Goal: Task Accomplishment & Management: Manage account settings

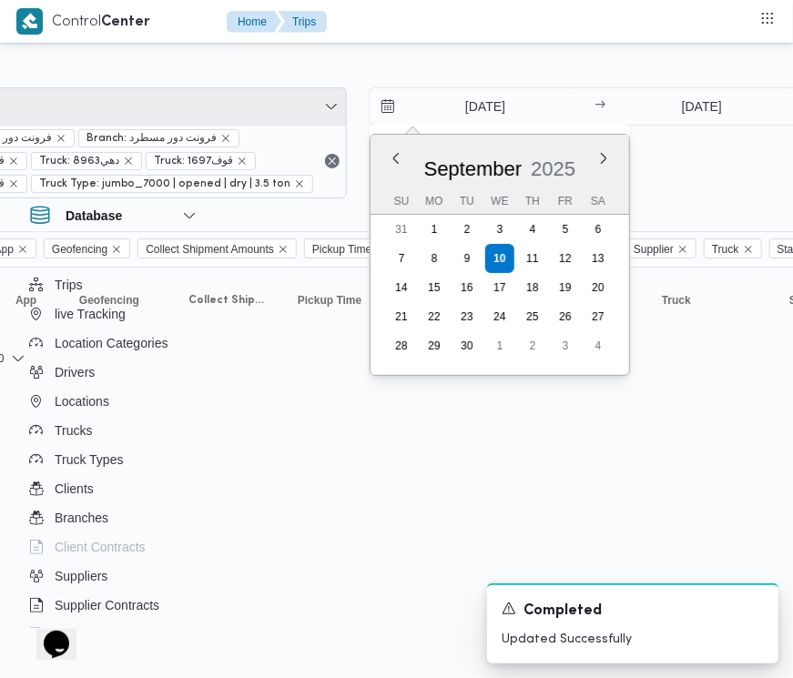
click at [101, 103] on span "Filter by 7" at bounding box center [127, 106] width 437 height 36
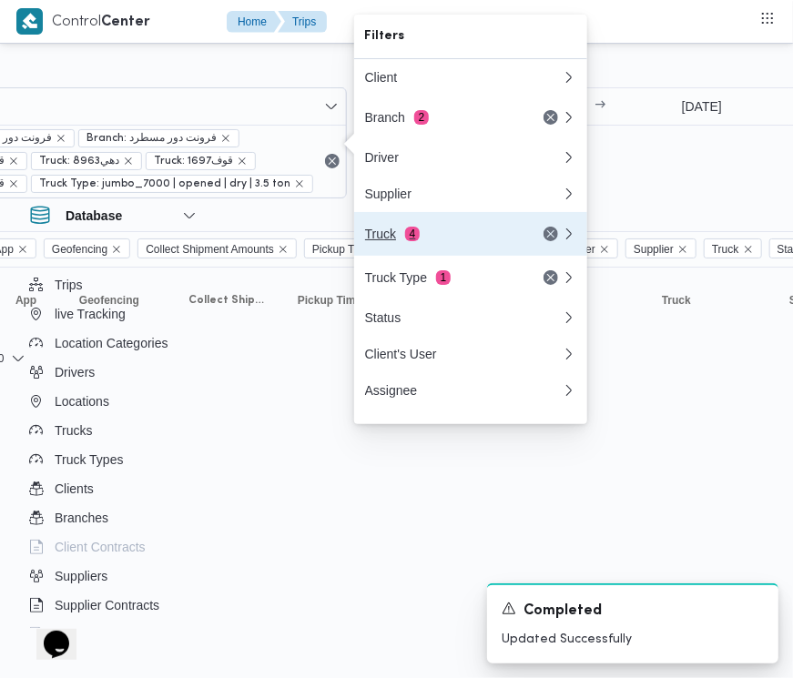
click at [383, 230] on button "Truck 4" at bounding box center [470, 234] width 233 height 44
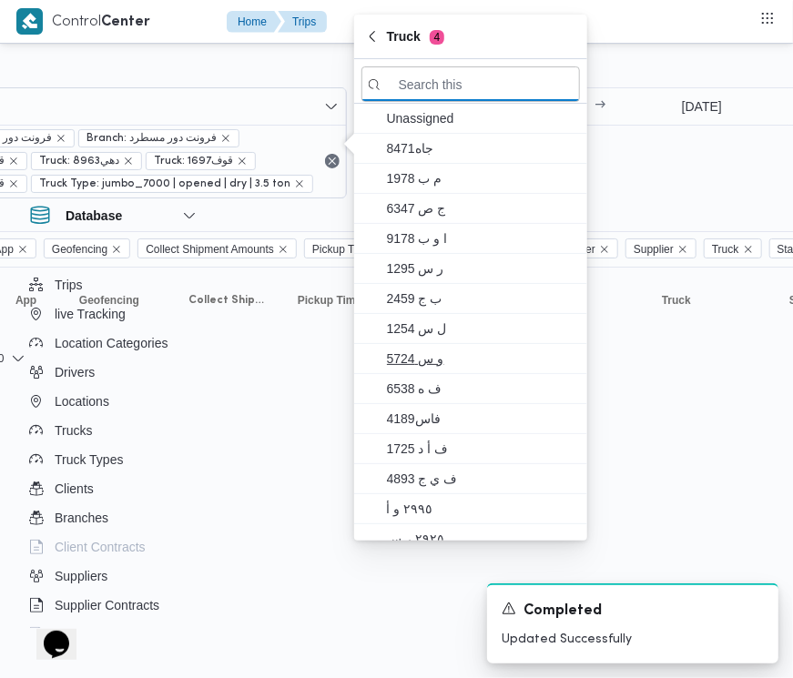
paste input "1734"
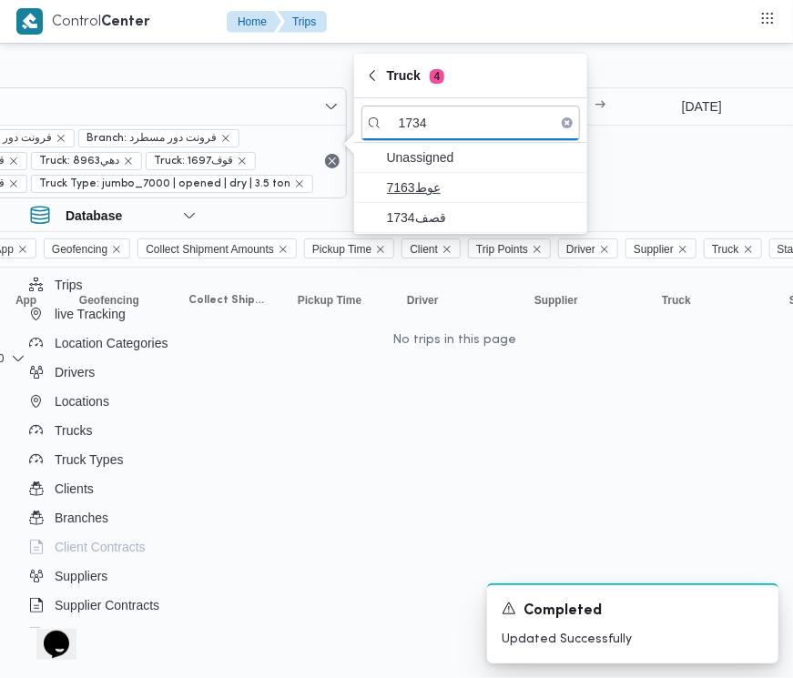
type input "1734"
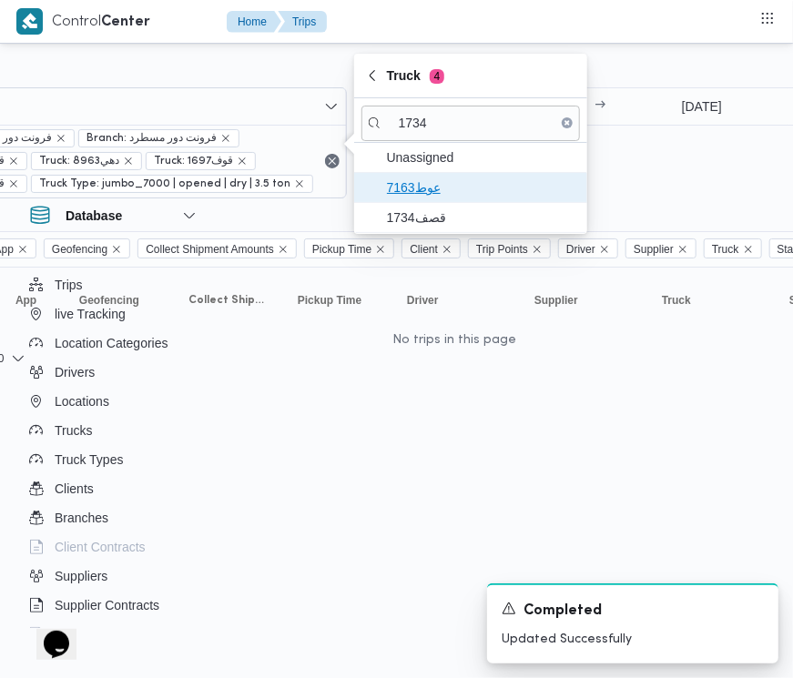
click at [420, 193] on span "عوط7163" at bounding box center [481, 188] width 189 height 22
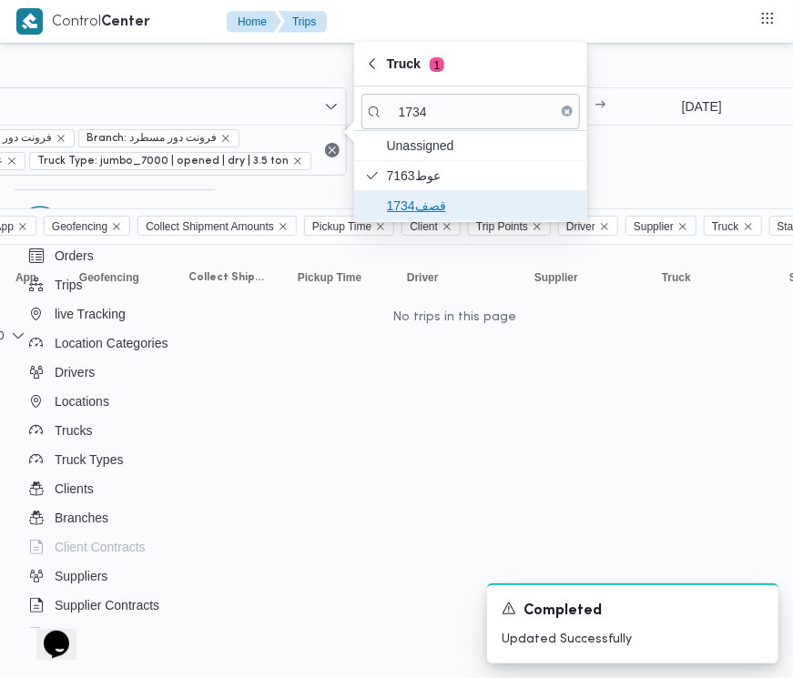
click at [423, 210] on span "قصف1734" at bounding box center [481, 206] width 189 height 22
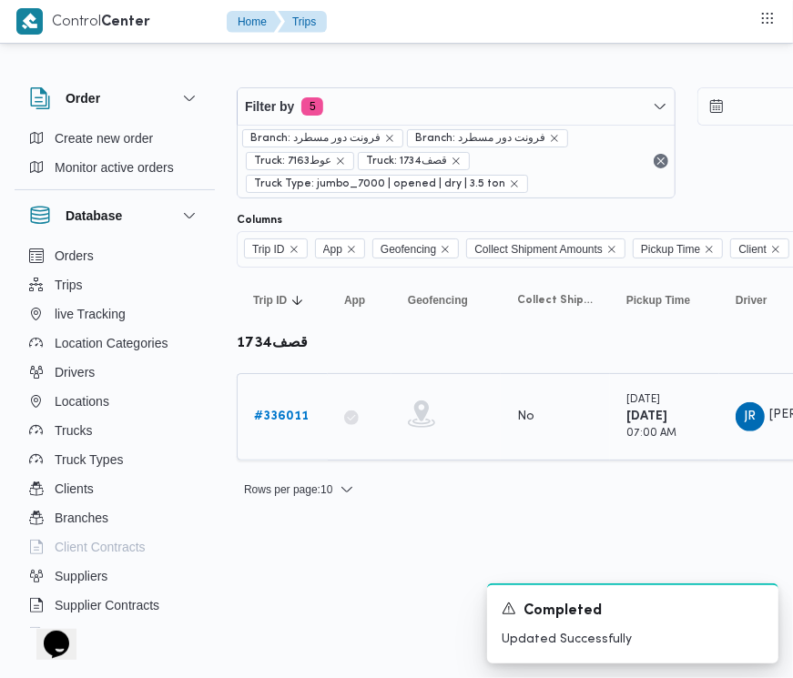
click at [284, 415] on b "# 336011" at bounding box center [281, 416] width 55 height 12
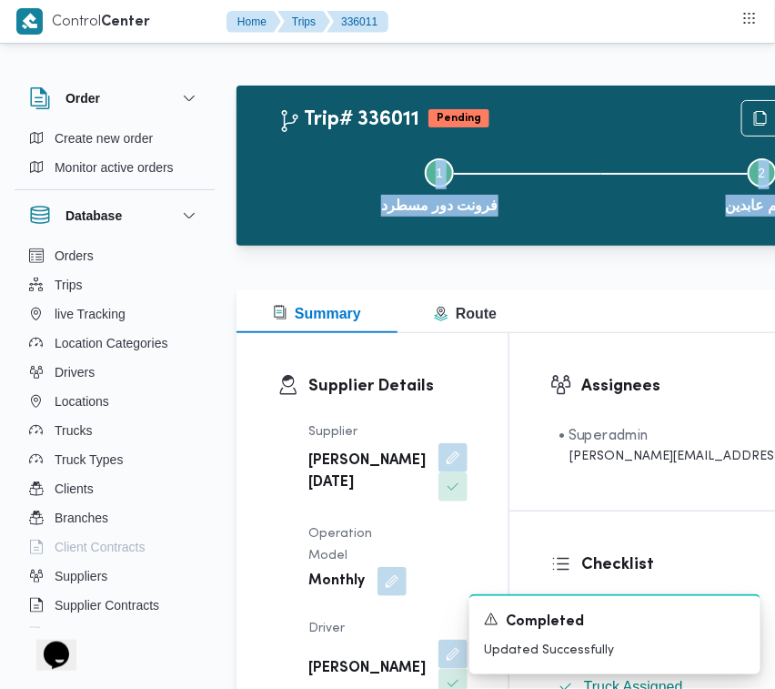
drag, startPoint x: 774, startPoint y: 89, endPoint x: 774, endPoint y: 121, distance: 31.9
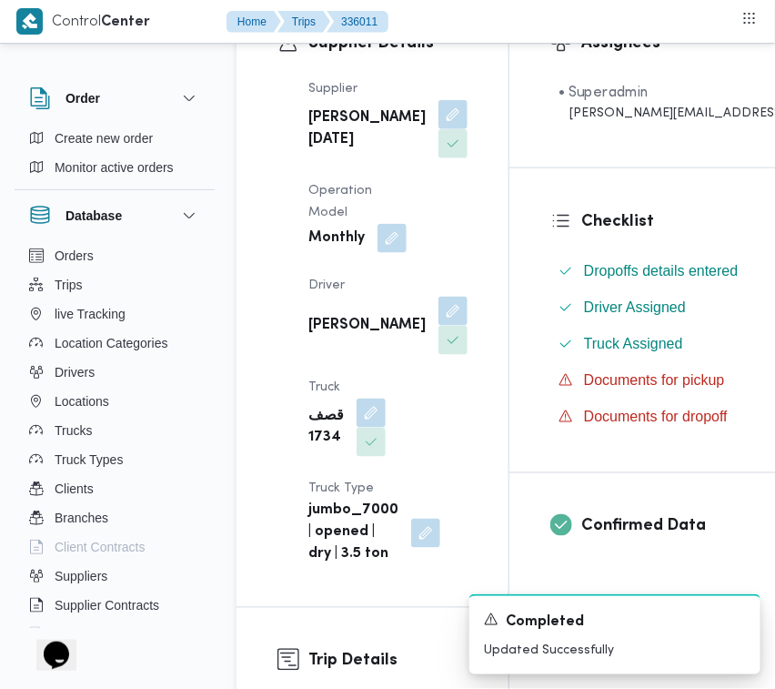
scroll to position [652, 0]
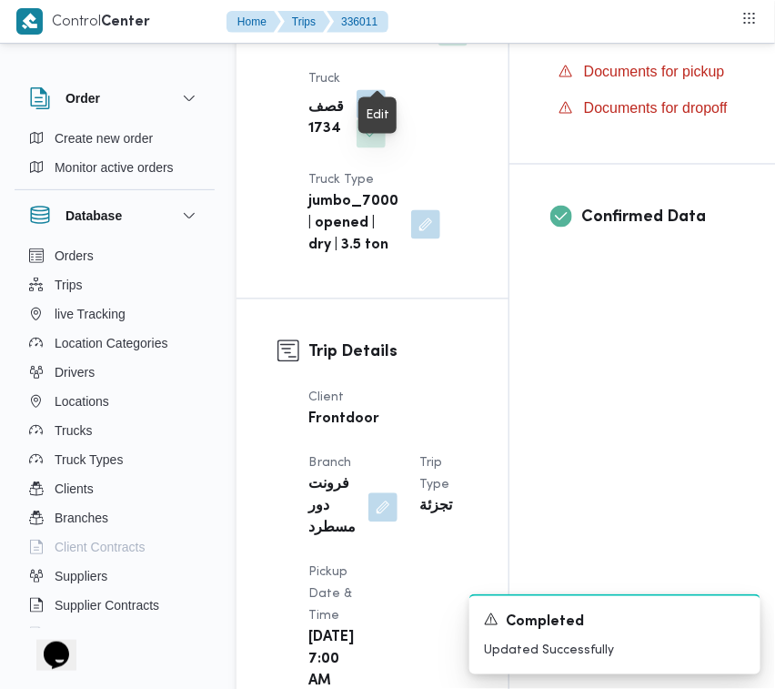
click at [439, 16] on button "button" at bounding box center [453, 1] width 29 height 29
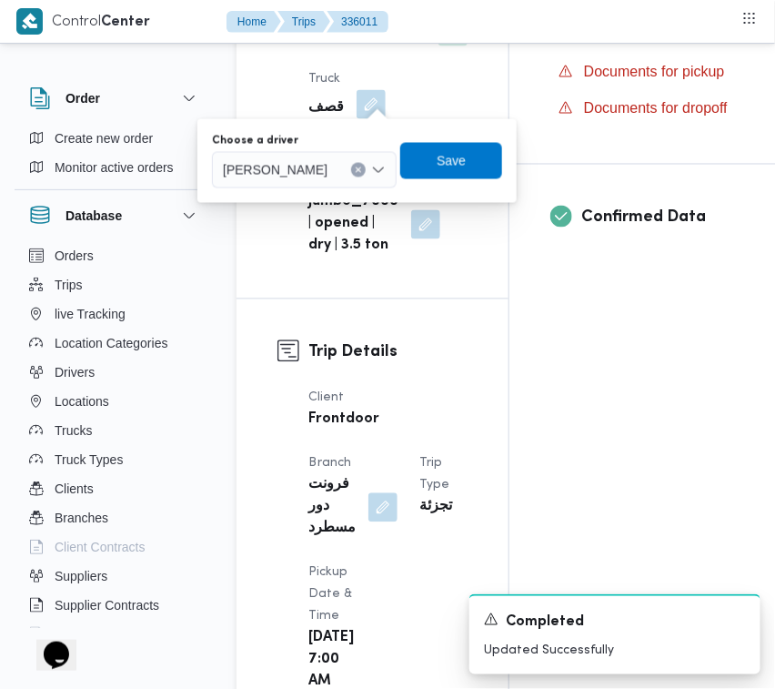
click at [328, 161] on span "جمال رزق عبدالحميد حسانين" at bounding box center [275, 169] width 105 height 20
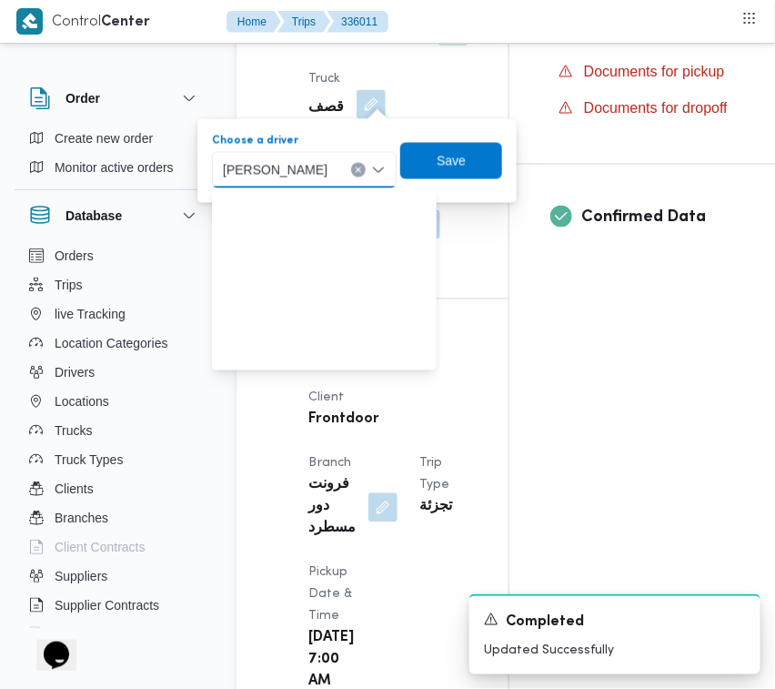
paste input "محمود رفعت"
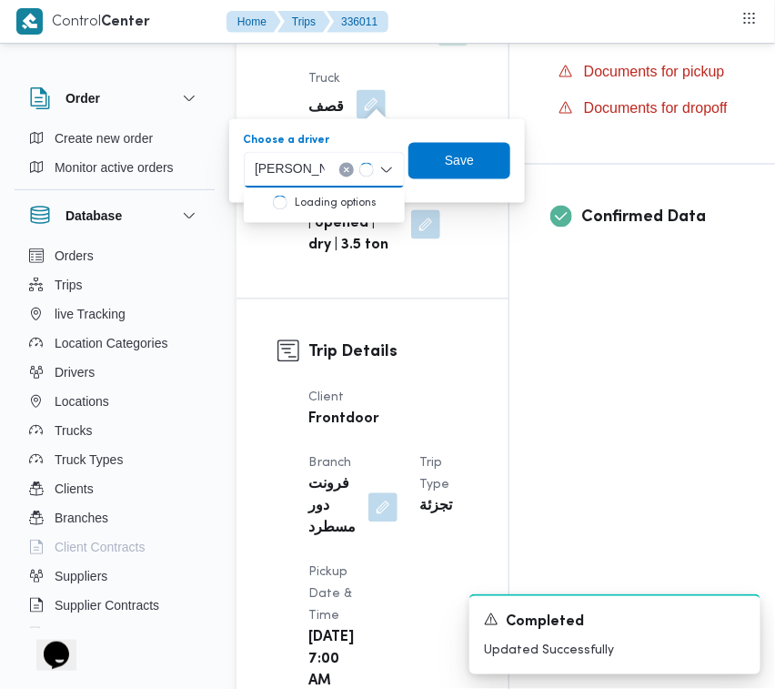
type input "محمود رفعت"
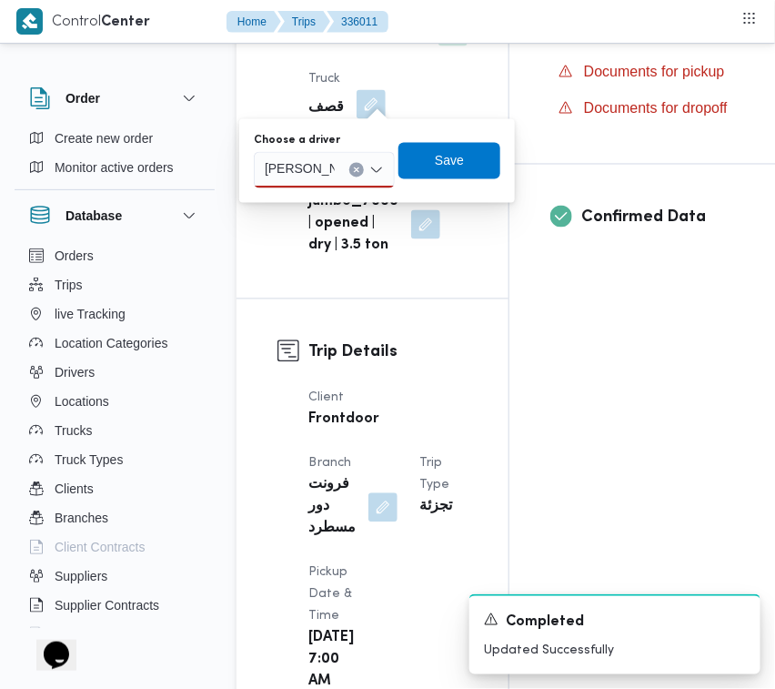
click at [330, 164] on input "محمود رفعت" at bounding box center [300, 170] width 70 height 22
click at [338, 210] on span "محمود رفعت عبدالعظيم امام" at bounding box center [335, 203] width 97 height 22
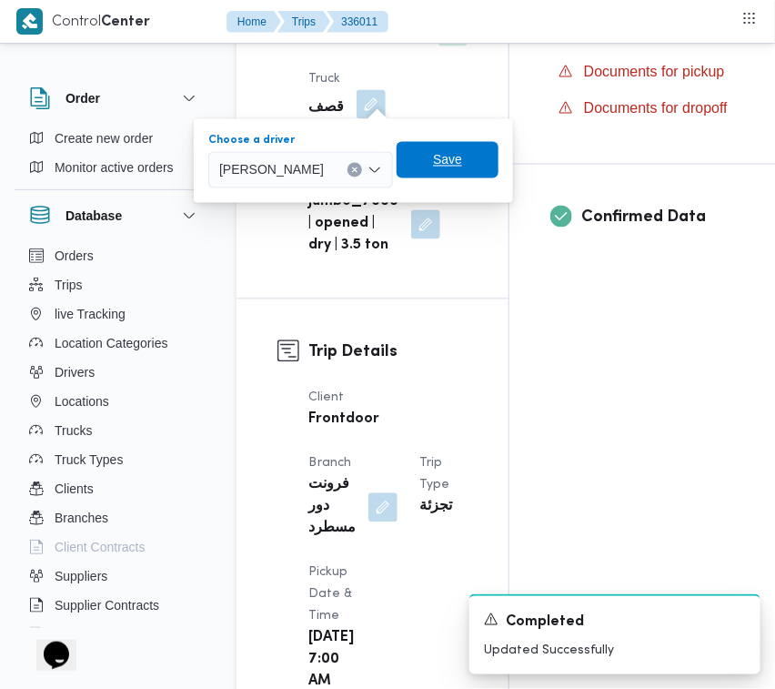
click at [471, 151] on span "Save" at bounding box center [448, 160] width 102 height 36
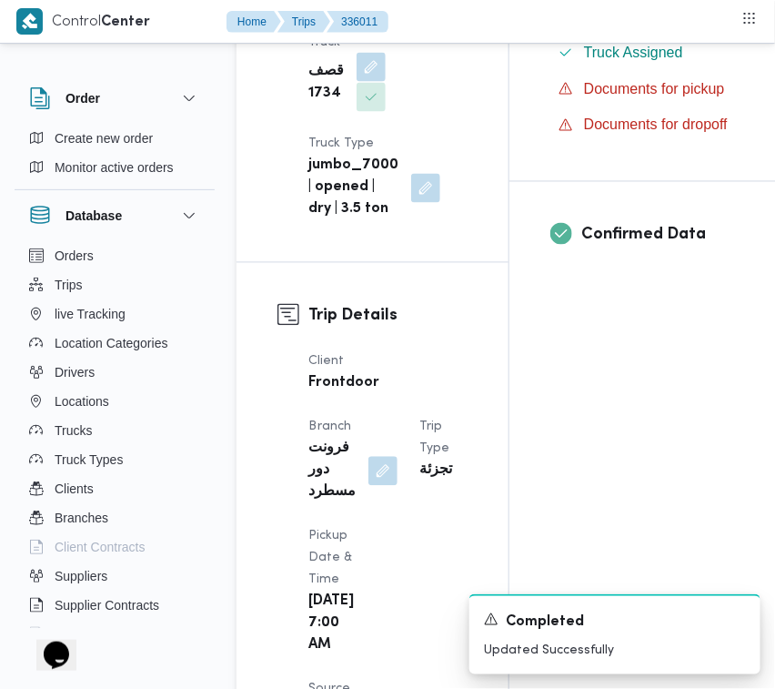
click at [371, 82] on button "button" at bounding box center [371, 67] width 29 height 29
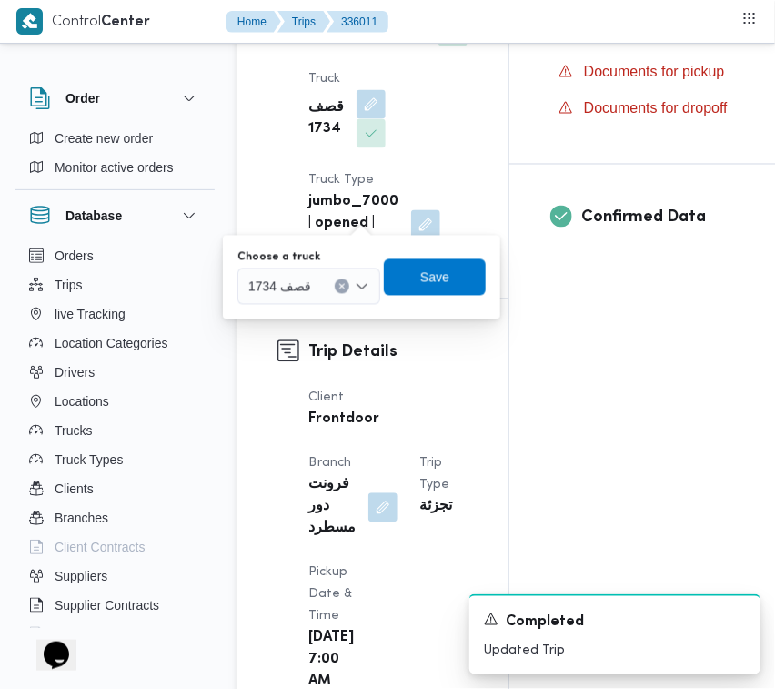
click at [298, 292] on span "قصف 1734" at bounding box center [279, 286] width 63 height 20
click at [310, 280] on span "قصف 1734" at bounding box center [279, 286] width 63 height 20
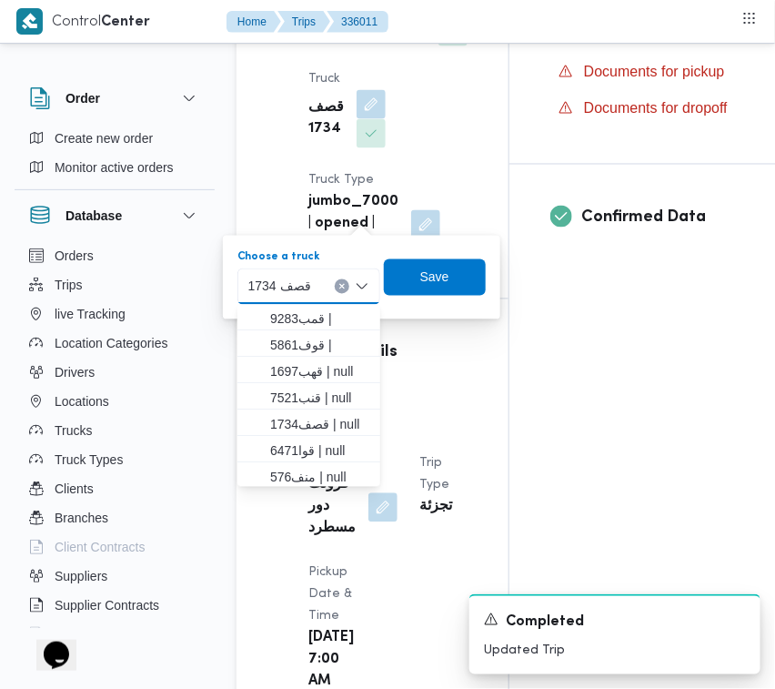
paste input "1697"
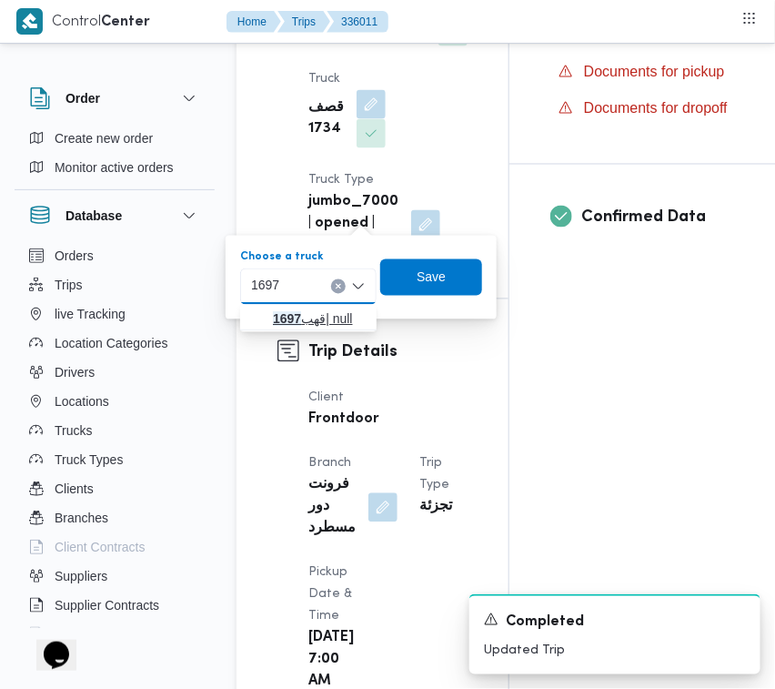
type input "1697"
click at [288, 319] on mark "1697" at bounding box center [287, 319] width 28 height 15
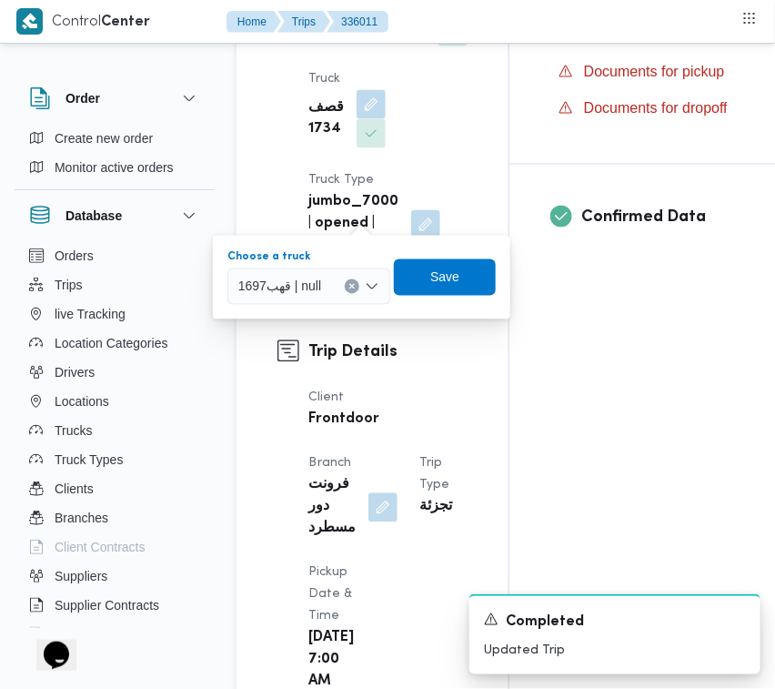
click at [311, 297] on div "قهب1697 | null" at bounding box center [309, 286] width 163 height 36
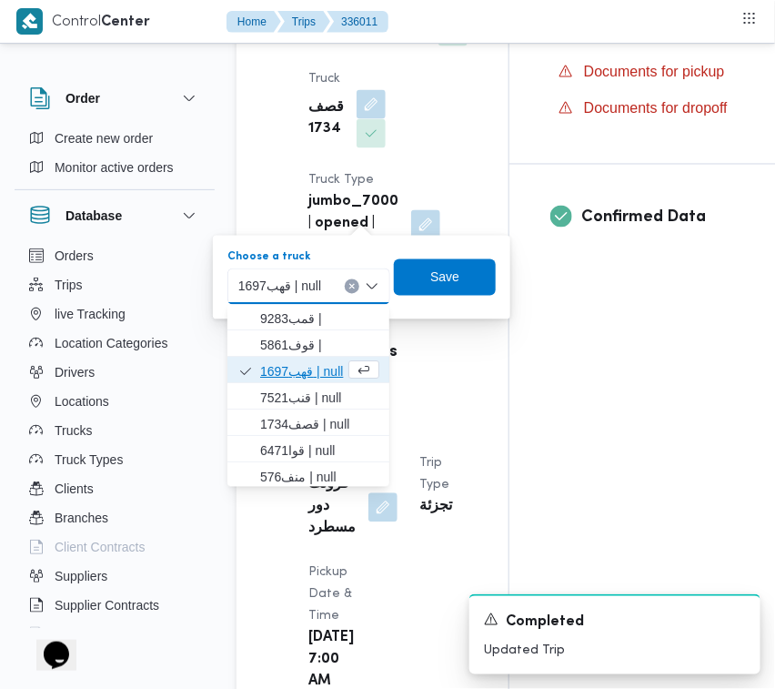
click at [309, 376] on span "قهب1697 | null" at bounding box center [302, 372] width 85 height 22
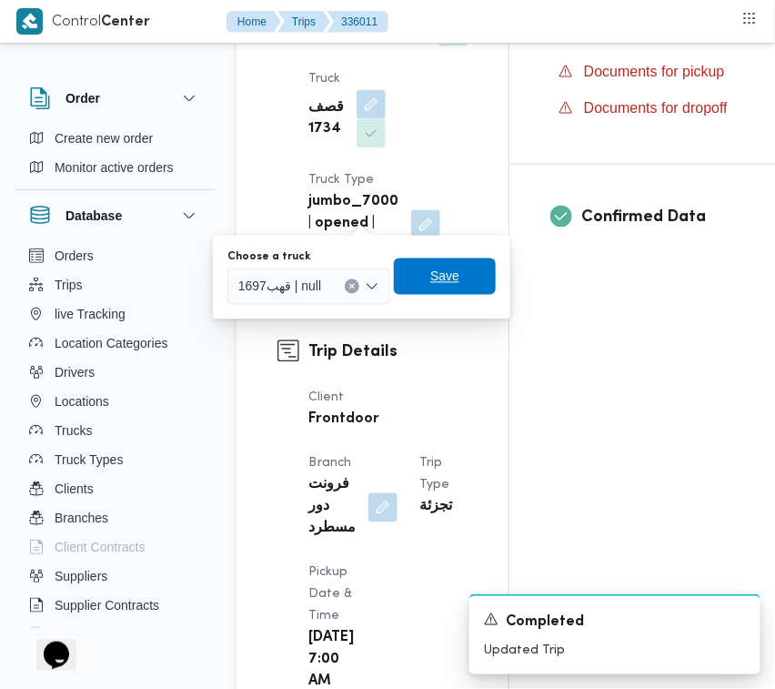
click at [435, 294] on span "Save" at bounding box center [445, 276] width 102 height 36
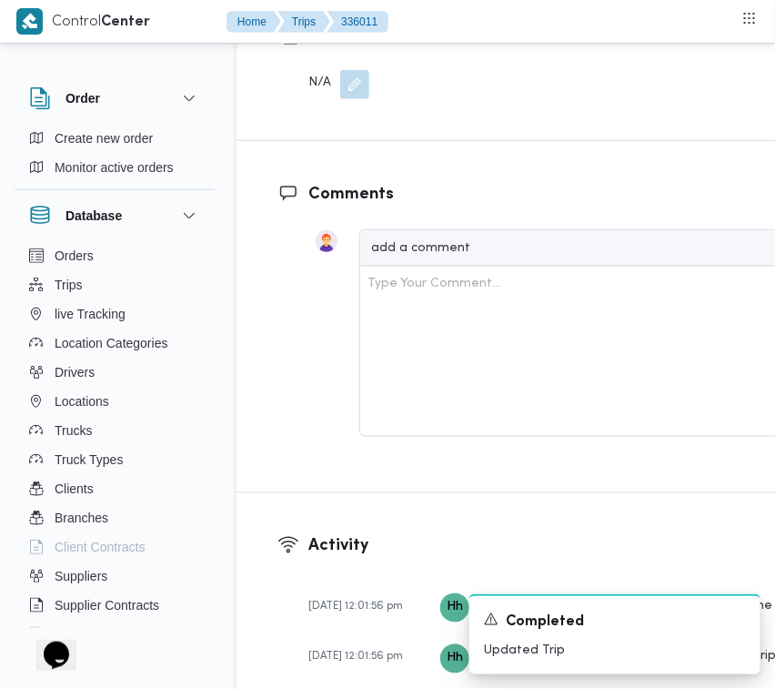
scroll to position [3450, 0]
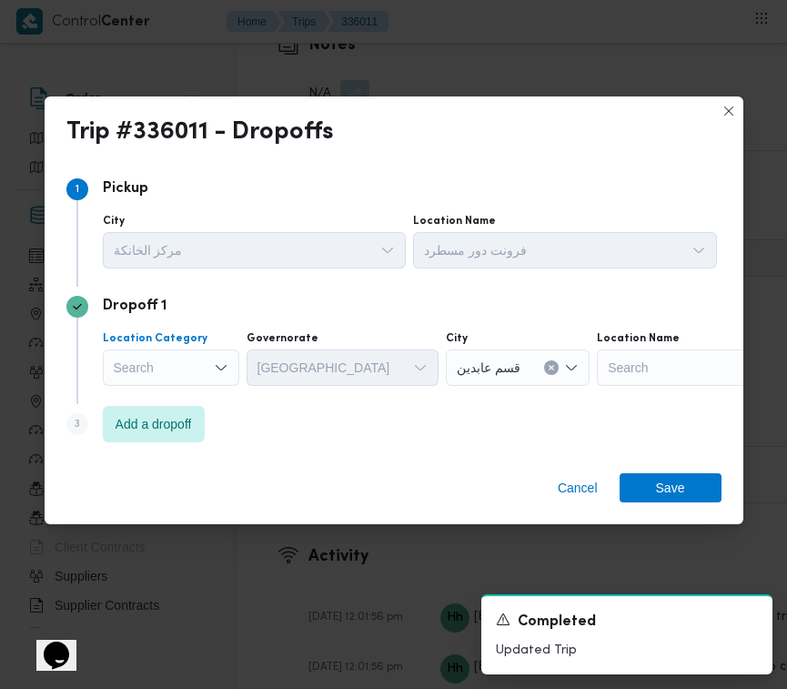
click at [218, 360] on icon "Open list of options" at bounding box center [221, 367] width 15 height 15
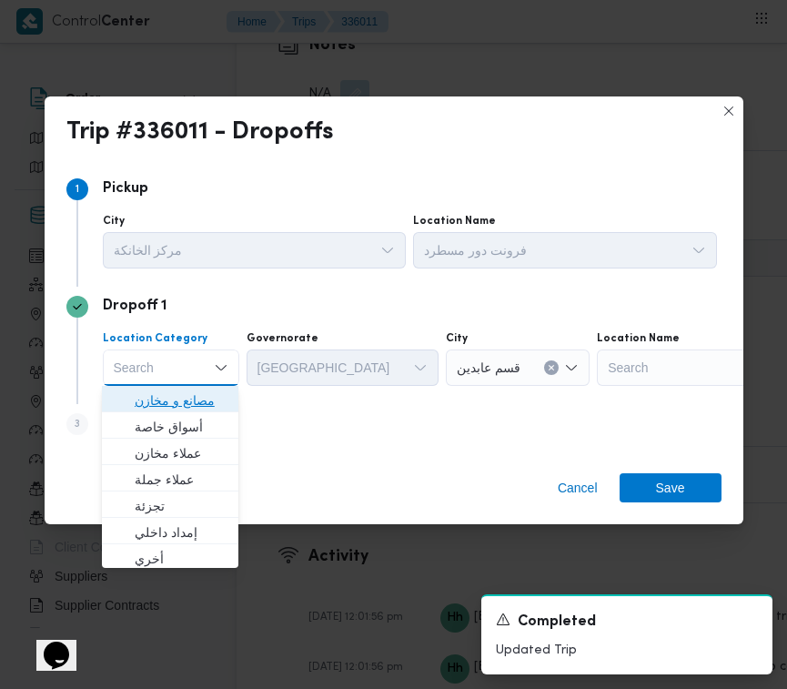
click at [219, 396] on span "مصانع و مخازن" at bounding box center [170, 400] width 122 height 29
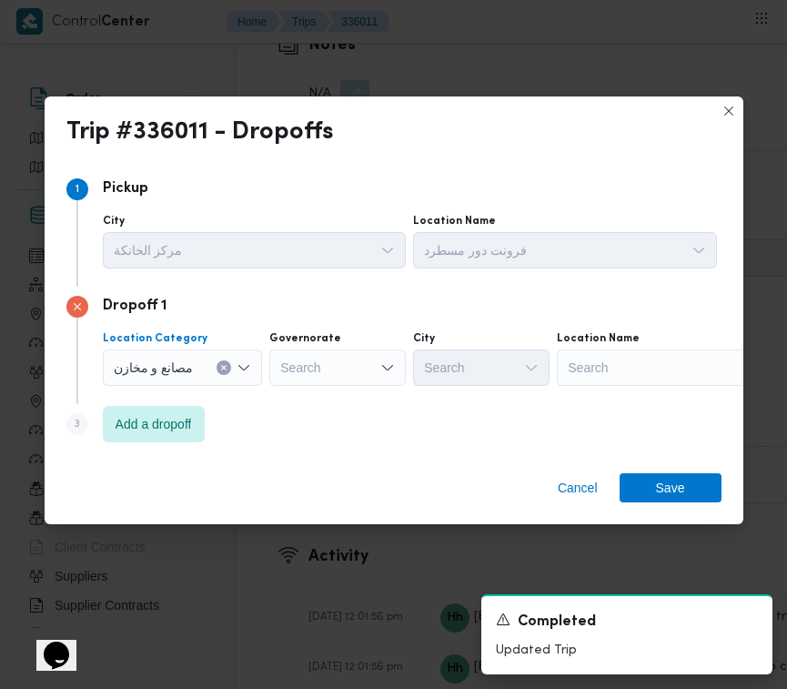
drag, startPoint x: 225, startPoint y: 362, endPoint x: 244, endPoint y: 366, distance: 19.5
click at [225, 366] on icon "Clear input" at bounding box center [223, 367] width 7 height 7
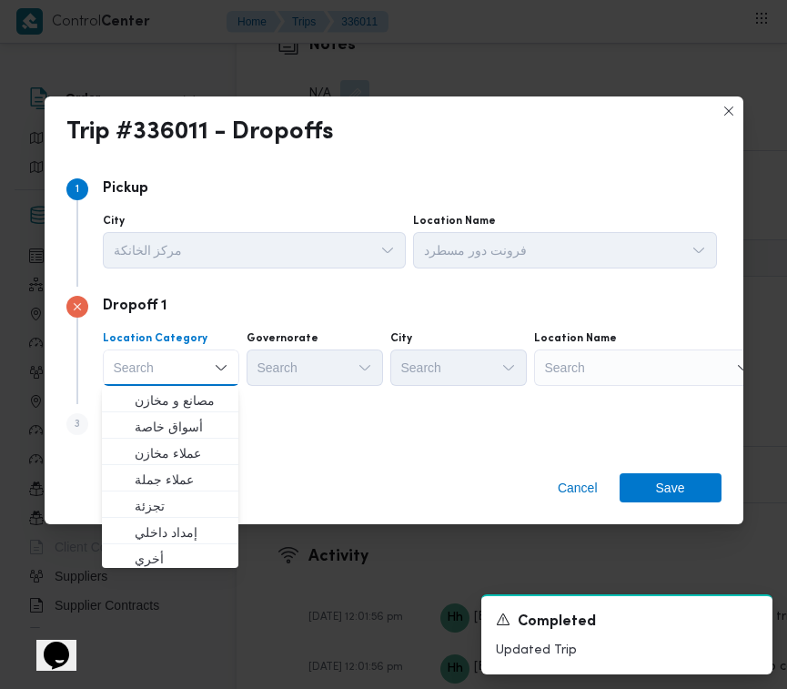
click at [687, 369] on div "Search" at bounding box center [648, 367] width 228 height 36
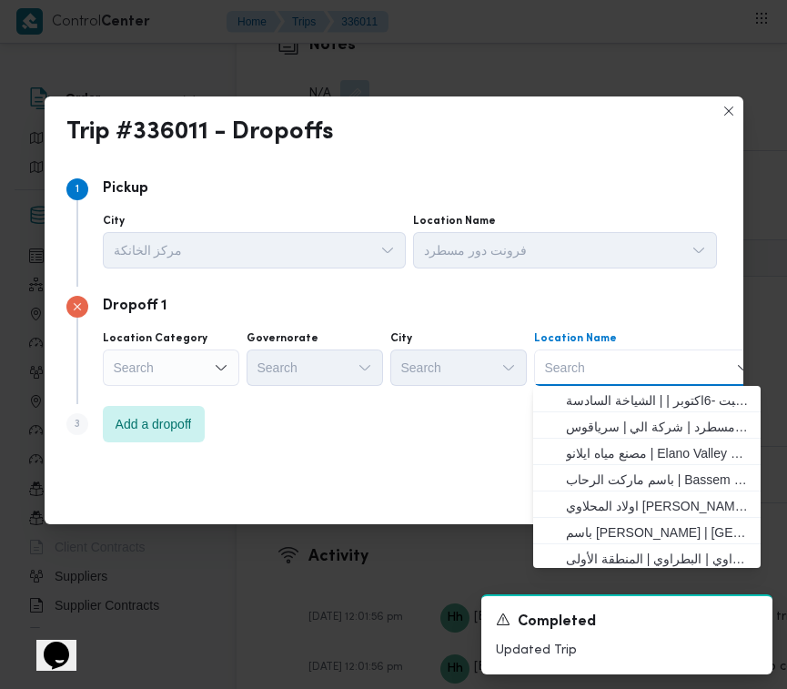
paste input "مخزن فنح الله"
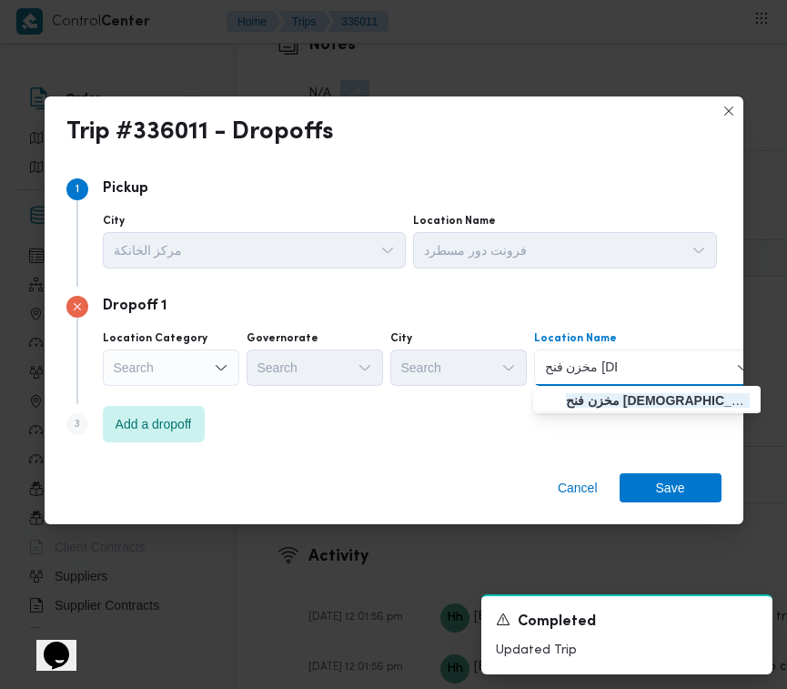
type input "مخزن فنح الله"
click at [602, 396] on span "مخزن فنح الله | الالف مصنع التجمع الخامس | المنطقة الصناعية" at bounding box center [658, 401] width 184 height 22
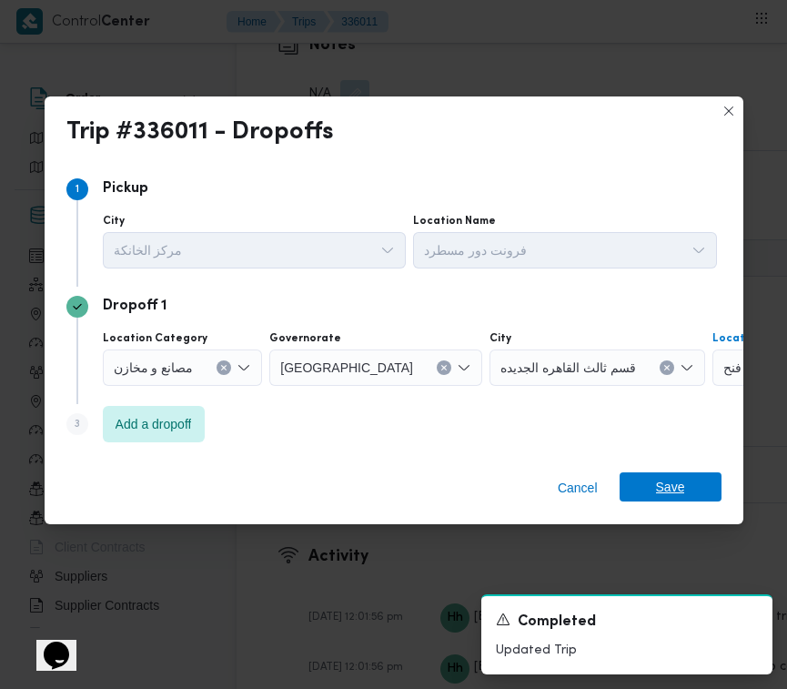
click at [669, 489] on span "Save" at bounding box center [670, 486] width 29 height 29
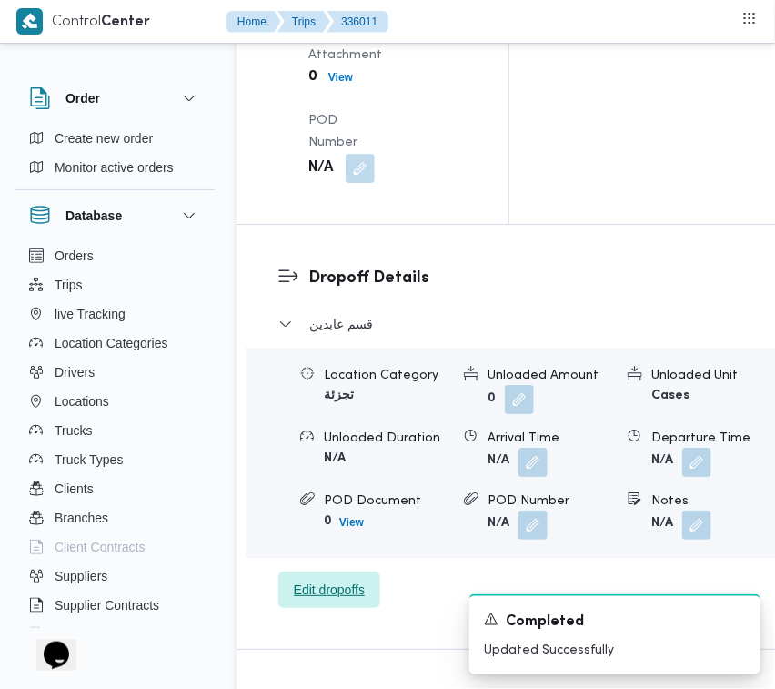
scroll to position [2717, 0]
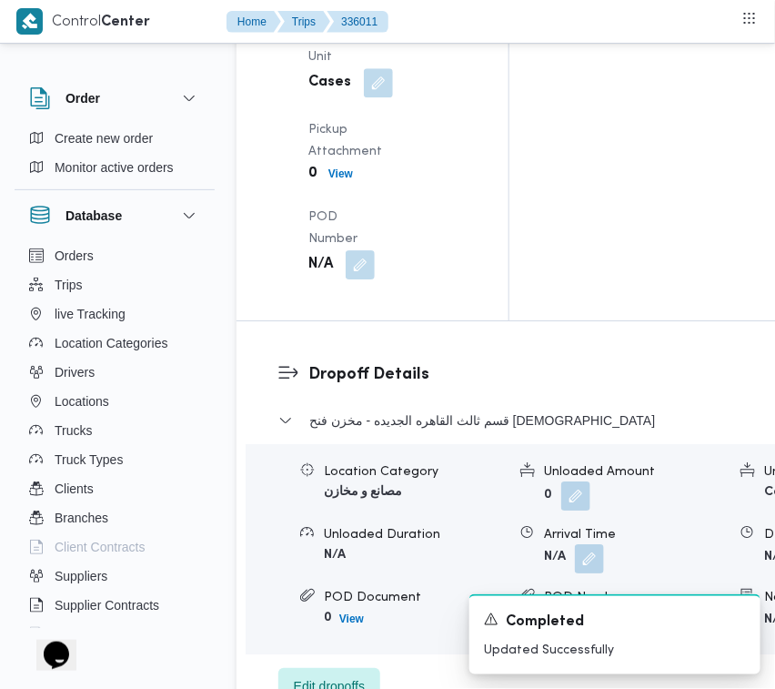
drag, startPoint x: 366, startPoint y: 247, endPoint x: 362, endPoint y: 264, distance: 17.7
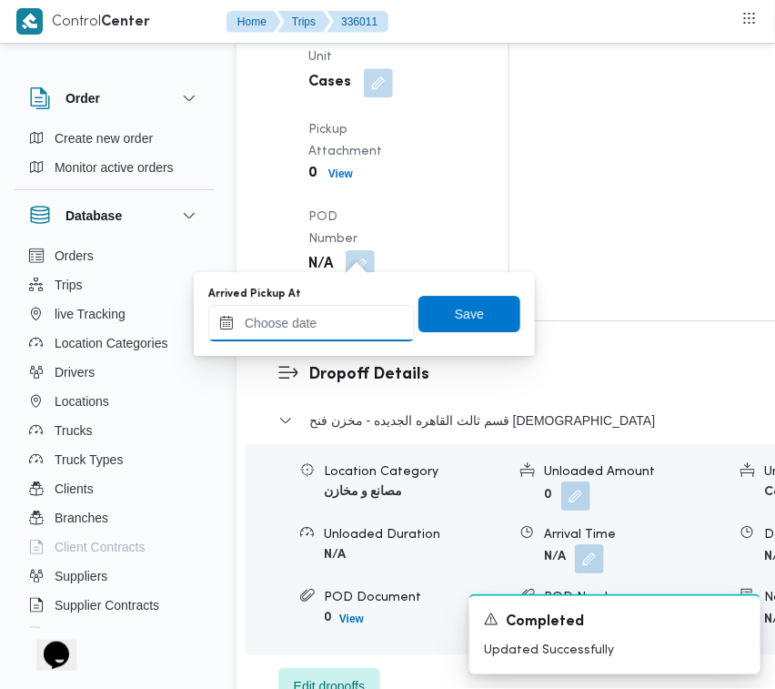
click at [346, 307] on input "Arrived Pickup At" at bounding box center [311, 323] width 207 height 36
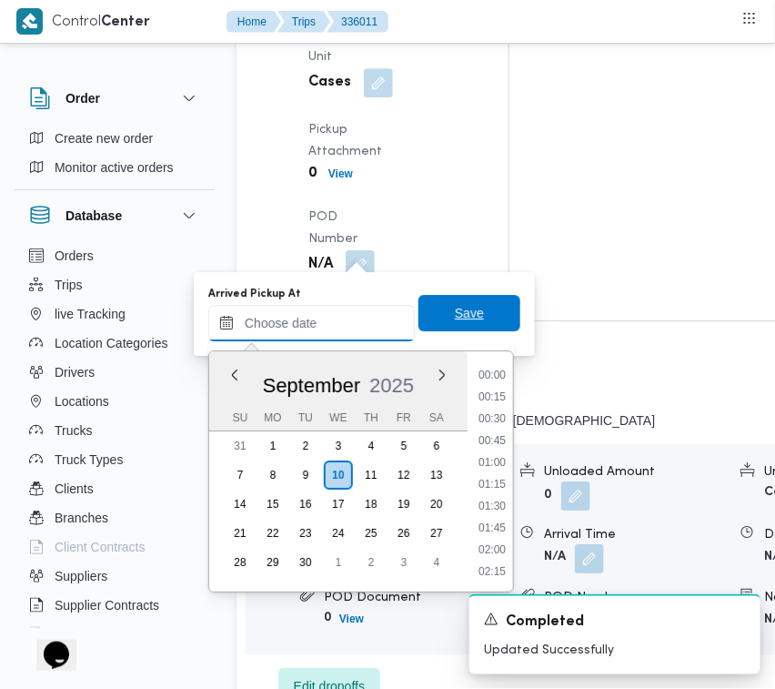
paste input "10/9/2025 7:30"
type input "10/09/2025 07:30"
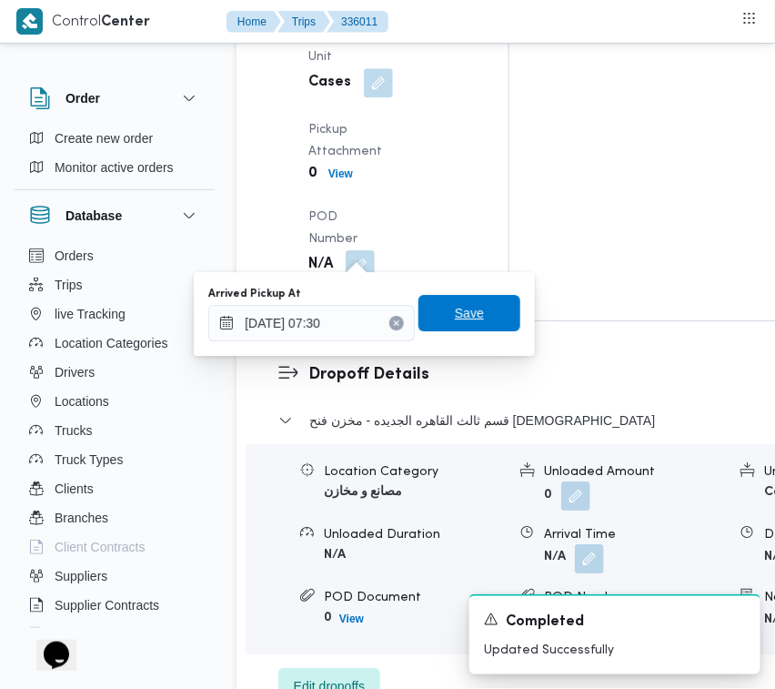
click at [457, 316] on span "Save" at bounding box center [469, 313] width 29 height 22
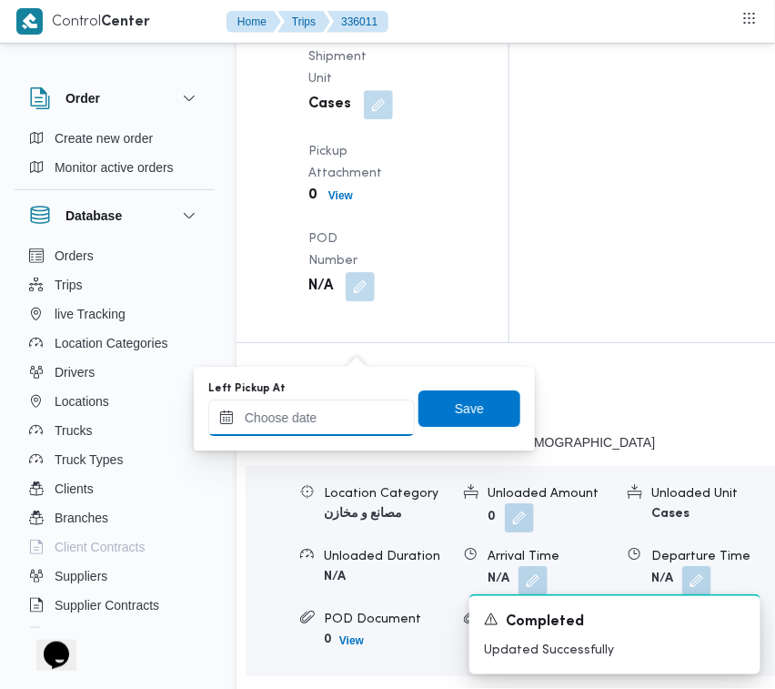
click at [346, 428] on input "Left Pickup At" at bounding box center [311, 418] width 207 height 36
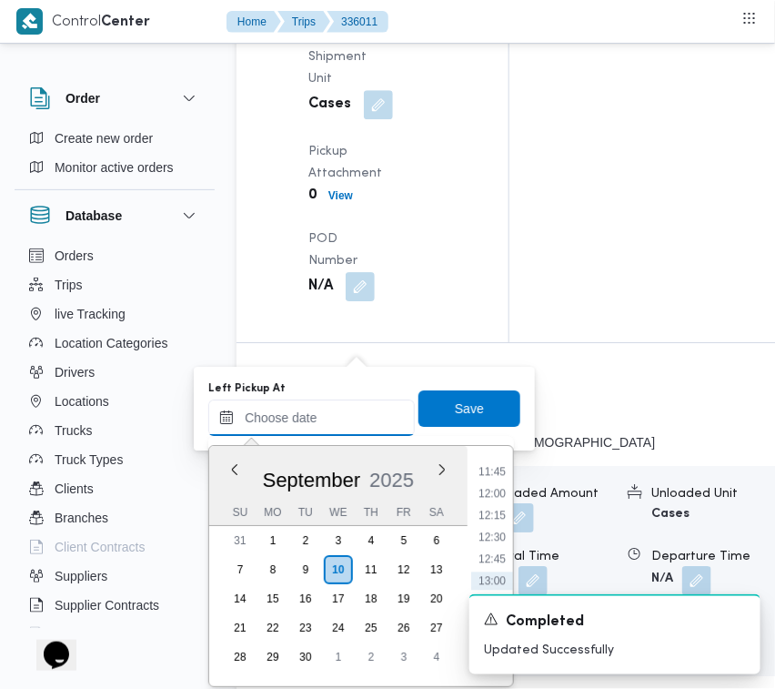
paste input "10/9/2025 7:30"
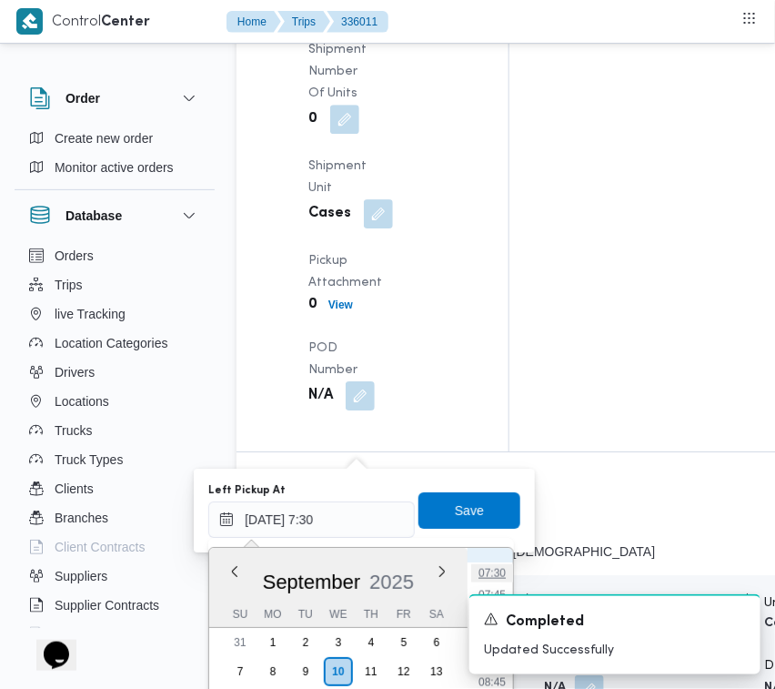
click at [491, 565] on li "07:30" at bounding box center [492, 573] width 42 height 18
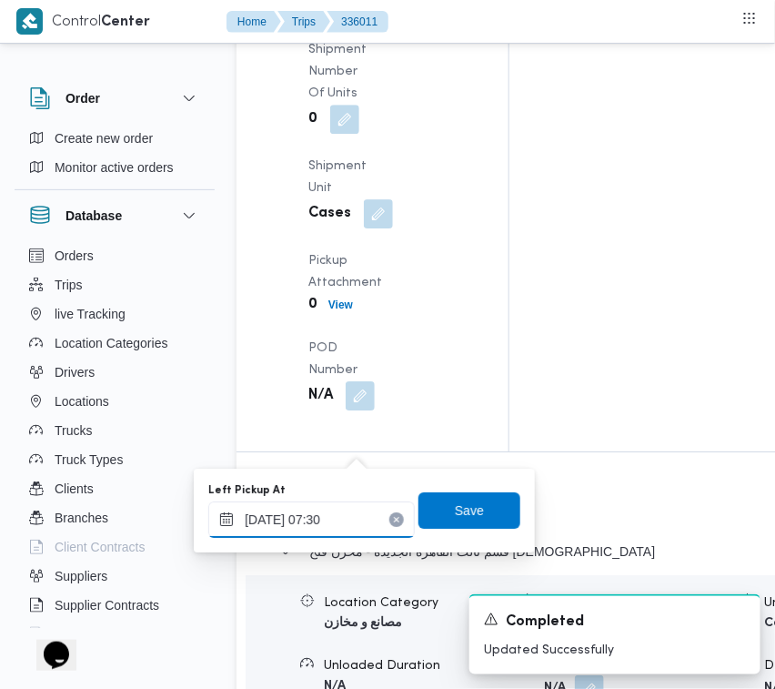
click at [346, 508] on input "10/09/2025 07:30" at bounding box center [311, 519] width 207 height 36
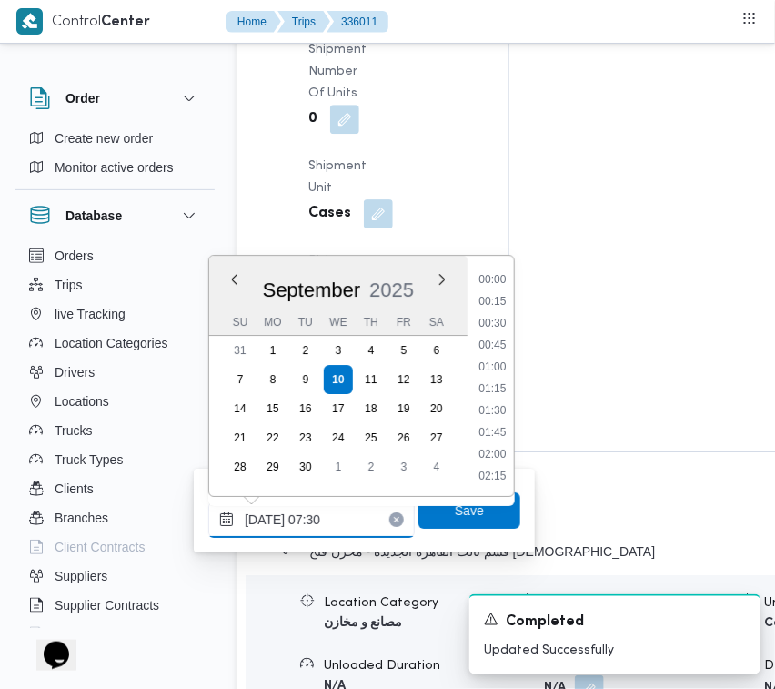
scroll to position [544, 0]
click at [501, 442] on ul "00:00 00:15 00:30 00:45 01:00 01:15 01:30 01:45 02:00 02:15 02:30 02:45 03:00 0…" at bounding box center [492, 375] width 43 height 211
click at [499, 451] on li "08:15" at bounding box center [492, 456] width 42 height 18
type input "10/09/2025 08:15"
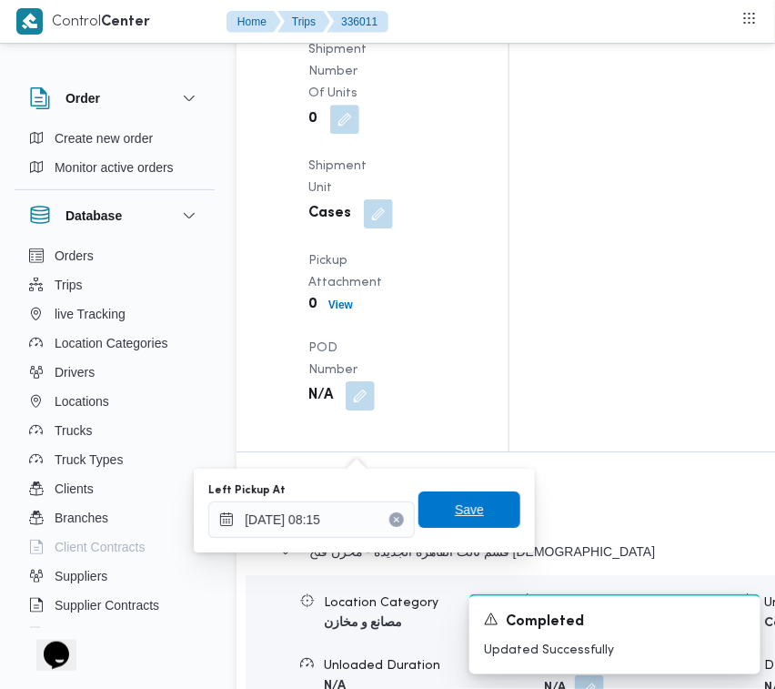
click at [471, 505] on span "Save" at bounding box center [470, 509] width 102 height 36
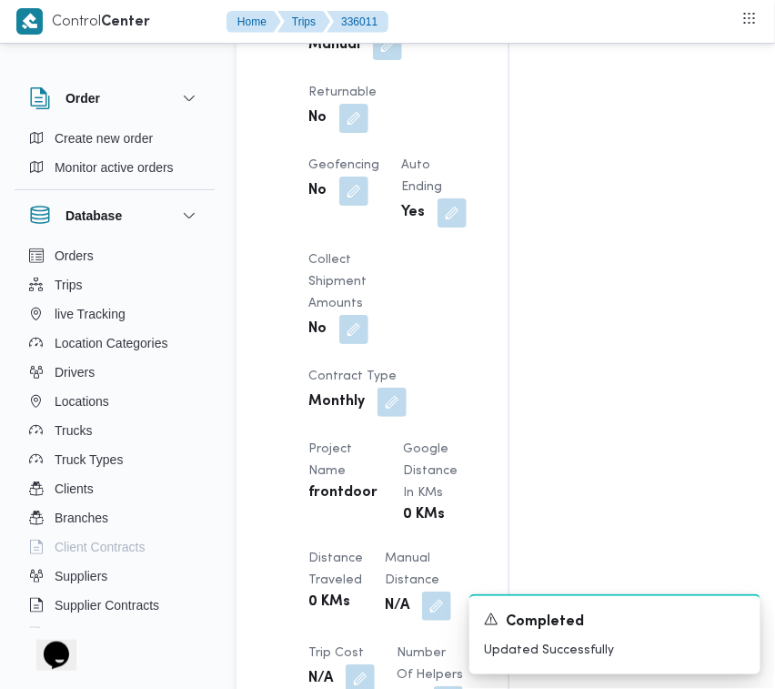
scroll to position [1349, 0]
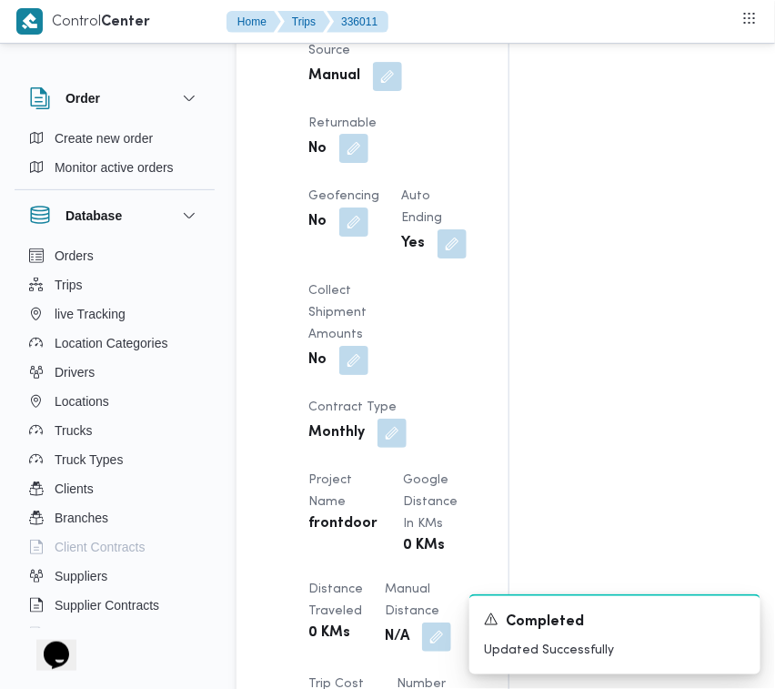
drag, startPoint x: 360, startPoint y: 292, endPoint x: 360, endPoint y: 303, distance: 10.9
click at [360, 163] on button "button" at bounding box center [353, 148] width 29 height 29
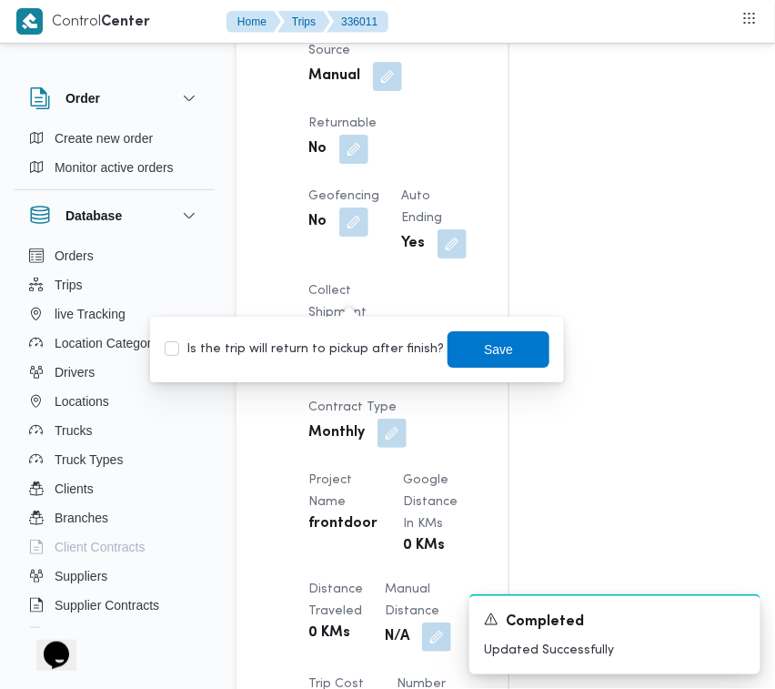
drag, startPoint x: 316, startPoint y: 349, endPoint x: 415, endPoint y: 346, distance: 99.2
click at [320, 348] on label "Is the trip will return to pickup after finish?" at bounding box center [304, 350] width 279 height 22
click at [391, 344] on label "Is the trip will return to pickup after finish?" at bounding box center [304, 350] width 279 height 22
checkbox input "true"
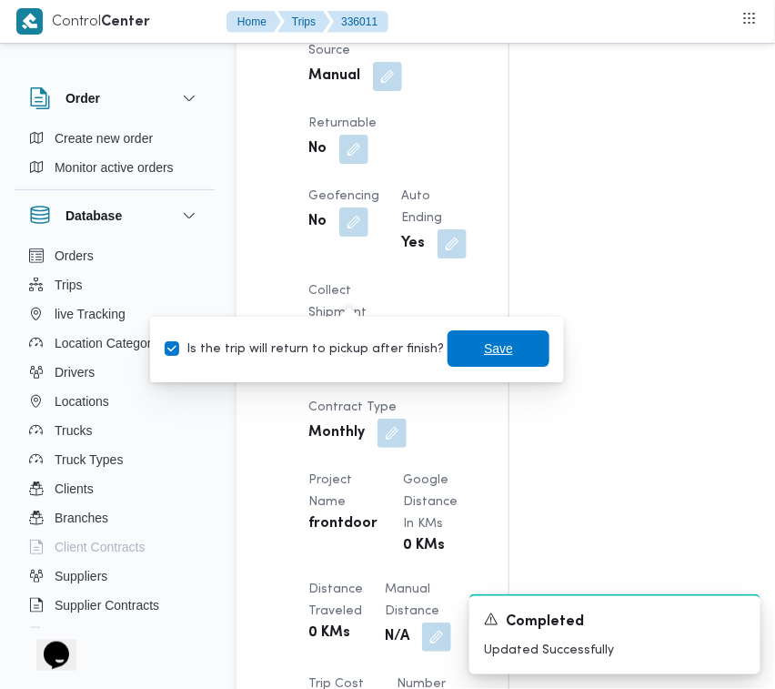
click at [490, 347] on span "Save" at bounding box center [498, 349] width 29 height 22
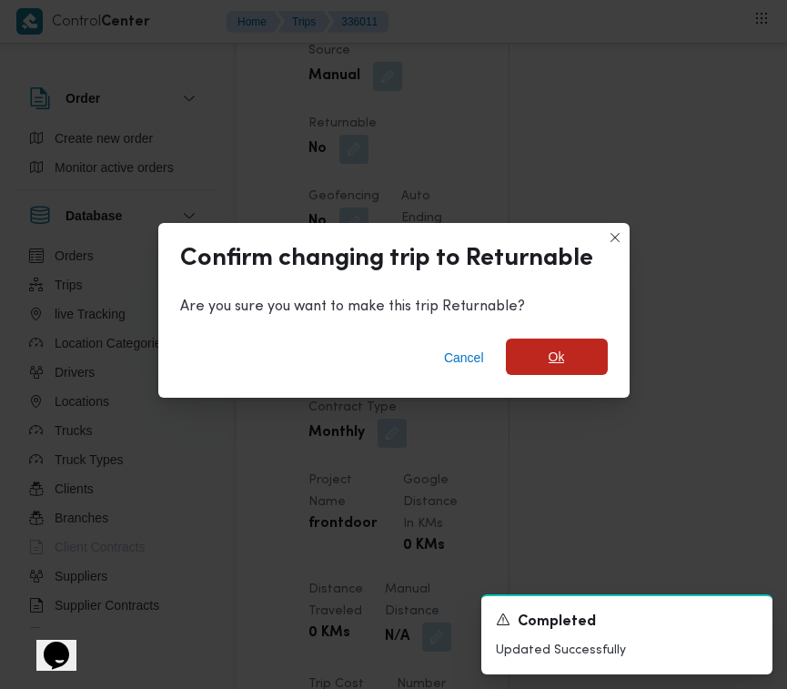
click at [538, 358] on span "Ok" at bounding box center [557, 357] width 102 height 36
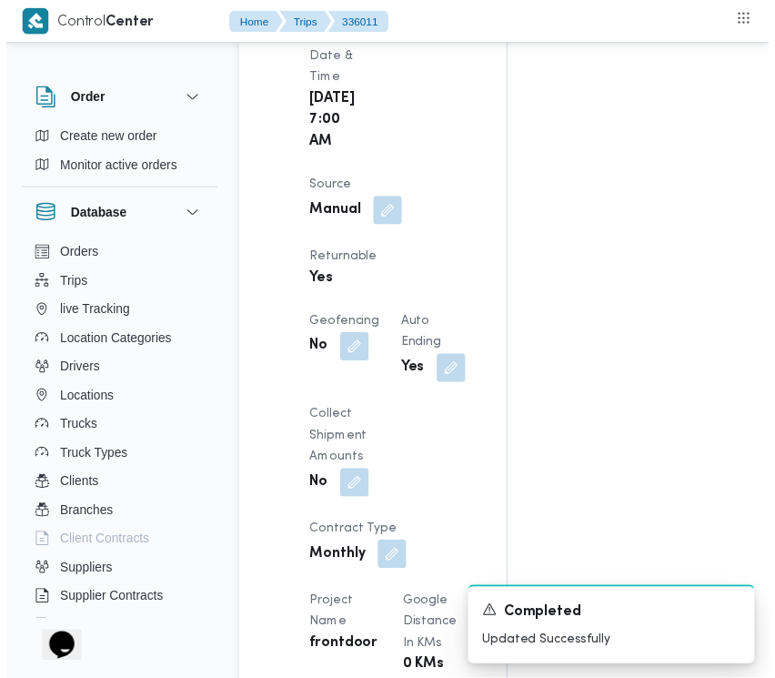
scroll to position [0, 0]
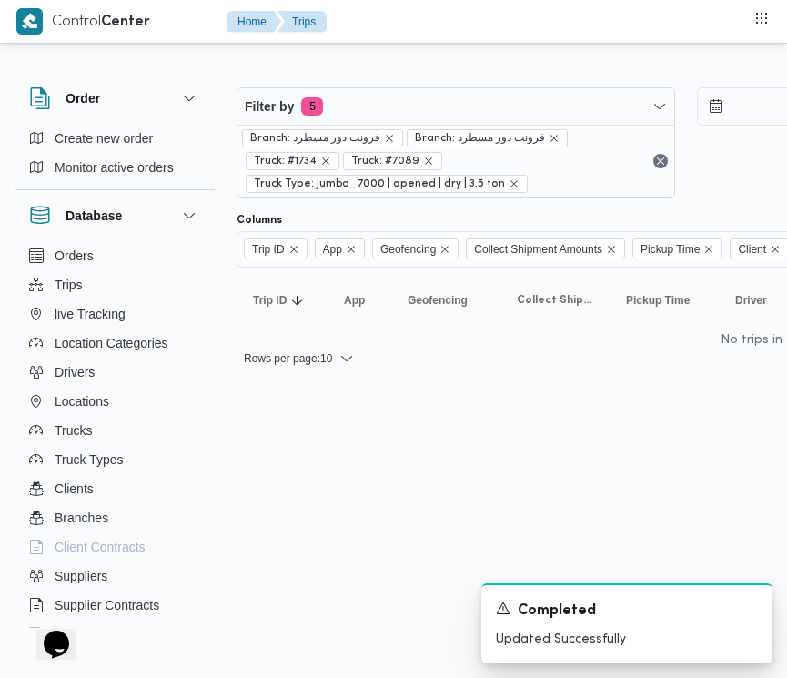
drag, startPoint x: 355, startPoint y: 476, endPoint x: 216, endPoint y: 481, distance: 139.3
click at [355, 478] on html "Control Center Home Trips Order Create new order Monitor active orders Database…" at bounding box center [393, 339] width 787 height 678
click at [238, 415] on html "Control Center Home Trips Order Create new order Monitor active orders Database…" at bounding box center [393, 339] width 787 height 678
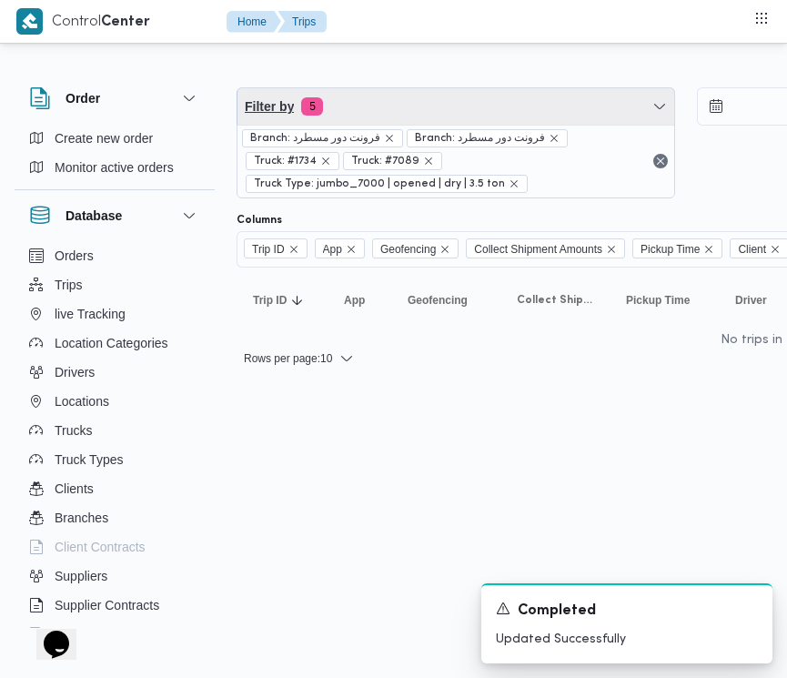
click at [483, 94] on span "Filter by 5" at bounding box center [456, 106] width 437 height 36
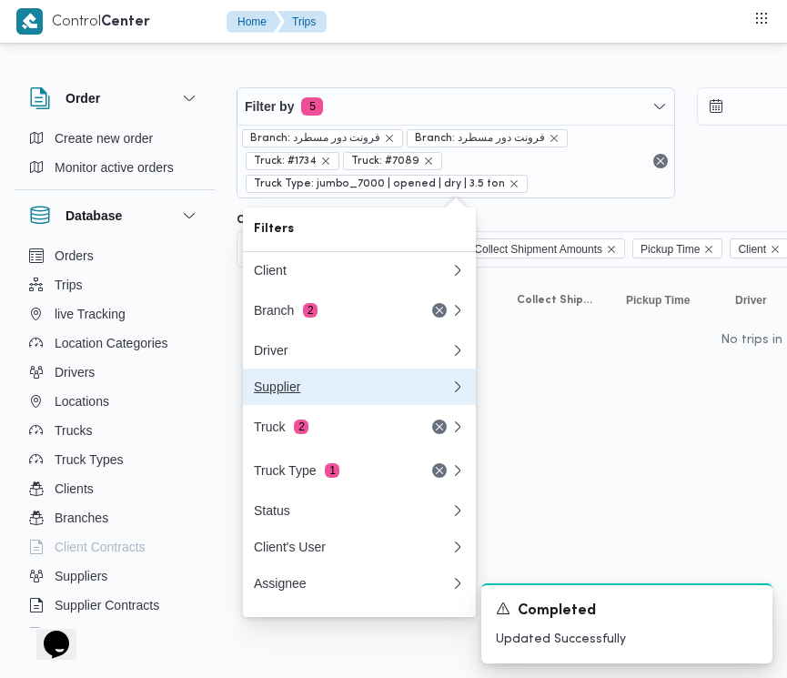
click at [317, 405] on button "Supplier" at bounding box center [359, 387] width 233 height 36
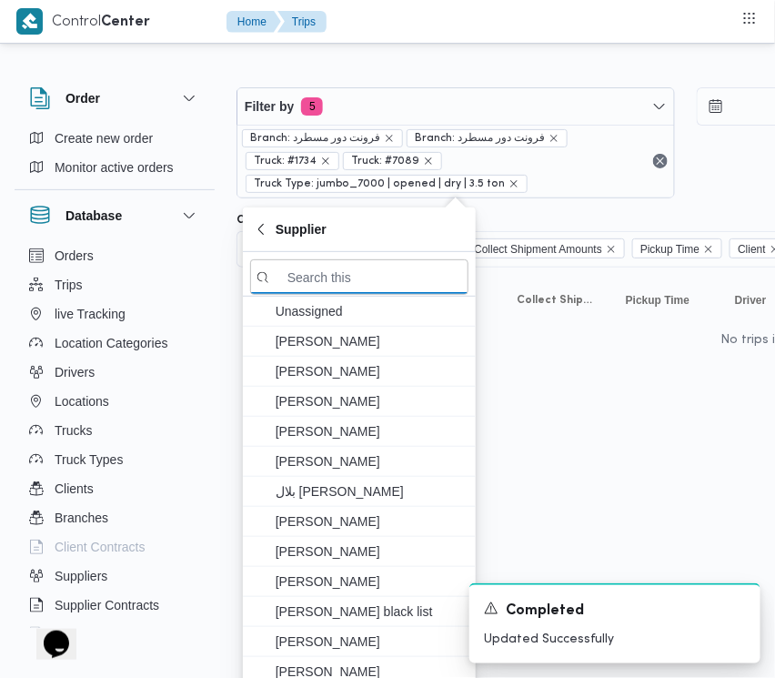
click at [370, 84] on div "Filter by 5 Branch: فرونت دور مسطرد Branch: فرونت دور مسطرد Truck: #1734 Truck:…" at bounding box center [686, 142] width 920 height 133
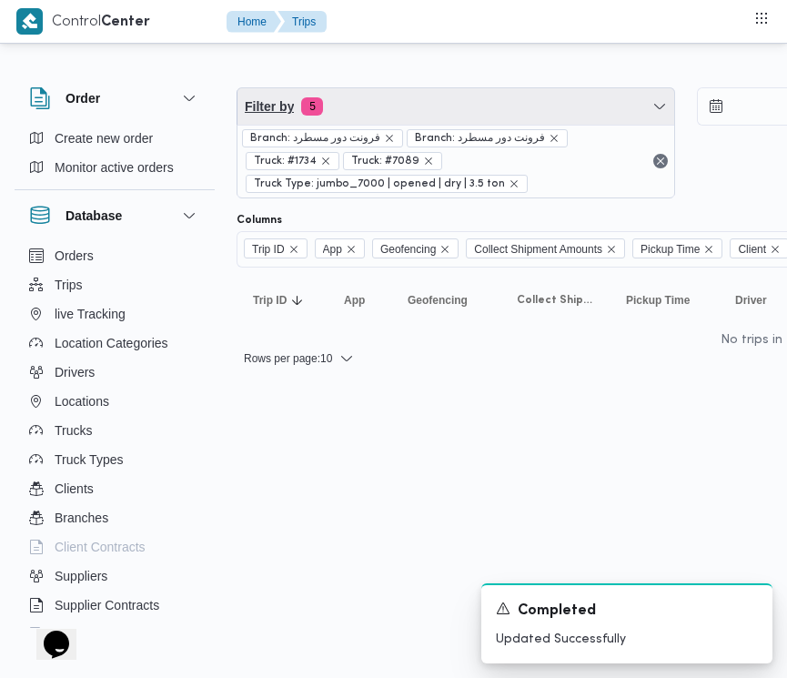
click at [371, 101] on span "Filter by 5" at bounding box center [456, 106] width 437 height 36
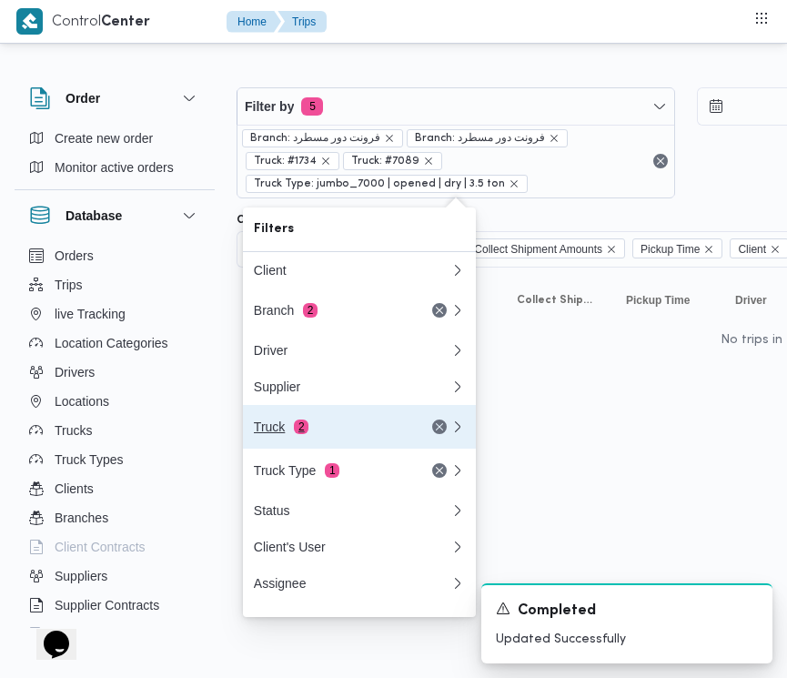
click at [323, 426] on div "Truck 2" at bounding box center [330, 427] width 153 height 15
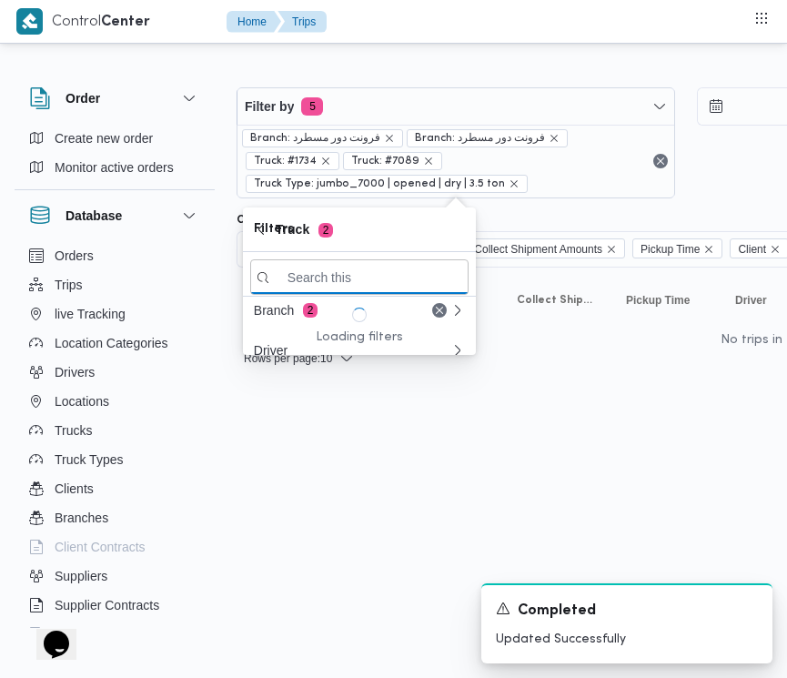
paste input "9465"
type input "9465"
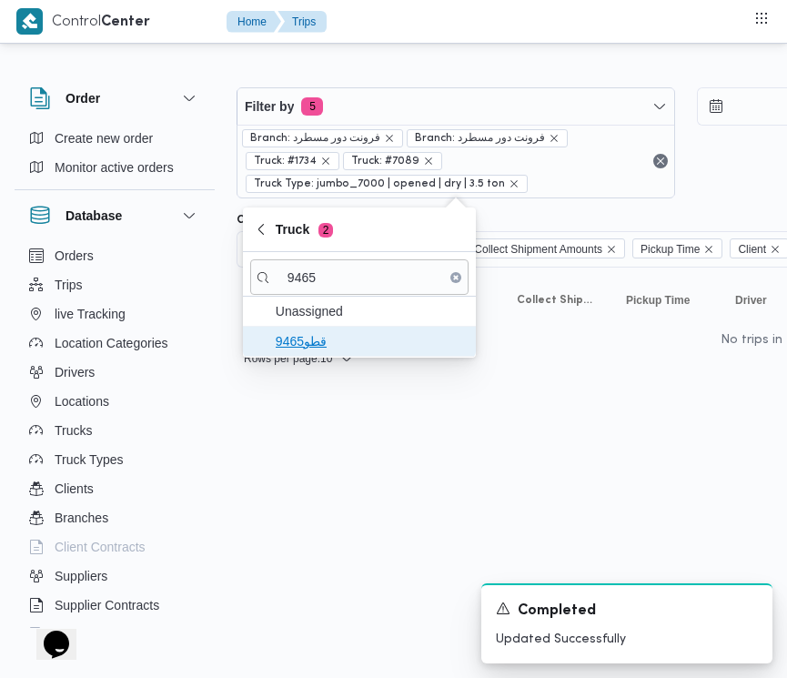
click at [314, 347] on span "قطو9465" at bounding box center [370, 341] width 189 height 22
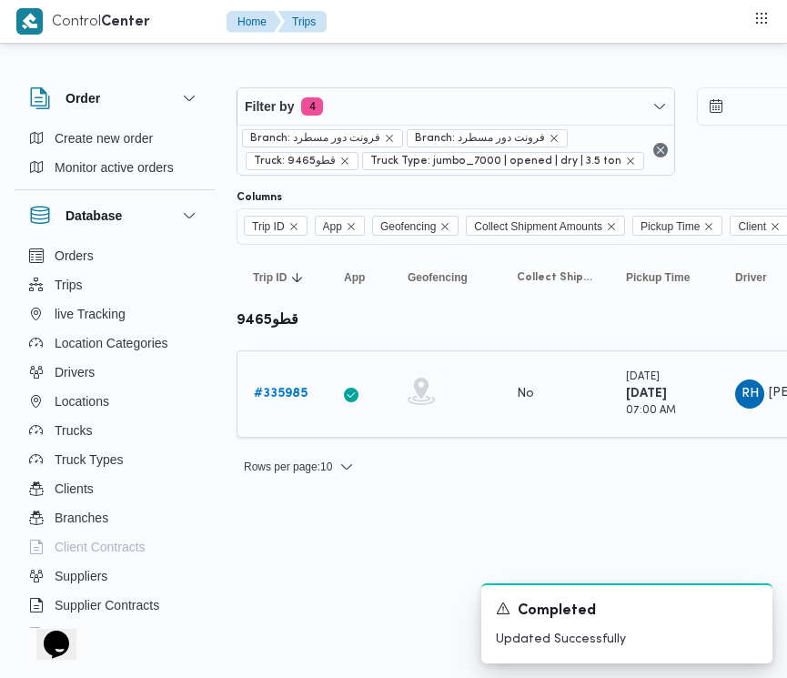
click at [282, 400] on b "# 335985" at bounding box center [281, 394] width 54 height 12
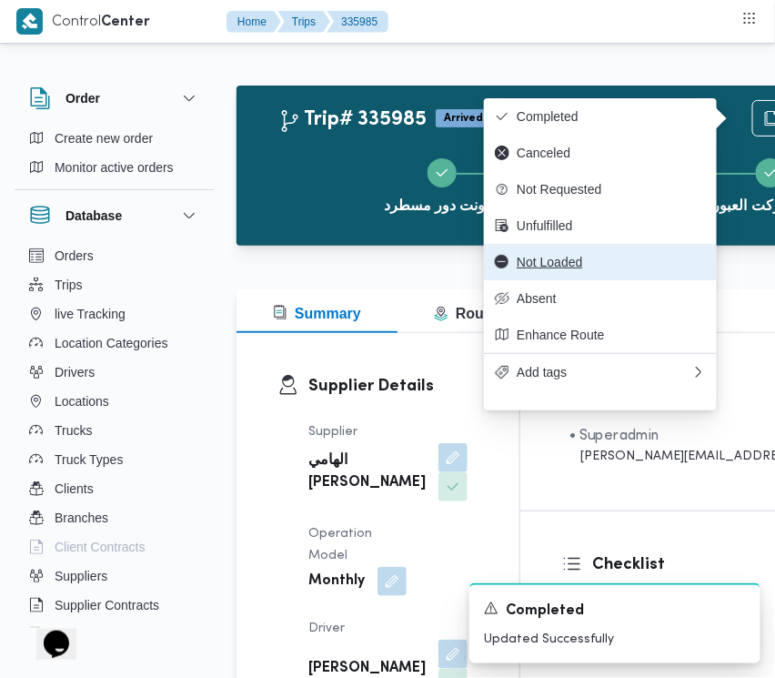
click at [616, 262] on button "Not Loaded" at bounding box center [600, 262] width 233 height 36
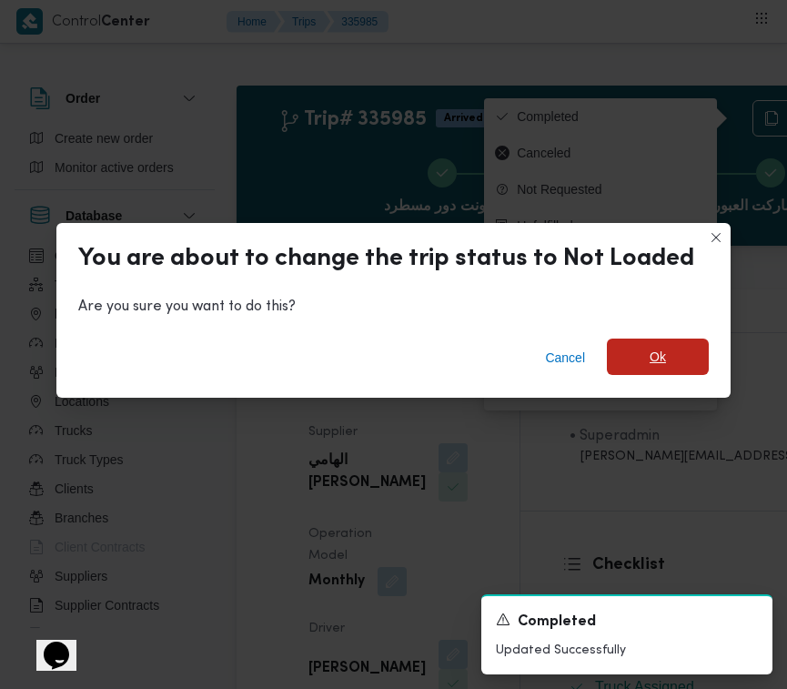
click at [650, 355] on span "Ok" at bounding box center [658, 357] width 16 height 22
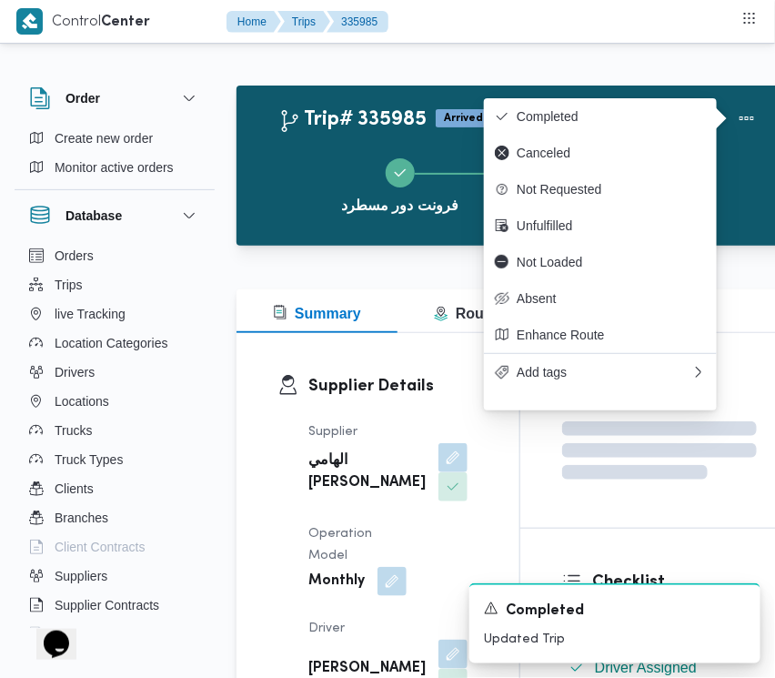
click at [751, 147] on button "جمله ماركت العبور" at bounding box center [642, 184] width 243 height 95
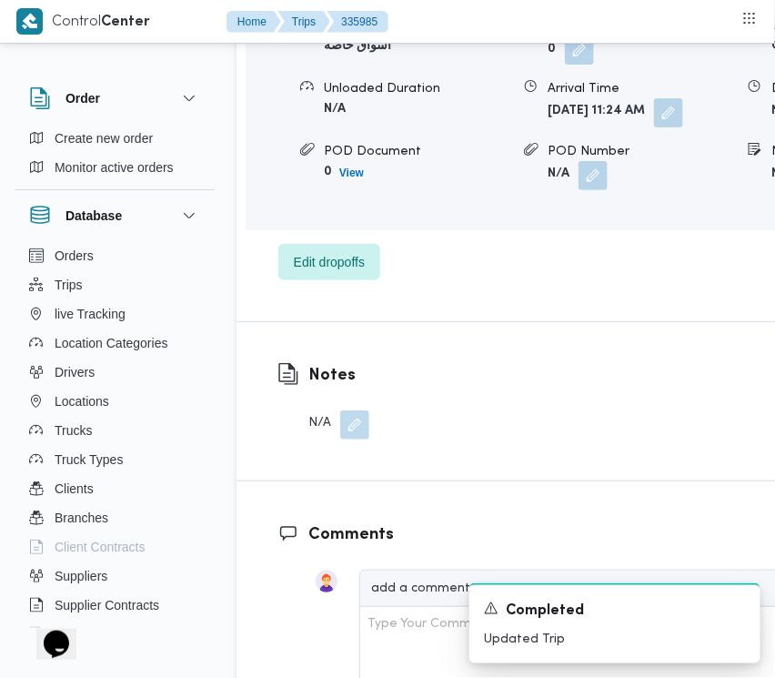
scroll to position [3068, 0]
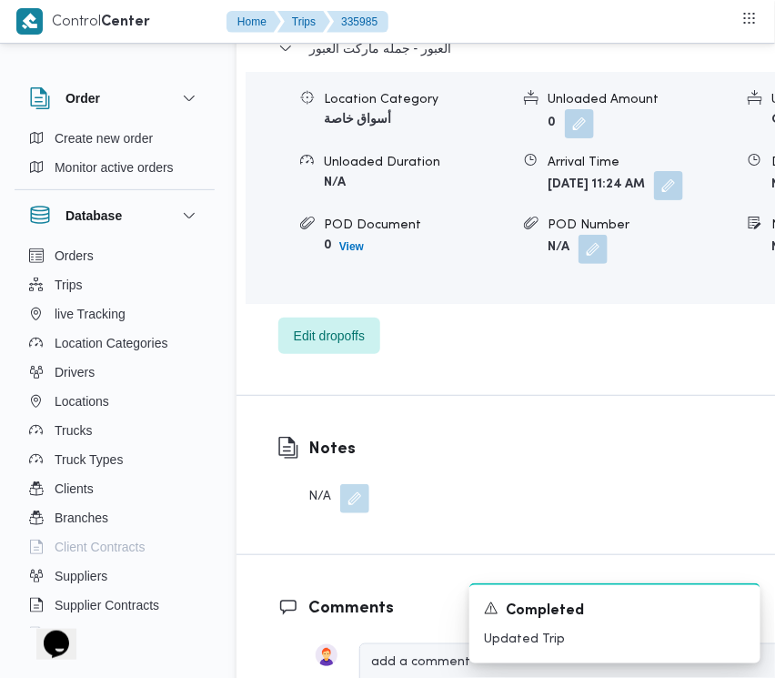
click at [654, 200] on button "button" at bounding box center [668, 185] width 29 height 29
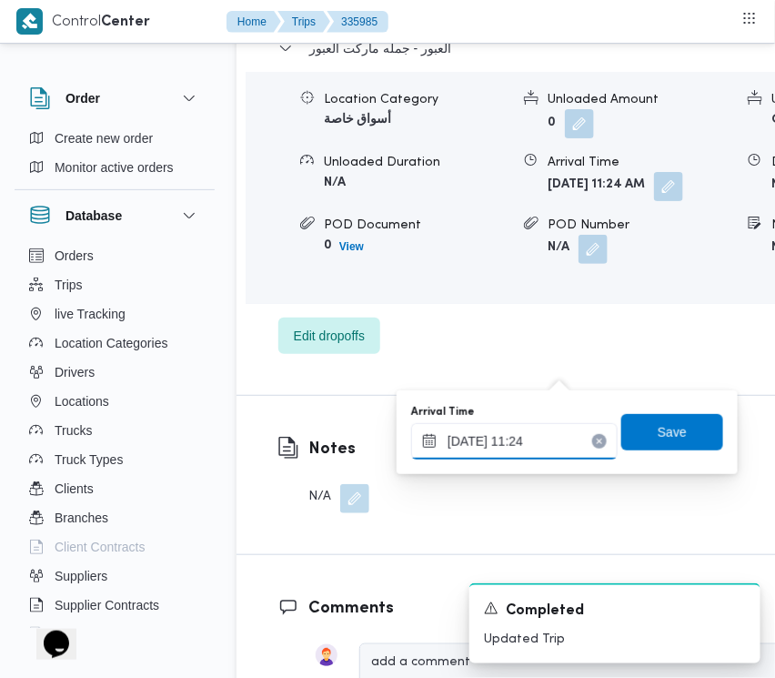
click at [584, 449] on input "10/09/2025 11:24" at bounding box center [514, 441] width 207 height 36
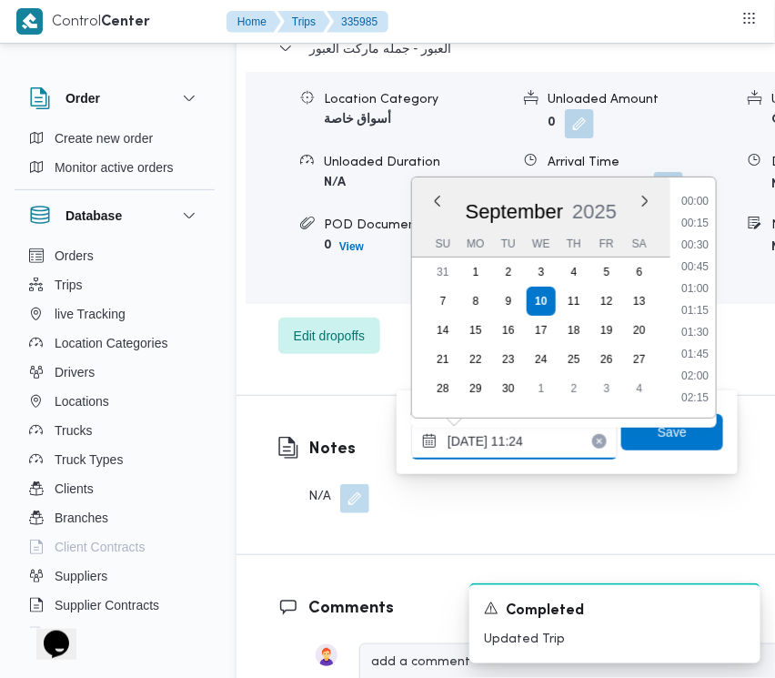
scroll to position [872, 0]
click at [578, 444] on input "10/09/2025 11:24" at bounding box center [514, 441] width 207 height 36
click at [592, 440] on input "10/09/2025 11:24" at bounding box center [514, 441] width 207 height 36
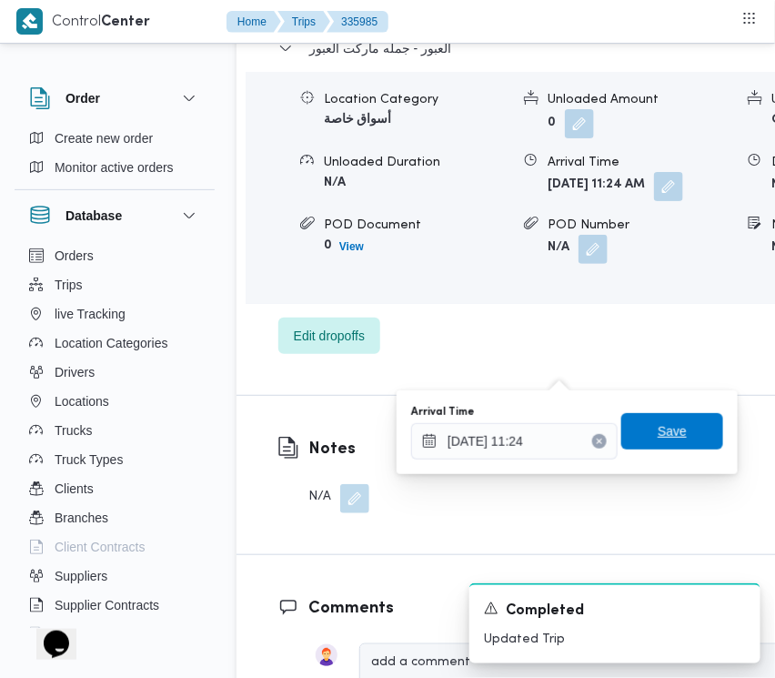
drag, startPoint x: 583, startPoint y: 440, endPoint x: 614, endPoint y: 443, distance: 31.2
click at [596, 441] on icon "Clear input" at bounding box center [599, 441] width 7 height 7
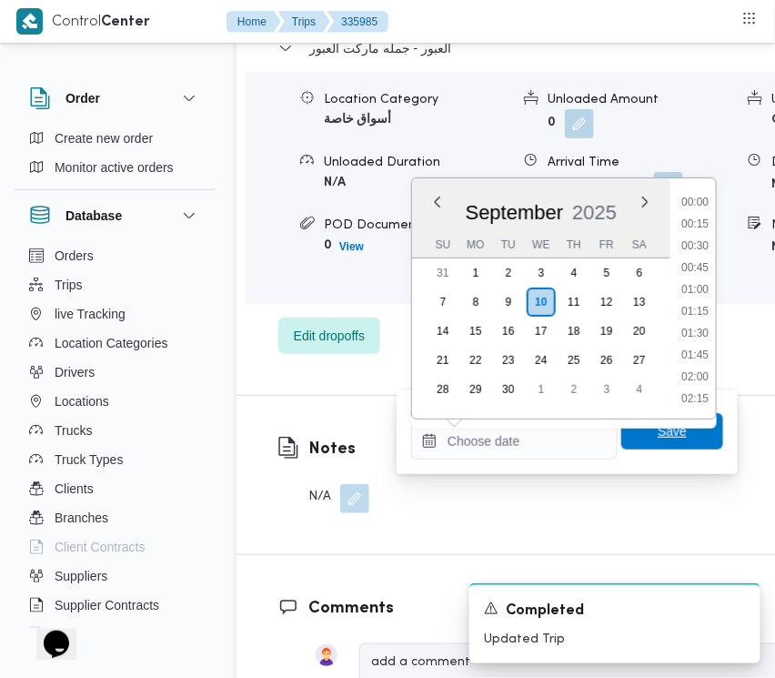
scroll to position [0, 0]
click at [653, 444] on span "Save" at bounding box center [673, 431] width 102 height 36
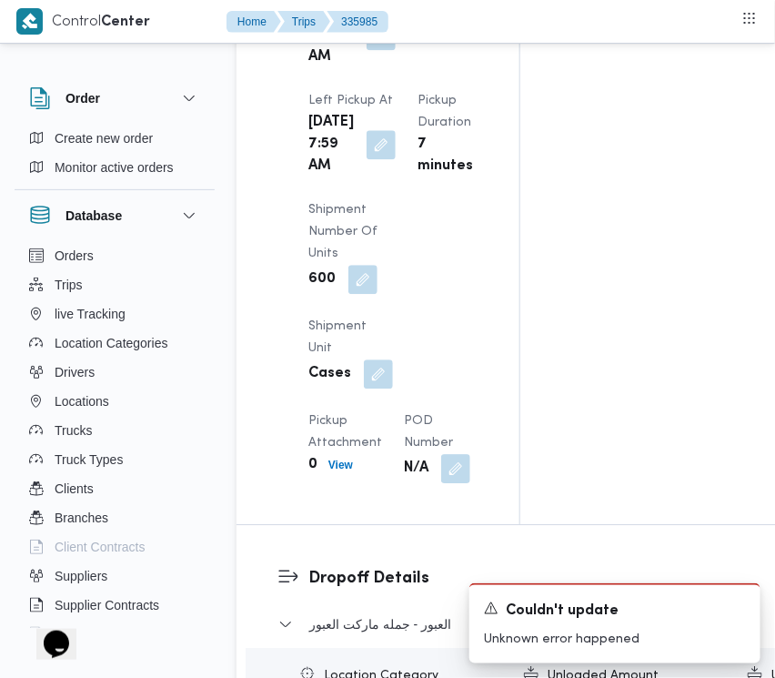
scroll to position [2595, 0]
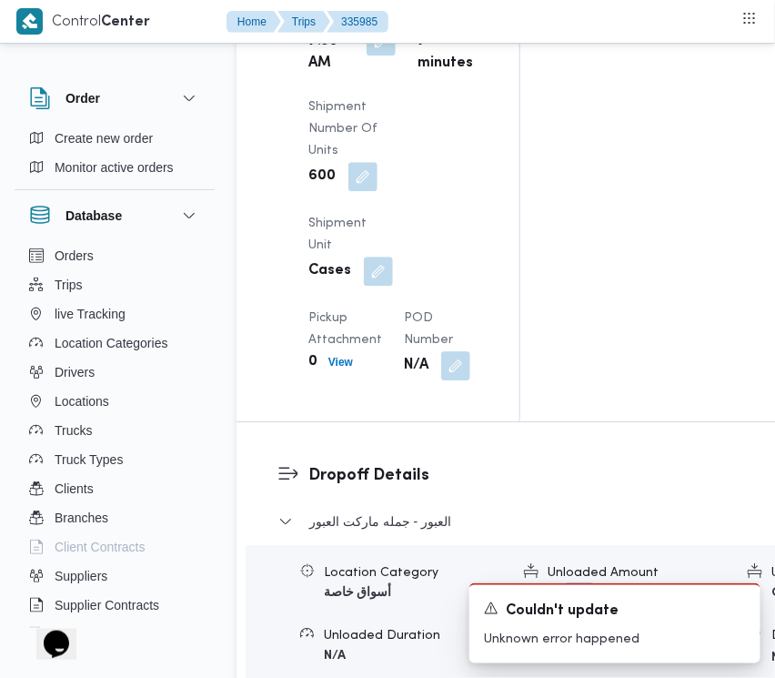
click at [376, 56] on button "button" at bounding box center [381, 40] width 29 height 29
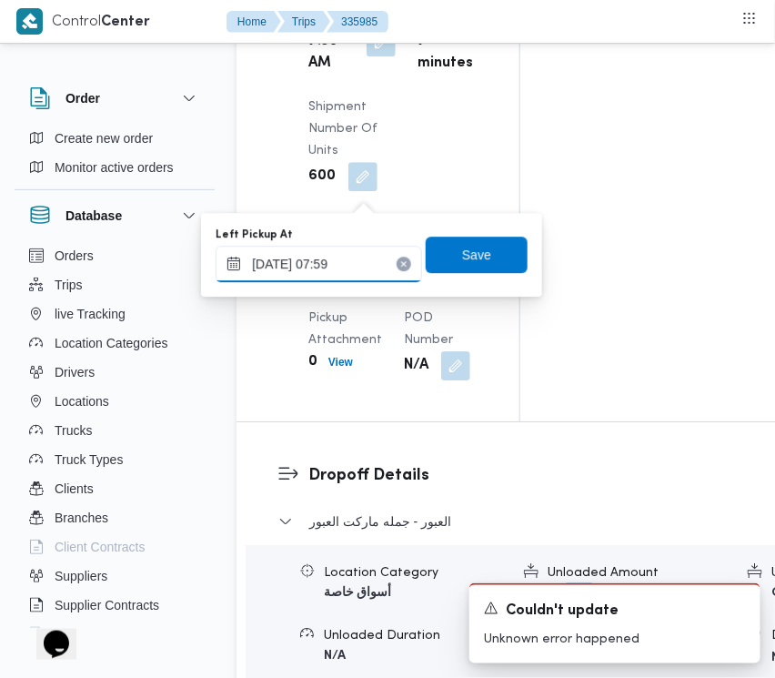
click at [373, 269] on input "10/09/2025 07:59" at bounding box center [319, 264] width 207 height 36
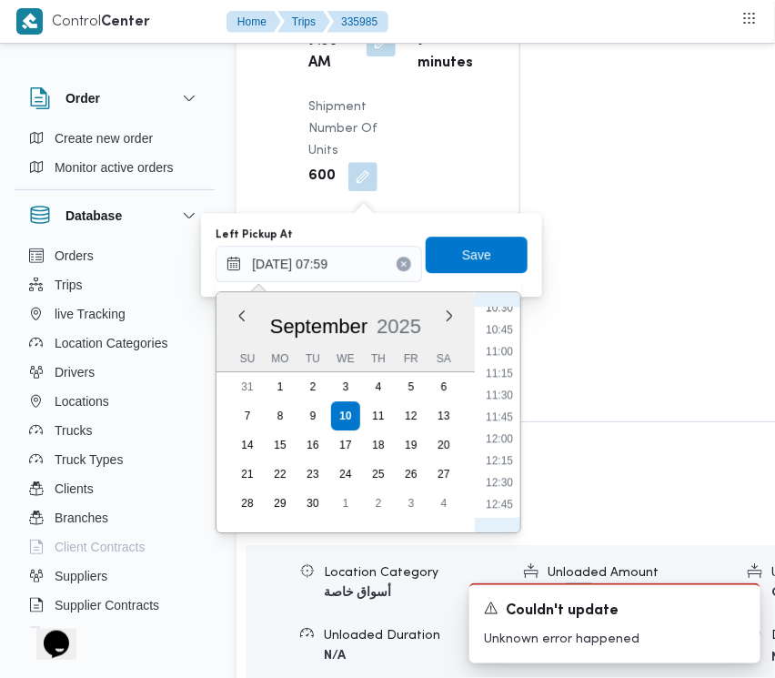
scroll to position [1106, 0]
click at [498, 339] on li "13:00" at bounding box center [500, 346] width 42 height 18
type input "10/09/2025 13:00"
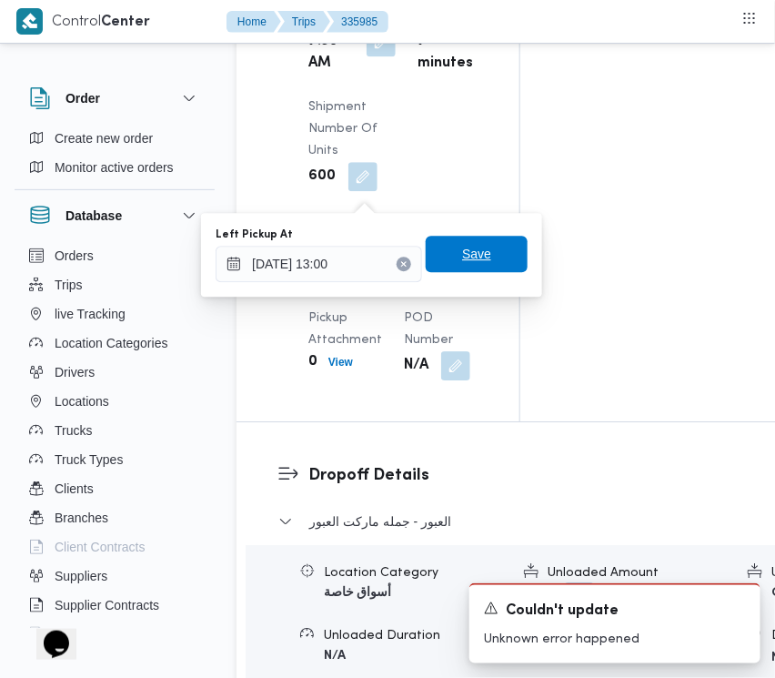
click at [473, 252] on span "Save" at bounding box center [476, 254] width 29 height 22
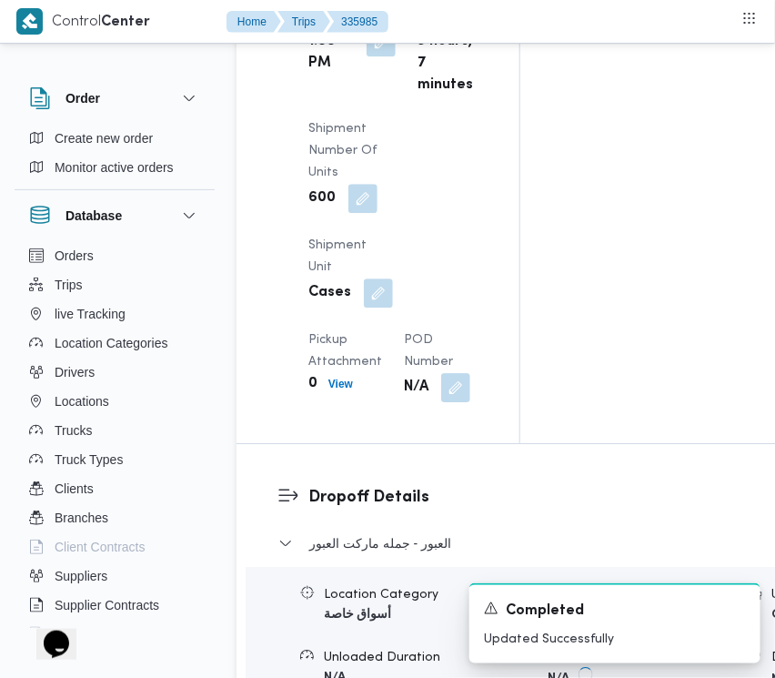
scroll to position [0, 0]
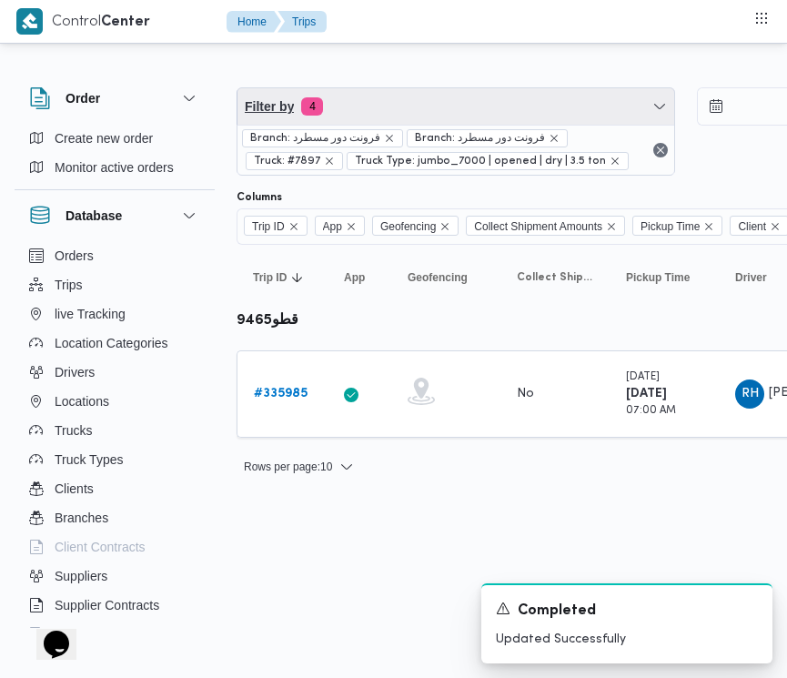
click at [402, 111] on span "Filter by 4" at bounding box center [456, 106] width 437 height 36
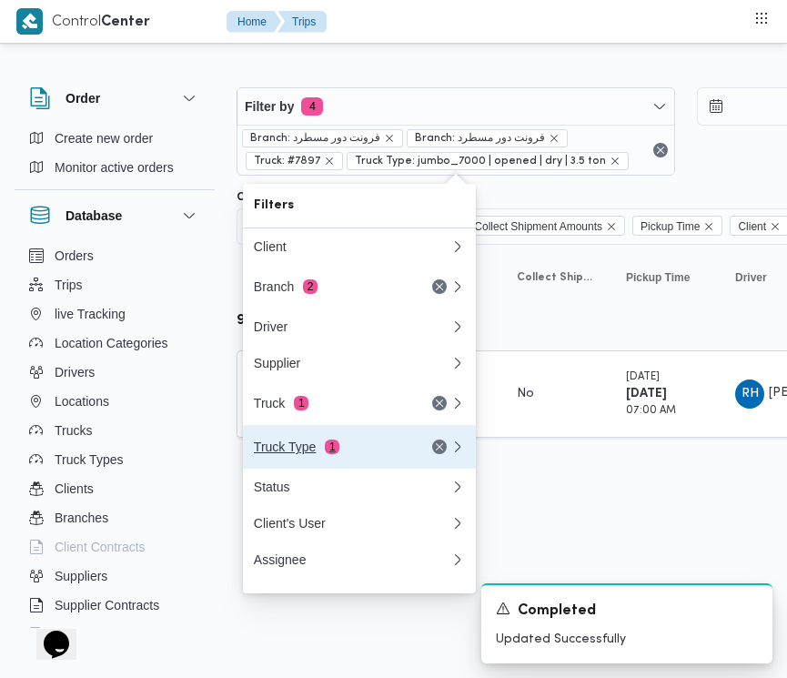
click at [323, 432] on button "Truck Type 1" at bounding box center [359, 447] width 233 height 44
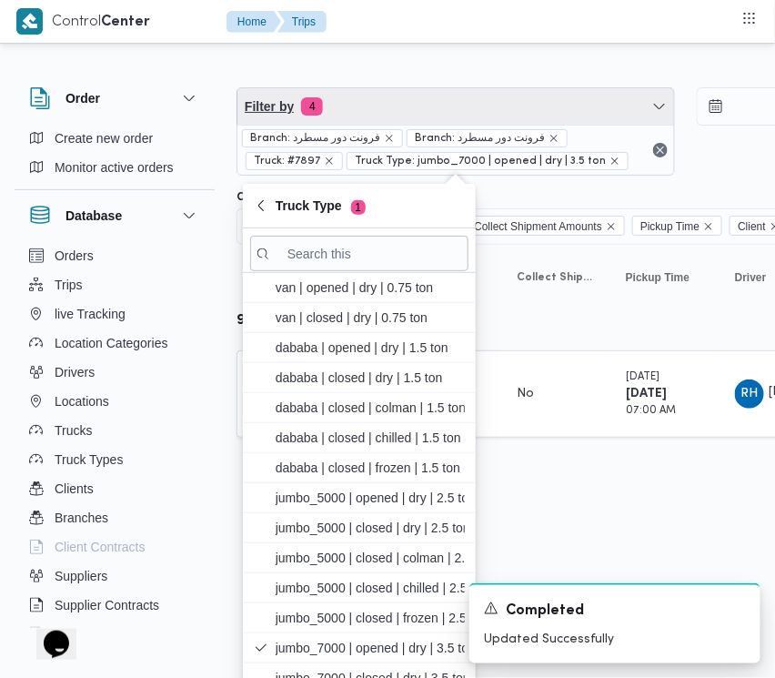
click at [379, 97] on span "Filter by 4" at bounding box center [456, 106] width 437 height 36
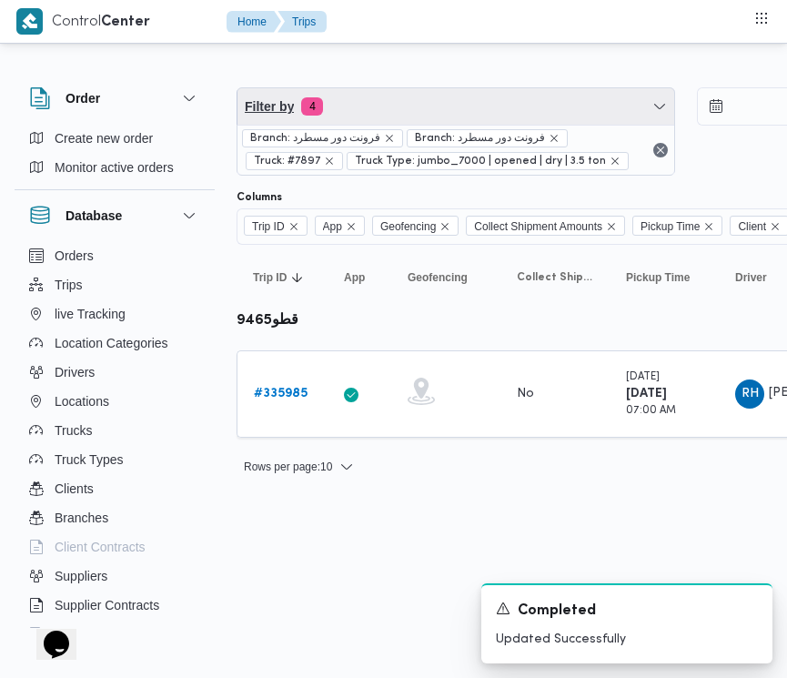
click at [369, 102] on span "Filter by 4" at bounding box center [456, 106] width 437 height 36
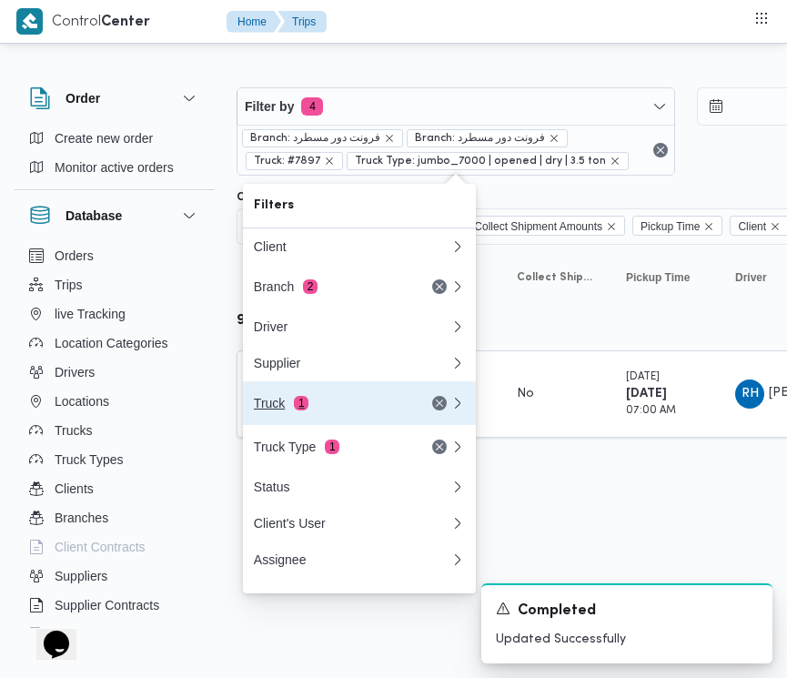
click at [321, 410] on div "Truck 1" at bounding box center [330, 403] width 153 height 15
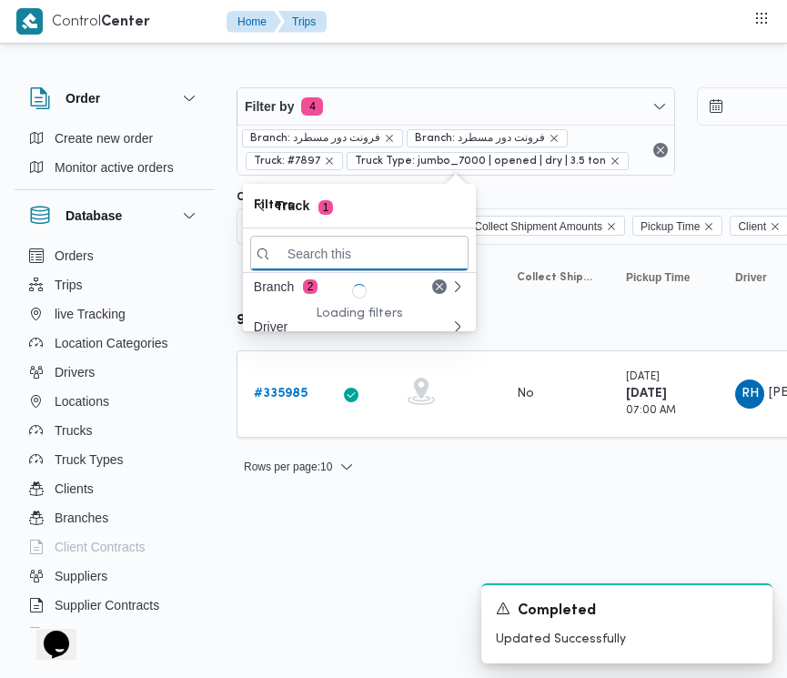
paste input "جهف418"
type input "جهف418"
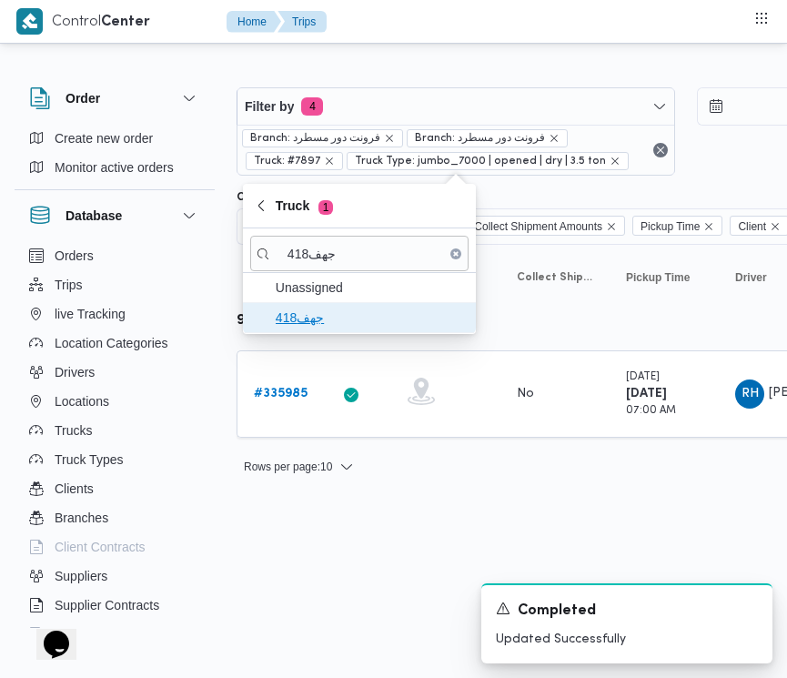
click at [320, 329] on span "جهف418" at bounding box center [359, 317] width 218 height 29
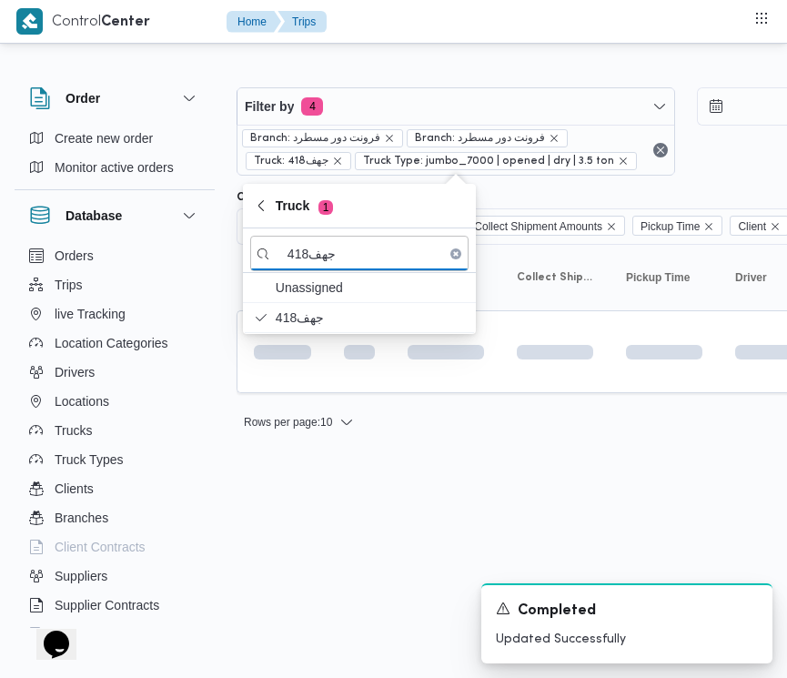
click at [332, 488] on html "Control Center Home Trips Order Create new order Monitor active orders Database…" at bounding box center [393, 339] width 787 height 678
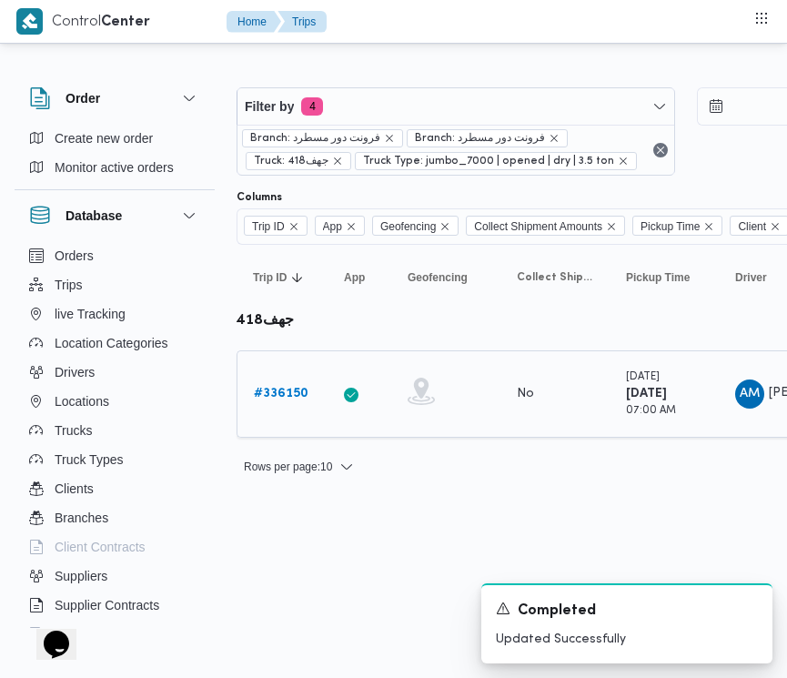
click at [289, 394] on b "# 336150" at bounding box center [281, 394] width 55 height 12
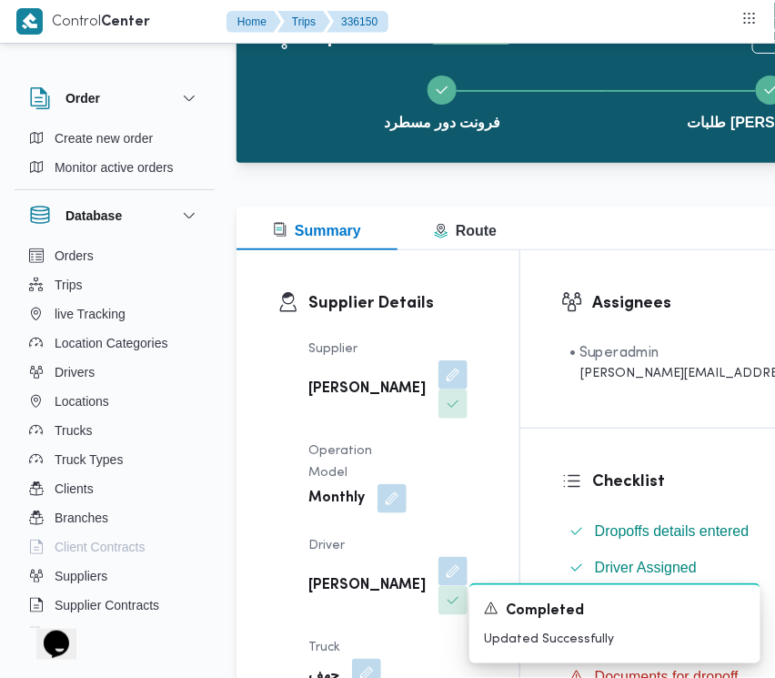
scroll to position [27, 0]
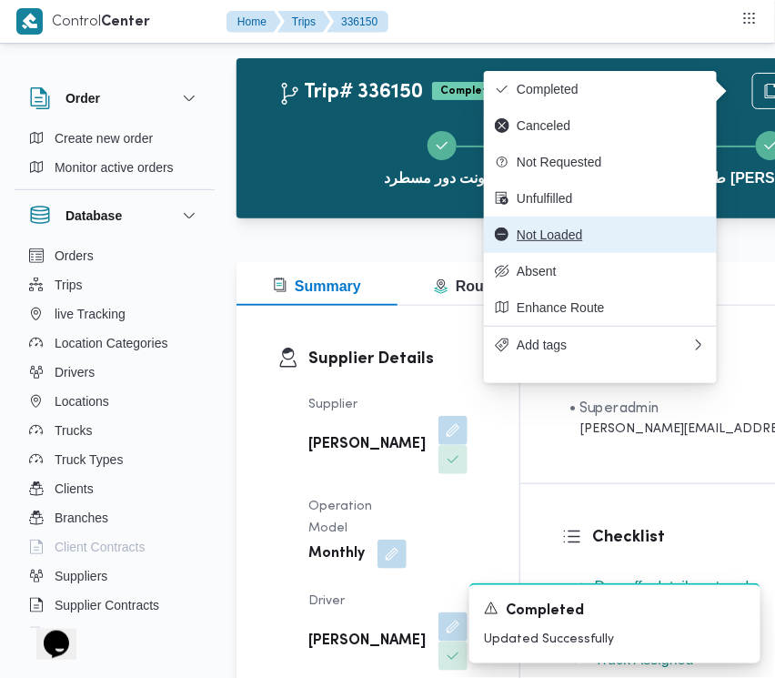
click at [578, 237] on span "Not Loaded" at bounding box center [611, 235] width 189 height 15
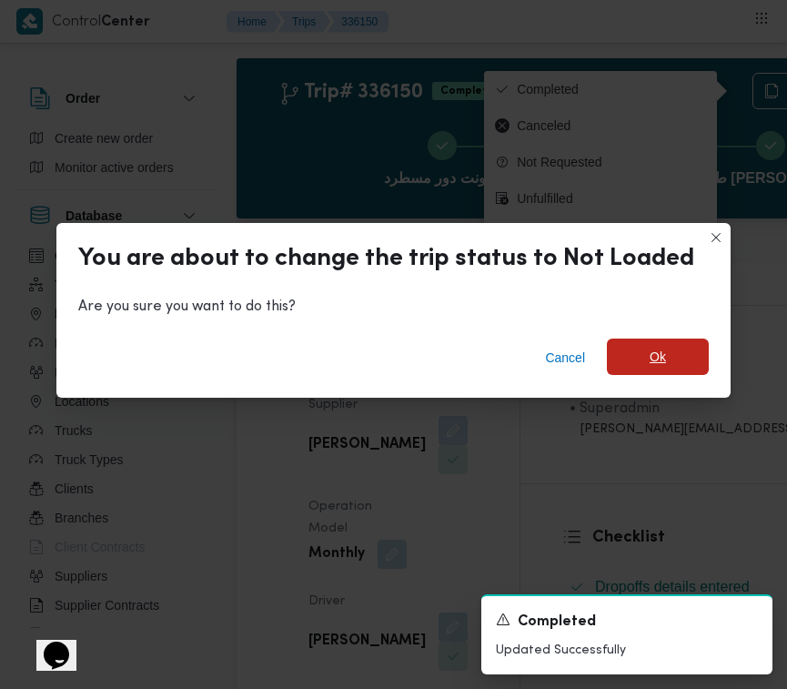
click at [656, 339] on div "Cancel Ok" at bounding box center [393, 361] width 674 height 73
click at [667, 362] on span "Ok" at bounding box center [658, 357] width 102 height 36
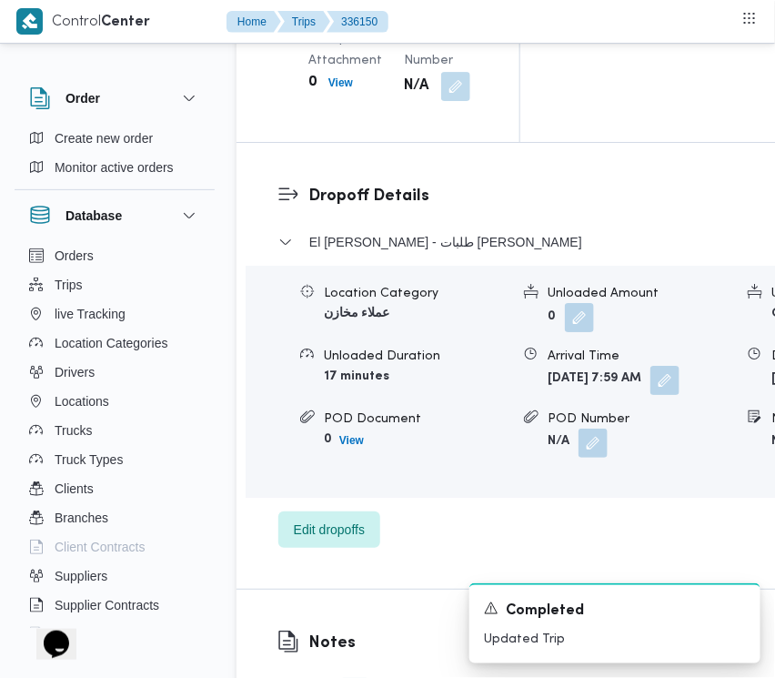
scroll to position [2990, 0]
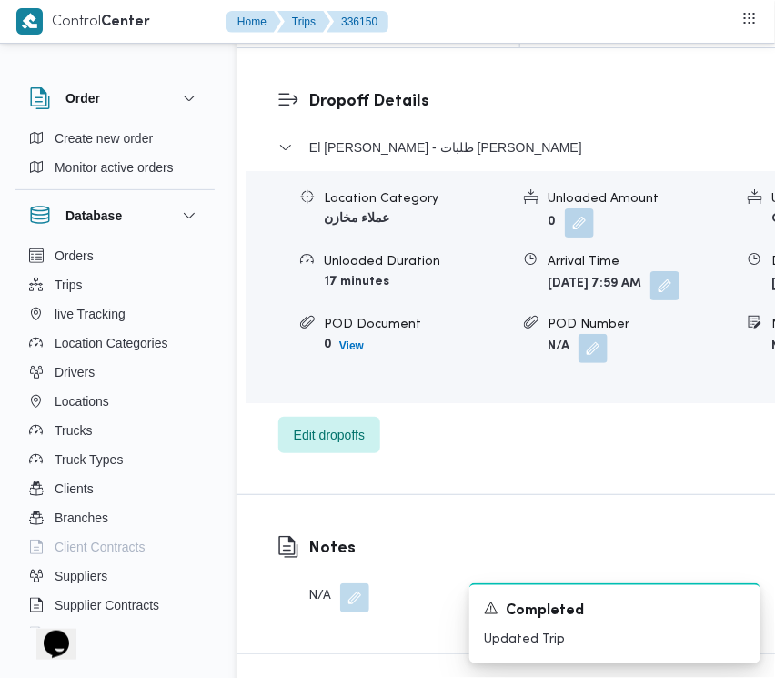
drag, startPoint x: 726, startPoint y: 337, endPoint x: 723, endPoint y: 346, distance: 9.5
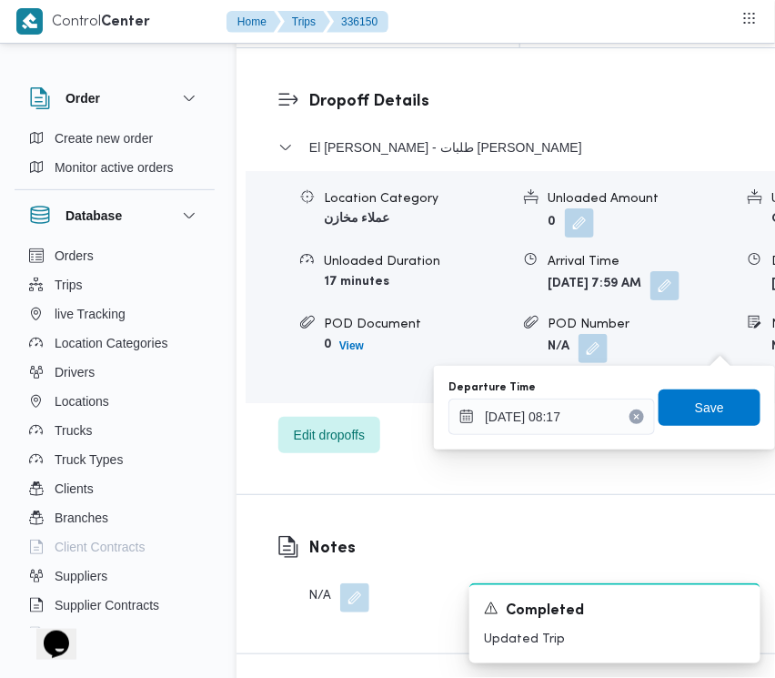
click at [634, 415] on icon "Clear input" at bounding box center [636, 416] width 5 height 5
click at [662, 415] on span "Save" at bounding box center [710, 407] width 102 height 36
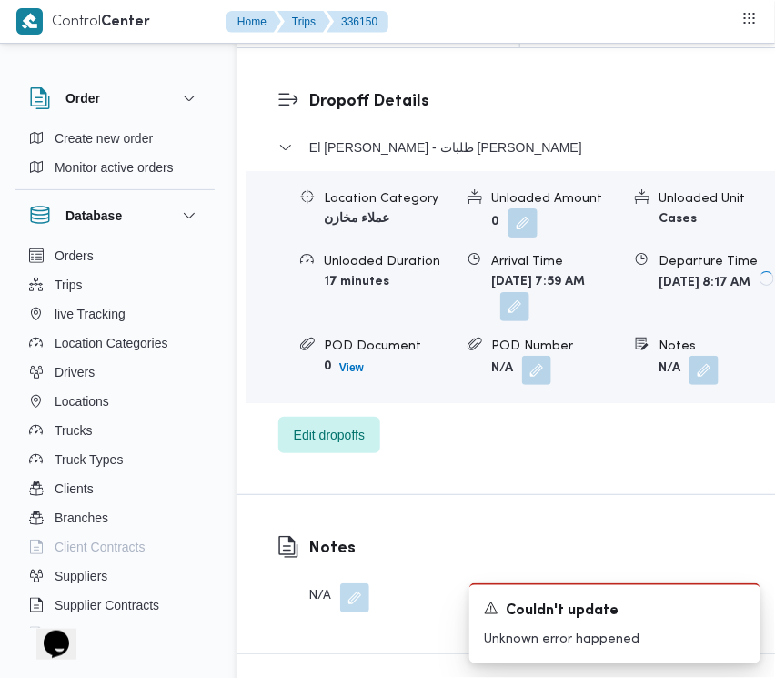
click at [530, 321] on button "button" at bounding box center [515, 306] width 29 height 29
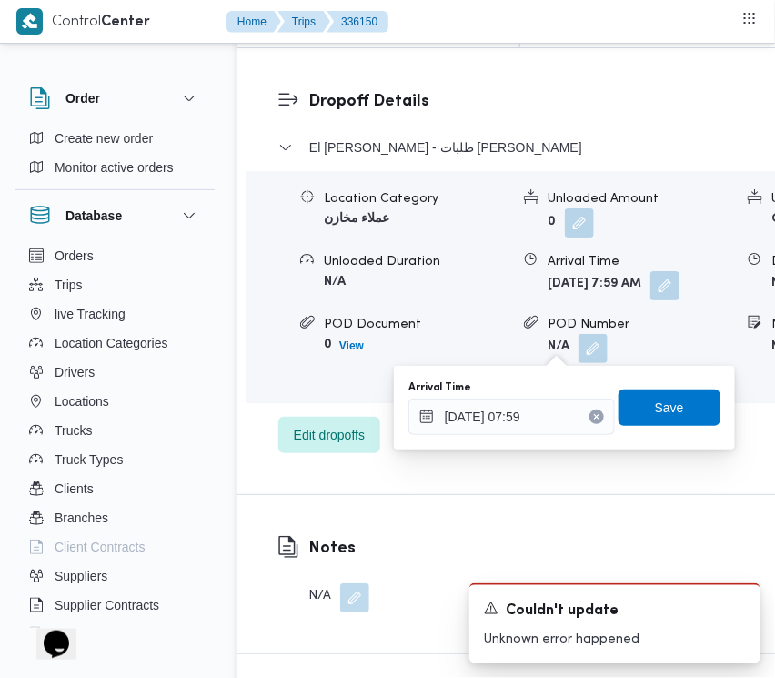
click at [590, 416] on button "Clear input" at bounding box center [597, 417] width 15 height 15
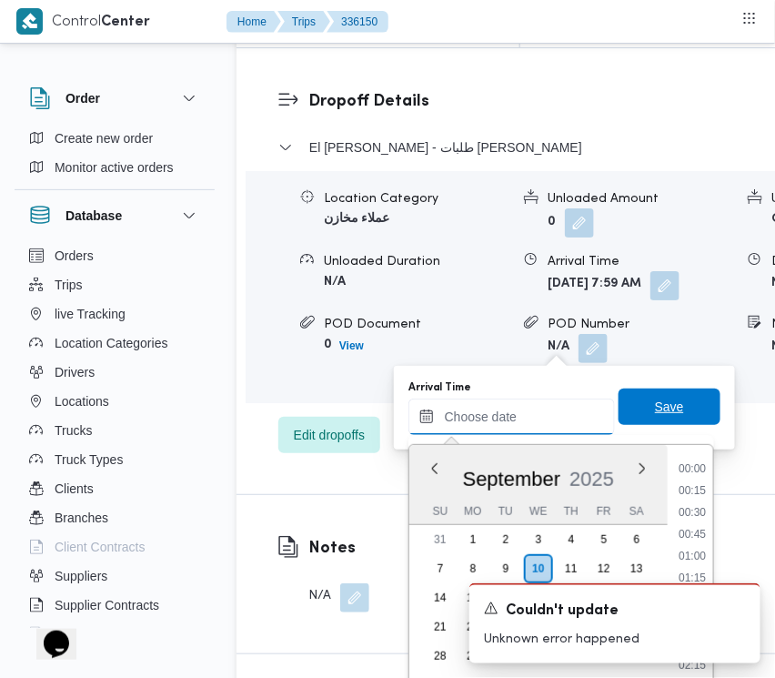
scroll to position [1047, 0]
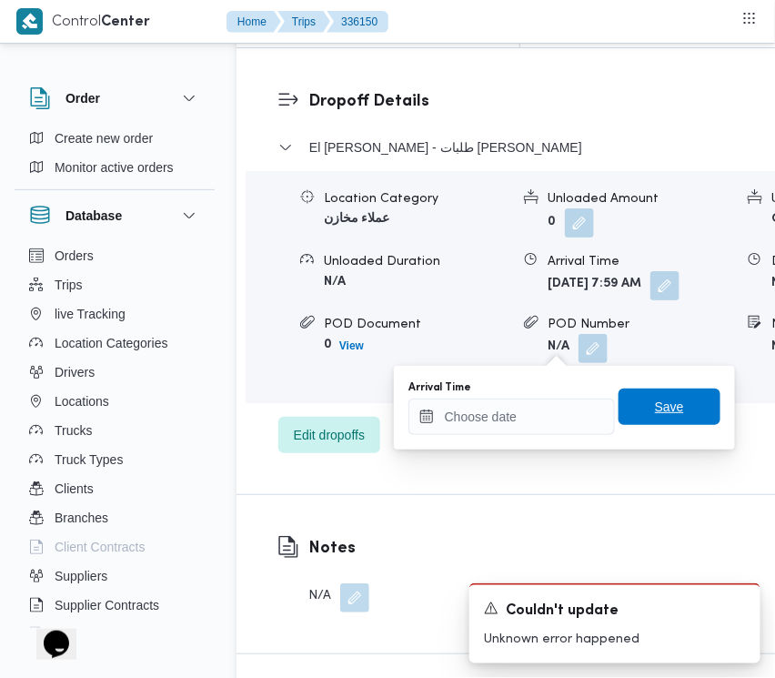
click at [655, 406] on span "Save" at bounding box center [669, 407] width 29 height 22
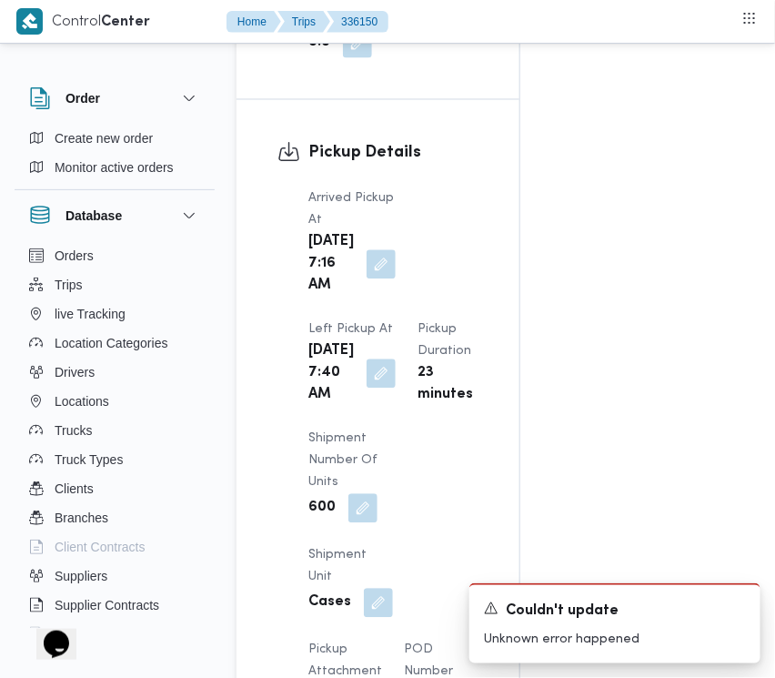
scroll to position [2362, 0]
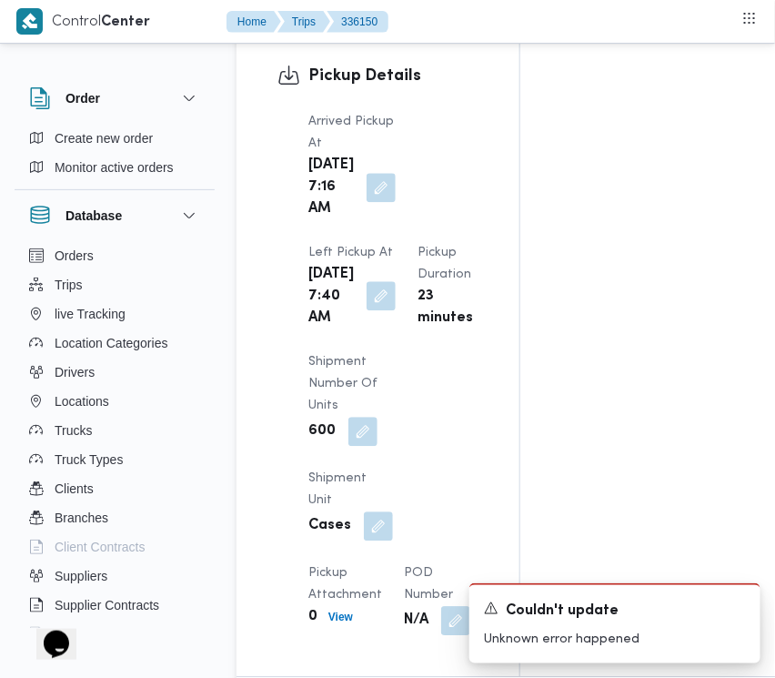
click at [367, 310] on button "button" at bounding box center [381, 295] width 29 height 29
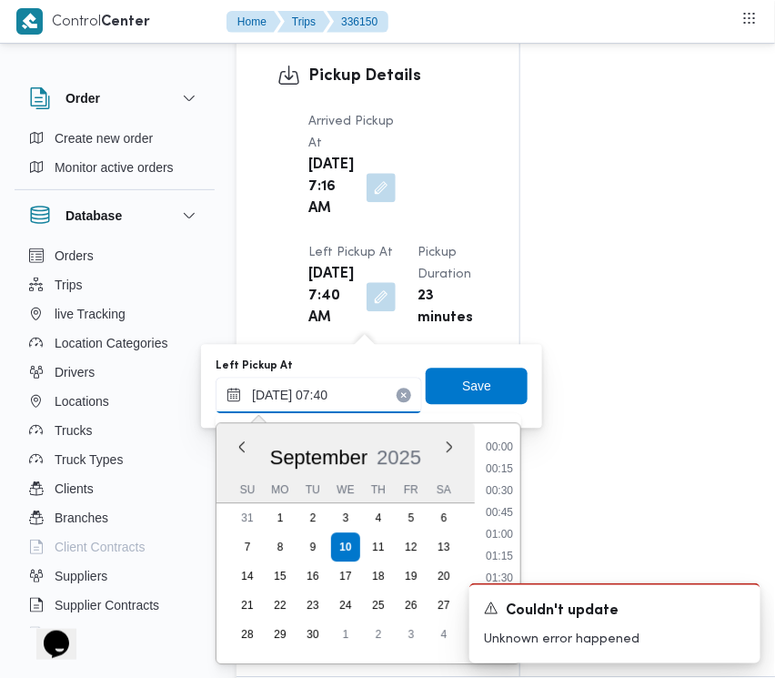
click at [356, 393] on input "10/09/2025 07:40" at bounding box center [319, 395] width 207 height 36
click at [505, 558] on li "13:45" at bounding box center [500, 564] width 42 height 18
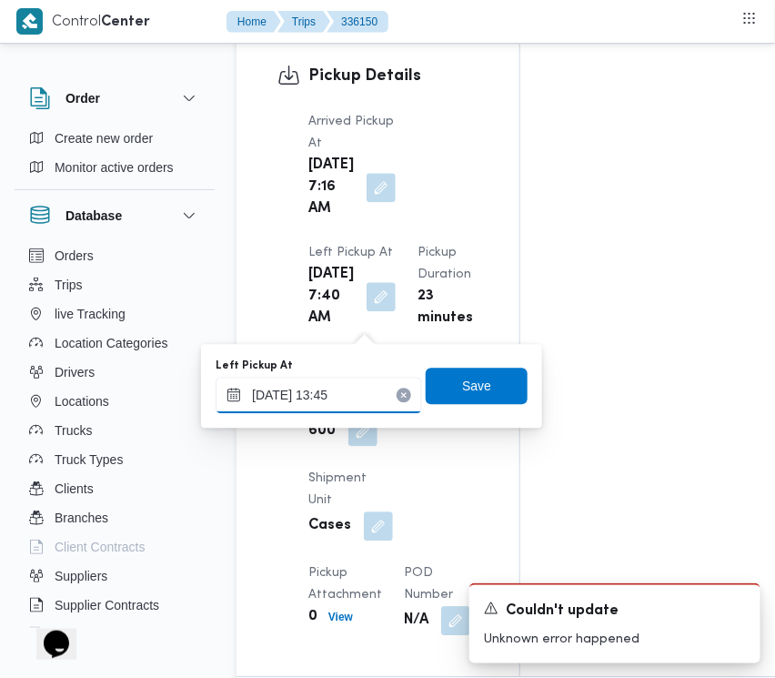
type input "10/09/2025 13:45"
click at [489, 378] on span "Save" at bounding box center [477, 385] width 102 height 36
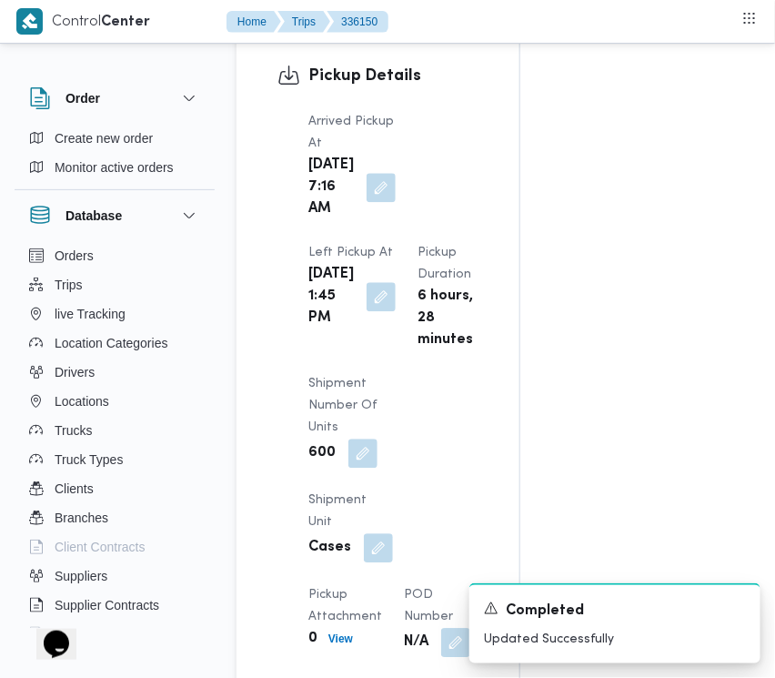
scroll to position [0, 0]
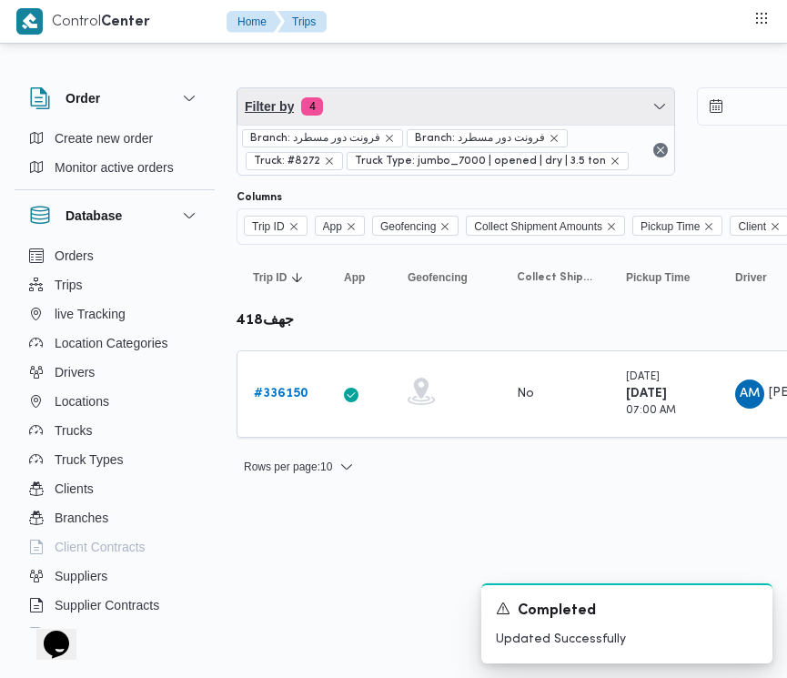
click at [533, 100] on span "Filter by 4" at bounding box center [456, 106] width 437 height 36
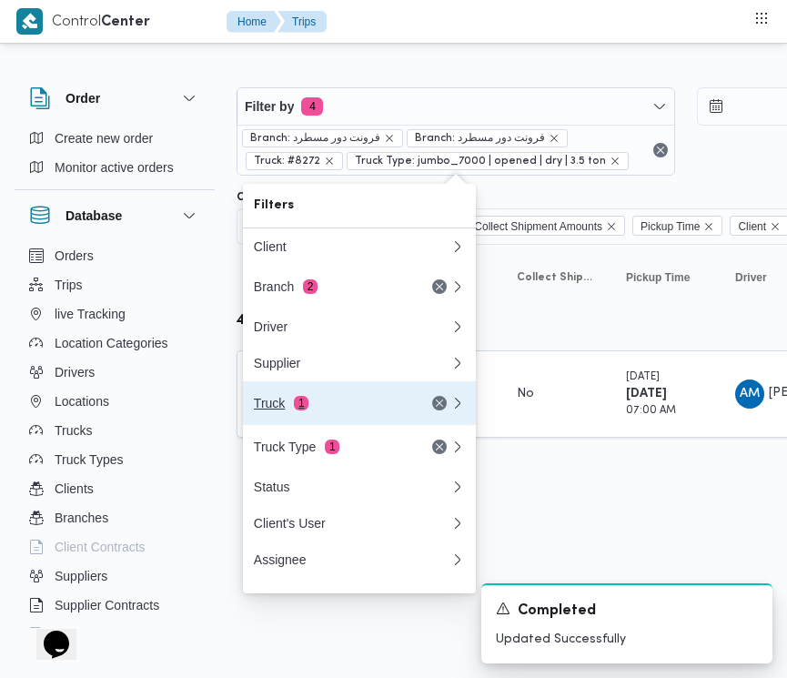
click at [291, 425] on button "Truck 1" at bounding box center [359, 403] width 233 height 44
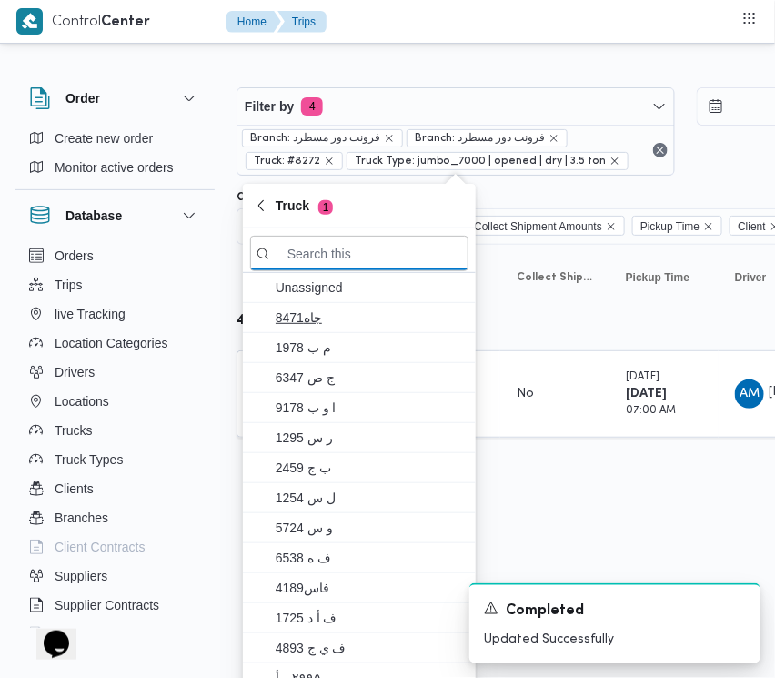
paste input "7952"
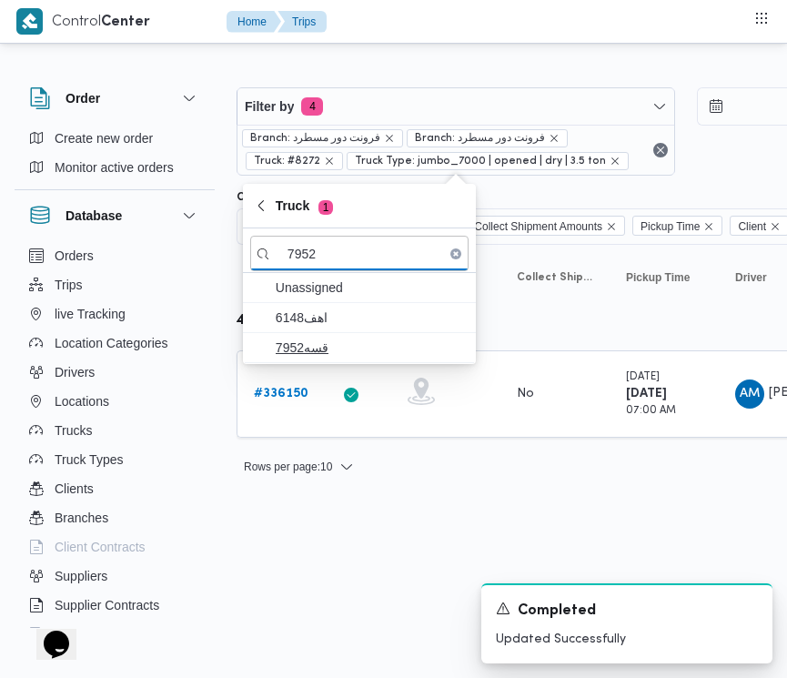
type input "7952"
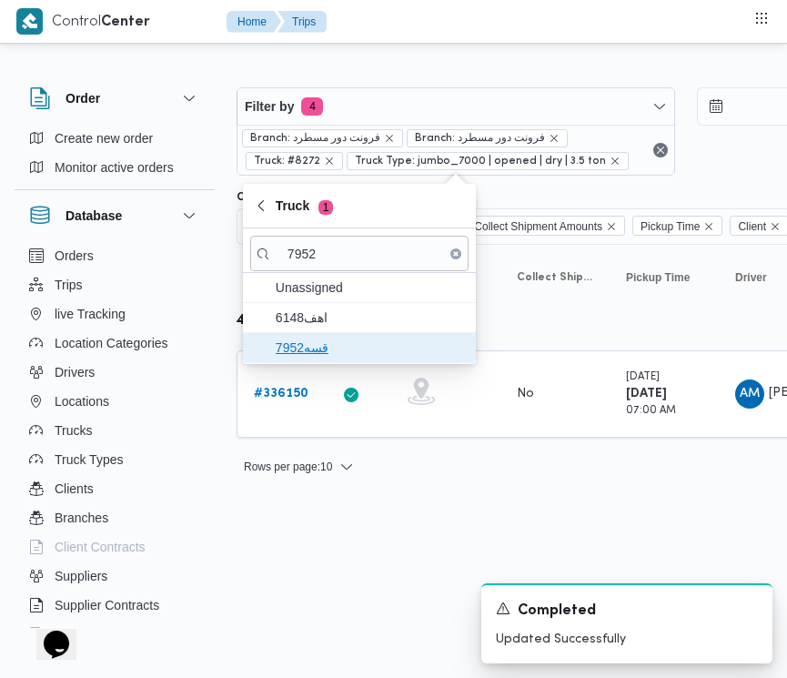
click at [326, 355] on span "قسه7952" at bounding box center [370, 348] width 189 height 22
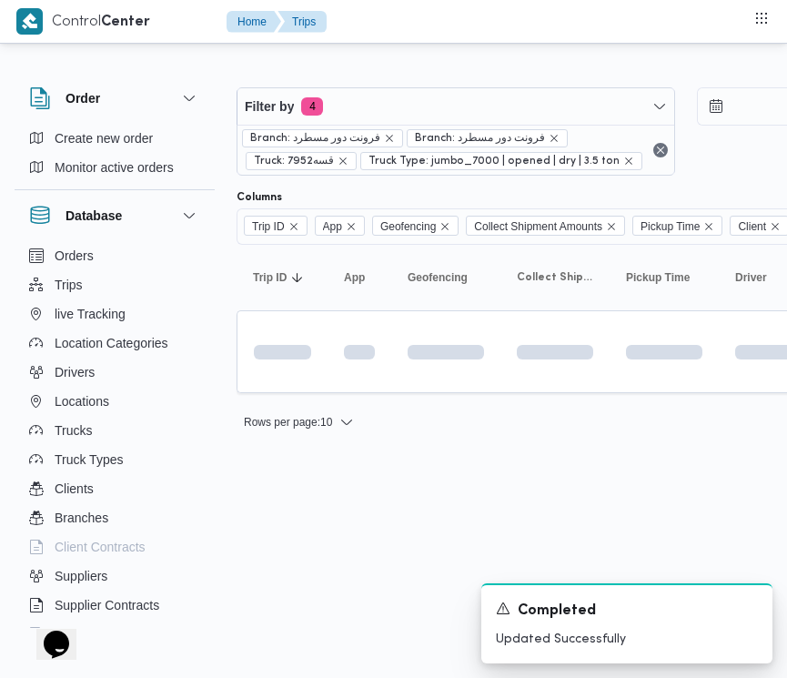
click at [366, 510] on html "Control Center Home Trips Order Create new order Monitor active orders Database…" at bounding box center [393, 339] width 787 height 678
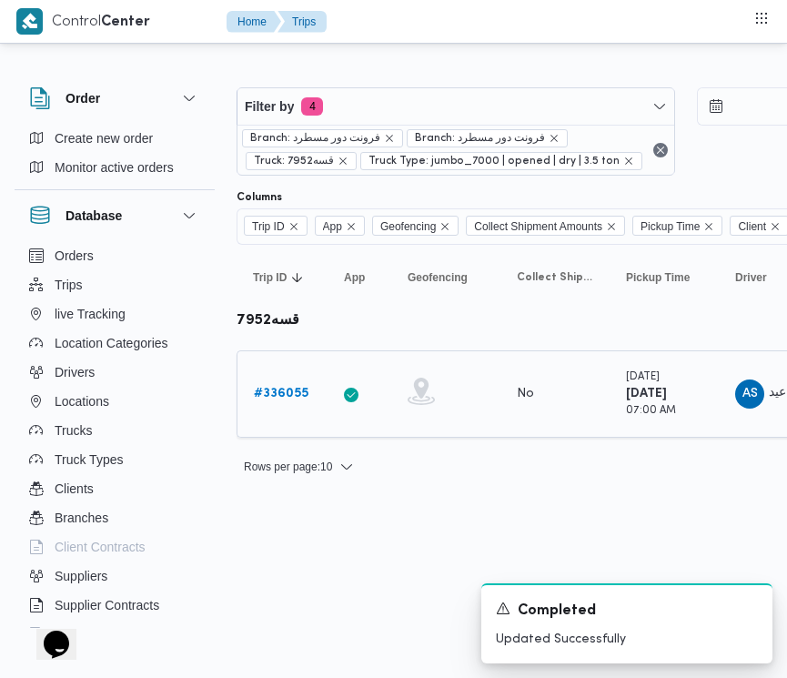
click at [289, 400] on b "# 336055" at bounding box center [281, 394] width 55 height 12
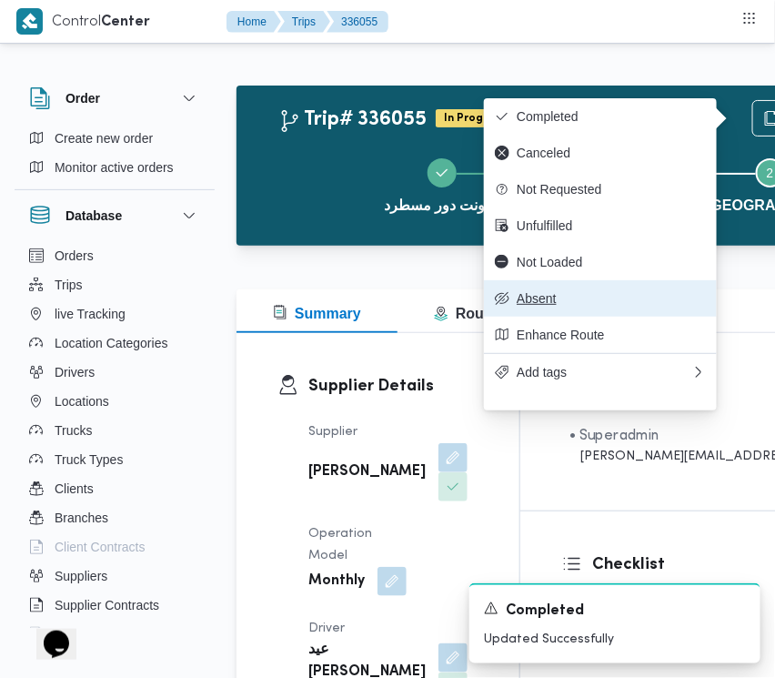
click at [592, 306] on span "Absent" at bounding box center [611, 298] width 189 height 15
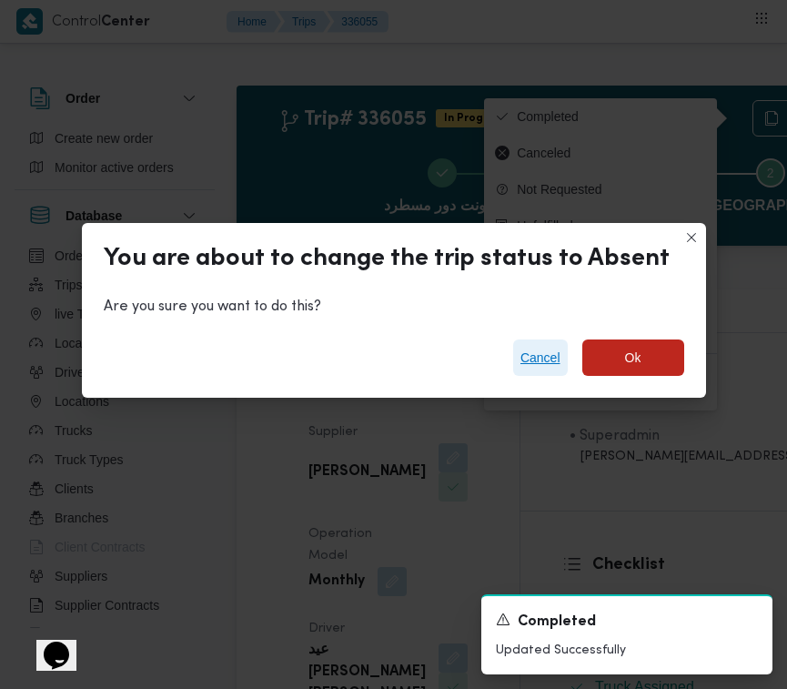
click at [557, 360] on span "Cancel" at bounding box center [540, 357] width 55 height 36
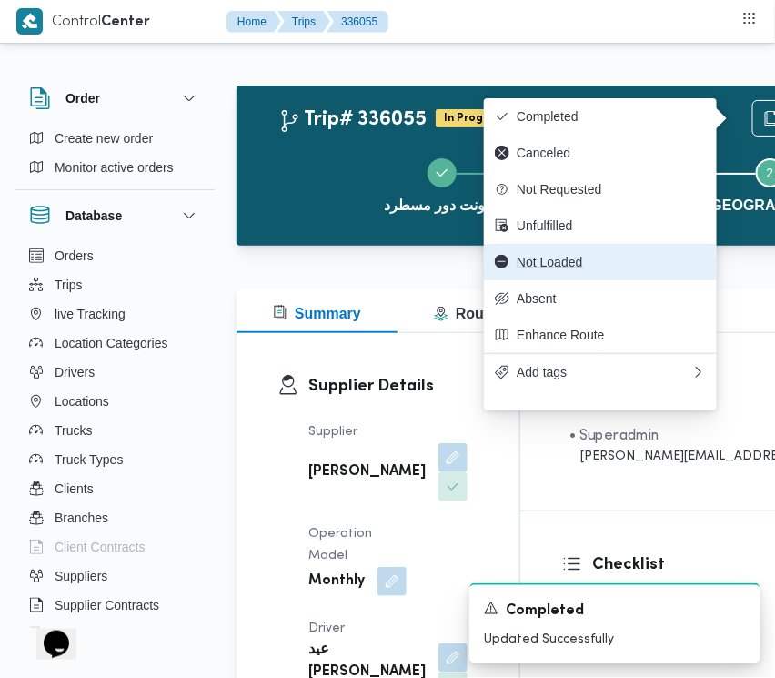
click at [565, 269] on span "Not Loaded" at bounding box center [611, 262] width 189 height 15
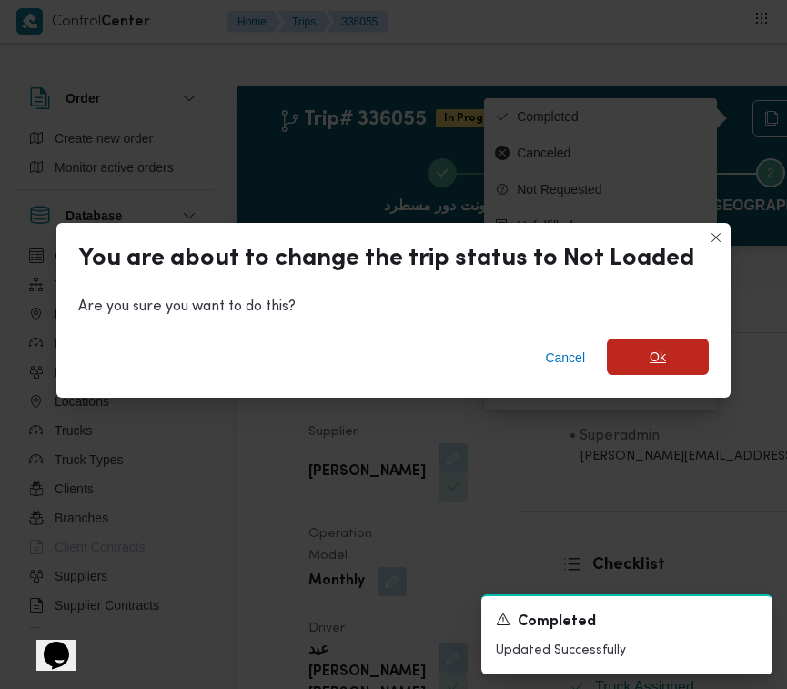
click at [656, 358] on span "Ok" at bounding box center [658, 357] width 16 height 22
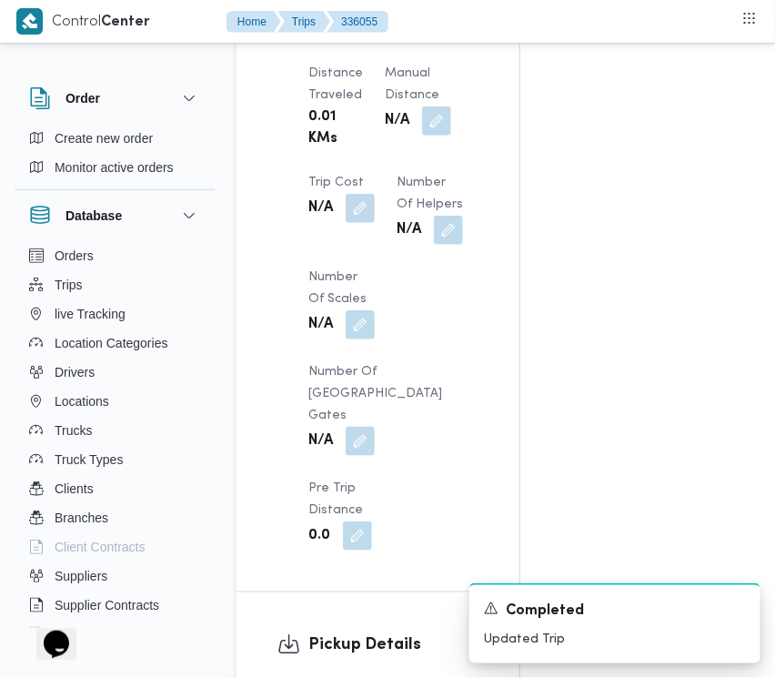
scroll to position [2371, 0]
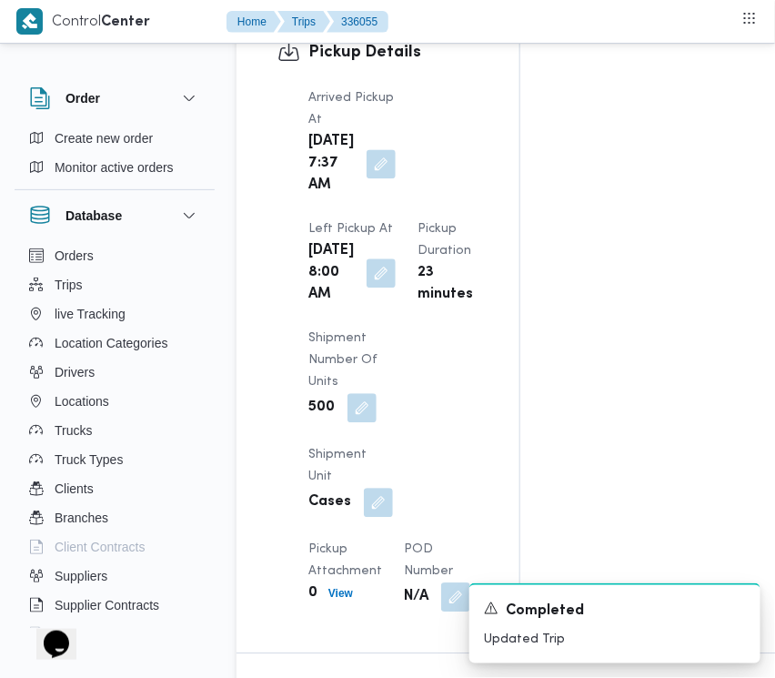
drag, startPoint x: 774, startPoint y: 373, endPoint x: 778, endPoint y: 401, distance: 28.4
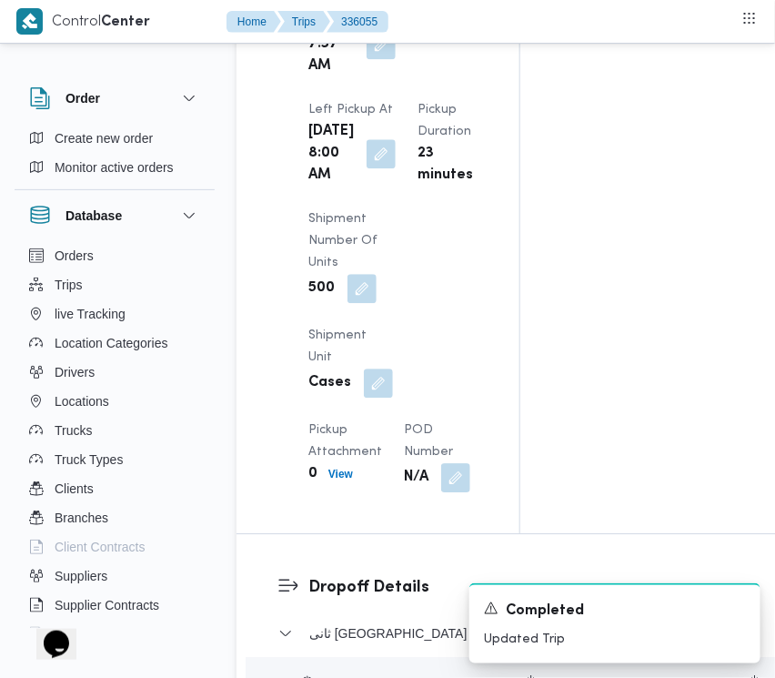
scroll to position [2472, 0]
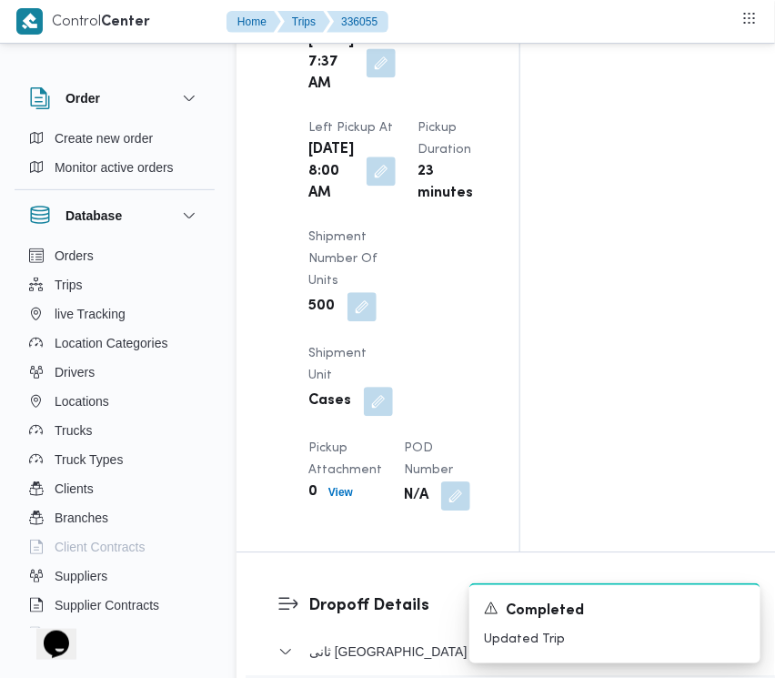
click at [367, 186] on button "button" at bounding box center [381, 171] width 29 height 29
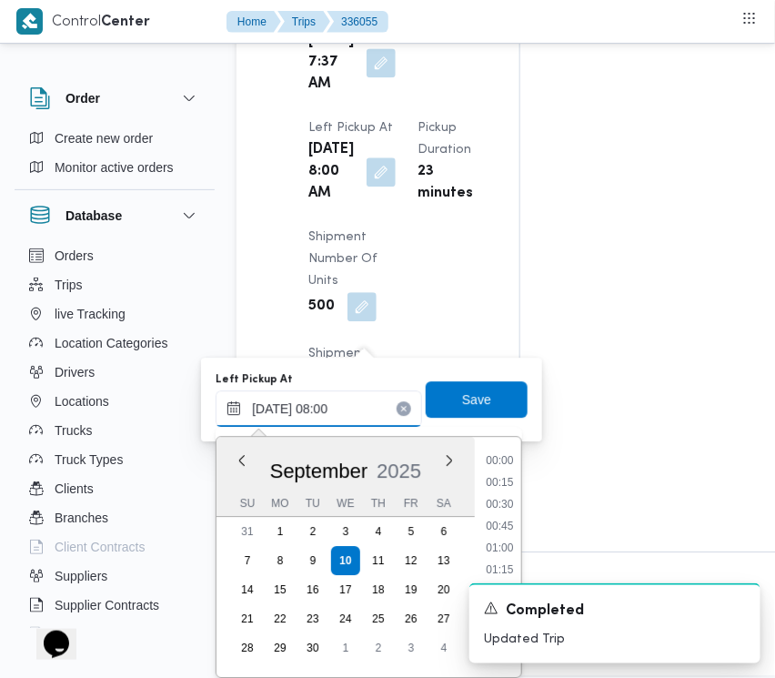
click at [369, 407] on input "10/09/2025 08:00" at bounding box center [319, 408] width 207 height 36
click at [503, 561] on li "13:30" at bounding box center [501, 565] width 42 height 18
type input "10/09/2025 13:30"
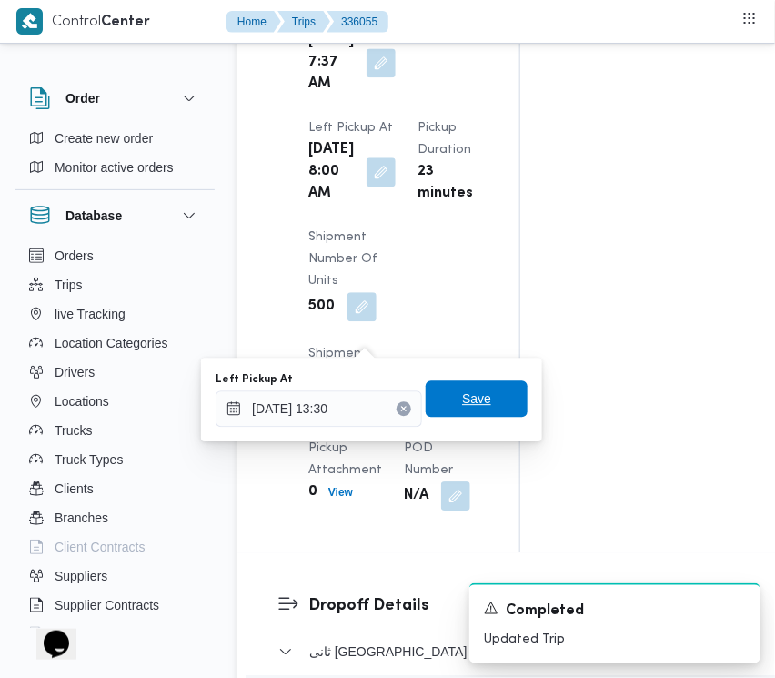
click at [462, 397] on span "Save" at bounding box center [476, 399] width 29 height 22
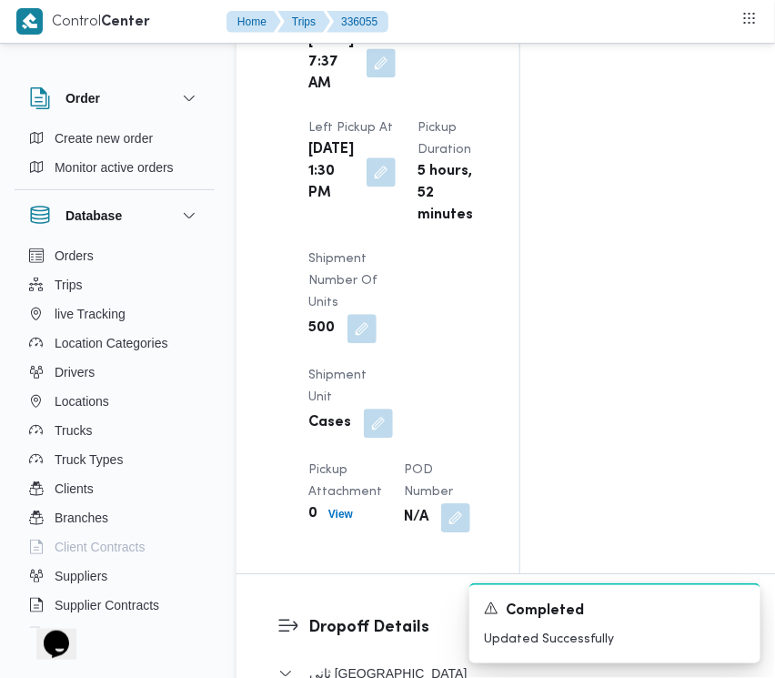
scroll to position [0, 0]
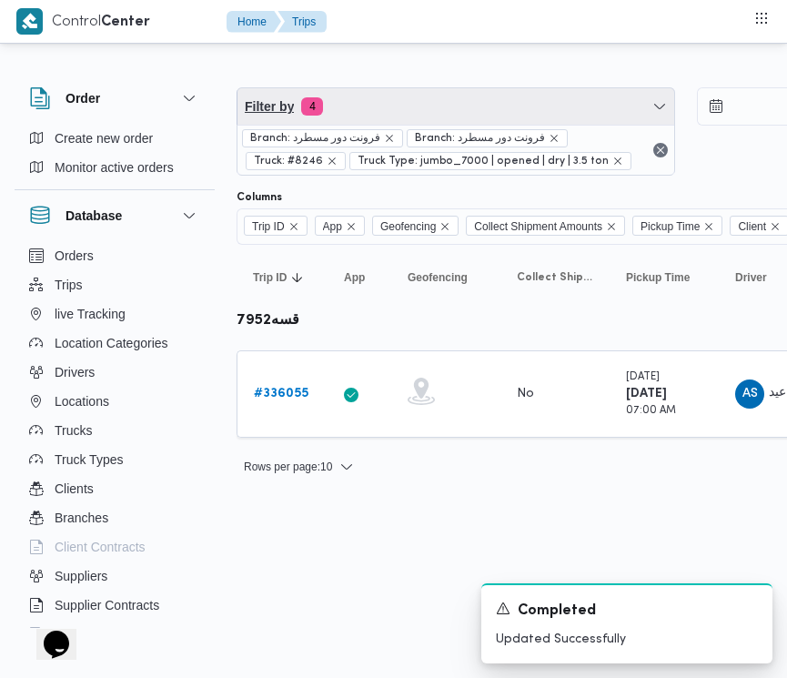
click at [435, 107] on span "Filter by 4" at bounding box center [456, 106] width 437 height 36
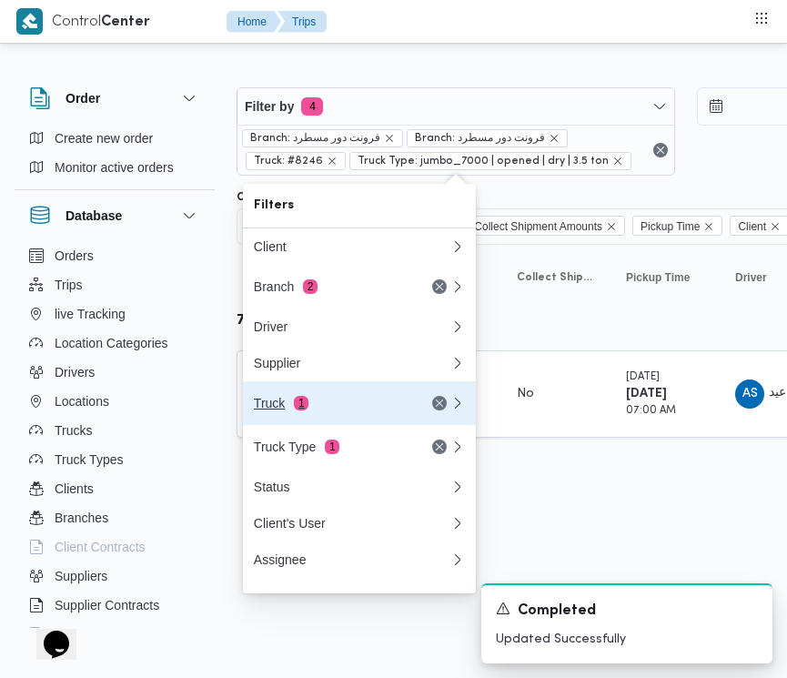
click at [369, 410] on div "Truck 1" at bounding box center [330, 403] width 153 height 15
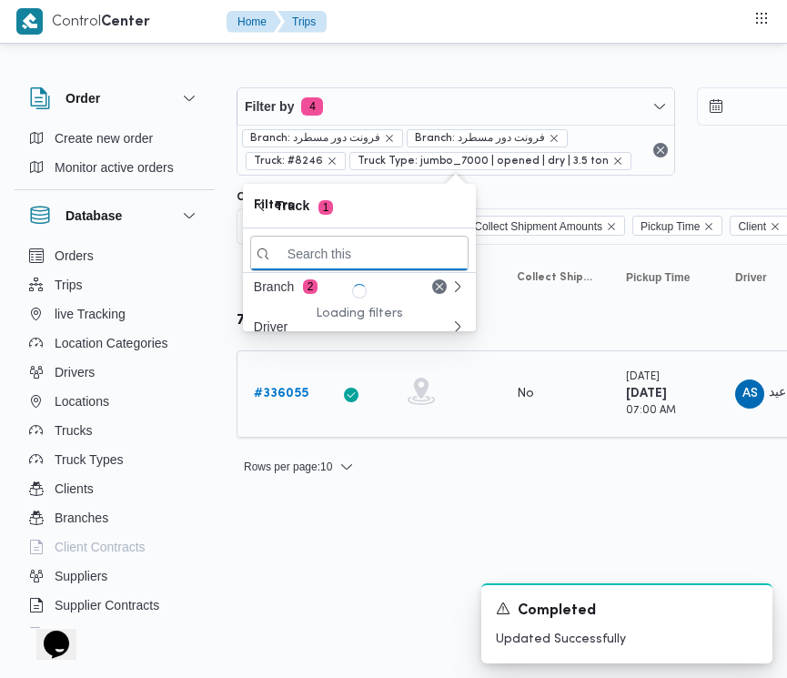
paste input "3976"
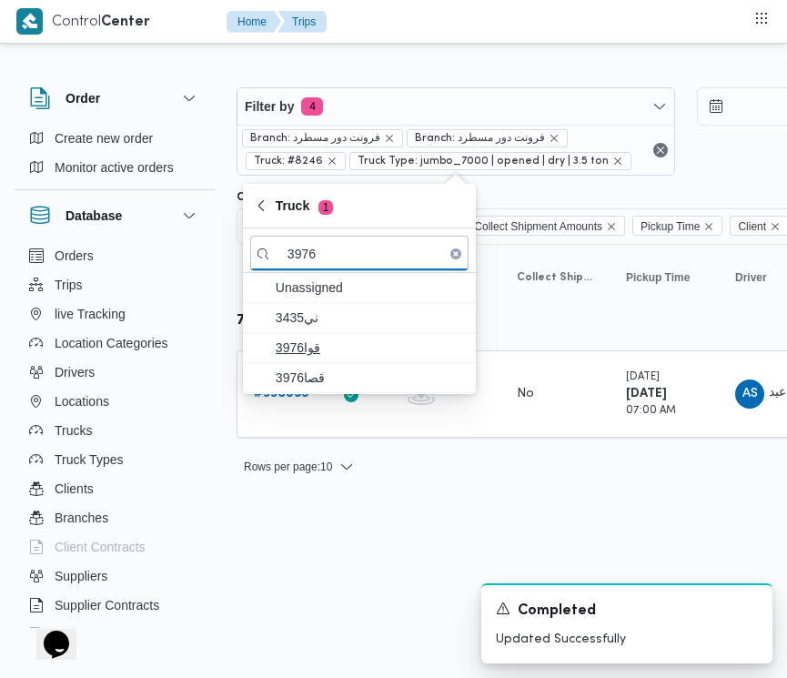
type input "3976"
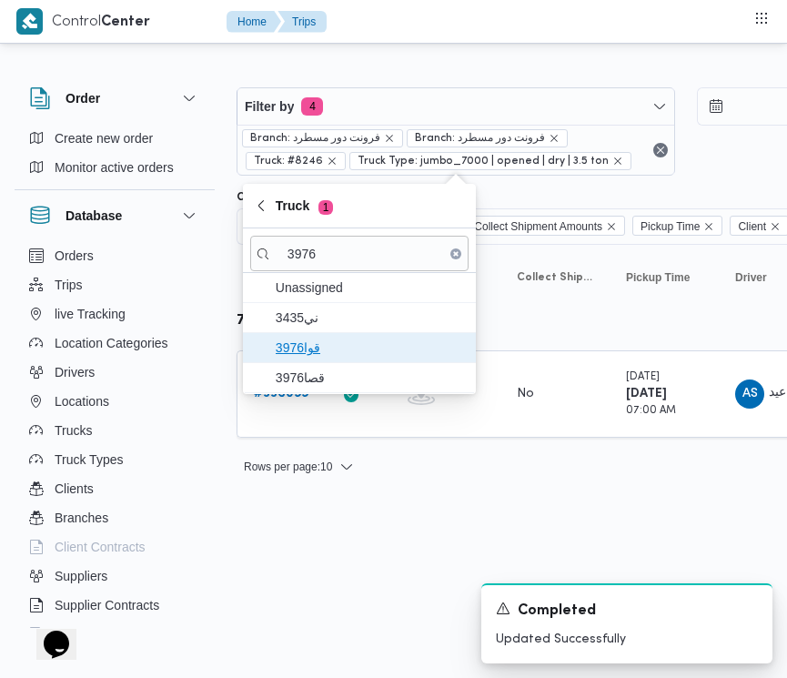
click at [296, 347] on span "3976قوا" at bounding box center [370, 348] width 189 height 22
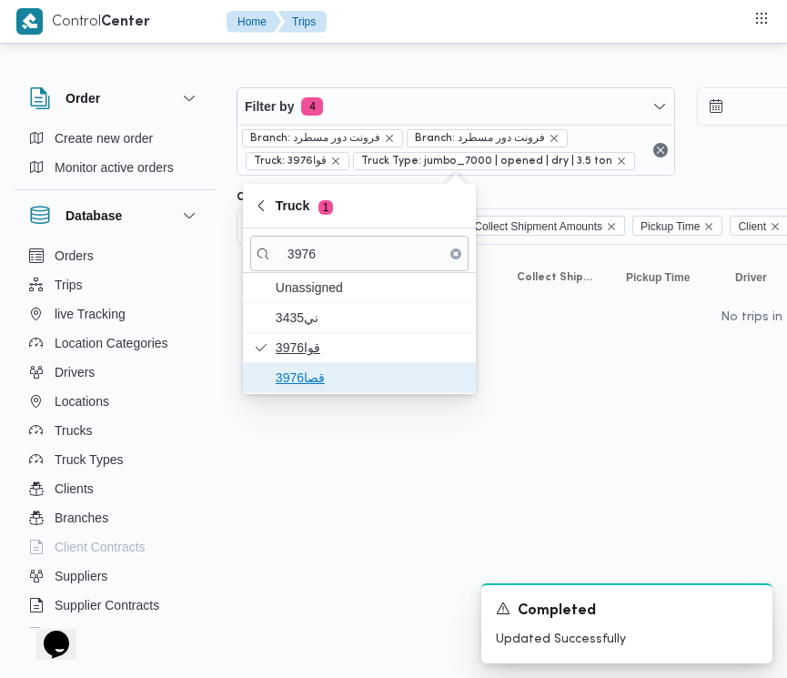
click at [321, 366] on span "قصا3976" at bounding box center [359, 377] width 218 height 29
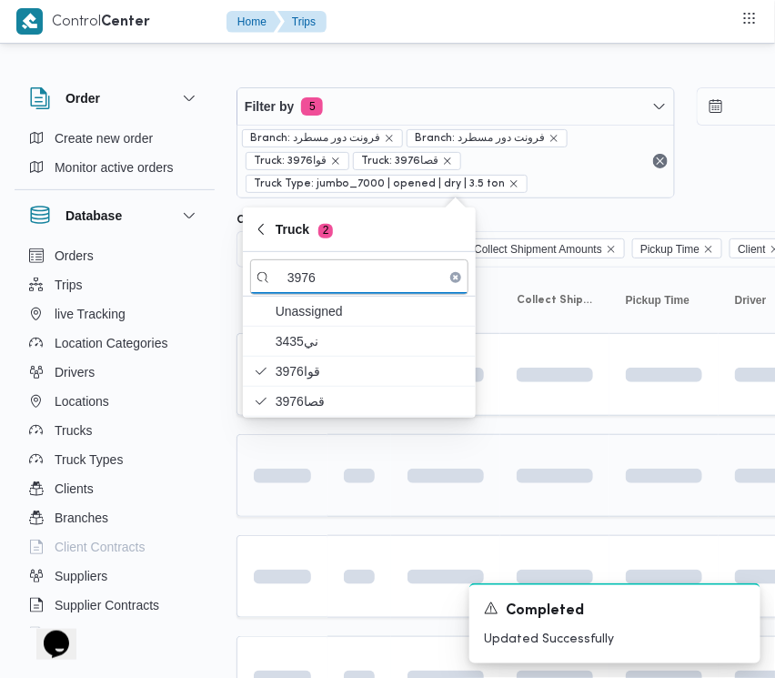
click at [324, 480] on td at bounding box center [282, 475] width 91 height 83
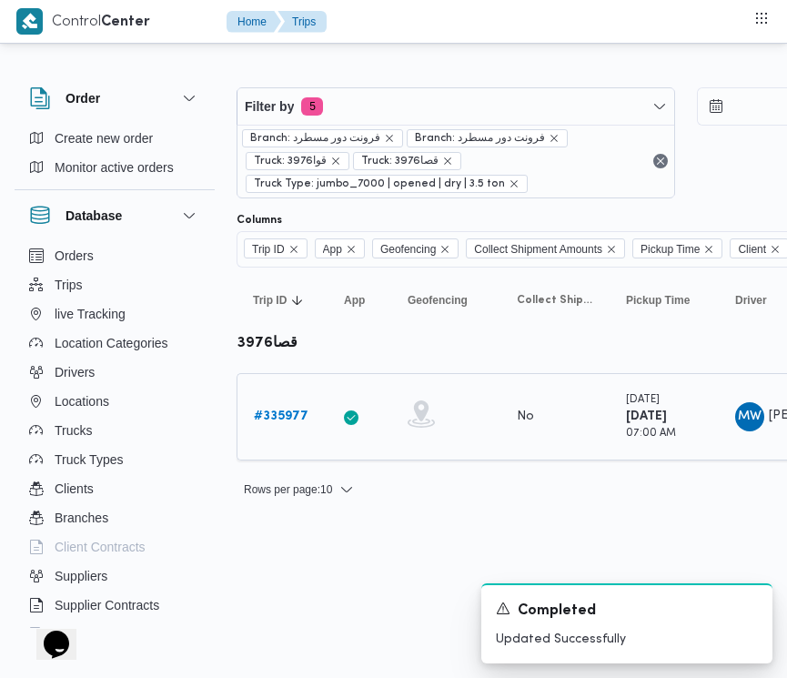
drag, startPoint x: 323, startPoint y: 480, endPoint x: 284, endPoint y: 412, distance: 77.9
click at [284, 410] on div "# 335977" at bounding box center [283, 417] width 72 height 36
click at [288, 419] on b "# 335977" at bounding box center [281, 416] width 55 height 12
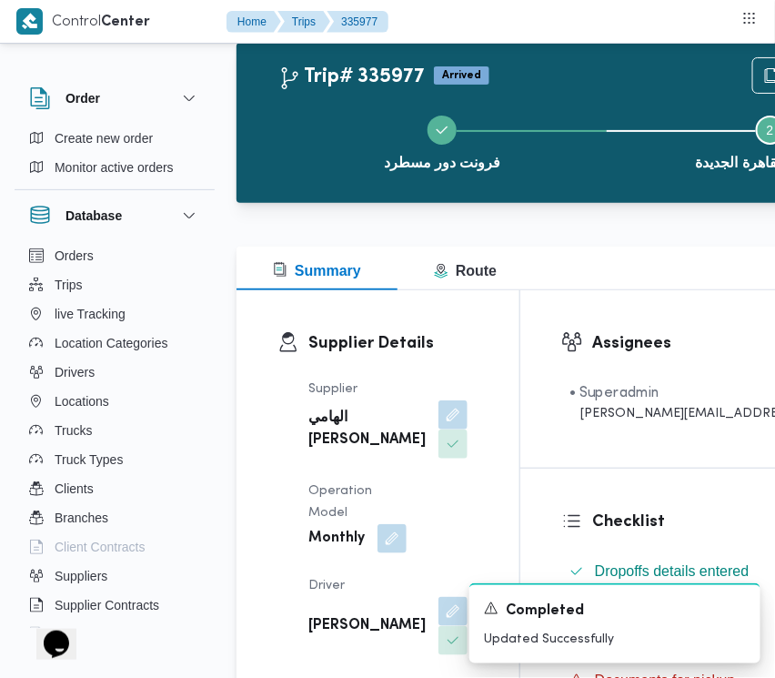
scroll to position [52, 0]
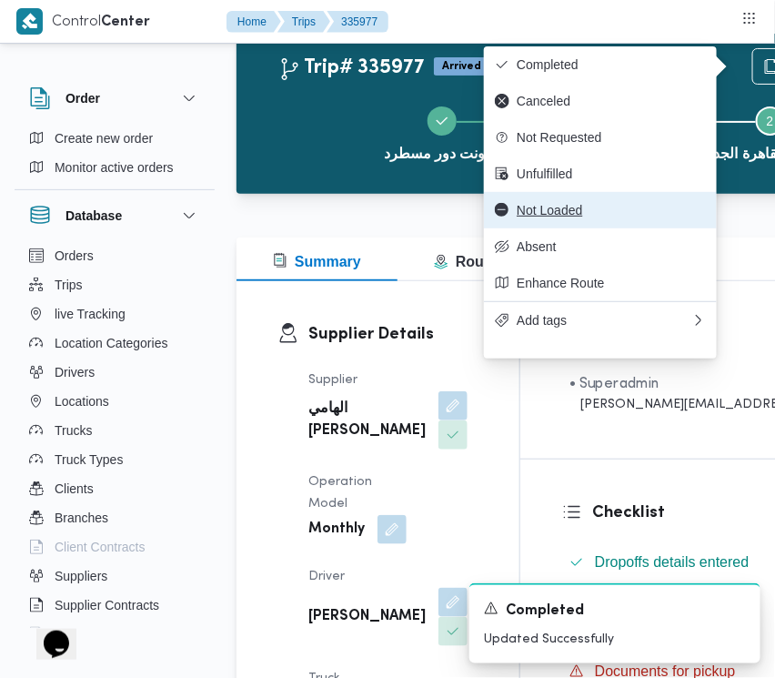
click at [601, 228] on button "Not Loaded" at bounding box center [600, 210] width 233 height 36
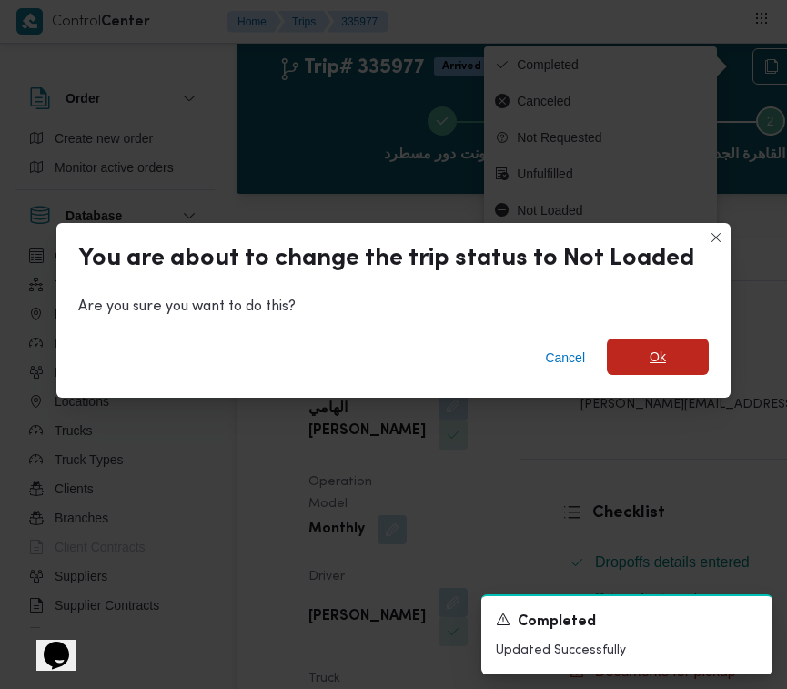
click at [656, 347] on span "Ok" at bounding box center [658, 357] width 16 height 22
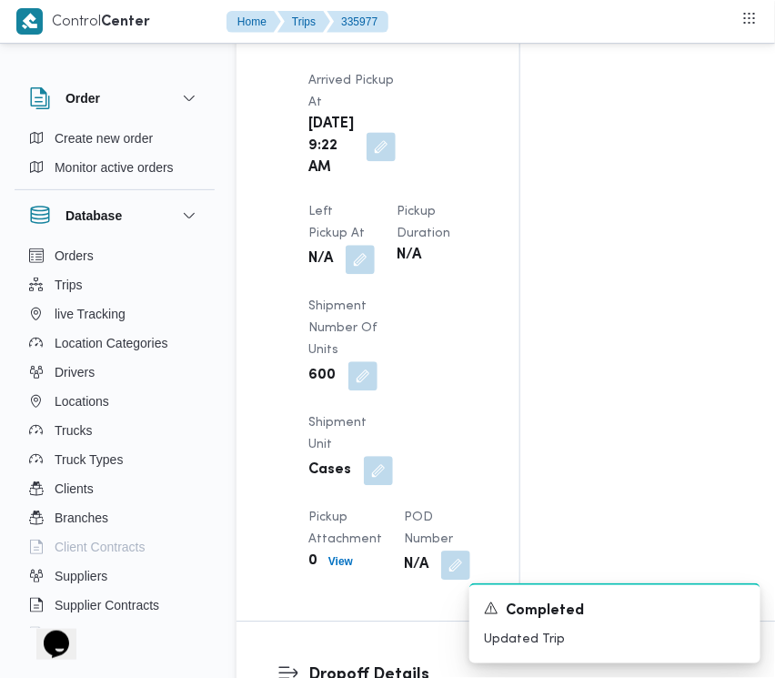
scroll to position [2416, 0]
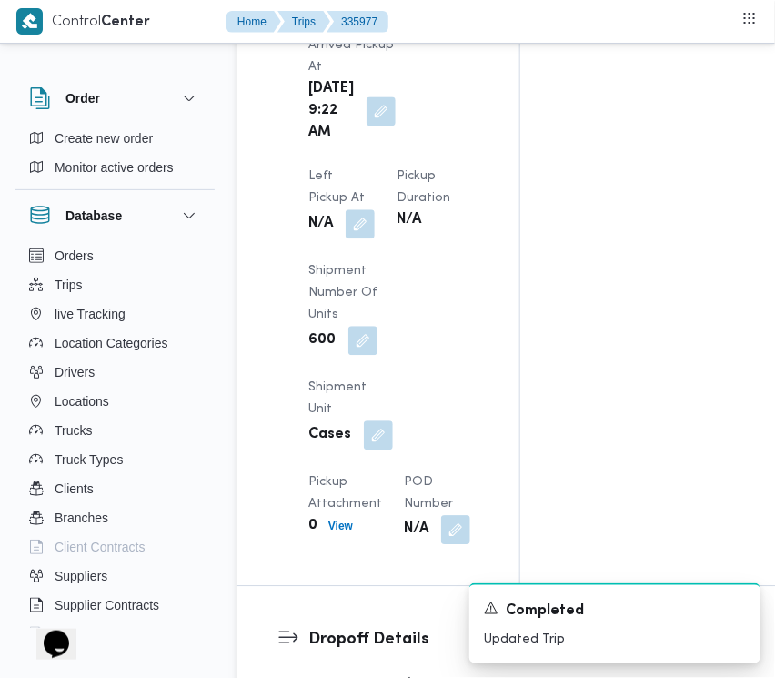
click at [377, 207] on div "N/A" at bounding box center [342, 223] width 70 height 33
click at [375, 208] on button "button" at bounding box center [360, 222] width 29 height 29
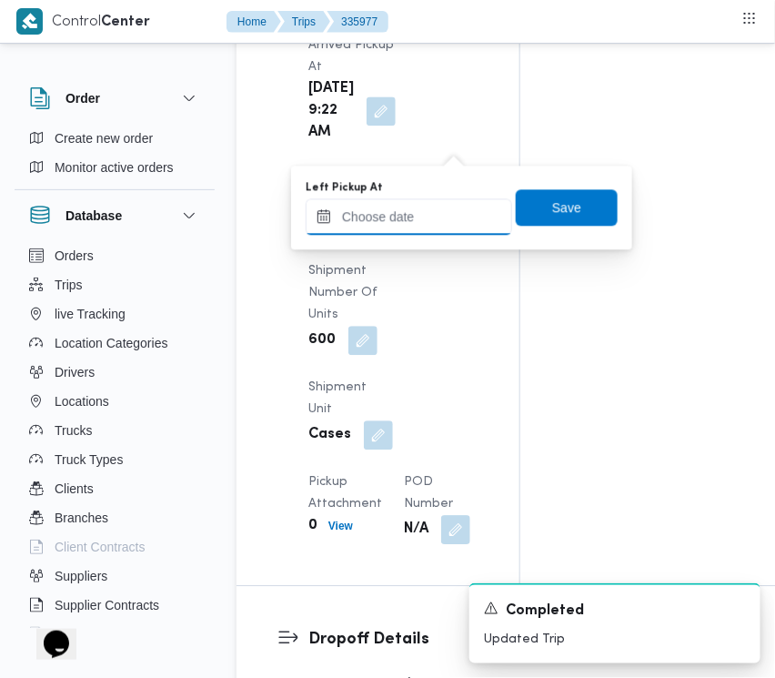
click at [480, 225] on input "Left Pickup At" at bounding box center [409, 216] width 207 height 36
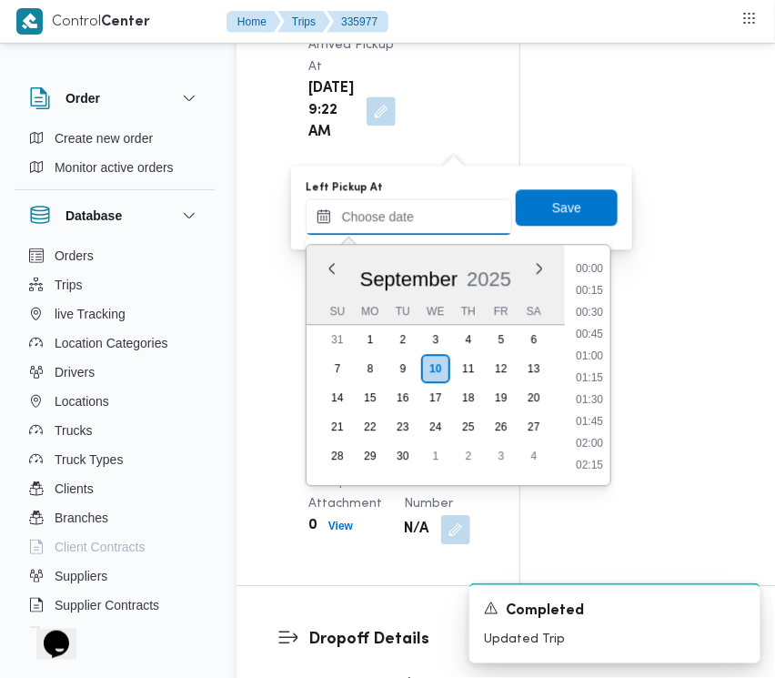
scroll to position [1047, 0]
click at [603, 374] on li "13:15" at bounding box center [590, 379] width 42 height 18
type input "10/09/2025 13:15"
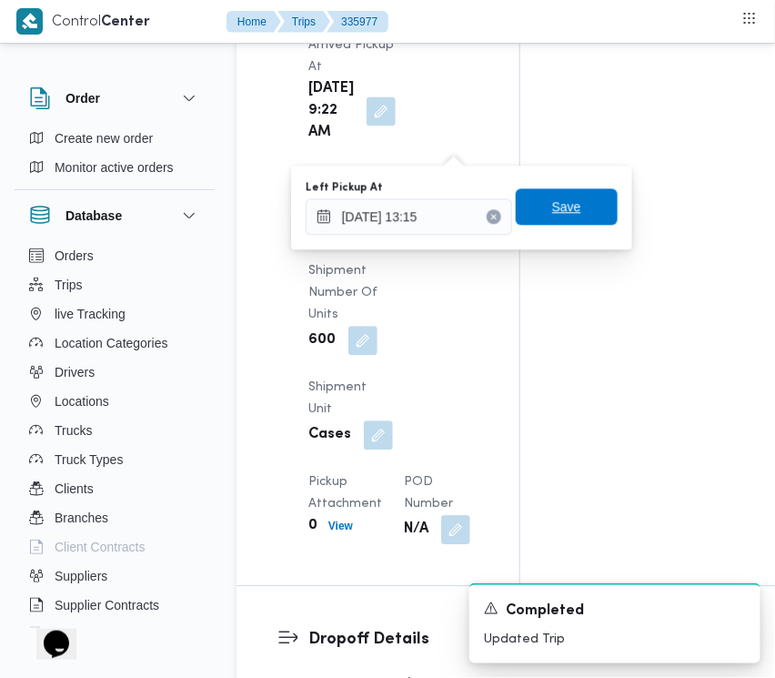
click at [565, 225] on span "Save" at bounding box center [567, 206] width 102 height 36
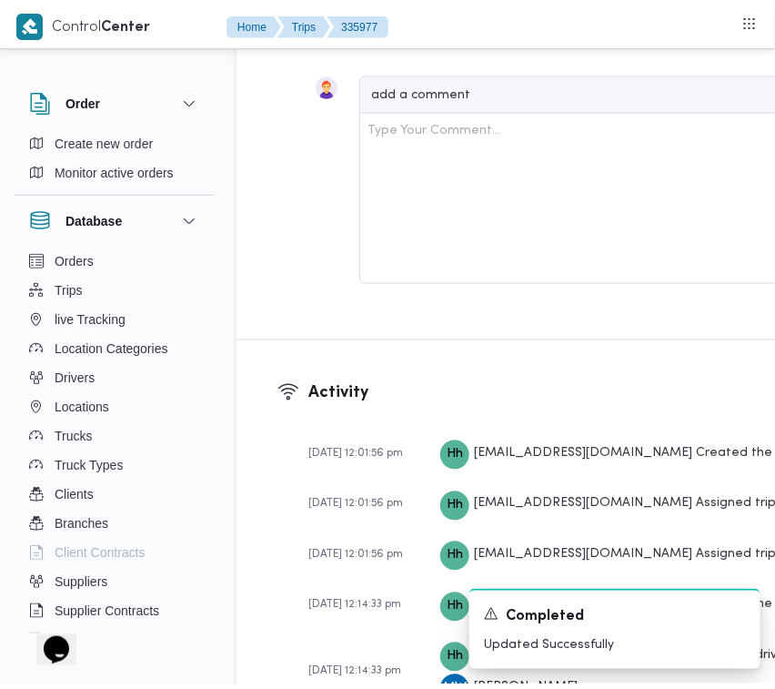
scroll to position [0, 0]
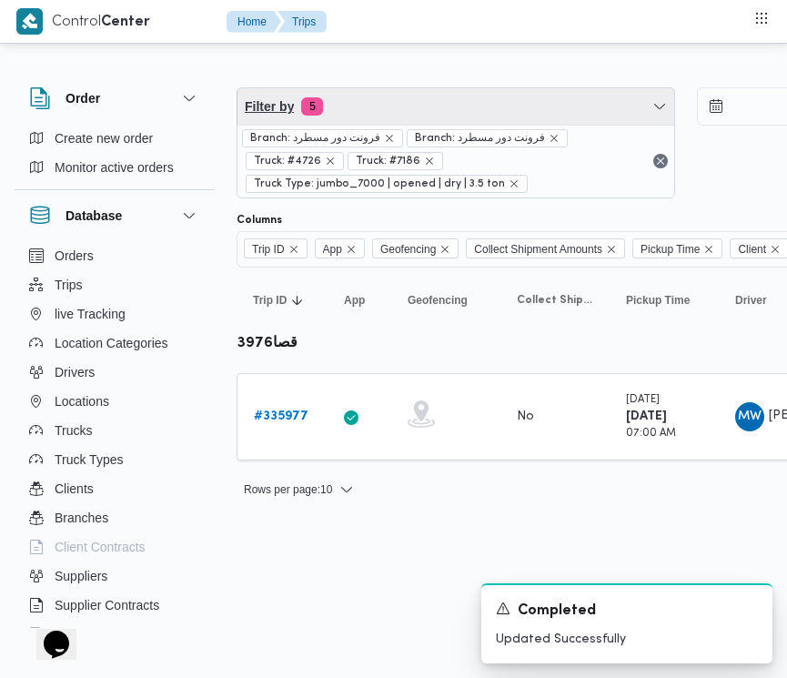
click at [420, 118] on span "Filter by 5" at bounding box center [456, 106] width 437 height 36
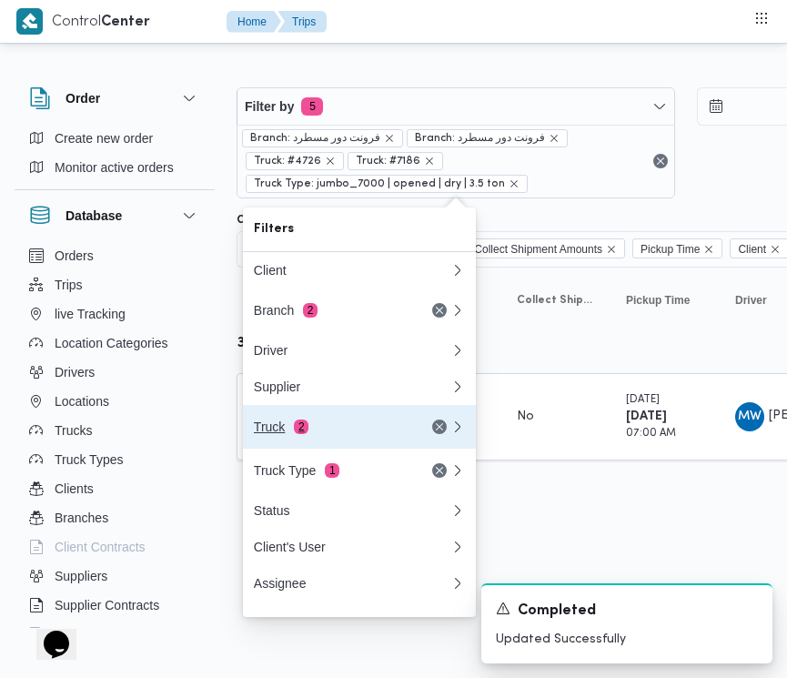
click at [266, 447] on button "Truck 2" at bounding box center [359, 427] width 233 height 44
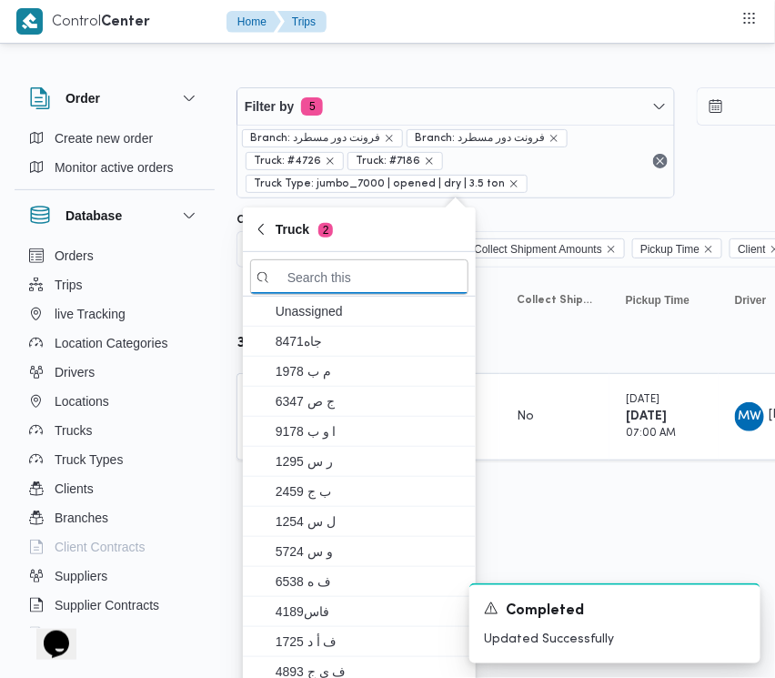
paste input "1329"
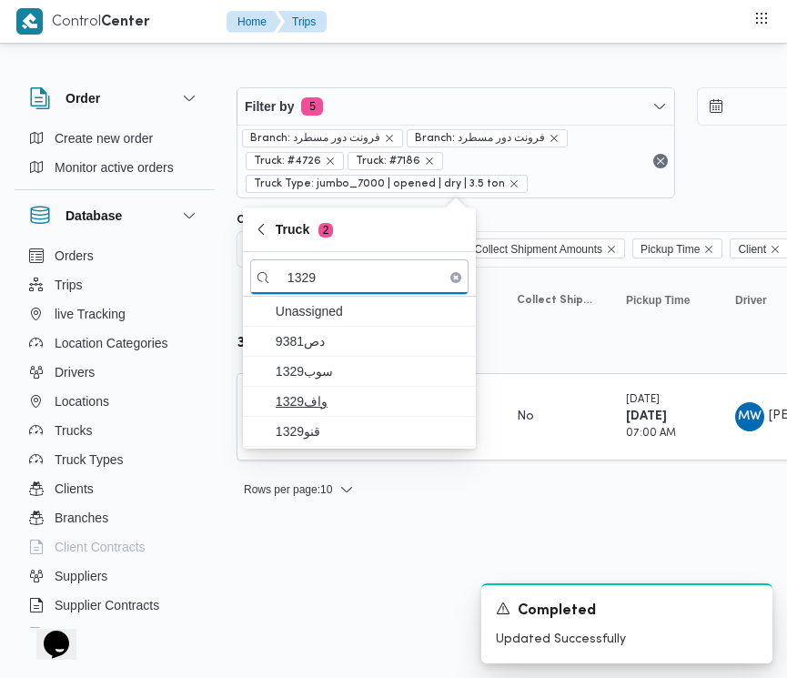
type input "1329"
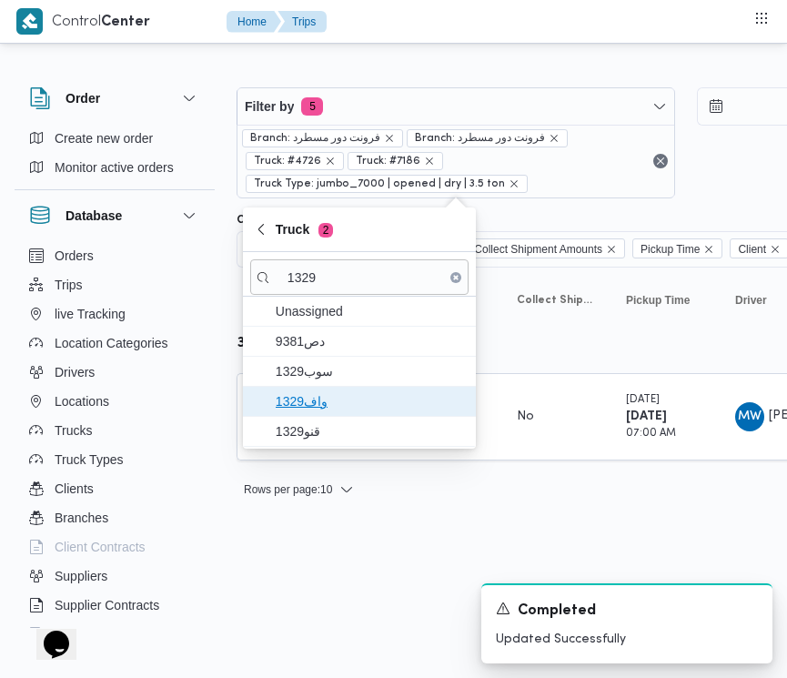
click at [308, 393] on span "واف1329" at bounding box center [370, 401] width 189 height 22
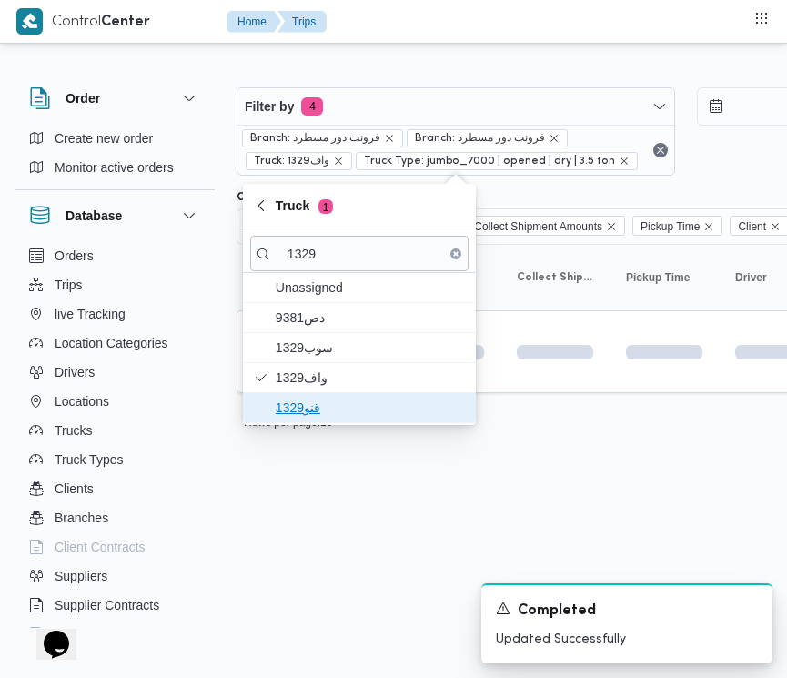
click at [306, 407] on span "قنو1329" at bounding box center [370, 408] width 189 height 22
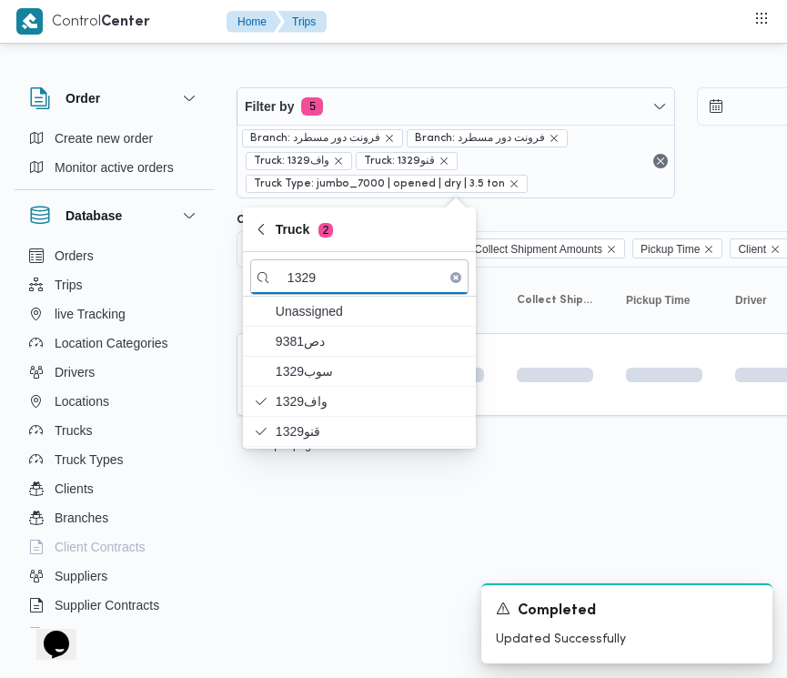
click at [288, 551] on html "Control Center Home Trips Order Create new order Monitor active orders Database…" at bounding box center [393, 339] width 787 height 678
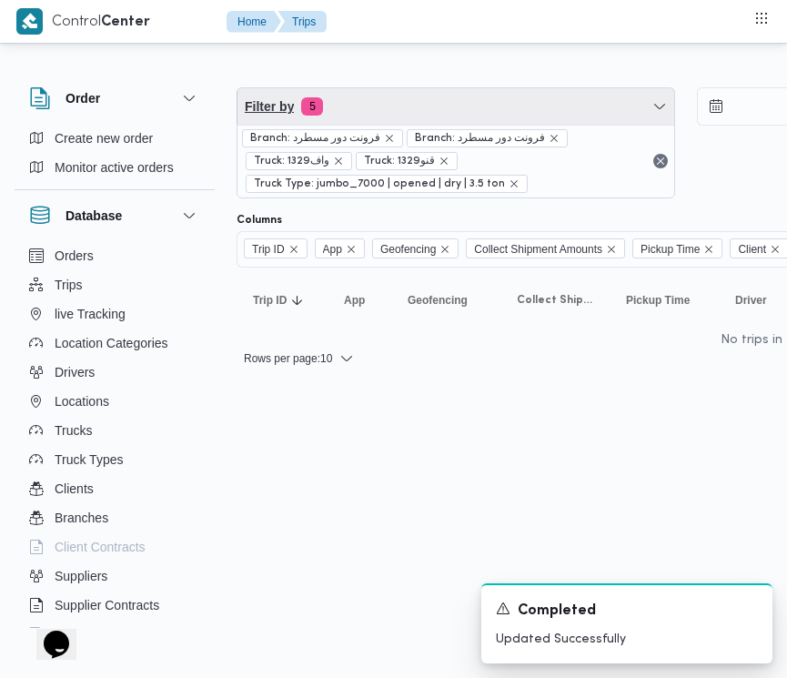
click at [425, 109] on span "Filter by 5" at bounding box center [456, 106] width 437 height 36
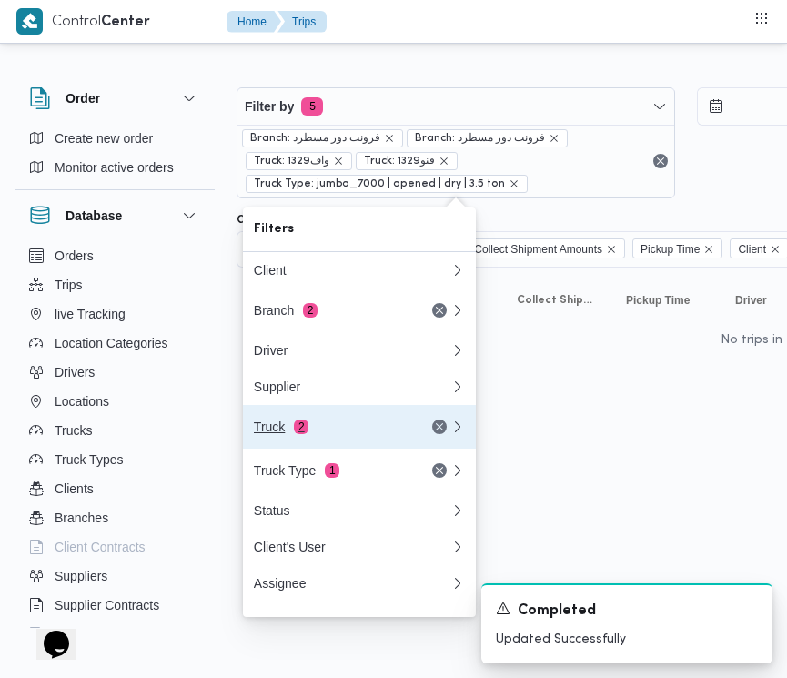
click at [330, 428] on div "Truck 2" at bounding box center [330, 427] width 153 height 15
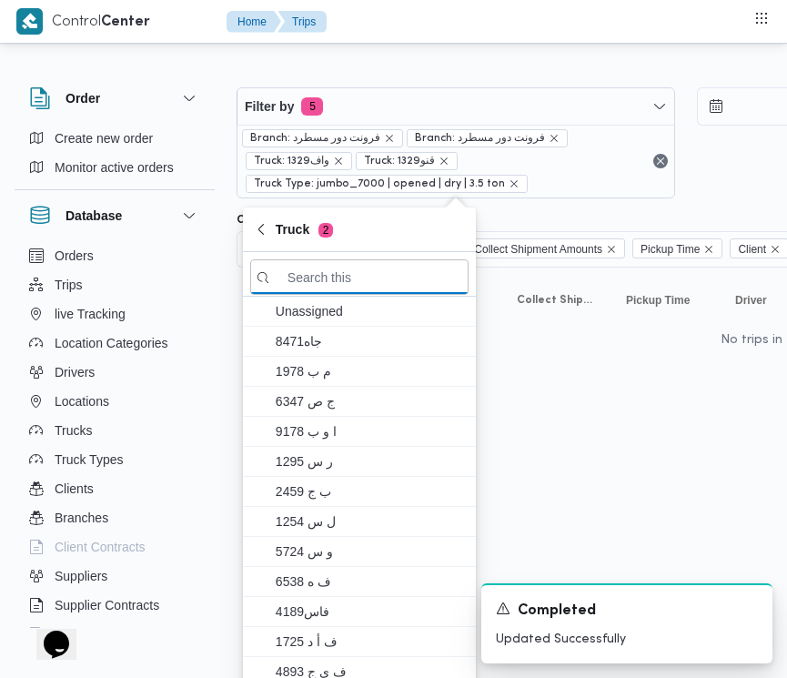
paste input "1329"
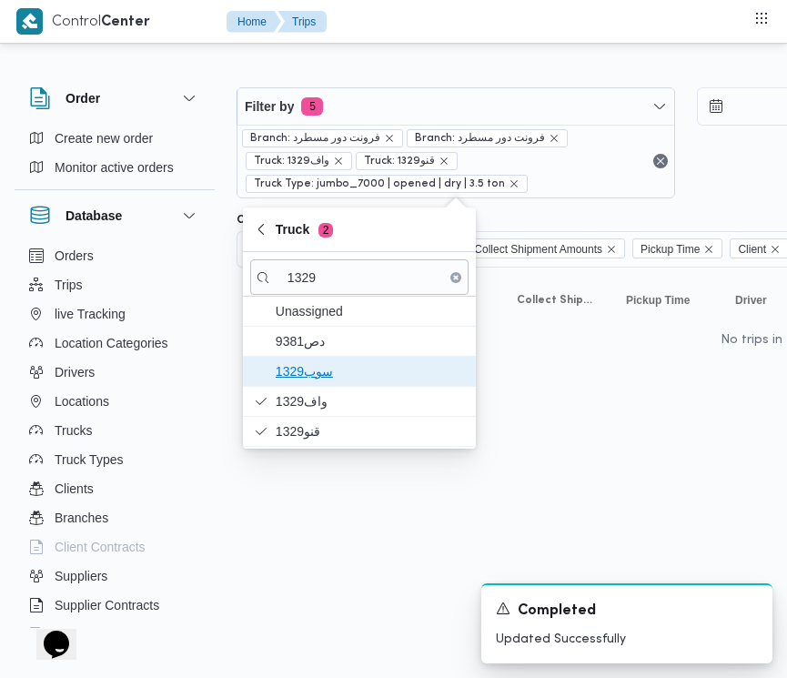
click at [292, 357] on span "سوب1329" at bounding box center [359, 371] width 218 height 29
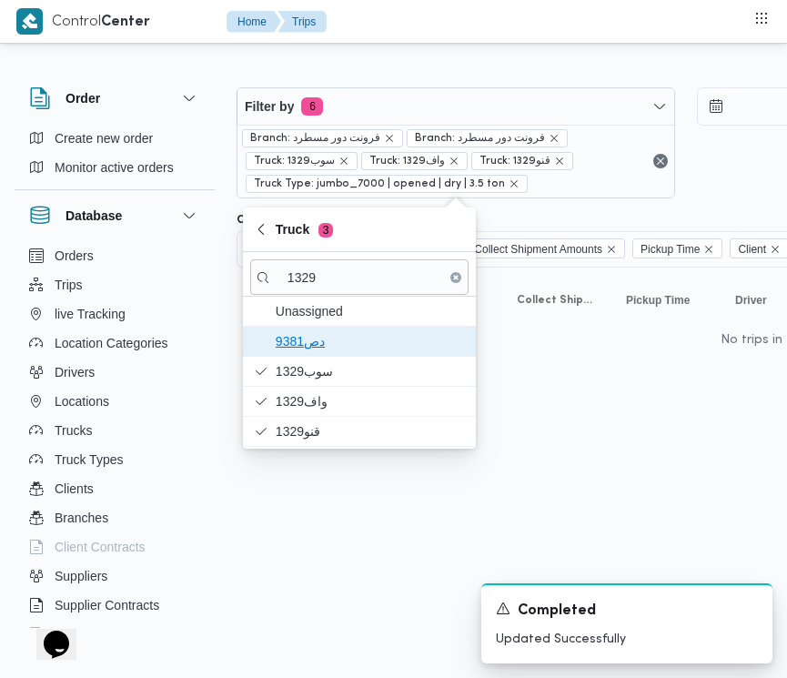
click at [296, 346] on span "دص9381" at bounding box center [370, 341] width 189 height 22
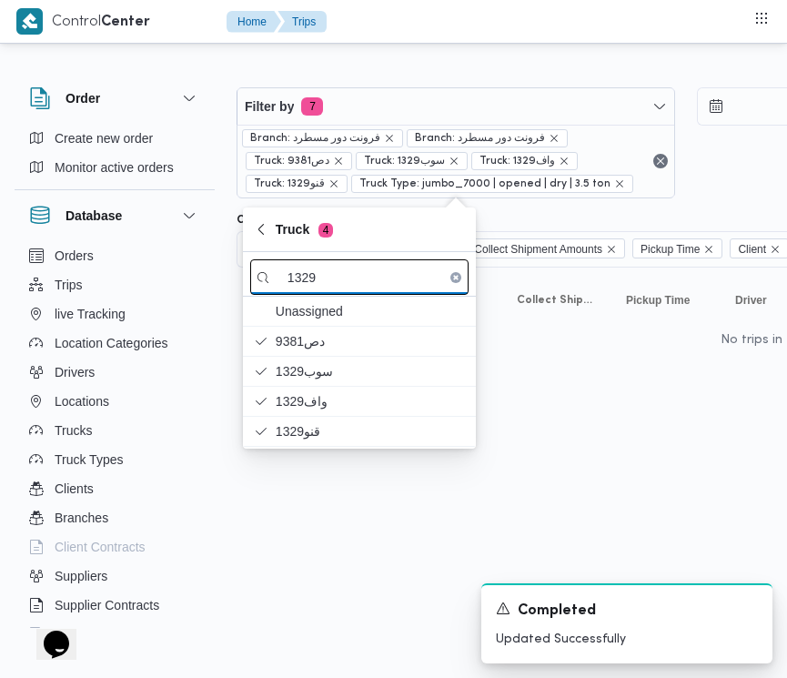
click at [419, 273] on input "1329" at bounding box center [359, 276] width 218 height 35
paste input "786"
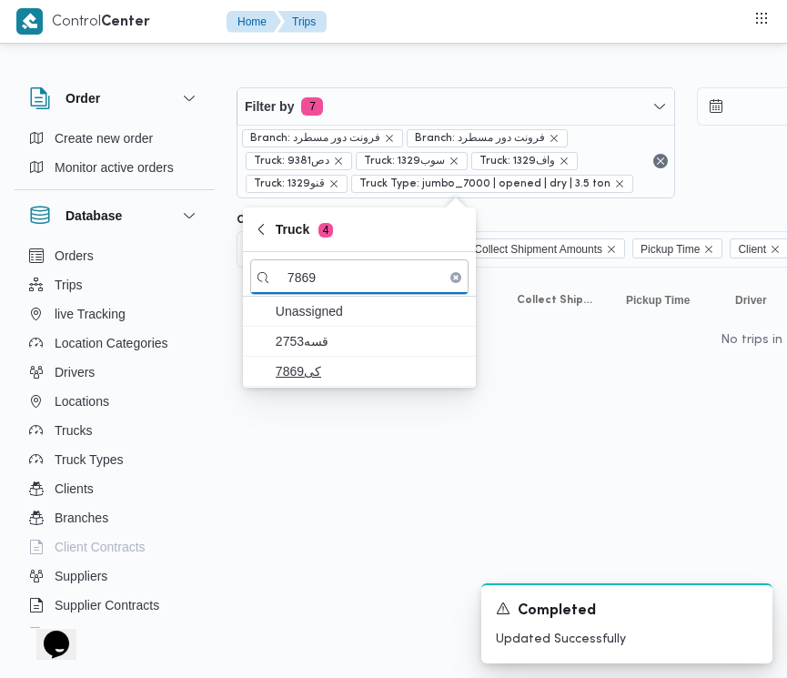
type input "7869"
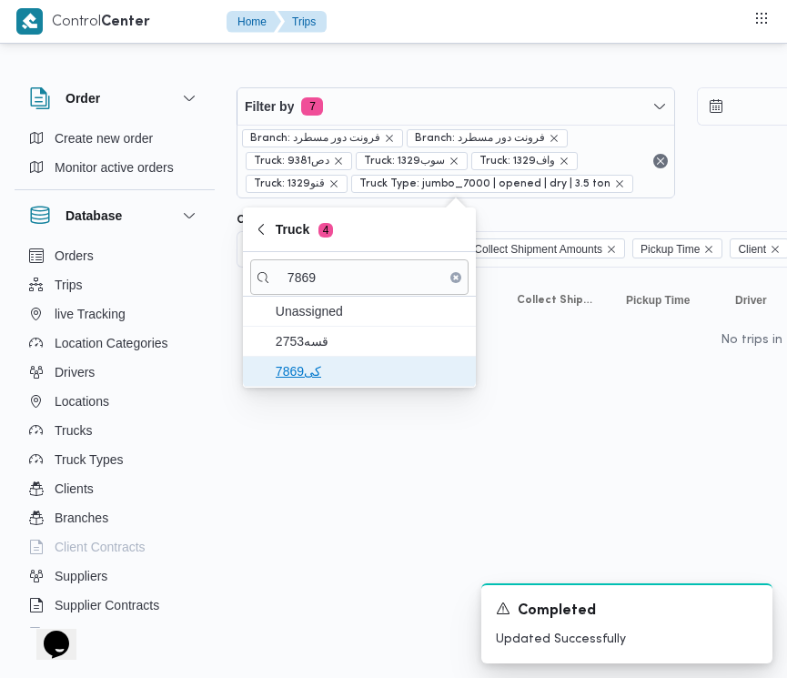
click at [311, 362] on span "كى7869" at bounding box center [370, 371] width 189 height 22
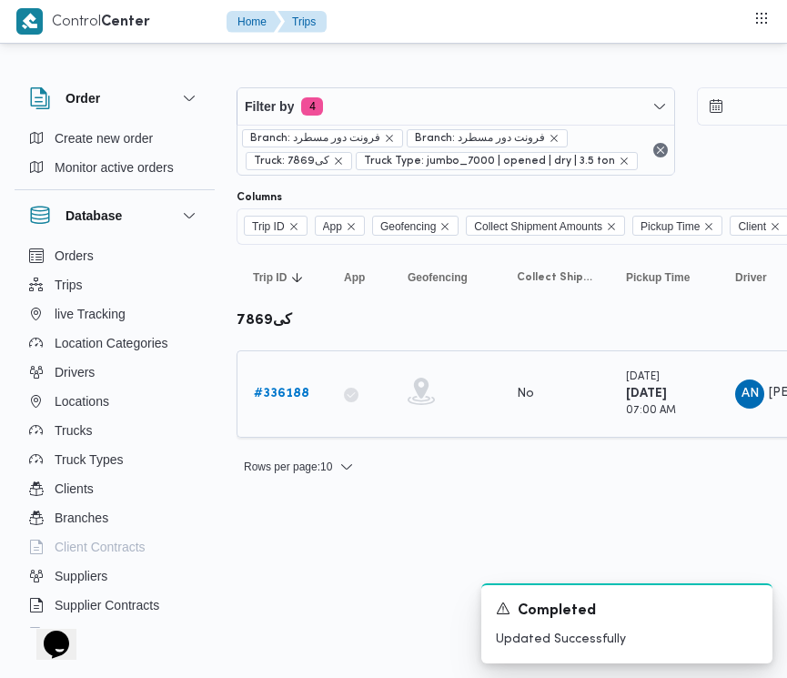
click at [291, 380] on div "# 336188" at bounding box center [283, 394] width 72 height 36
click at [291, 382] on div "# 336188" at bounding box center [283, 394] width 72 height 36
click at [291, 394] on b "# 336188" at bounding box center [282, 394] width 56 height 12
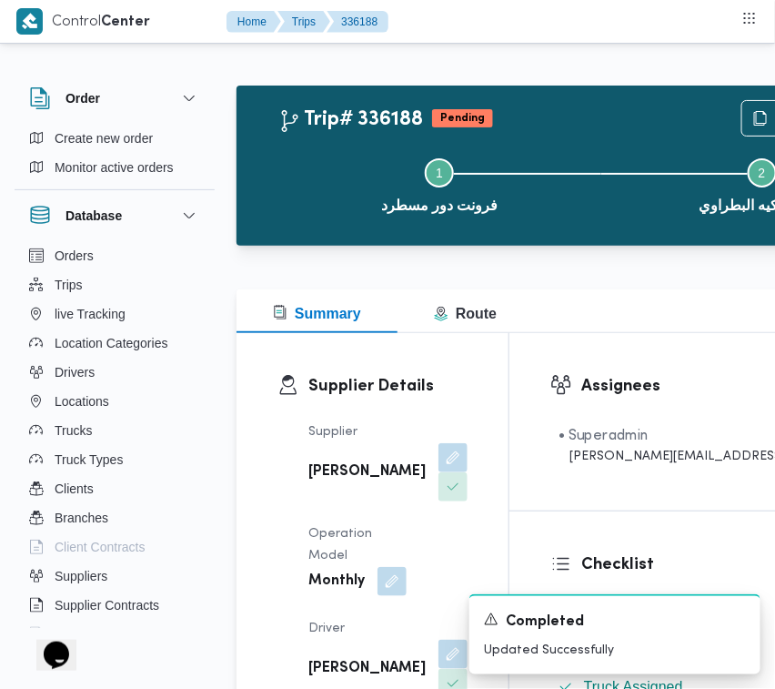
scroll to position [9, 0]
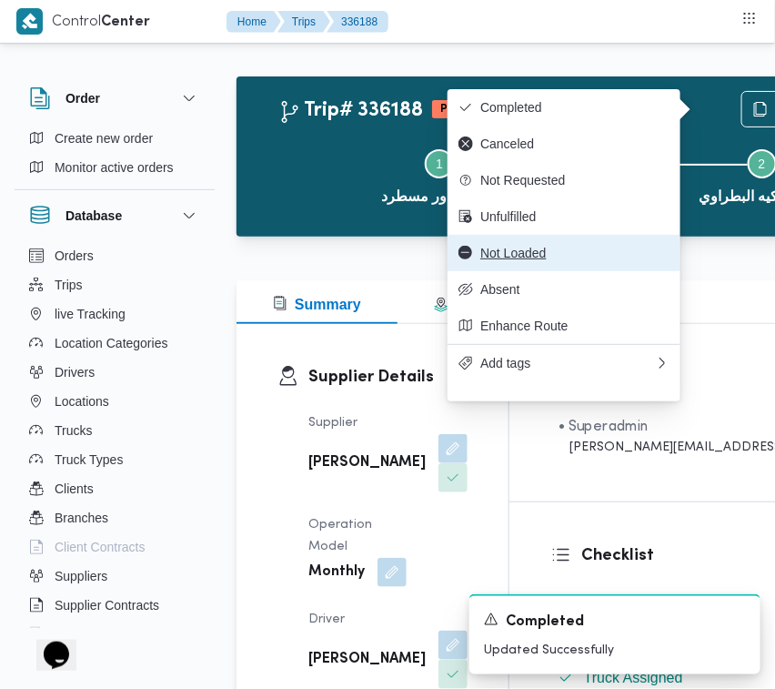
click at [588, 256] on span "Not Loaded" at bounding box center [575, 253] width 189 height 15
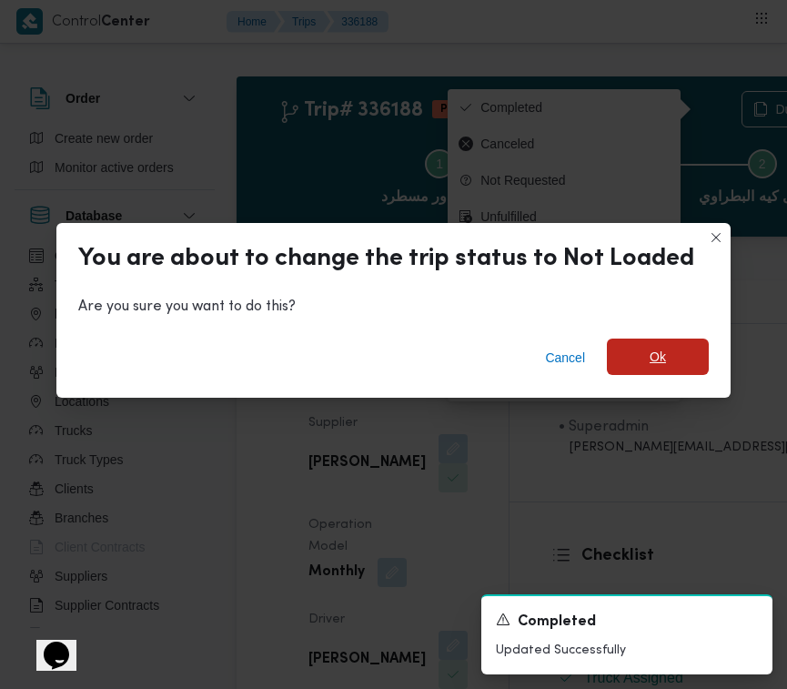
click at [629, 364] on span "Ok" at bounding box center [658, 357] width 102 height 36
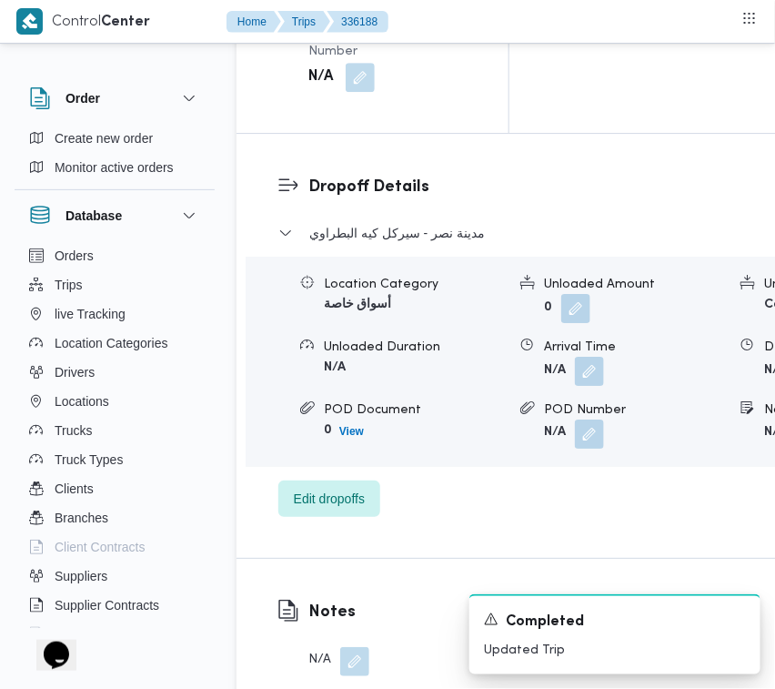
scroll to position [2827, 0]
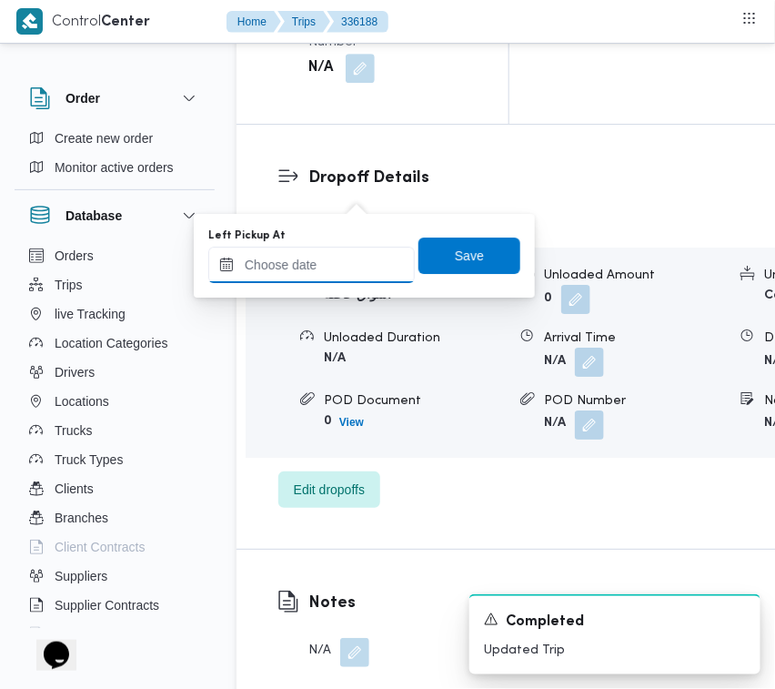
click at [379, 265] on input "Left Pickup At" at bounding box center [311, 265] width 207 height 36
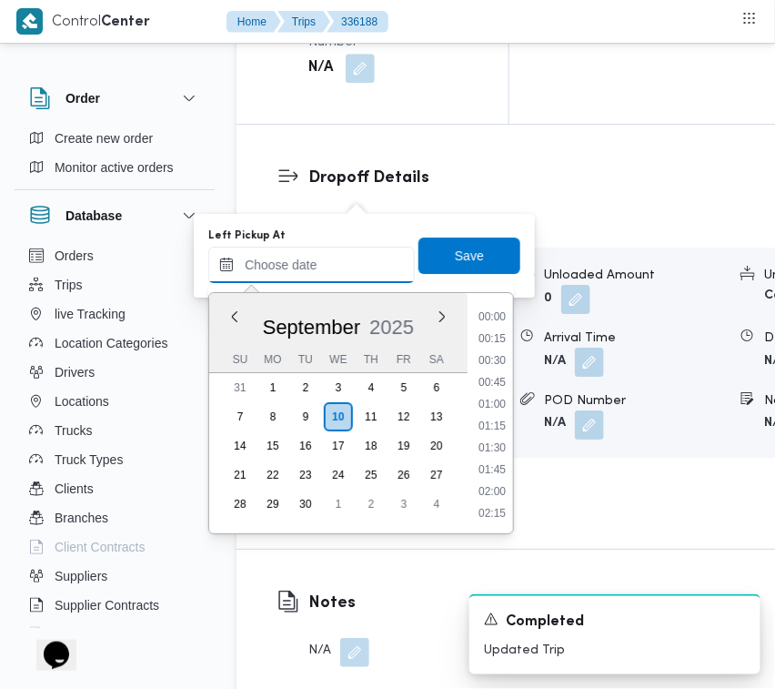
scroll to position [1047, 0]
click at [507, 429] on li "13:15" at bounding box center [492, 428] width 42 height 18
type input "10/09/2025 13:15"
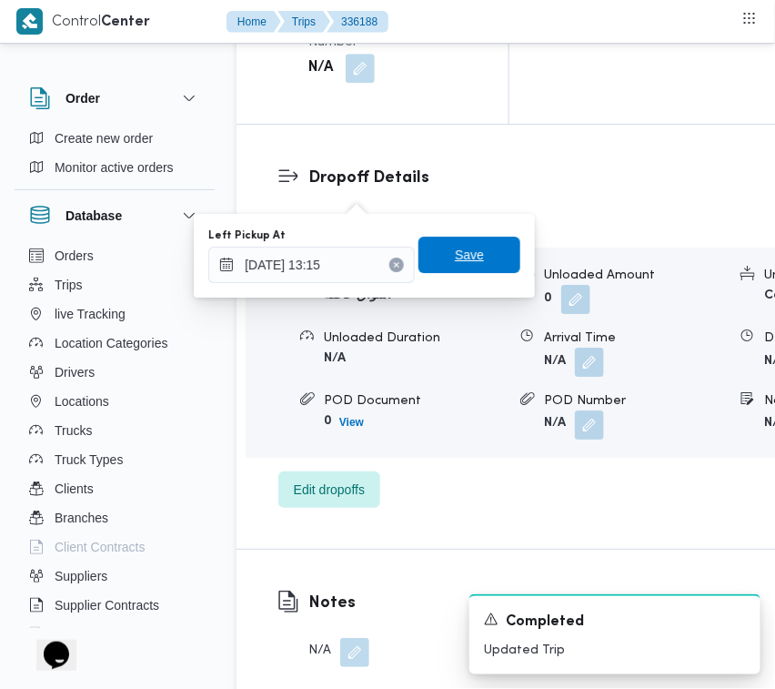
click at [487, 260] on span "Save" at bounding box center [470, 255] width 102 height 36
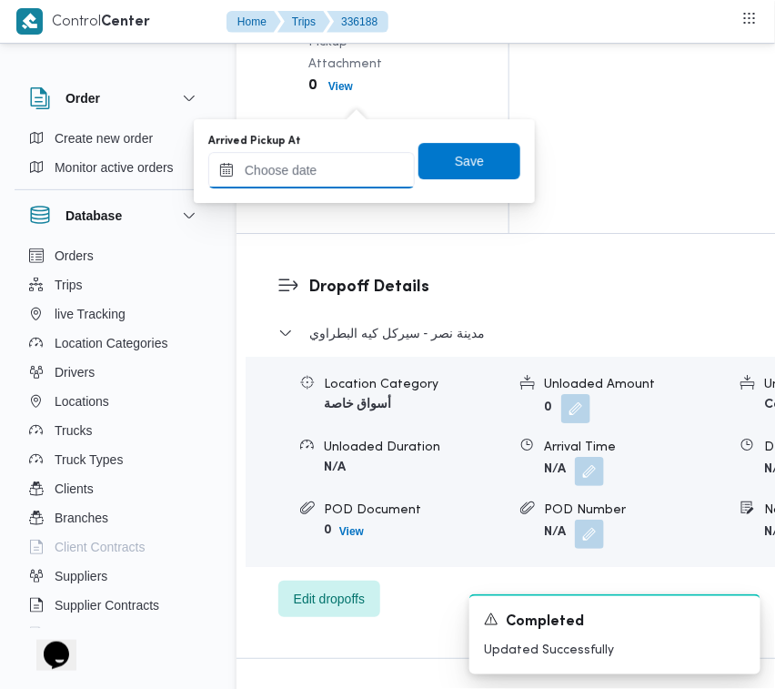
click at [324, 169] on input "Arrived Pickup At" at bounding box center [311, 170] width 207 height 36
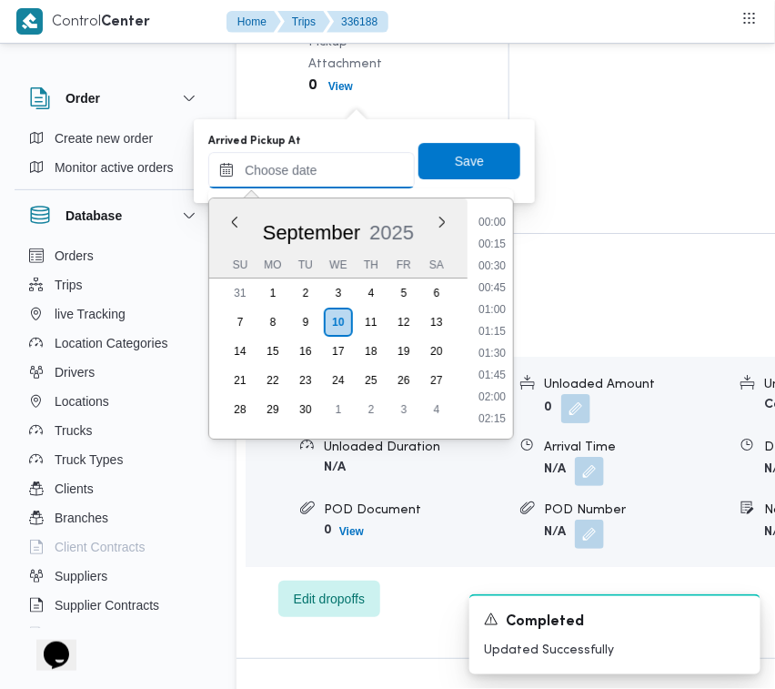
paste input "10/9/2025 7:30"
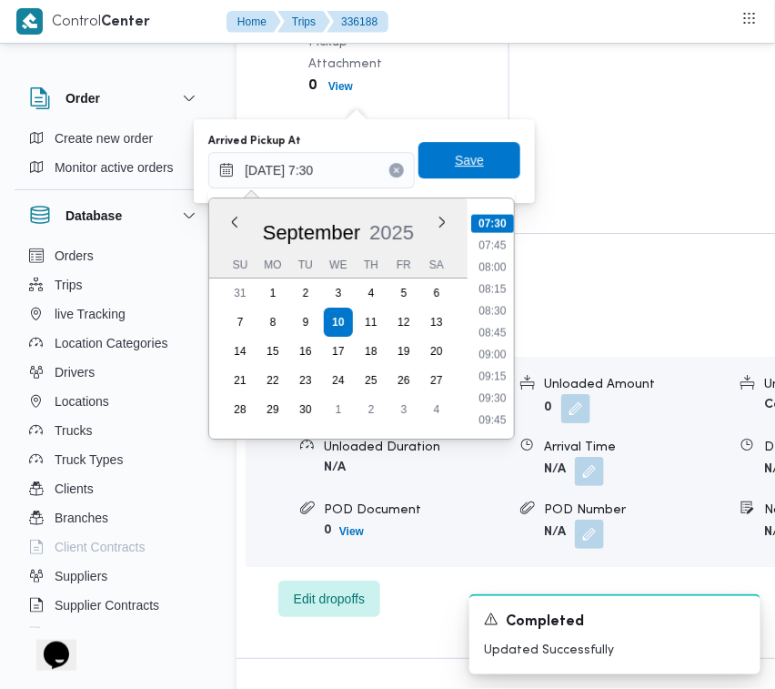
type input "10/09/2025 07:30"
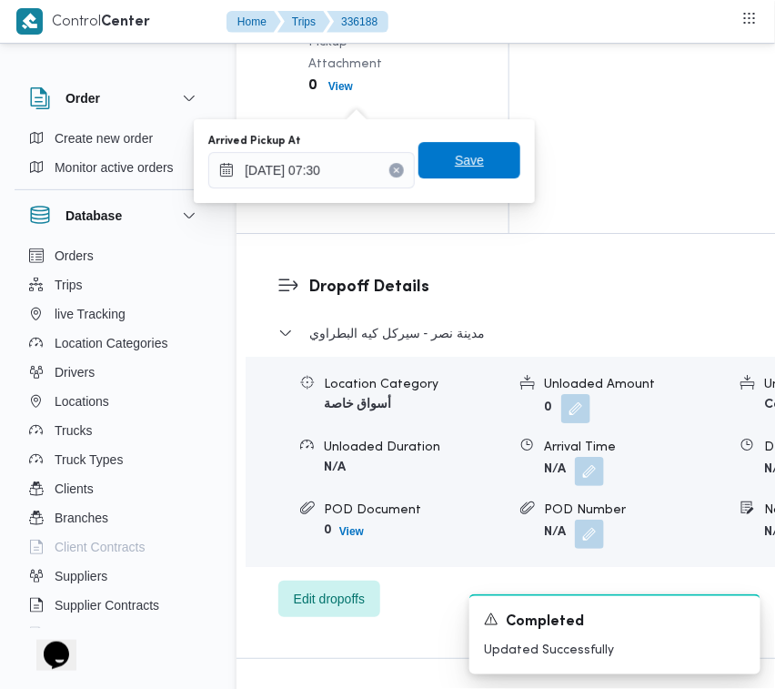
click at [480, 161] on span "Save" at bounding box center [470, 160] width 102 height 36
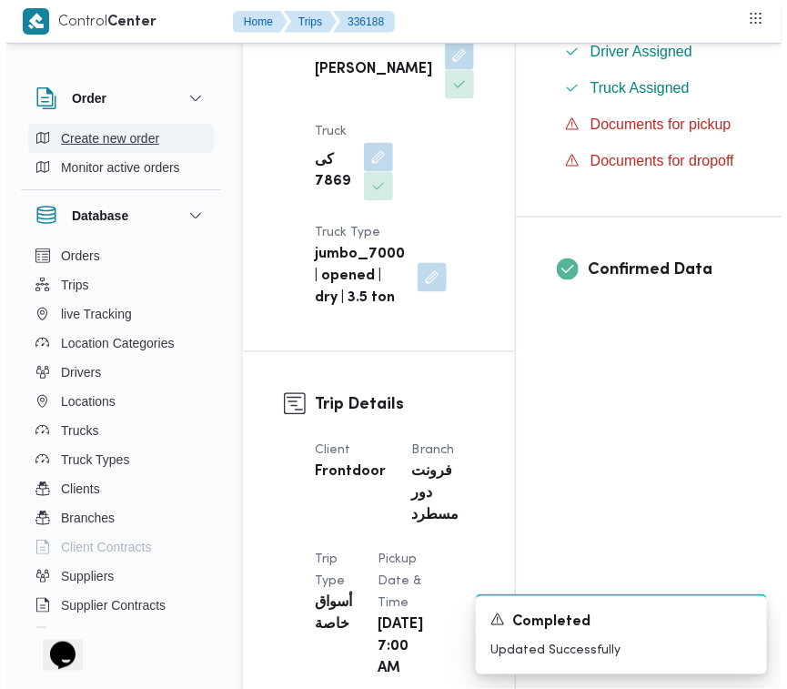
scroll to position [0, 0]
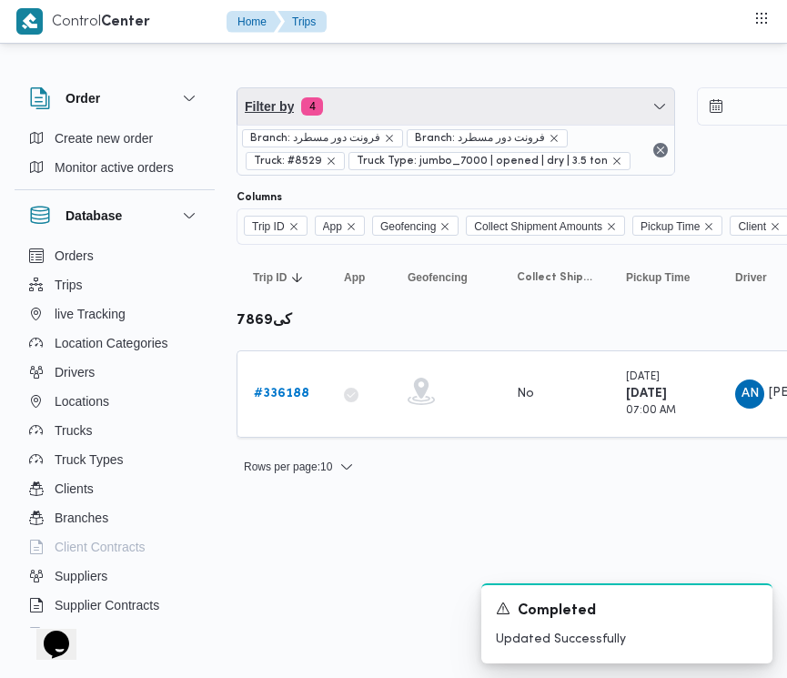
click at [415, 88] on span "Filter by 4" at bounding box center [456, 106] width 437 height 36
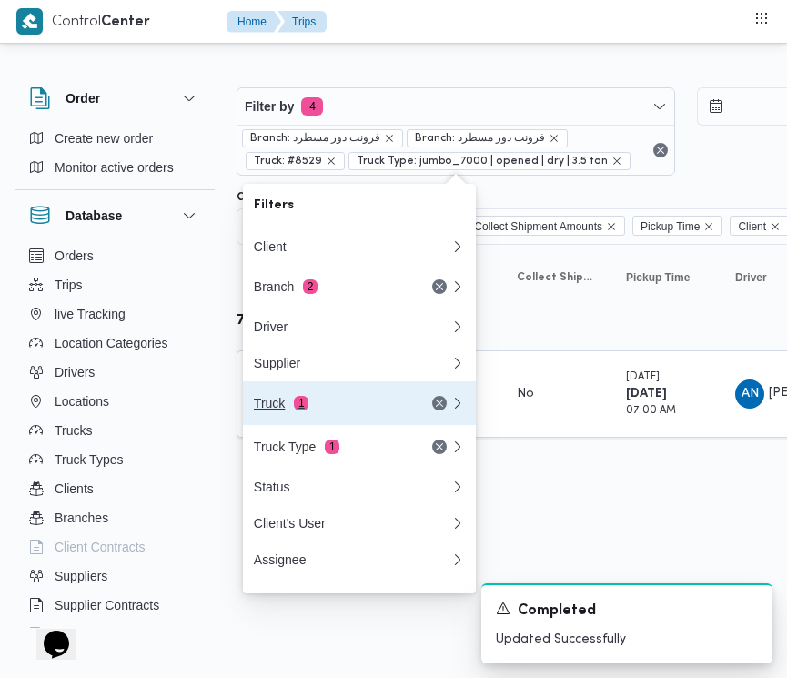
click at [302, 402] on span "1" at bounding box center [301, 403] width 15 height 15
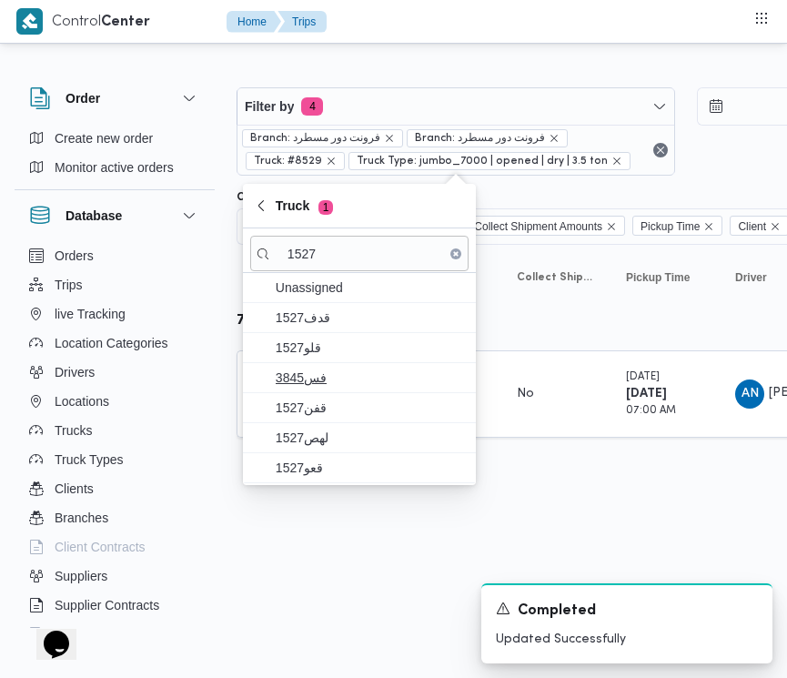
type input "1527"
drag, startPoint x: 329, startPoint y: 371, endPoint x: 329, endPoint y: 382, distance: 10.9
click at [329, 373] on span "3845فس" at bounding box center [370, 378] width 189 height 22
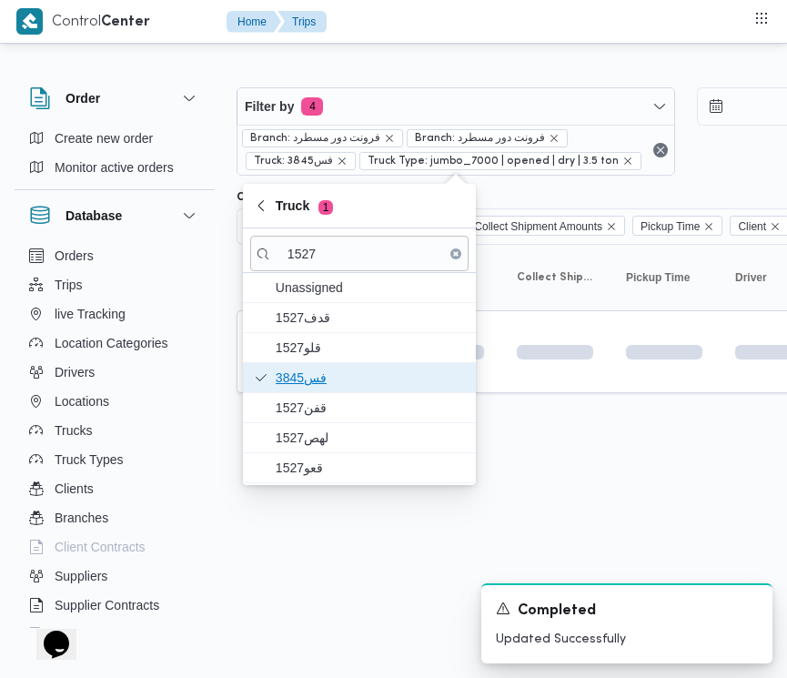
click at [328, 384] on span "3845فس" at bounding box center [370, 378] width 189 height 22
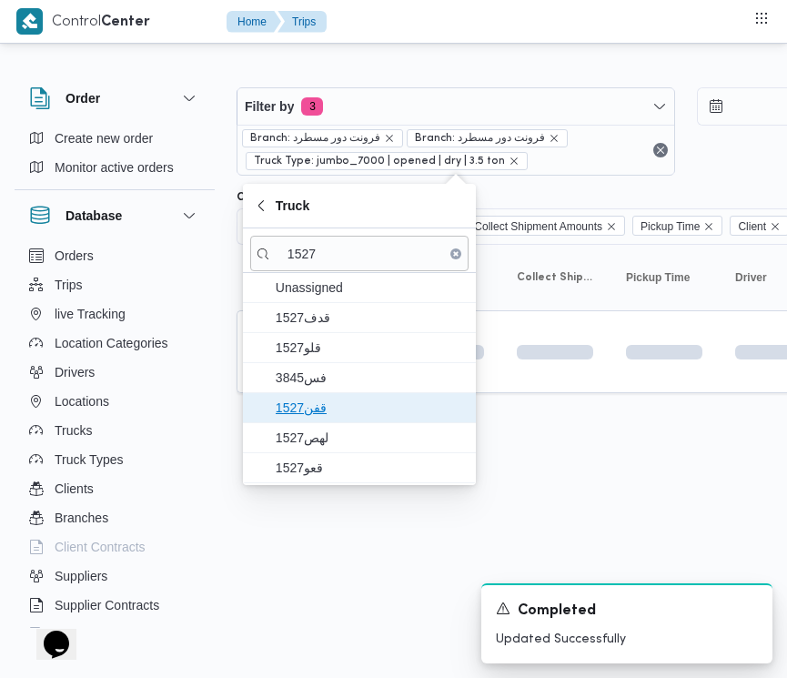
click at [328, 407] on span "1527قفن" at bounding box center [370, 408] width 189 height 22
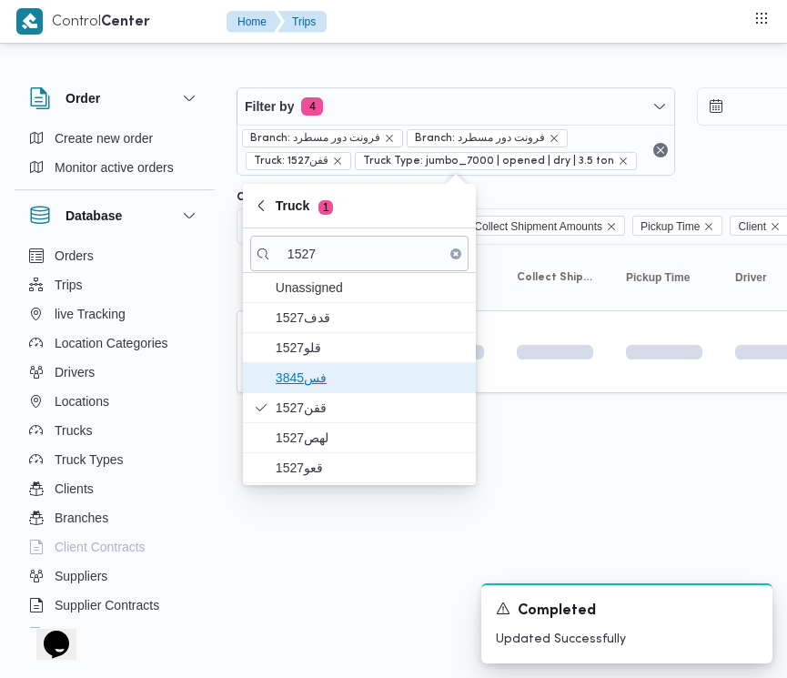
click at [312, 389] on span "3845فس" at bounding box center [359, 377] width 218 height 29
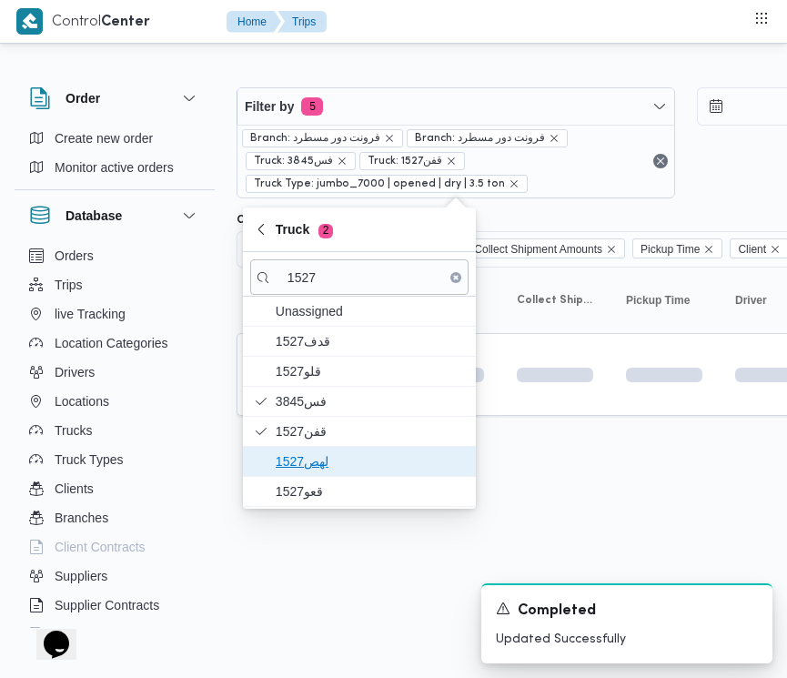
click at [319, 470] on span "1527لهص" at bounding box center [370, 461] width 189 height 22
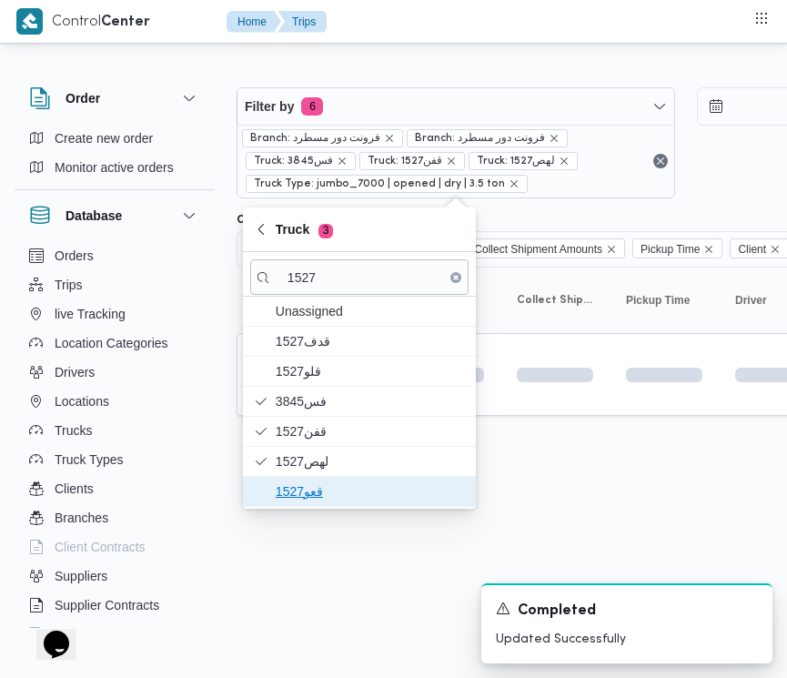
click at [314, 493] on span "قعو1527" at bounding box center [370, 492] width 189 height 22
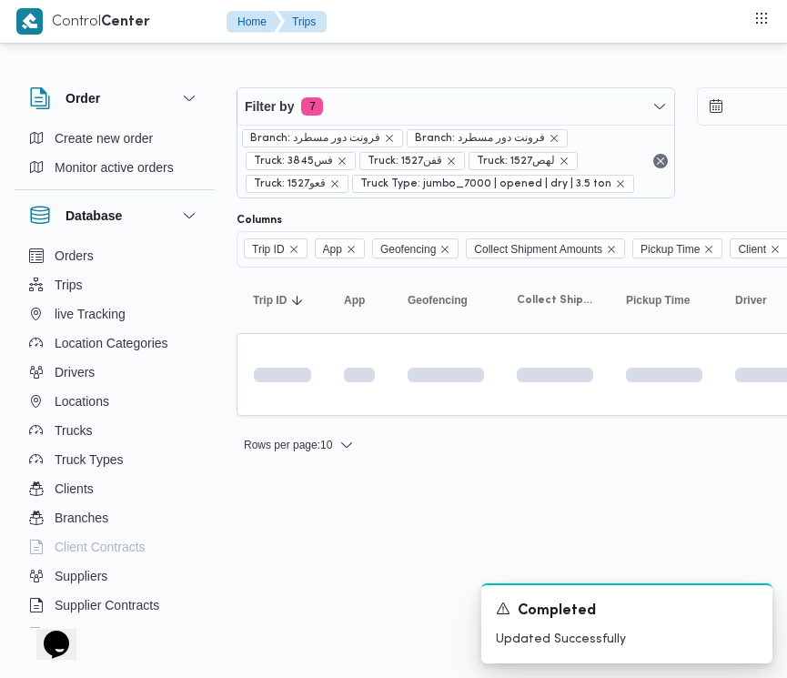
click at [320, 562] on html "Control Center Home Trips Order Create new order Monitor active orders Database…" at bounding box center [393, 339] width 787 height 678
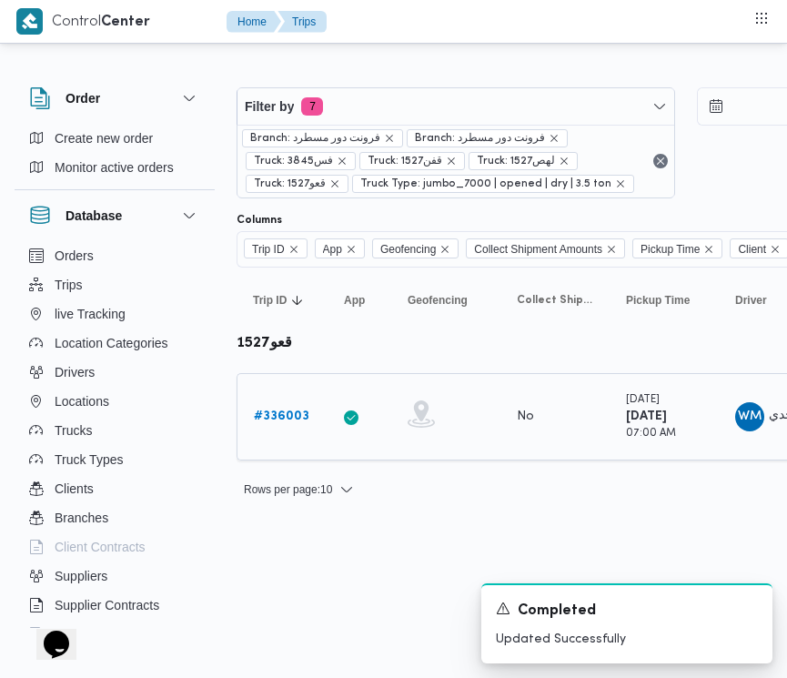
click at [297, 405] on div "# 336003" at bounding box center [283, 417] width 72 height 36
click at [296, 412] on b "# 336003" at bounding box center [282, 416] width 56 height 12
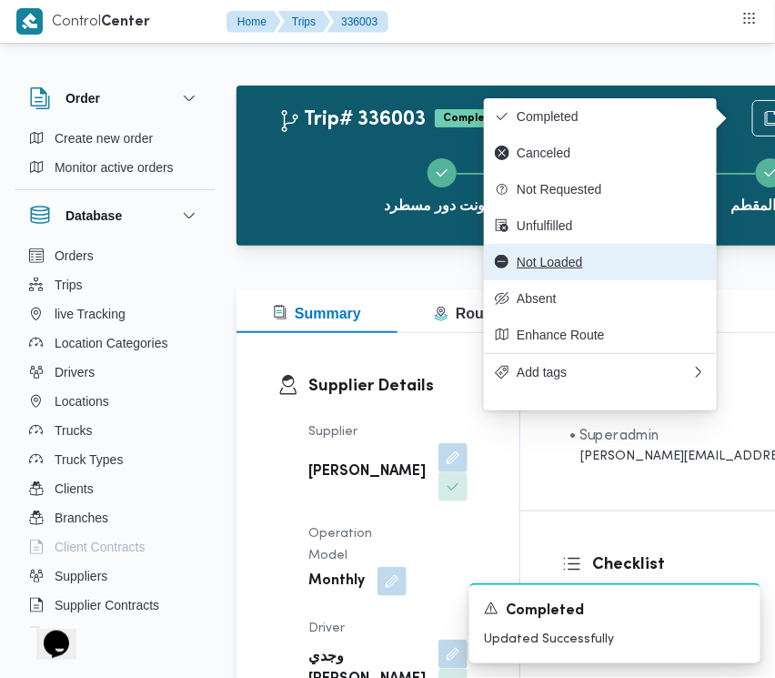
click at [601, 269] on span "Not Loaded" at bounding box center [611, 262] width 189 height 15
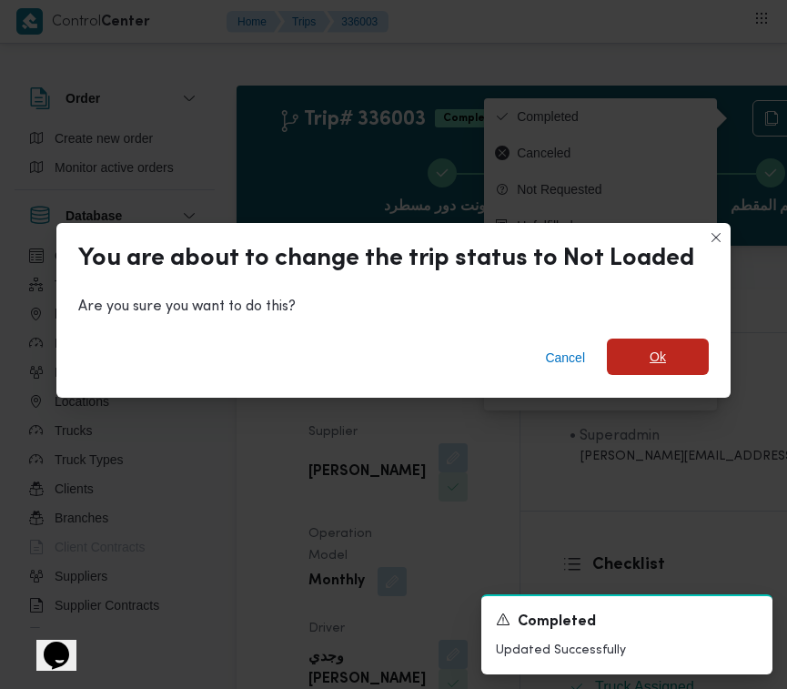
click at [660, 357] on span "Ok" at bounding box center [658, 357] width 16 height 22
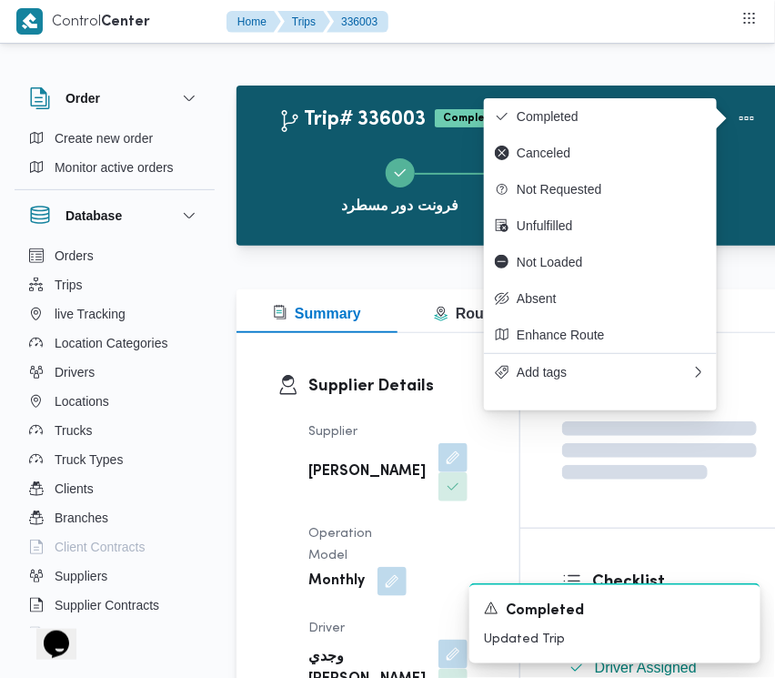
click at [763, 470] on div "Assignees" at bounding box center [660, 430] width 278 height 195
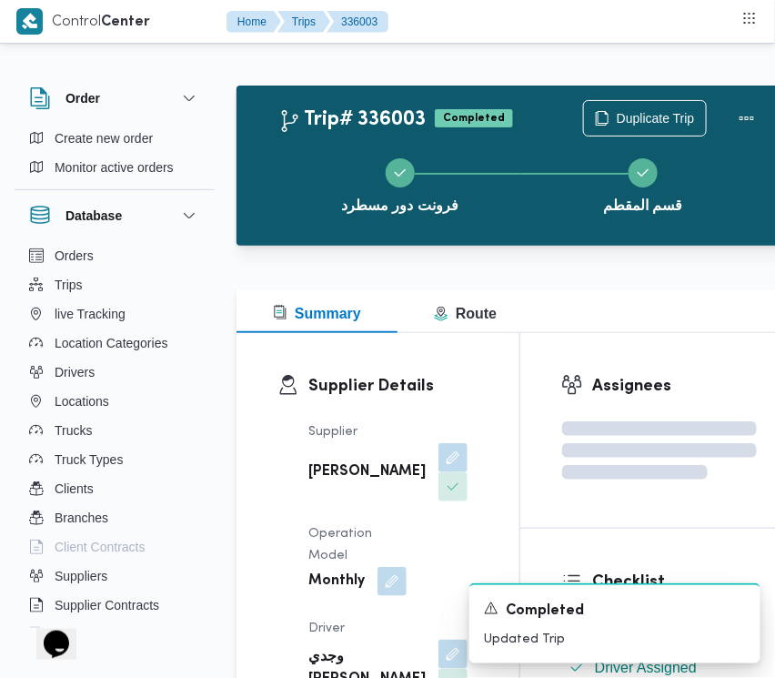
click at [769, 496] on div "Assignees" at bounding box center [660, 430] width 278 height 195
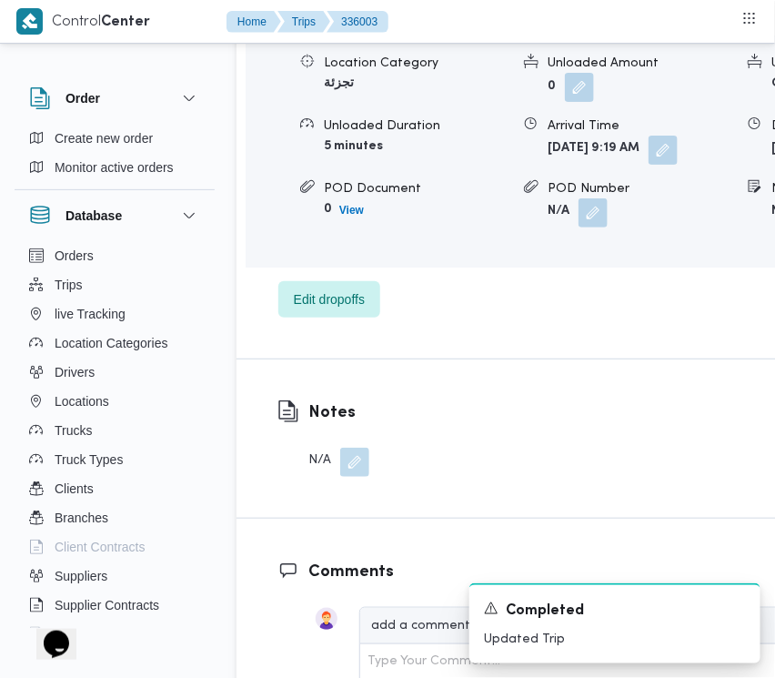
scroll to position [3145, 0]
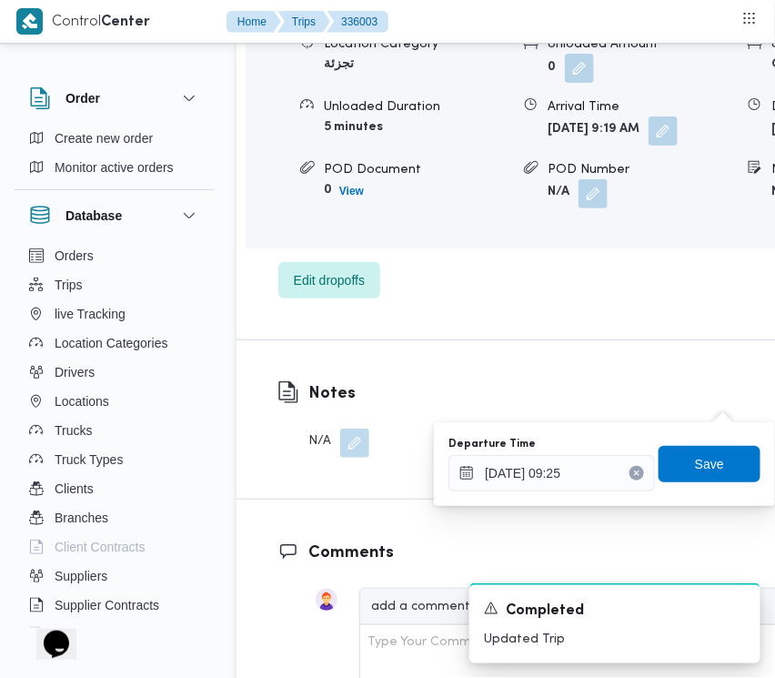
click at [634, 474] on icon "Clear input" at bounding box center [636, 472] width 5 height 5
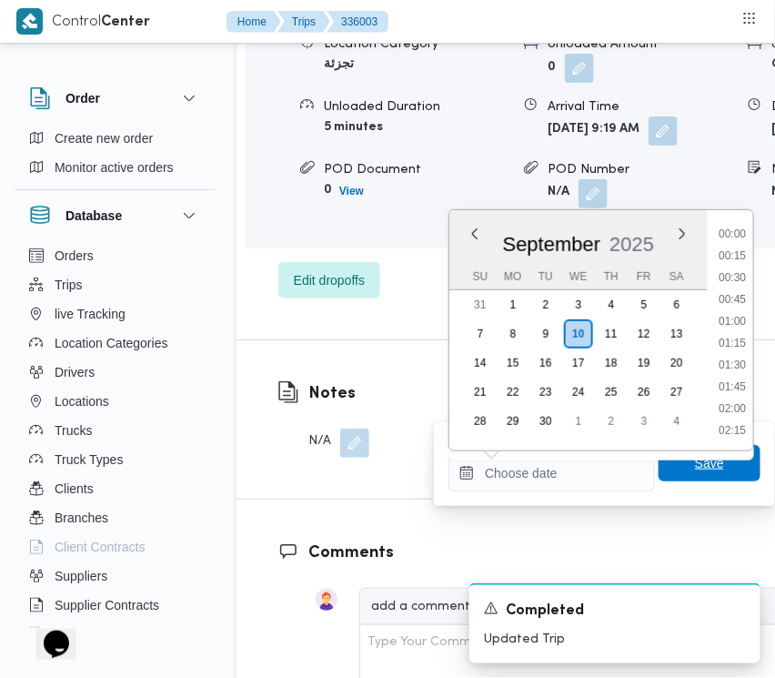
scroll to position [0, 0]
drag, startPoint x: 675, startPoint y: 471, endPoint x: 631, endPoint y: 455, distance: 47.5
click at [676, 470] on span "Save" at bounding box center [710, 464] width 102 height 36
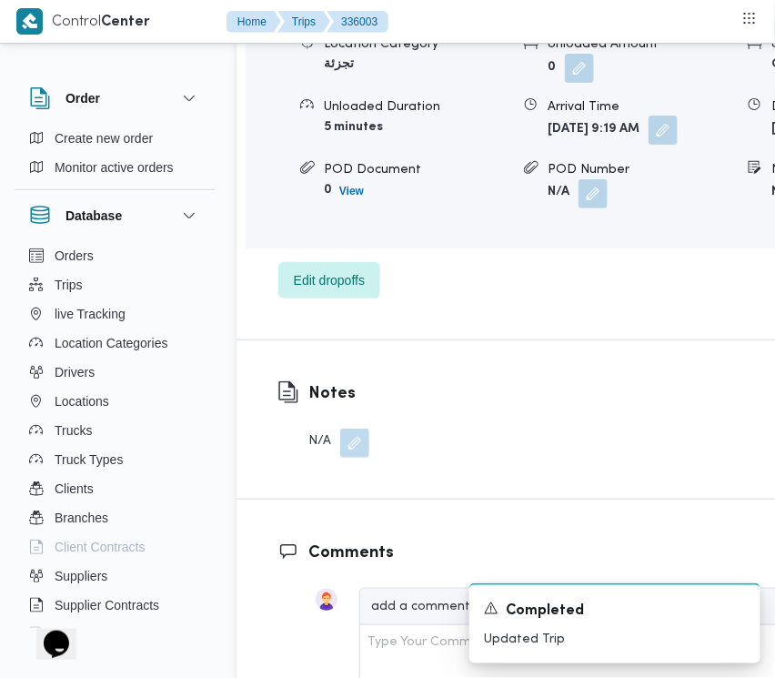
click at [649, 145] on button "button" at bounding box center [663, 130] width 29 height 29
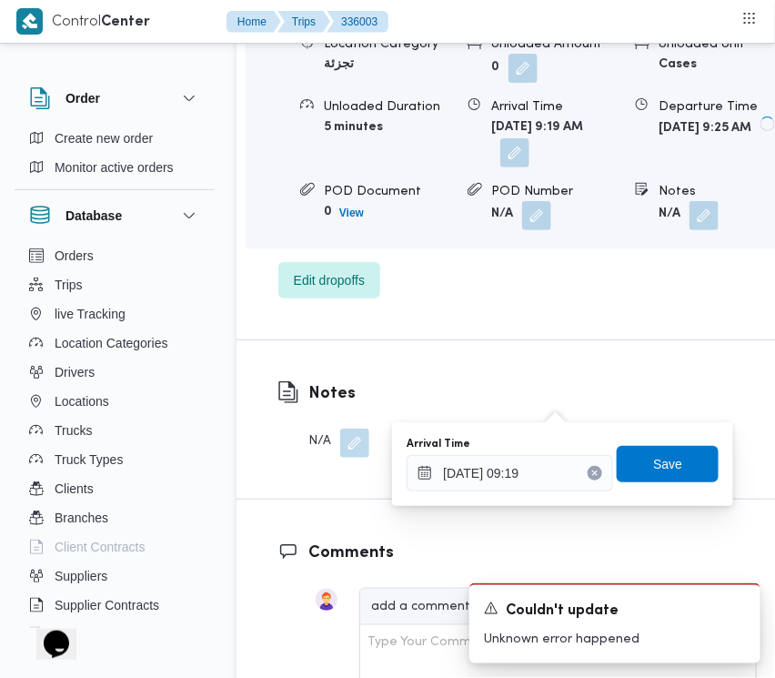
click at [592, 471] on icon "Clear input" at bounding box center [595, 473] width 7 height 7
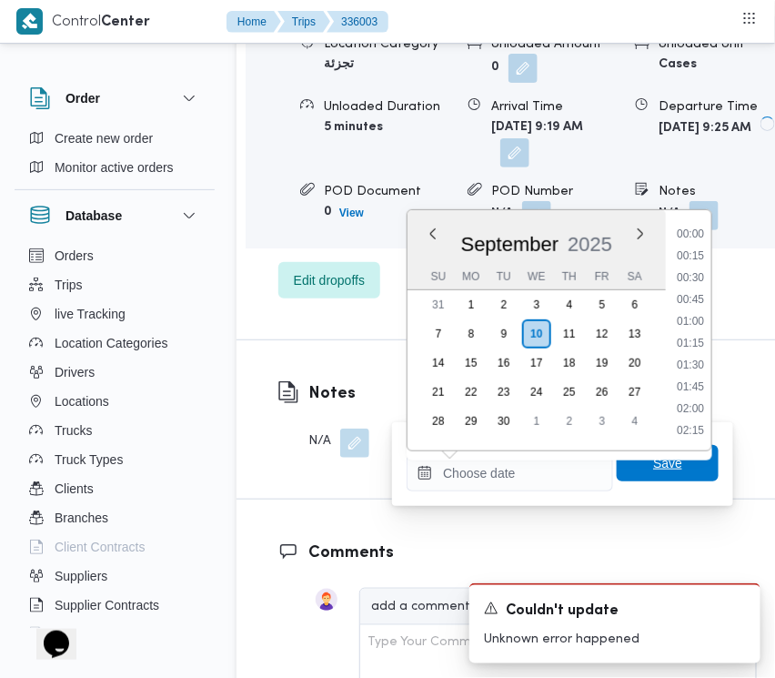
click at [653, 462] on span "Save" at bounding box center [667, 463] width 29 height 22
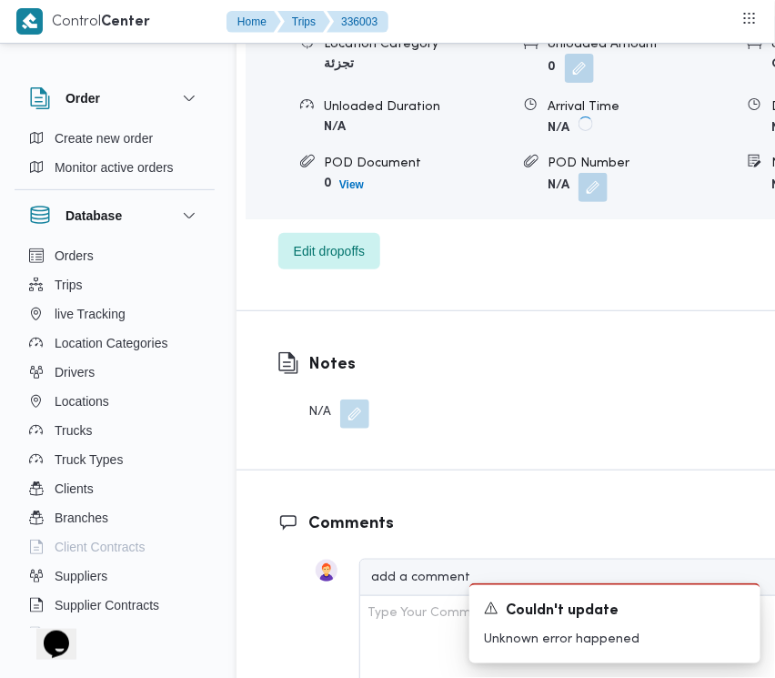
scroll to position [2553, 0]
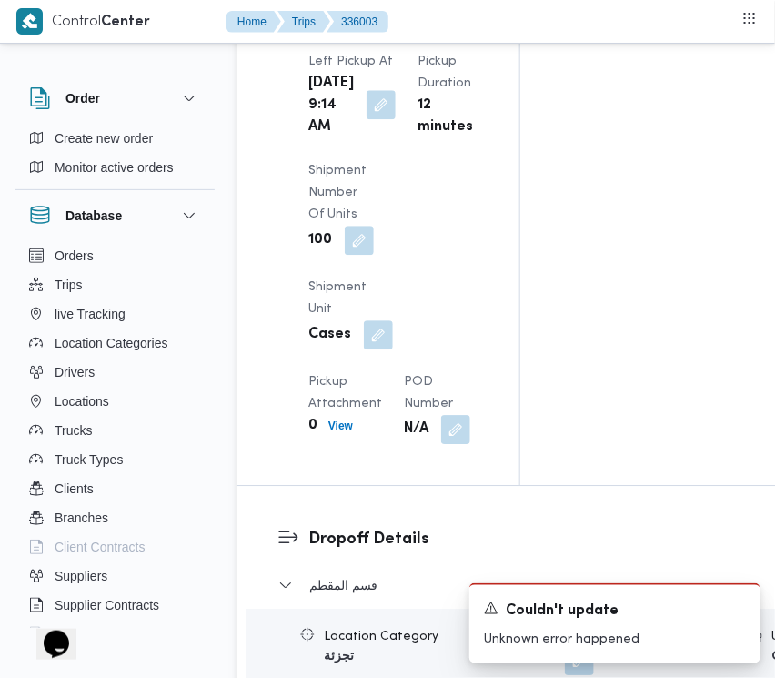
click at [370, 119] on button "button" at bounding box center [381, 104] width 29 height 29
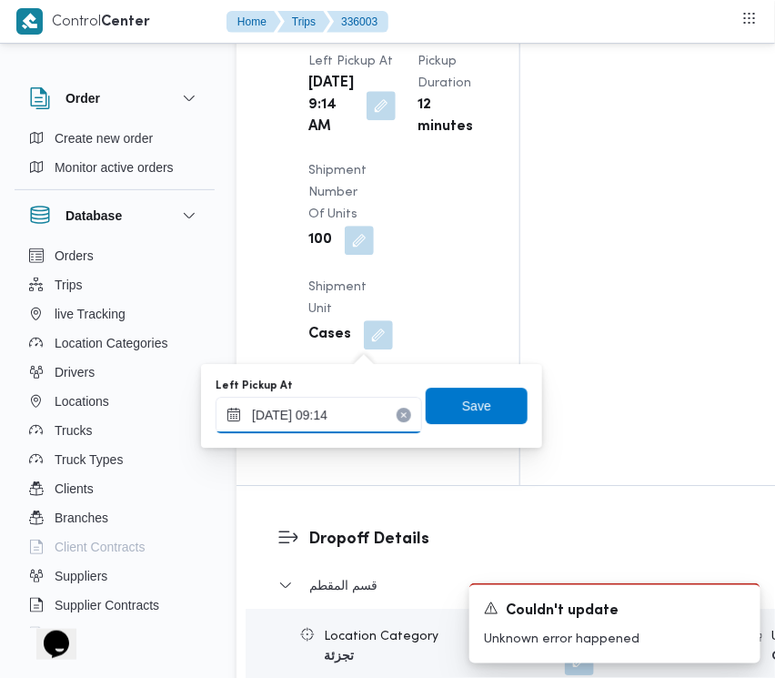
click at [379, 417] on input "10/09/2025 09:14" at bounding box center [319, 415] width 207 height 36
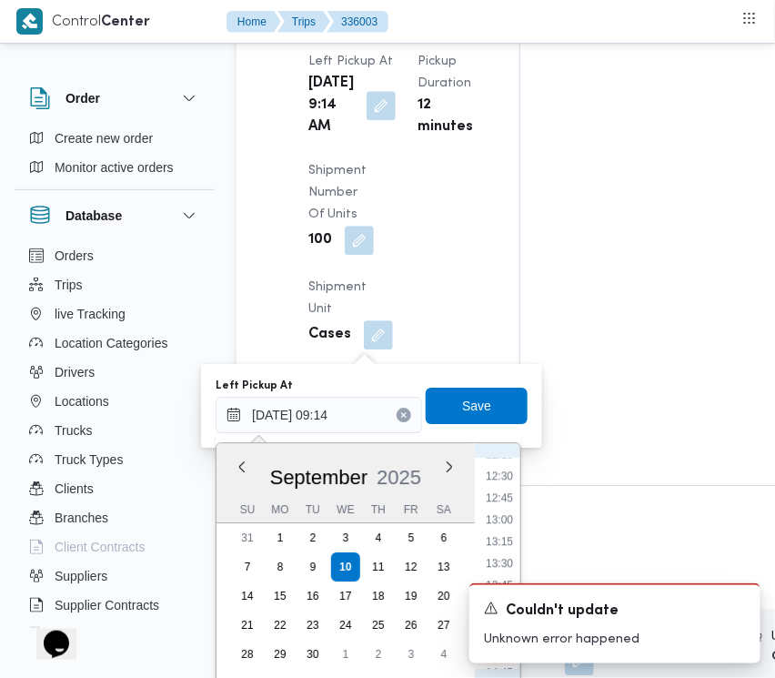
scroll to position [1136, 0]
click at [505, 508] on li "13:30" at bounding box center [500, 510] width 42 height 18
type input "10/09/2025 13:30"
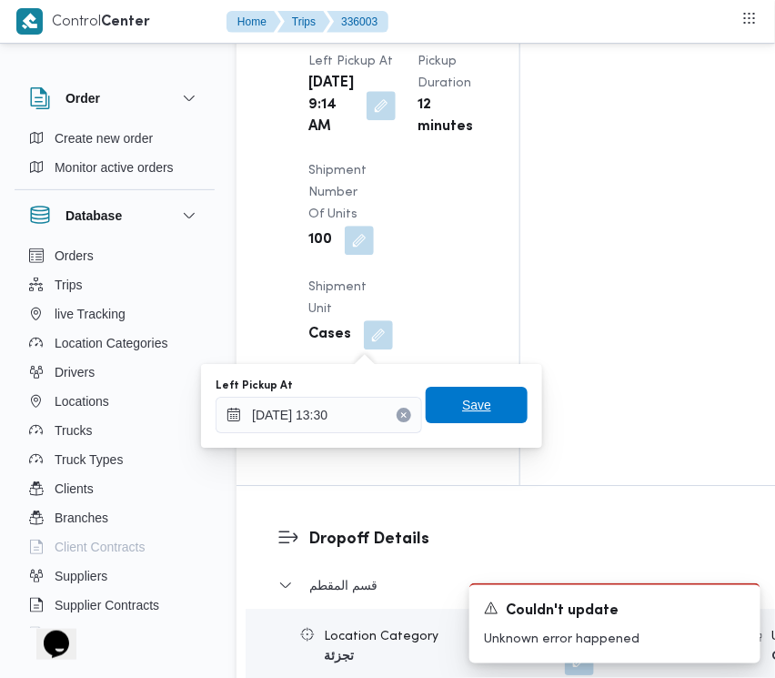
click at [482, 388] on div "Save" at bounding box center [477, 406] width 102 height 36
click at [482, 392] on span "Save" at bounding box center [477, 405] width 102 height 36
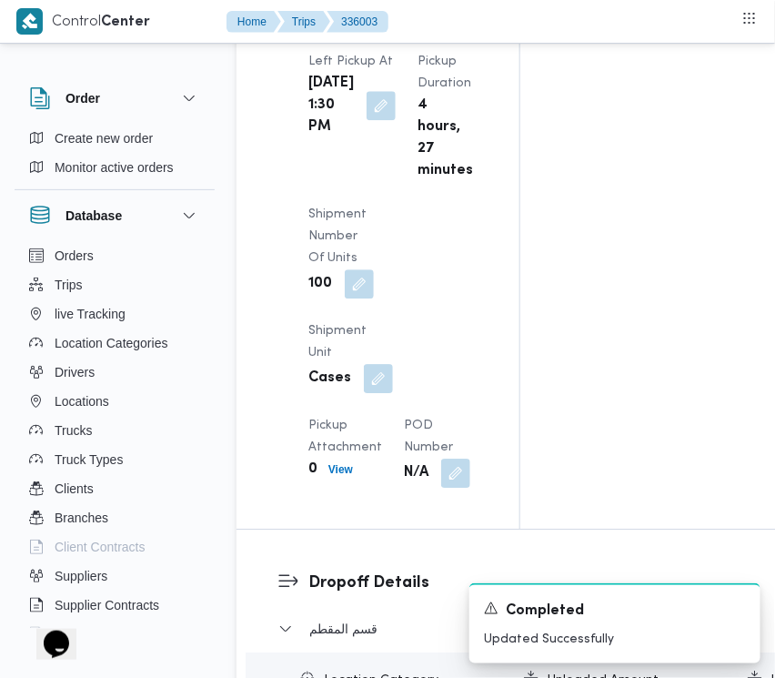
scroll to position [0, 0]
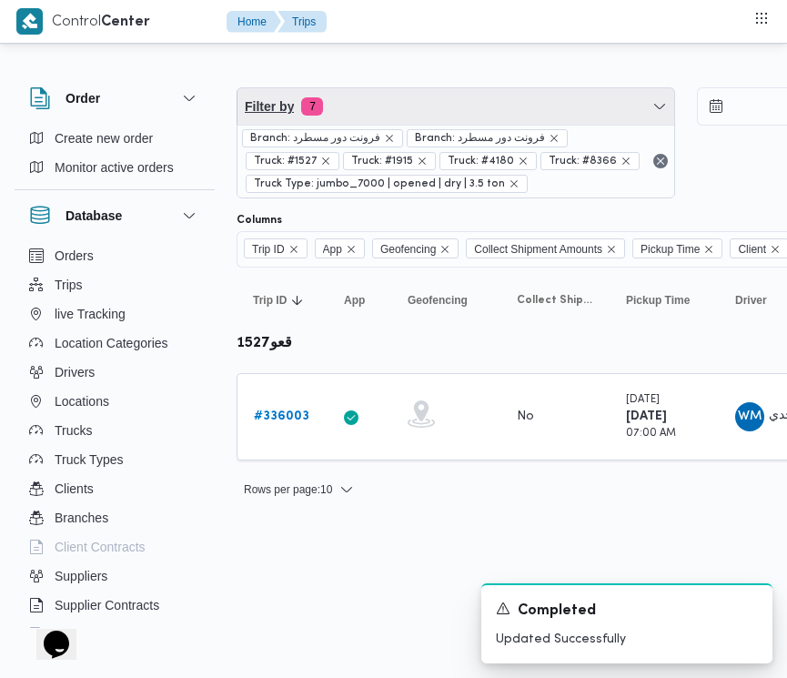
click at [438, 101] on span "Filter by 7" at bounding box center [456, 106] width 437 height 36
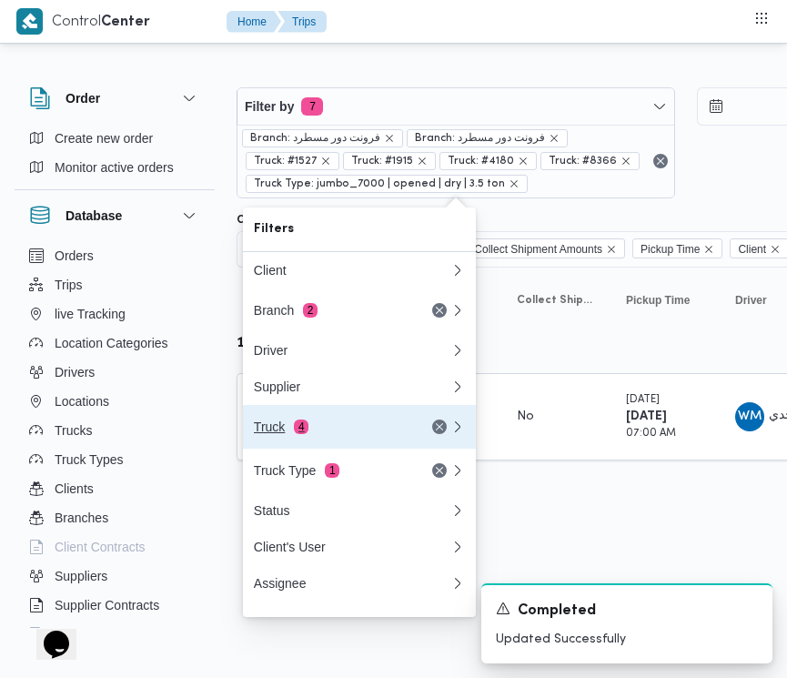
click at [325, 449] on button "Truck 4" at bounding box center [359, 427] width 233 height 44
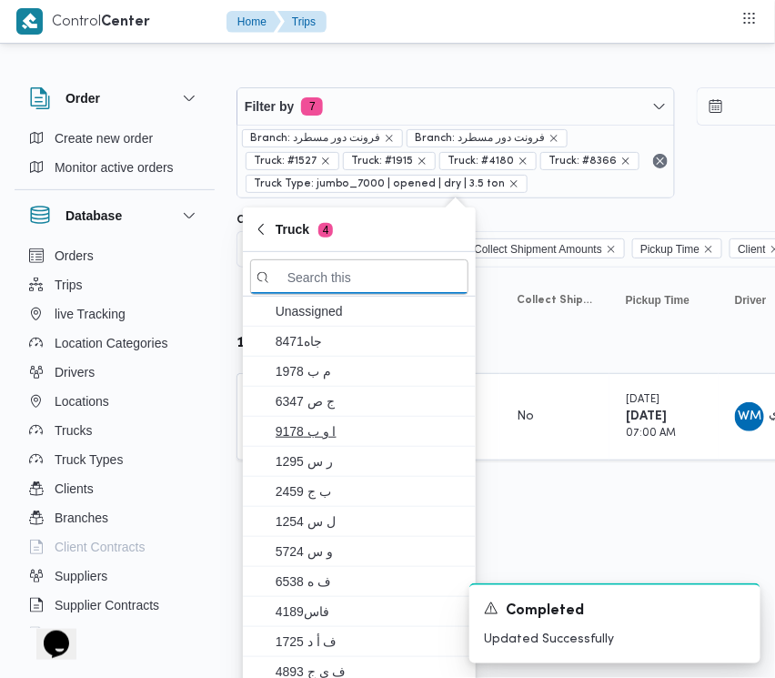
paste input "1372"
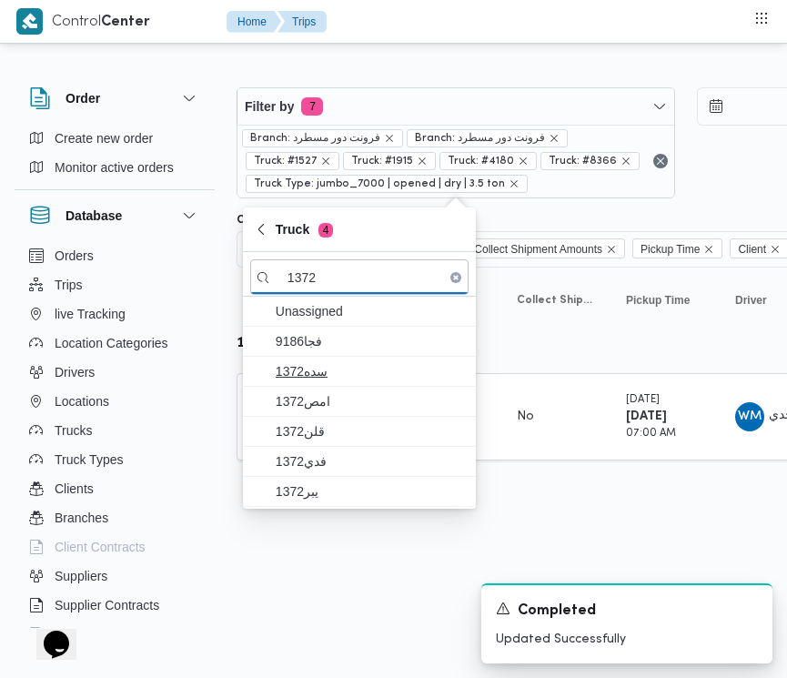
type input "1372"
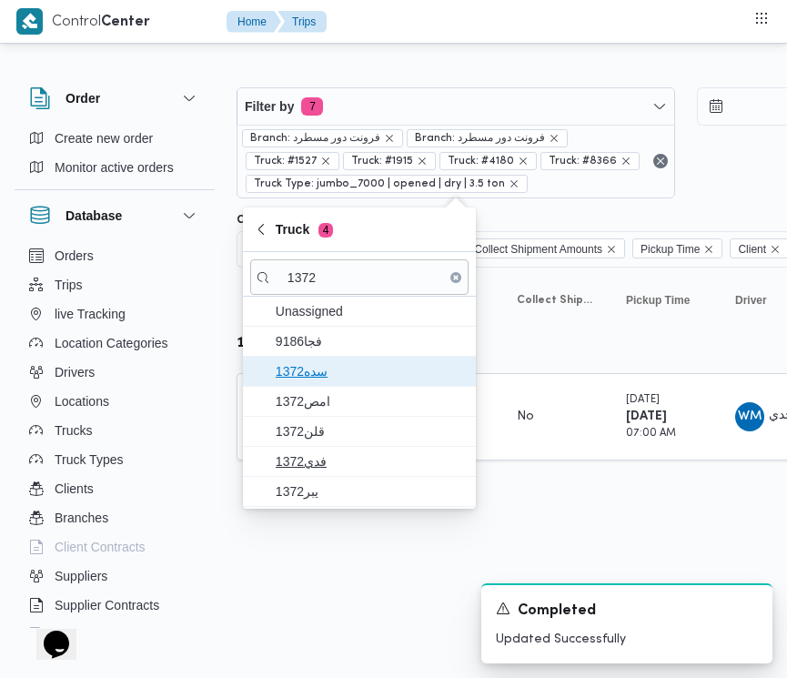
drag, startPoint x: 343, startPoint y: 379, endPoint x: 339, endPoint y: 432, distance: 53.0
click at [344, 382] on span "1372سده" at bounding box center [370, 371] width 189 height 22
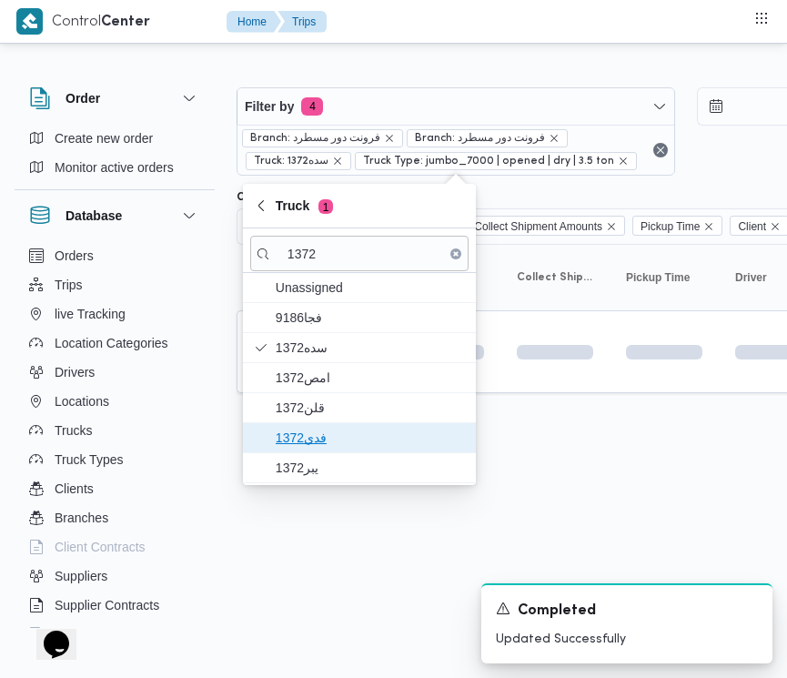
click at [339, 432] on span "فدي1372" at bounding box center [370, 438] width 189 height 22
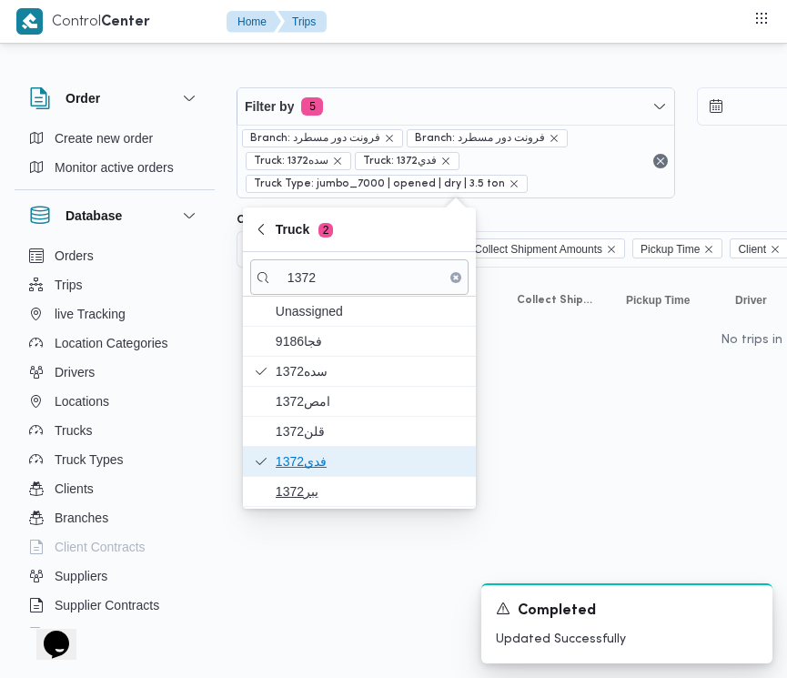
drag, startPoint x: 319, startPoint y: 473, endPoint x: 319, endPoint y: 484, distance: 10.9
click at [319, 475] on span "فدي1372" at bounding box center [359, 461] width 218 height 29
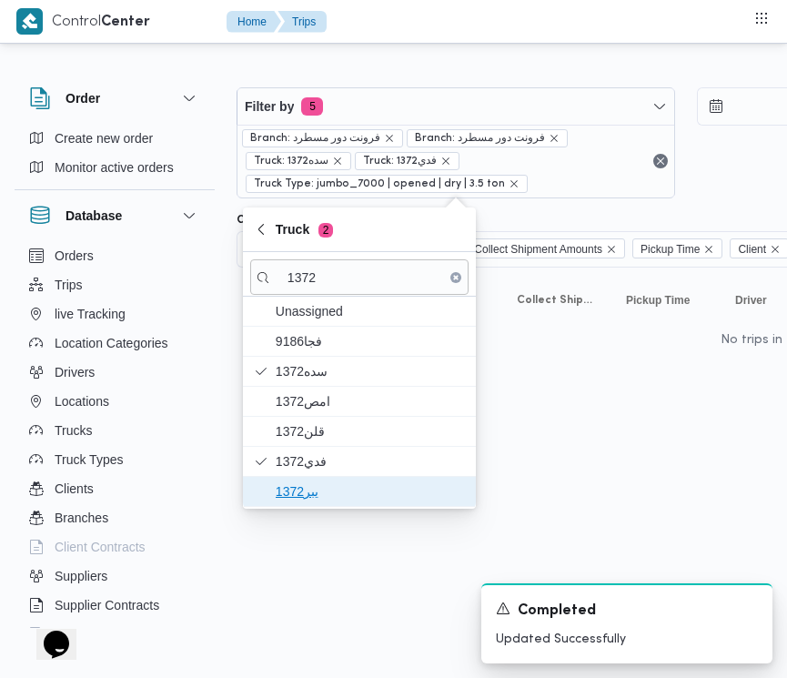
click at [319, 483] on span "يبر1372" at bounding box center [359, 491] width 218 height 29
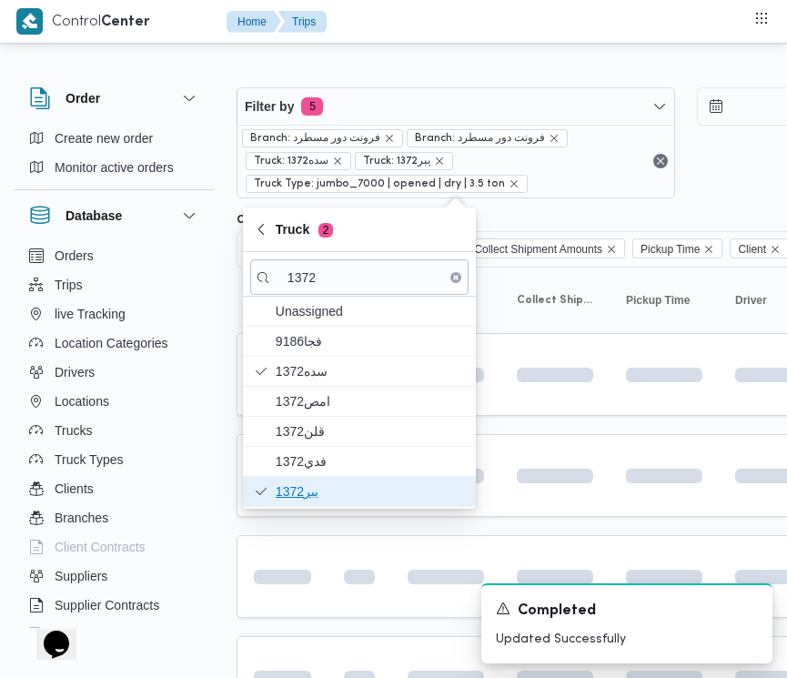
click at [319, 484] on span "يبر1372" at bounding box center [370, 492] width 189 height 22
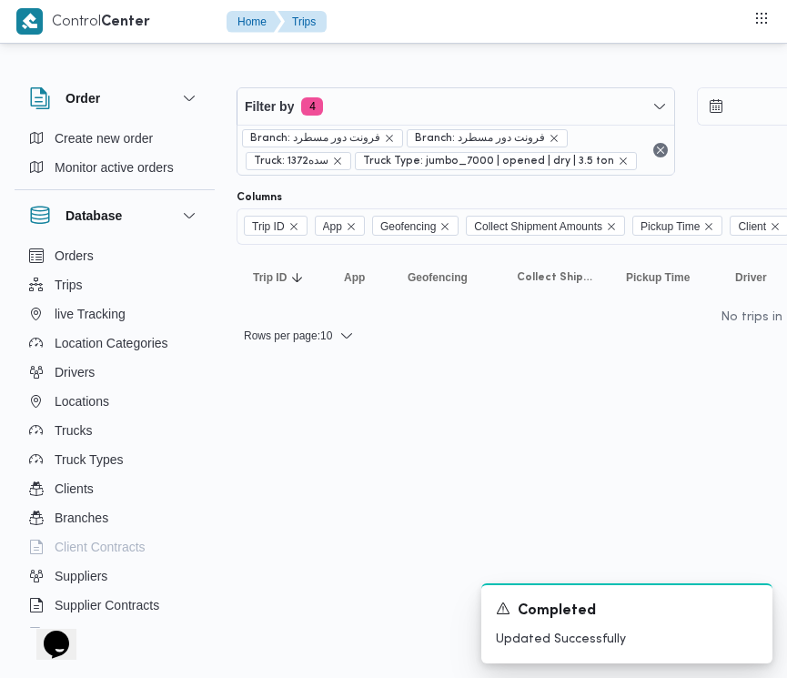
click at [317, 485] on html "Control Center Home Trips Order Create new order Monitor active orders Database…" at bounding box center [393, 339] width 787 height 678
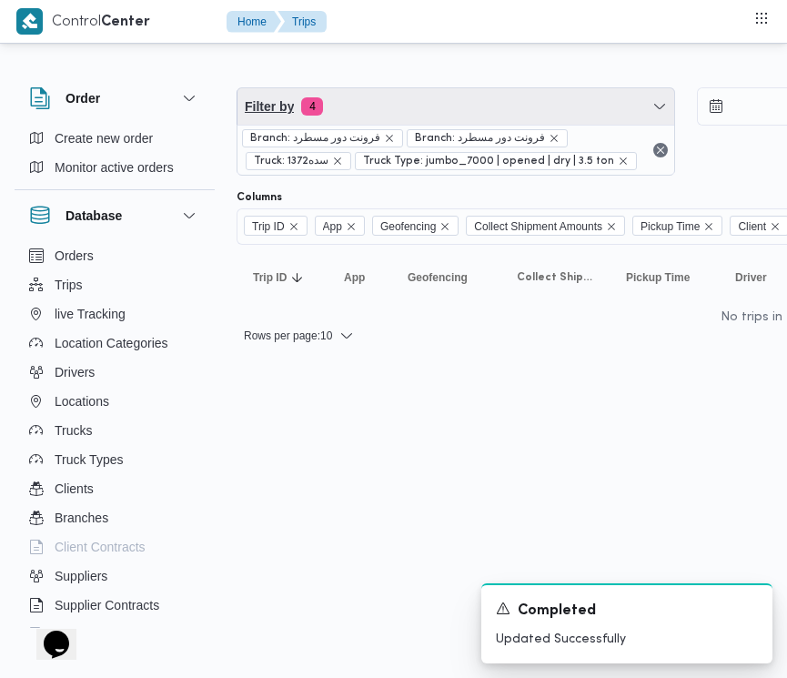
click at [402, 106] on span "Filter by 4" at bounding box center [456, 106] width 437 height 36
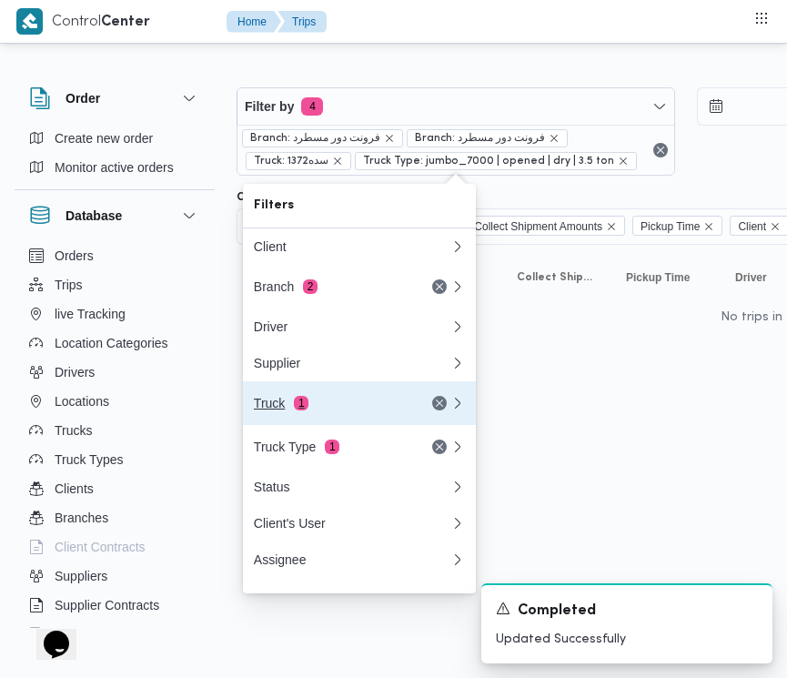
click at [342, 410] on div "Truck 1" at bounding box center [330, 403] width 153 height 15
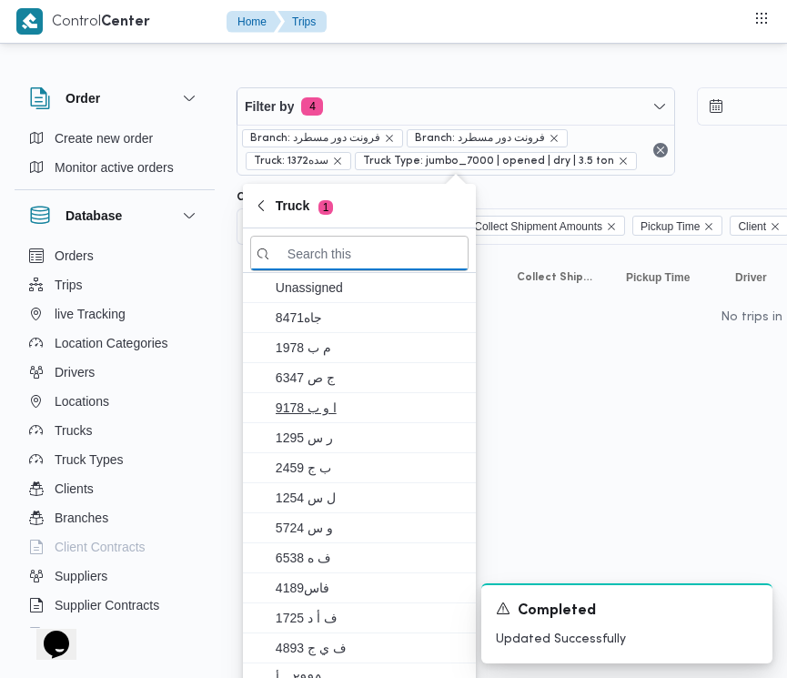
paste input "1372"
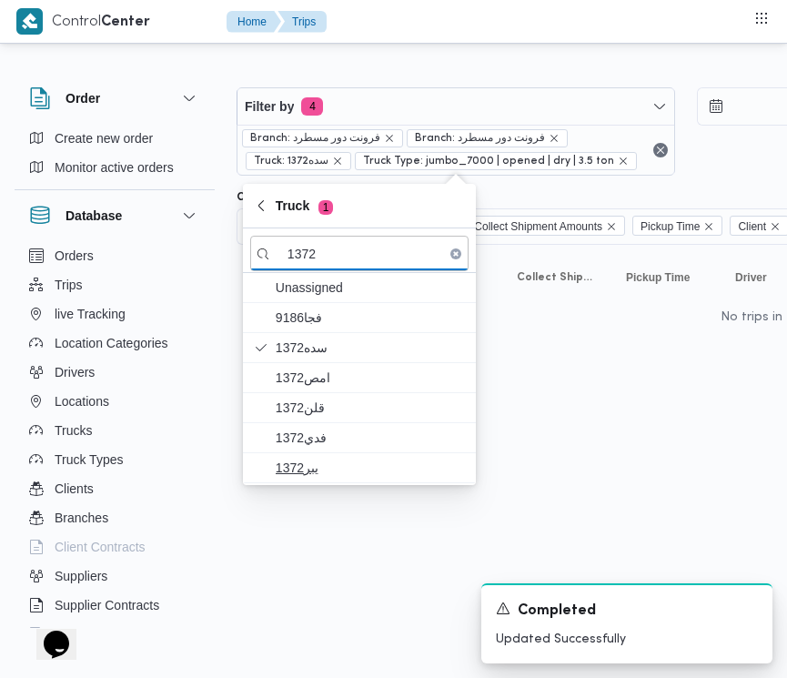
type input "1372"
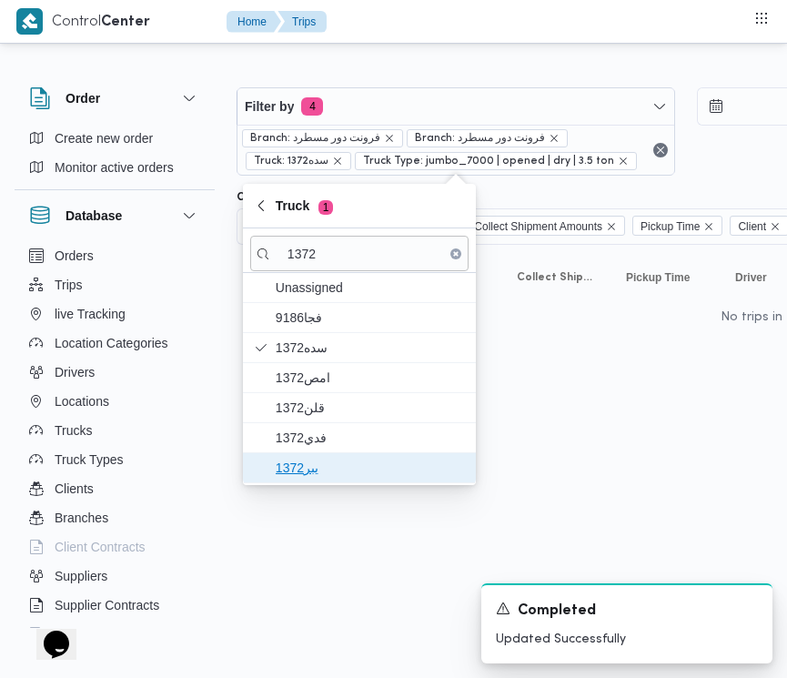
click at [305, 470] on span "يبر1372" at bounding box center [370, 468] width 189 height 22
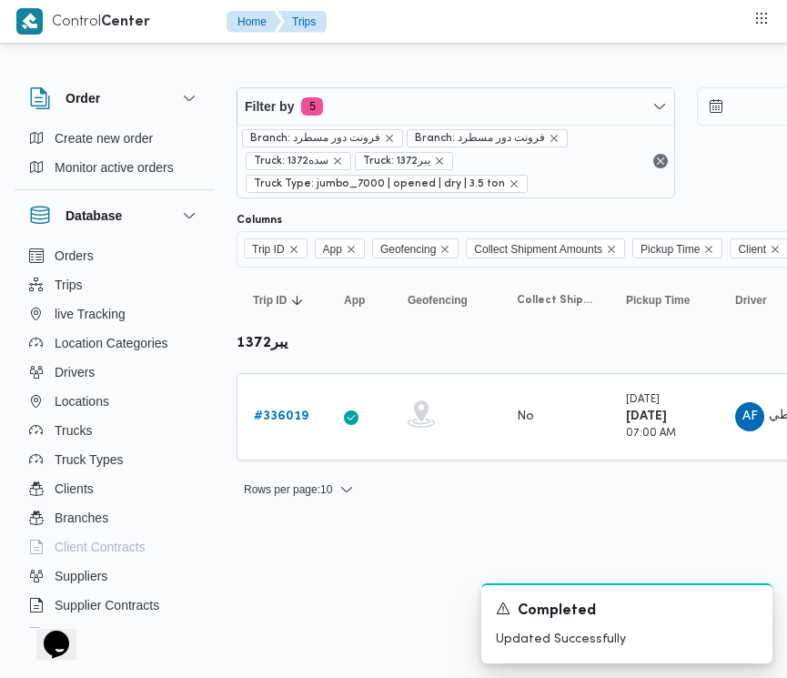
click at [347, 579] on html "Control Center Home Trips Order Create new order Monitor active orders Database…" at bounding box center [393, 339] width 787 height 678
click at [288, 417] on b "# 336019" at bounding box center [281, 416] width 55 height 12
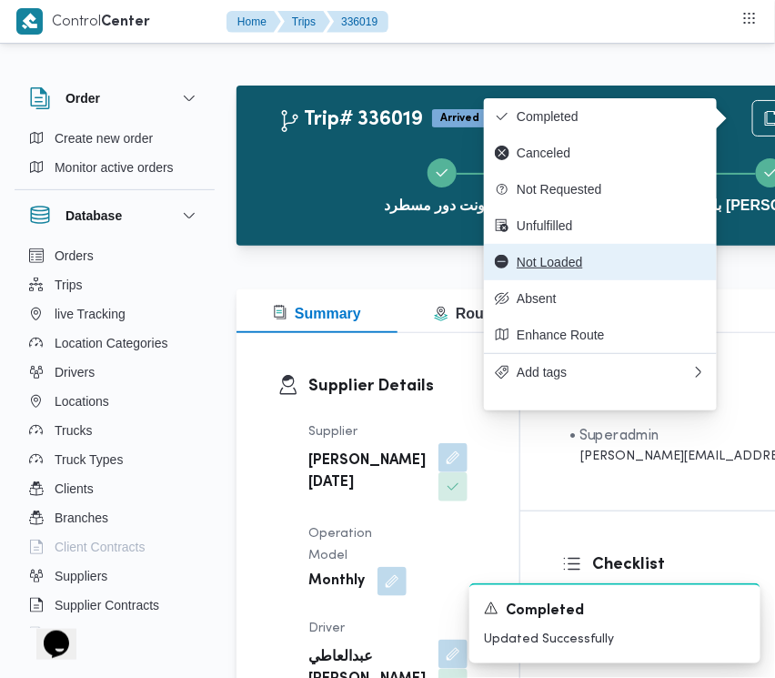
click at [582, 269] on span "Not Loaded" at bounding box center [611, 262] width 189 height 15
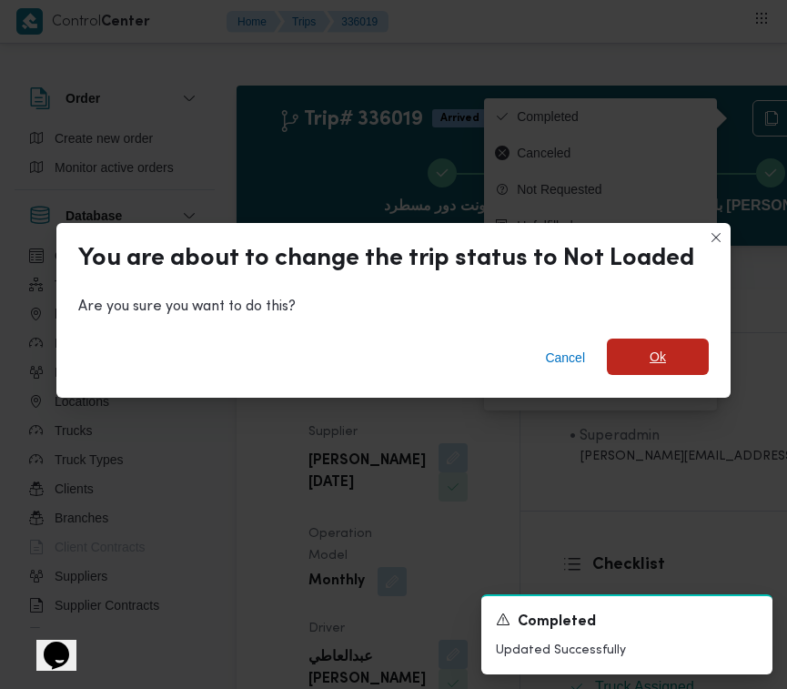
click at [667, 373] on span "Ok" at bounding box center [658, 357] width 102 height 36
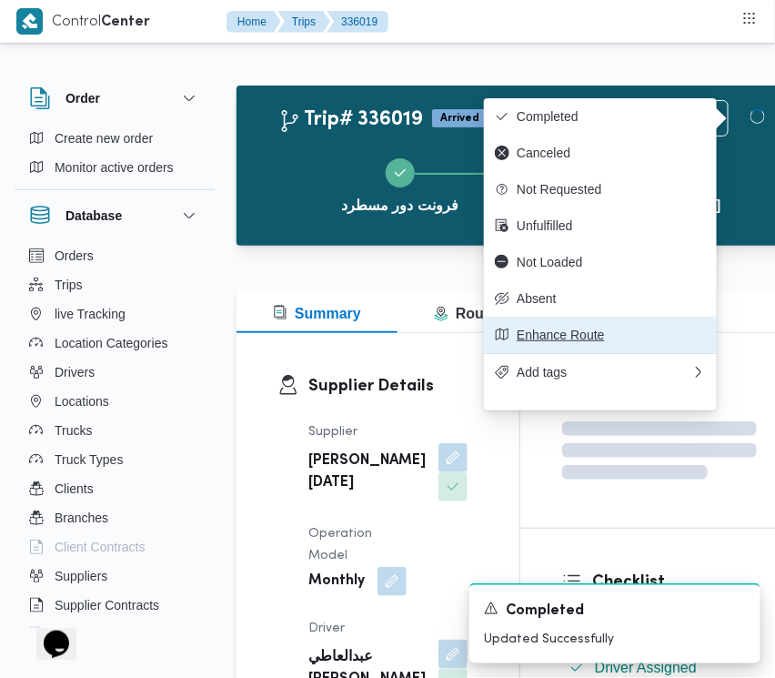
click at [669, 353] on button "Enhance Route" at bounding box center [600, 335] width 233 height 36
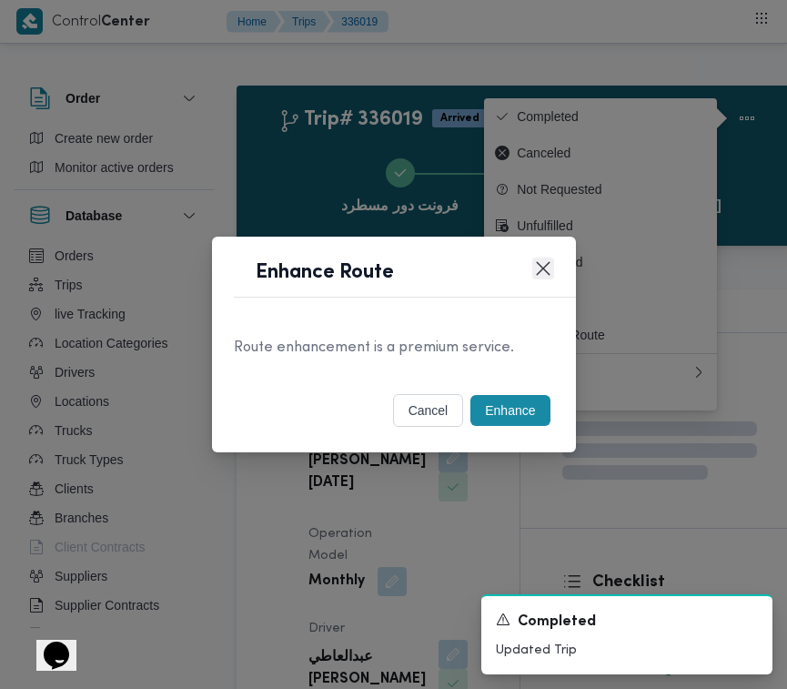
click at [547, 261] on button "Closes this modal window" at bounding box center [543, 269] width 22 height 22
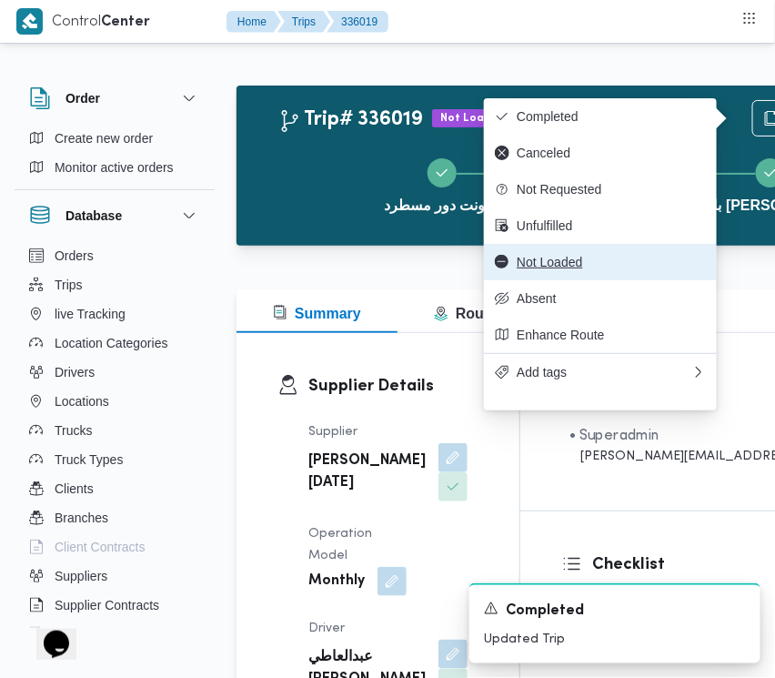
click at [637, 269] on span "Not Loaded" at bounding box center [611, 262] width 189 height 15
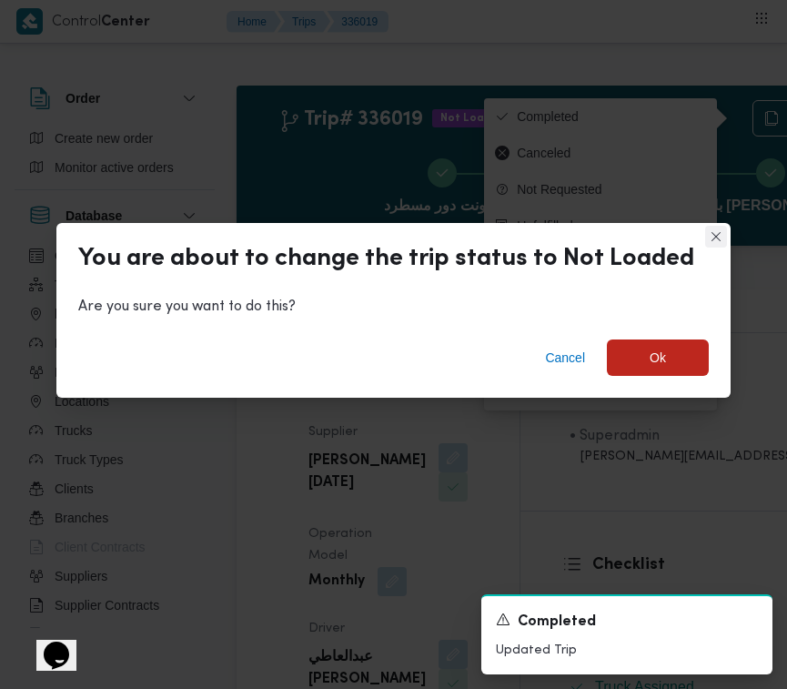
click at [707, 239] on button "Closes this modal window" at bounding box center [716, 237] width 22 height 22
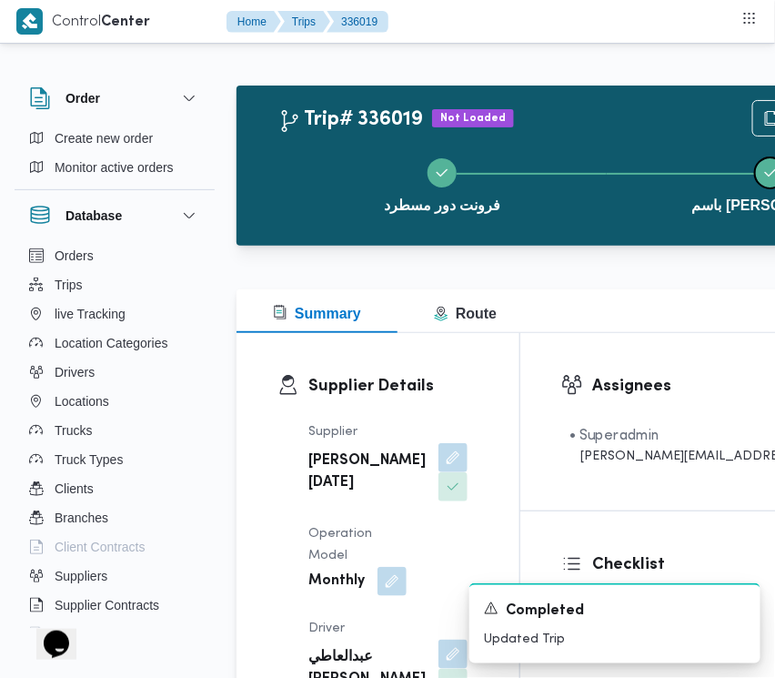
click at [753, 187] on button "باسم [PERSON_NAME]" at bounding box center [771, 184] width 329 height 95
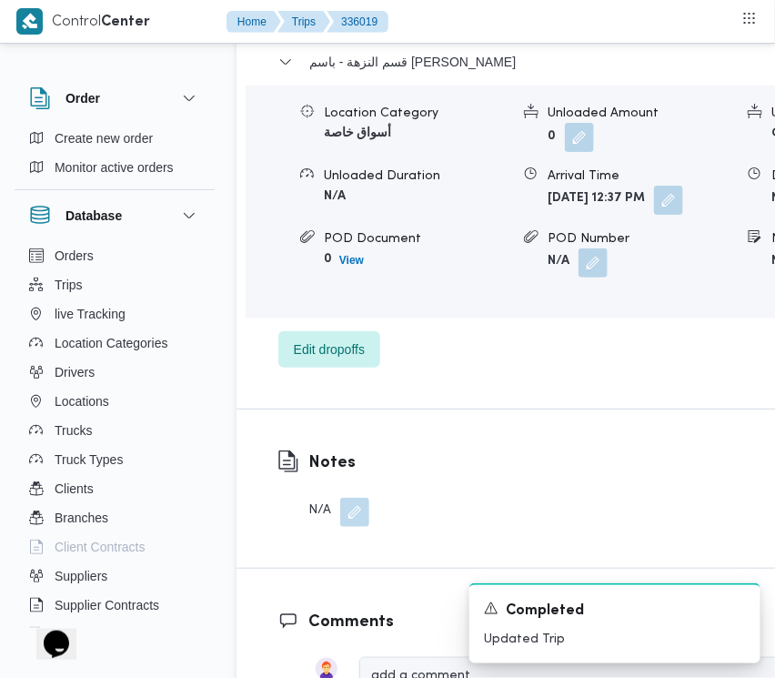
scroll to position [3063, 0]
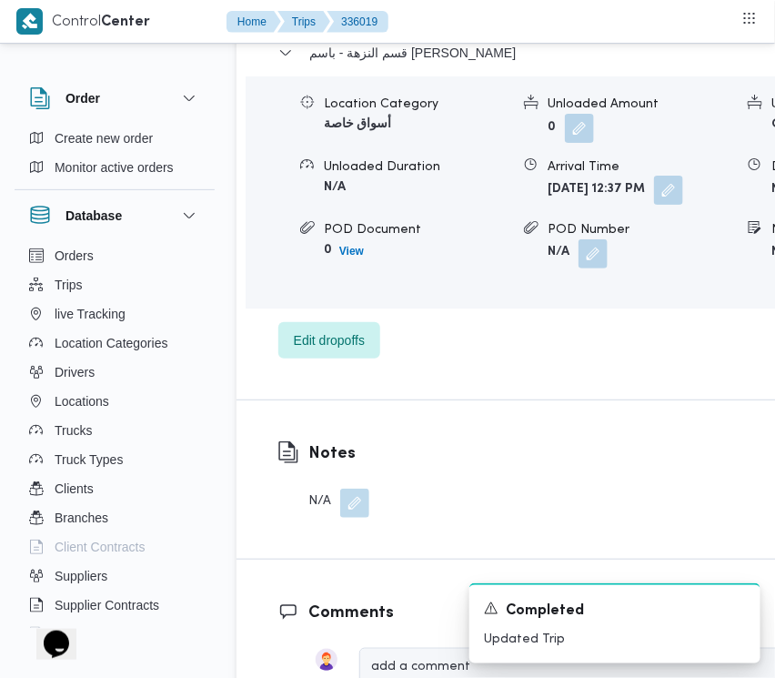
click at [654, 205] on button "button" at bounding box center [668, 190] width 29 height 29
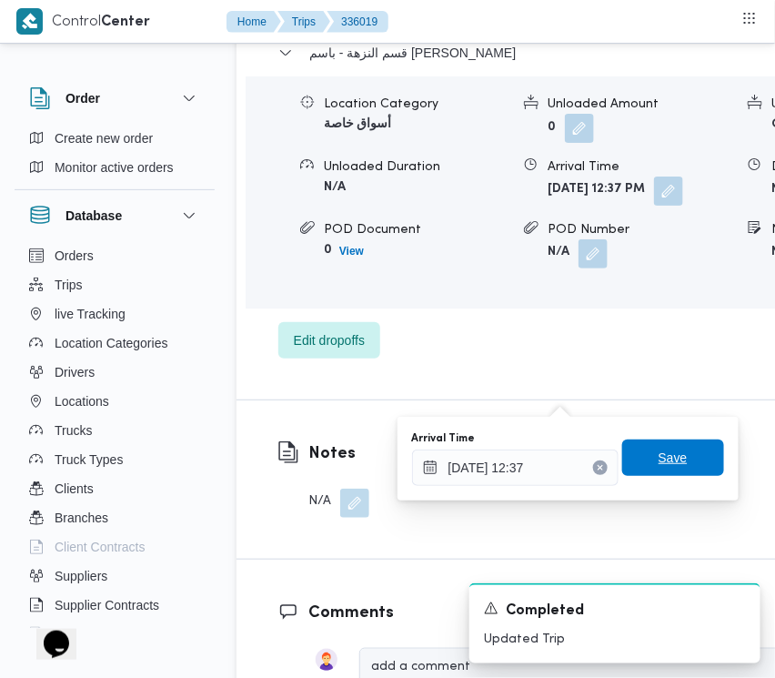
drag, startPoint x: 592, startPoint y: 467, endPoint x: 608, endPoint y: 469, distance: 16.5
click at [593, 469] on button "Clear input" at bounding box center [600, 467] width 15 height 15
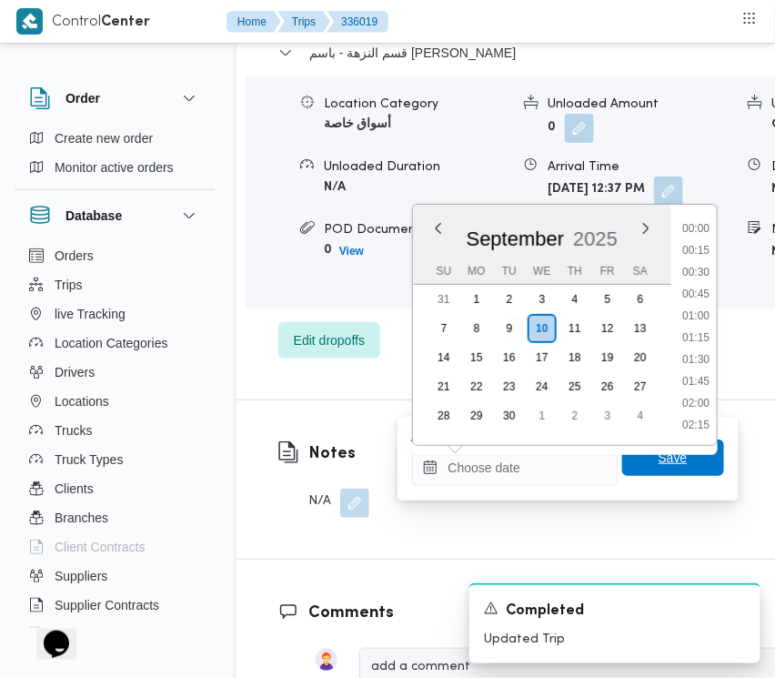
scroll to position [0, 0]
click at [635, 467] on span "Save" at bounding box center [673, 458] width 102 height 36
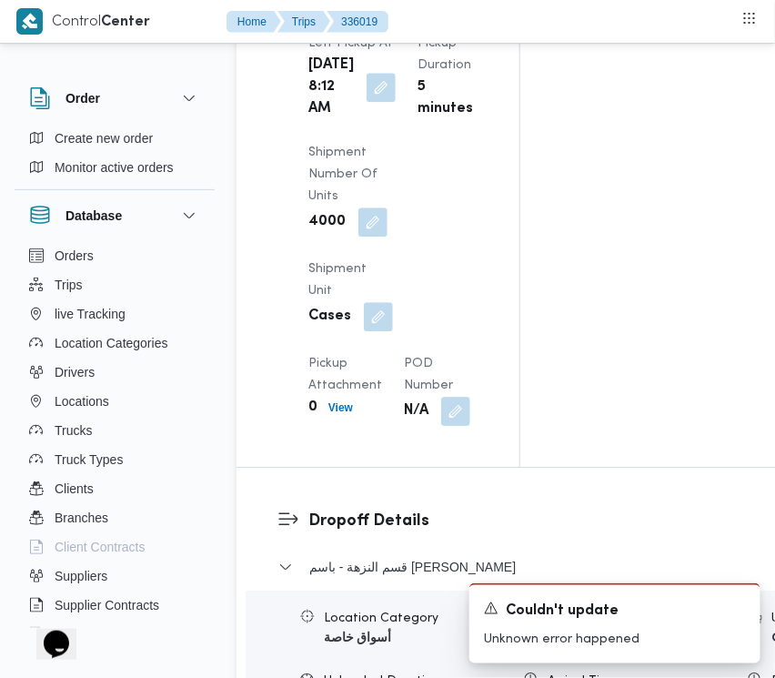
scroll to position [2549, 0]
click at [378, 101] on button "button" at bounding box center [381, 86] width 29 height 29
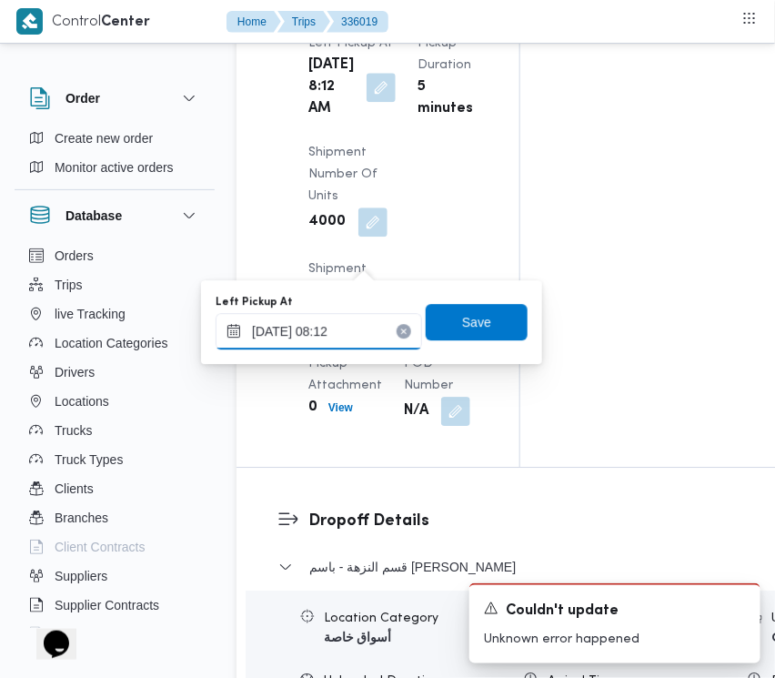
click at [376, 326] on input "10/09/2025 08:12" at bounding box center [319, 331] width 207 height 36
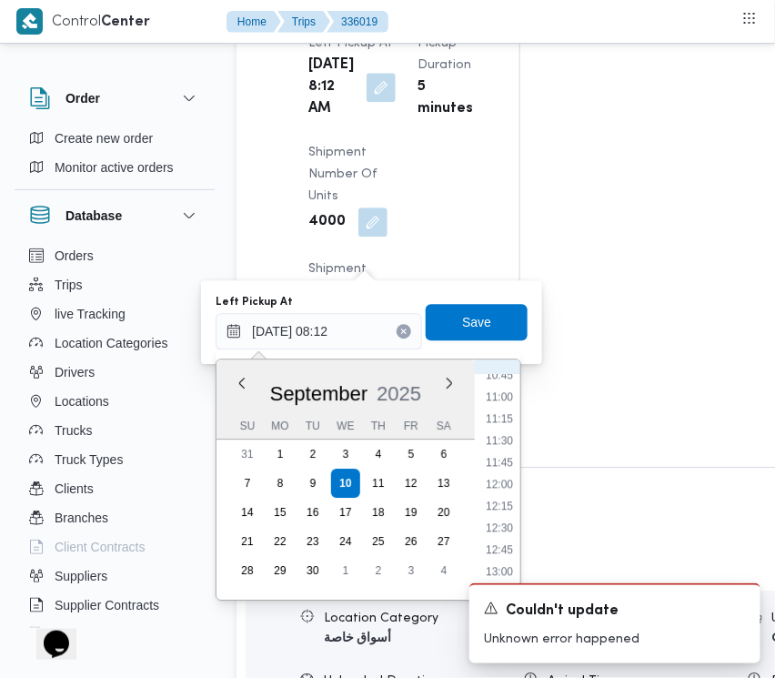
scroll to position [1127, 0]
click at [507, 479] on li "14:00" at bounding box center [500, 479] width 42 height 18
type input "10/09/2025 14:00"
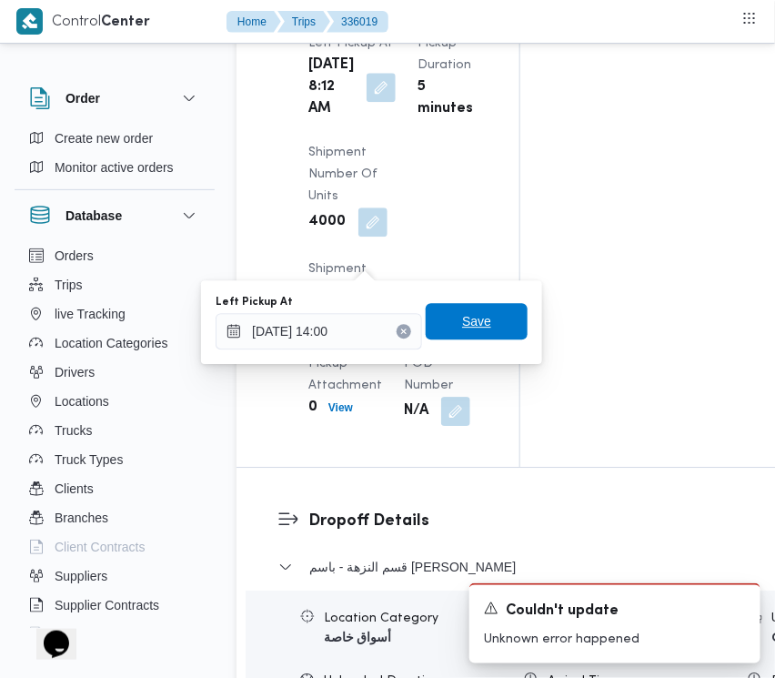
click at [490, 315] on span "Save" at bounding box center [477, 321] width 102 height 36
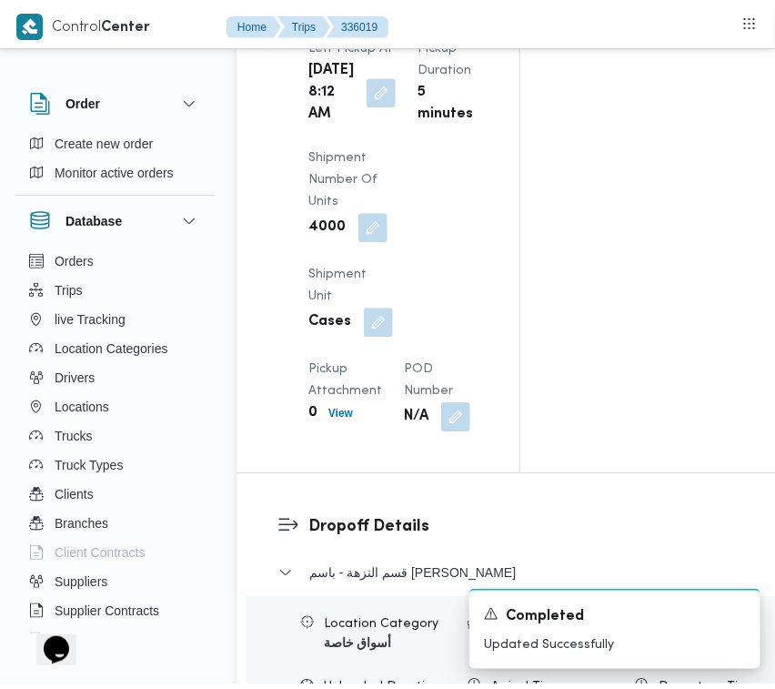
scroll to position [0, 0]
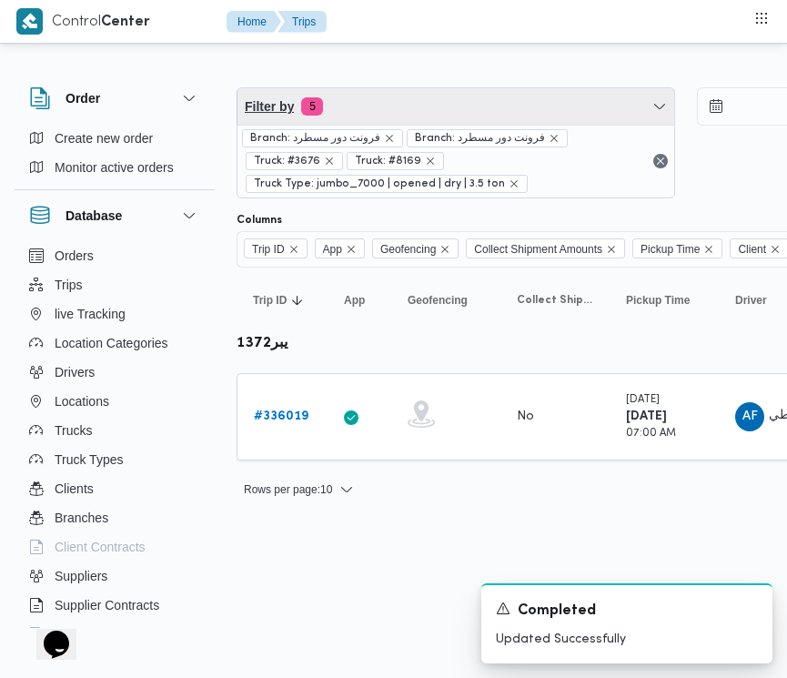
click at [380, 96] on span "Filter by 5" at bounding box center [456, 106] width 437 height 36
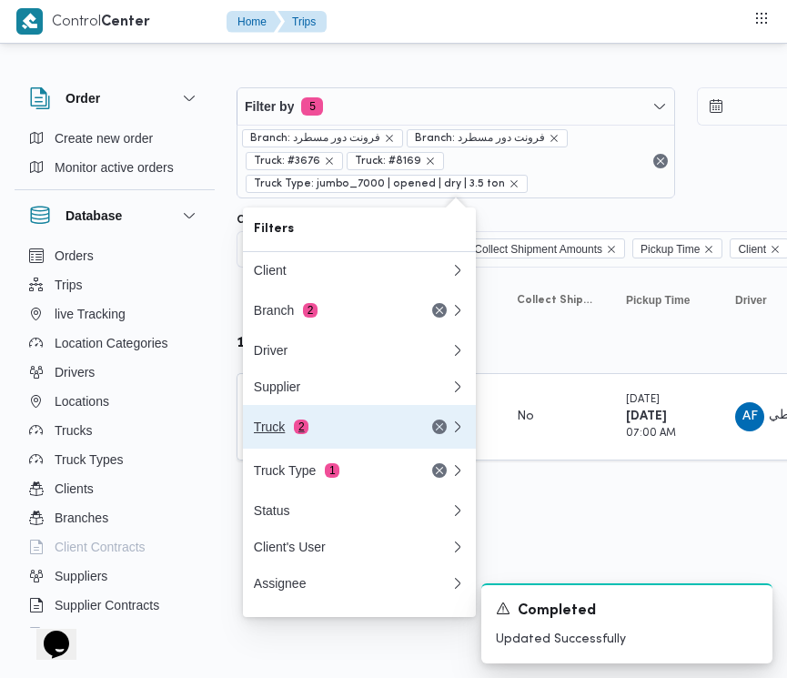
click at [315, 426] on div "Truck 2" at bounding box center [330, 427] width 153 height 15
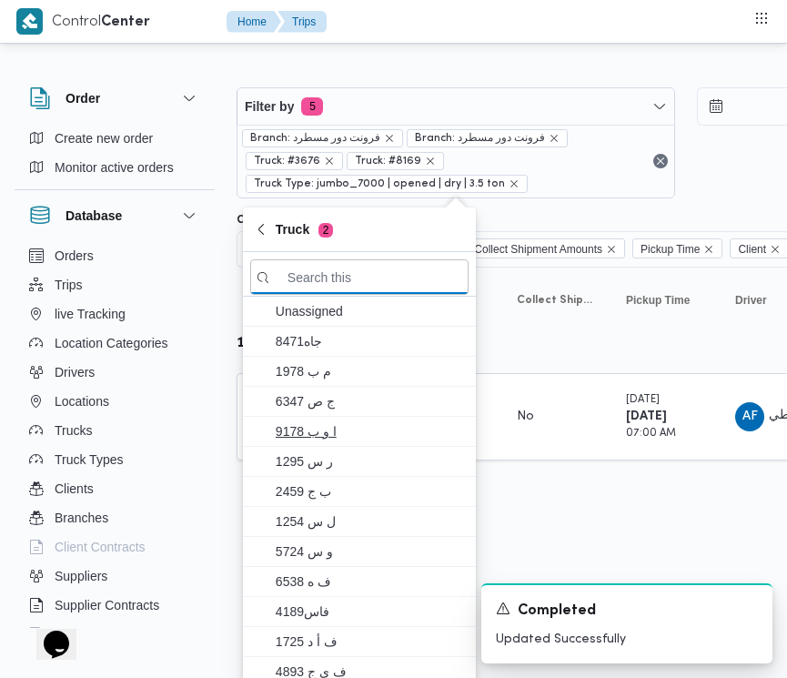
paste input "5481"
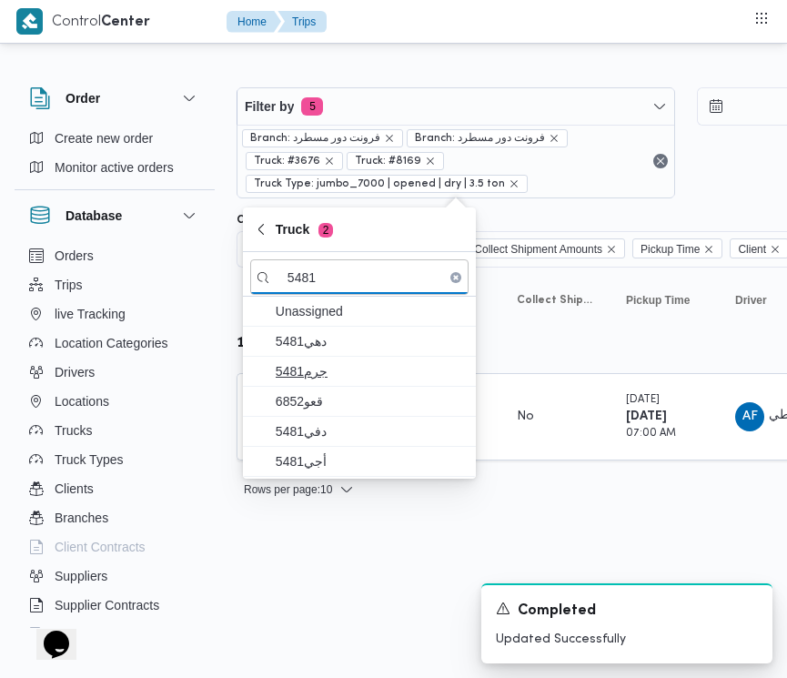
type input "5481"
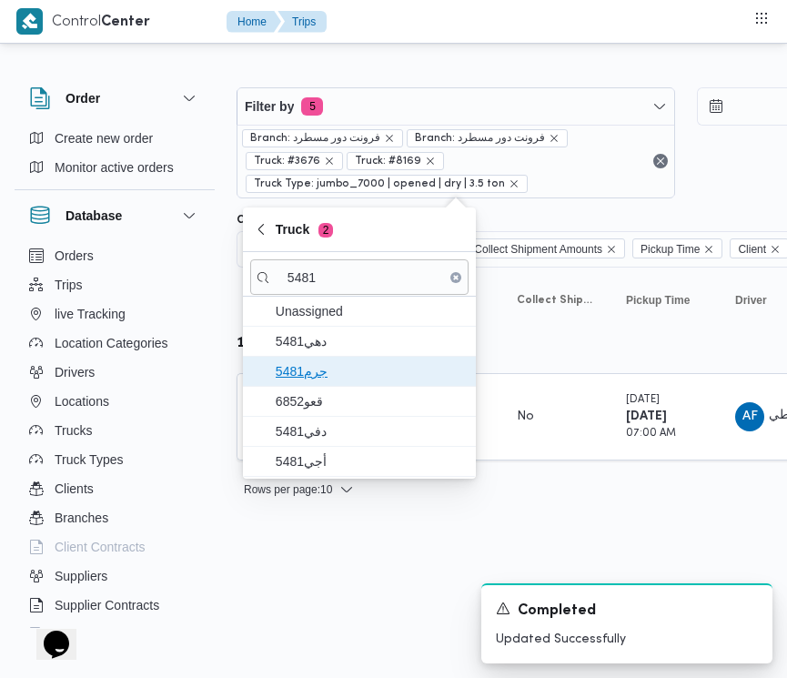
click at [321, 383] on span "جرم5481" at bounding box center [359, 371] width 218 height 29
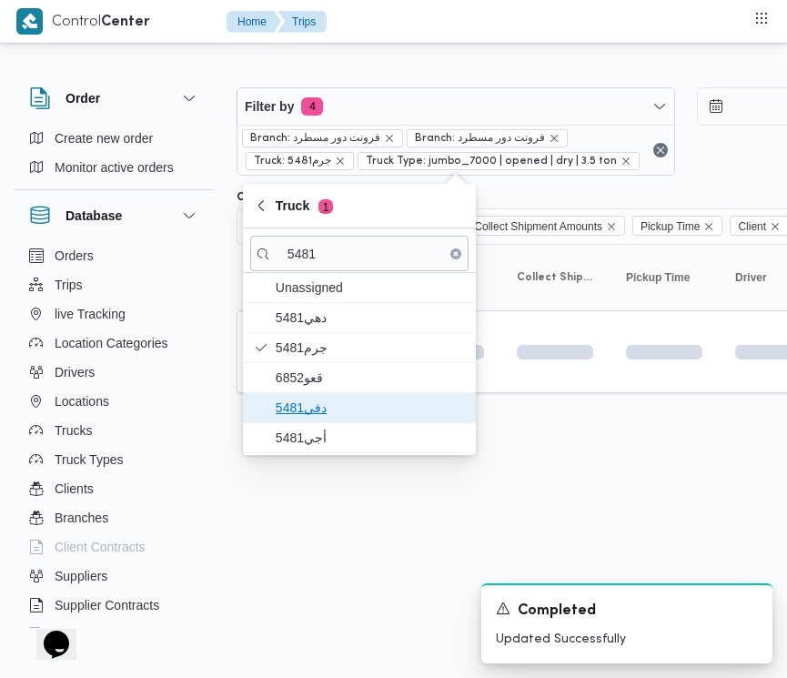
click at [321, 417] on span "دفي5481" at bounding box center [370, 408] width 189 height 22
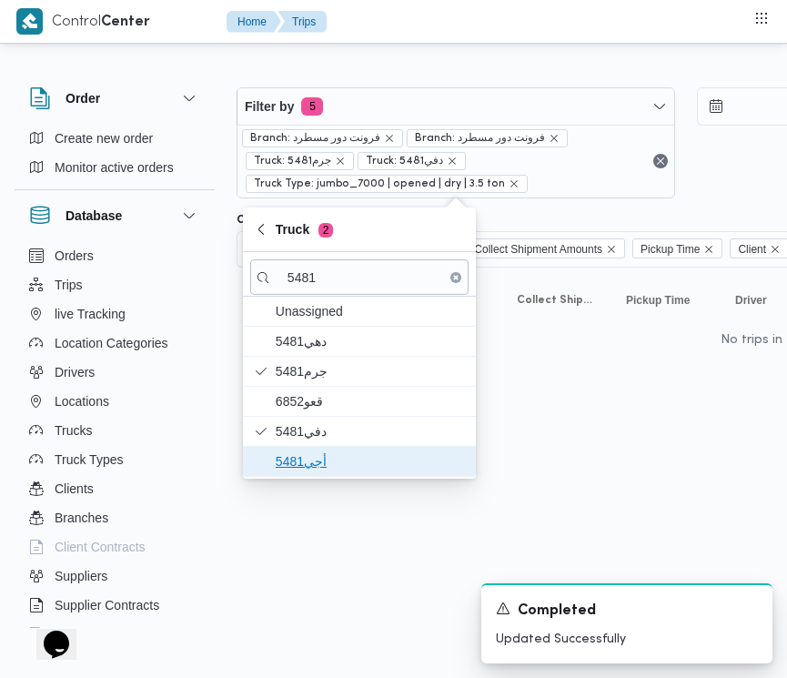
click at [301, 452] on span "أجي5481" at bounding box center [370, 461] width 189 height 22
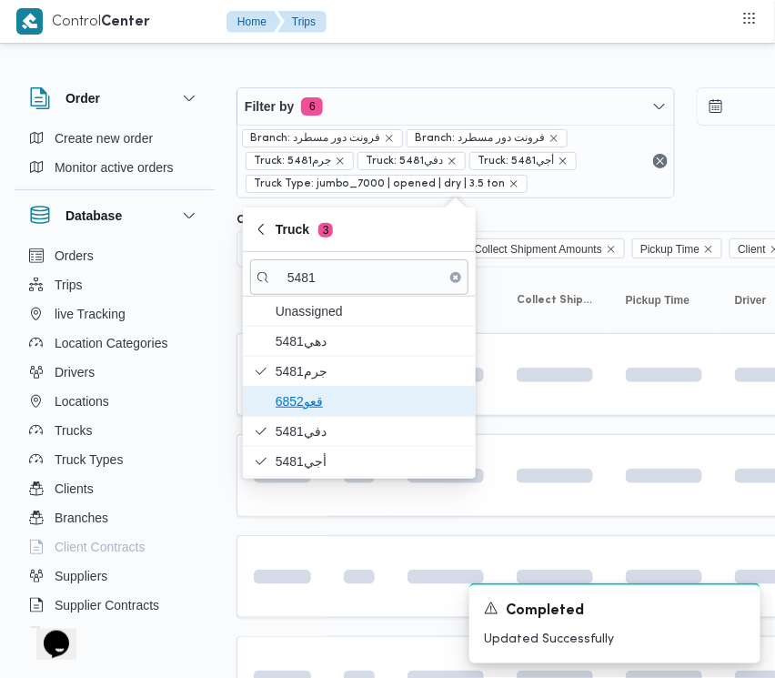
click at [296, 403] on span "قعو6852" at bounding box center [370, 401] width 189 height 22
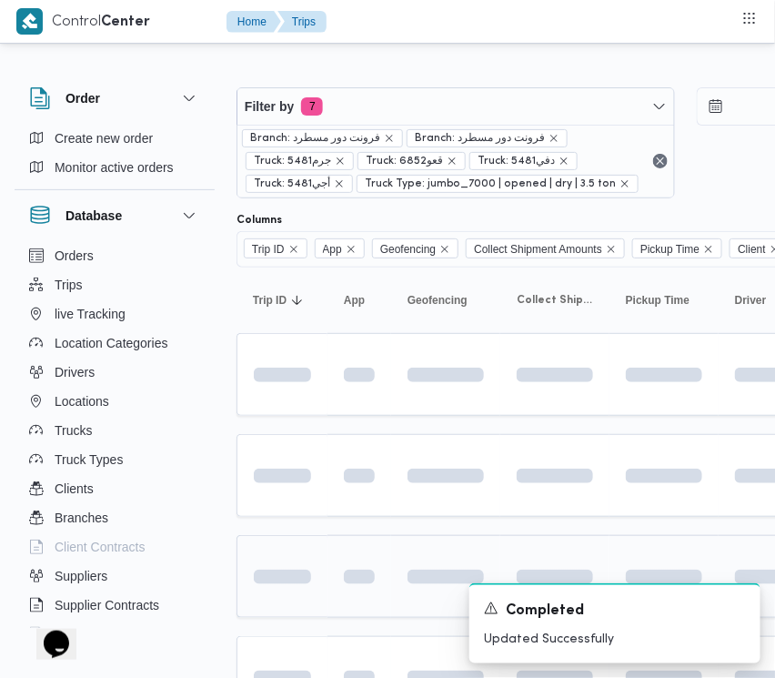
click at [300, 566] on div at bounding box center [283, 576] width 72 height 29
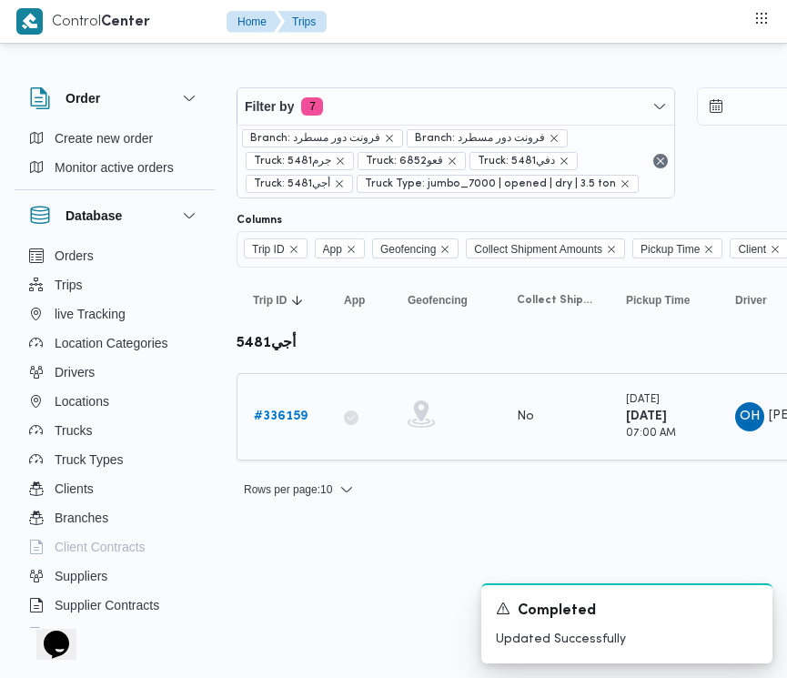
click at [282, 410] on b "# 336159" at bounding box center [281, 416] width 54 height 12
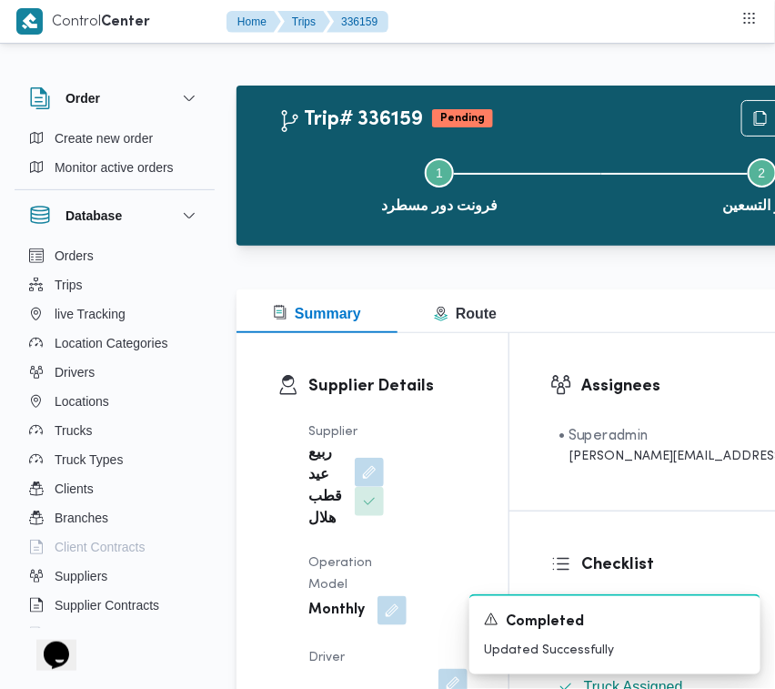
drag, startPoint x: 774, startPoint y: 189, endPoint x: 774, endPoint y: 205, distance: 15.5
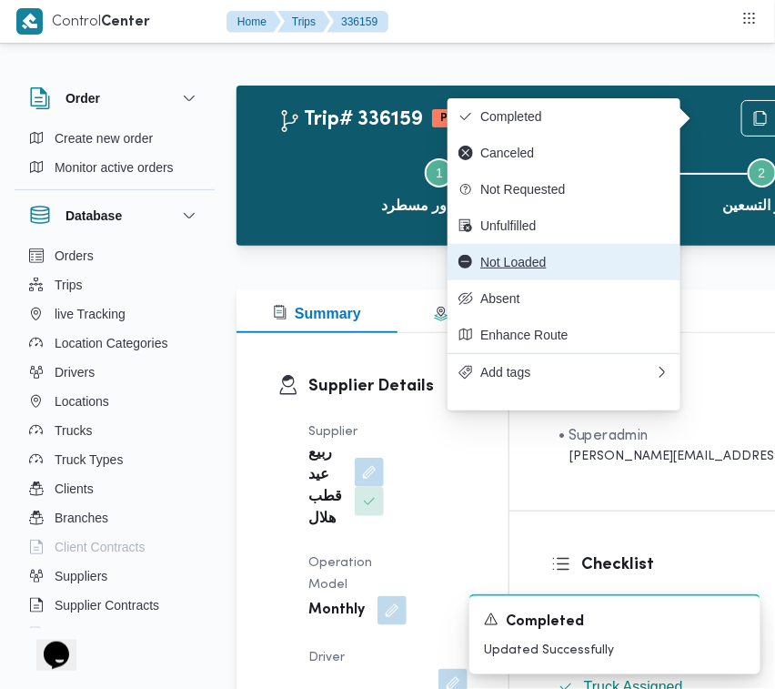
click at [619, 269] on span "Not Loaded" at bounding box center [575, 262] width 189 height 15
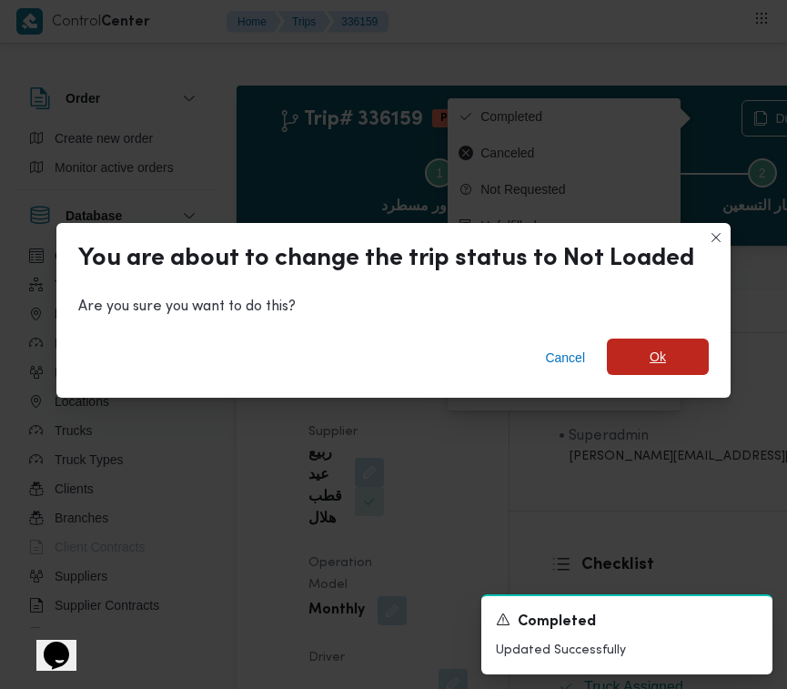
click at [635, 349] on span "Ok" at bounding box center [658, 357] width 102 height 36
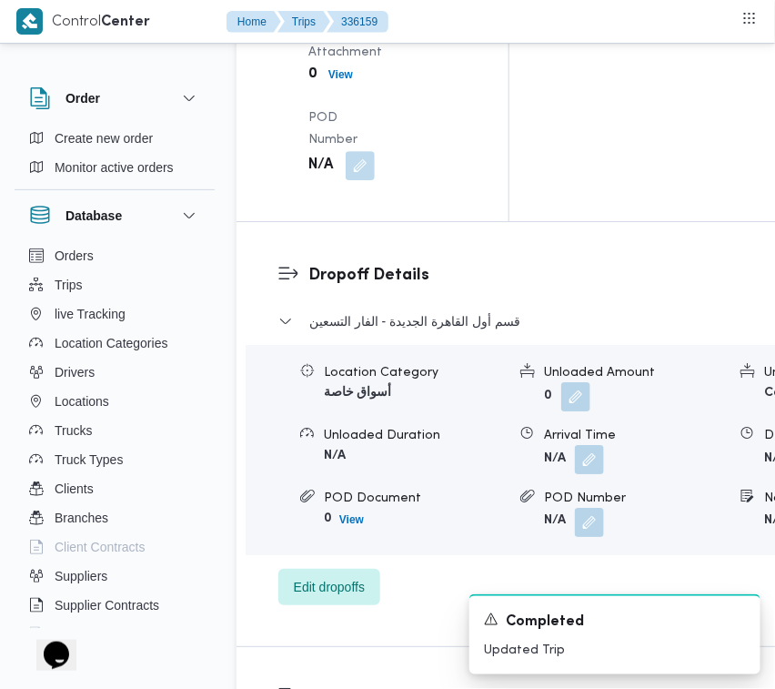
scroll to position [2777, 0]
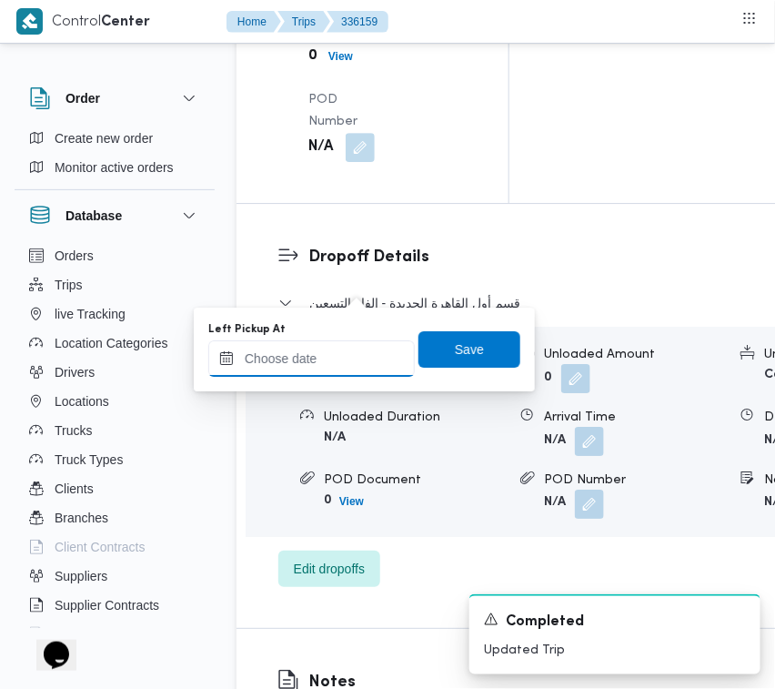
click at [362, 356] on input "Left Pickup At" at bounding box center [311, 358] width 207 height 36
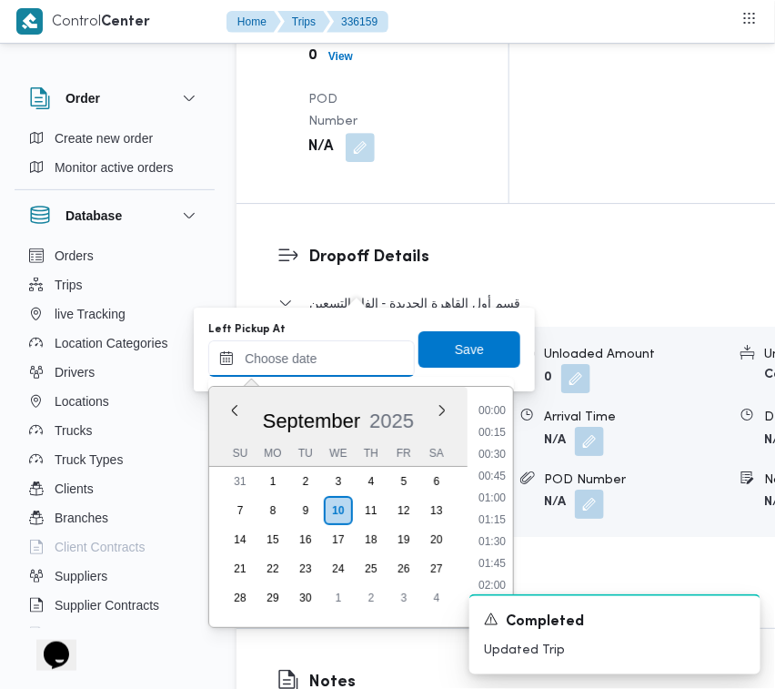
scroll to position [1047, 0]
click at [505, 517] on li "13:15" at bounding box center [492, 521] width 42 height 18
type input "10/09/2025 13:15"
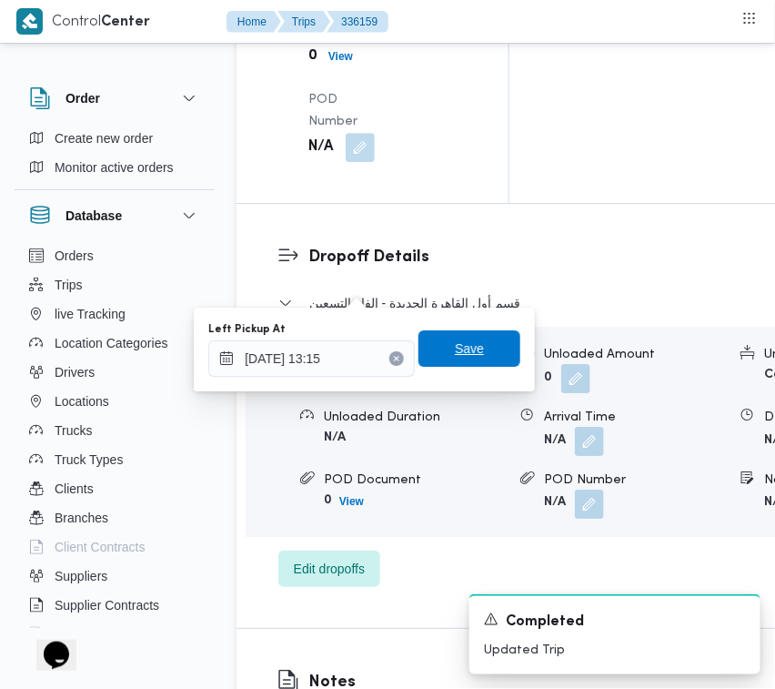
click at [482, 349] on span "Save" at bounding box center [470, 348] width 102 height 36
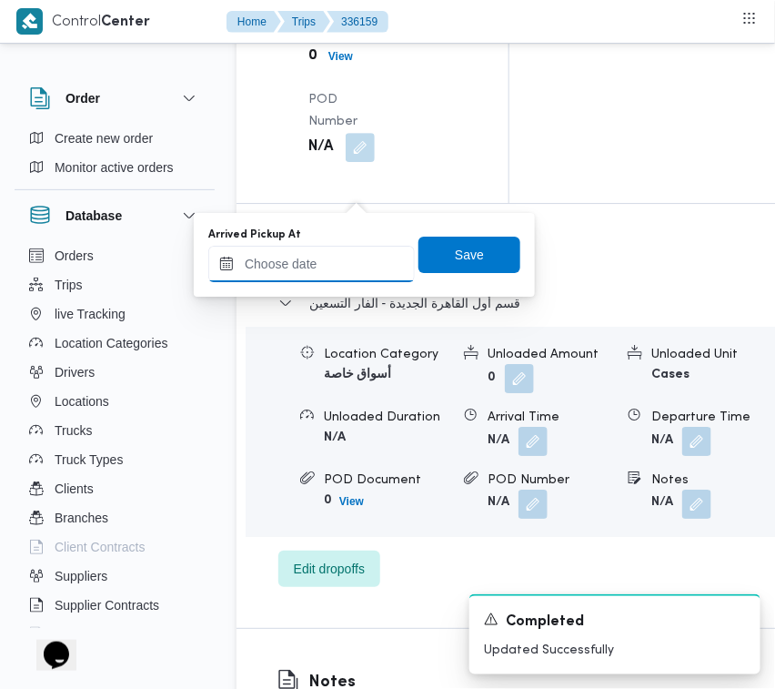
click at [365, 258] on input "Arrived Pickup At" at bounding box center [311, 264] width 207 height 36
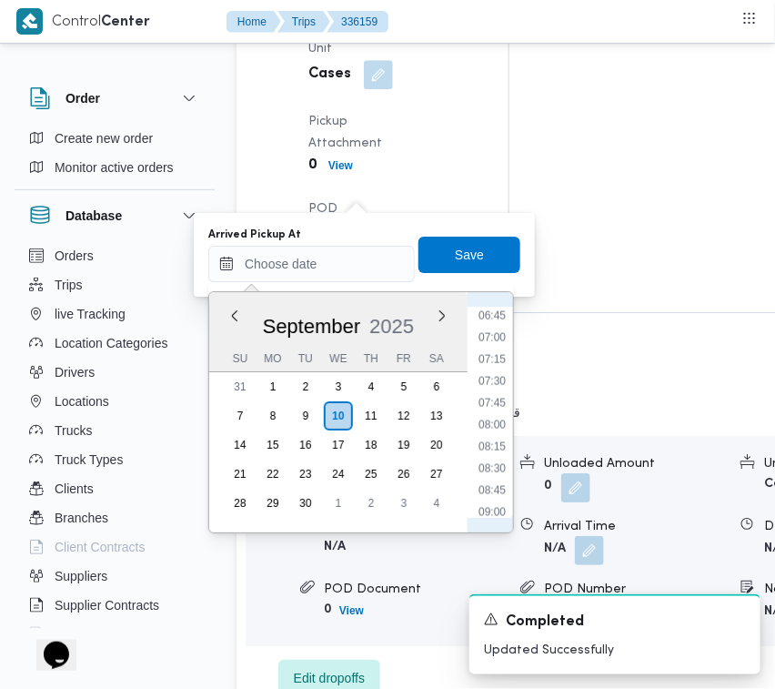
scroll to position [511, 0]
click at [493, 438] on li "07:15" at bounding box center [492, 439] width 42 height 18
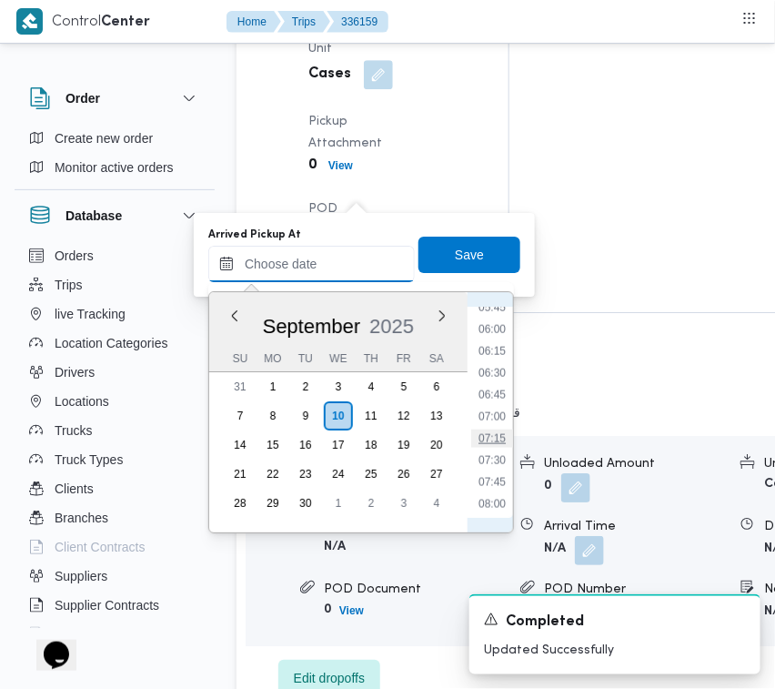
type input "10/09/2025 07:15"
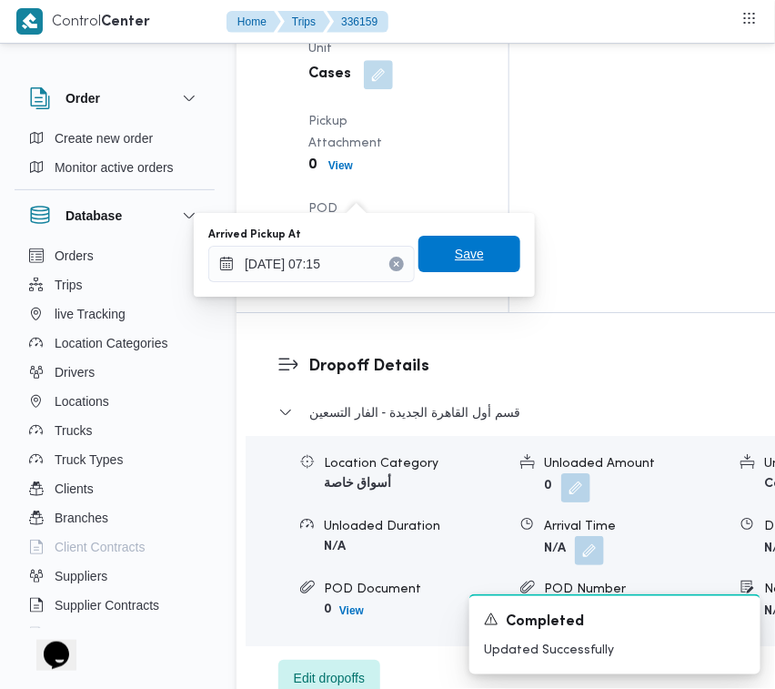
click at [455, 260] on span "Save" at bounding box center [469, 254] width 29 height 22
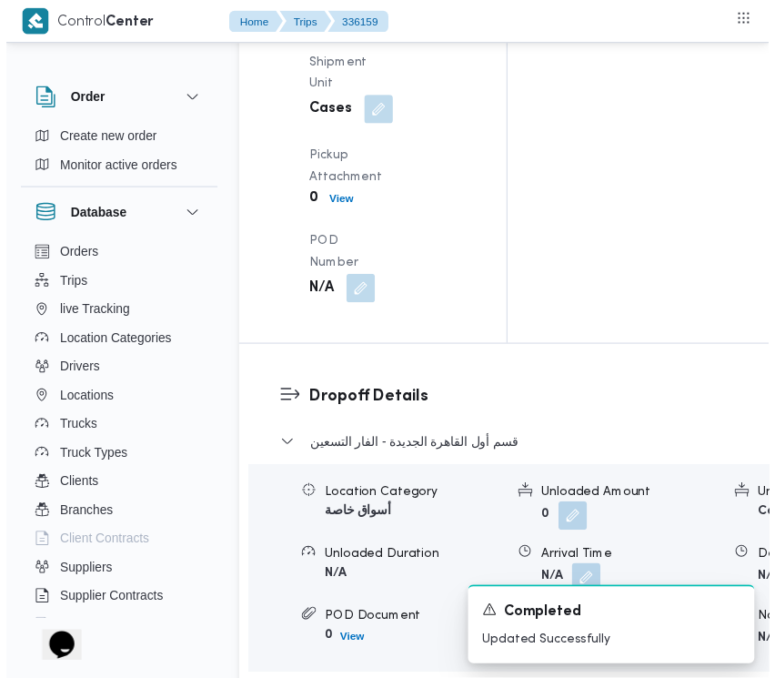
scroll to position [0, 0]
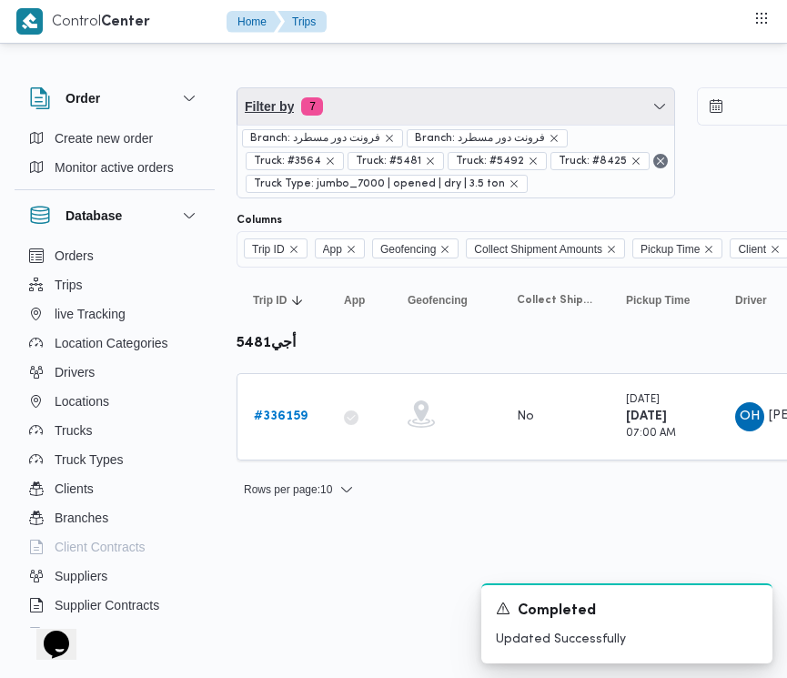
drag, startPoint x: 380, startPoint y: 116, endPoint x: 382, endPoint y: 164, distance: 47.4
click at [382, 118] on span "Filter by 7" at bounding box center [456, 106] width 437 height 36
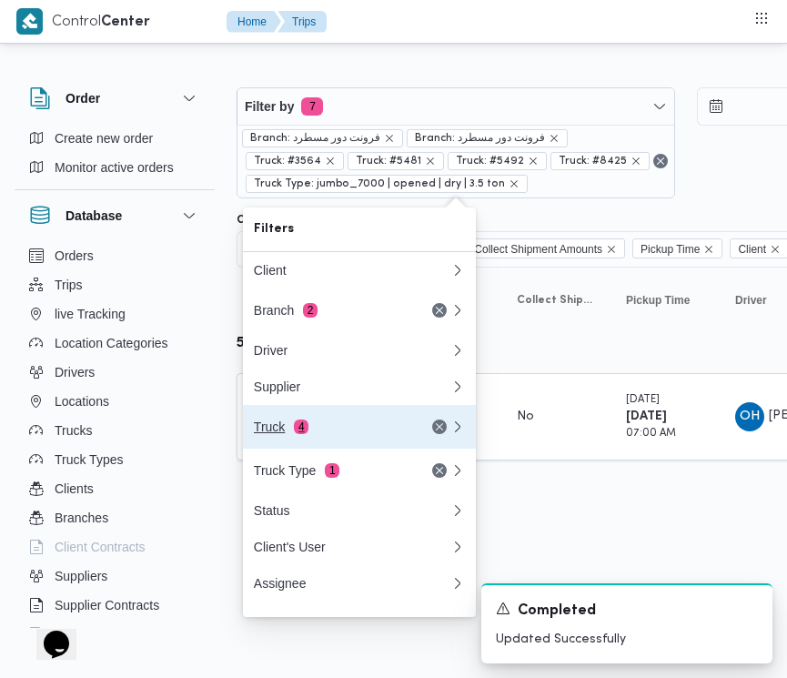
drag, startPoint x: 332, startPoint y: 432, endPoint x: 334, endPoint y: 416, distance: 16.5
click at [332, 433] on div "Truck 4" at bounding box center [330, 427] width 153 height 15
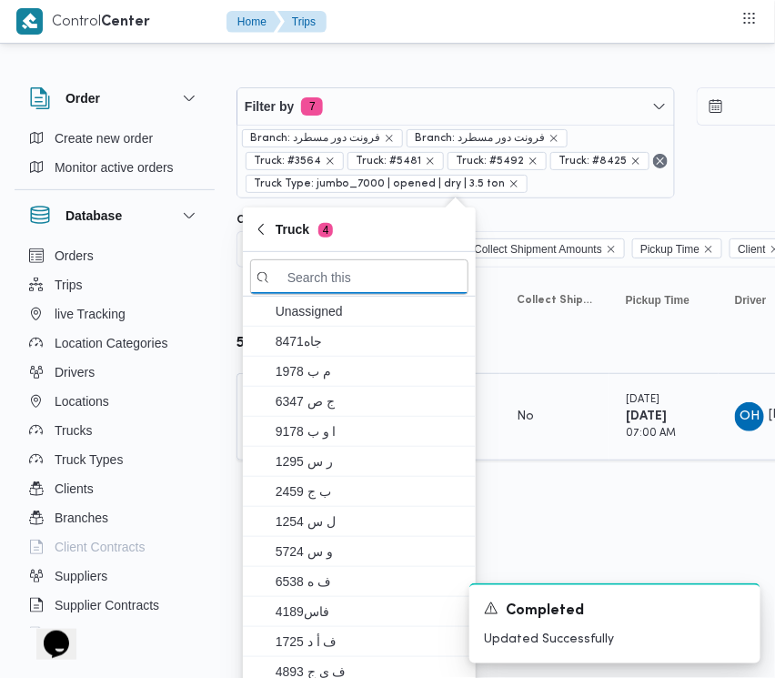
paste input "5243"
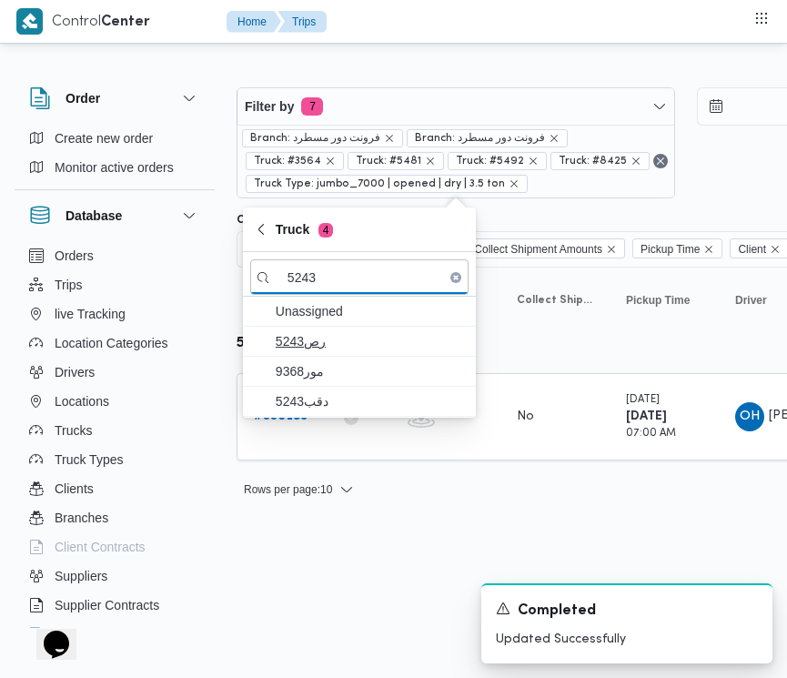
type input "5243"
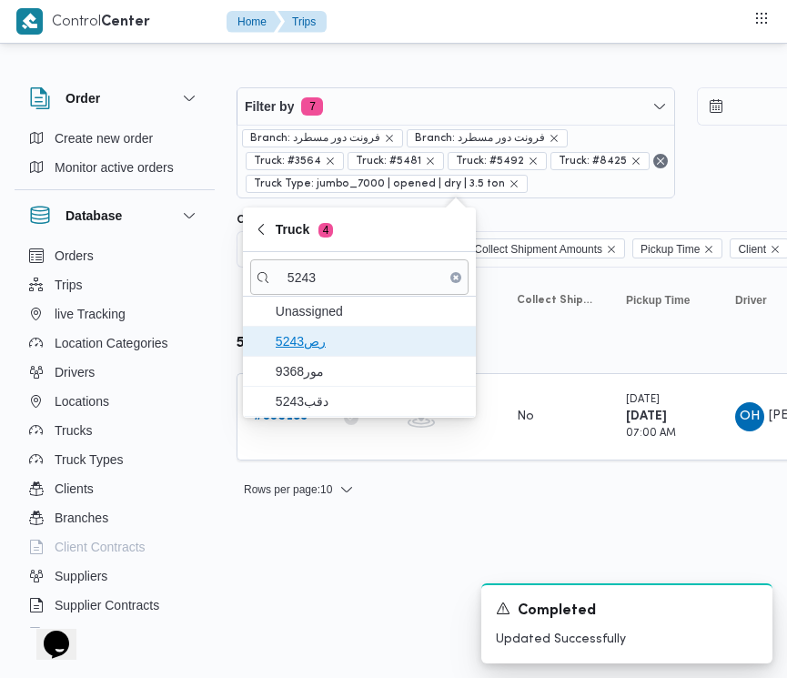
click at [351, 349] on span "5243رص" at bounding box center [370, 341] width 189 height 22
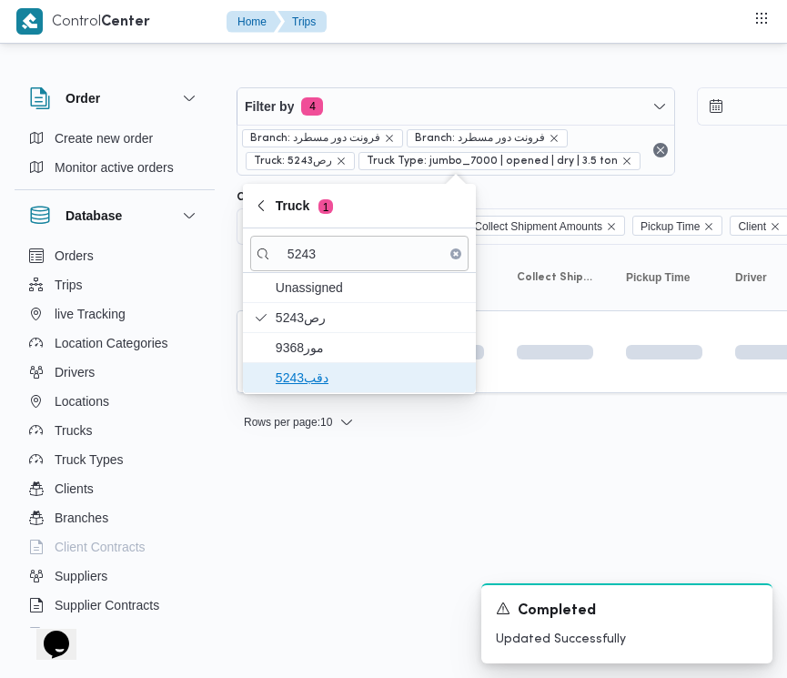
click at [341, 384] on span "دقب5243" at bounding box center [370, 378] width 189 height 22
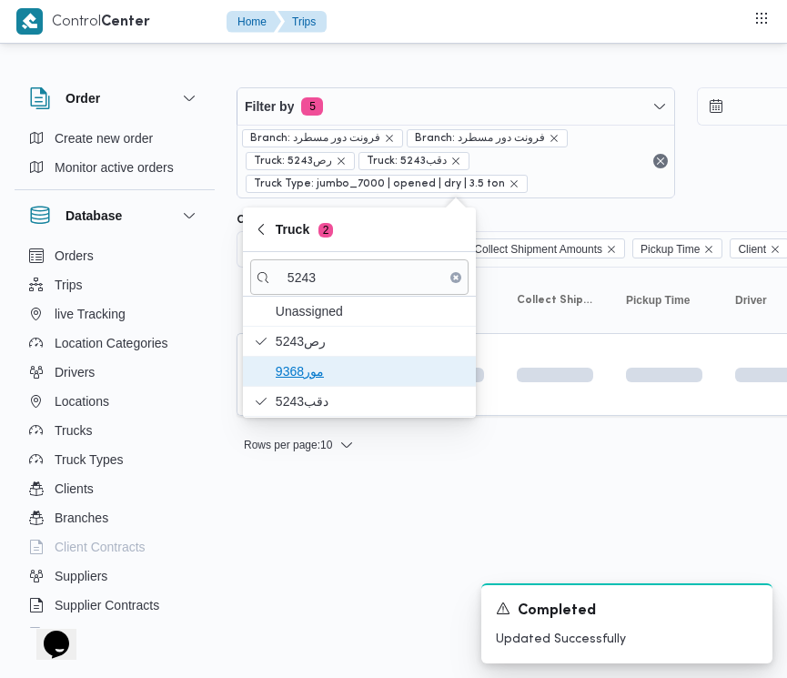
click at [338, 378] on span "مور9368" at bounding box center [370, 371] width 189 height 22
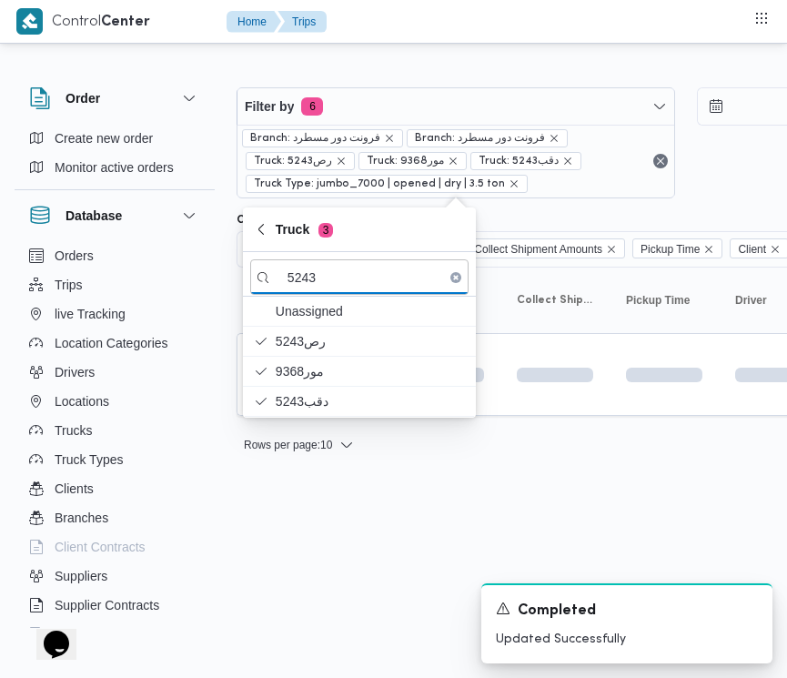
click at [305, 560] on html "Control Center Home Trips Order Create new order Monitor active orders Database…" at bounding box center [393, 339] width 787 height 678
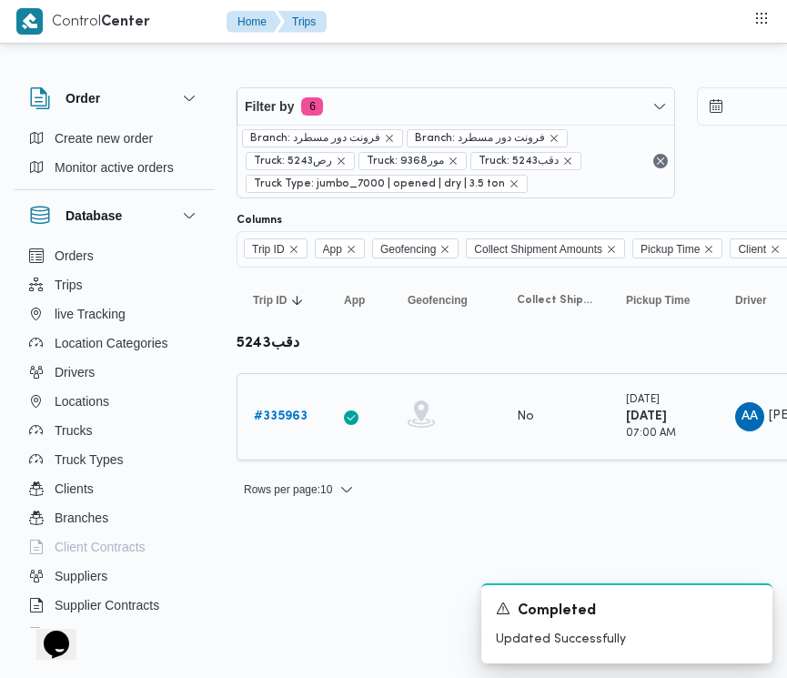
click at [298, 419] on b "# 335963" at bounding box center [281, 416] width 54 height 12
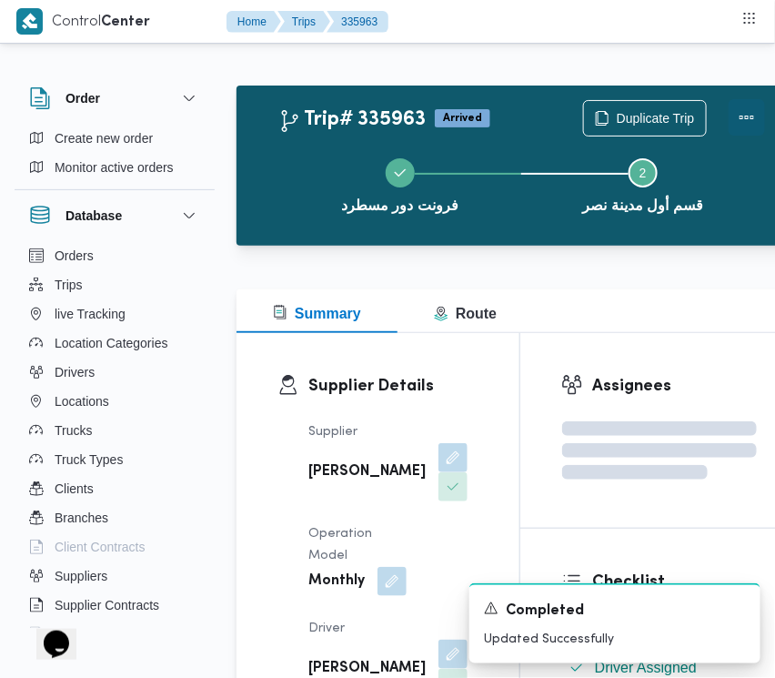
click at [730, 110] on button "Actions" at bounding box center [747, 117] width 36 height 36
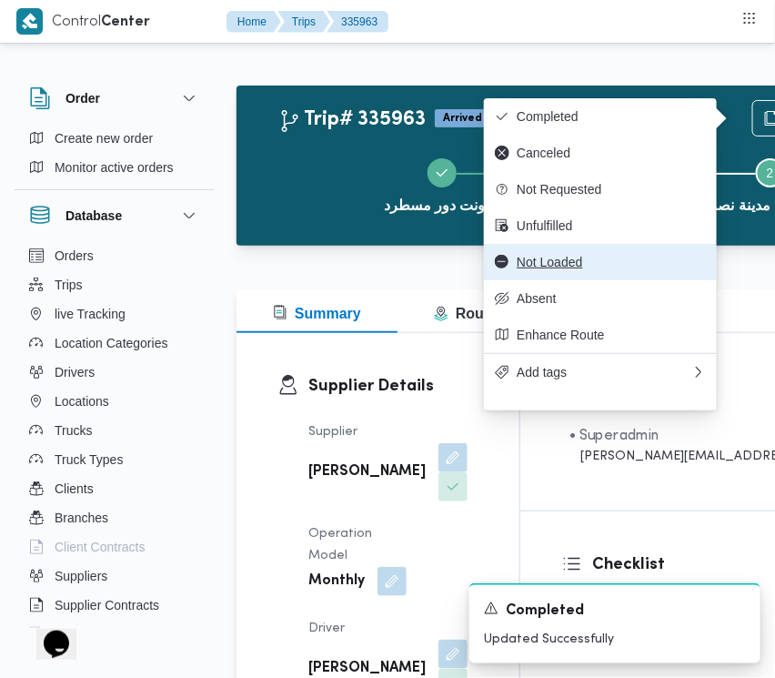
click at [537, 267] on span "Not Loaded" at bounding box center [611, 262] width 189 height 15
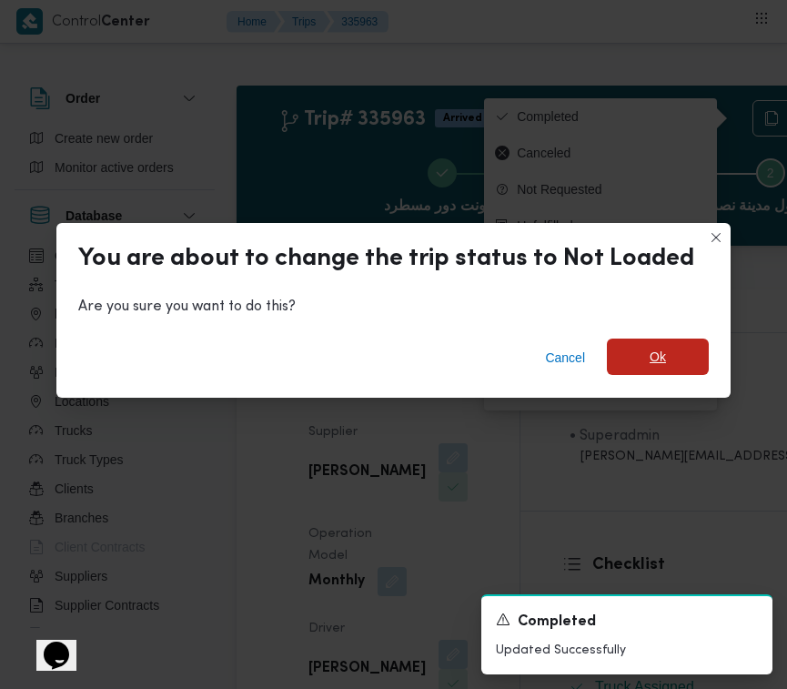
click at [651, 361] on span "Ok" at bounding box center [658, 357] width 16 height 22
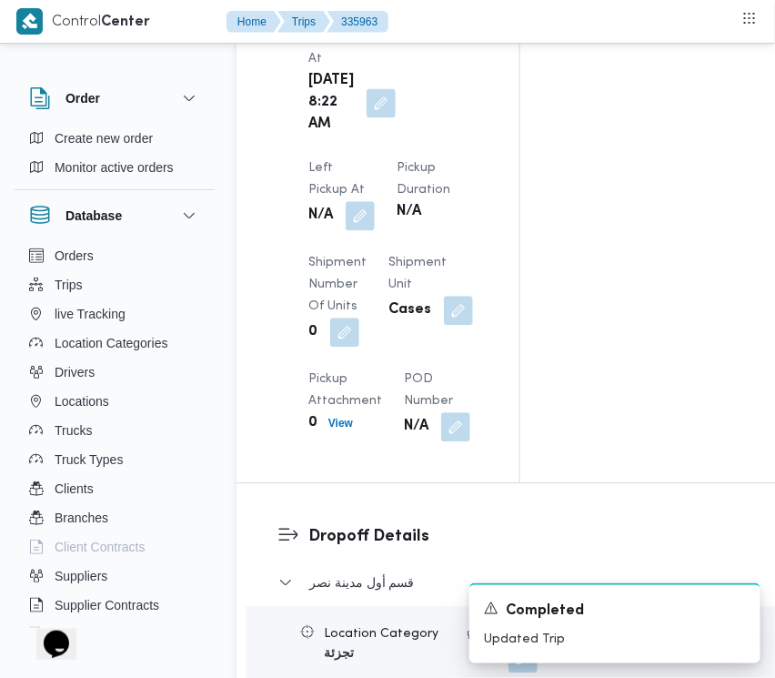
scroll to position [2418, 0]
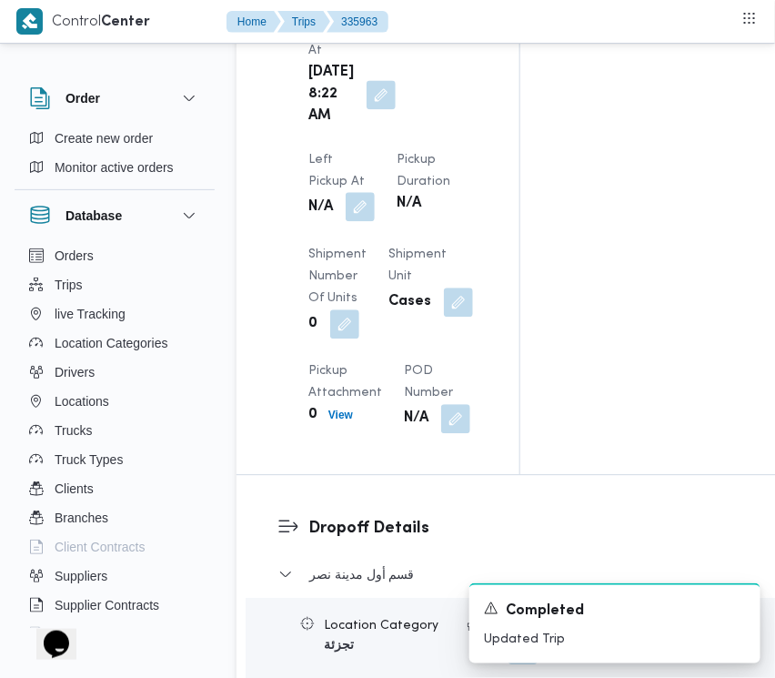
drag, startPoint x: 456, startPoint y: 101, endPoint x: 464, endPoint y: 119, distance: 20.0
click at [375, 192] on button "button" at bounding box center [360, 206] width 29 height 29
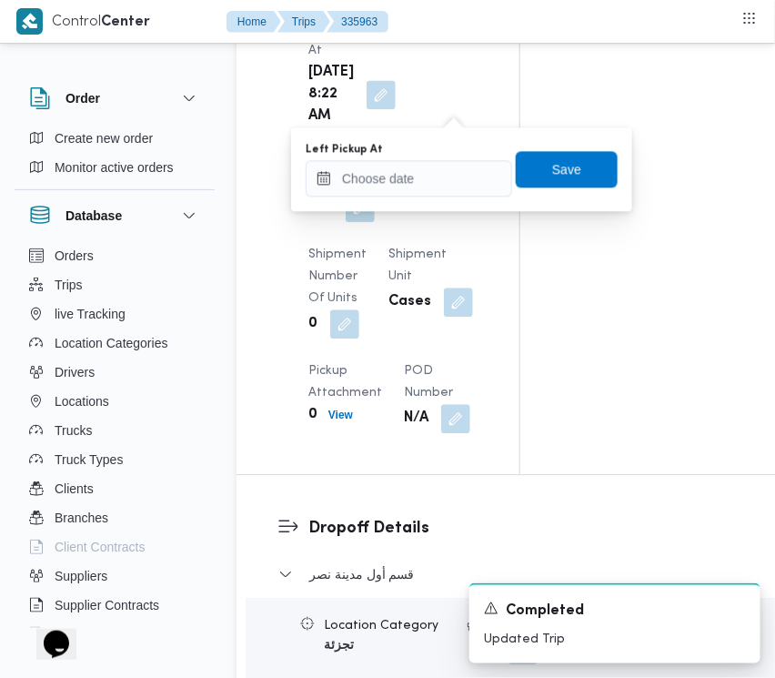
click at [479, 206] on div "You are in a dialog. To close this dialog, hit escape. Left Pickup At Save" at bounding box center [461, 169] width 341 height 84
click at [475, 192] on input "Left Pickup At" at bounding box center [409, 178] width 207 height 36
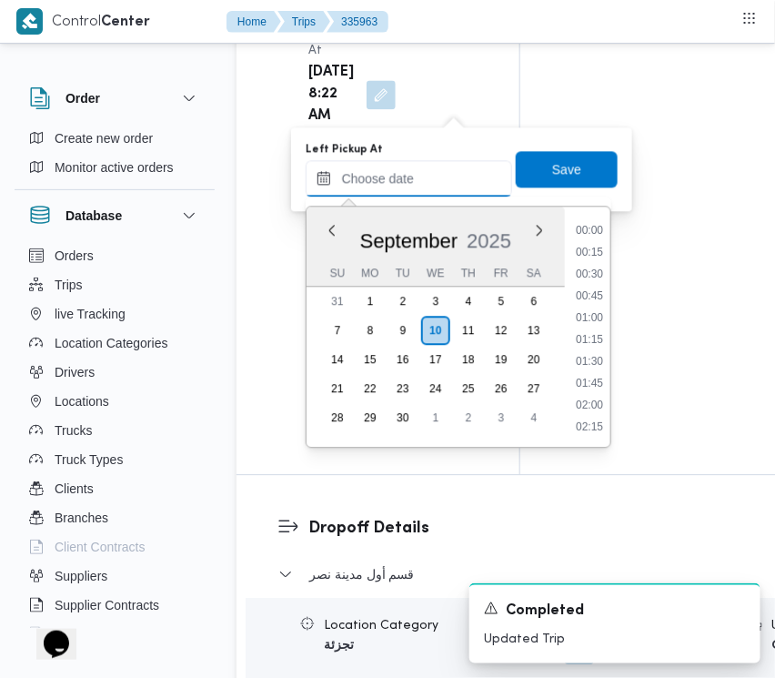
scroll to position [1047, 0]
click at [602, 355] on li "13:30" at bounding box center [590, 363] width 42 height 18
type input "10/09/2025 13:30"
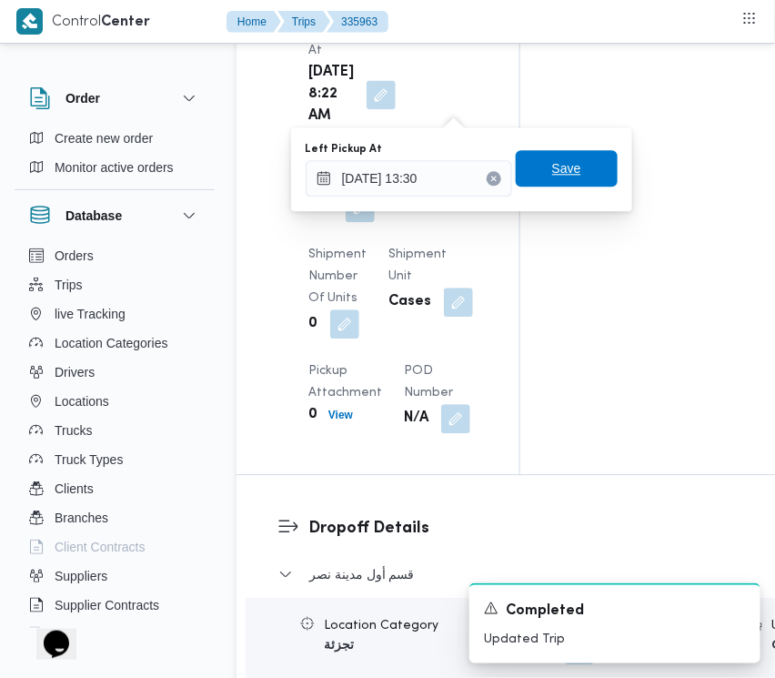
click at [565, 177] on span "Save" at bounding box center [567, 168] width 102 height 36
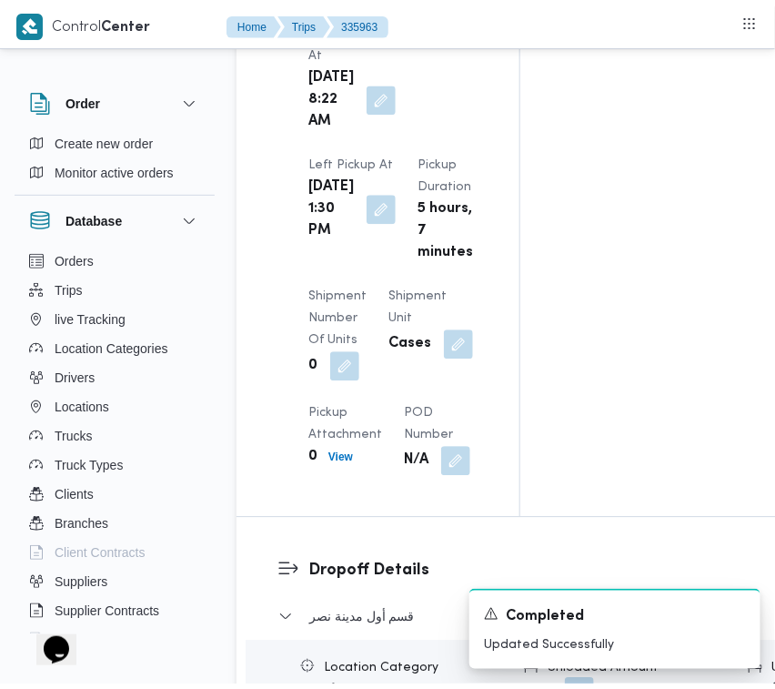
scroll to position [0, 0]
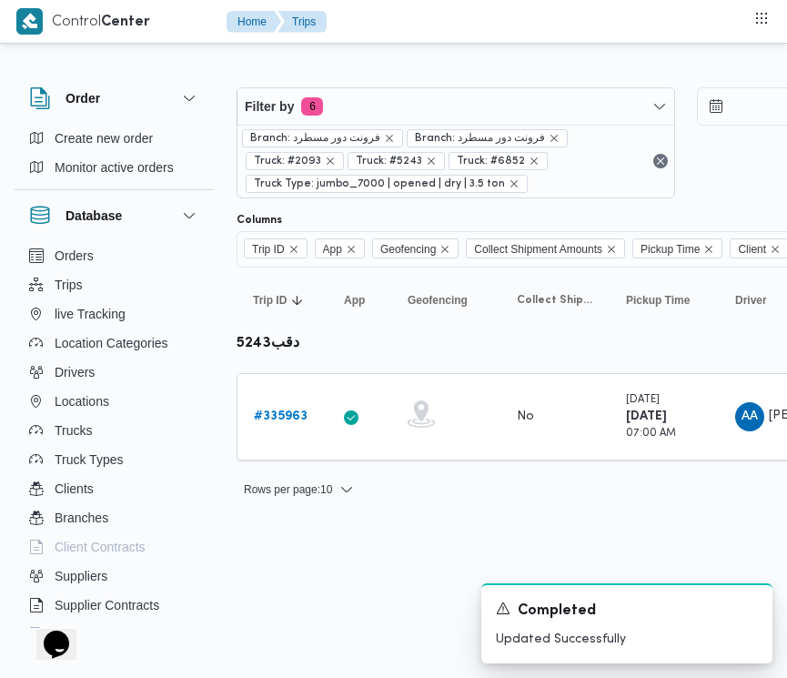
click at [517, 83] on div "Filter by 6 Branch: فرونت دور مسطرد Branch: فرونت دور مسطرد Truck: #2093 Truck:…" at bounding box center [686, 142] width 920 height 133
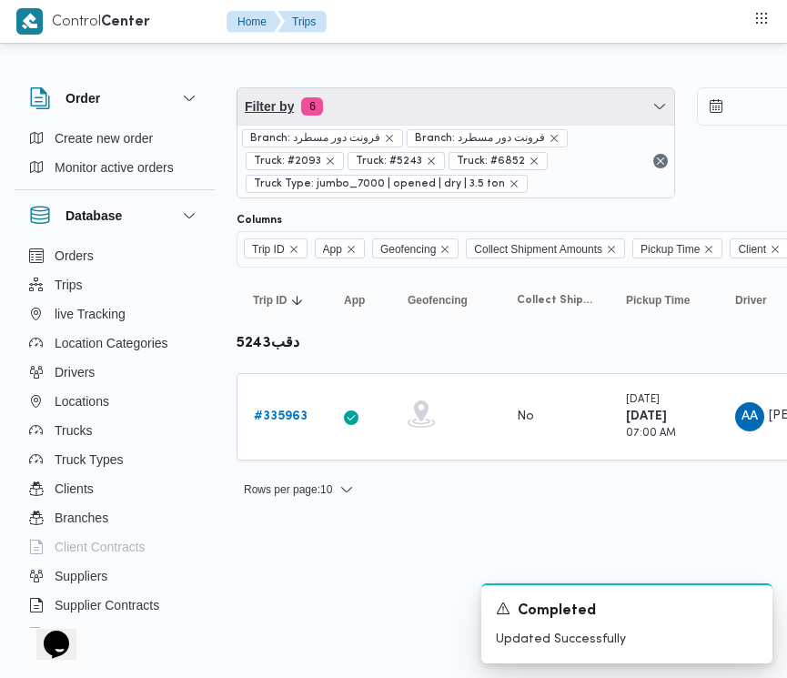
click at [359, 110] on span "Filter by 6" at bounding box center [456, 106] width 437 height 36
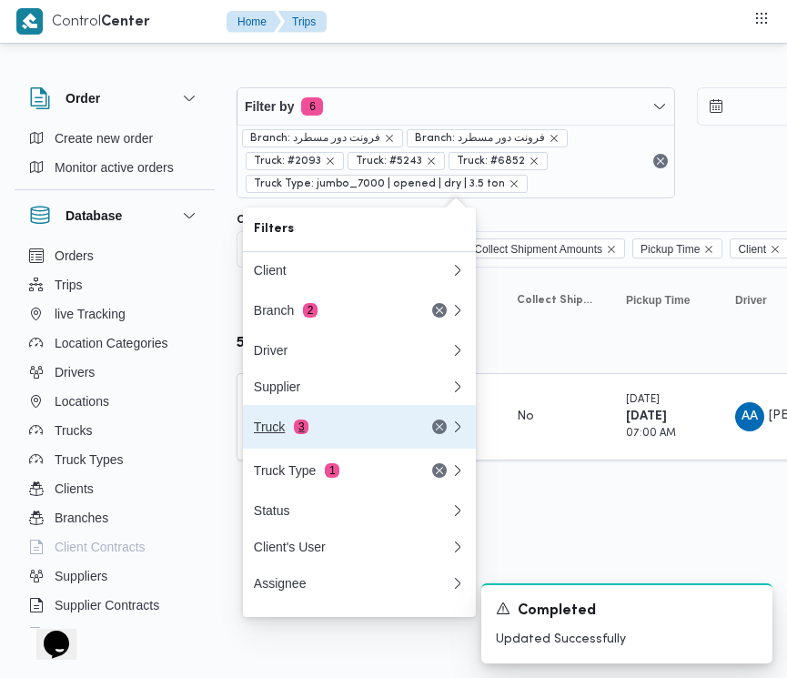
click at [349, 432] on div "Truck 3" at bounding box center [330, 427] width 153 height 15
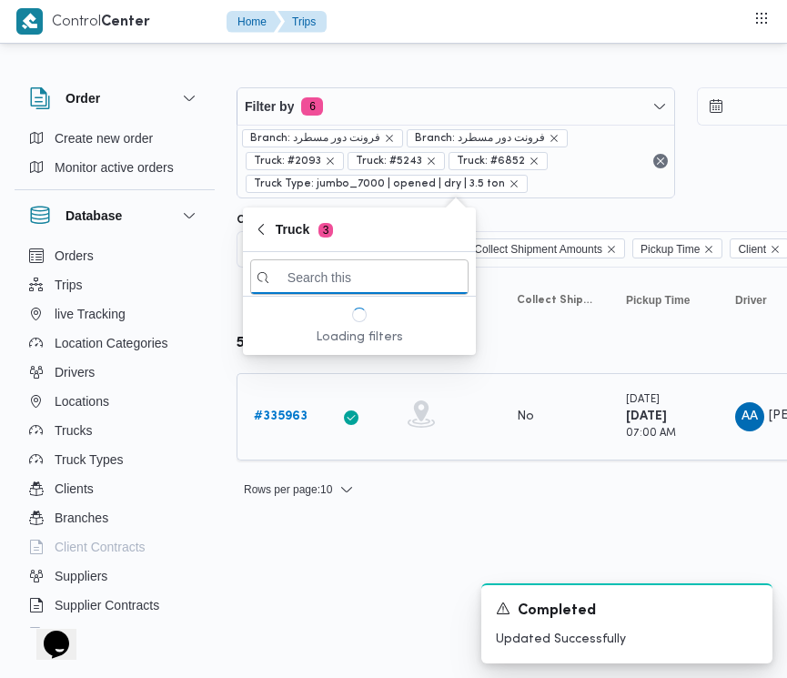
paste input "5942"
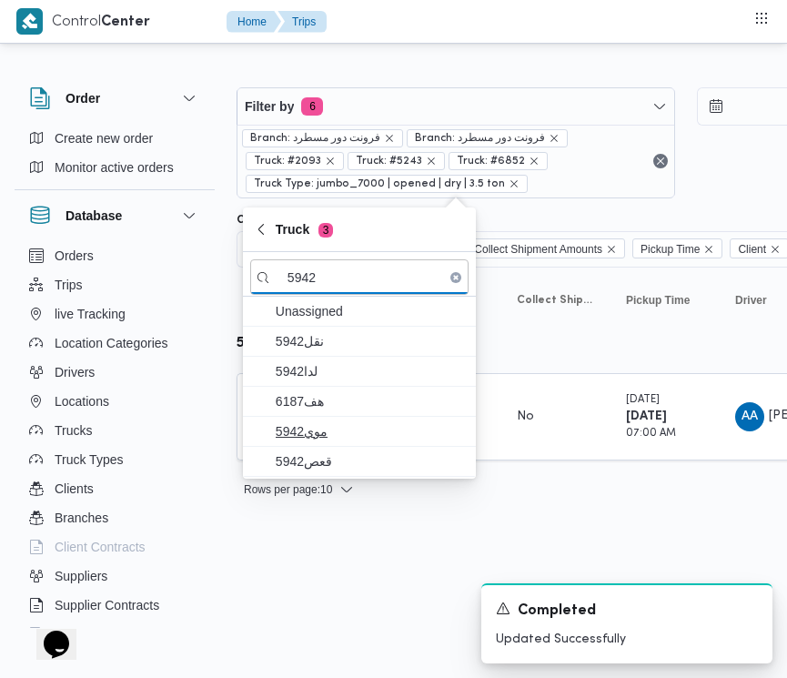
type input "5942"
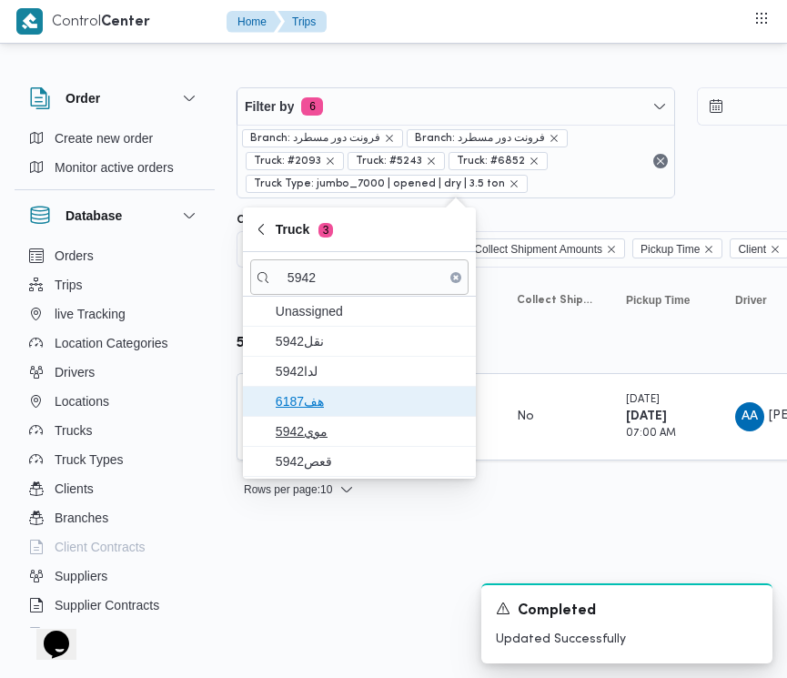
click at [325, 391] on span "هف6187" at bounding box center [359, 401] width 218 height 29
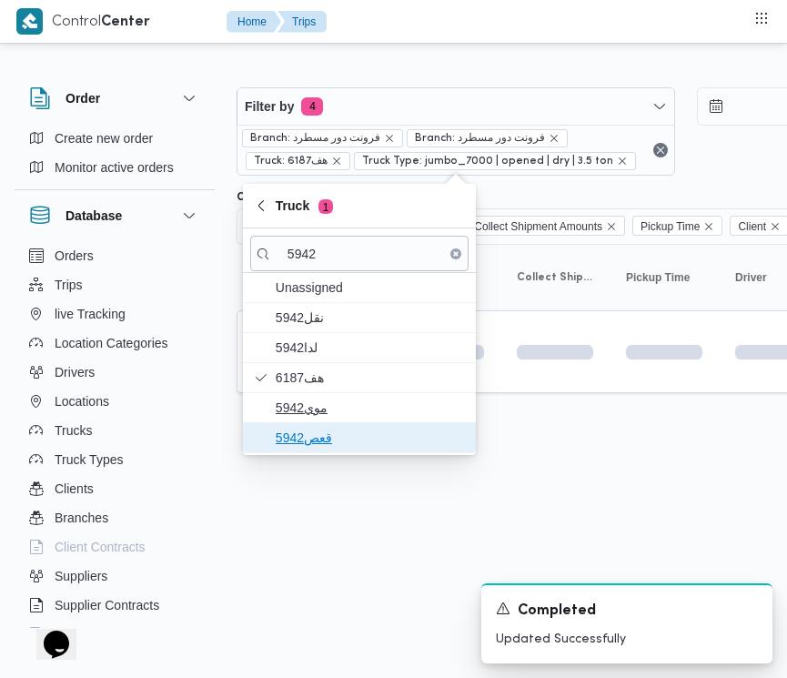
click at [325, 447] on span "قعص5942" at bounding box center [370, 438] width 189 height 22
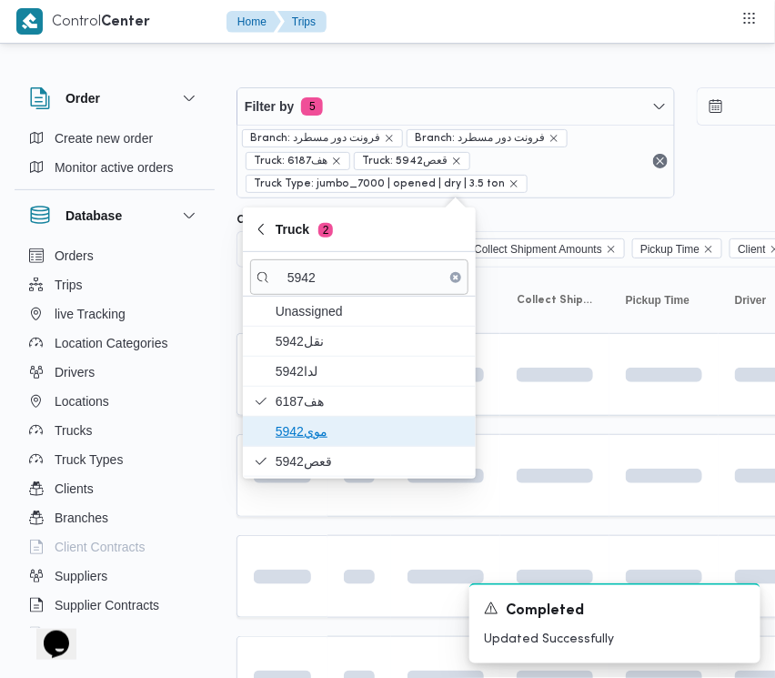
click at [317, 430] on span "موي5942" at bounding box center [370, 431] width 189 height 22
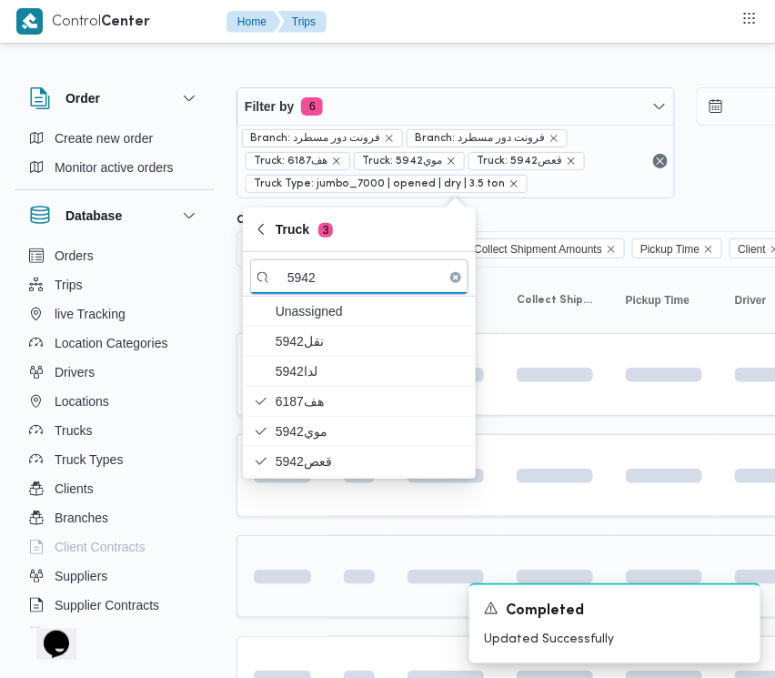
click at [339, 552] on td at bounding box center [360, 576] width 64 height 83
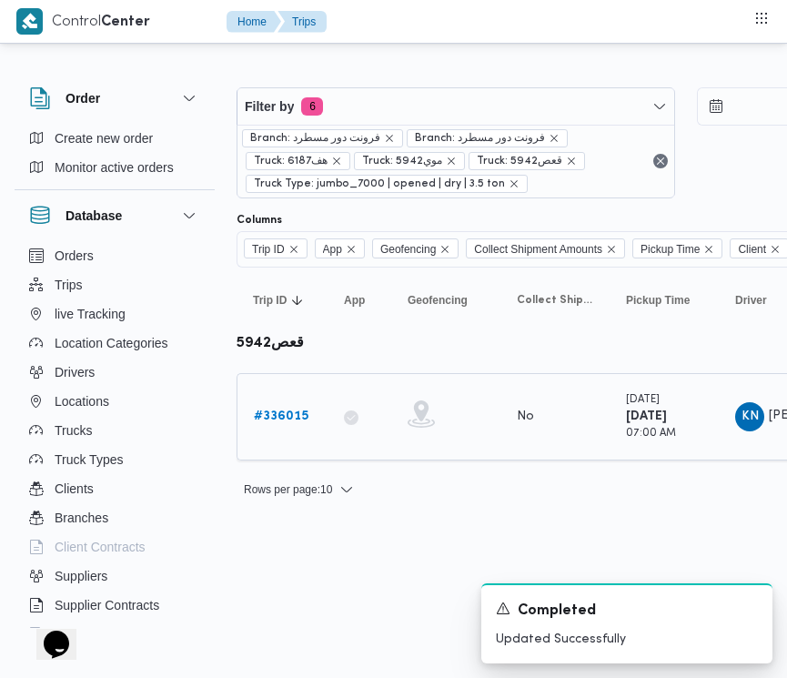
click at [289, 412] on b "# 336015" at bounding box center [281, 416] width 55 height 12
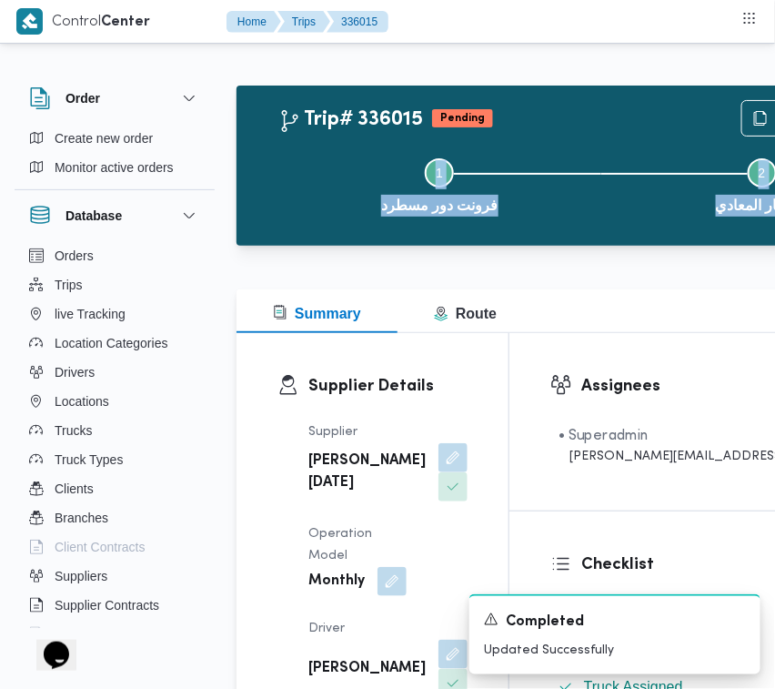
drag, startPoint x: 774, startPoint y: 78, endPoint x: 778, endPoint y: 109, distance: 31.2
click at [775, 109] on html "Control Center Home Trips 336015 Order Create new order Monitor active orders D…" at bounding box center [387, 344] width 775 height 689
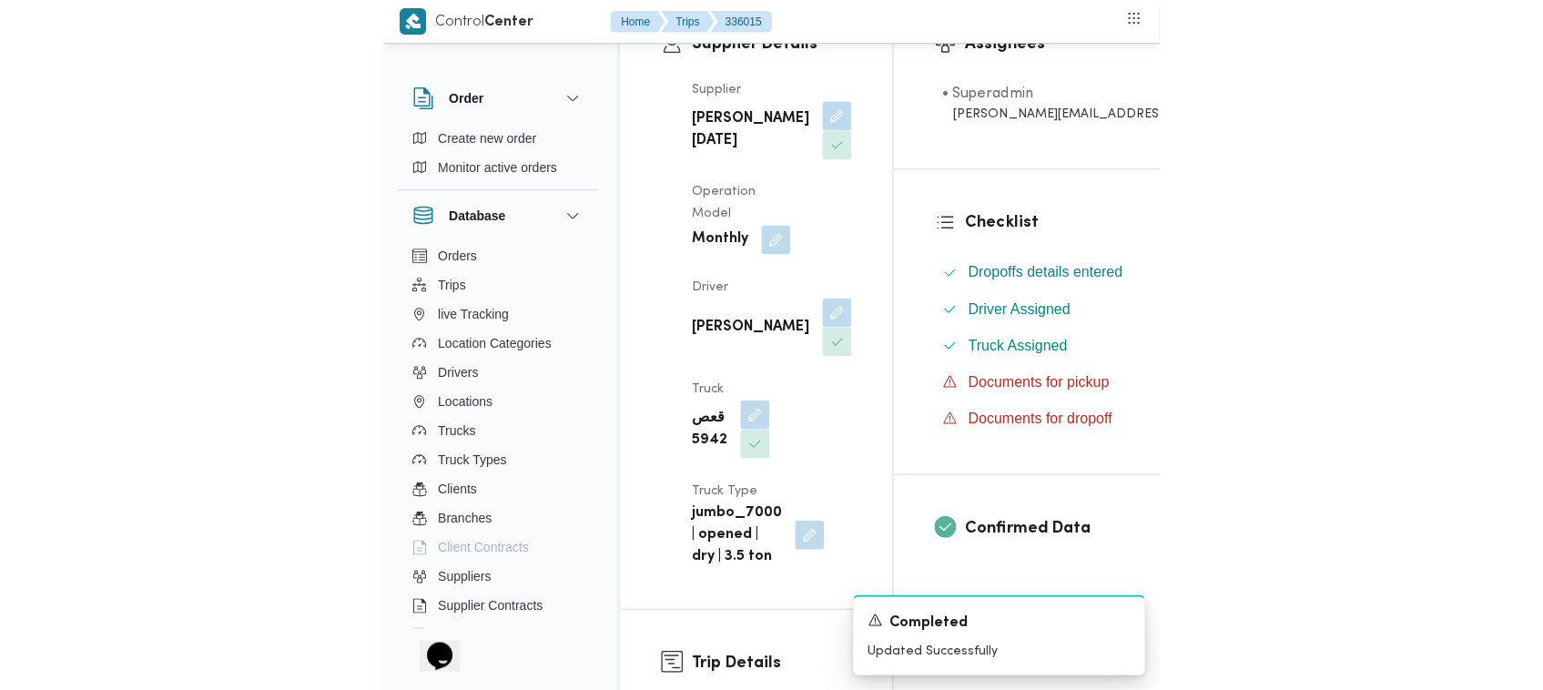
scroll to position [351, 0]
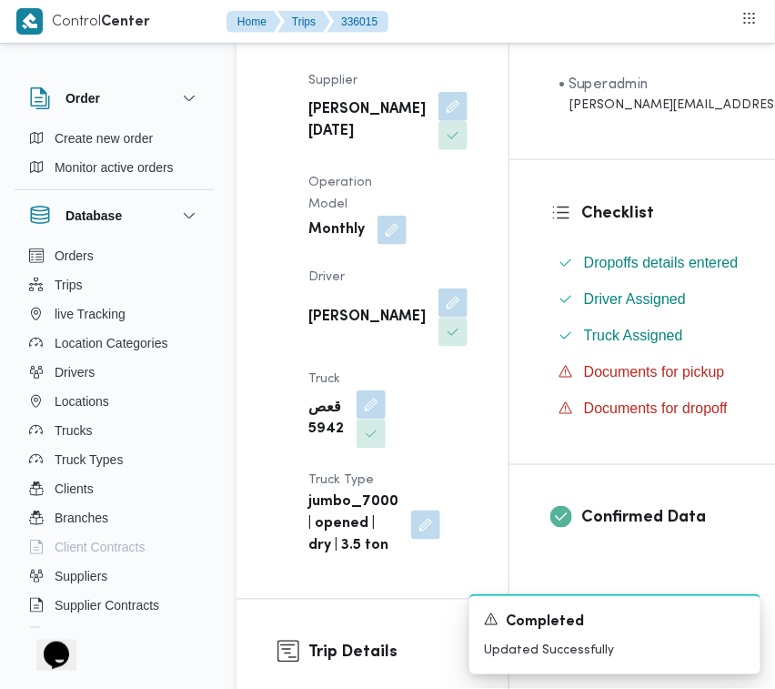
drag, startPoint x: 374, startPoint y: 467, endPoint x: 343, endPoint y: 505, distance: 49.2
click at [374, 420] on button "button" at bounding box center [371, 404] width 29 height 29
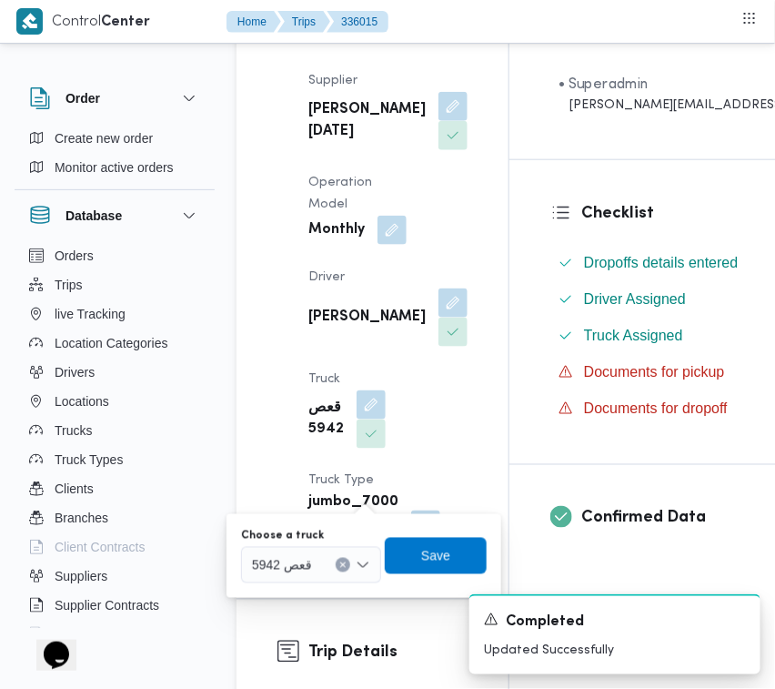
click at [325, 562] on div at bounding box center [320, 565] width 9 height 29
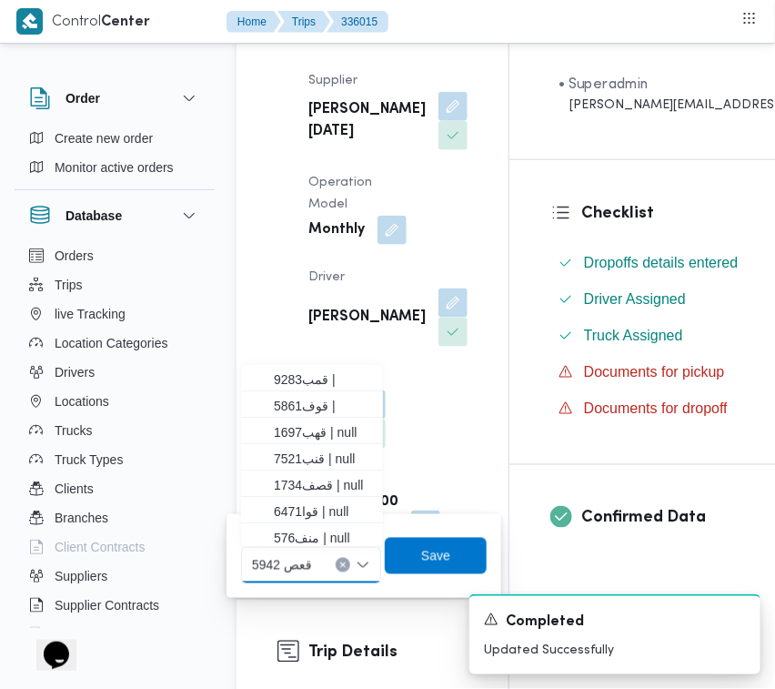
paste input "1329"
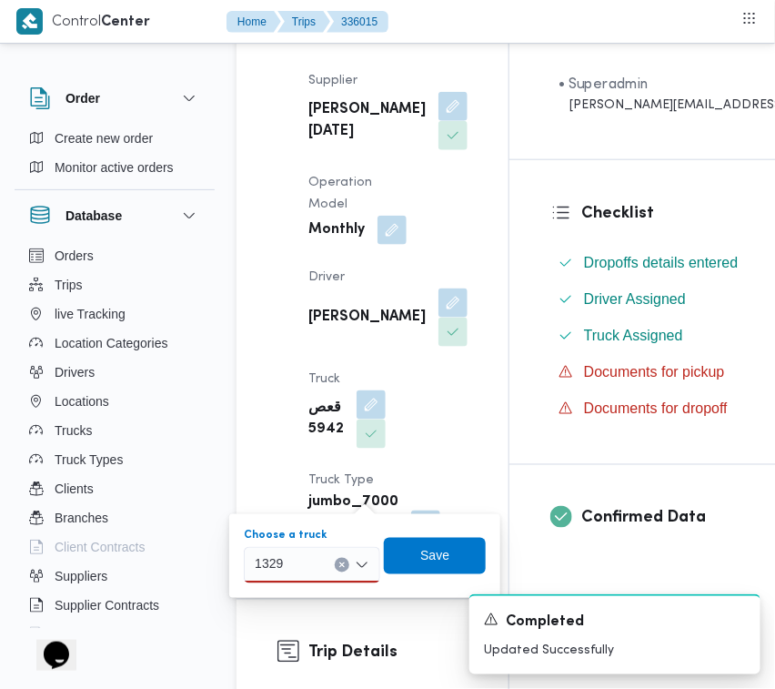
click at [308, 569] on div "1329 1329" at bounding box center [312, 565] width 137 height 36
type input "1329"
click at [308, 565] on div "1329 1329" at bounding box center [312, 565] width 137 height 36
click at [262, 358] on div "Supplier Details Supplier ابراهيم رمضان ابراهيم عثمان ابوباشا Operation Model M…" at bounding box center [373, 290] width 272 height 617
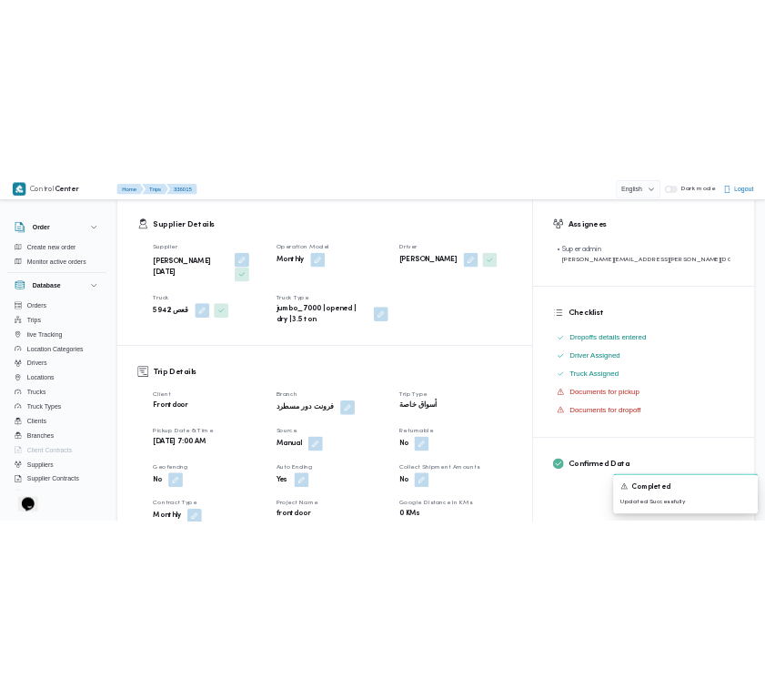
scroll to position [0, 0]
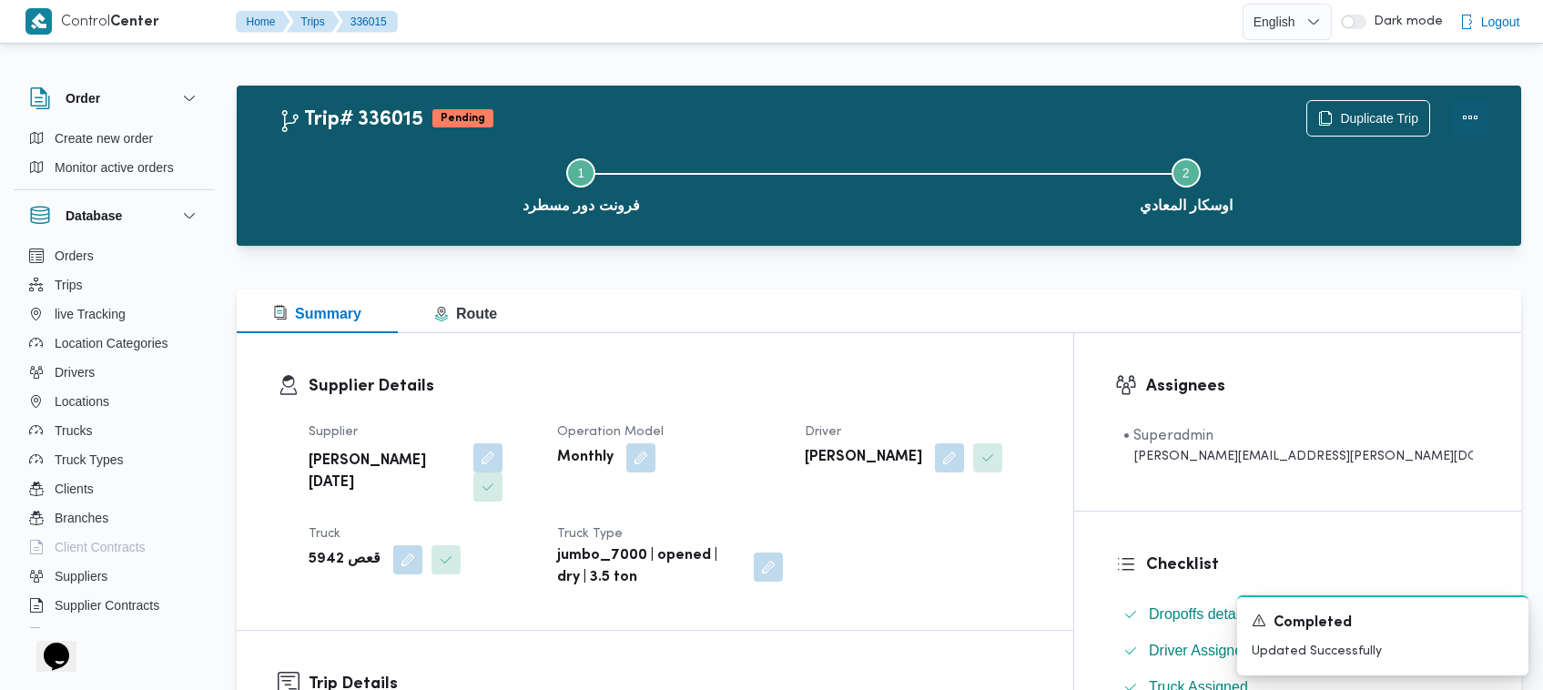
click at [792, 109] on button "Actions" at bounding box center [1470, 117] width 36 height 36
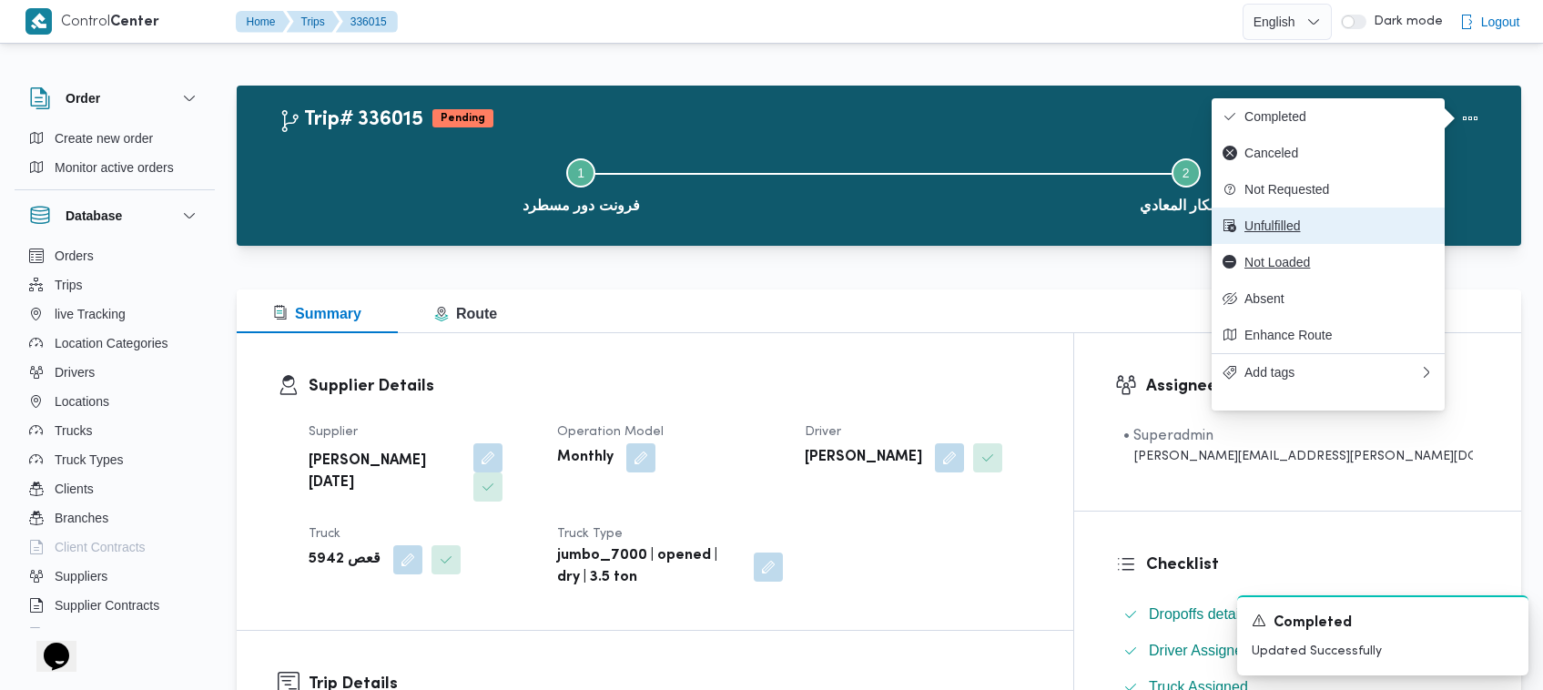
click at [792, 253] on div "Completed Canceled Not Requested Unfulfilled Not Loaded Absent Enhance Route Ad…" at bounding box center [1327, 244] width 233 height 292
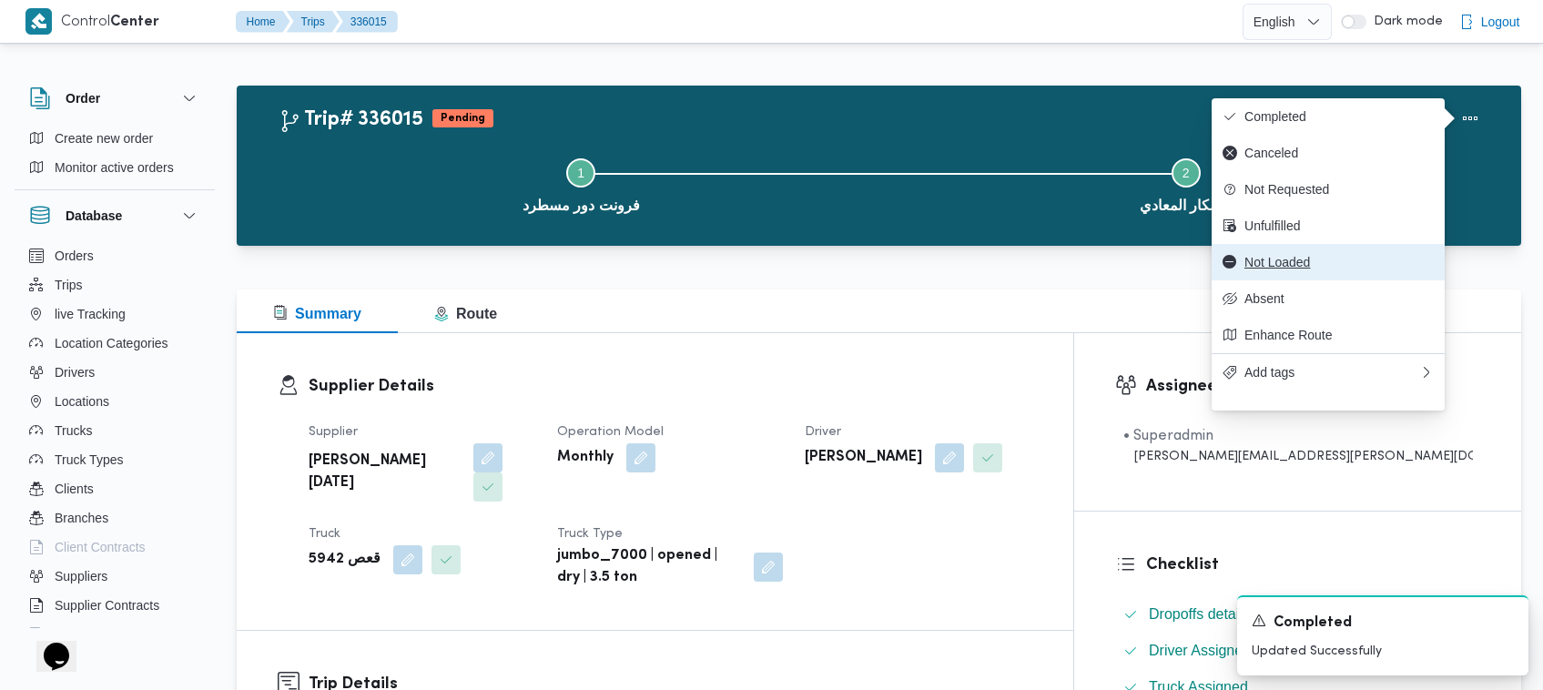
click at [792, 266] on span "Not Loaded" at bounding box center [1338, 262] width 189 height 15
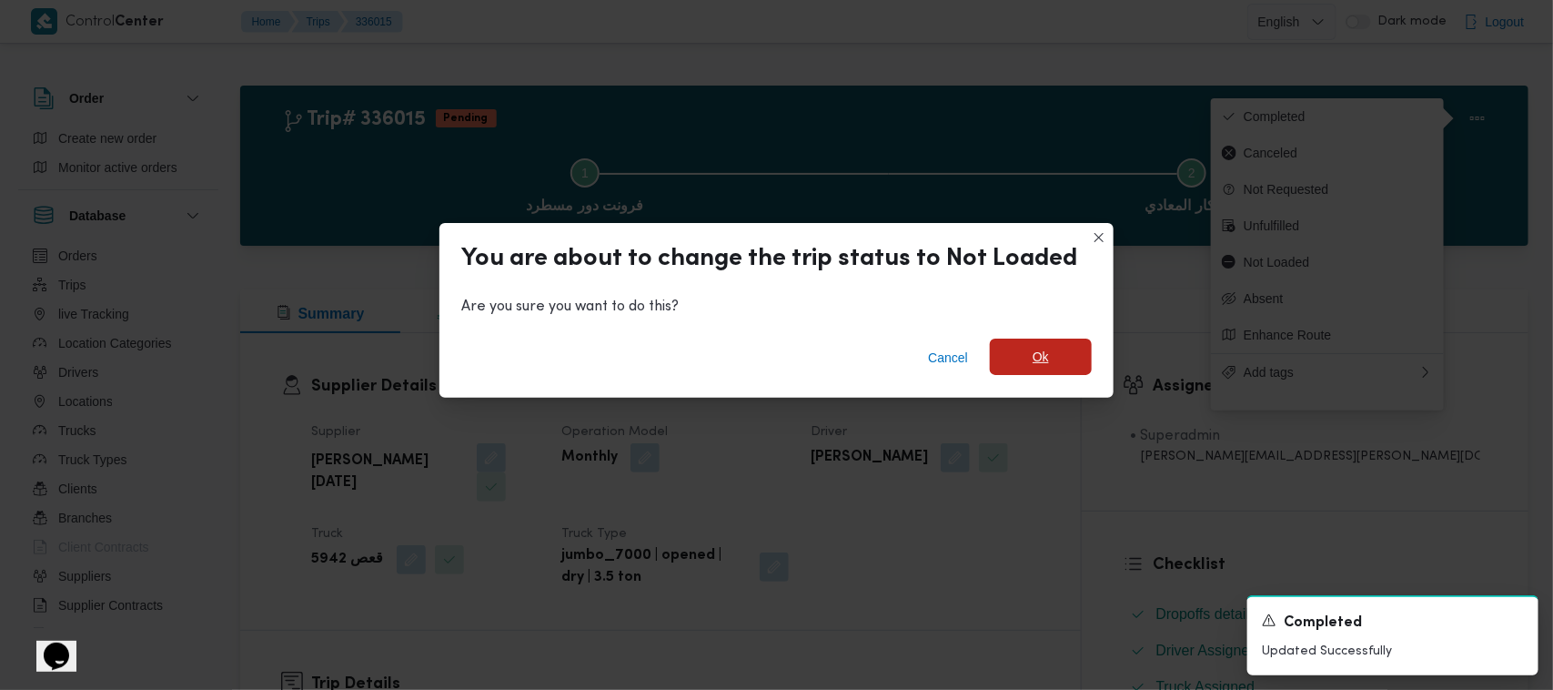
click at [792, 355] on span "Ok" at bounding box center [1041, 357] width 16 height 22
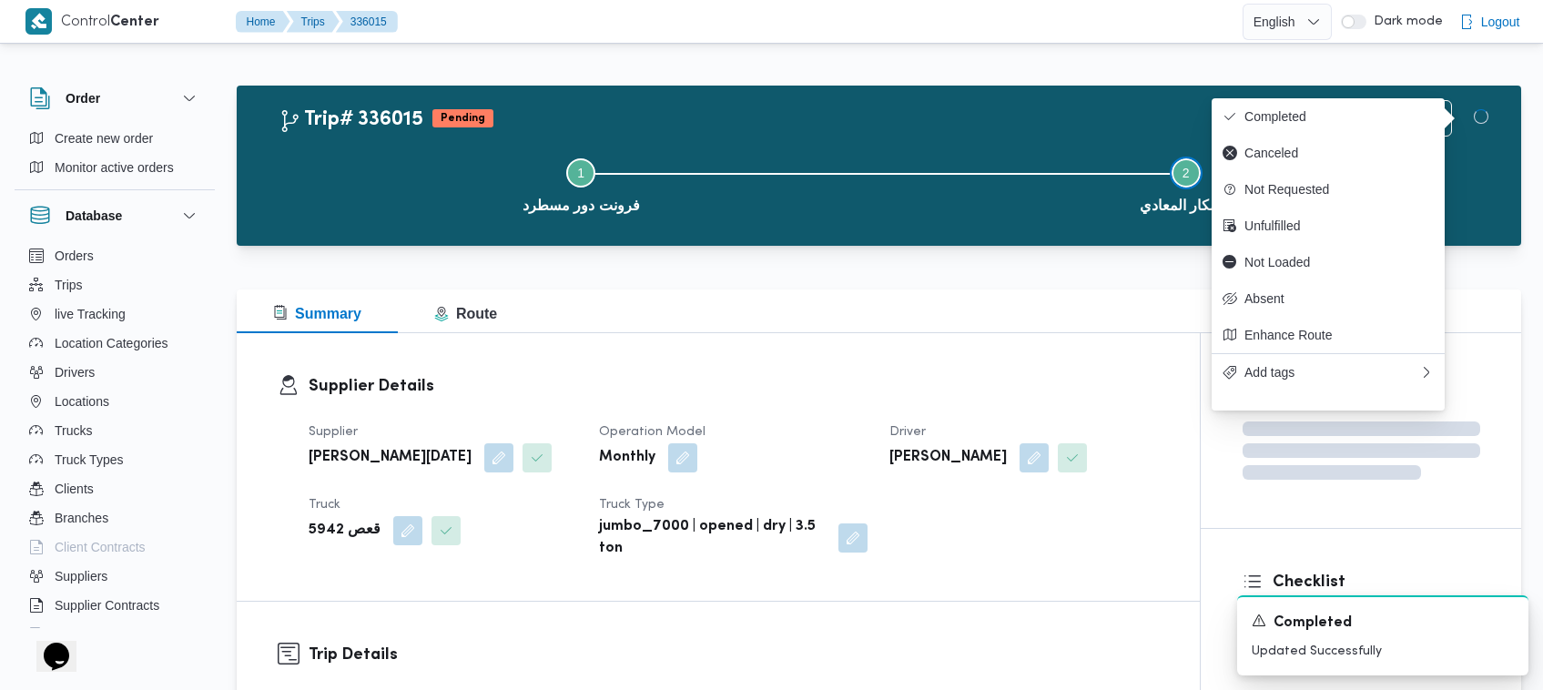
click at [792, 207] on button "Step 2 is incomplete 2 اوسكار المعادي" at bounding box center [1186, 184] width 605 height 95
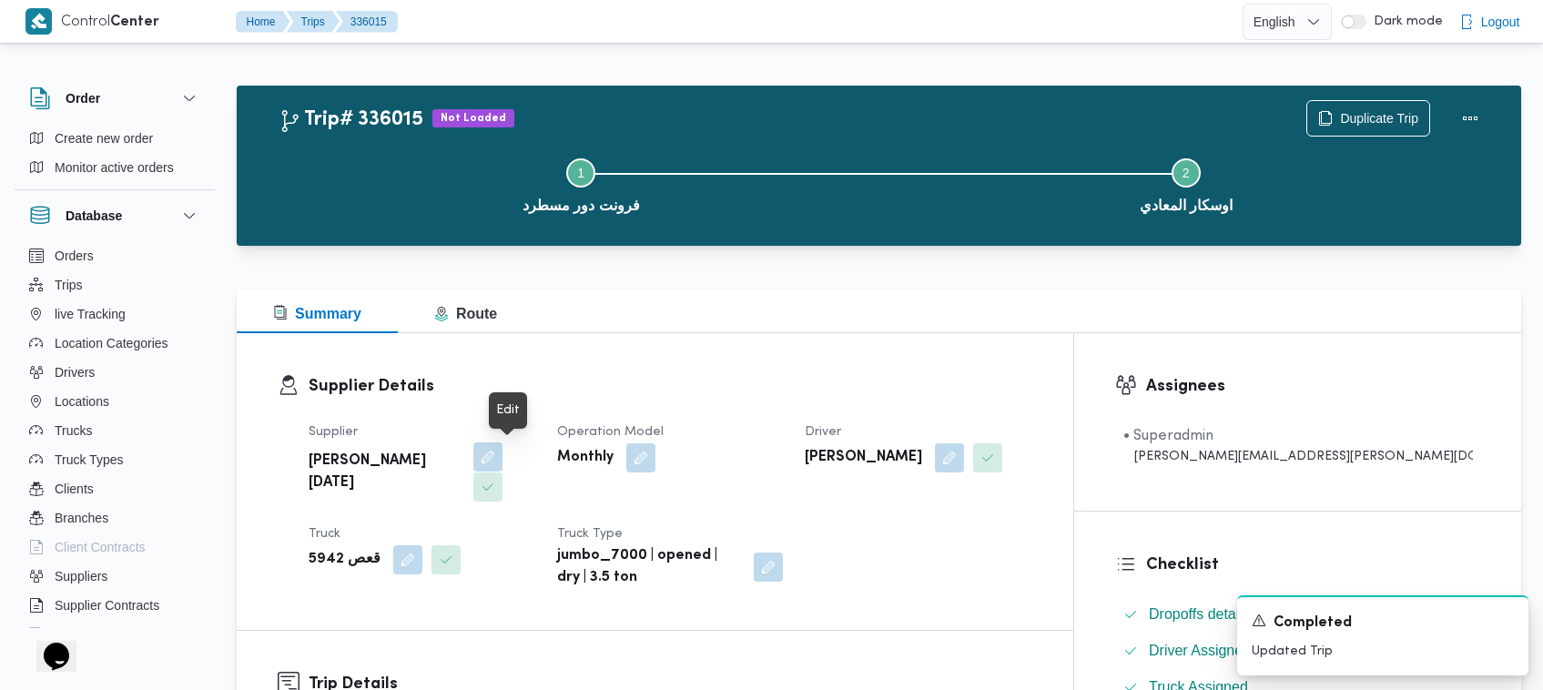
click at [502, 456] on button "button" at bounding box center [487, 456] width 29 height 29
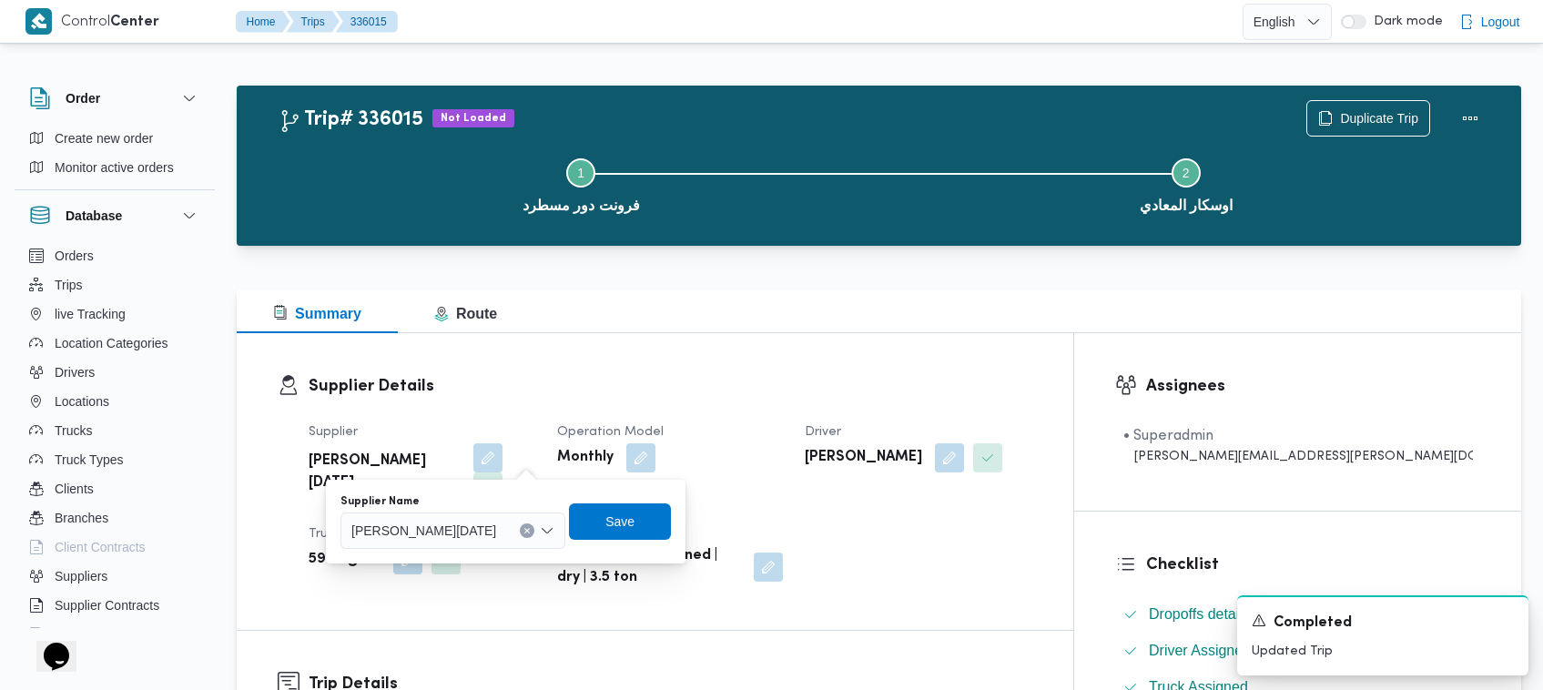
click at [778, 471] on div "Monthly" at bounding box center [670, 457] width 230 height 33
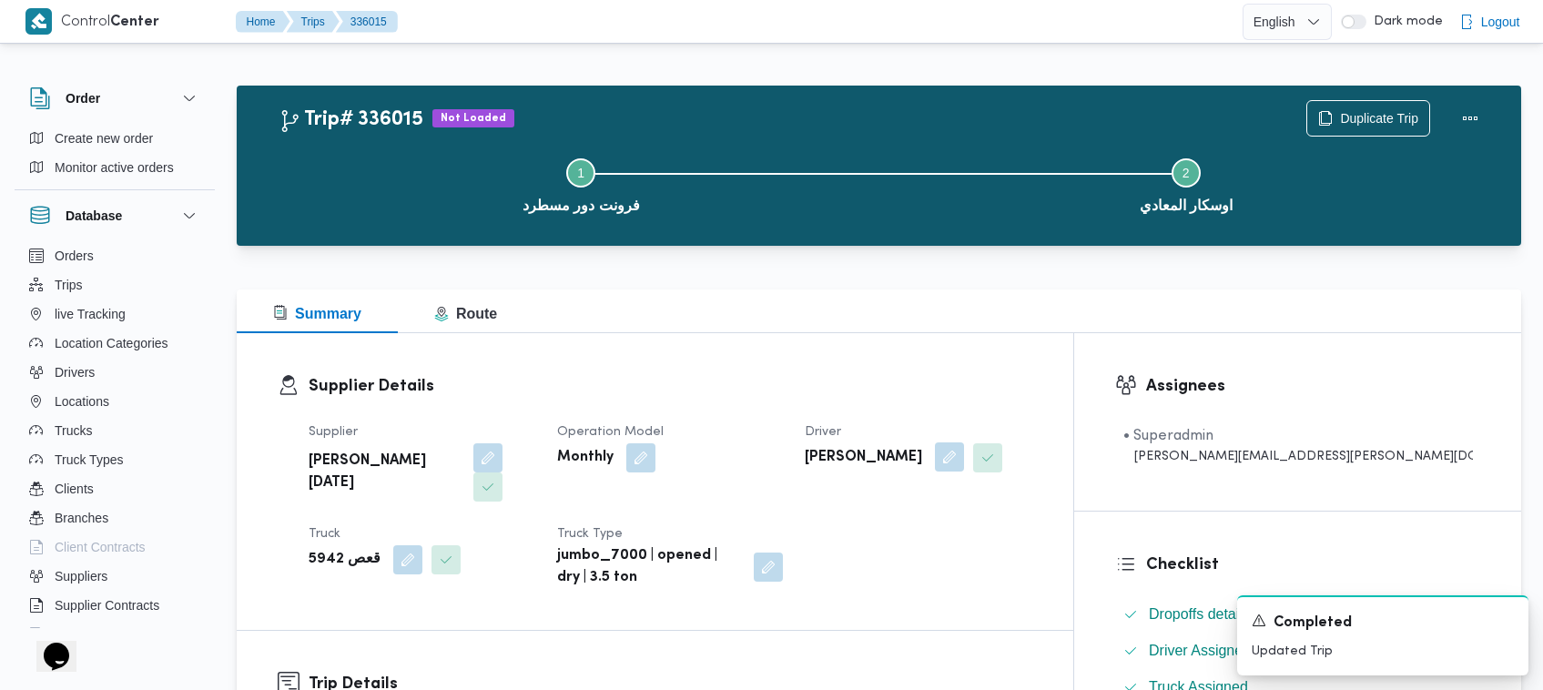
click at [792, 457] on button "button" at bounding box center [949, 456] width 29 height 29
drag, startPoint x: 1001, startPoint y: 385, endPoint x: 0, endPoint y: 287, distance: 1005.9
click at [792, 385] on h3 "Supplier Details" at bounding box center [670, 386] width 723 height 25
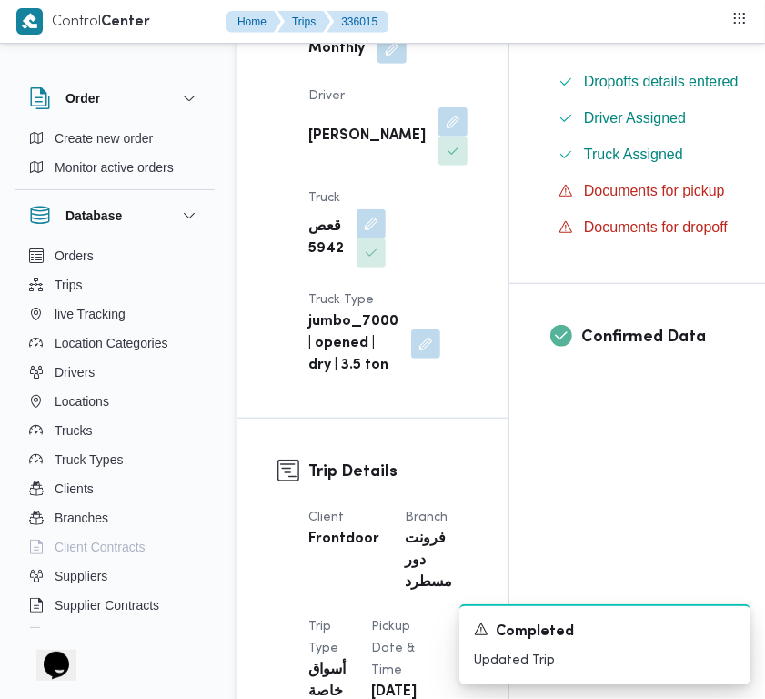
scroll to position [658, 0]
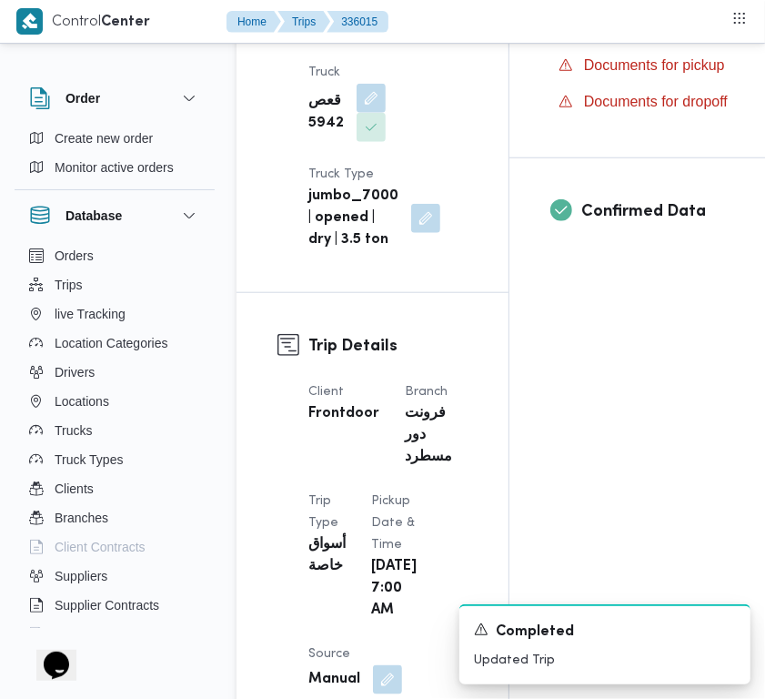
drag, startPoint x: 391, startPoint y: 47, endPoint x: 389, endPoint y: 70, distance: 22.9
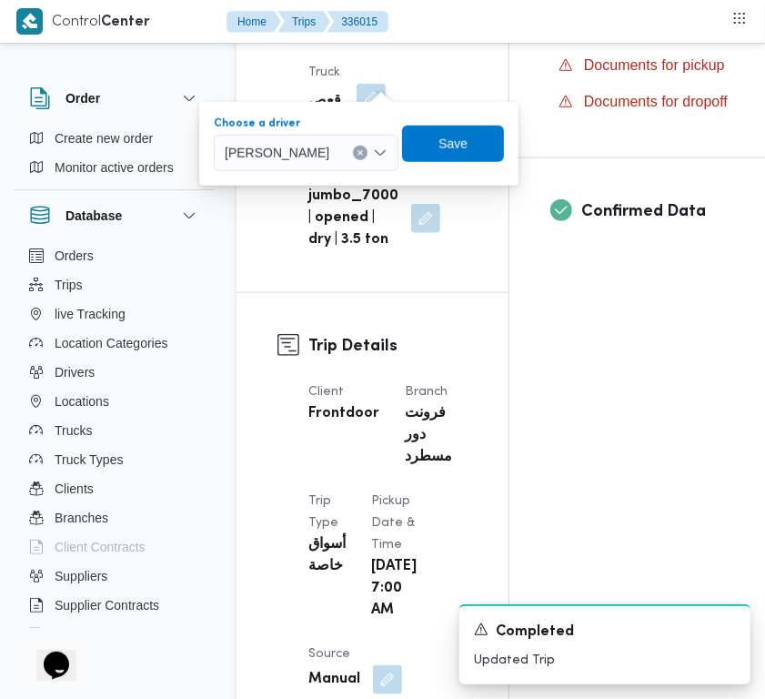
click at [323, 166] on div "خالد ناجي سلطان عبدالمهدي" at bounding box center [306, 153] width 185 height 36
paste input "[PERSON_NAME]"
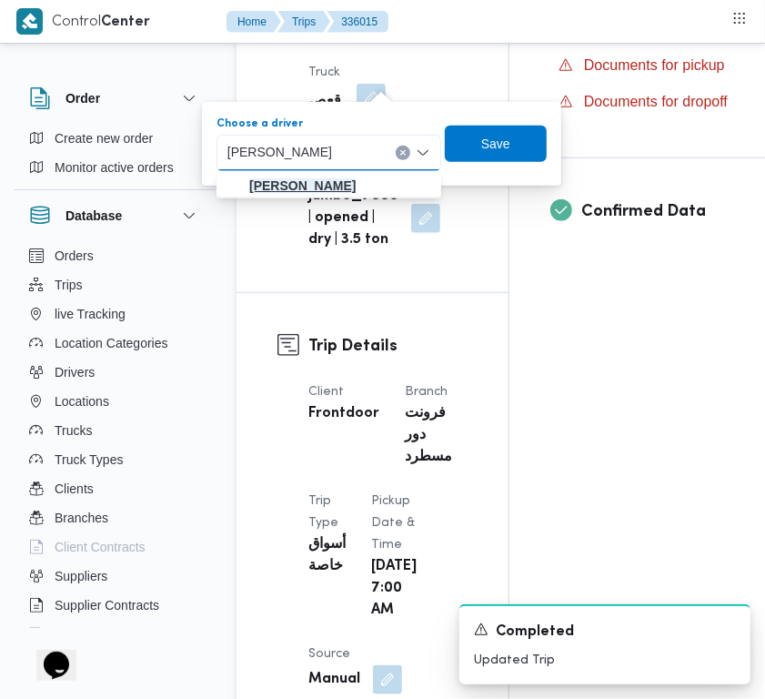
type input "[PERSON_NAME]"
click at [298, 191] on mark "[PERSON_NAME]" at bounding box center [302, 185] width 106 height 15
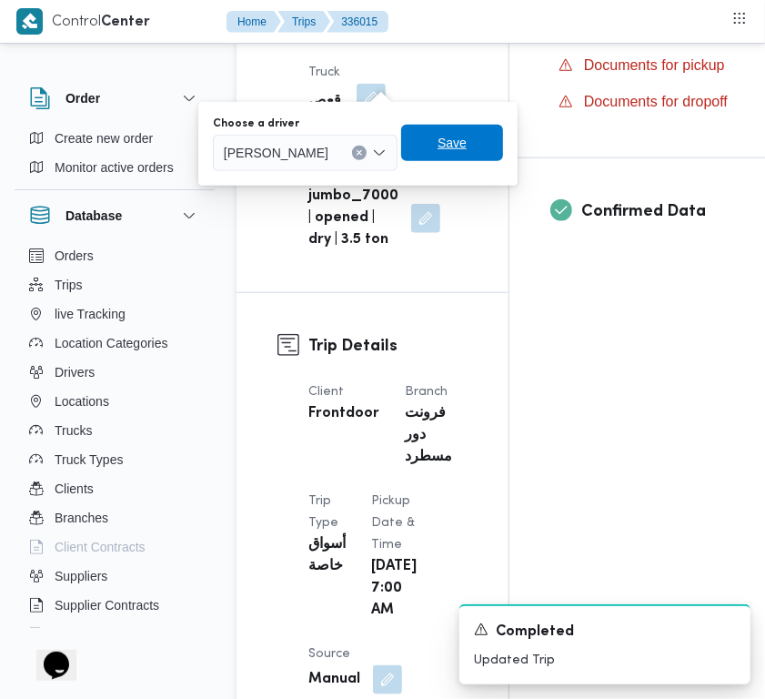
click at [503, 138] on span "Save" at bounding box center [452, 143] width 102 height 36
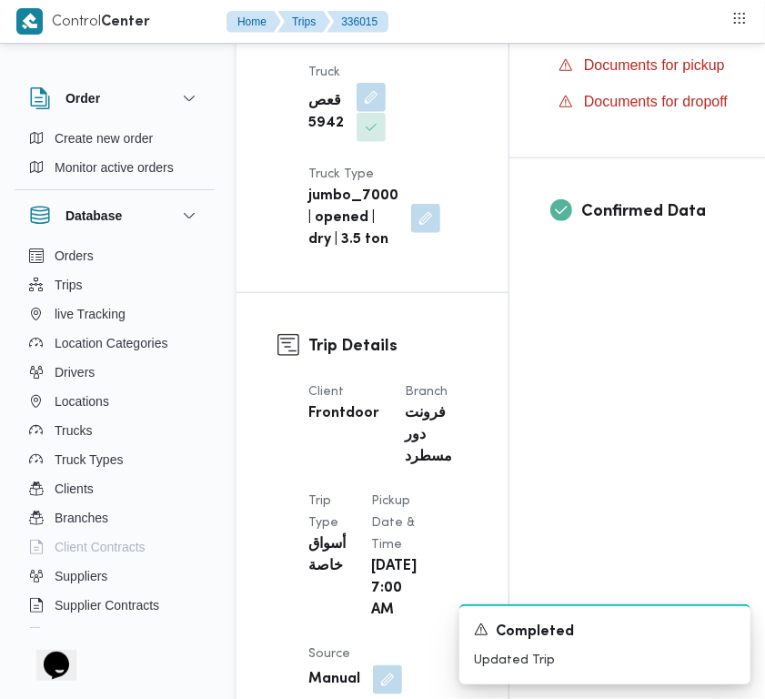
click at [361, 112] on button "button" at bounding box center [371, 97] width 29 height 29
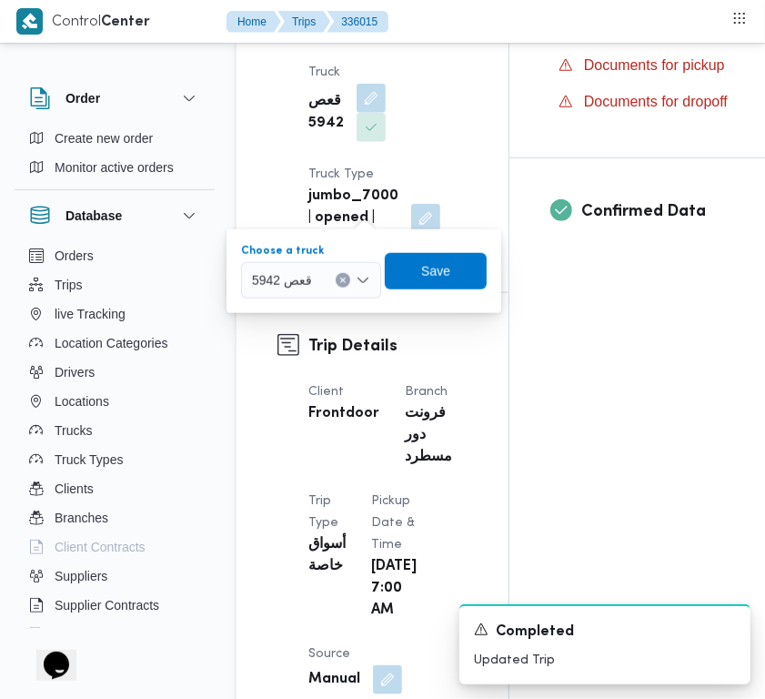
click at [311, 273] on span "قعص 5942" at bounding box center [282, 279] width 60 height 20
paste input "قنو1329"
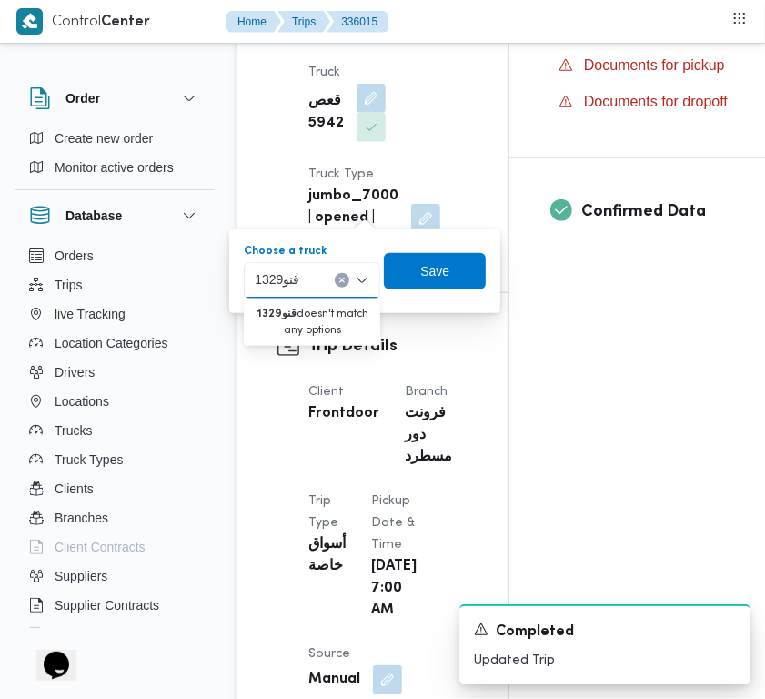
type input "قنو1329"
click at [341, 278] on icon "Clear input" at bounding box center [342, 280] width 5 height 5
click at [426, 157] on div "Supplier ابراهيم رمضان ابراهيم عثمان ابوباشا Operation Model Monthly Driver محم…" at bounding box center [388, 7] width 181 height 510
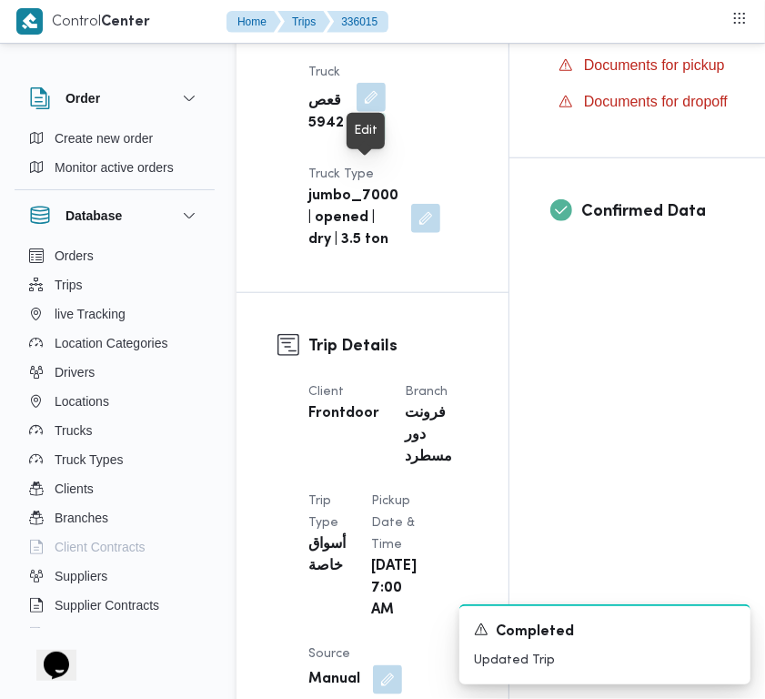
click at [362, 112] on button "button" at bounding box center [371, 97] width 29 height 29
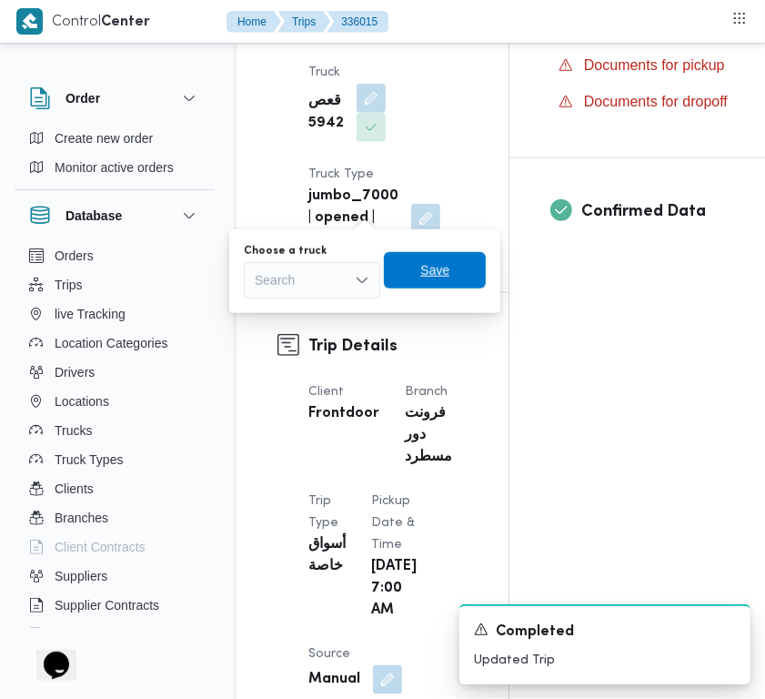
click at [419, 267] on span "Save" at bounding box center [435, 270] width 102 height 36
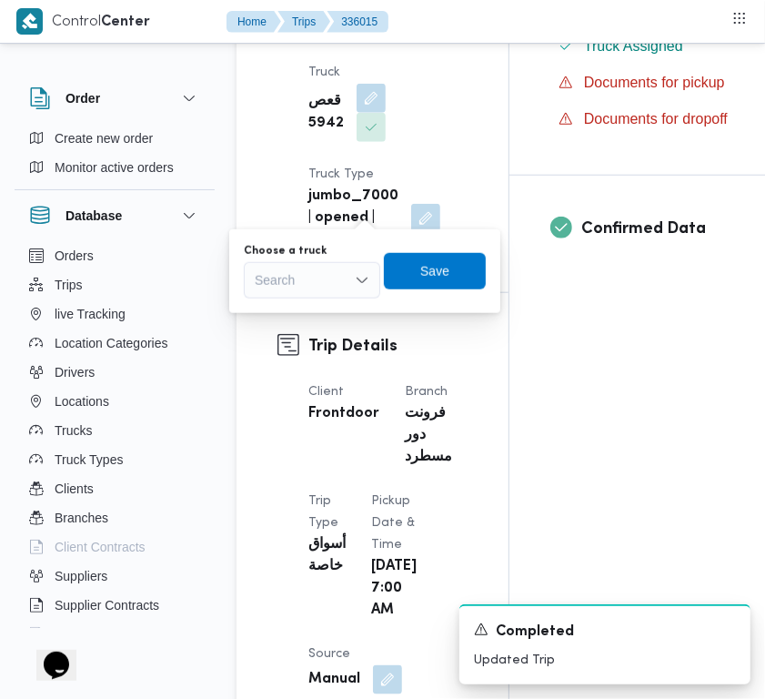
click at [396, 156] on div "Supplier ابراهيم رمضان ابراهيم عثمان ابوباشا Operation Model Monthly Driver محم…" at bounding box center [388, 7] width 181 height 510
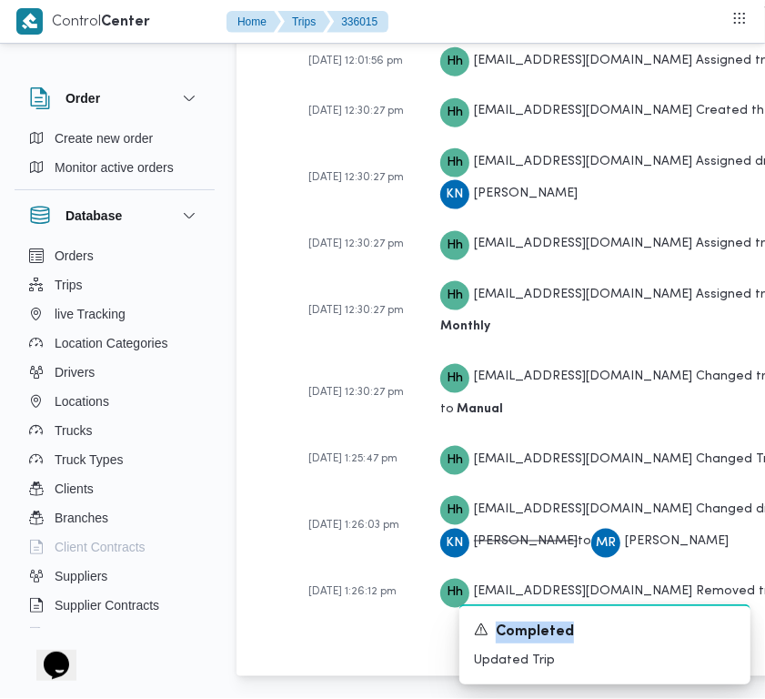
drag, startPoint x: 762, startPoint y: 635, endPoint x: 769, endPoint y: 579, distance: 56.9
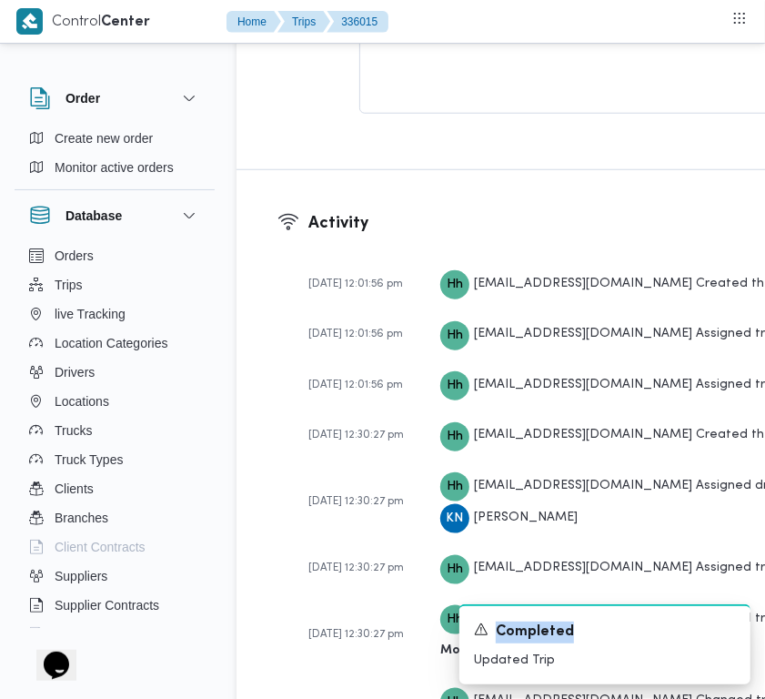
scroll to position [3549, 0]
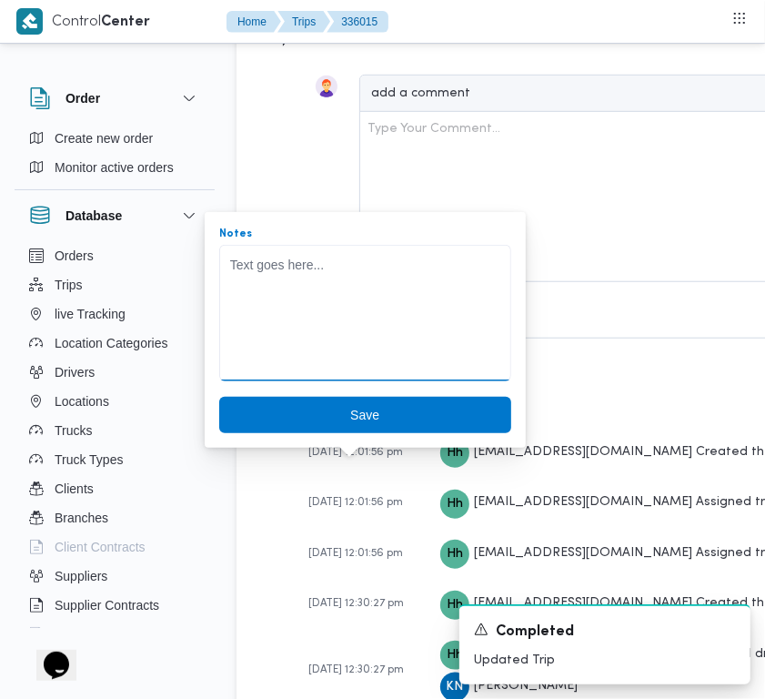
click at [289, 351] on textarea "Notes" at bounding box center [365, 313] width 292 height 137
paste textarea "قنو1329"
type textarea "قنو1329"
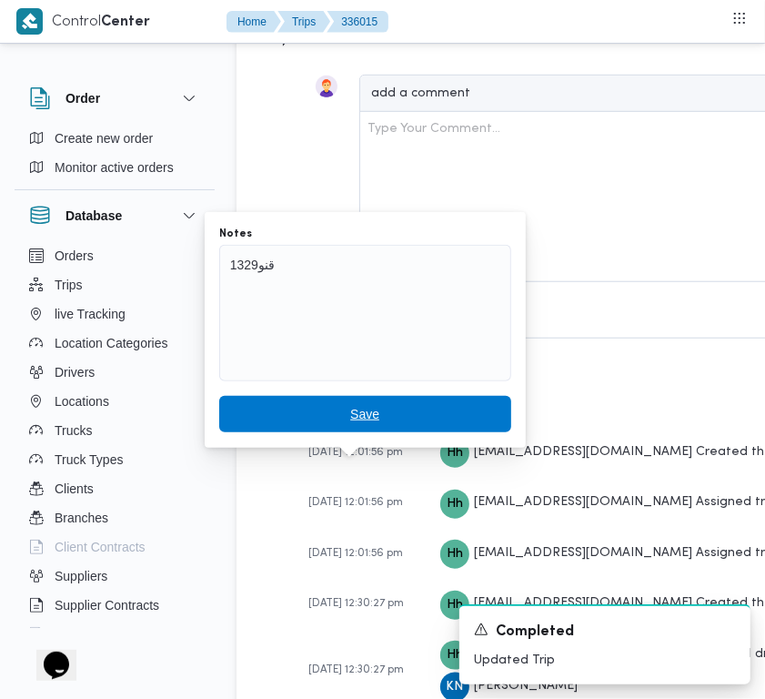
click at [350, 403] on span "Save" at bounding box center [364, 414] width 29 height 22
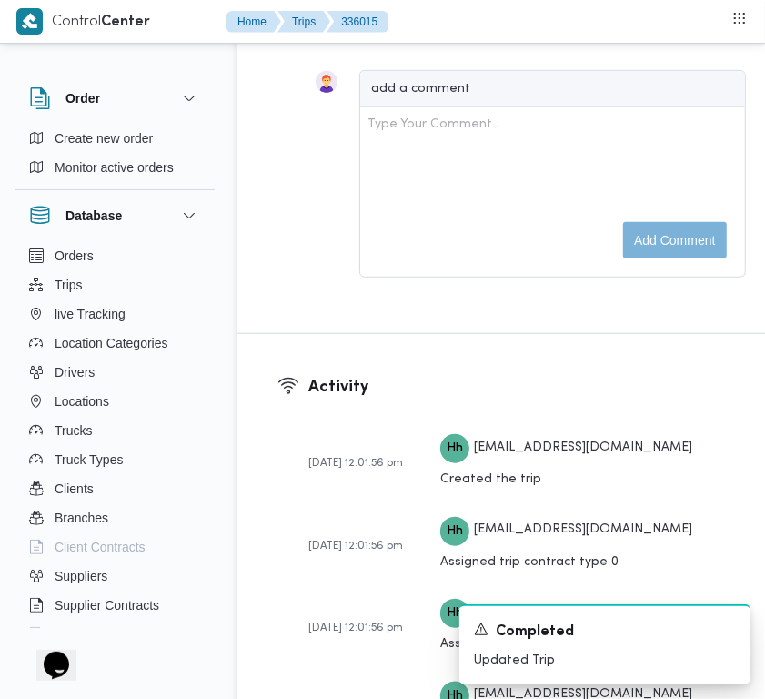
scroll to position [2941, 0]
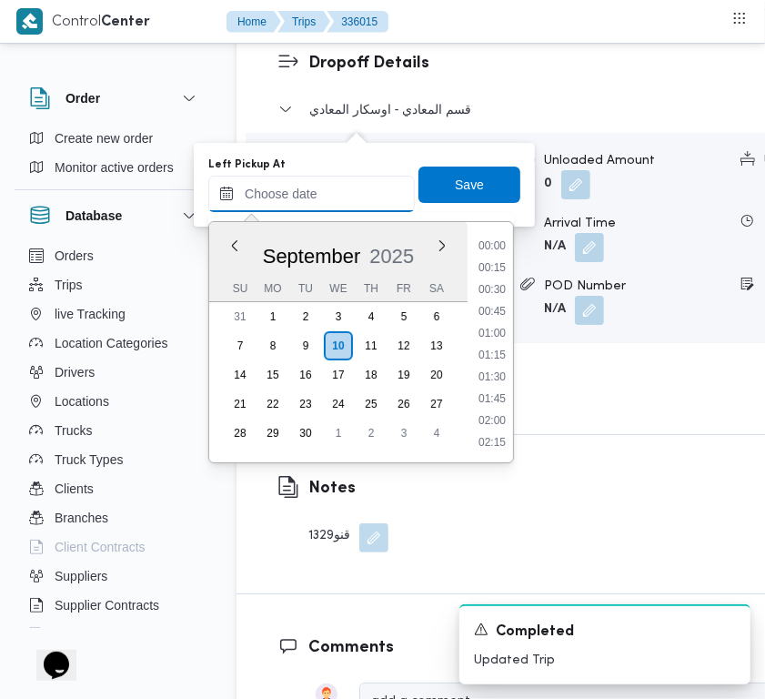
drag, startPoint x: 329, startPoint y: 180, endPoint x: 369, endPoint y: 207, distance: 47.2
click at [329, 180] on input "Left Pickup At" at bounding box center [311, 194] width 207 height 36
click at [503, 355] on li "13:15" at bounding box center [492, 357] width 42 height 18
type input "10/09/2025 13:15"
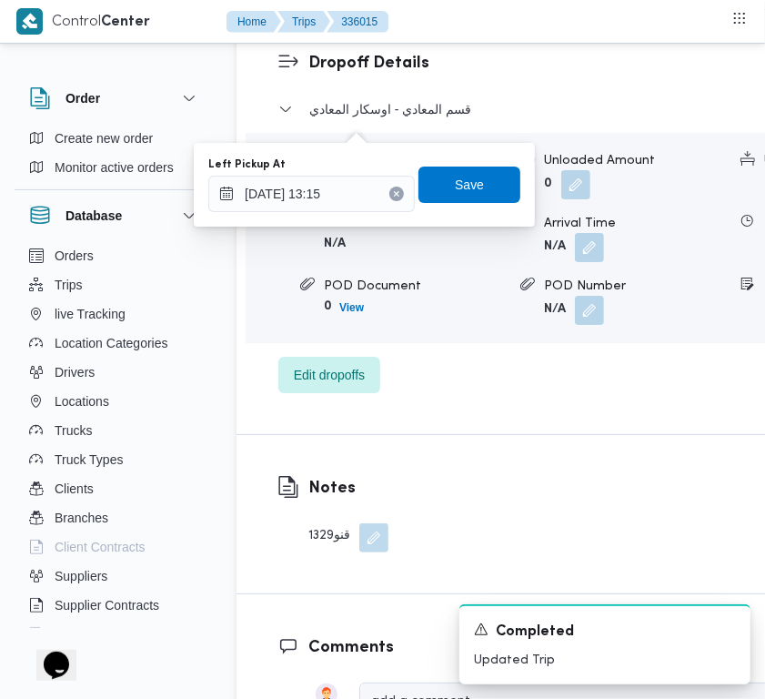
click at [460, 164] on div "Left Pickup At 10/09/2025 13:15 Save" at bounding box center [365, 185] width 316 height 58
click at [460, 173] on span "Save" at bounding box center [469, 184] width 29 height 22
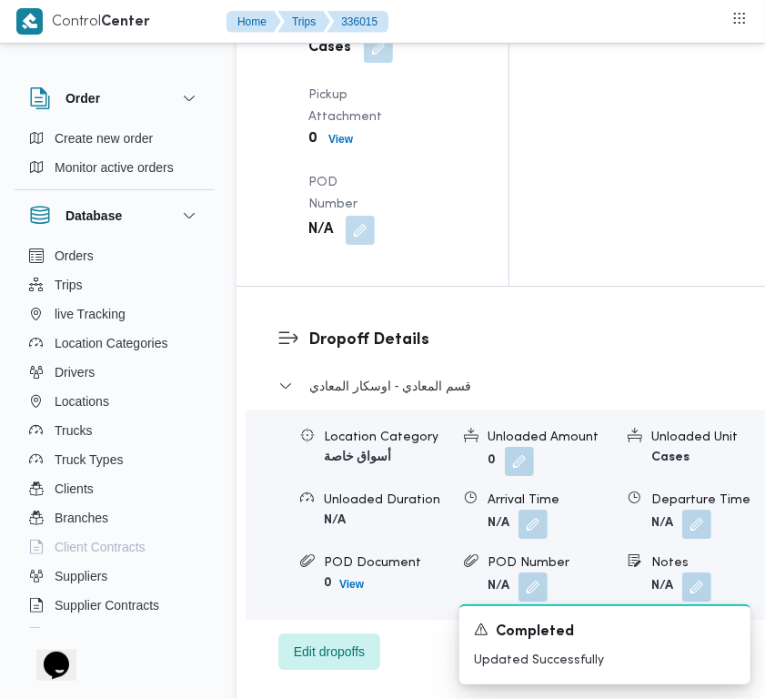
scroll to position [2569, 0]
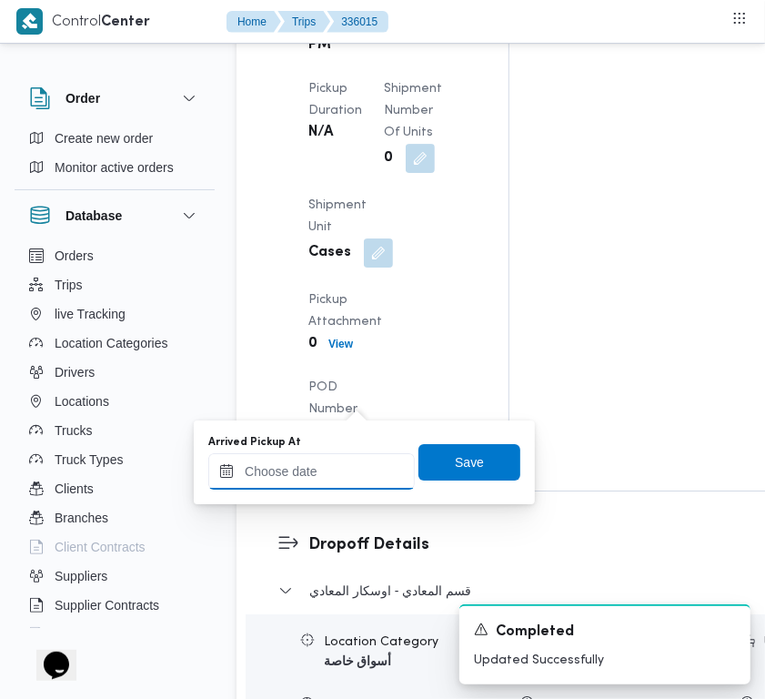
click at [374, 484] on input "Arrived Pickup At" at bounding box center [311, 471] width 207 height 36
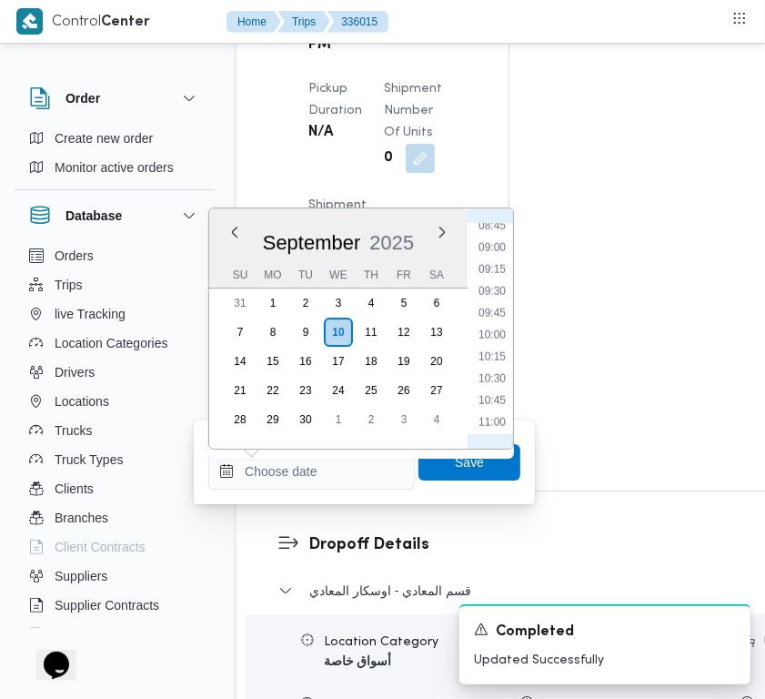
scroll to position [689, 0]
click at [501, 277] on li "08:30" at bounding box center [492, 286] width 42 height 18
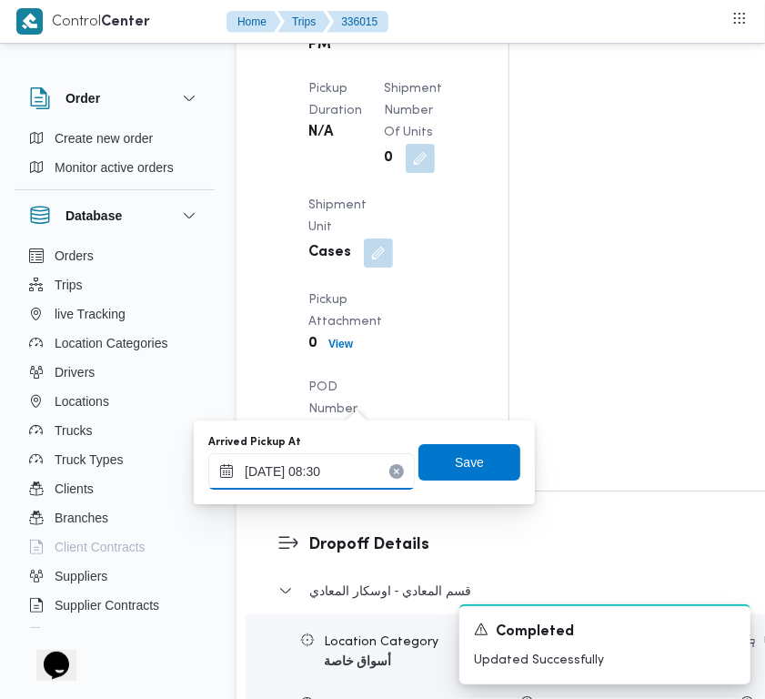
type input "10/09/2025 08:30"
click at [481, 462] on span "Save" at bounding box center [470, 462] width 102 height 36
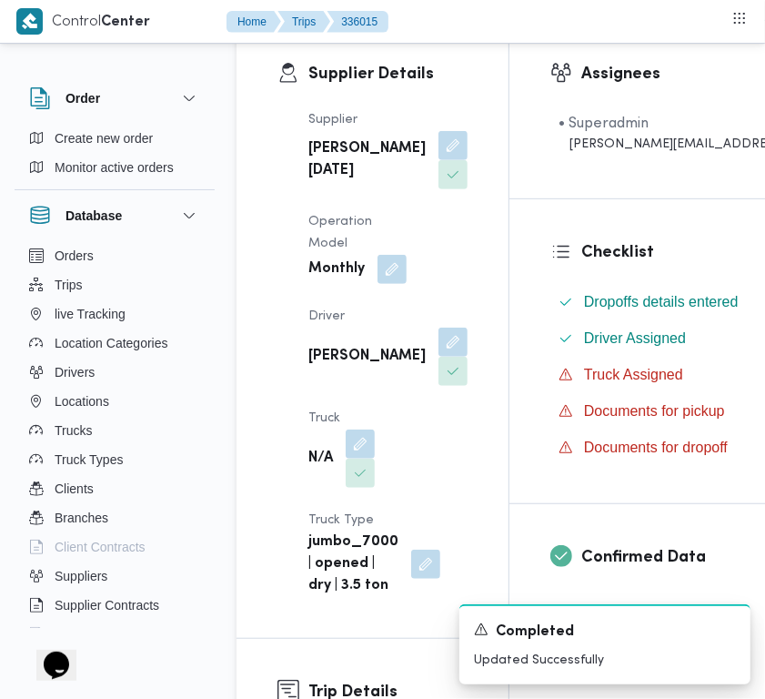
scroll to position [323, 0]
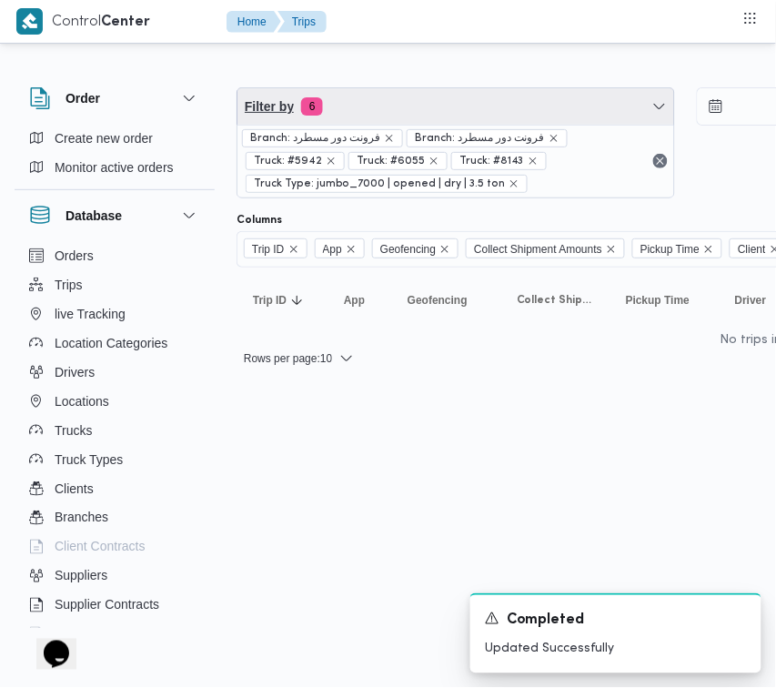
click at [364, 116] on span "Filter by 6" at bounding box center [456, 106] width 437 height 36
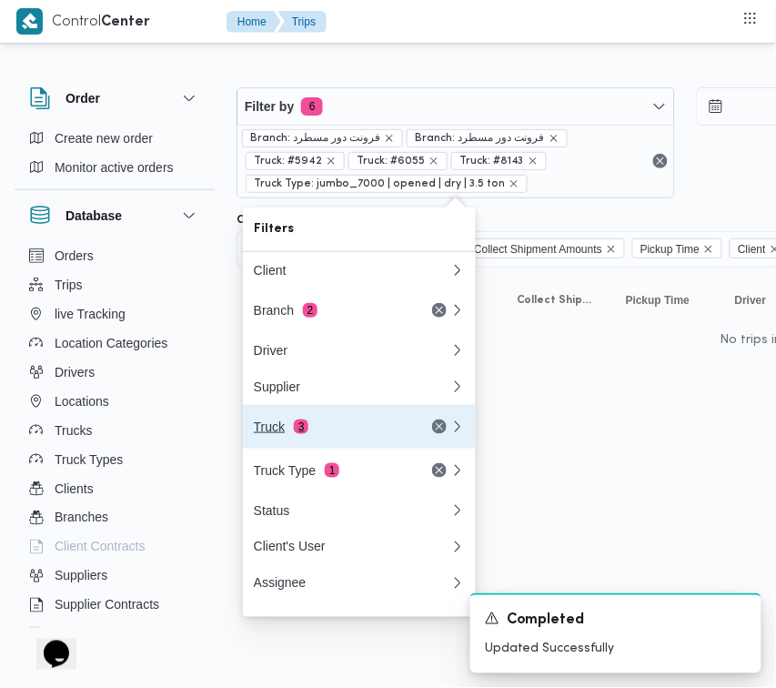
click at [328, 430] on div "Truck 3" at bounding box center [330, 427] width 153 height 15
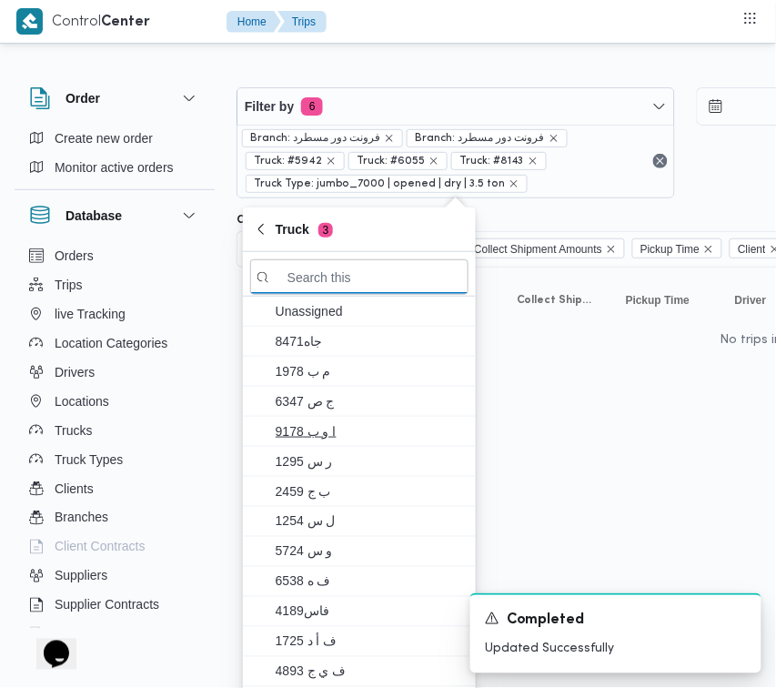
paste input "3957"
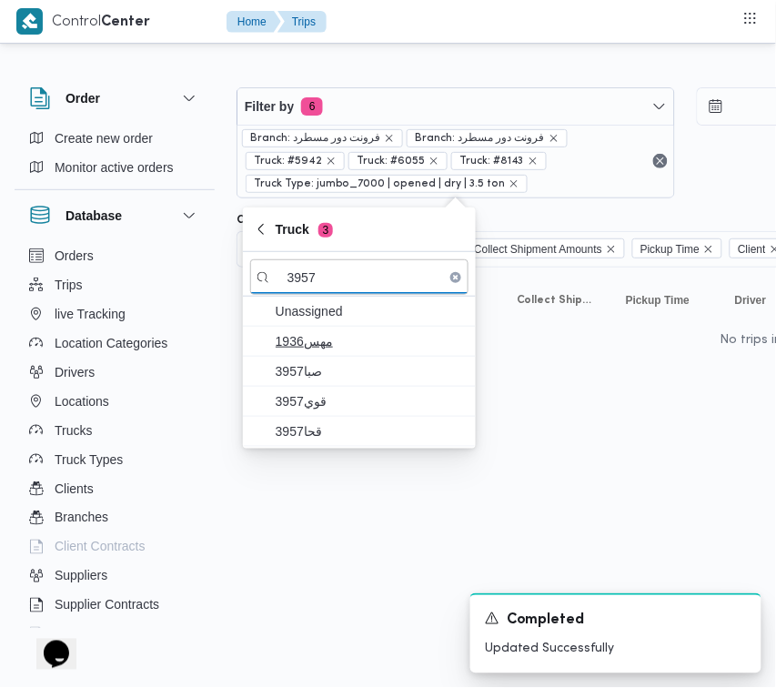
type input "3957"
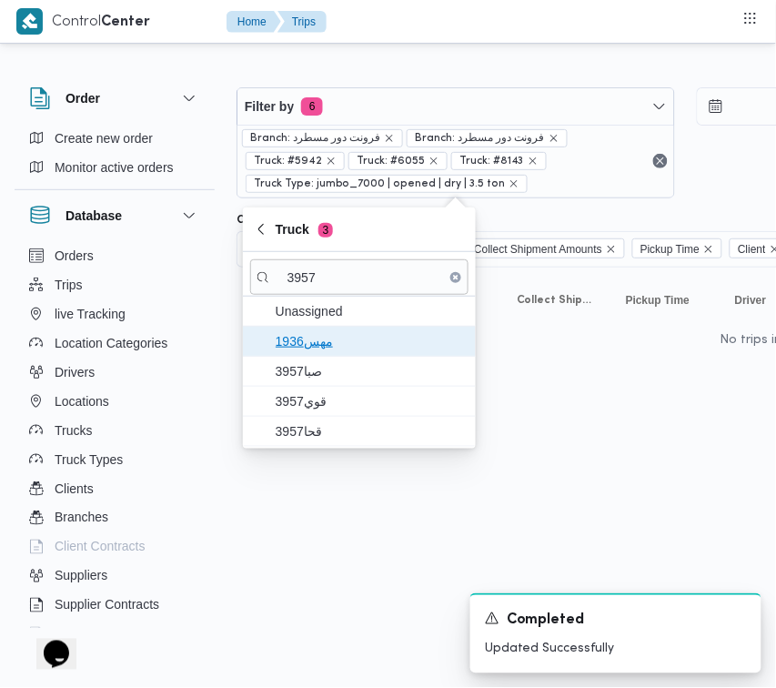
click at [330, 356] on span "1936مهس" at bounding box center [359, 341] width 218 height 29
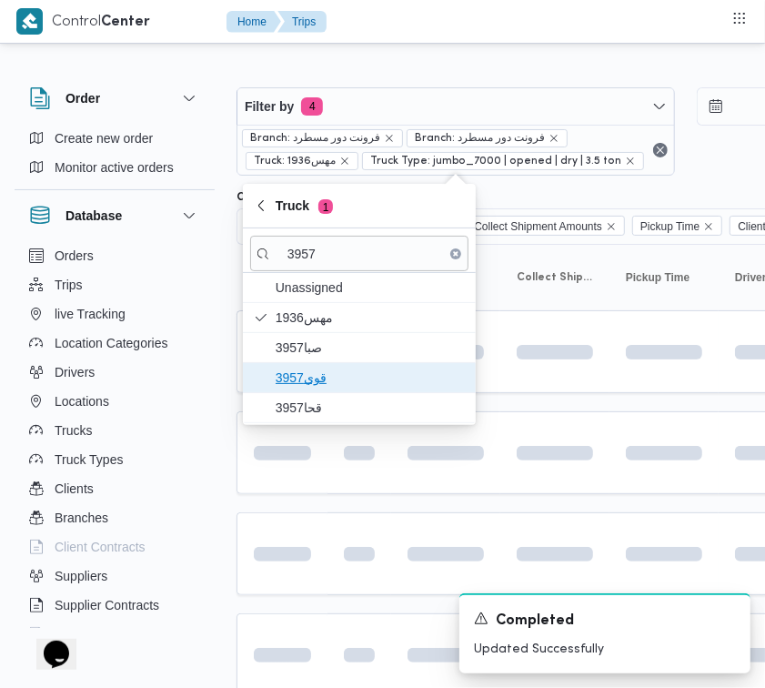
click at [329, 379] on span "قوي3957" at bounding box center [370, 378] width 189 height 22
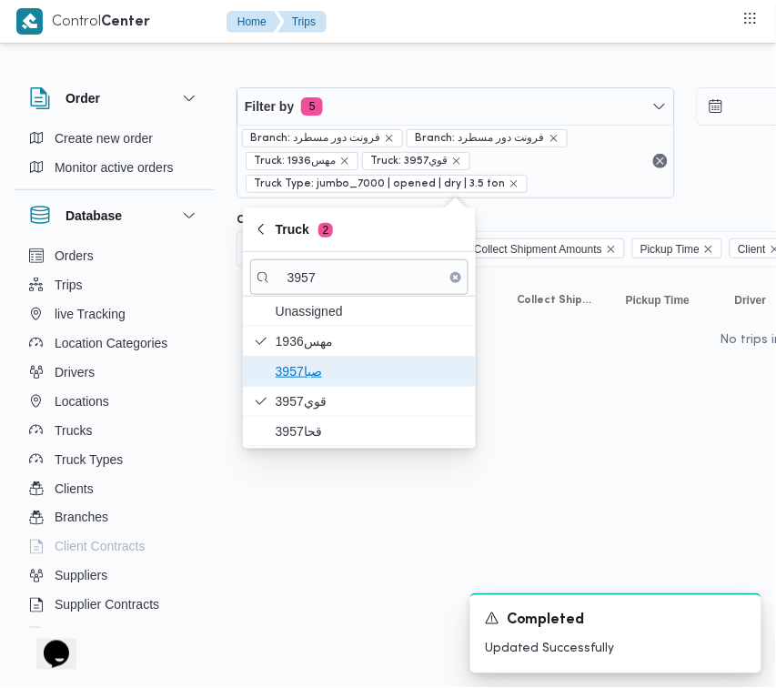
click at [324, 365] on span "3957صبا" at bounding box center [370, 371] width 189 height 22
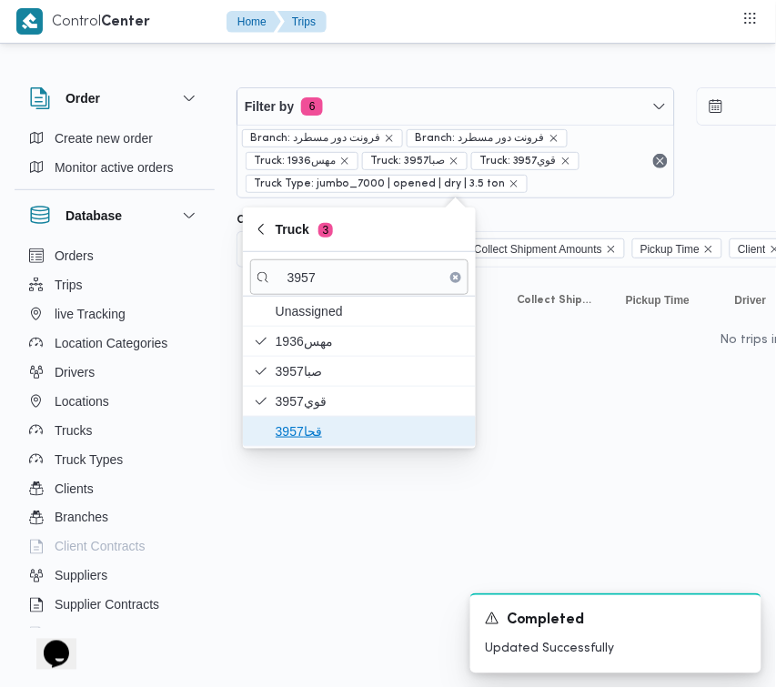
click at [317, 437] on span "قحا3957" at bounding box center [370, 431] width 189 height 22
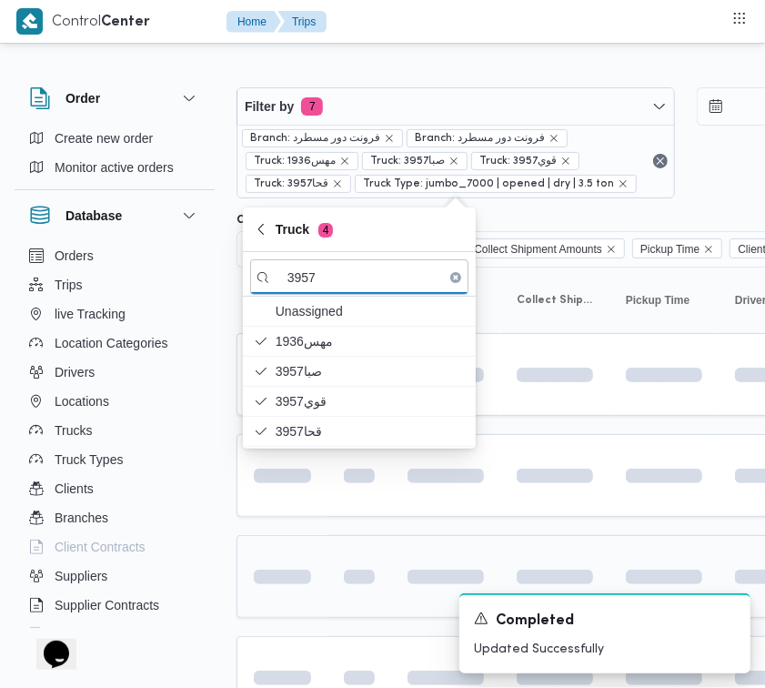
click at [288, 580] on span at bounding box center [250, 577] width 126 height 15
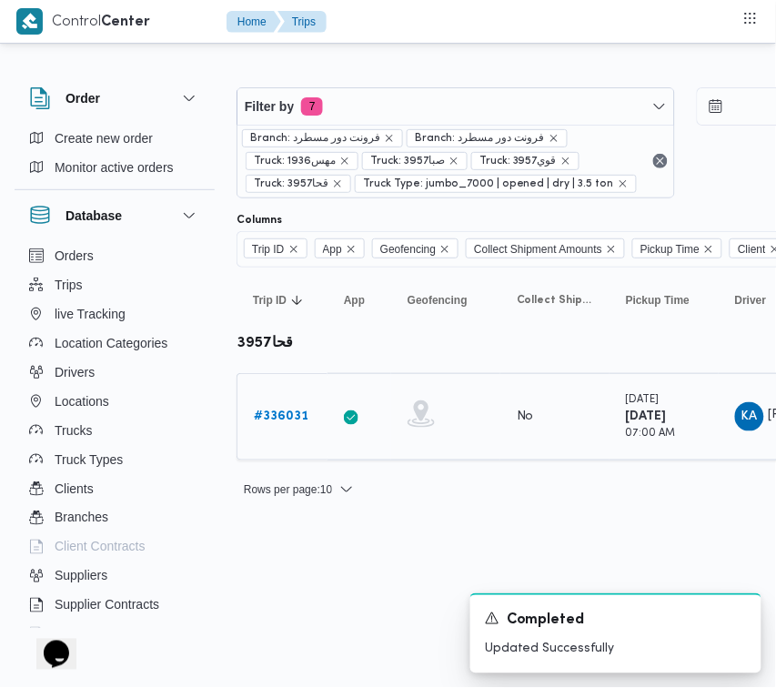
click at [271, 425] on link "# 336031" at bounding box center [281, 417] width 55 height 22
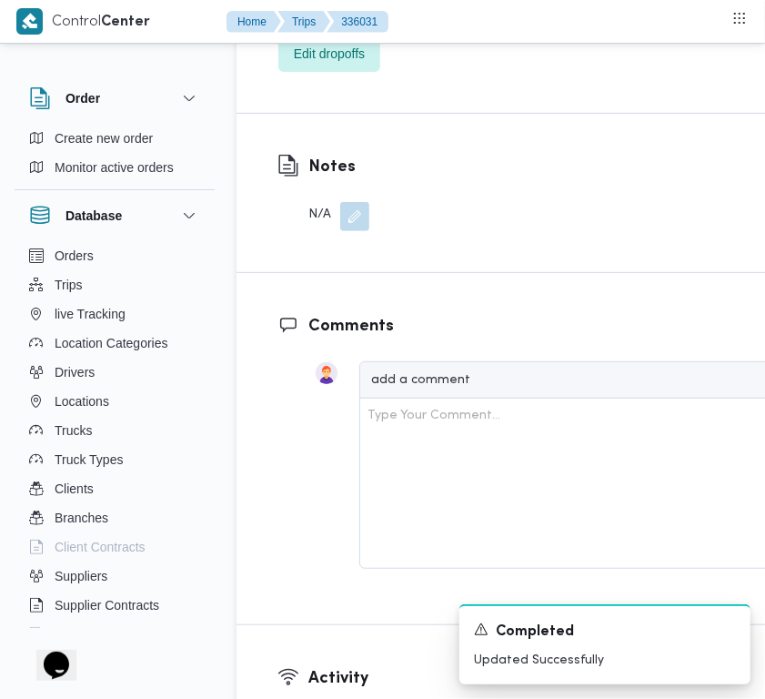
scroll to position [3370, 0]
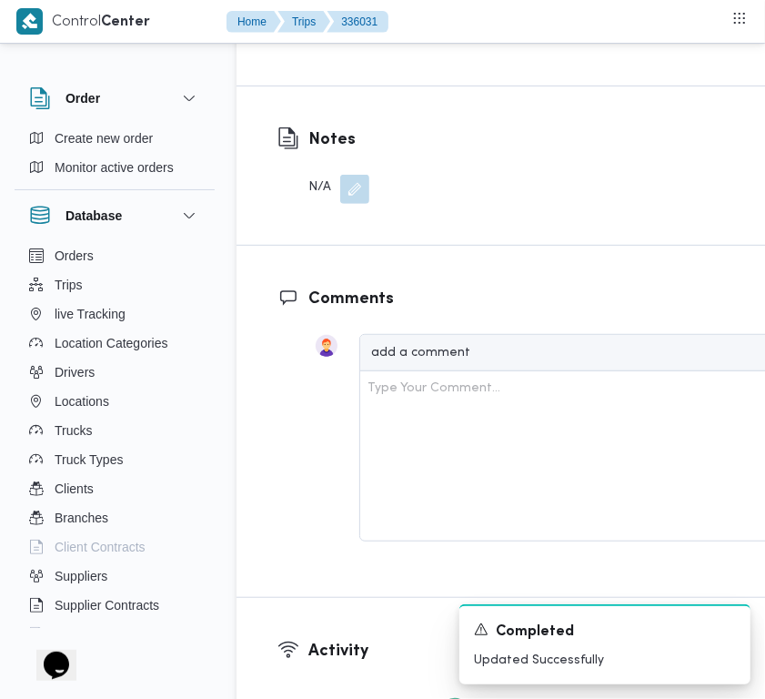
click at [321, 36] on span "Edit dropoffs" at bounding box center [329, 26] width 71 height 22
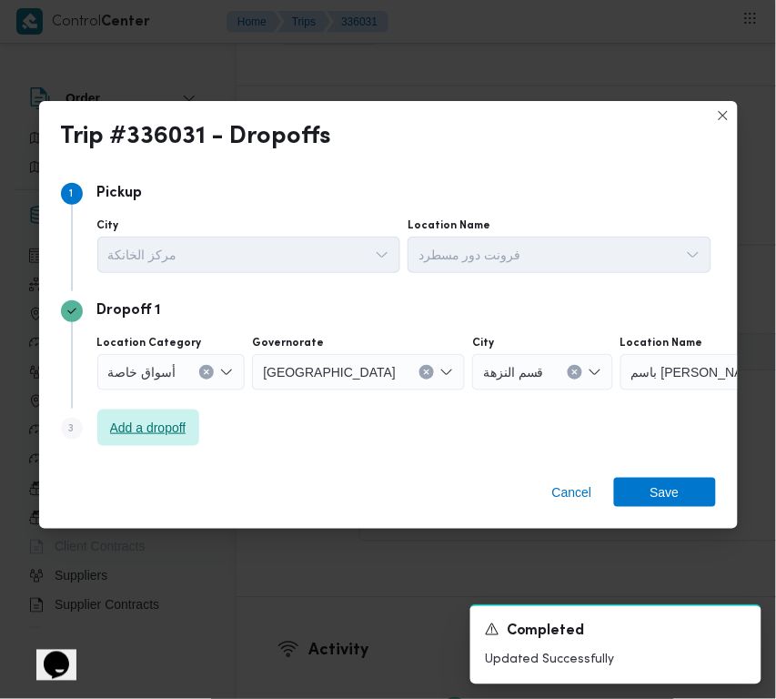
click at [198, 423] on span "Add a dropoff" at bounding box center [148, 428] width 102 height 36
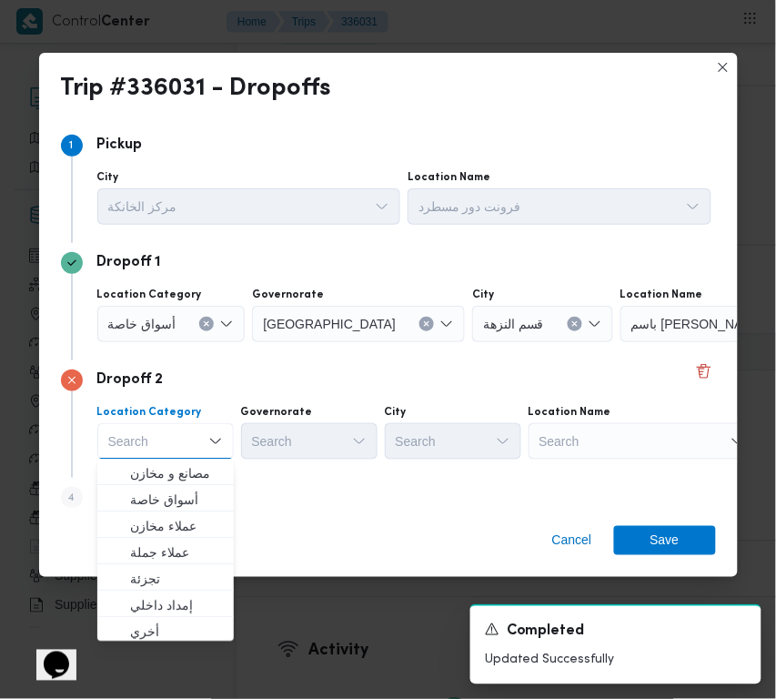
click at [674, 443] on div "Search" at bounding box center [643, 441] width 228 height 36
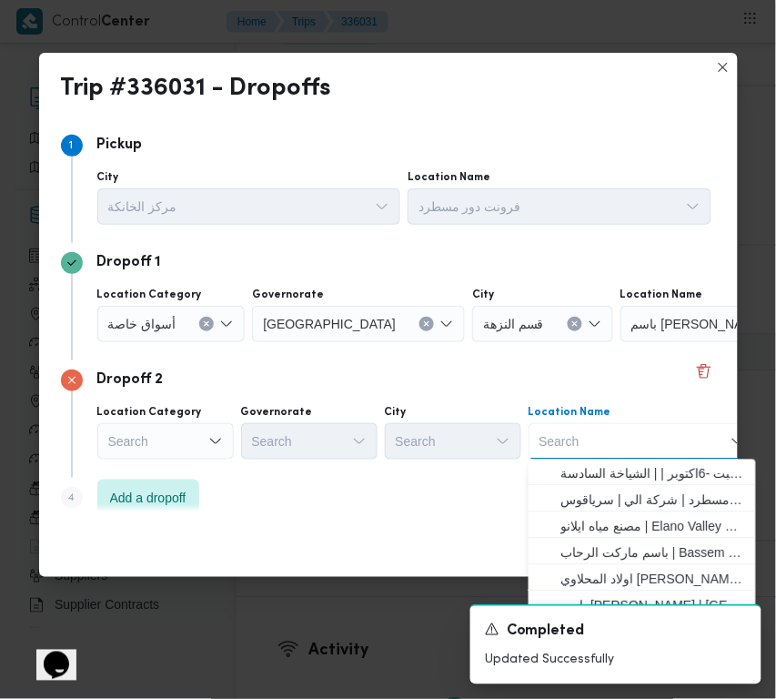
click at [212, 324] on div "أسواق خاصة" at bounding box center [171, 324] width 148 height 36
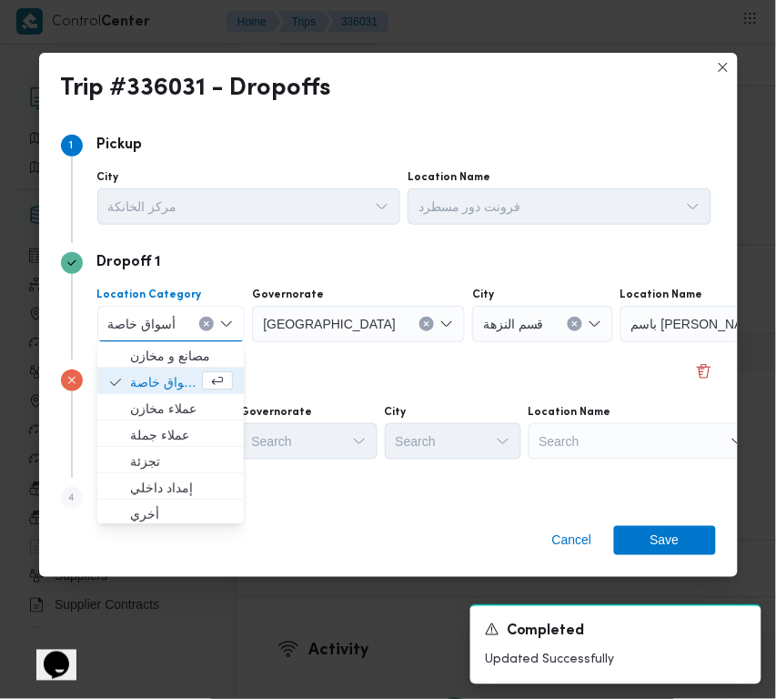
click at [207, 321] on icon "Clear input" at bounding box center [206, 323] width 7 height 7
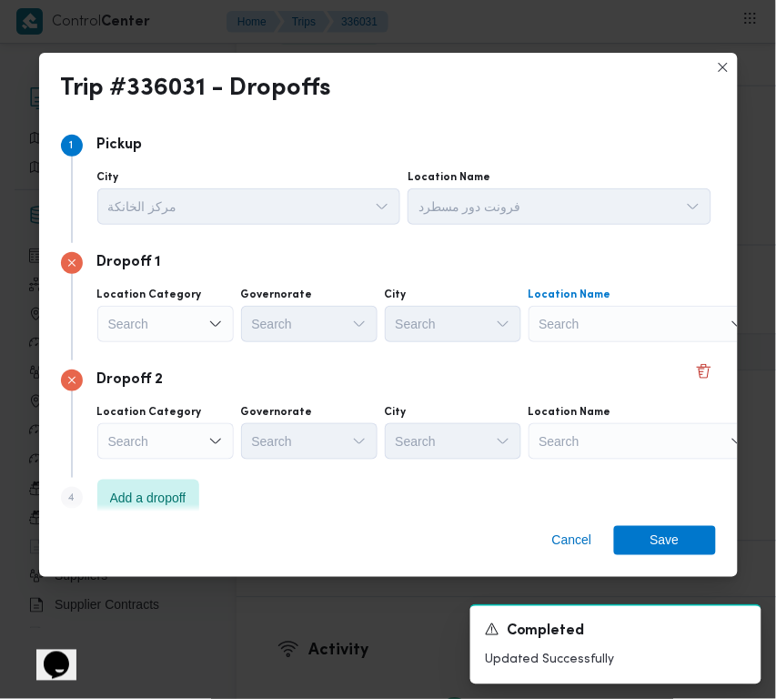
drag, startPoint x: 566, startPoint y: 306, endPoint x: 587, endPoint y: 319, distance: 25.0
click at [571, 308] on div "Search" at bounding box center [643, 324] width 228 height 36
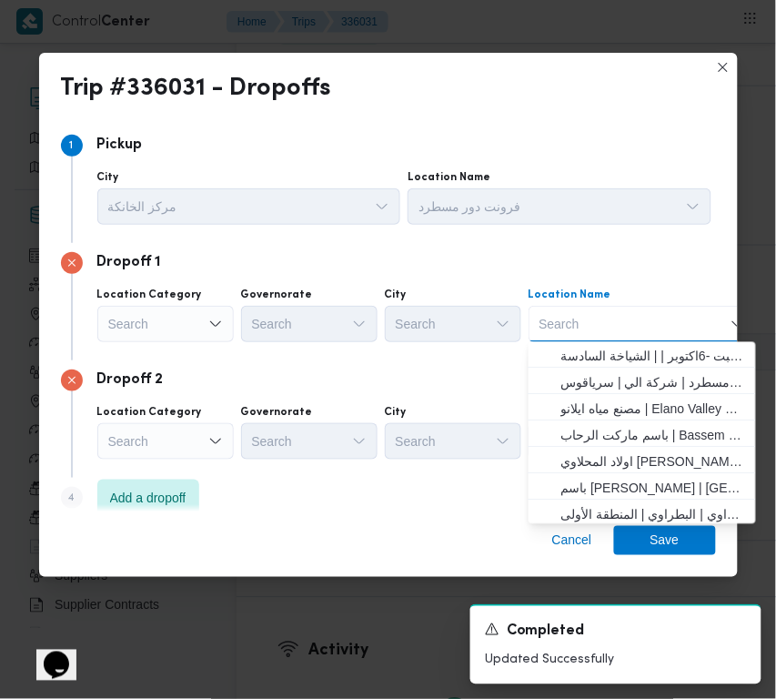
click at [588, 320] on div "Search" at bounding box center [643, 324] width 228 height 36
paste input "مخزن فنح الله"
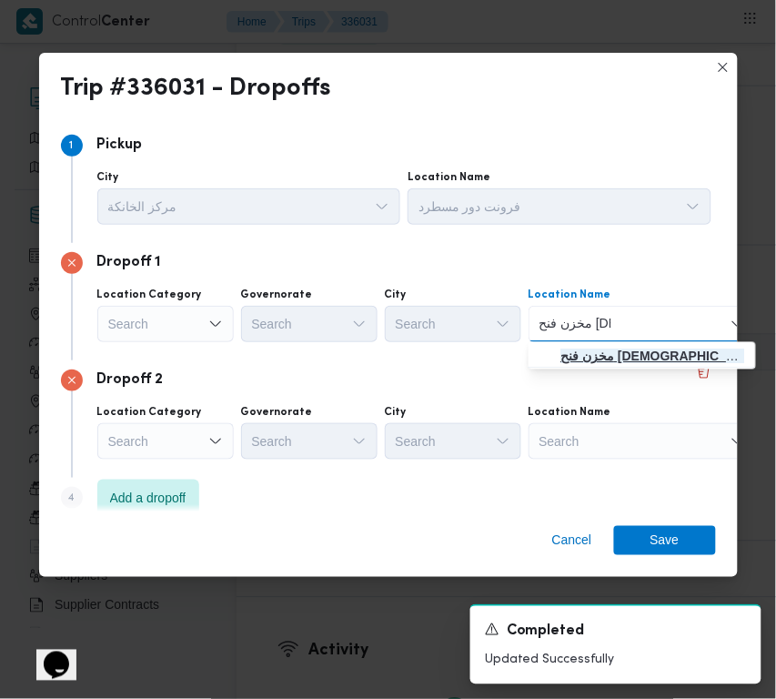
type input "مخزن فنح الله"
click at [599, 346] on span "مخزن فنح الله | الالف مصنع التجمع الخامس | المنطقة الصناعية" at bounding box center [654, 357] width 184 height 22
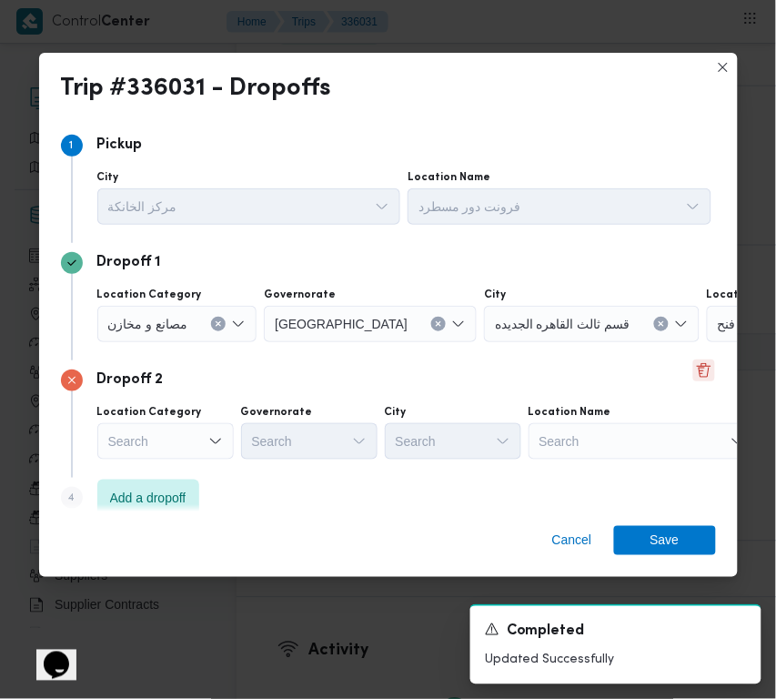
click at [693, 373] on button "Delete" at bounding box center [704, 370] width 22 height 22
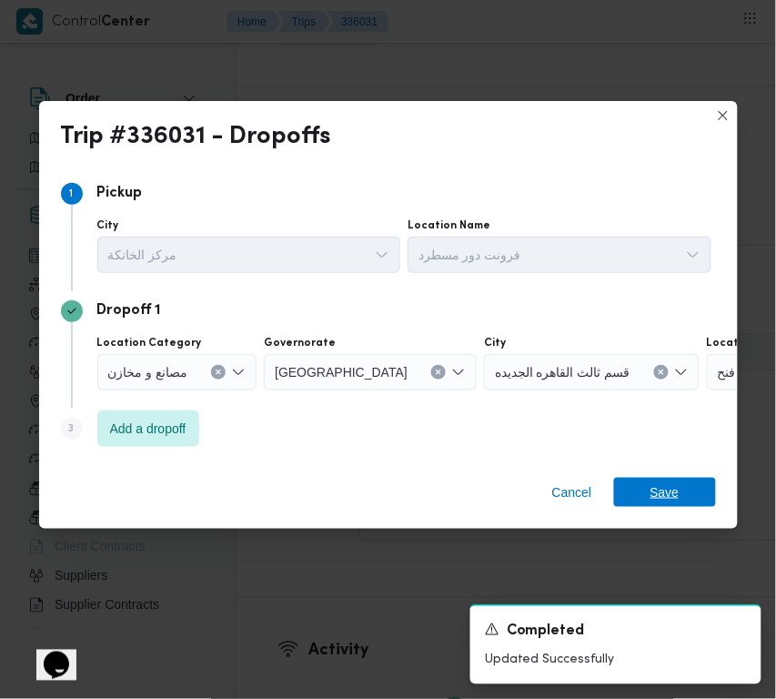
click at [660, 502] on span "Save" at bounding box center [665, 492] width 29 height 29
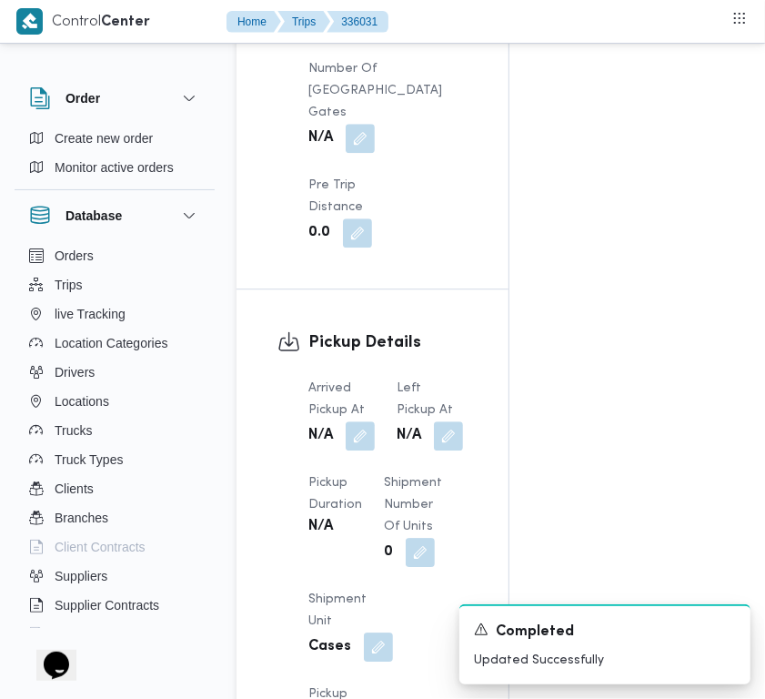
scroll to position [1534, 0]
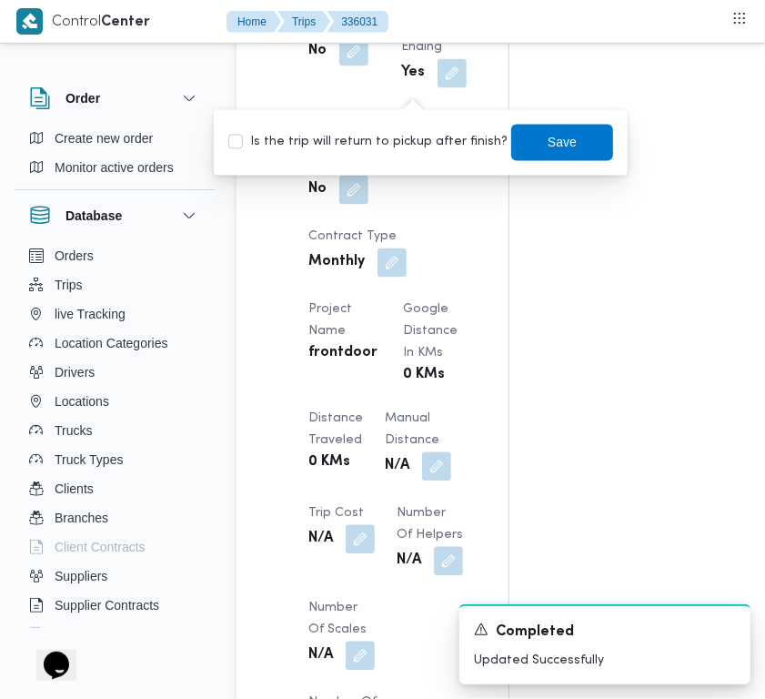
click at [396, 134] on label "Is the trip will return to pickup after finish?" at bounding box center [367, 142] width 279 height 22
checkbox input "true"
click at [515, 137] on span "Save" at bounding box center [562, 141] width 102 height 36
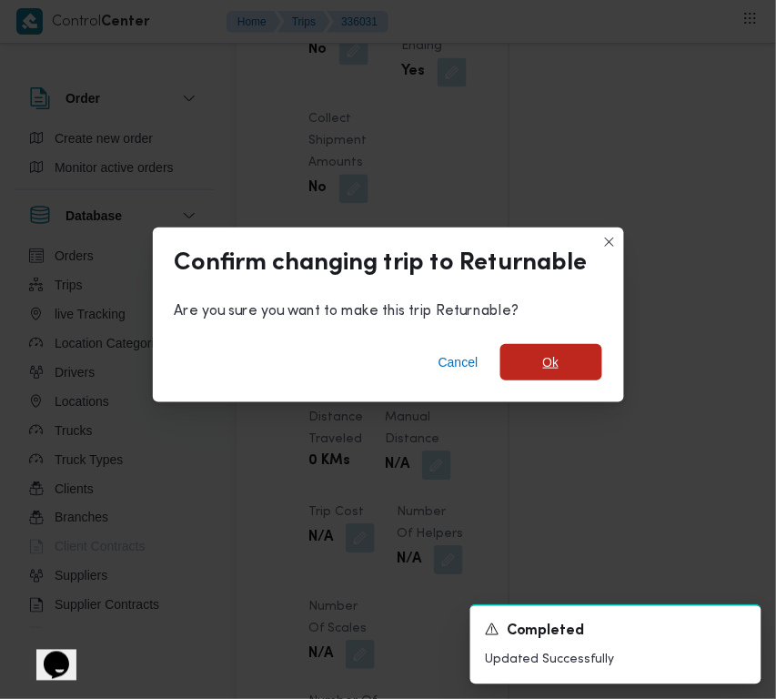
click at [549, 378] on span "Ok" at bounding box center [552, 362] width 102 height 36
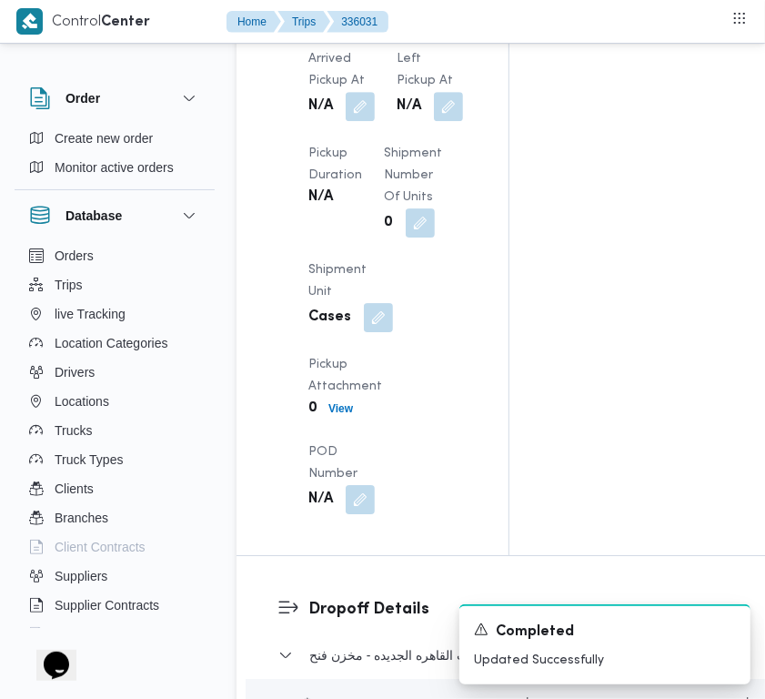
scroll to position [2676, 0]
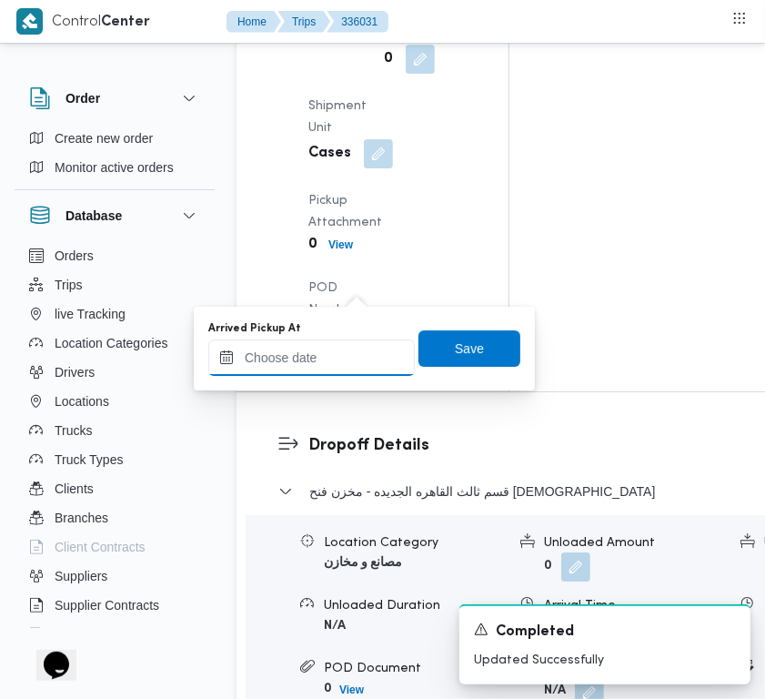
click at [357, 360] on input "Arrived Pickup At" at bounding box center [311, 357] width 207 height 36
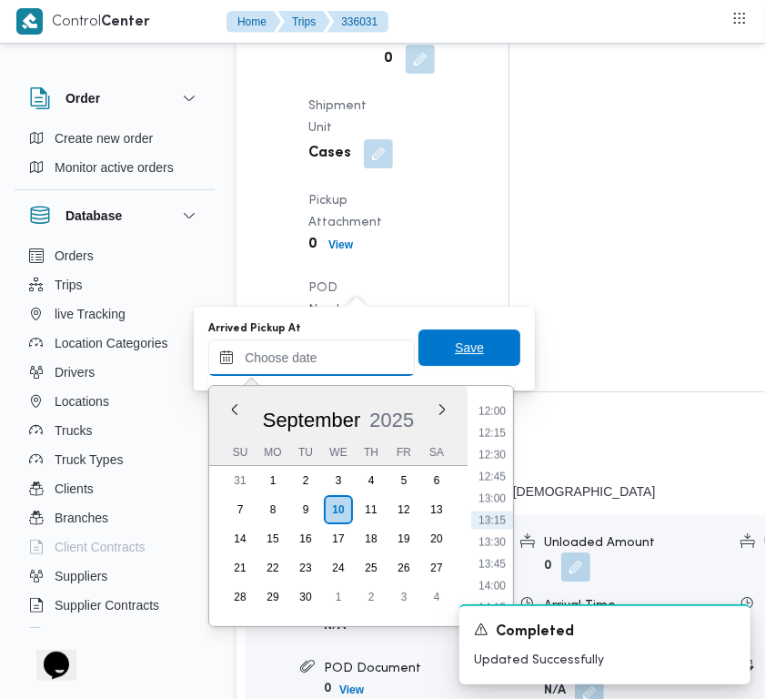
paste input "10/9/2025 7:30"
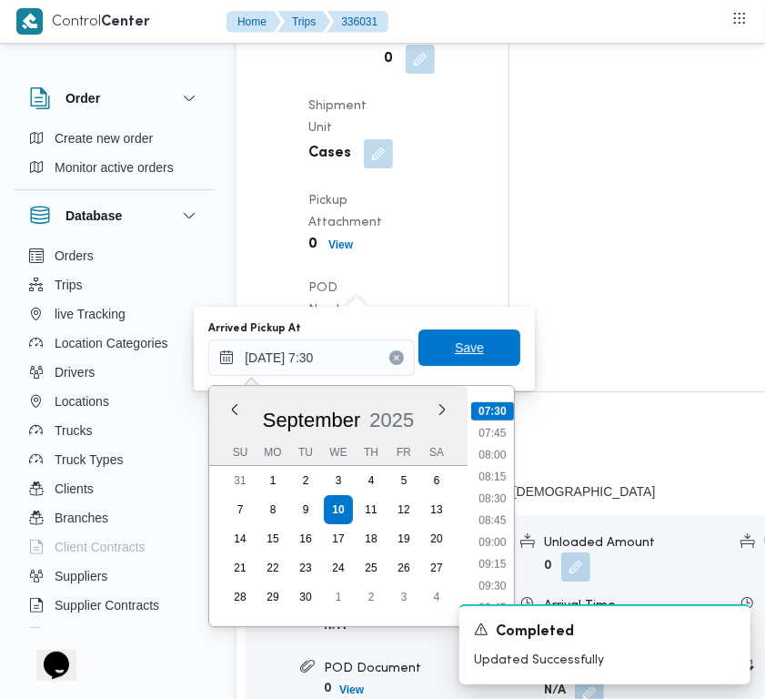
type input "10/09/2025 07:30"
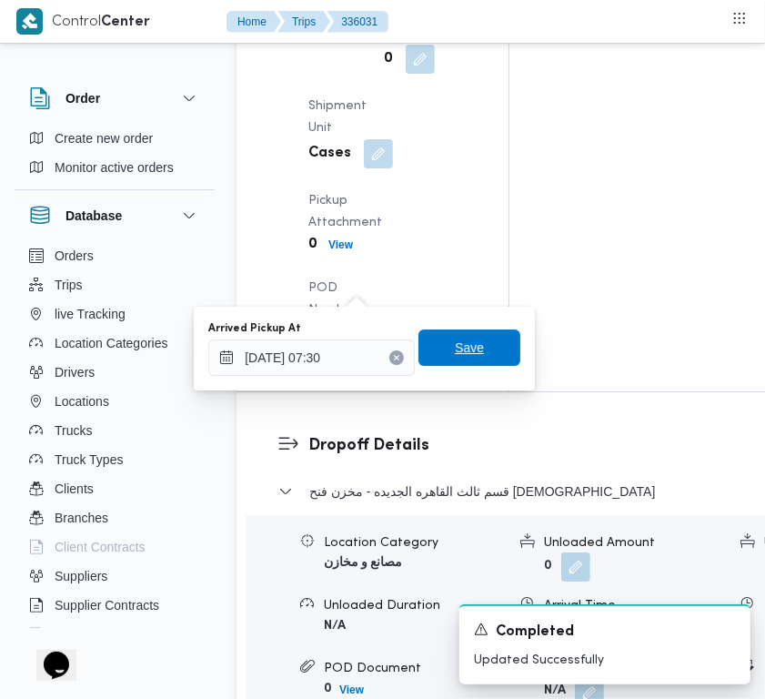
click at [485, 342] on span "Save" at bounding box center [470, 347] width 102 height 36
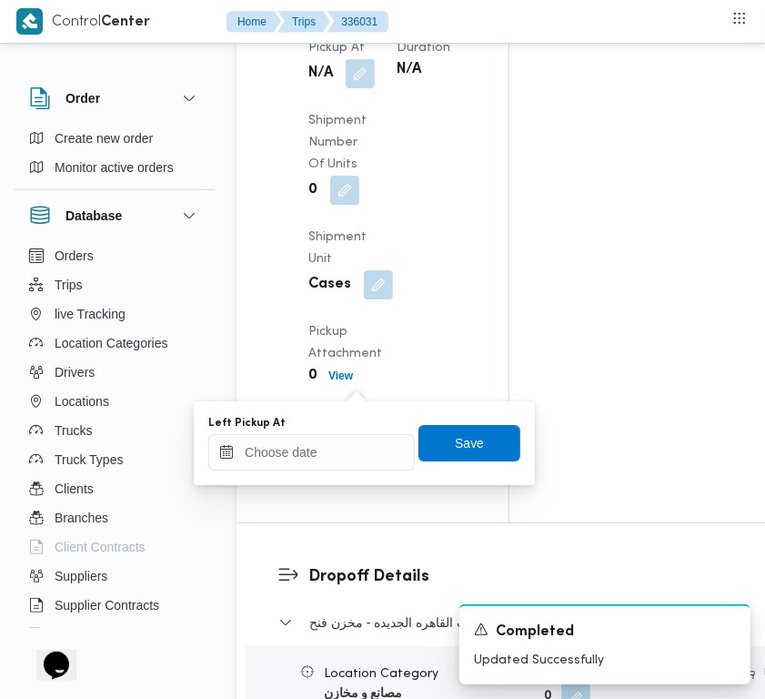
drag, startPoint x: 360, startPoint y: 470, endPoint x: 370, endPoint y: 471, distance: 10.1
click at [361, 471] on div "You are in a dialog. To close this dialog, hit escape. Left Pickup At Save" at bounding box center [364, 443] width 341 height 84
click at [319, 426] on div "Left Pickup At" at bounding box center [311, 423] width 207 height 15
click at [359, 447] on div at bounding box center [311, 452] width 207 height 36
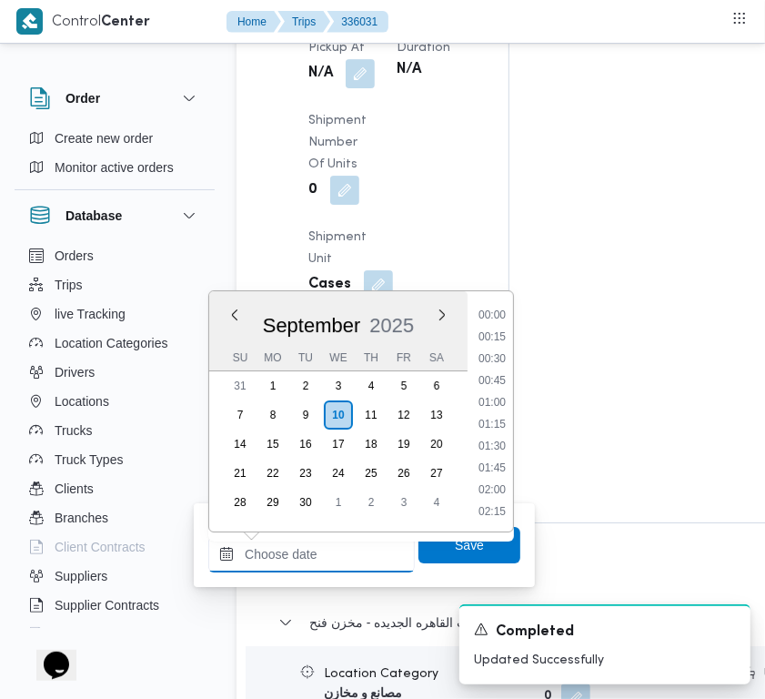
scroll to position [1047, 0]
click at [507, 443] on li "13:30" at bounding box center [492, 448] width 42 height 18
type input "10/09/2025 13:30"
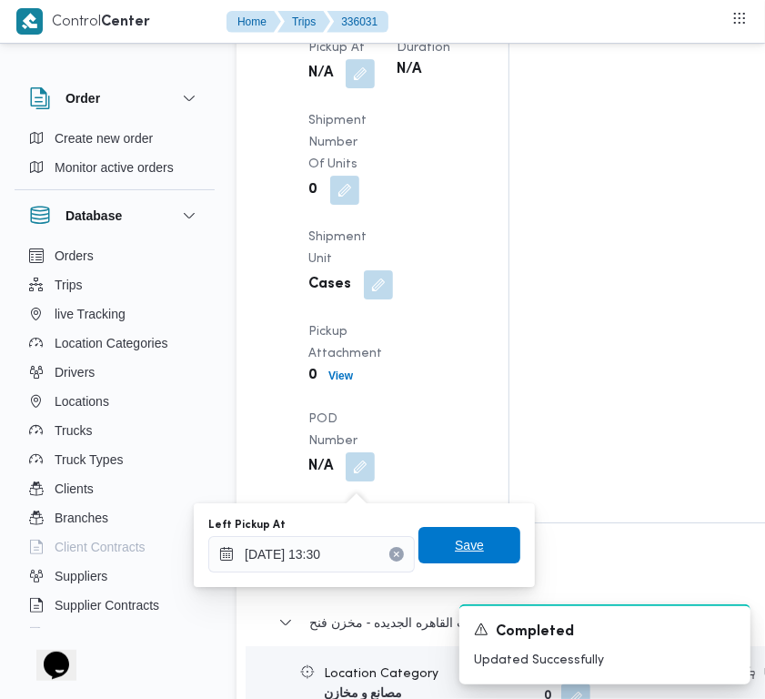
drag, startPoint x: 470, startPoint y: 543, endPoint x: 460, endPoint y: 494, distance: 50.3
click at [469, 546] on span "Save" at bounding box center [470, 545] width 102 height 36
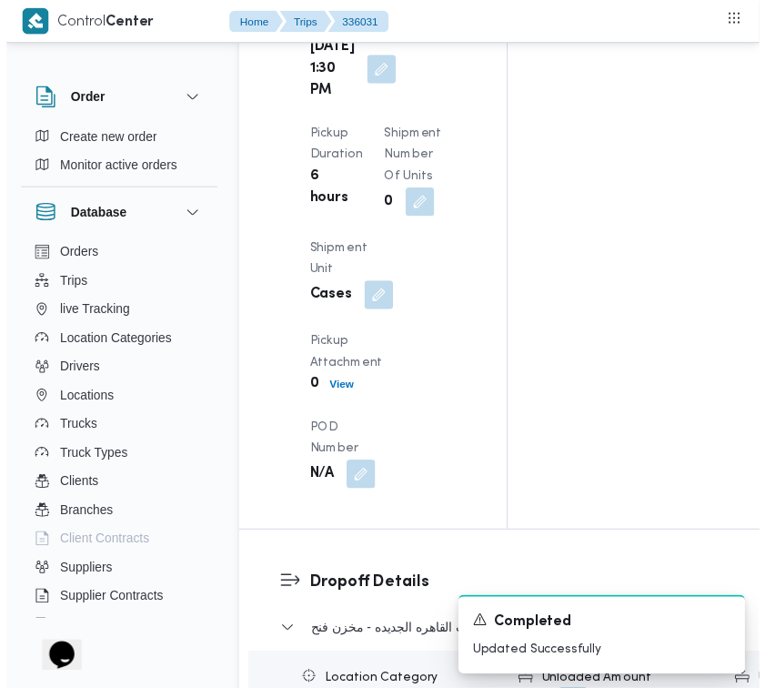
scroll to position [0, 0]
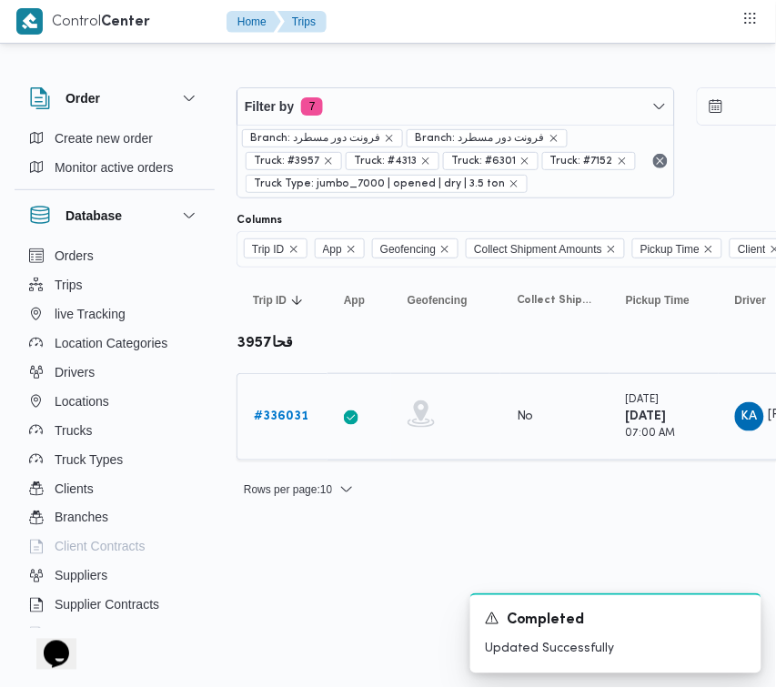
click at [315, 410] on div "# 336031" at bounding box center [283, 417] width 72 height 36
click at [297, 414] on b "# 336031" at bounding box center [281, 416] width 55 height 12
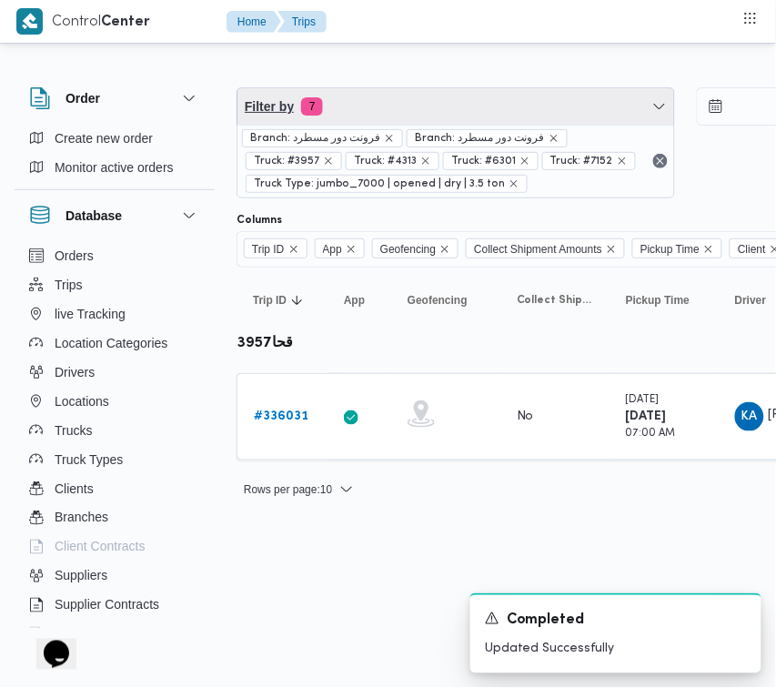
click at [365, 110] on span "Filter by 7" at bounding box center [456, 106] width 437 height 36
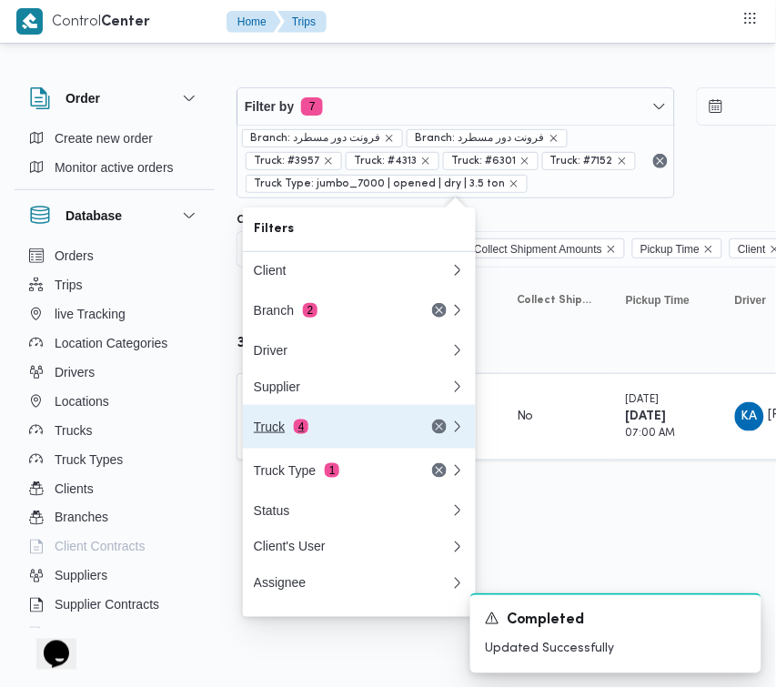
click at [356, 434] on div "Truck 4" at bounding box center [330, 427] width 153 height 15
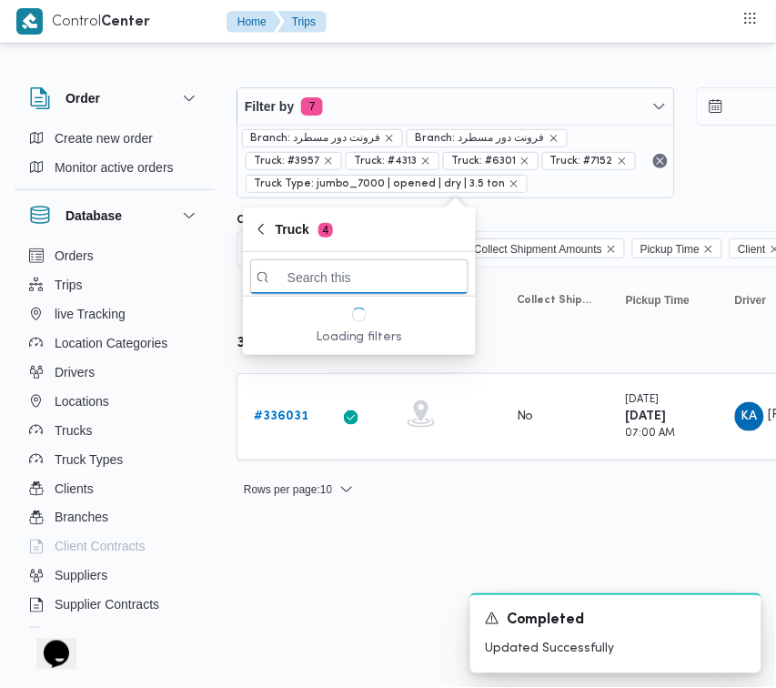
paste input "7836"
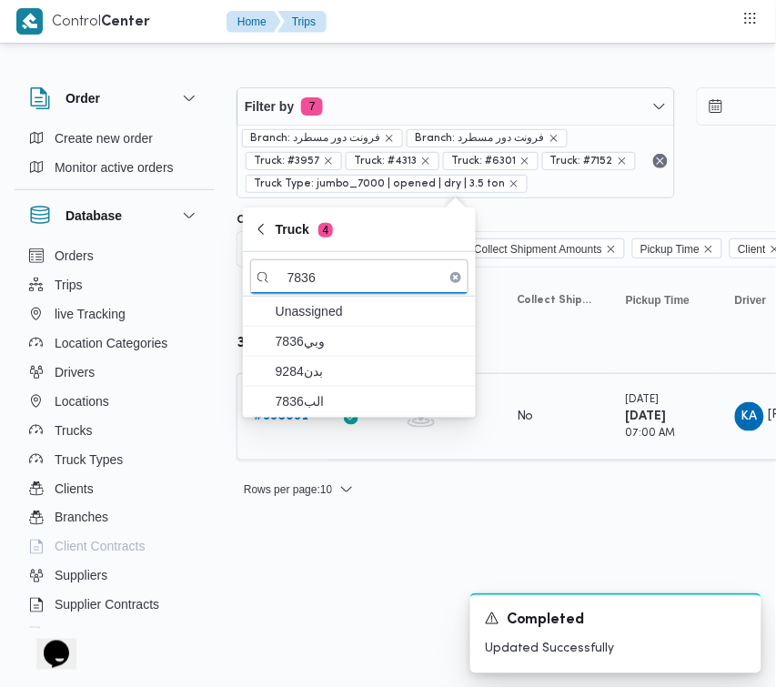
type input "7836"
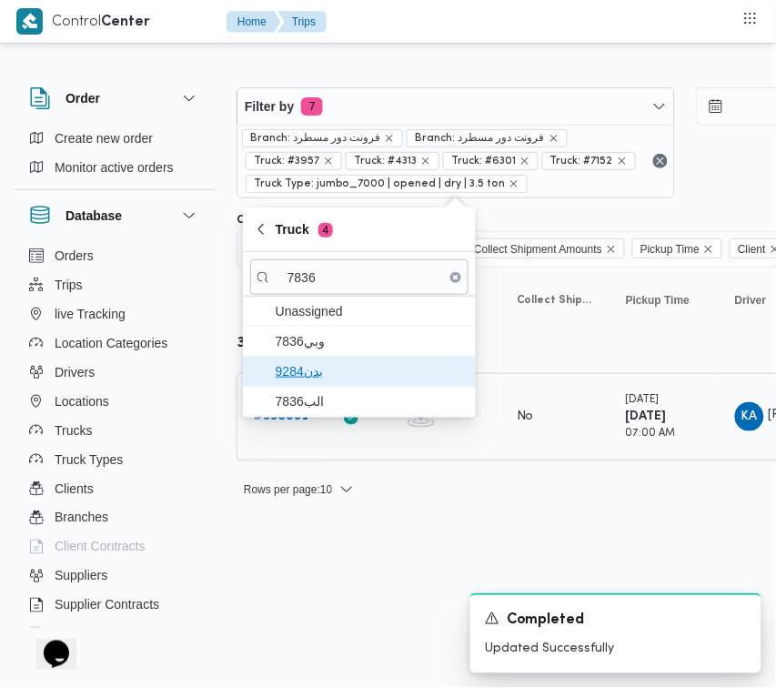
click at [329, 379] on span "بدن9284" at bounding box center [370, 371] width 189 height 22
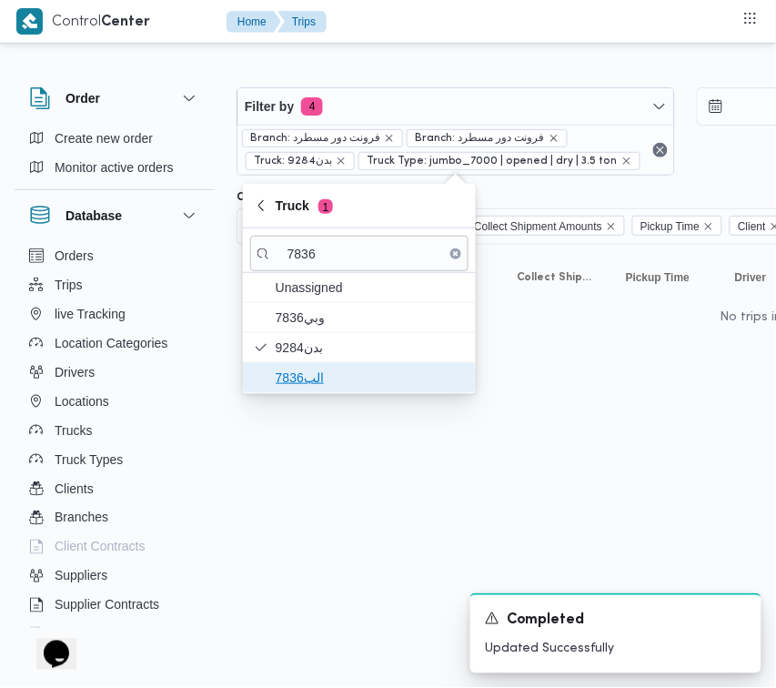
click at [329, 382] on span "الب7836" at bounding box center [370, 378] width 189 height 22
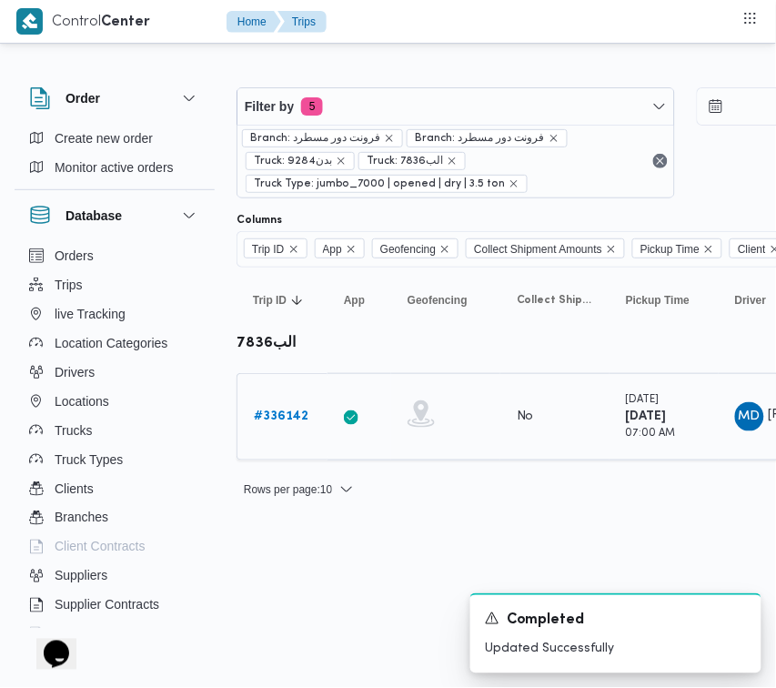
click at [271, 410] on b "# 336142" at bounding box center [281, 416] width 55 height 12
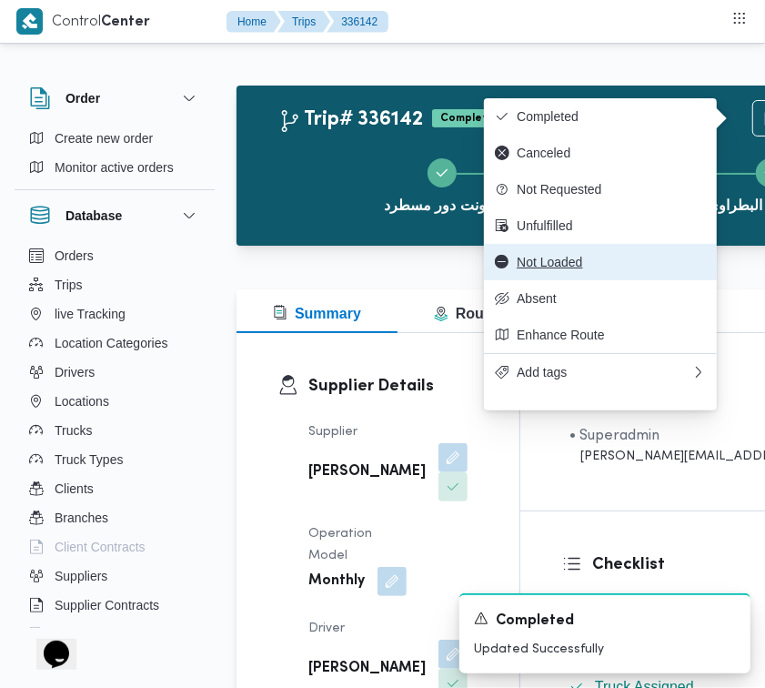
click at [546, 267] on span "Not Loaded" at bounding box center [611, 262] width 189 height 15
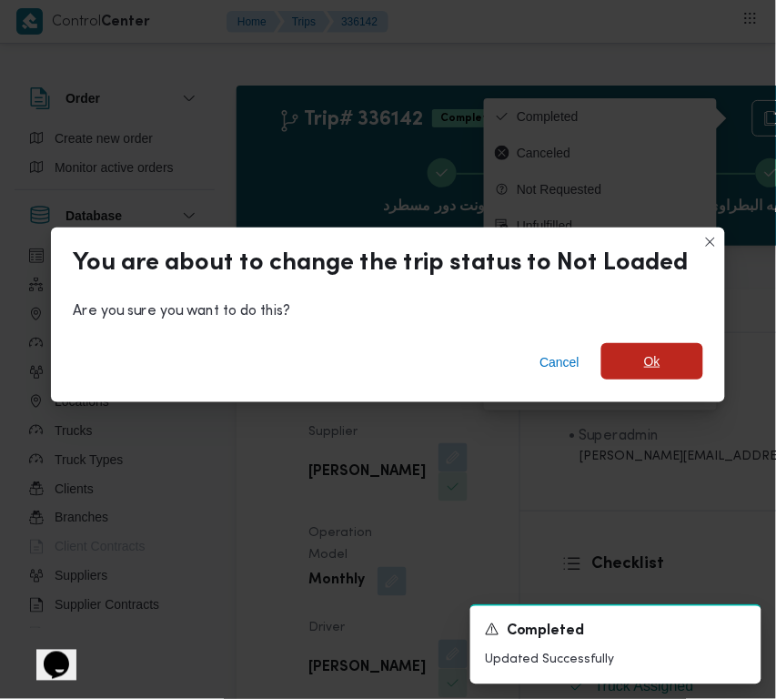
click at [632, 352] on span "Ok" at bounding box center [653, 361] width 102 height 36
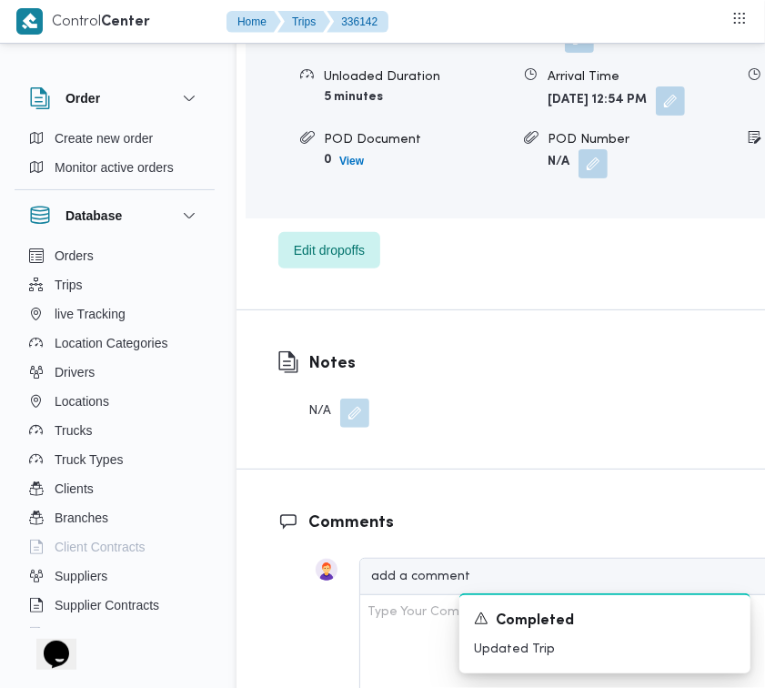
scroll to position [3161, 0]
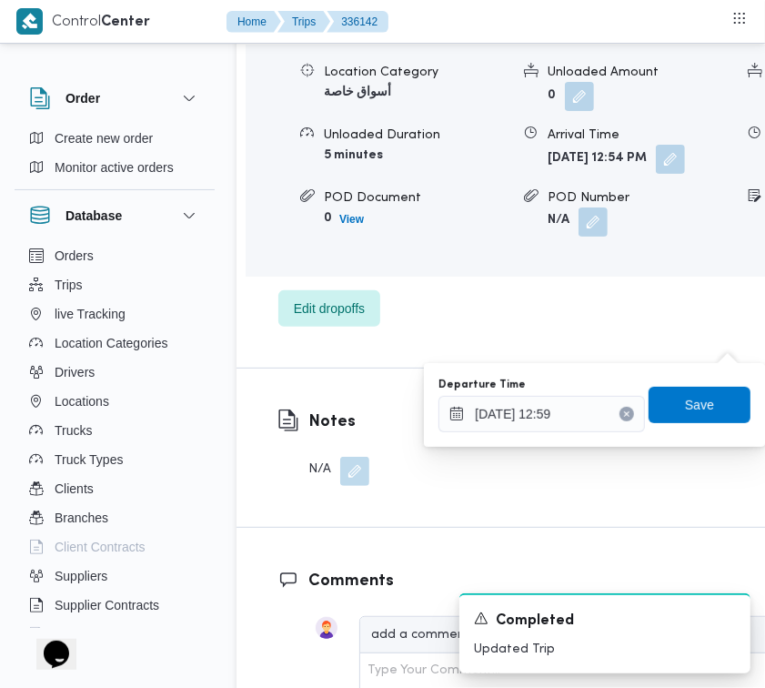
click at [624, 414] on icon "Clear input" at bounding box center [626, 413] width 5 height 5
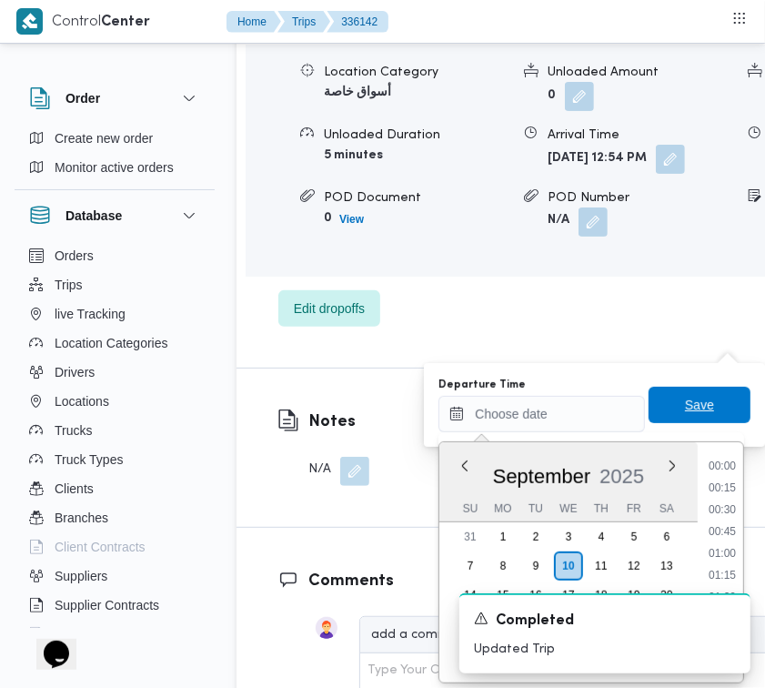
click at [685, 414] on span "Save" at bounding box center [699, 405] width 29 height 22
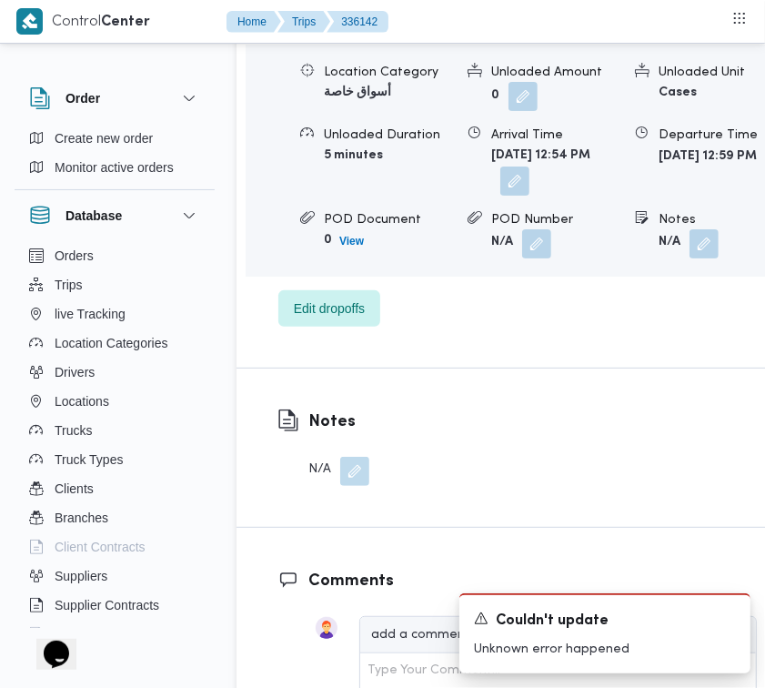
click at [530, 196] on span at bounding box center [510, 181] width 38 height 29
click at [530, 195] on button "button" at bounding box center [515, 180] width 29 height 29
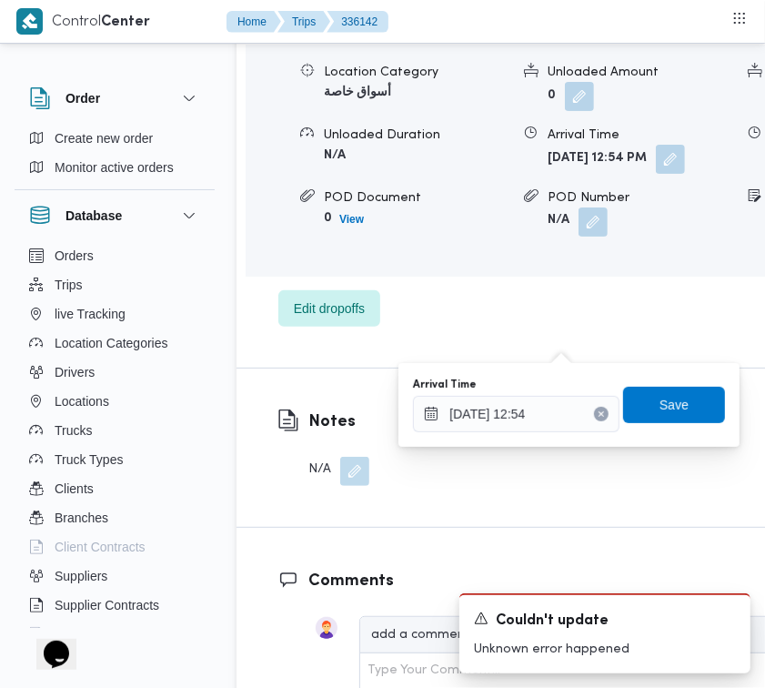
click at [594, 412] on button "Clear input" at bounding box center [601, 414] width 15 height 15
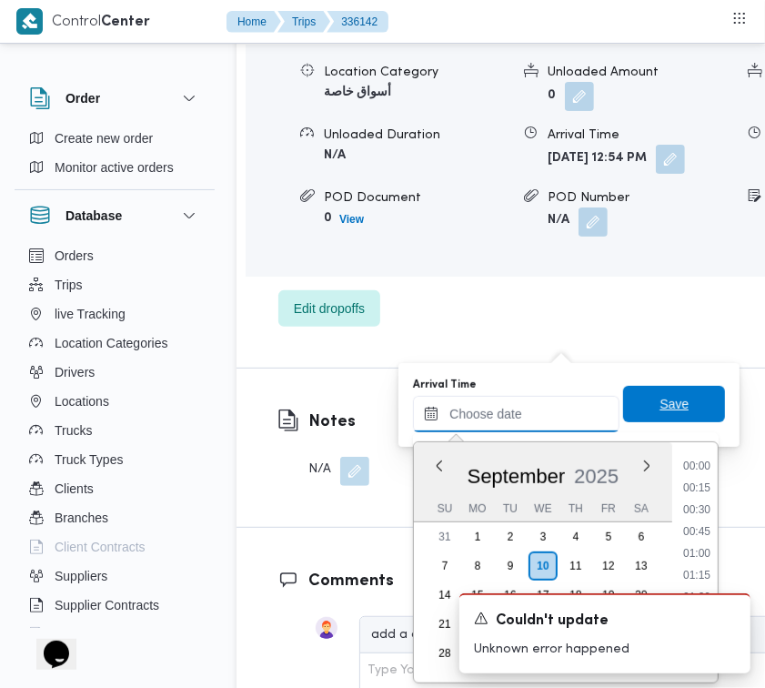
scroll to position [1069, 0]
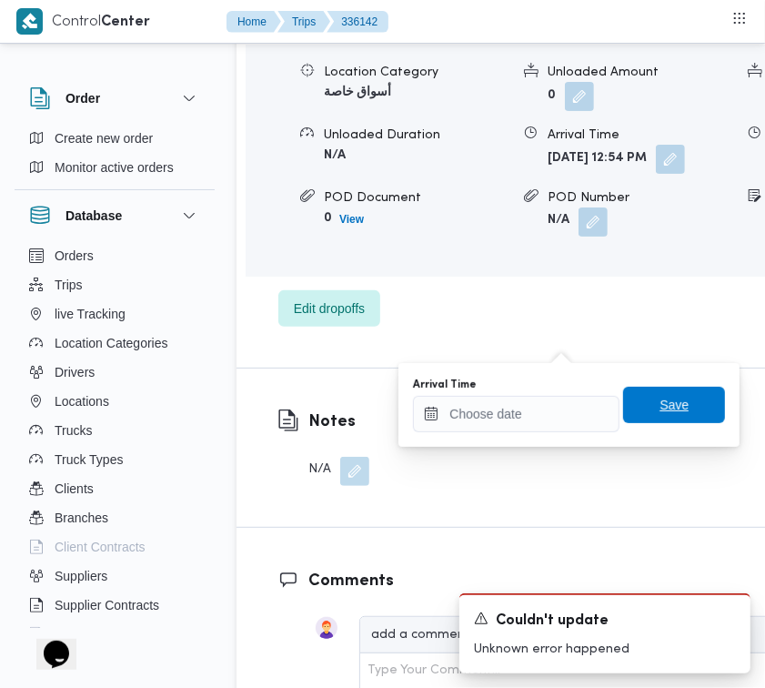
drag, startPoint x: 653, startPoint y: 408, endPoint x: 671, endPoint y: 396, distance: 21.7
click at [660, 408] on span "Save" at bounding box center [674, 405] width 29 height 22
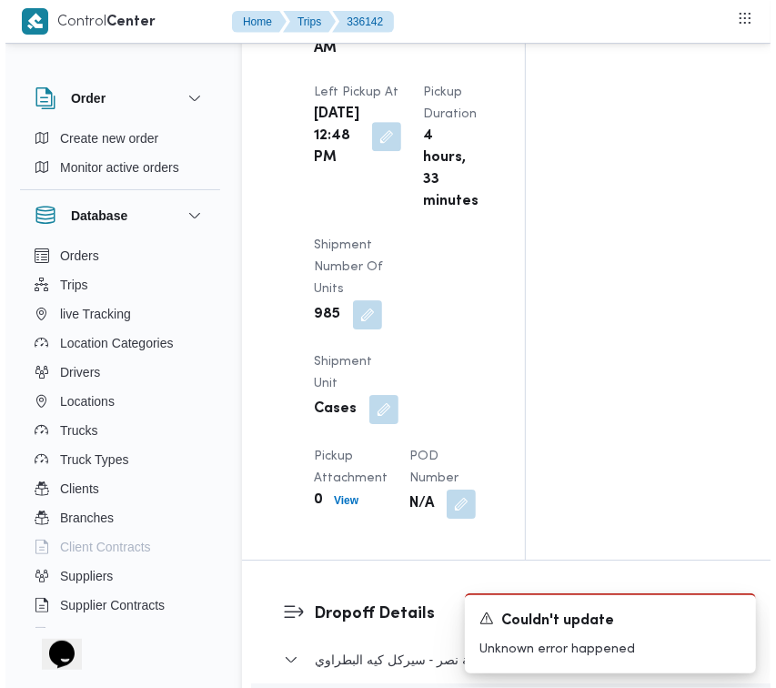
scroll to position [0, 0]
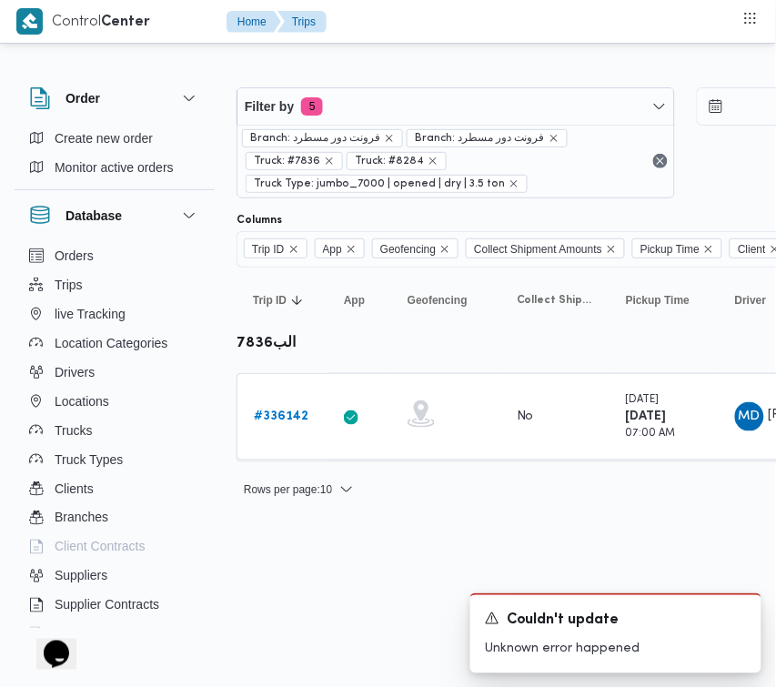
click at [424, 129] on span "Branch: فرونت دور مسطرد" at bounding box center [487, 138] width 161 height 18
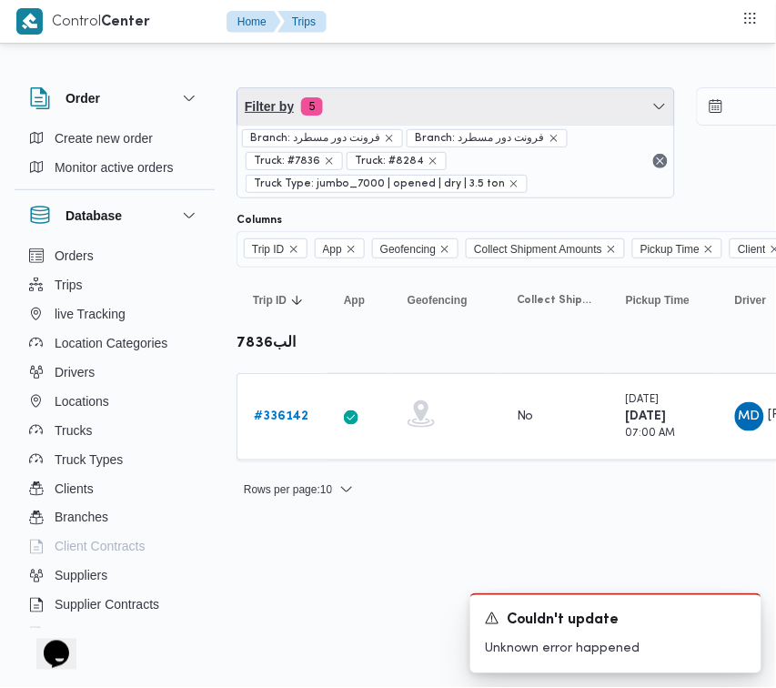
click at [400, 116] on span "Filter by 5" at bounding box center [456, 106] width 437 height 36
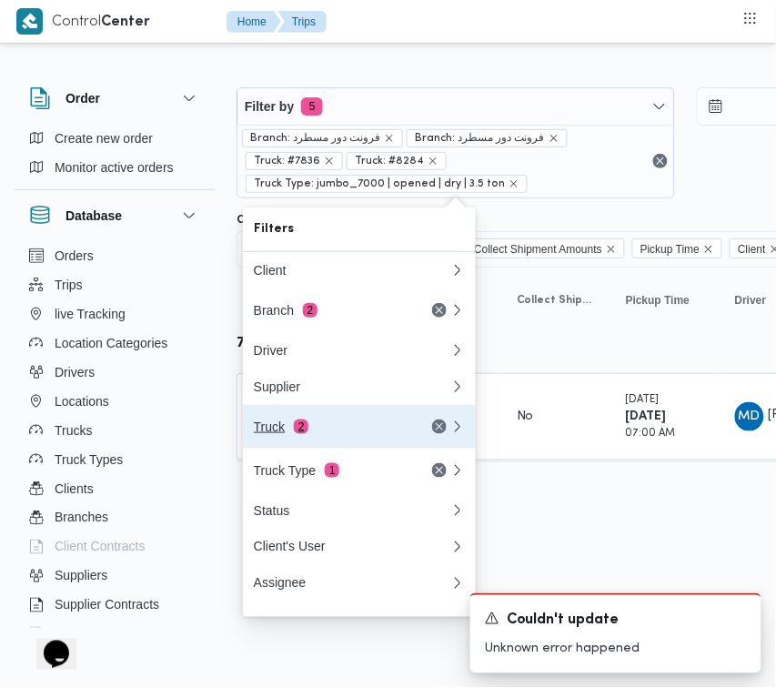
click at [349, 434] on div "Truck 2" at bounding box center [330, 427] width 153 height 15
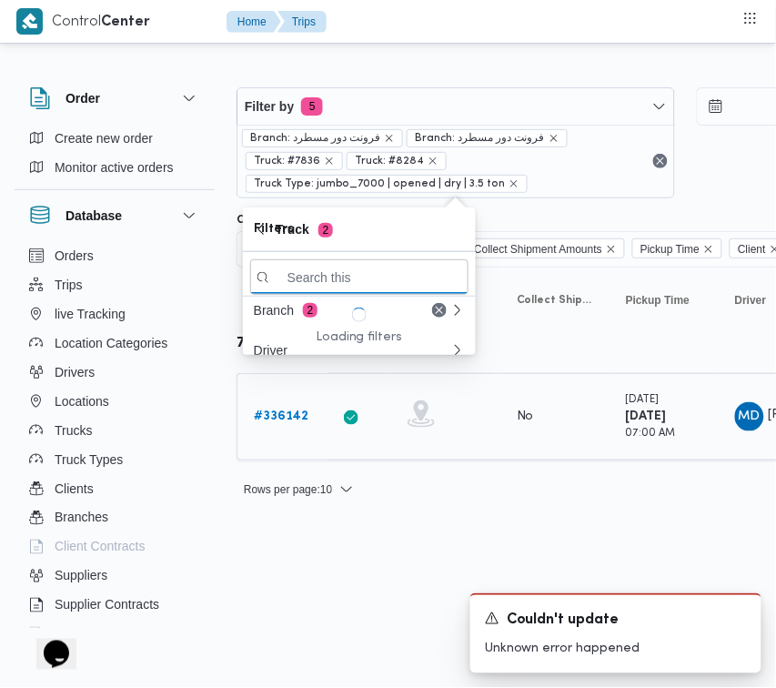
paste input "8418"
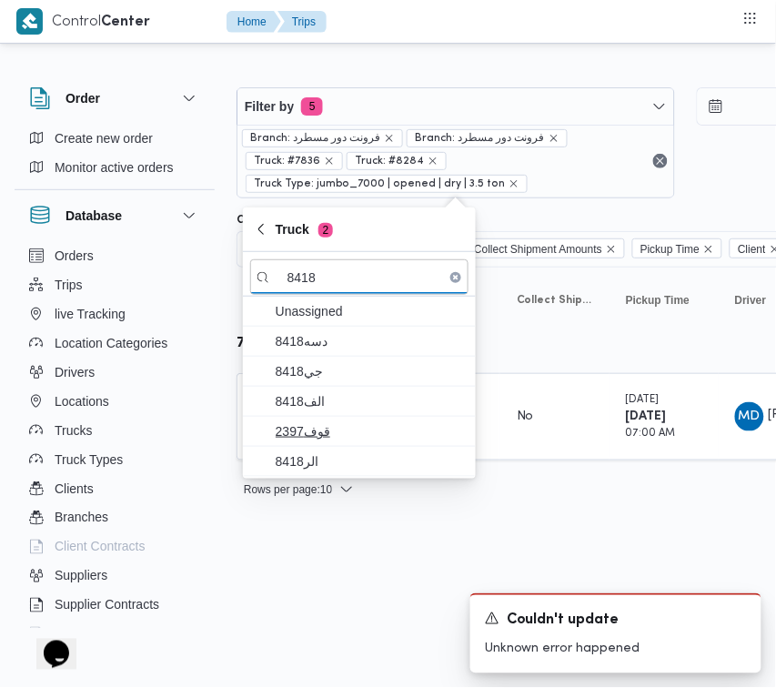
type input "8418"
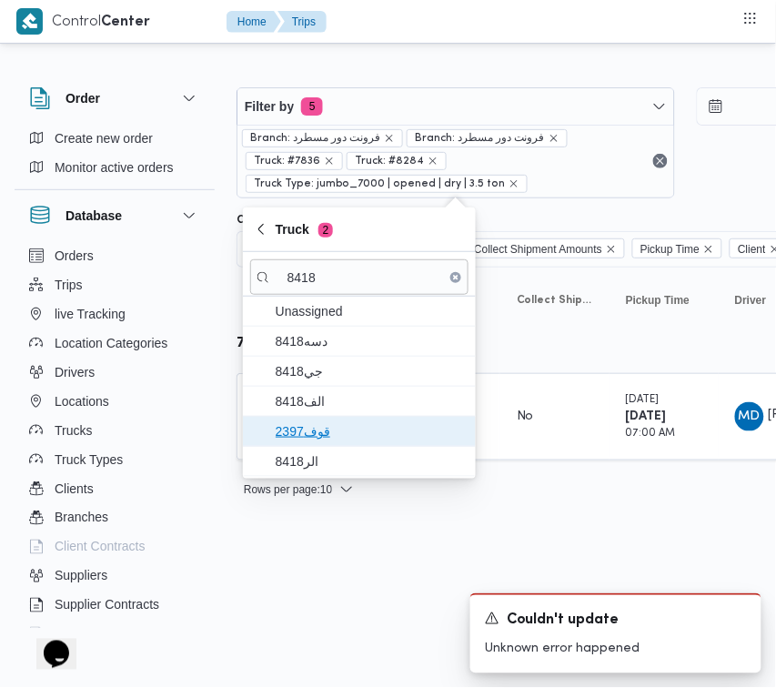
click at [319, 417] on span "قوف2397" at bounding box center [359, 431] width 218 height 29
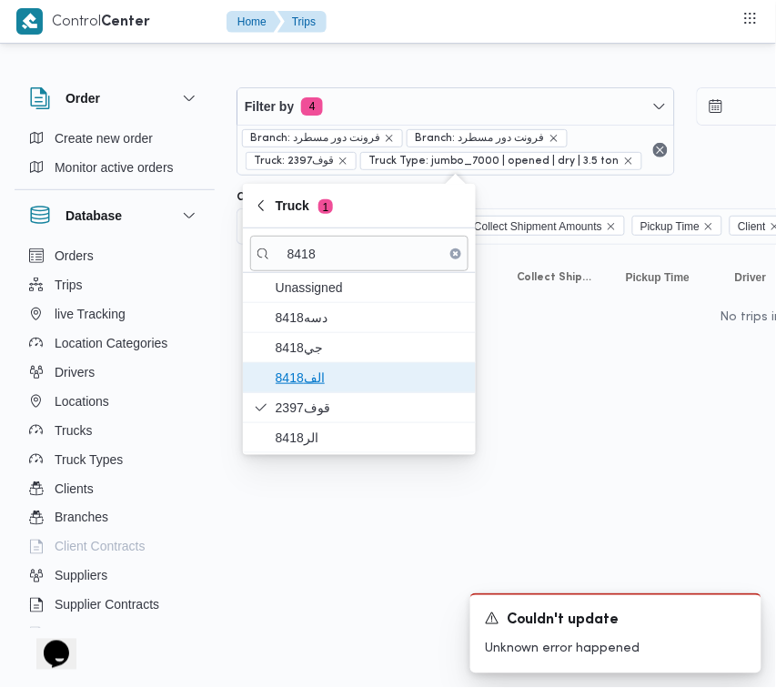
click at [310, 392] on span "الف8418" at bounding box center [359, 377] width 218 height 29
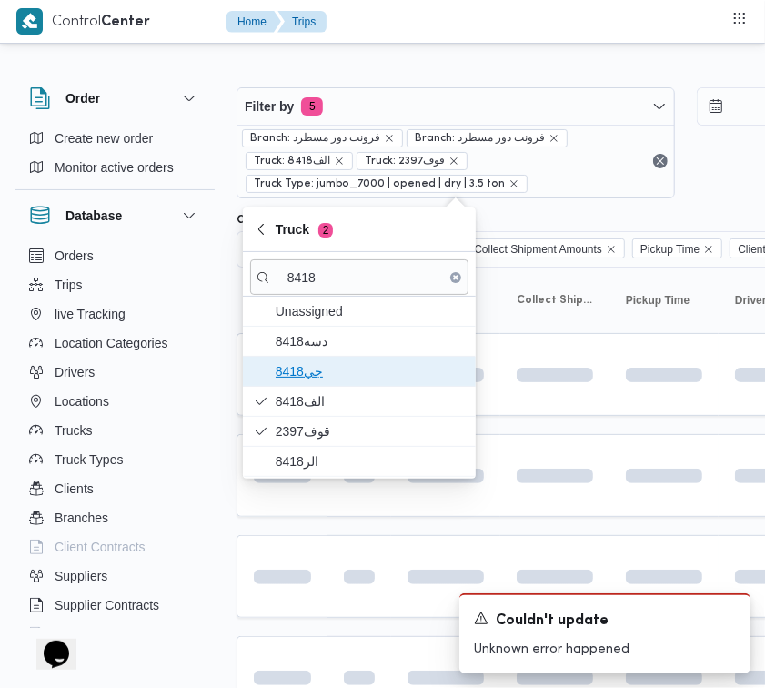
click at [305, 373] on span "جي8418" at bounding box center [370, 371] width 189 height 22
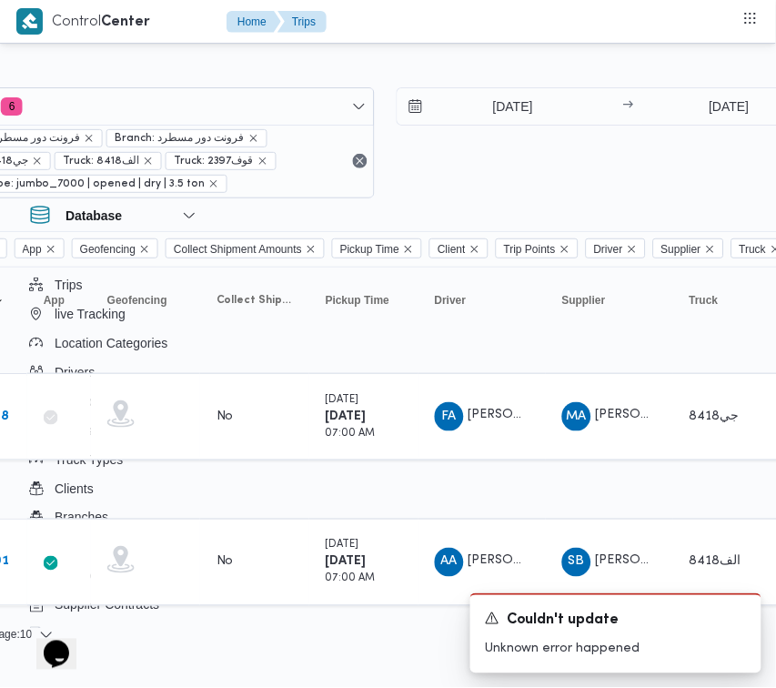
scroll to position [0, 341]
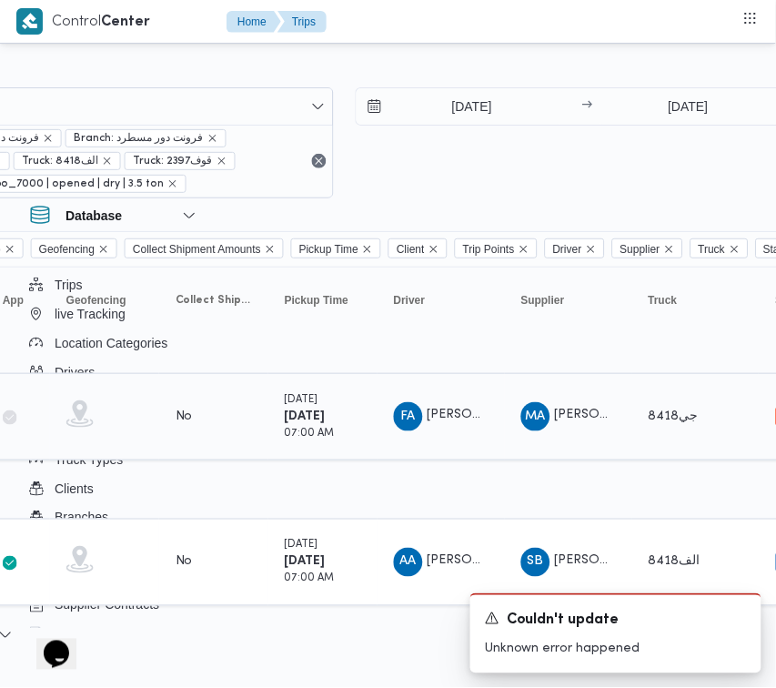
click at [321, 437] on small "07:00 AM" at bounding box center [310, 434] width 50 height 10
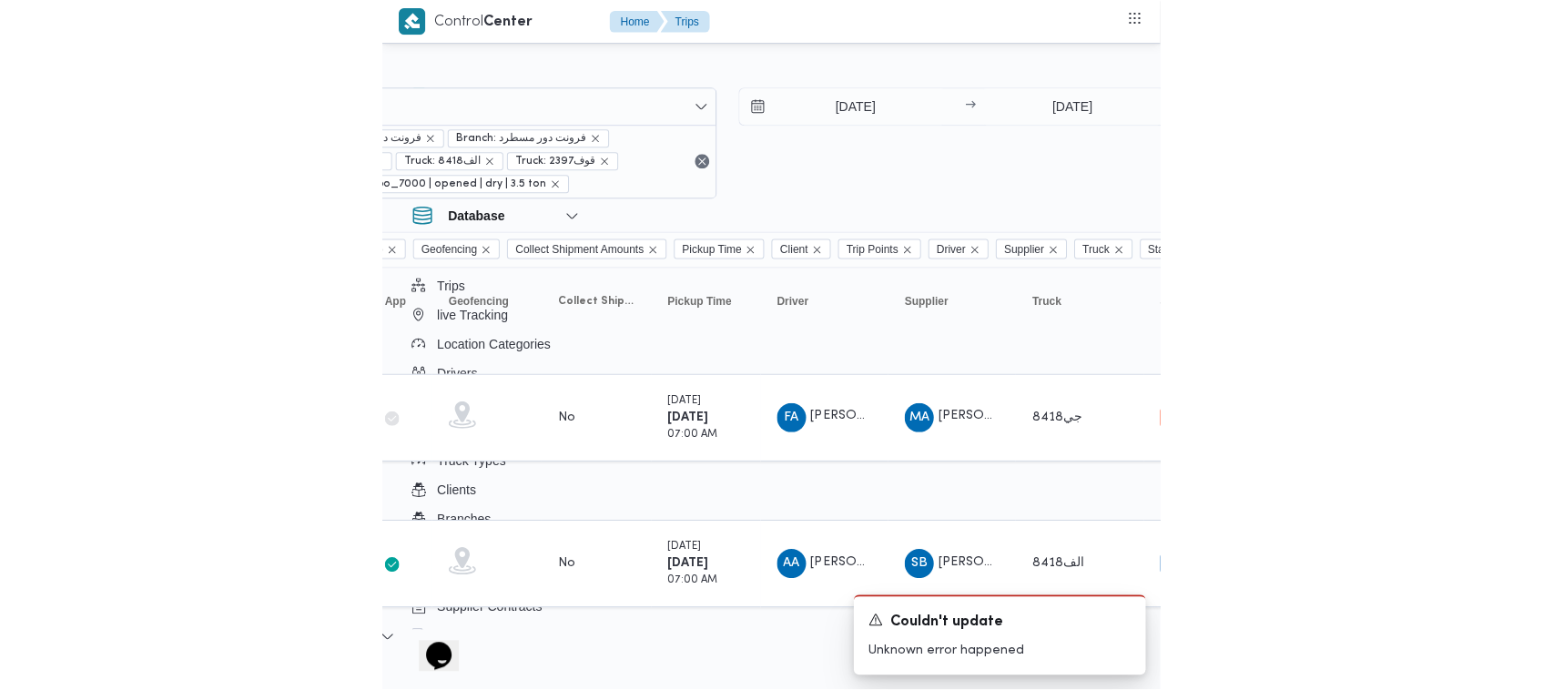
scroll to position [0, 0]
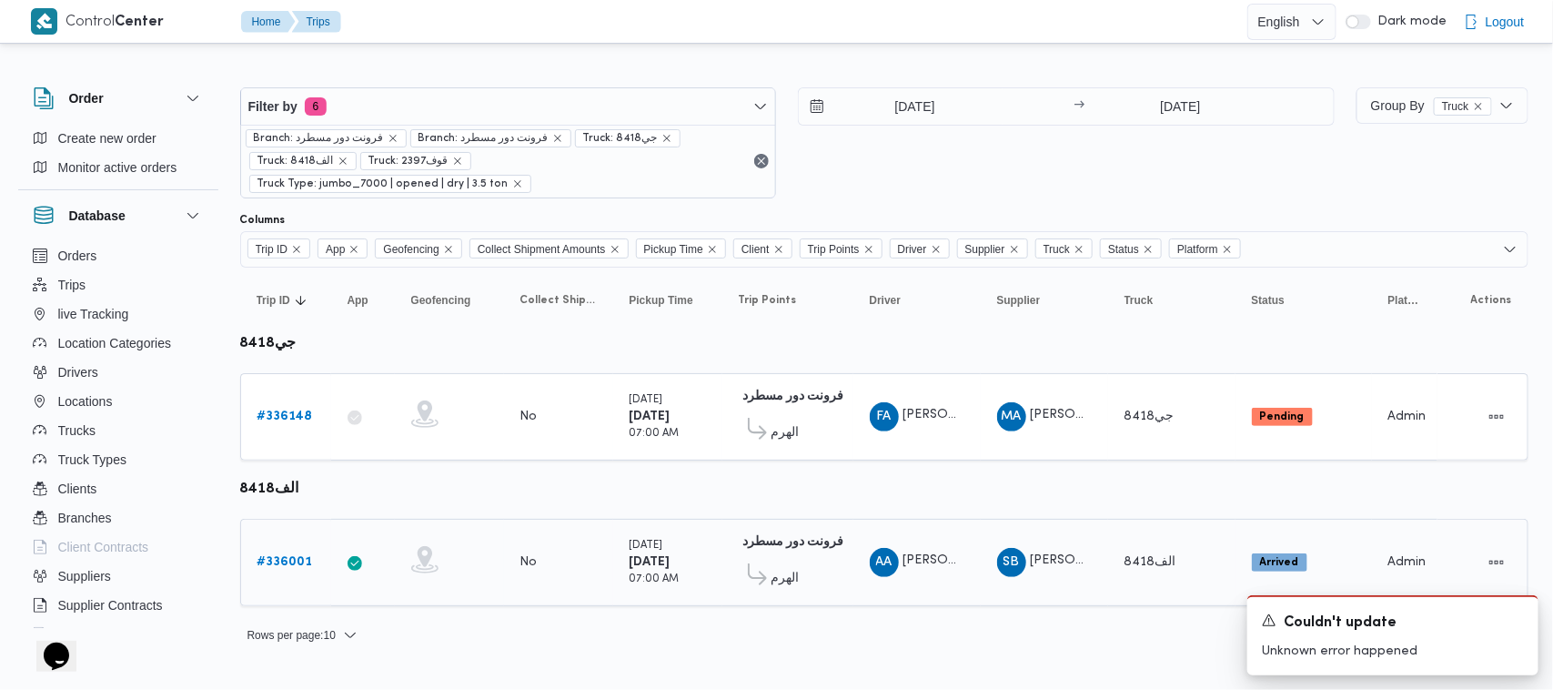
click at [772, 568] on span "الهرم" at bounding box center [786, 579] width 28 height 22
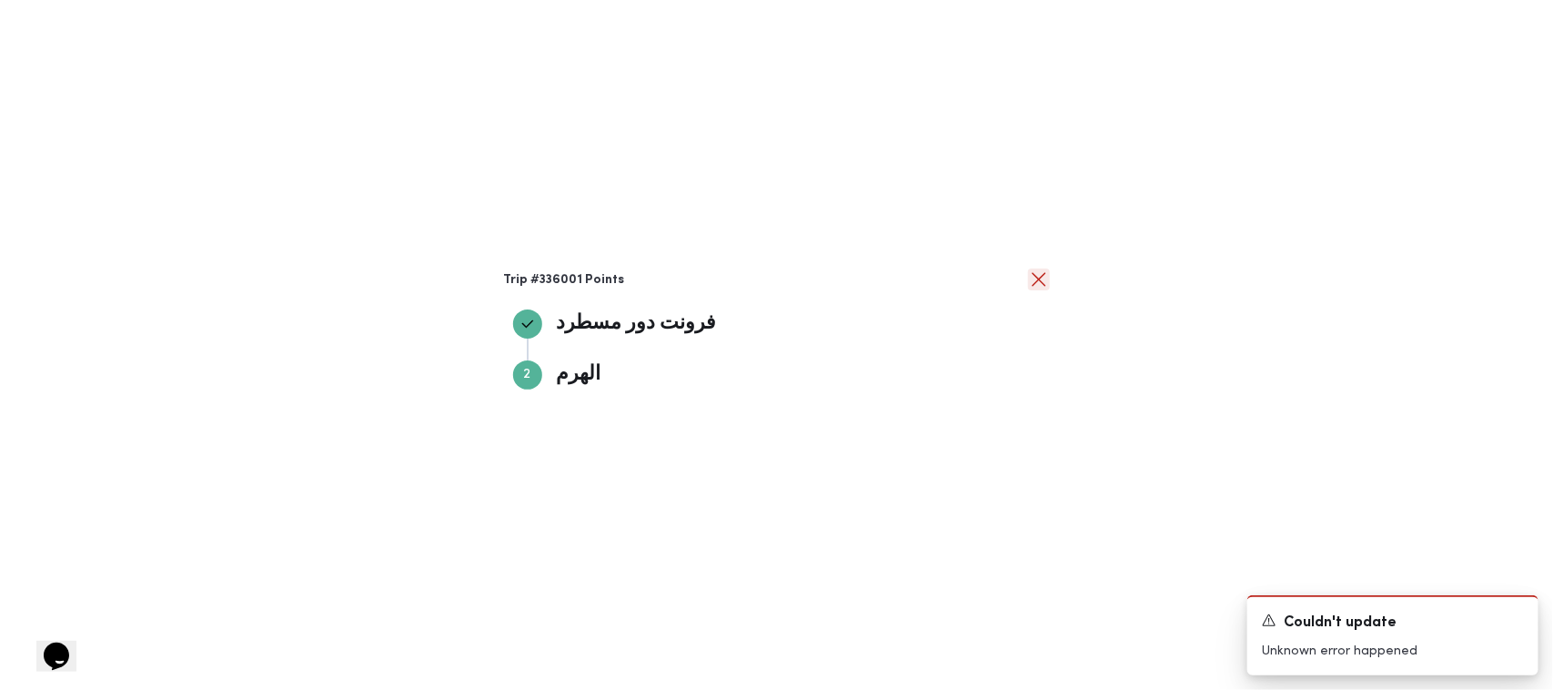
click at [792, 275] on button "close" at bounding box center [1039, 279] width 22 height 22
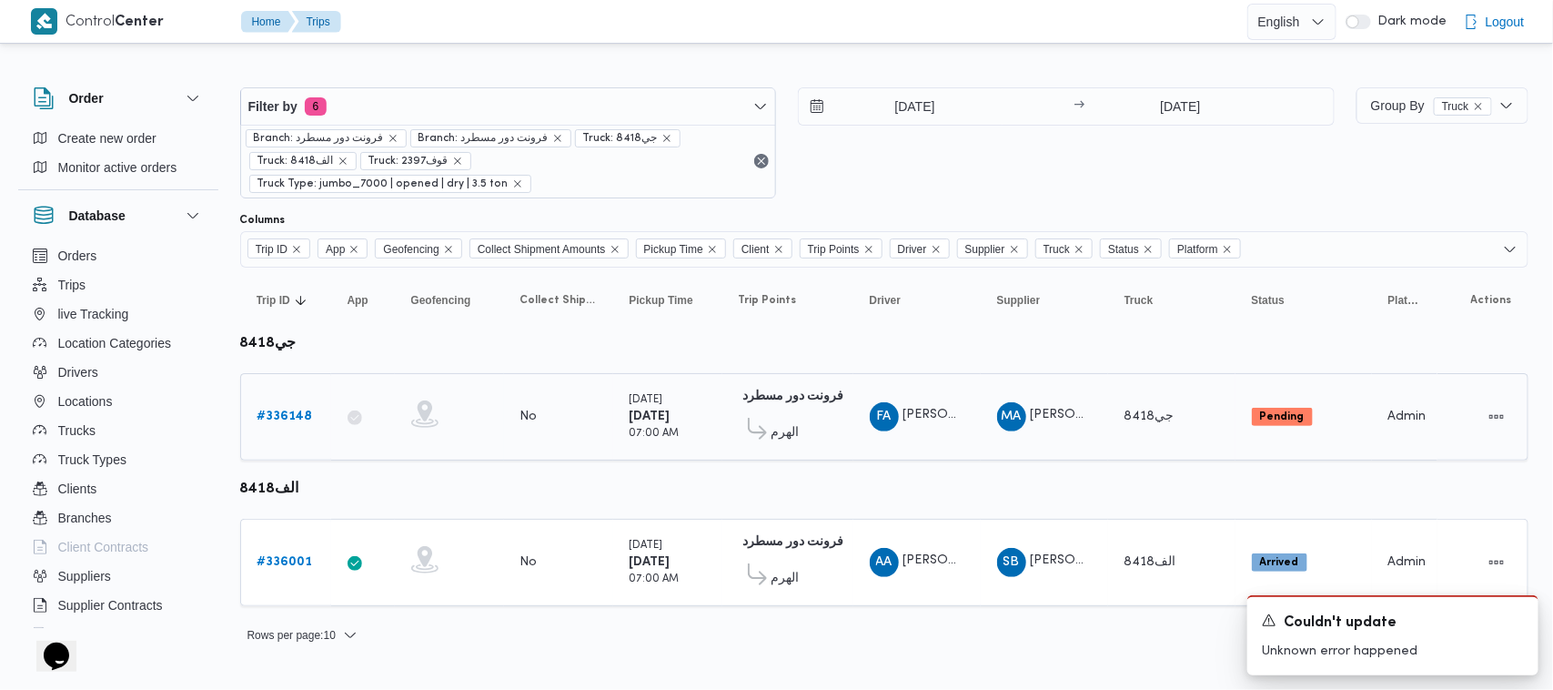
click at [779, 422] on span "الهرم" at bounding box center [786, 433] width 28 height 22
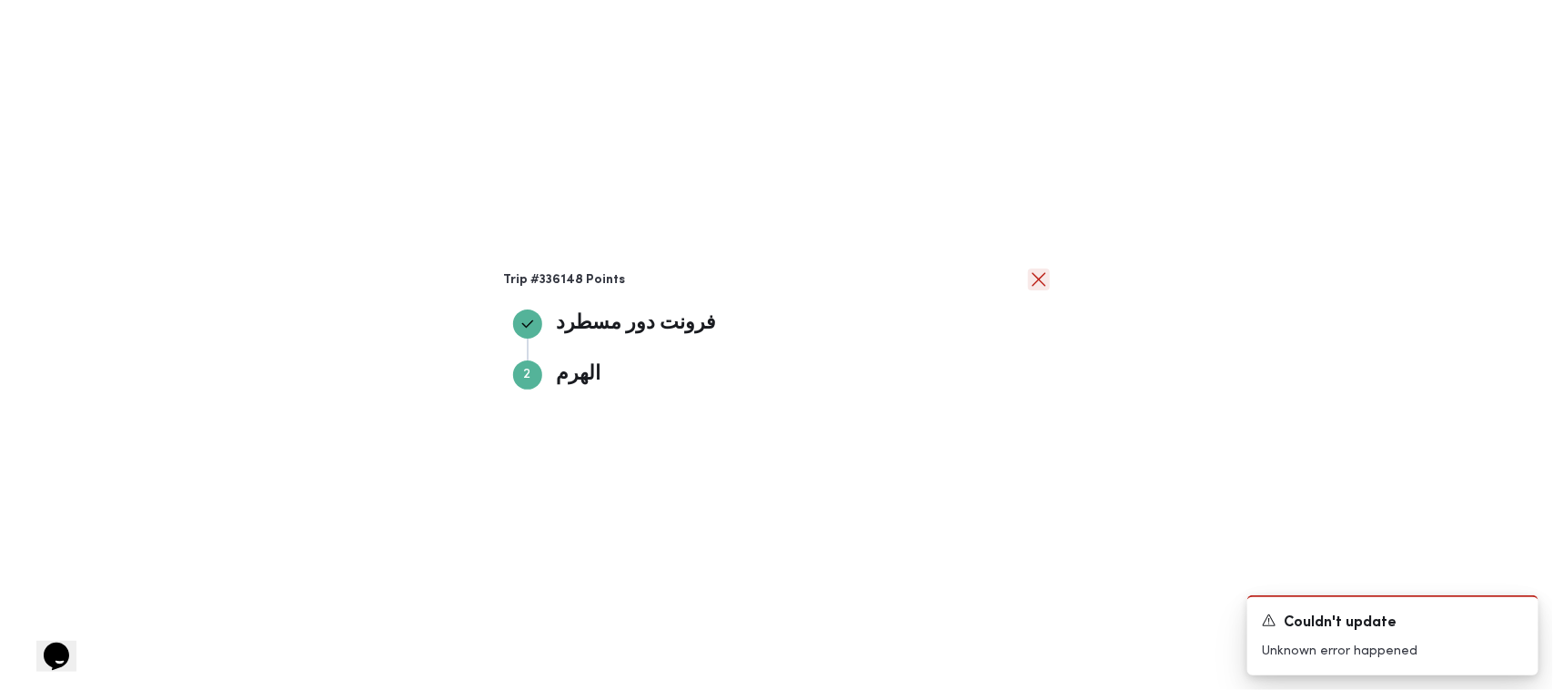
click at [792, 279] on button "close" at bounding box center [1039, 279] width 22 height 22
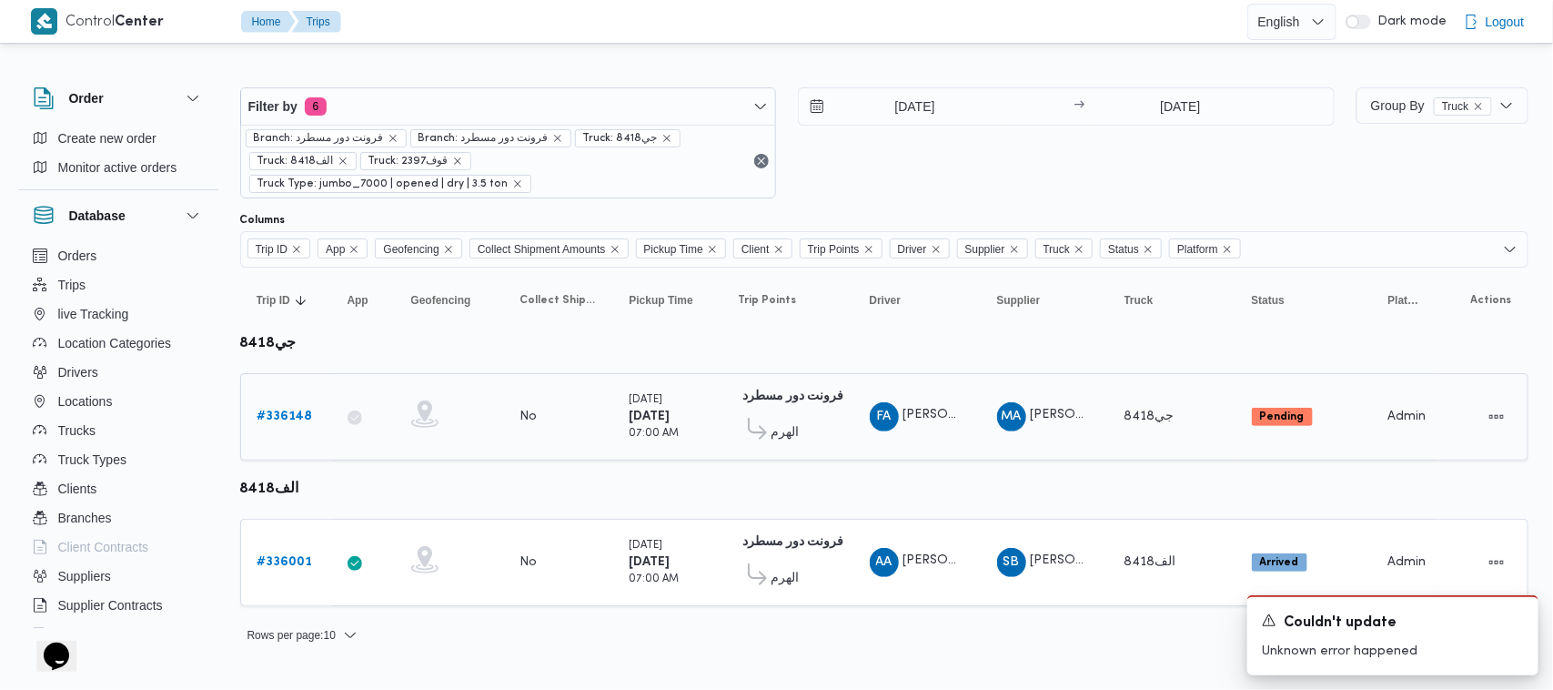
click at [293, 406] on link "# 336148" at bounding box center [286, 417] width 56 height 22
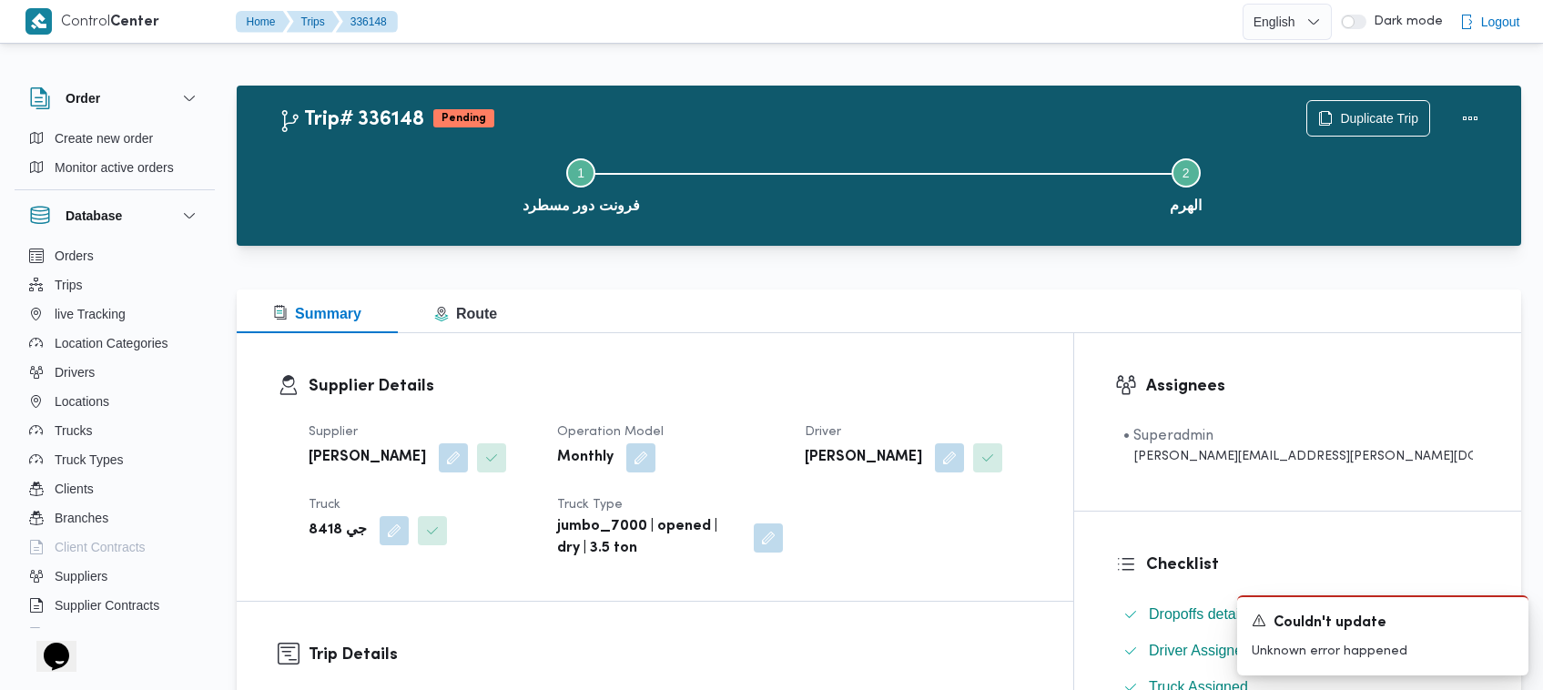
drag, startPoint x: 998, startPoint y: 328, endPoint x: 1156, endPoint y: 284, distance: 163.4
click at [792, 328] on div "Summary Route" at bounding box center [879, 311] width 1284 height 44
click at [792, 111] on button "Actions" at bounding box center [1470, 117] width 36 height 36
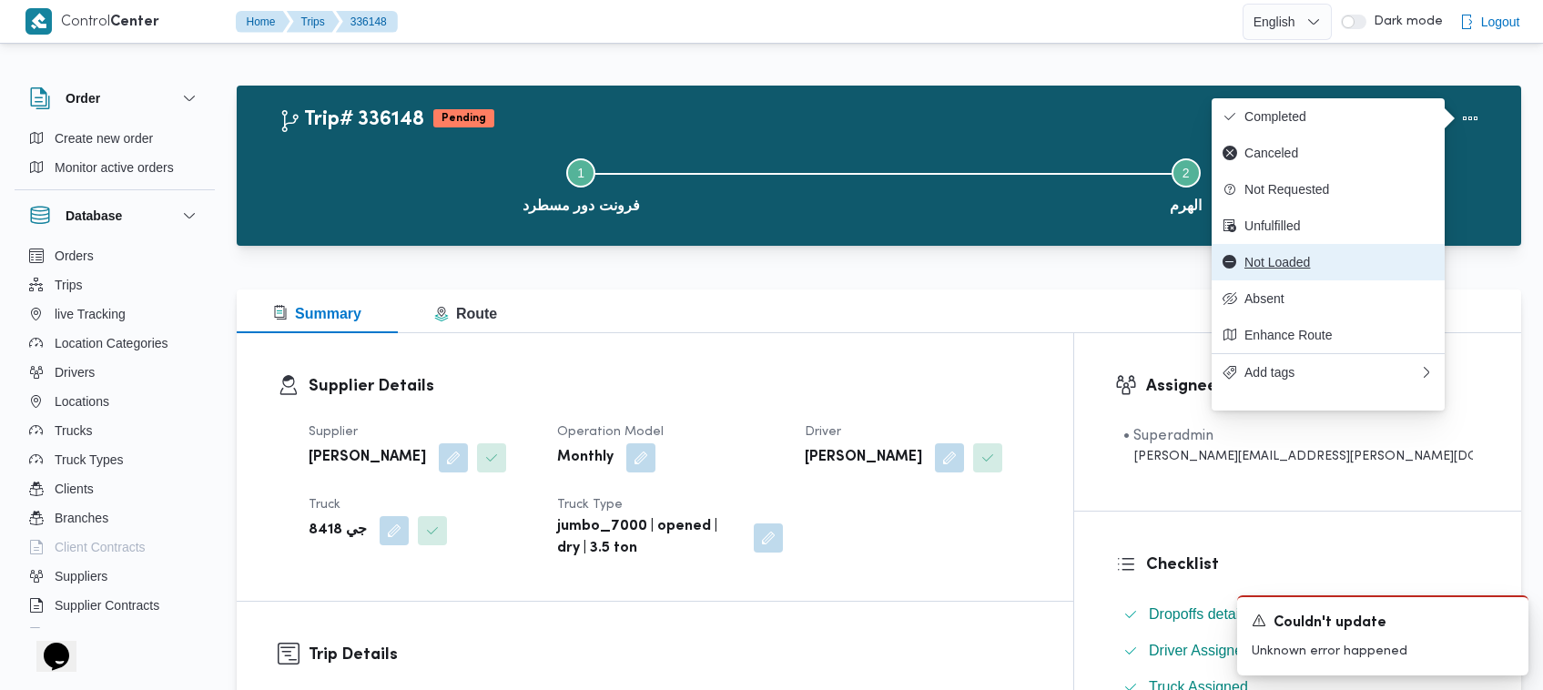
click at [792, 257] on button "Not Loaded" at bounding box center [1327, 262] width 233 height 36
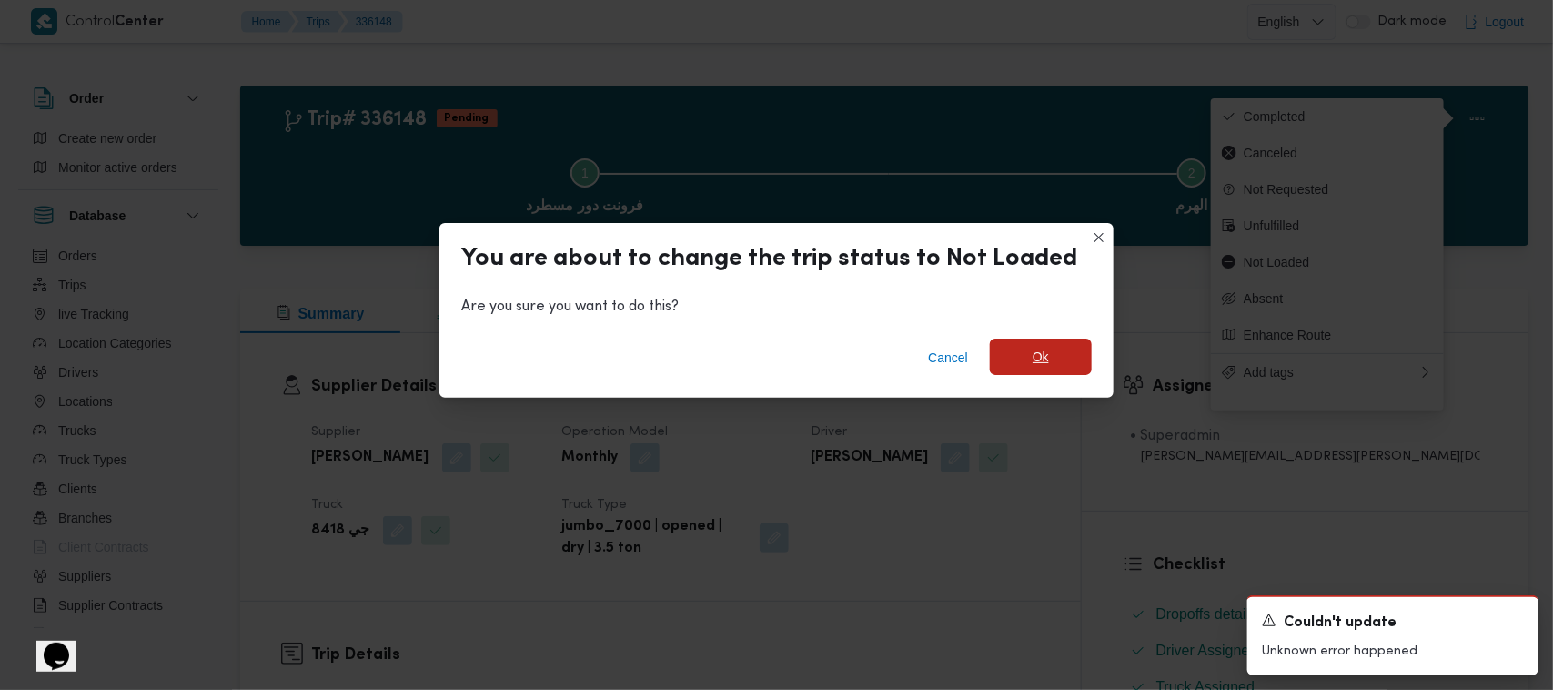
click at [792, 358] on span "Ok" at bounding box center [1041, 357] width 102 height 36
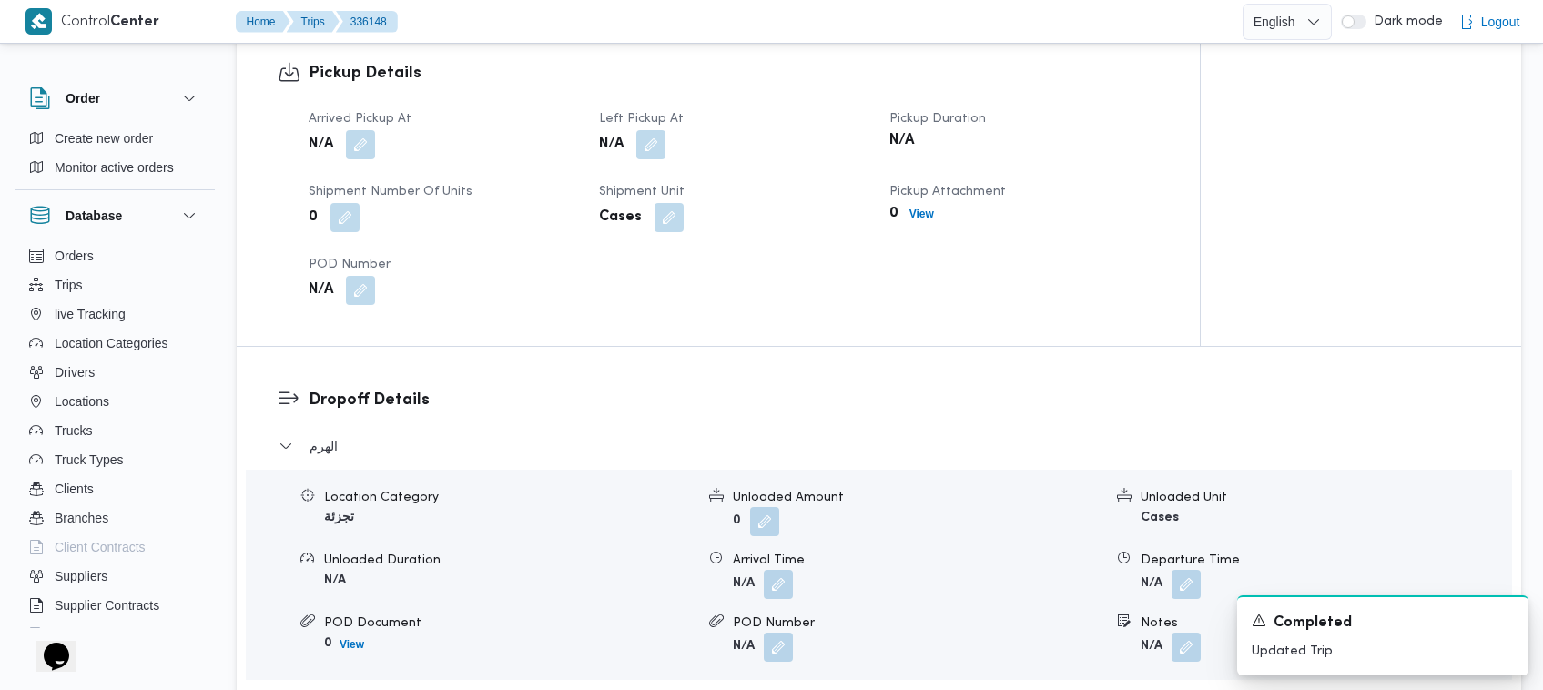
scroll to position [1208, 0]
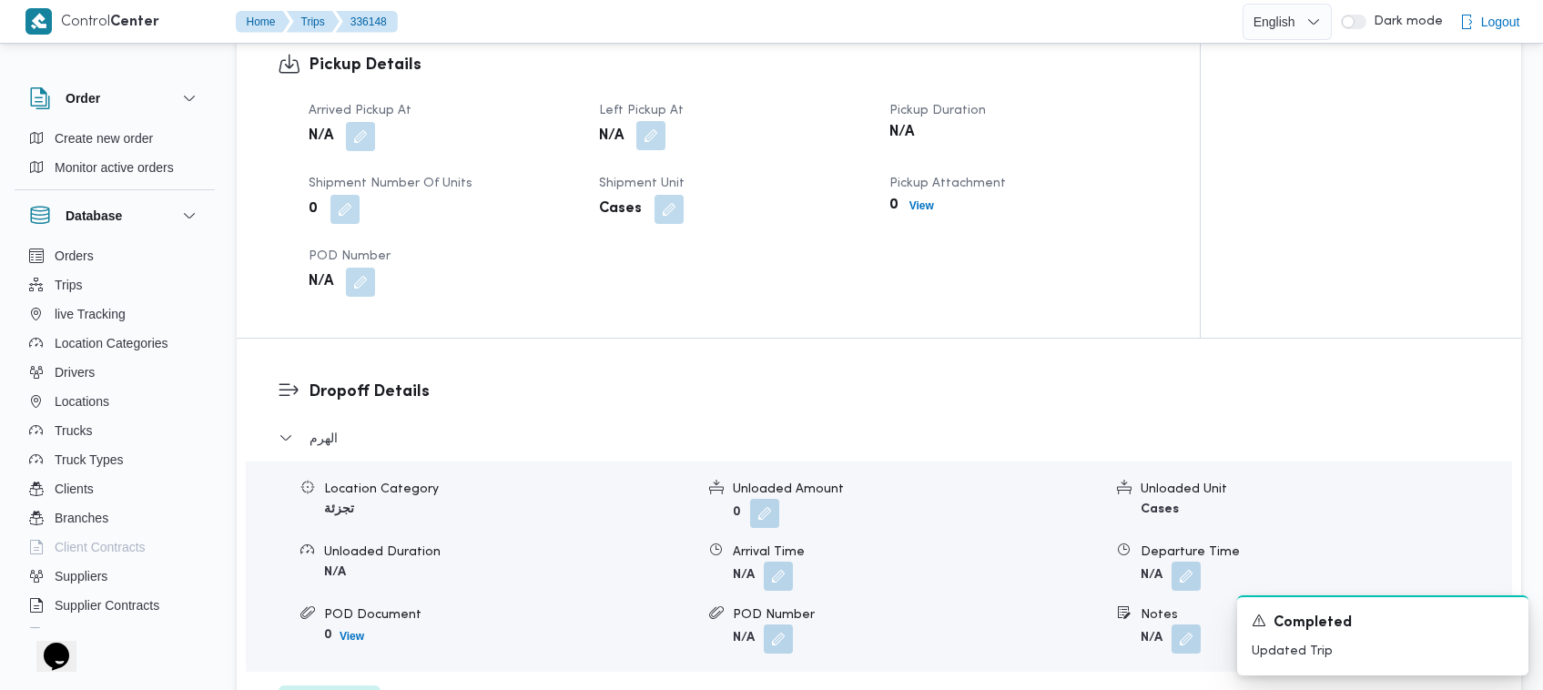
click at [646, 144] on button "button" at bounding box center [650, 135] width 29 height 29
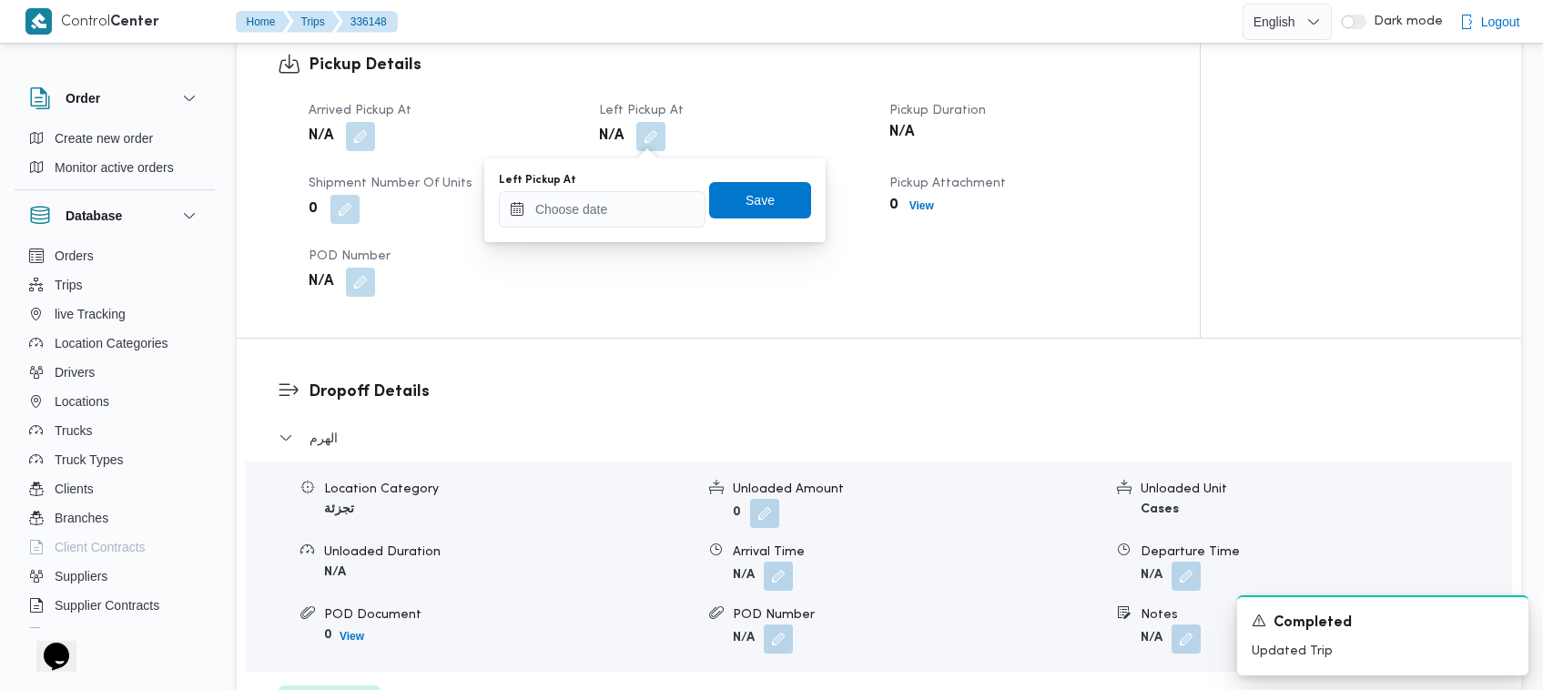
click at [662, 187] on div "Left Pickup At" at bounding box center [602, 180] width 207 height 15
click at [656, 214] on input "Left Pickup At" at bounding box center [602, 209] width 207 height 36
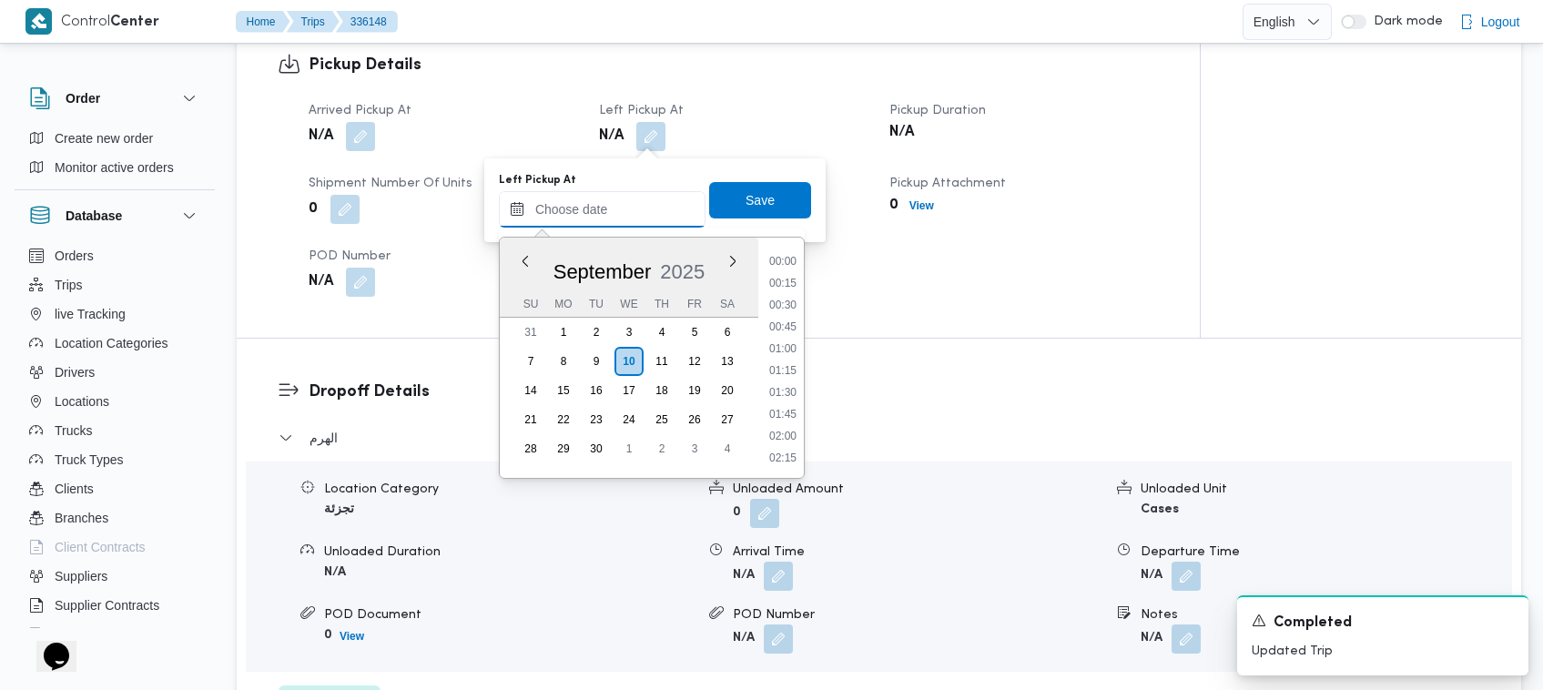
scroll to position [1069, 0]
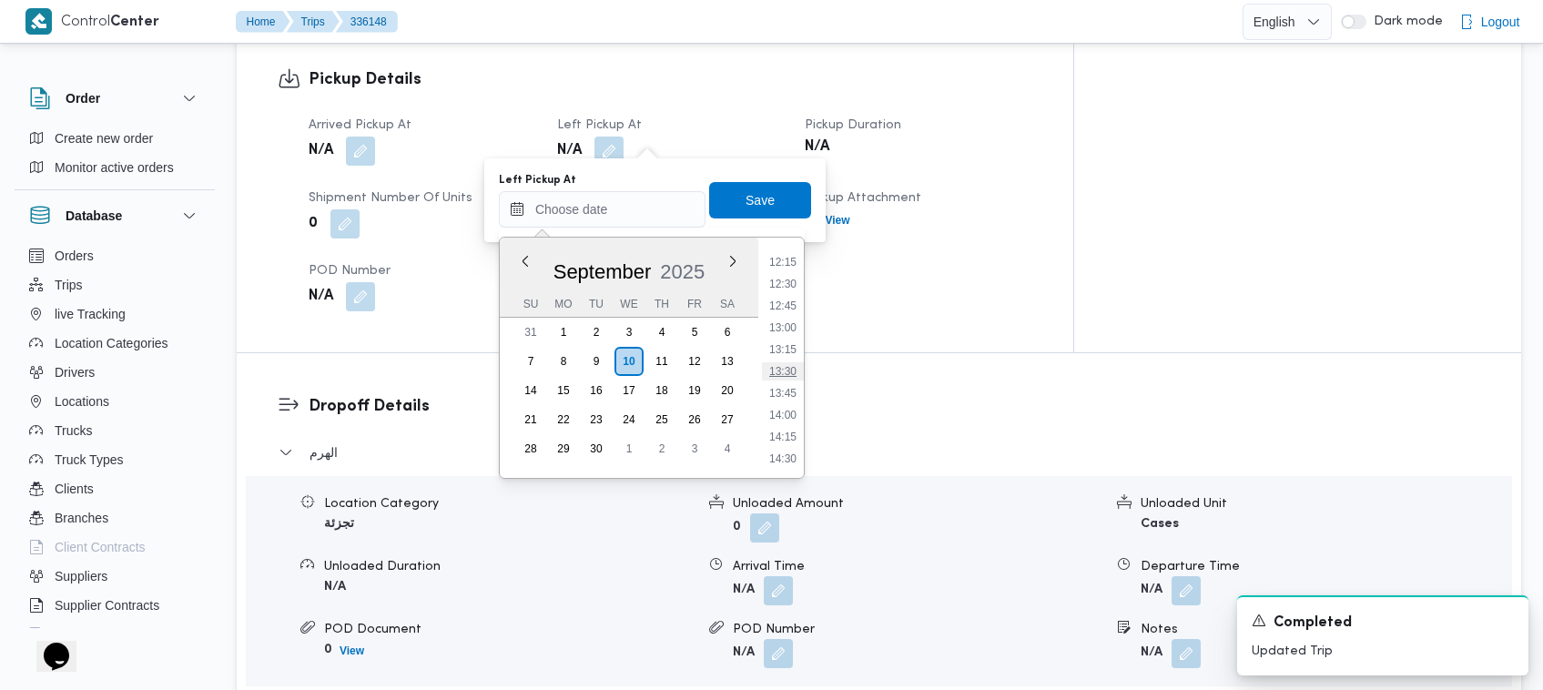
click at [789, 365] on li "13:30" at bounding box center [783, 371] width 42 height 18
type input "10/09/2025 13:30"
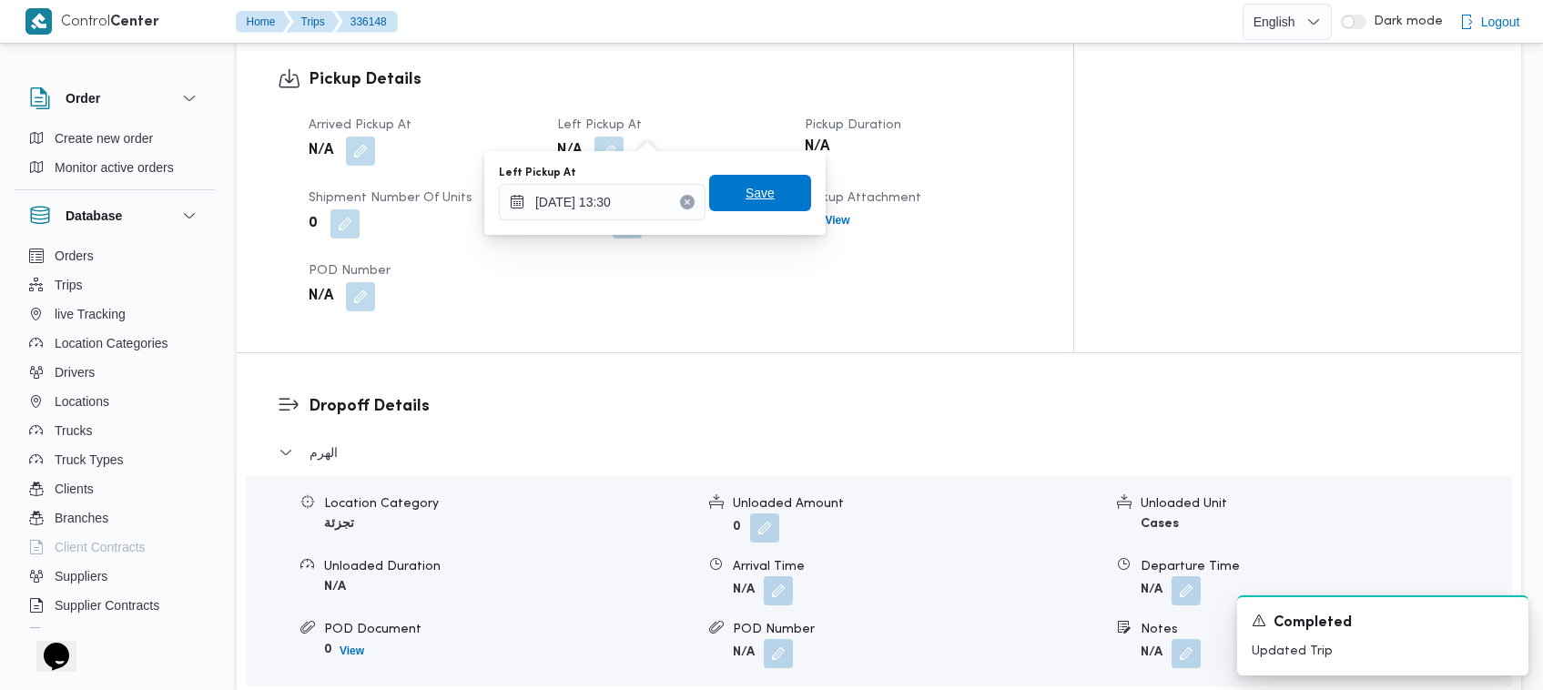
drag, startPoint x: 748, startPoint y: 184, endPoint x: 737, endPoint y: 183, distance: 11.0
click at [749, 183] on span "Save" at bounding box center [759, 193] width 29 height 22
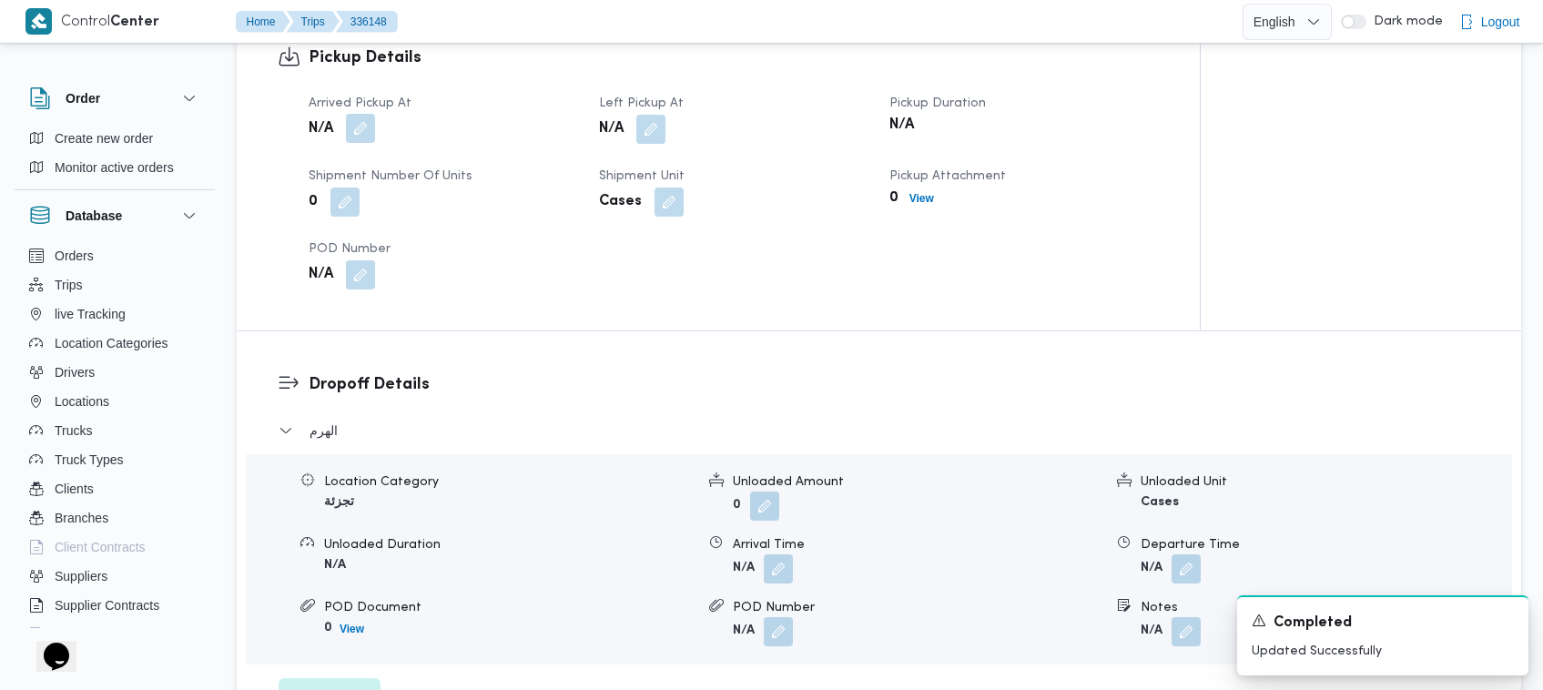
click at [364, 125] on button "button" at bounding box center [360, 128] width 29 height 29
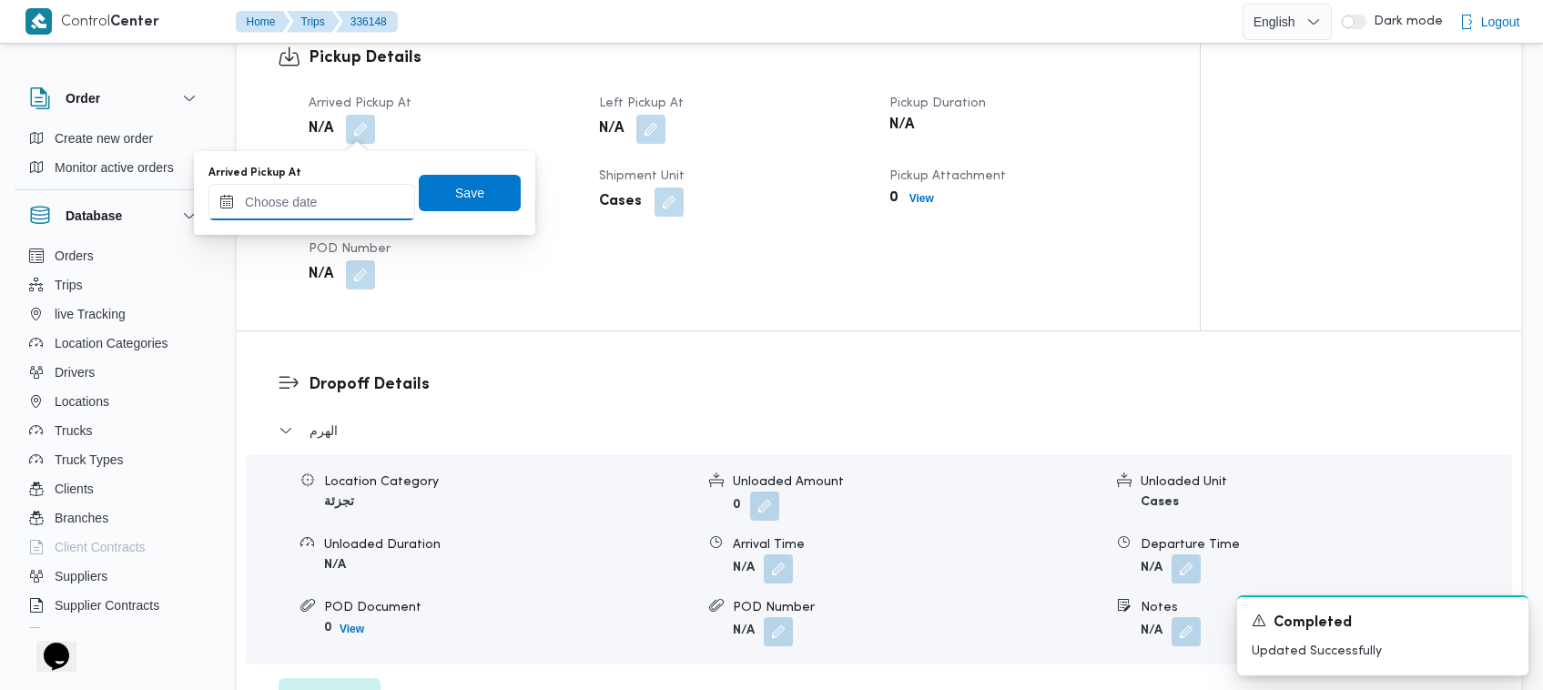
click at [390, 207] on input "Arrived Pickup At" at bounding box center [311, 202] width 207 height 36
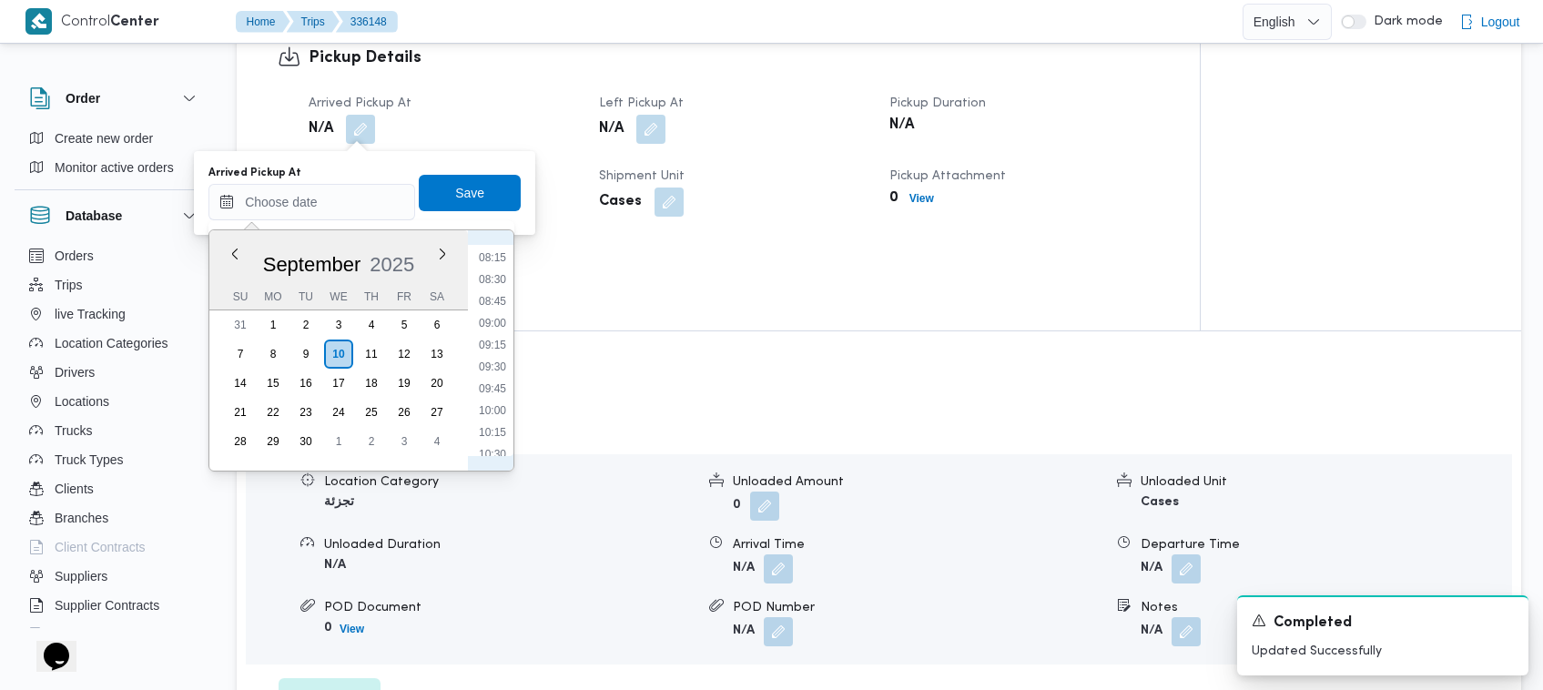
scroll to position [712, 0]
click at [505, 264] on li "08:15" at bounding box center [492, 263] width 42 height 18
type input "10/09/2025 08:15"
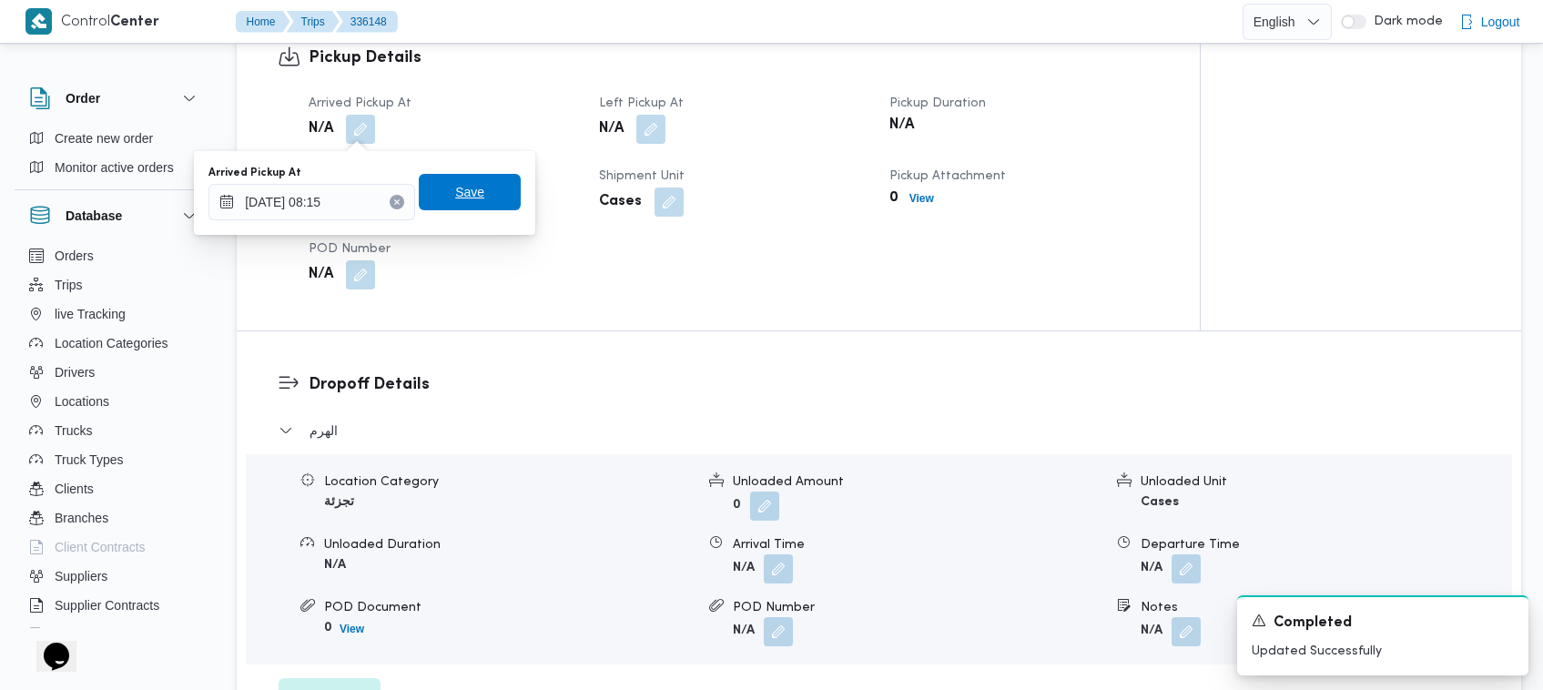
click at [464, 207] on span "Save" at bounding box center [470, 192] width 102 height 36
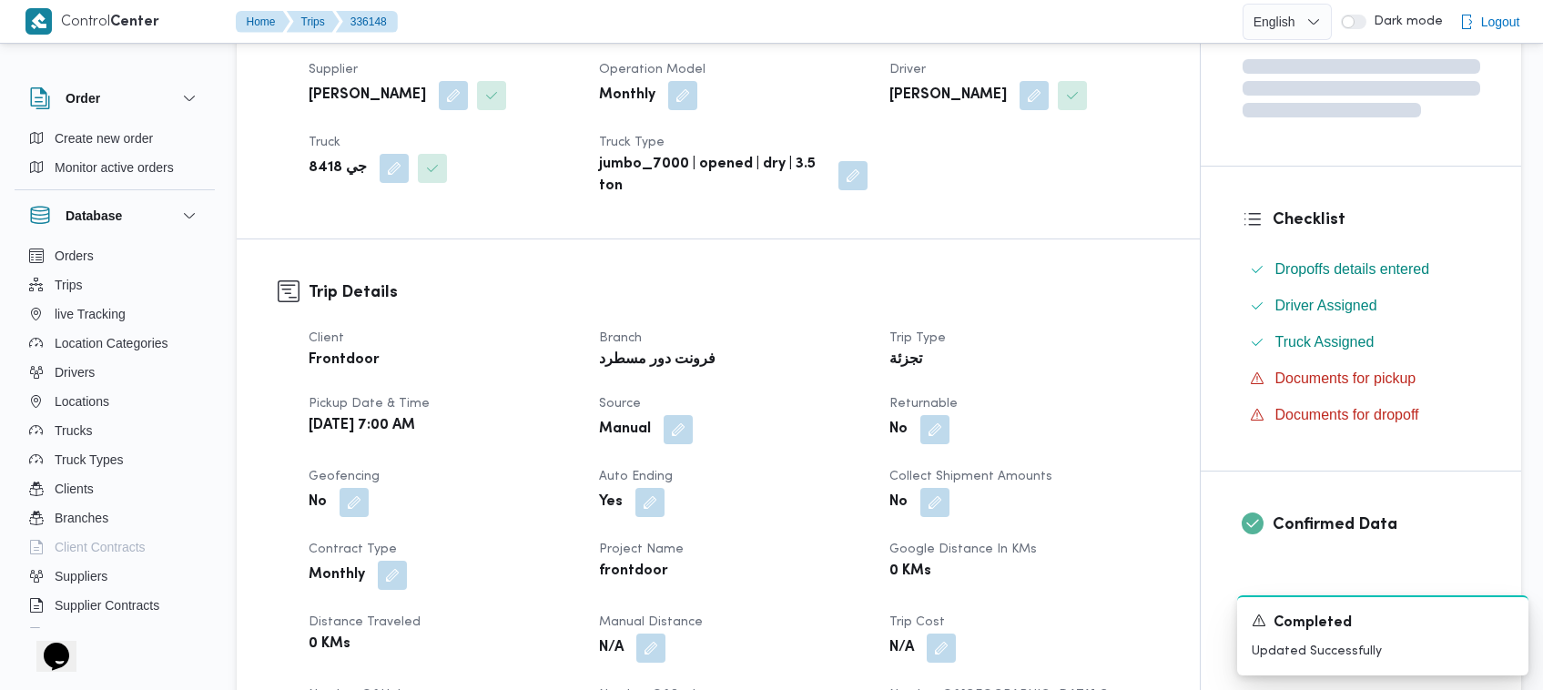
scroll to position [374, 0]
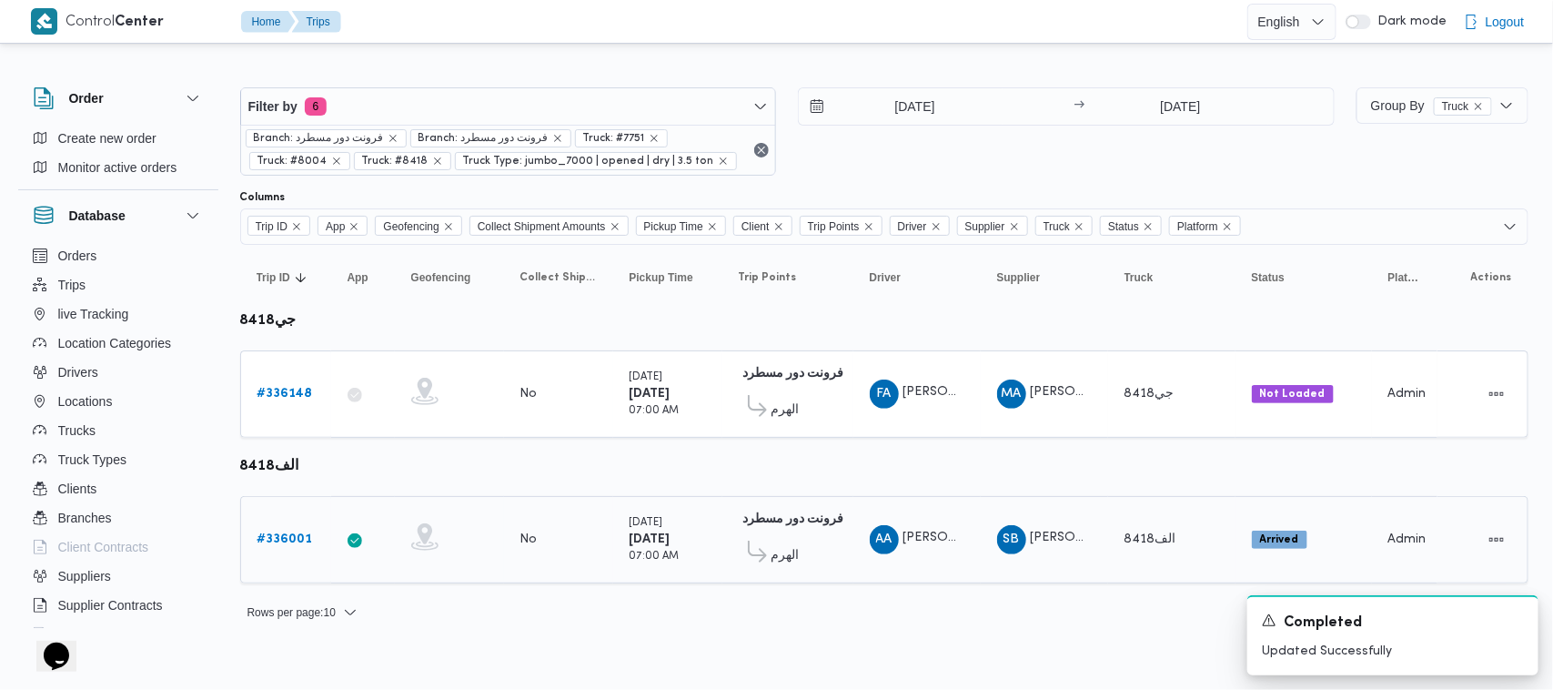
click at [285, 538] on b "# 336001" at bounding box center [286, 539] width 56 height 12
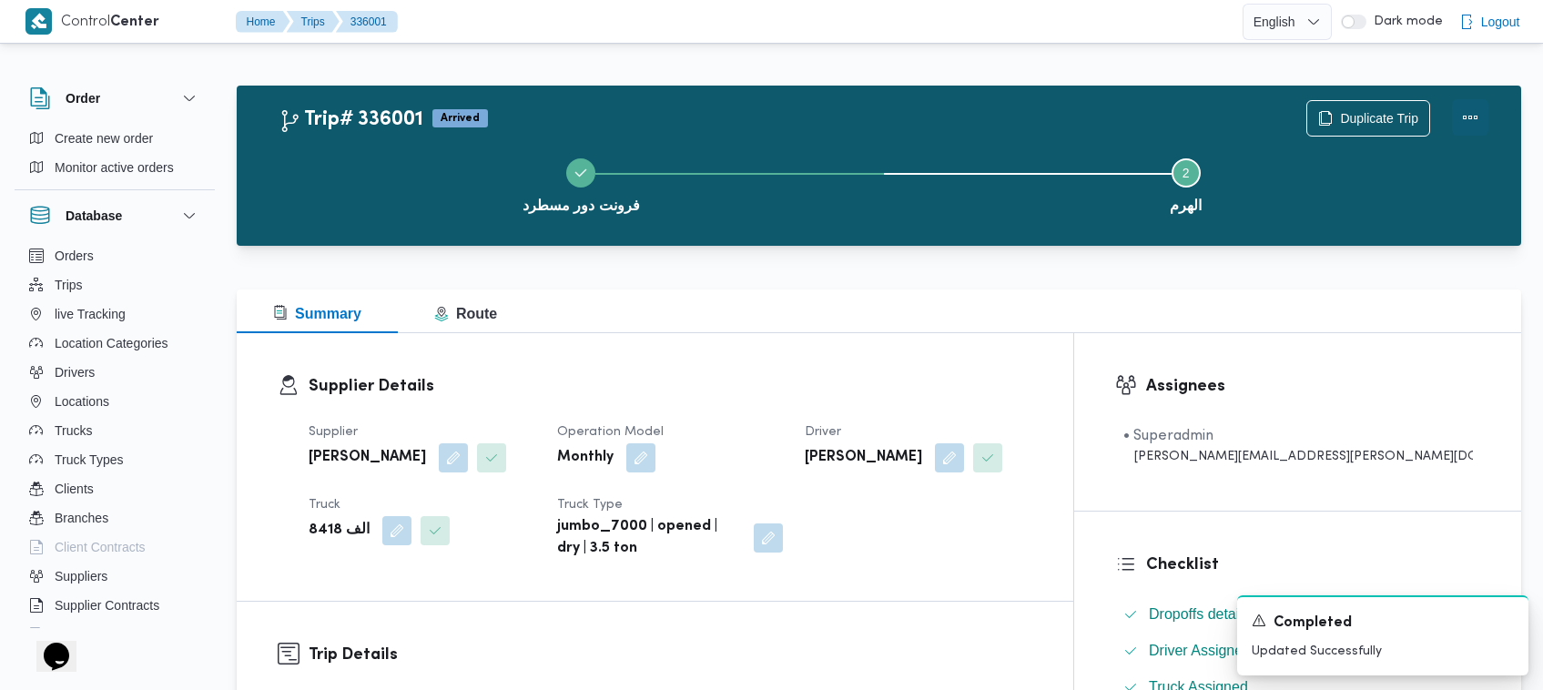
click at [792, 109] on button "Actions" at bounding box center [1470, 117] width 36 height 36
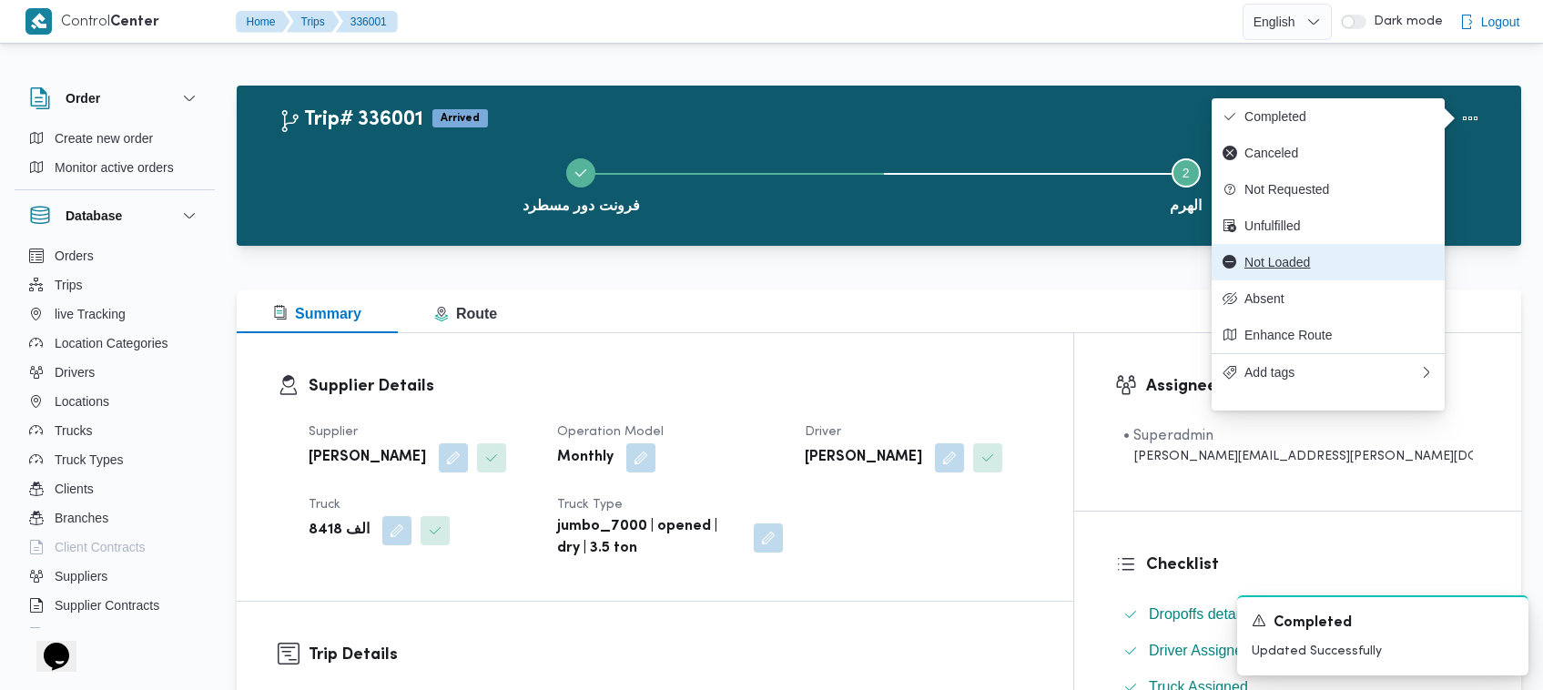
click at [792, 269] on span "Not Loaded" at bounding box center [1338, 262] width 189 height 15
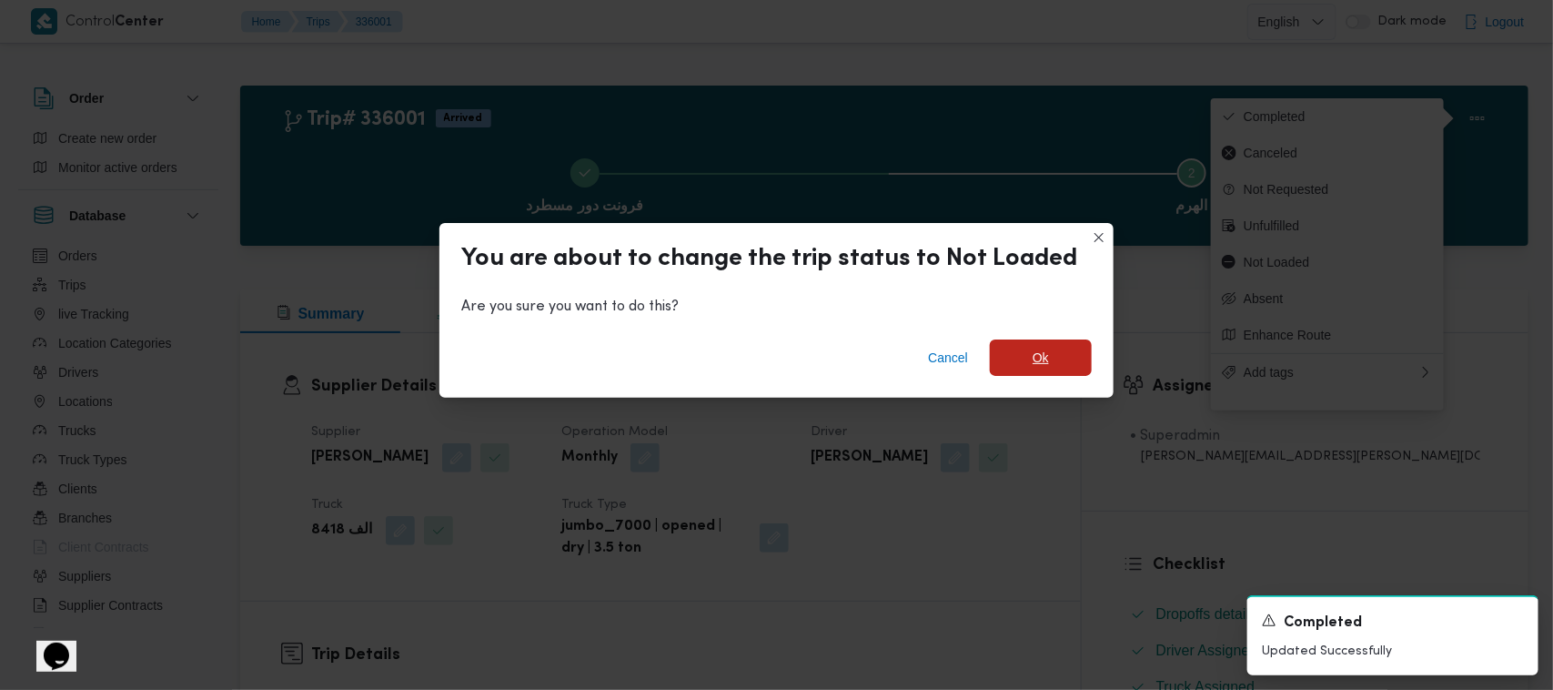
click at [792, 373] on span "Ok" at bounding box center [1041, 357] width 102 height 36
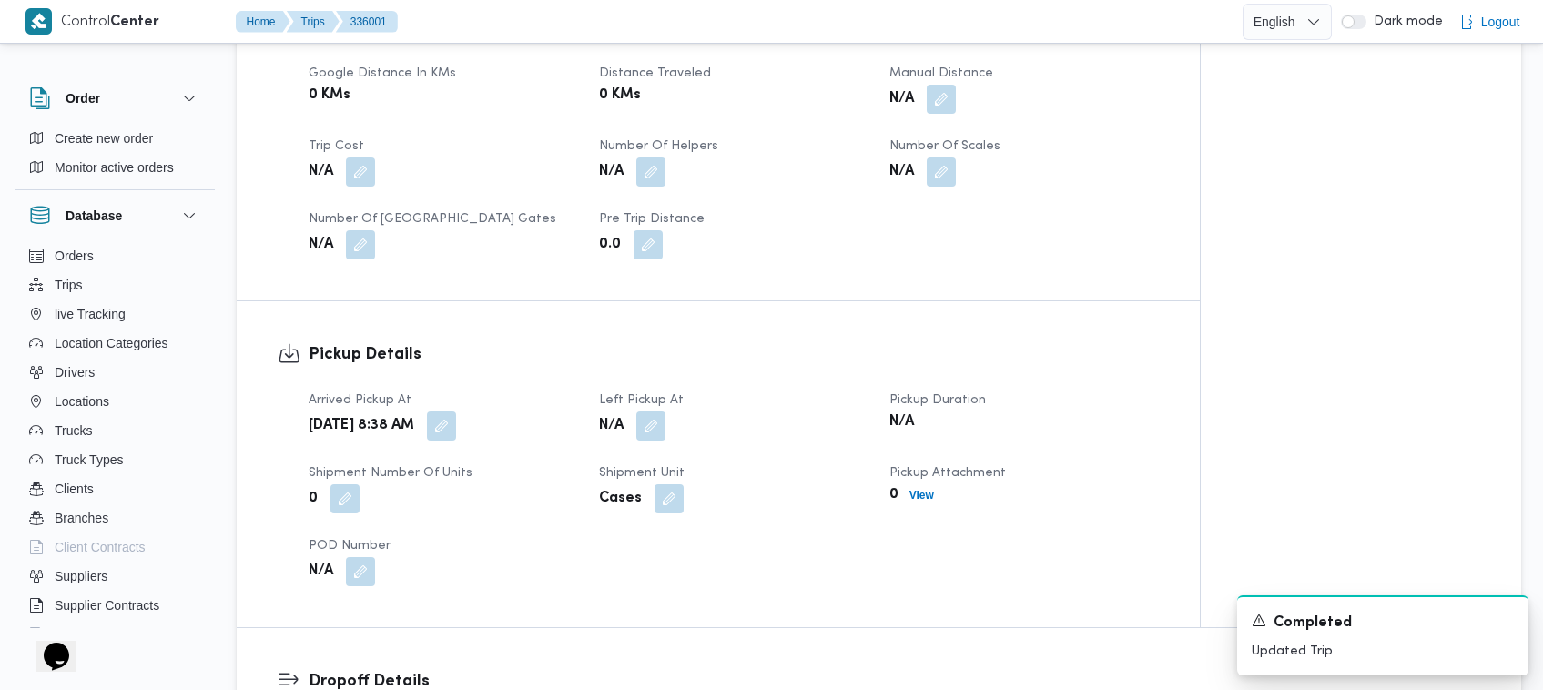
scroll to position [960, 0]
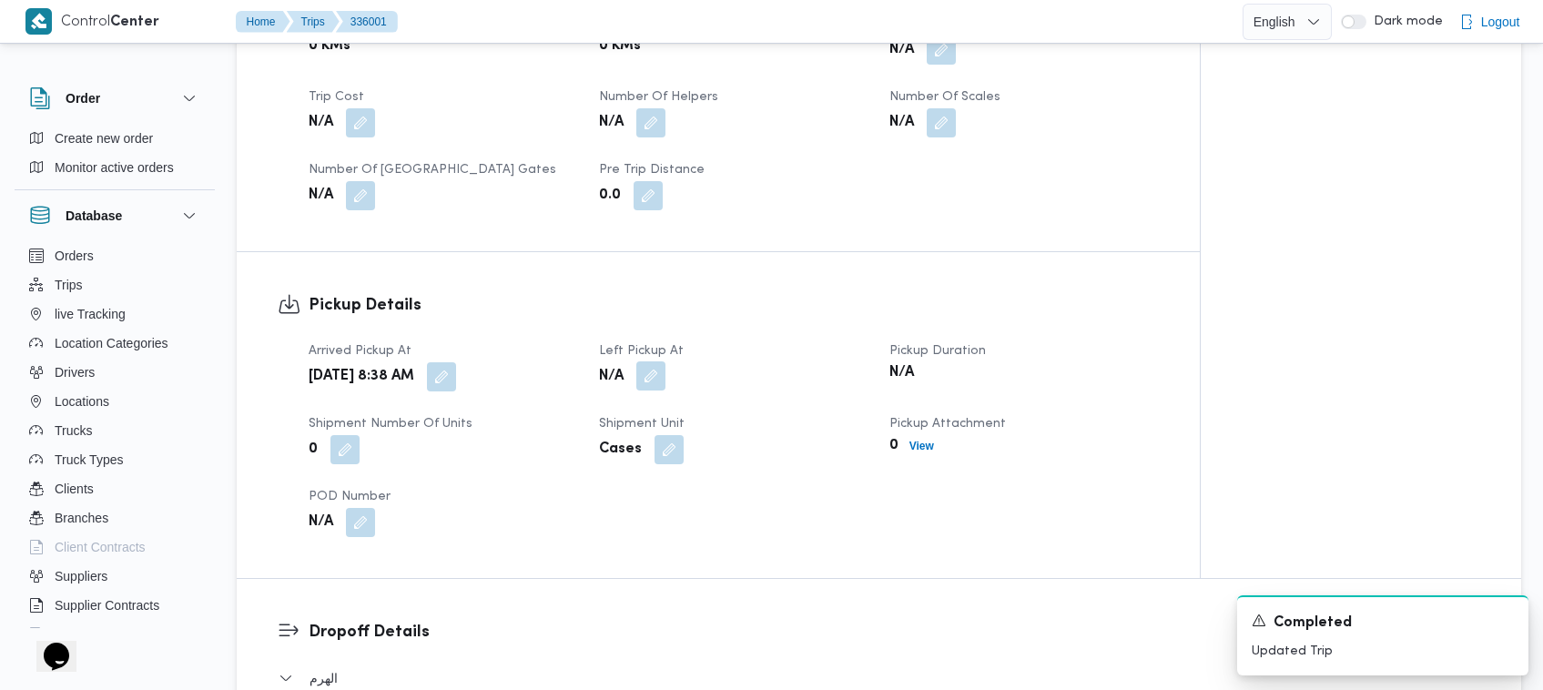
click at [647, 379] on button "button" at bounding box center [650, 375] width 29 height 29
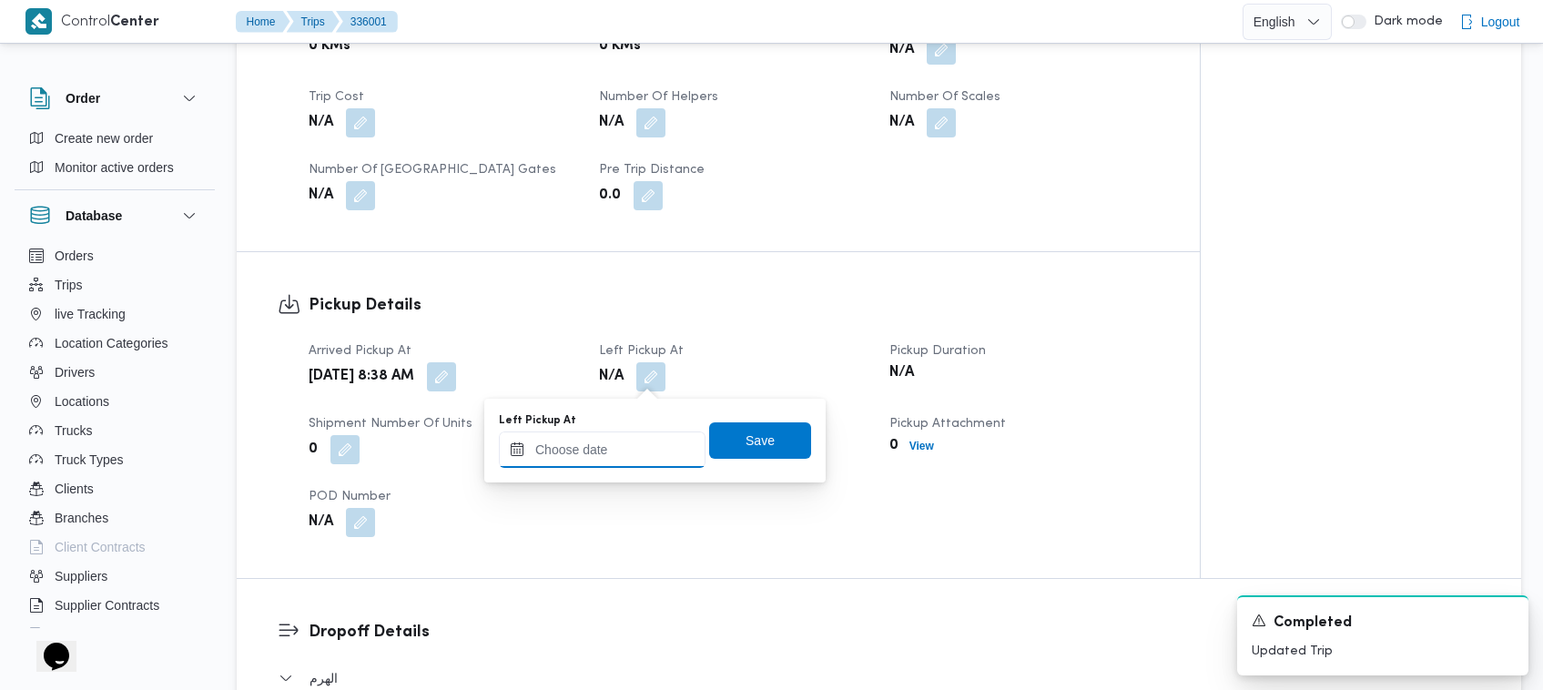
click at [637, 460] on input "Left Pickup At" at bounding box center [602, 449] width 207 height 36
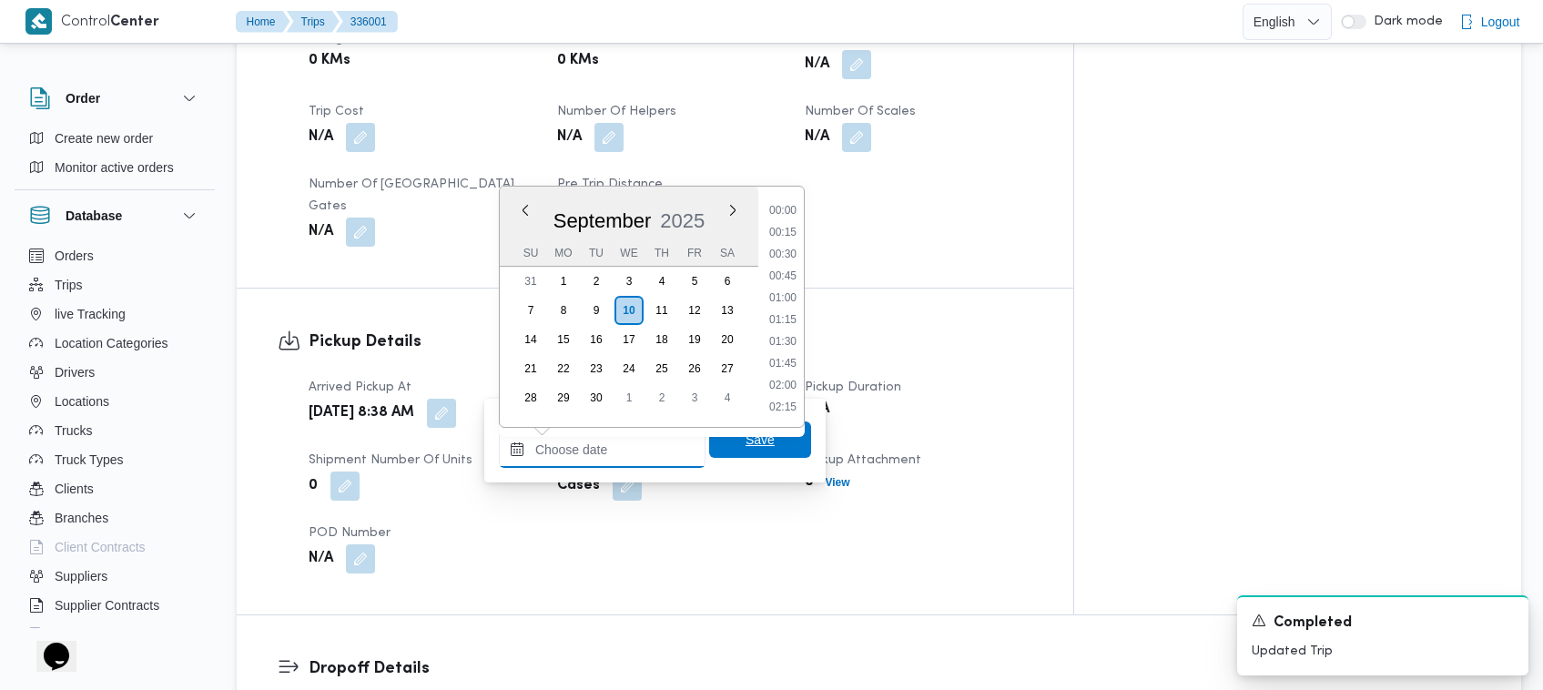
scroll to position [1069, 0]
click at [792, 300] on li "13:15" at bounding box center [783, 298] width 42 height 18
type input "10/09/2025 13:15"
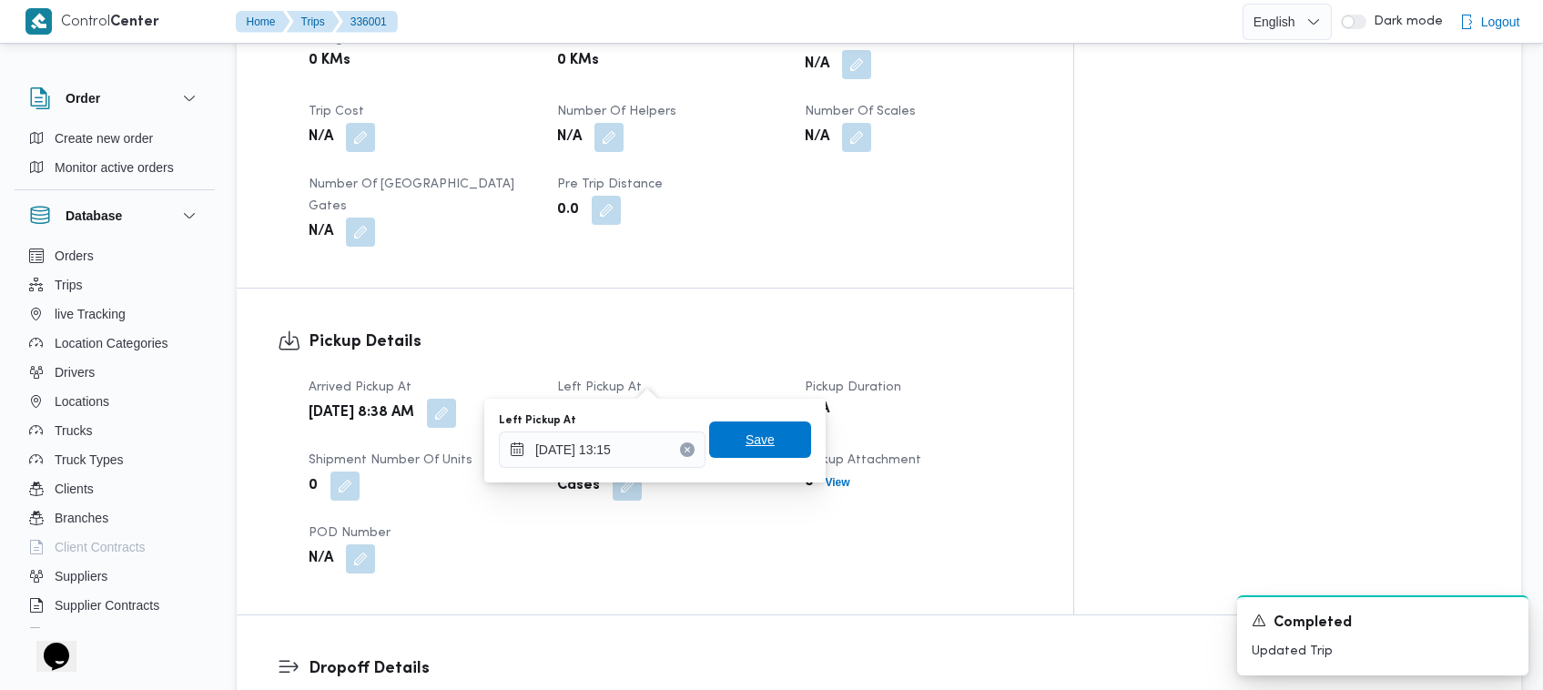
click at [764, 435] on span "Save" at bounding box center [760, 439] width 102 height 36
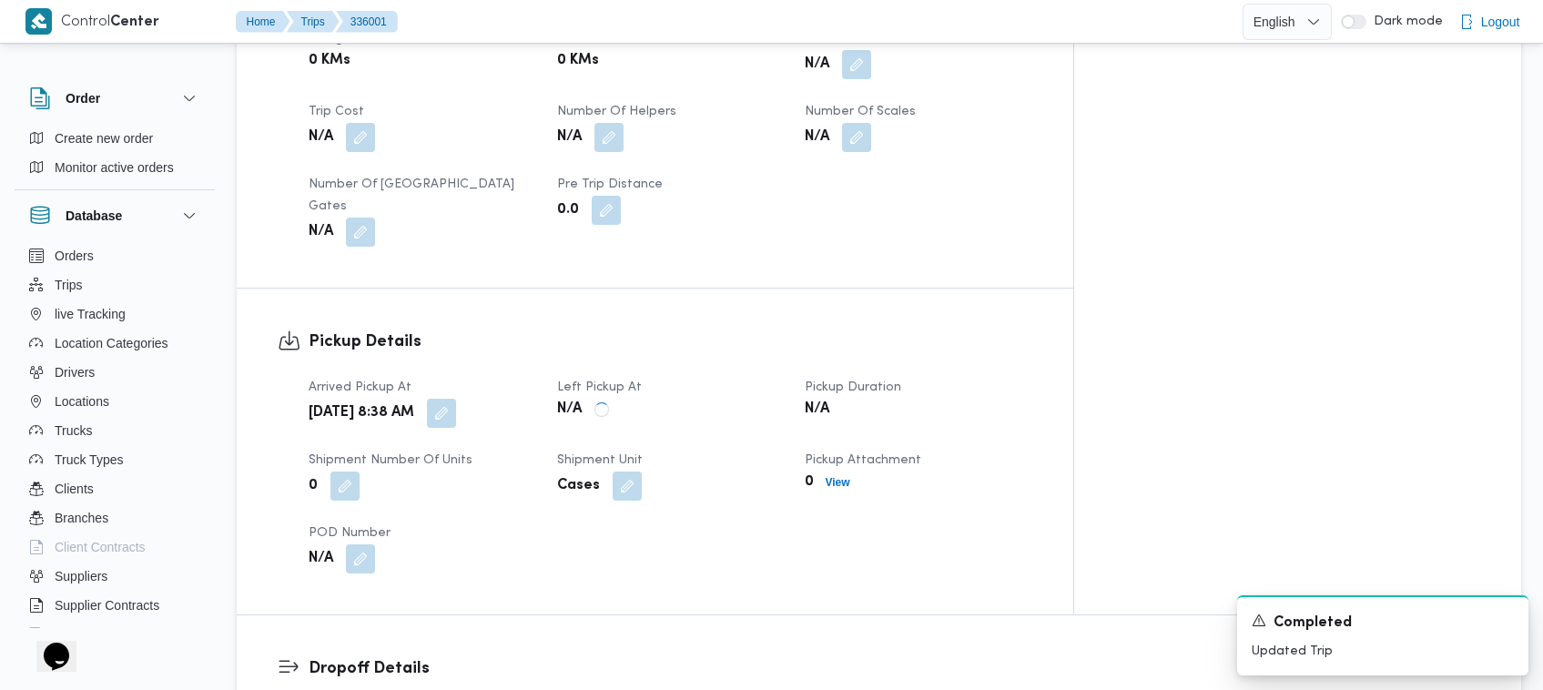
click at [771, 329] on dl "Pickup Details Arrived Pickup At Wed, Sep 10, 2025 8:38 AM Left Pickup At N/A P…" at bounding box center [670, 451] width 723 height 244
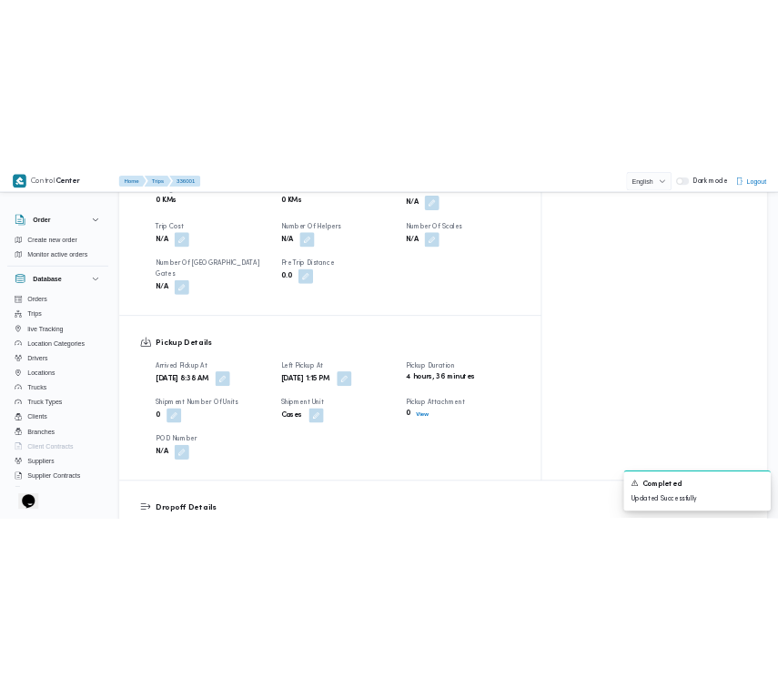
scroll to position [0, 0]
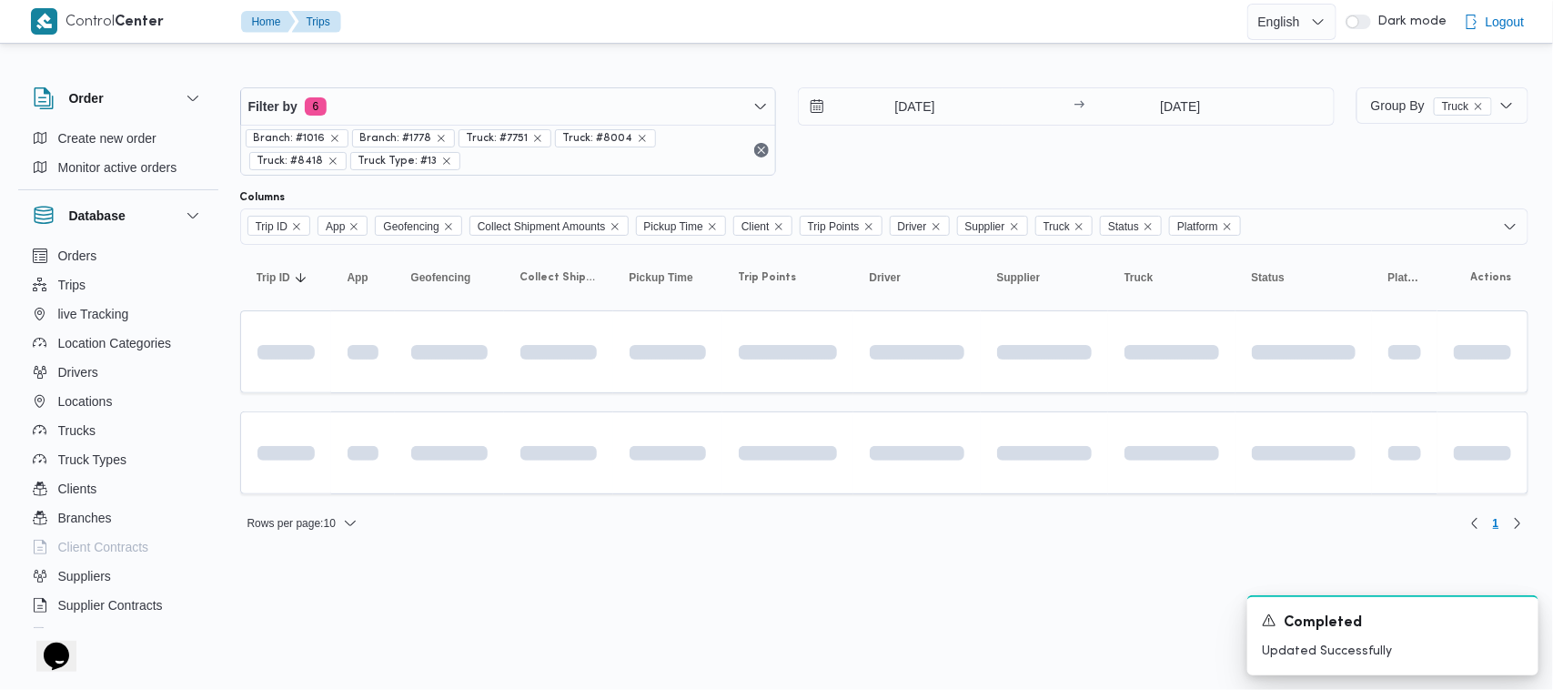
click at [792, 561] on html "Control Center Home Trips English عربي Dark mode Logout Order Create new order …" at bounding box center [776, 345] width 1553 height 690
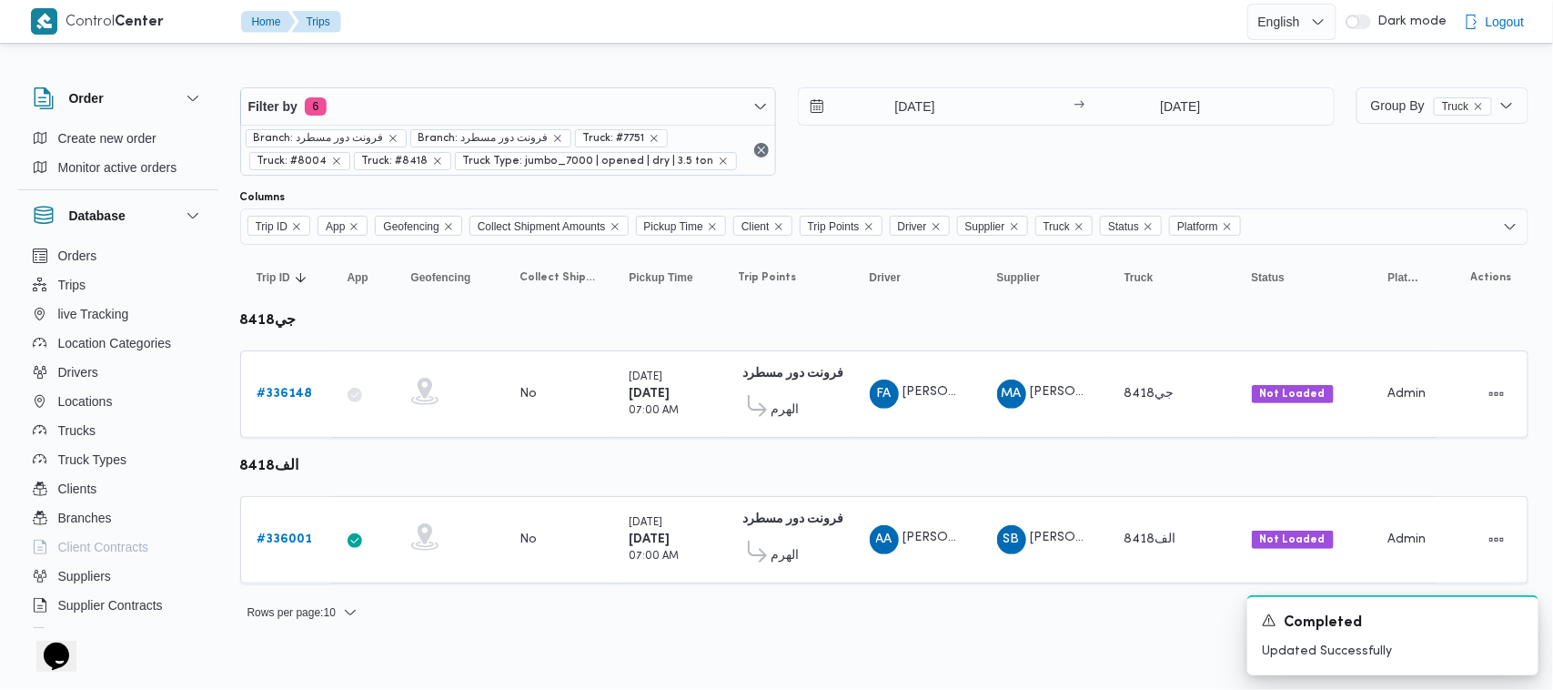
click at [792, 177] on div "Filter by 6 Branch: فرونت دور مسطرد Branch: فرونت دور مسطرد Truck: #7751 Truck:…" at bounding box center [787, 131] width 1117 height 110
drag, startPoint x: 1071, startPoint y: 146, endPoint x: 904, endPoint y: 147, distance: 167.5
click at [792, 144] on div "10/9/2025 → 10/9/2025" at bounding box center [1066, 131] width 537 height 88
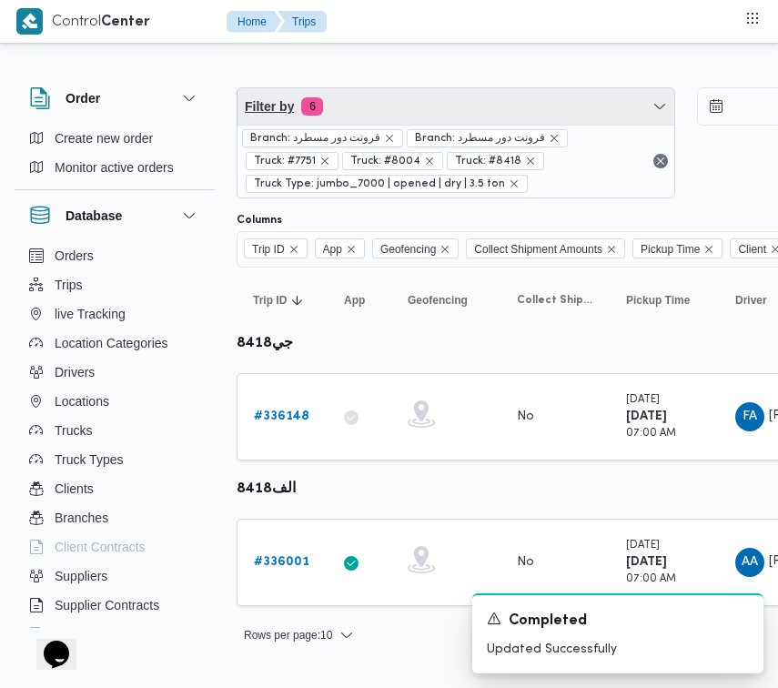
click at [402, 101] on span "Filter by 6" at bounding box center [456, 106] width 437 height 36
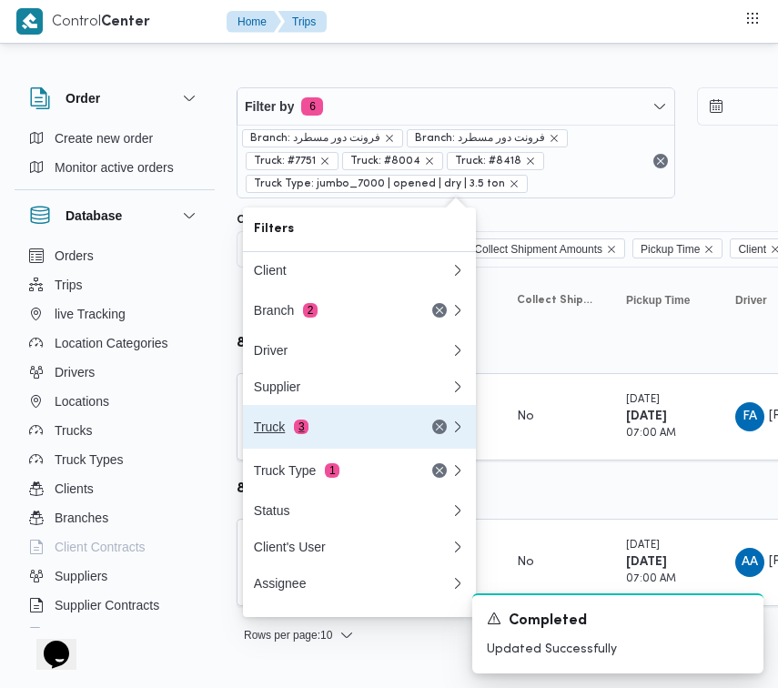
click at [303, 428] on span "3" at bounding box center [301, 427] width 15 height 15
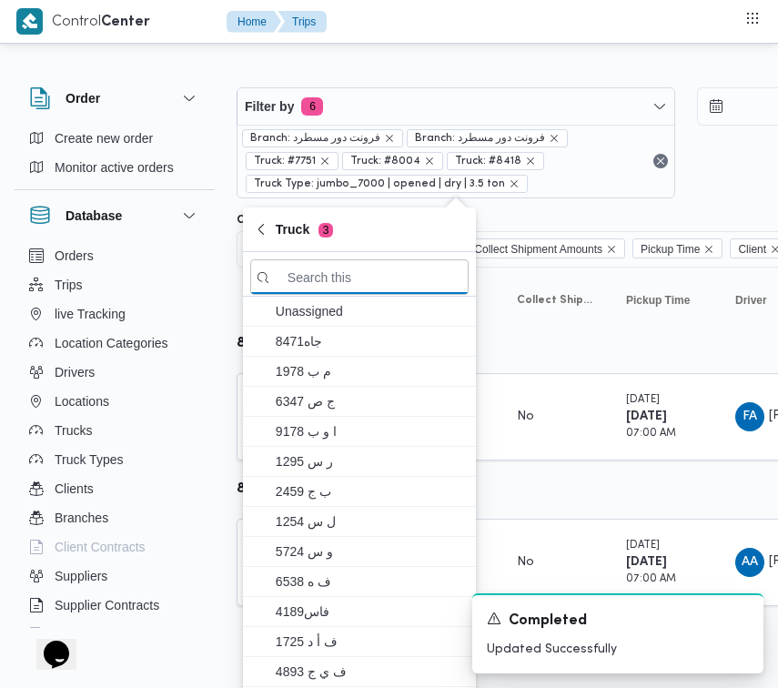
paste input "قصف2419"
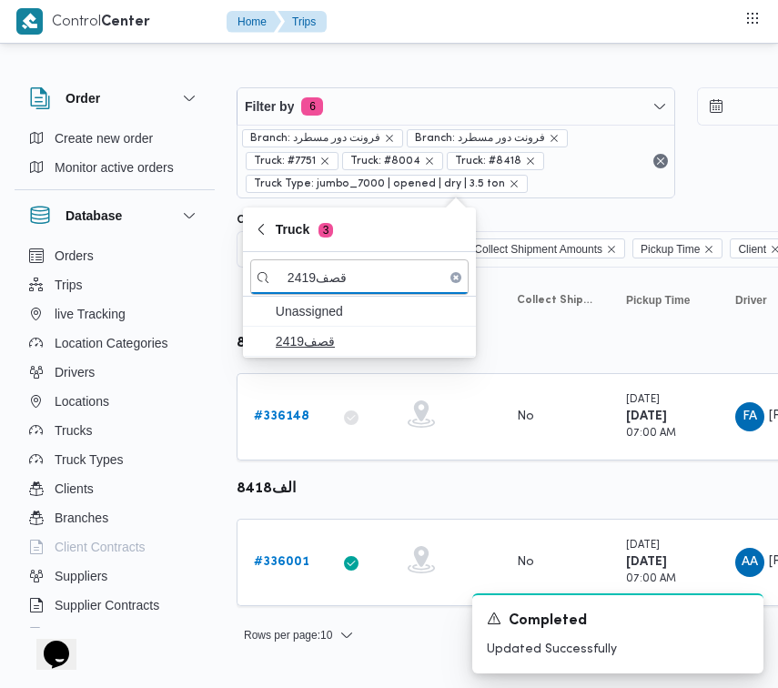
type input "قصف2419"
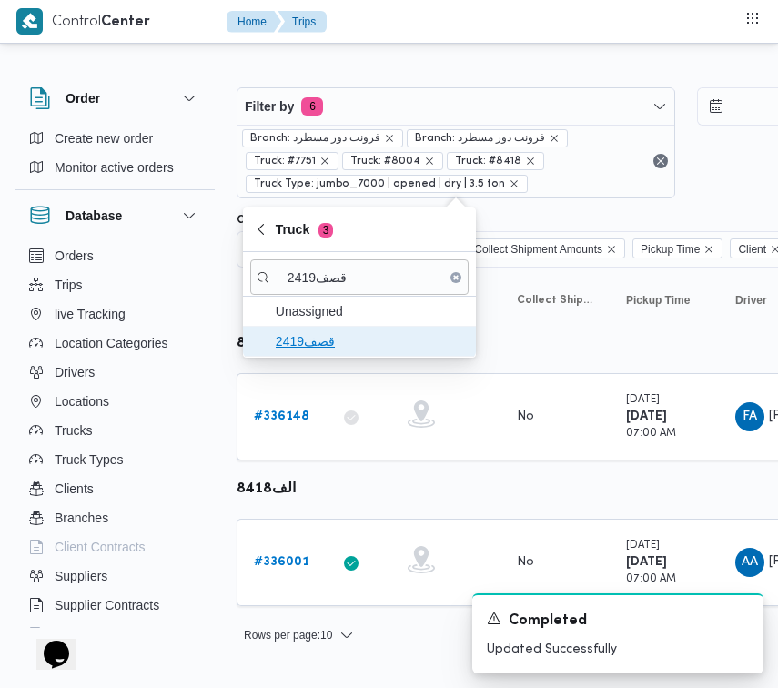
click at [323, 342] on span "قصف2419" at bounding box center [370, 341] width 189 height 22
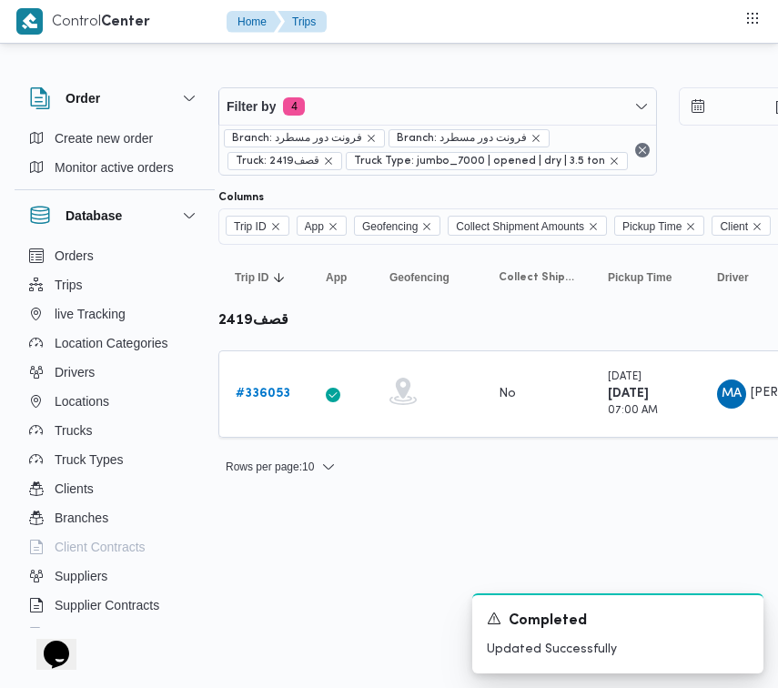
scroll to position [0, 69]
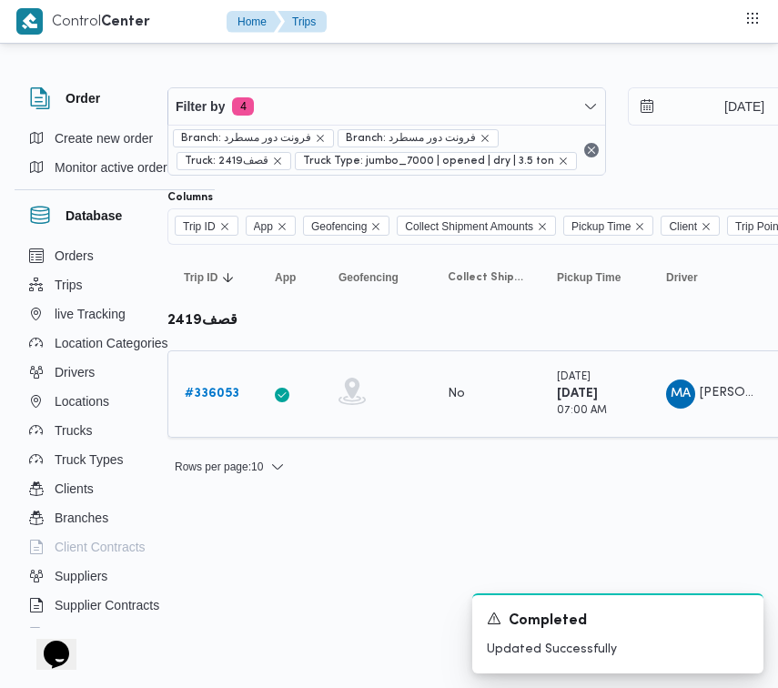
click at [201, 384] on link "# 336053" at bounding box center [212, 394] width 55 height 22
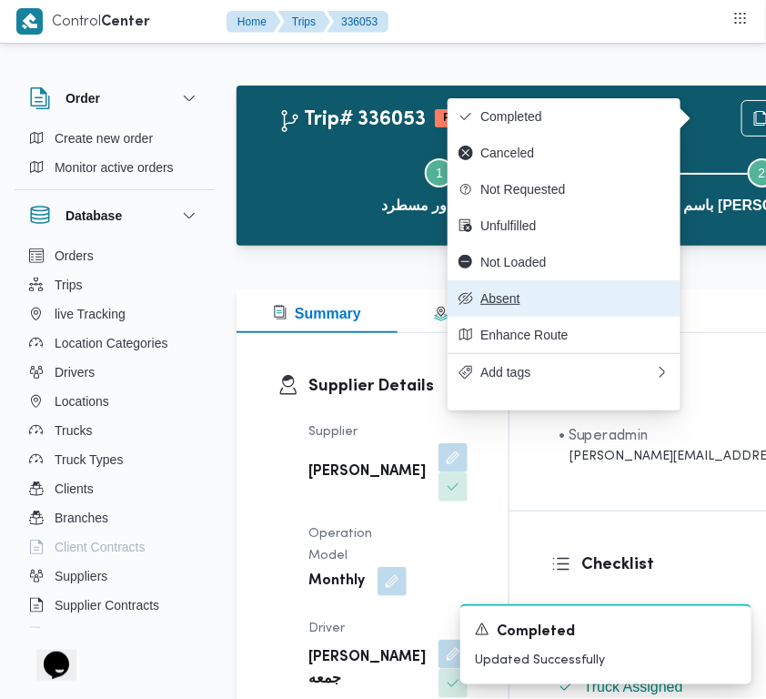
click at [547, 306] on span "Absent" at bounding box center [575, 298] width 189 height 15
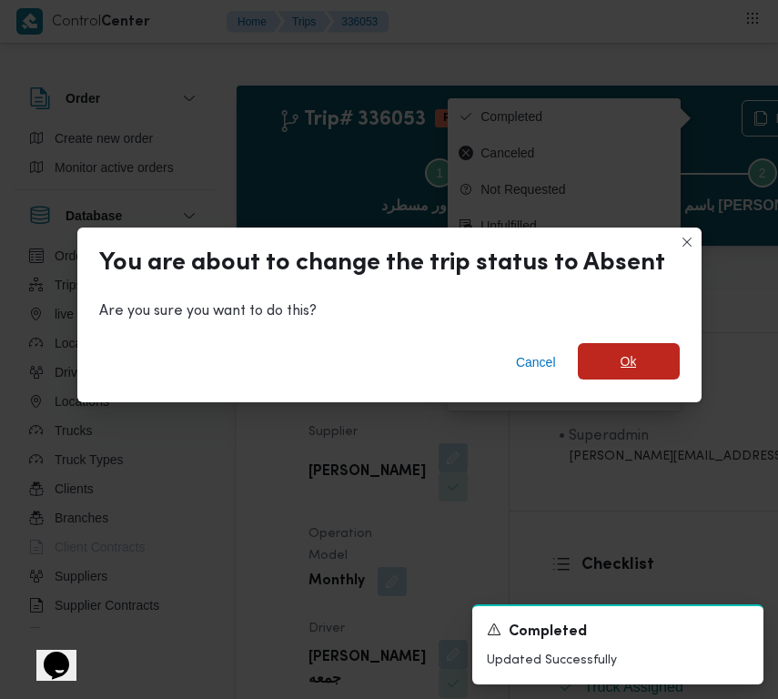
click at [625, 375] on span "Ok" at bounding box center [629, 361] width 102 height 36
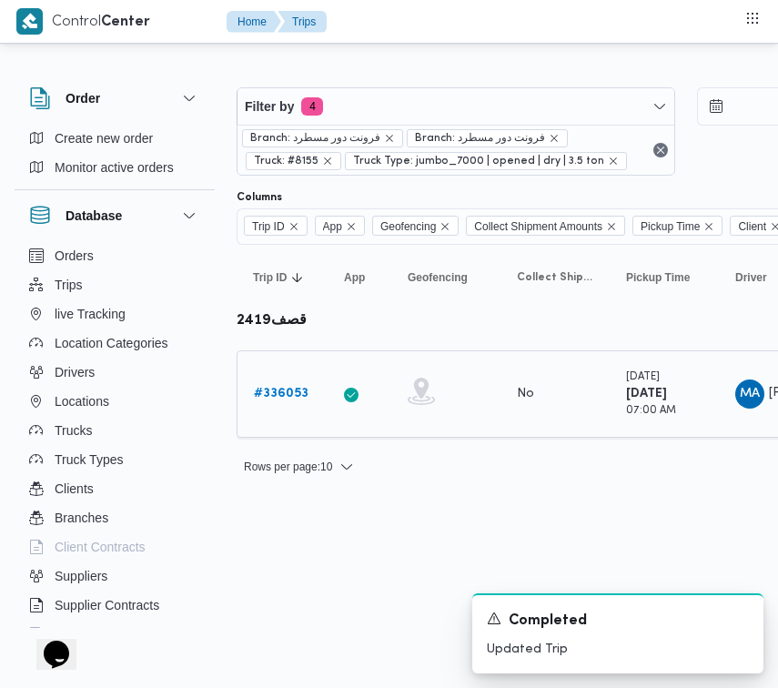
click at [298, 400] on b "# 336053" at bounding box center [281, 394] width 55 height 12
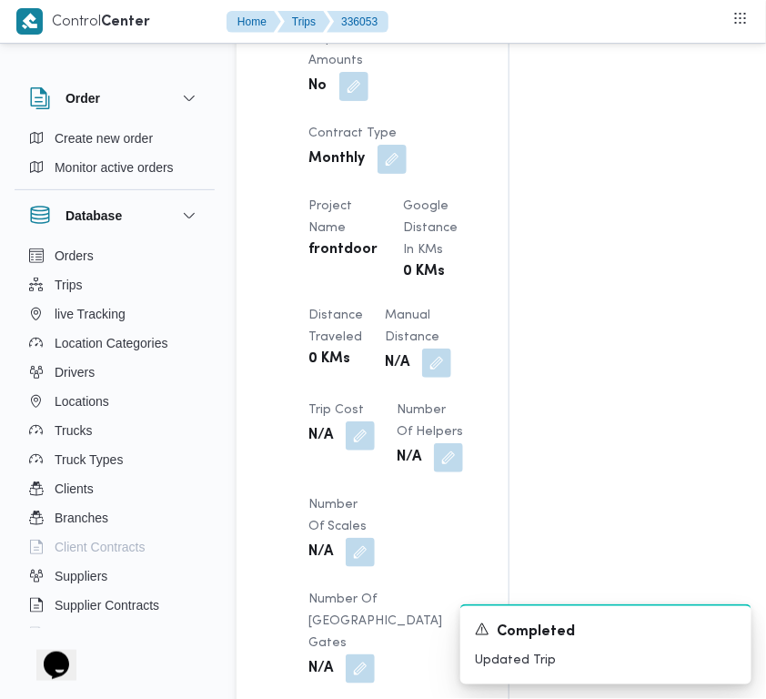
scroll to position [1541, 0]
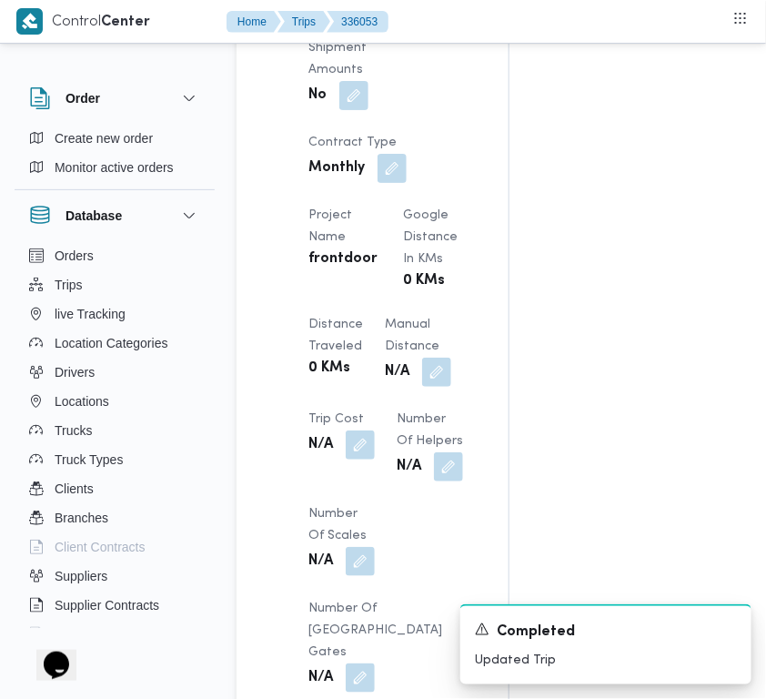
drag, startPoint x: 765, startPoint y: 270, endPoint x: 776, endPoint y: 266, distance: 11.8
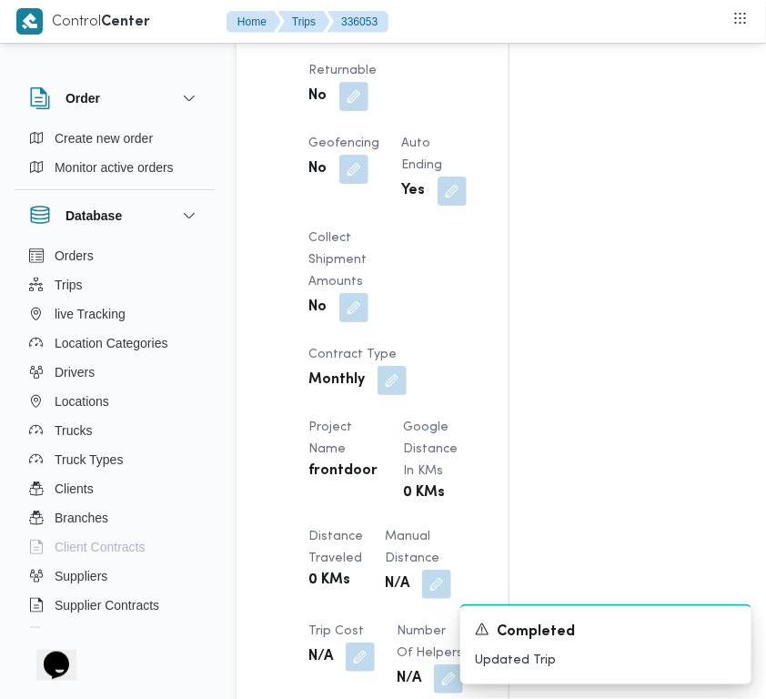
scroll to position [1283, 0]
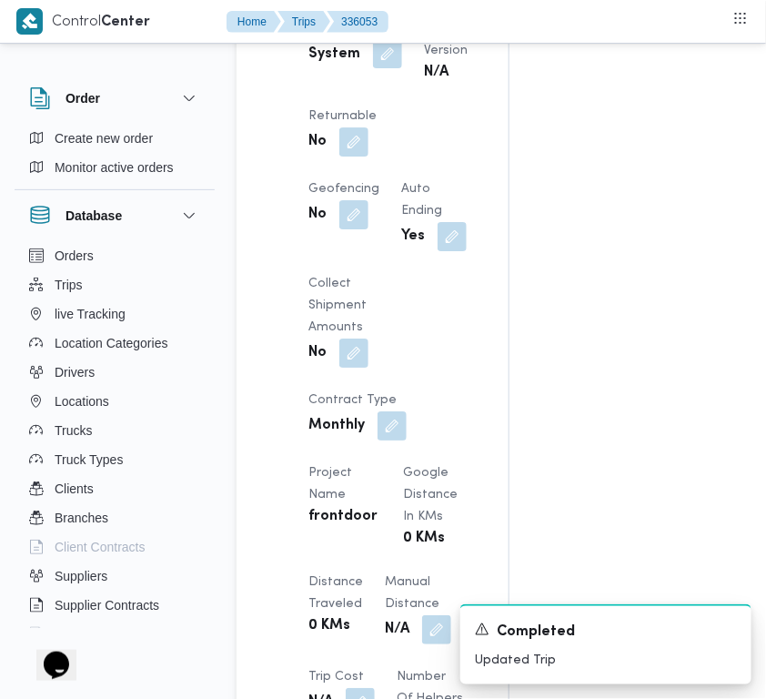
drag, startPoint x: 387, startPoint y: 279, endPoint x: 385, endPoint y: 296, distance: 16.5
click at [385, 68] on button "button" at bounding box center [387, 53] width 29 height 29
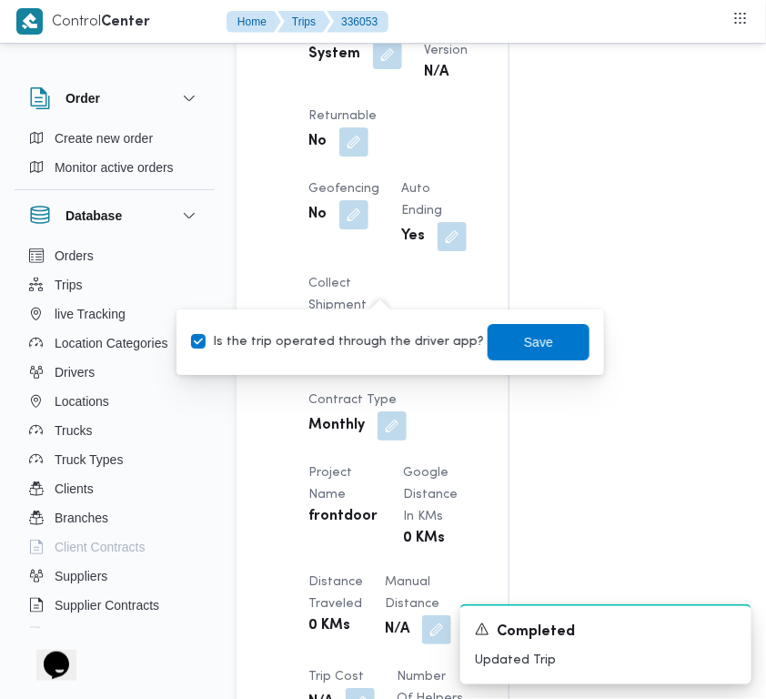
click at [369, 343] on label "Is the trip operated through the driver app?" at bounding box center [337, 342] width 293 height 22
checkbox input "false"
click at [529, 351] on span "Save" at bounding box center [538, 341] width 29 height 22
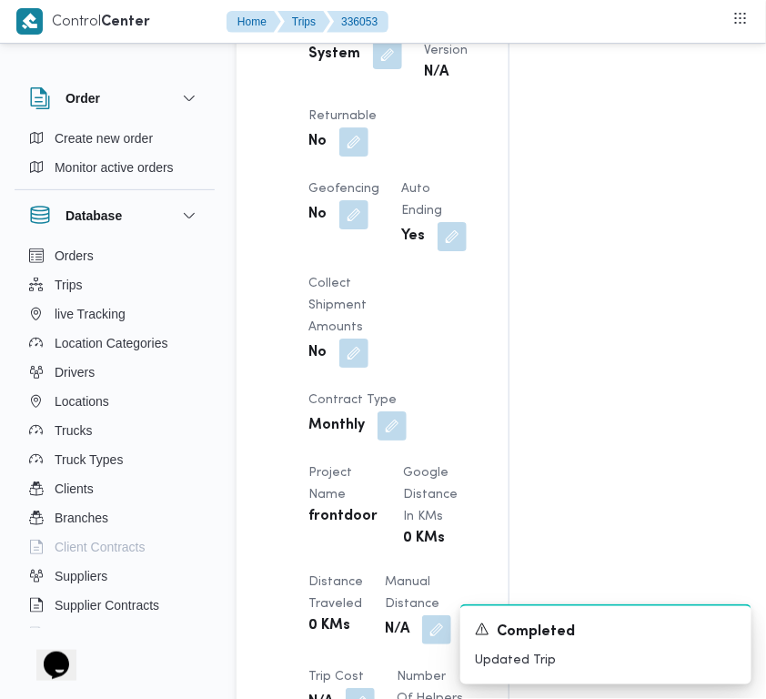
click at [414, 269] on div "Client Frontdoor Branch فرونت دور مسطرد Trip Type أسواق خاصة Pickup date & time…" at bounding box center [388, 400] width 181 height 1310
click at [390, 68] on button "button" at bounding box center [387, 53] width 29 height 29
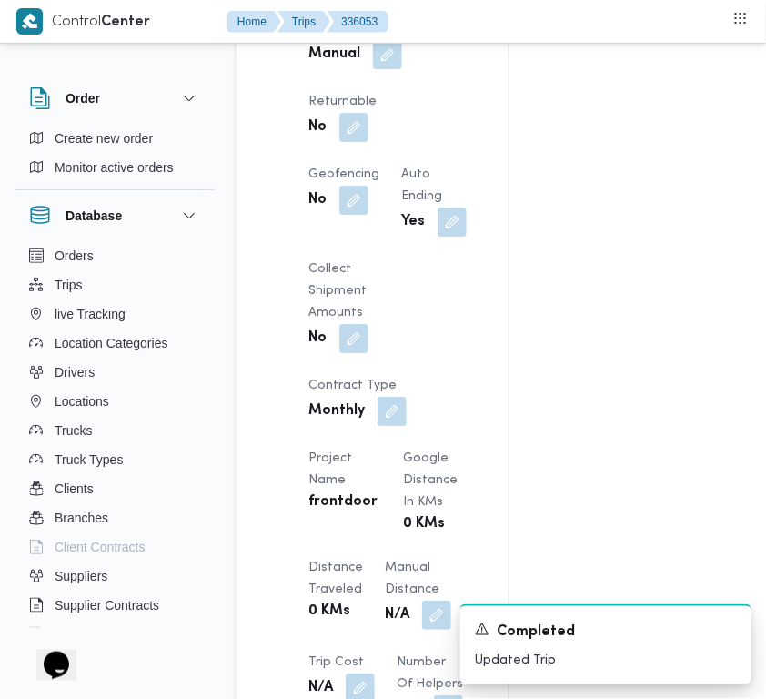
click at [510, 211] on div "Assignees • Superadmin mohamed.nabil@illa.com.eg Checklist Dropoffs details ent…" at bounding box center [733, 358] width 447 height 2617
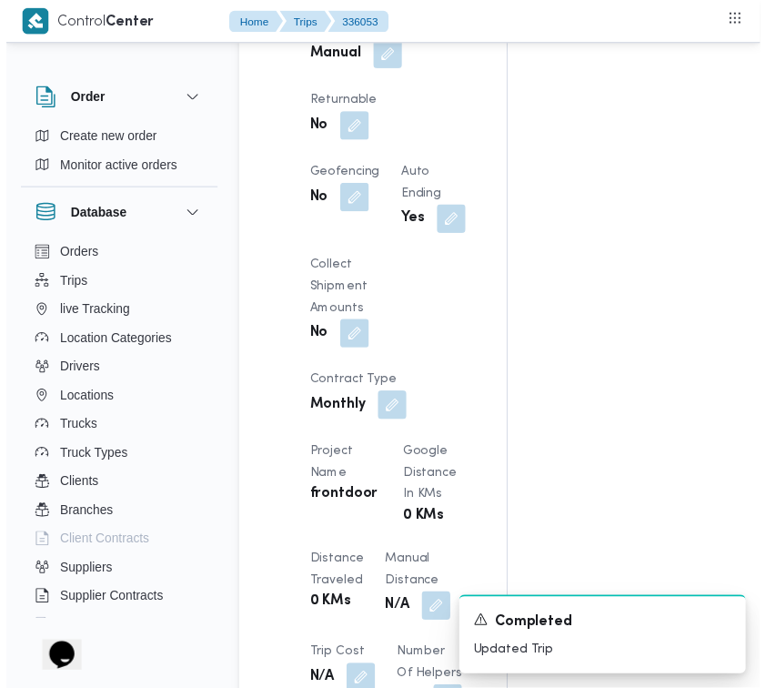
scroll to position [0, 0]
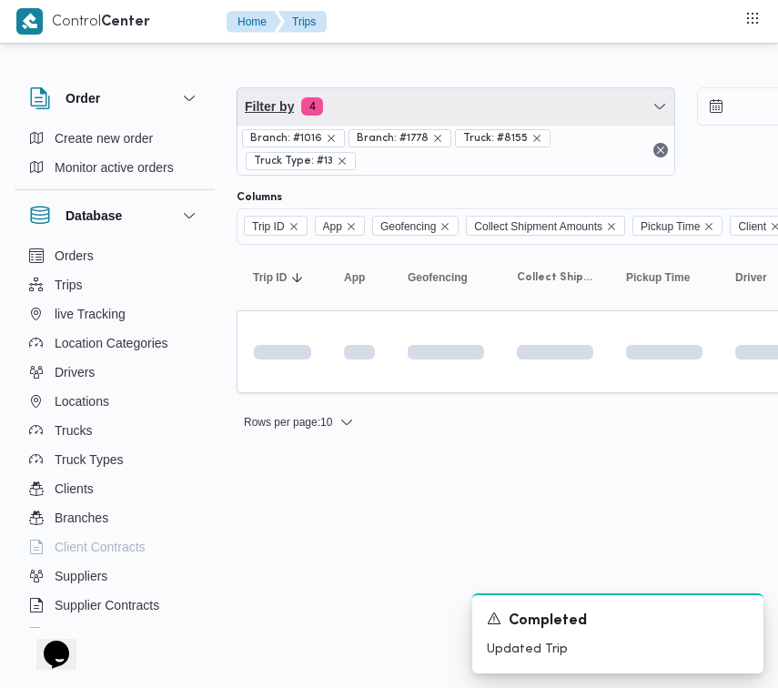
click at [344, 91] on span "Filter by 4" at bounding box center [456, 106] width 437 height 36
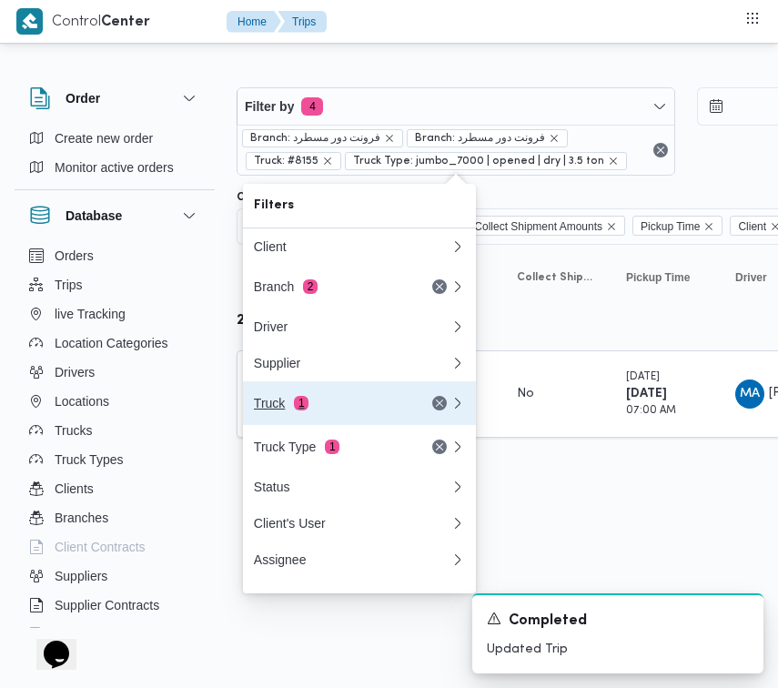
click at [339, 403] on div "Truck 1" at bounding box center [330, 403] width 153 height 15
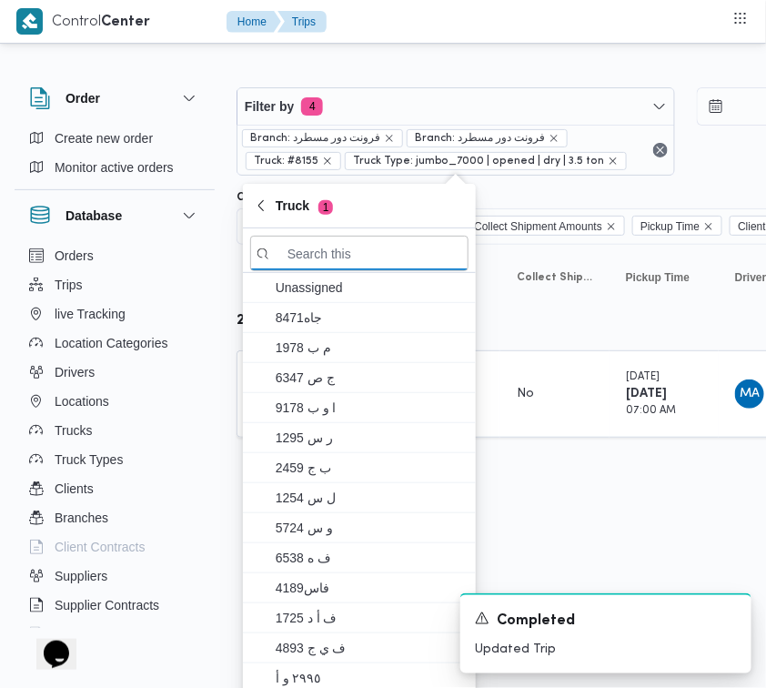
paste input "قفب6348"
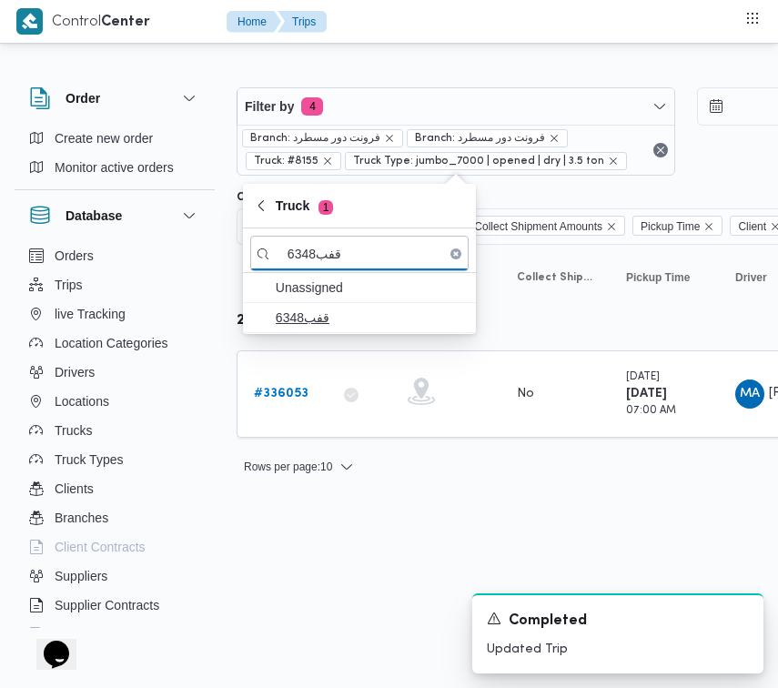
type input "قفب6348"
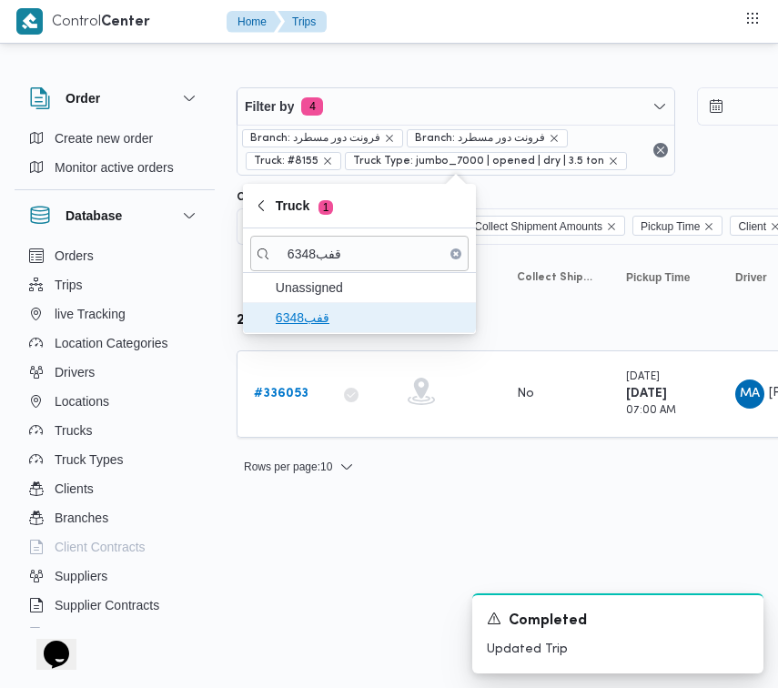
click at [349, 309] on span "قفب6348" at bounding box center [370, 318] width 189 height 22
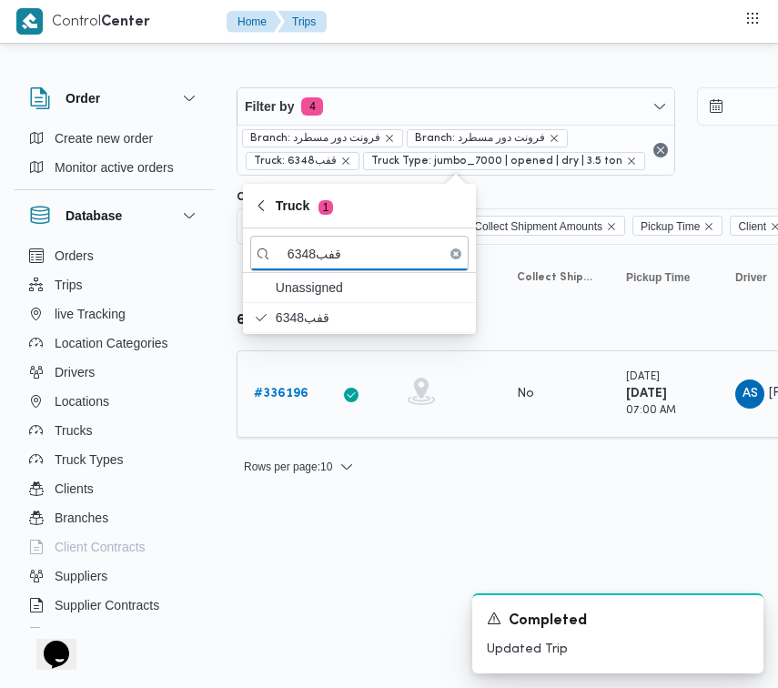
click at [296, 383] on link "# 336196" at bounding box center [281, 394] width 55 height 22
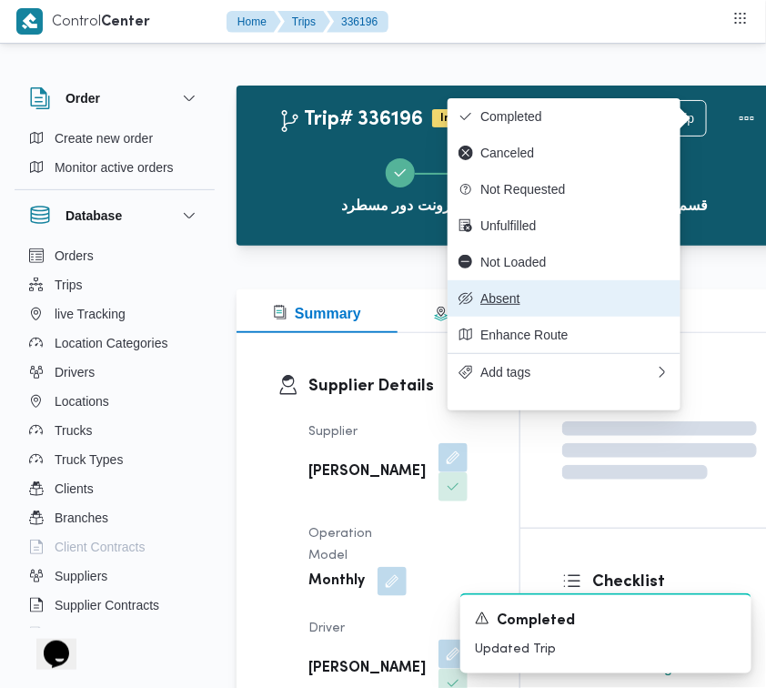
click at [520, 301] on button "Absent" at bounding box center [564, 298] width 233 height 36
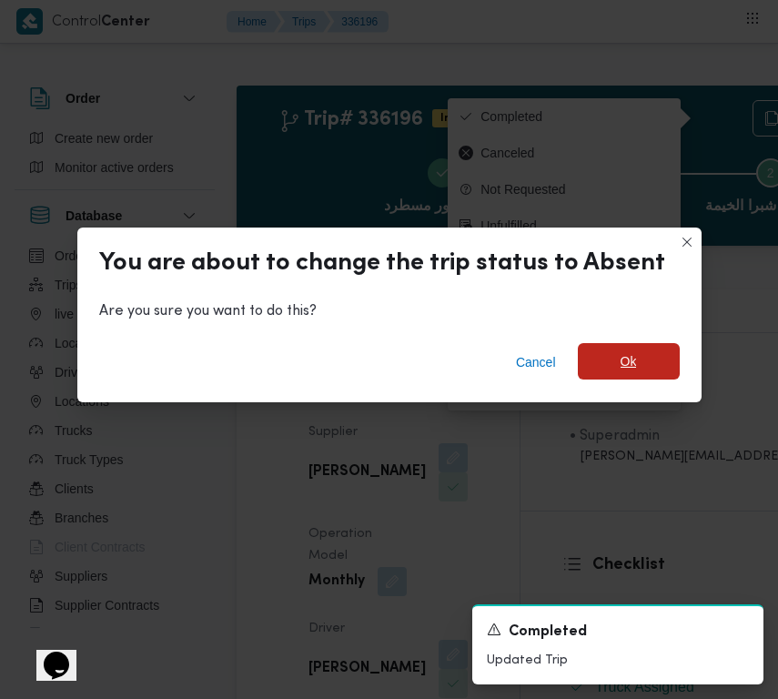
click at [621, 365] on span "Ok" at bounding box center [629, 361] width 16 height 22
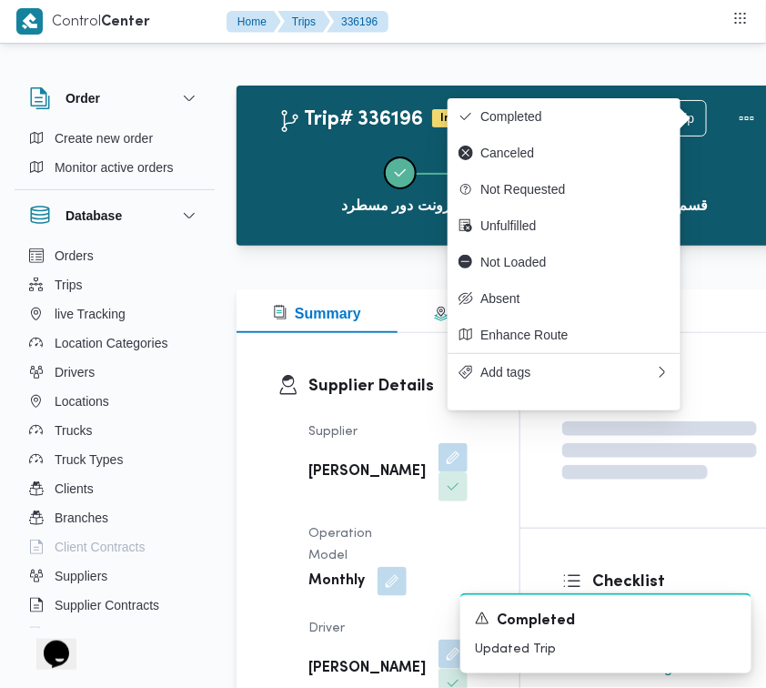
click at [312, 164] on button "فرونت دور مسطرد" at bounding box center [399, 184] width 243 height 95
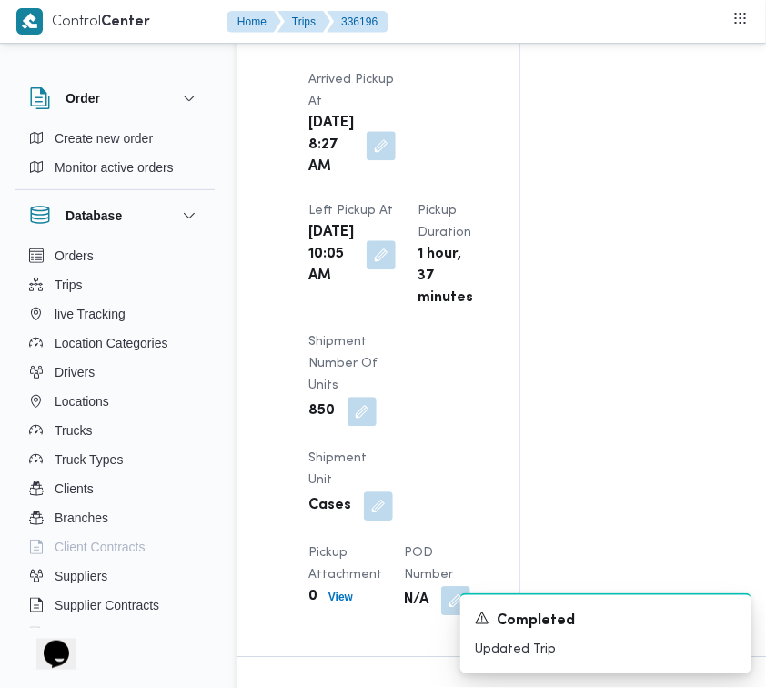
scroll to position [2400, 0]
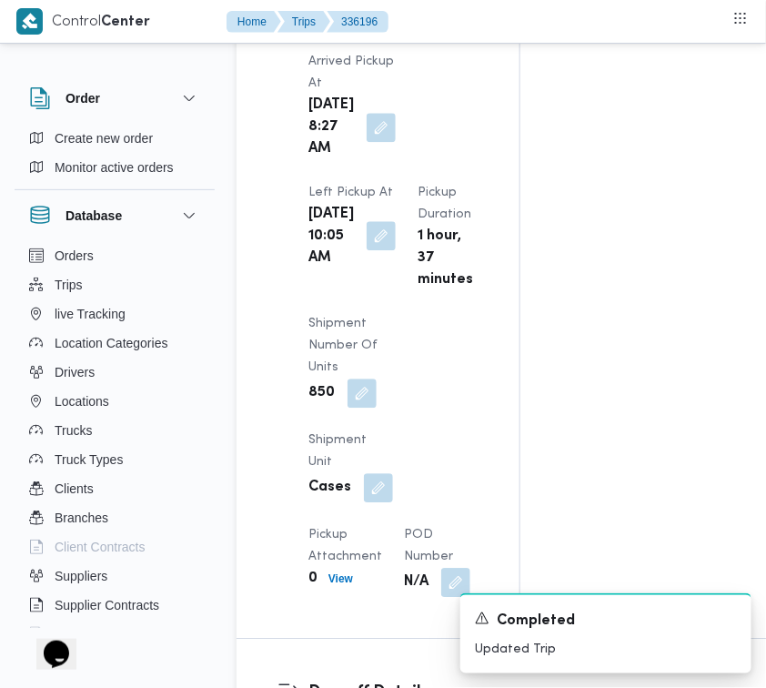
click at [379, 250] on button "button" at bounding box center [381, 235] width 29 height 29
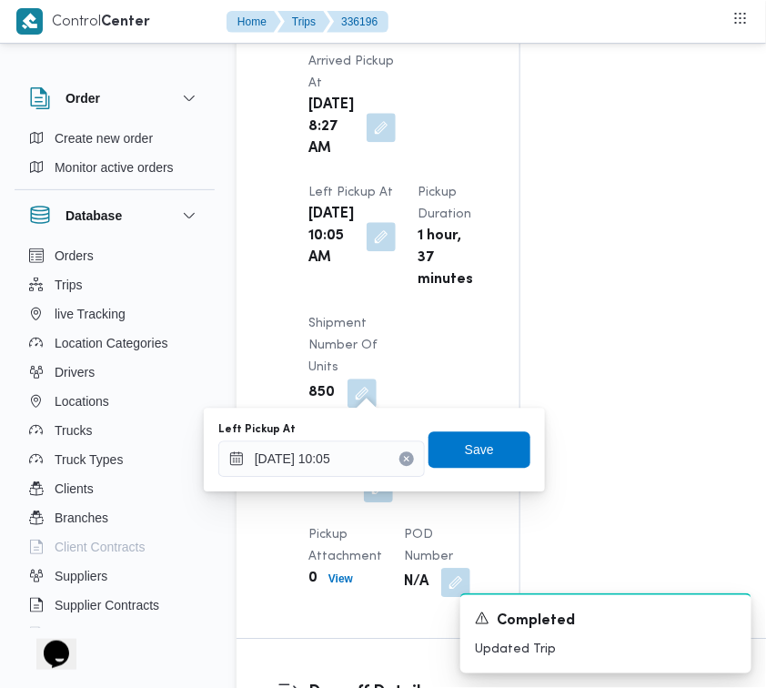
click at [400, 451] on button "Clear input" at bounding box center [407, 458] width 15 height 15
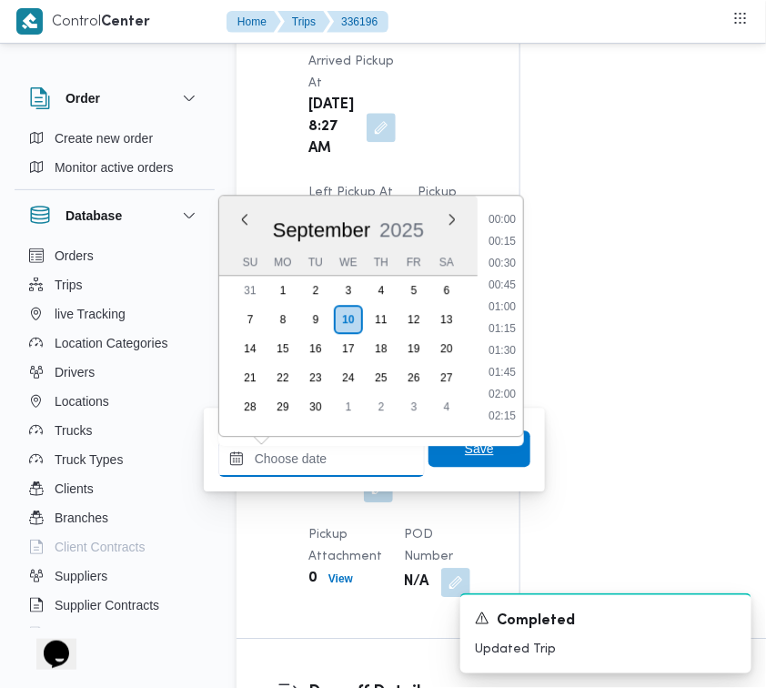
scroll to position [1069, 0]
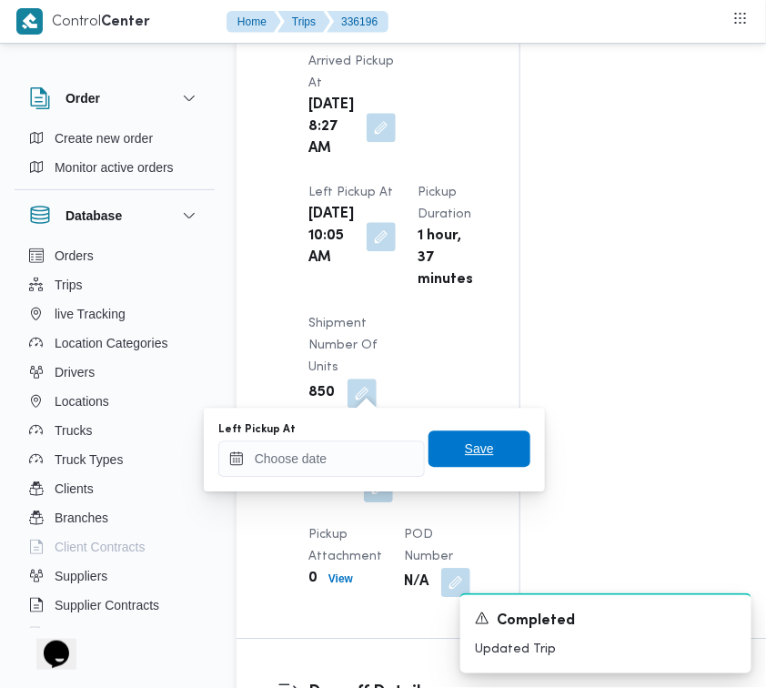
click at [480, 455] on span "Save" at bounding box center [480, 448] width 102 height 36
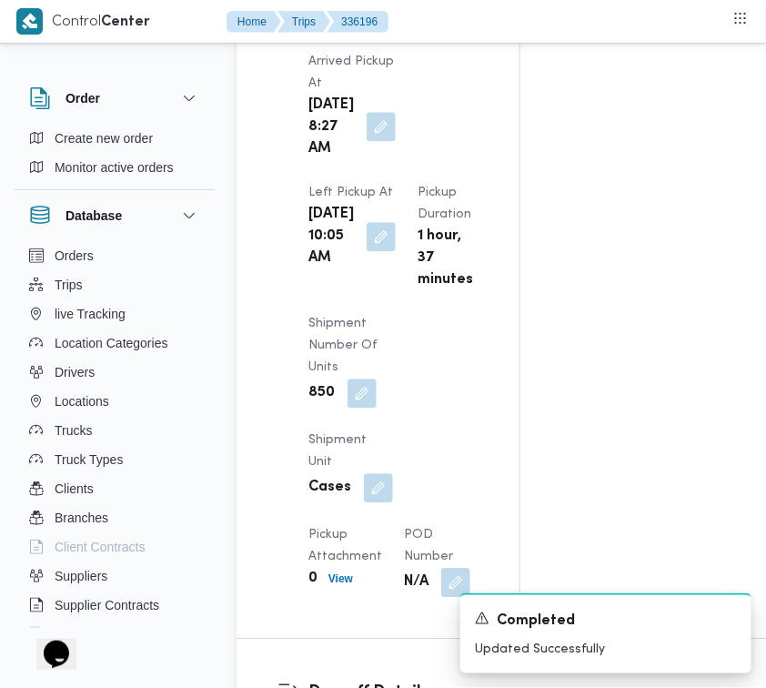
click at [371, 141] on button "button" at bounding box center [381, 126] width 29 height 29
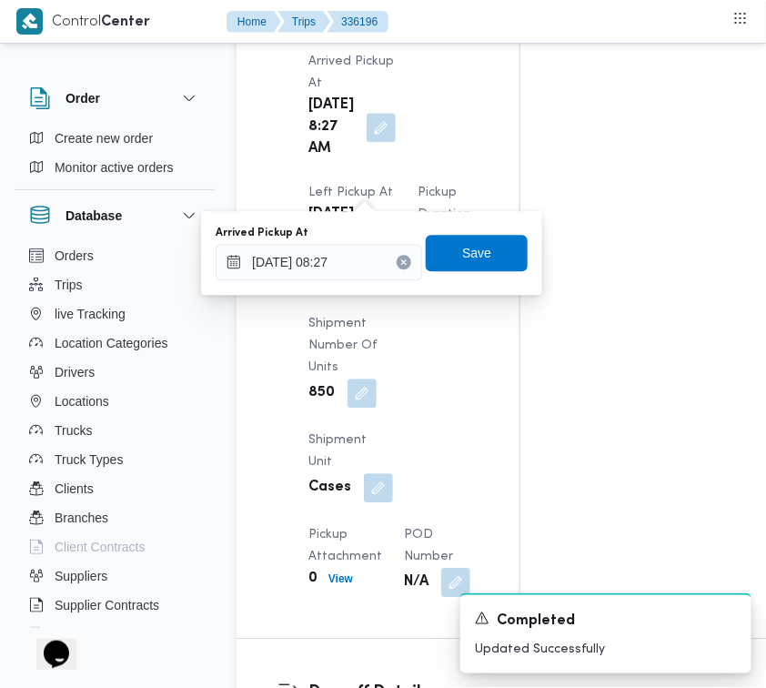
click at [400, 261] on icon "Clear input" at bounding box center [403, 261] width 7 height 7
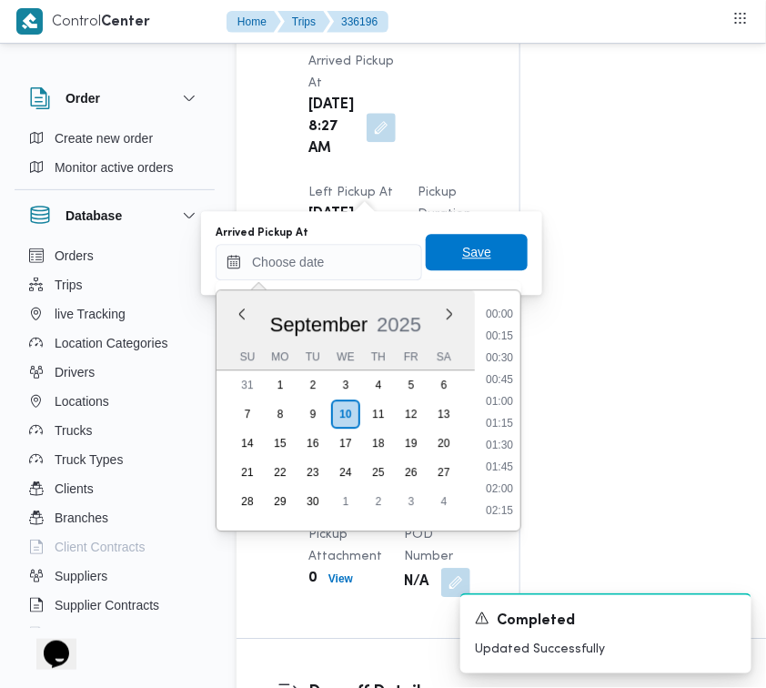
scroll to position [0, 0]
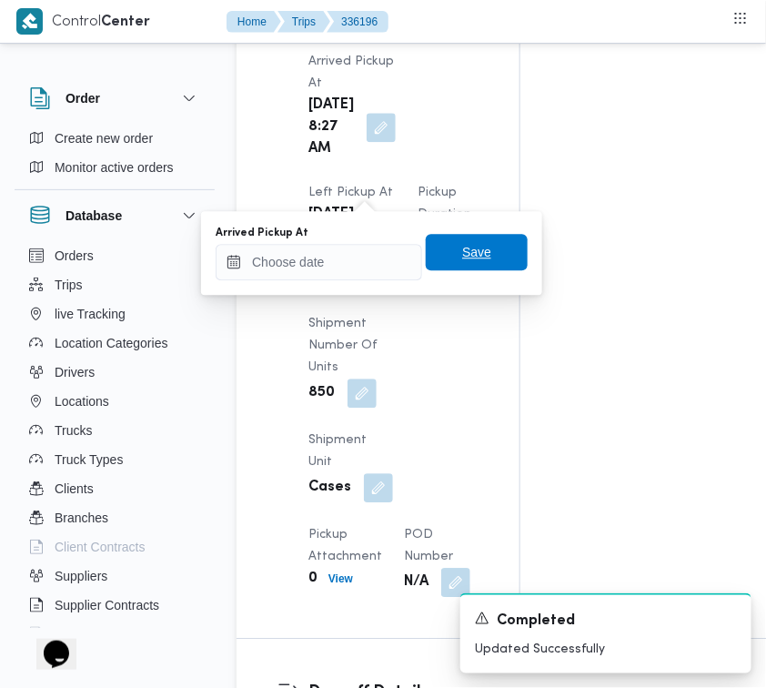
click at [465, 241] on span "Save" at bounding box center [477, 252] width 102 height 36
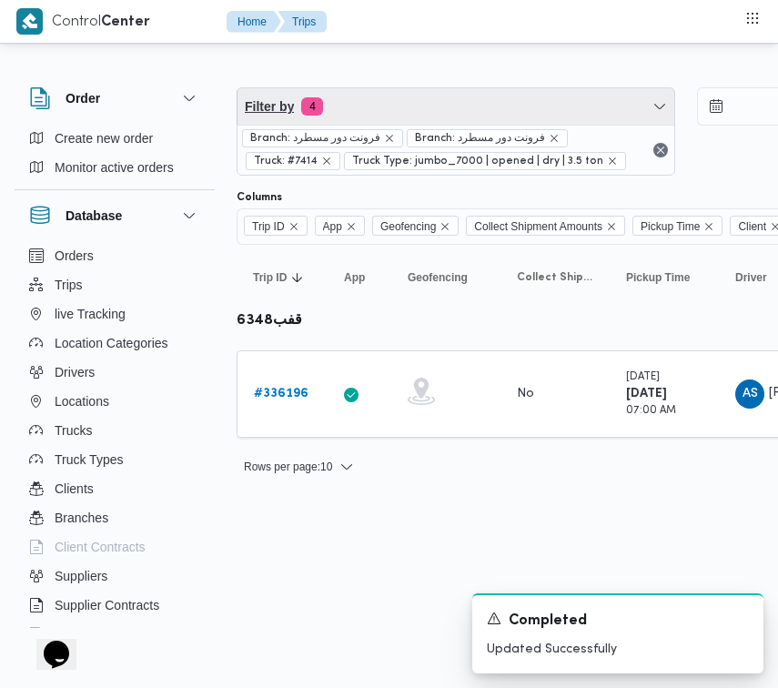
drag, startPoint x: 376, startPoint y: 107, endPoint x: 385, endPoint y: 178, distance: 71.6
click at [376, 107] on span "Filter by 4" at bounding box center [456, 106] width 437 height 36
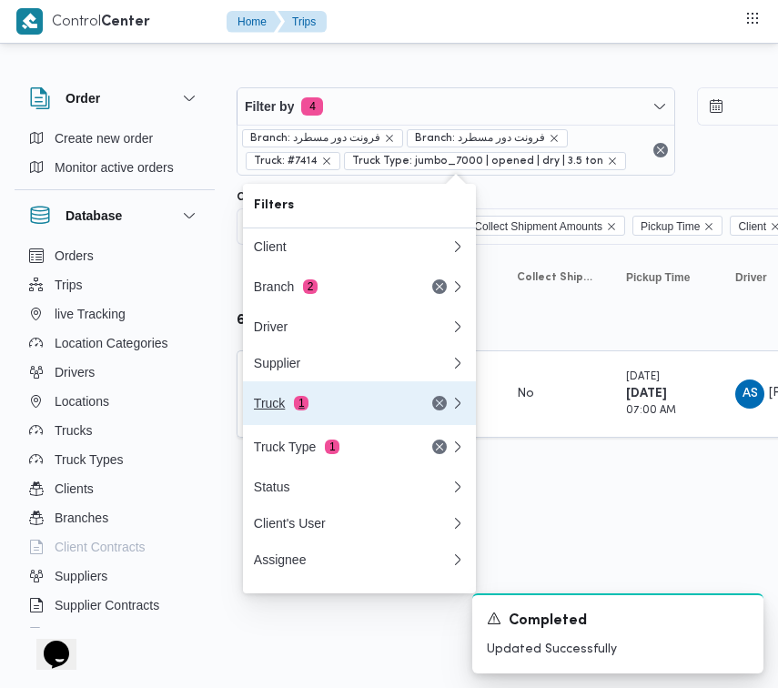
click at [306, 410] on span "1" at bounding box center [301, 403] width 15 height 15
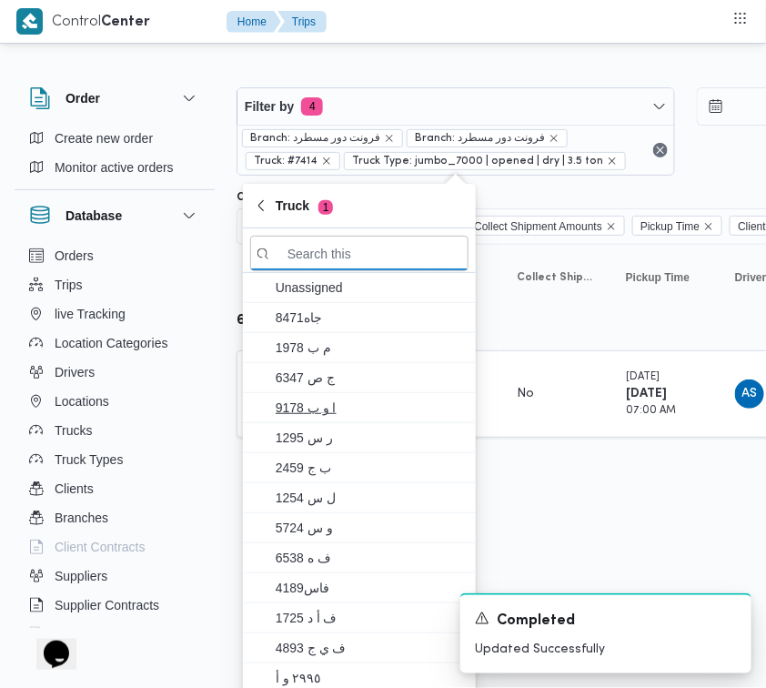
paste input "وجف4361"
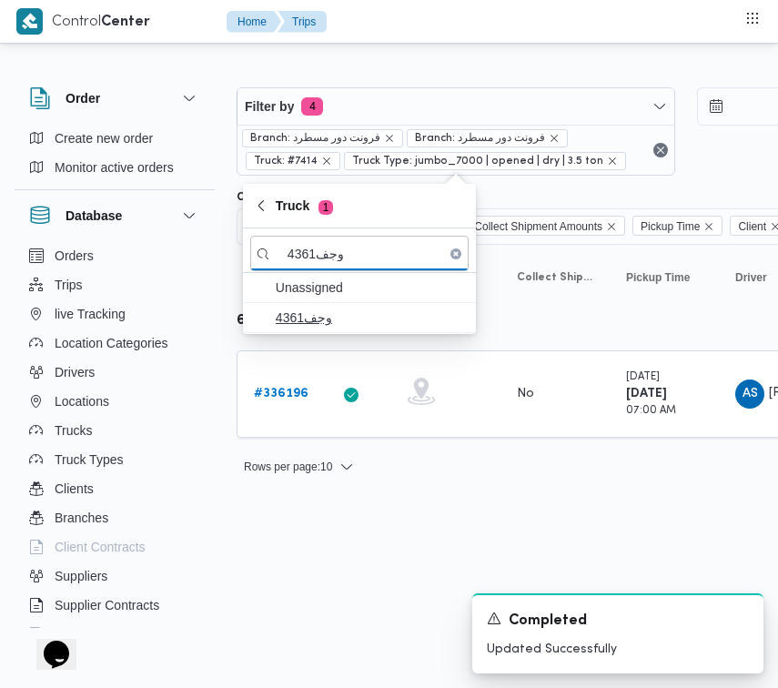
type input "وجف4361"
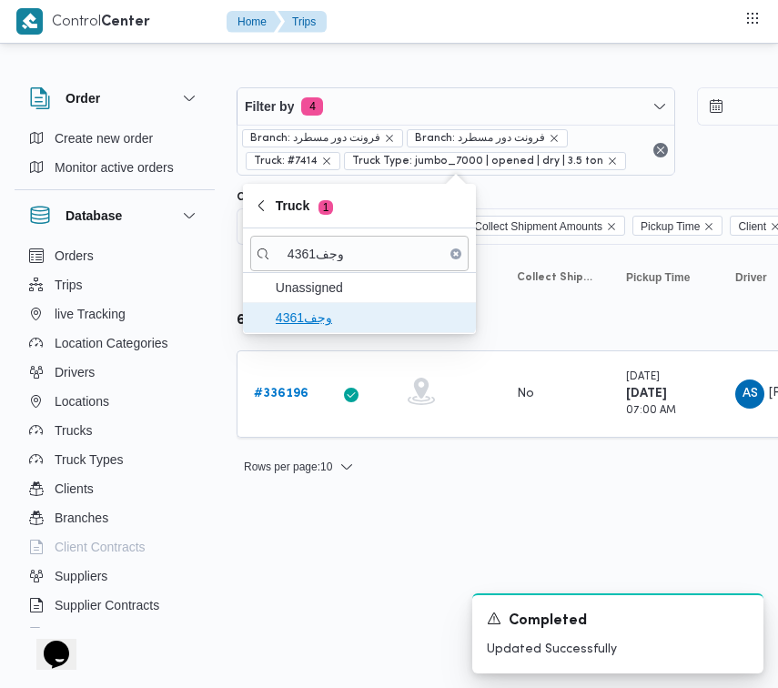
click at [332, 324] on span "وجف4361" at bounding box center [370, 318] width 189 height 22
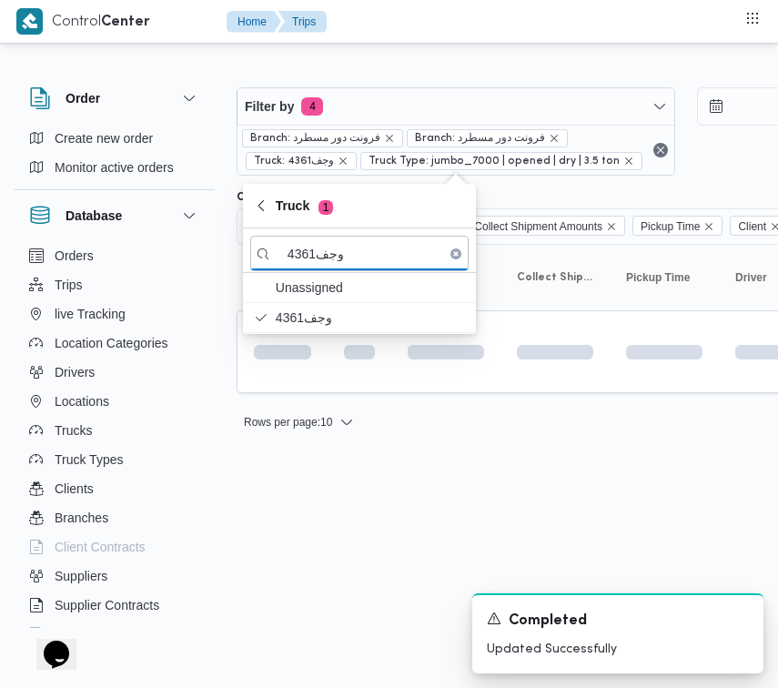
click at [293, 569] on html "Control Center Home Trips Order Create new order Monitor active orders Database…" at bounding box center [389, 344] width 778 height 688
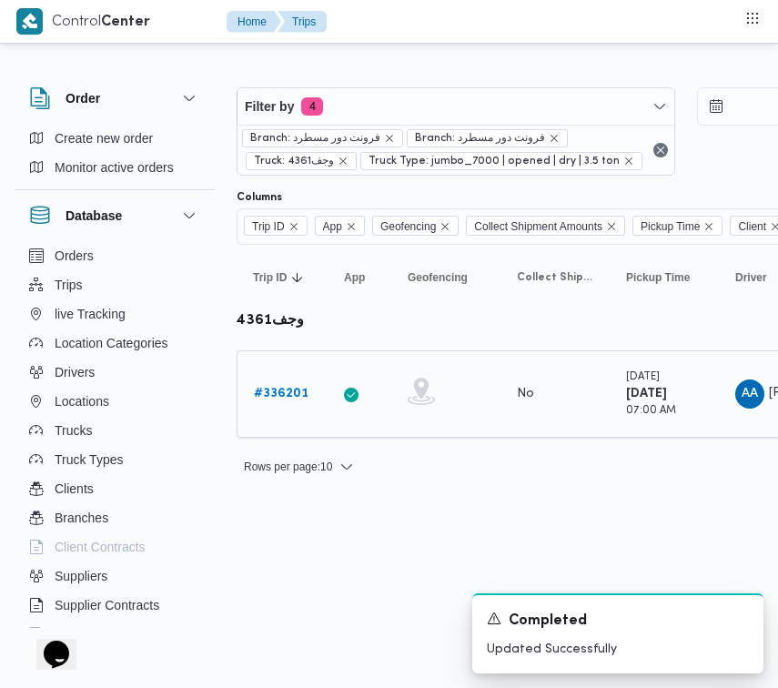
click at [270, 376] on div "# 336201" at bounding box center [283, 394] width 72 height 36
click at [278, 398] on b "# 336201" at bounding box center [281, 394] width 55 height 12
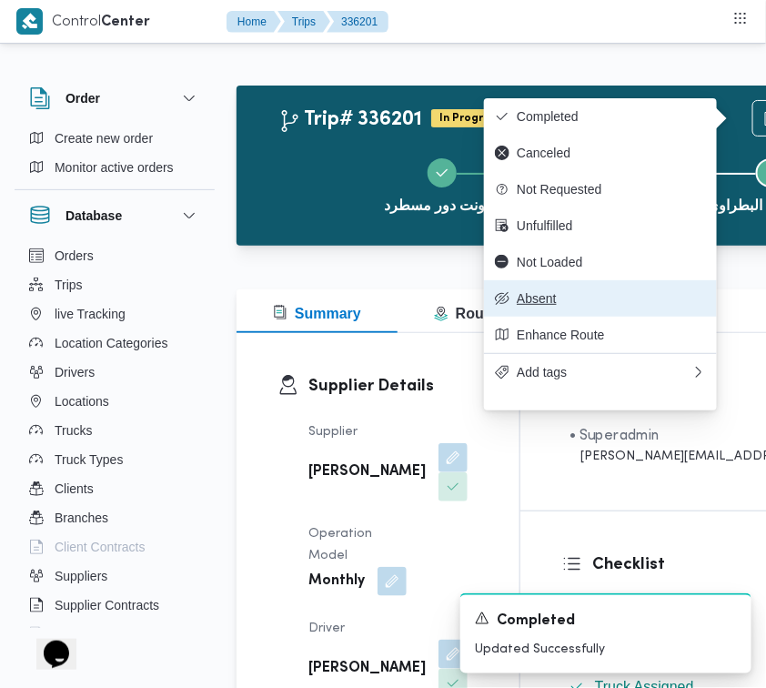
click at [587, 305] on span "Absent" at bounding box center [611, 298] width 189 height 15
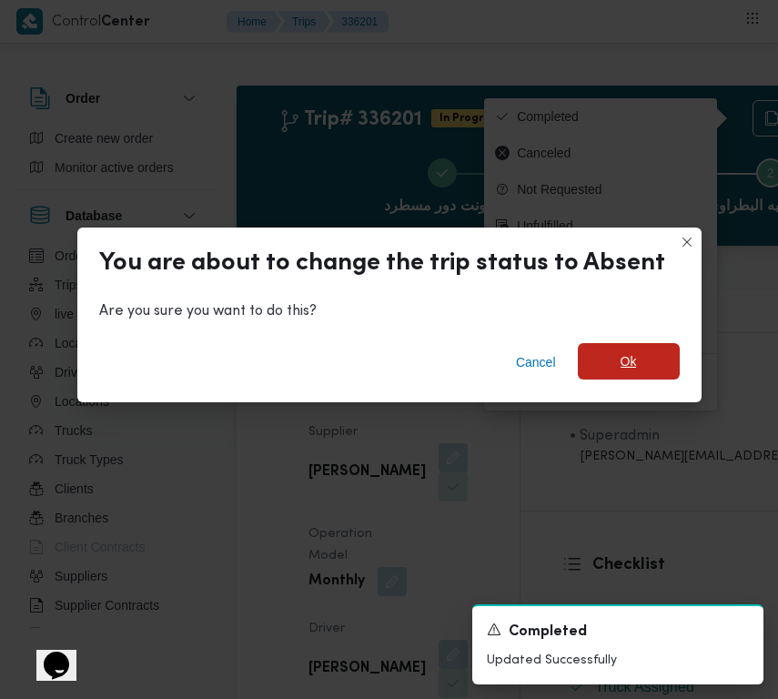
click at [638, 374] on span "Ok" at bounding box center [629, 361] width 102 height 36
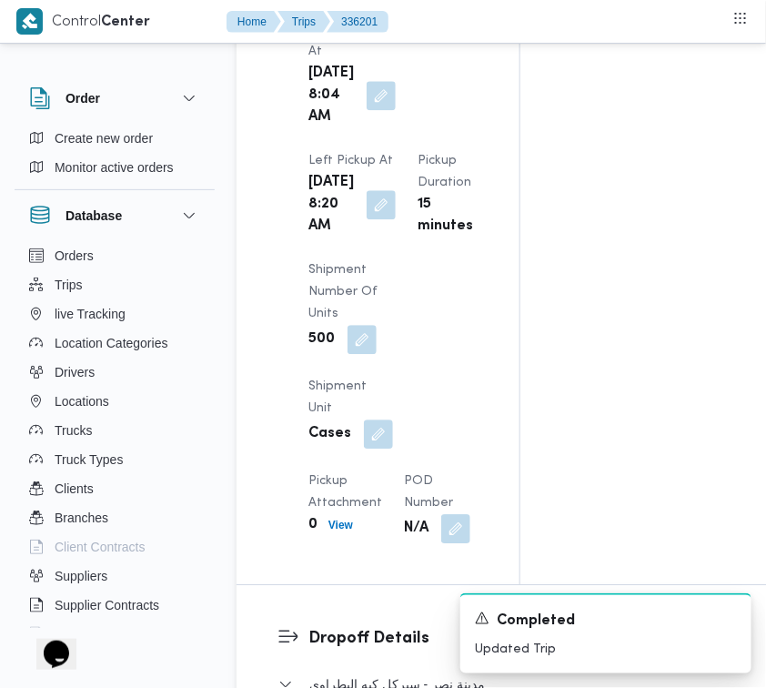
scroll to position [2525, 0]
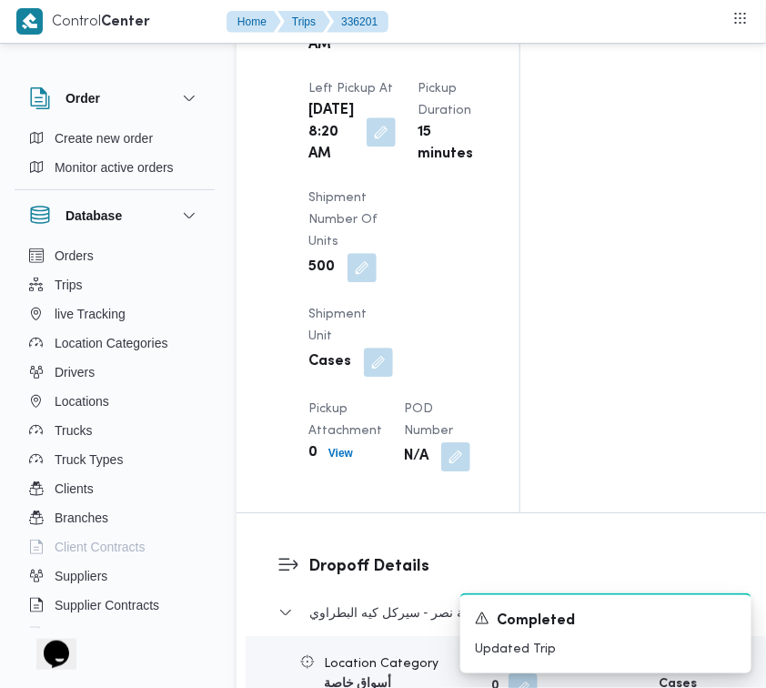
click at [367, 147] on button "button" at bounding box center [381, 131] width 29 height 29
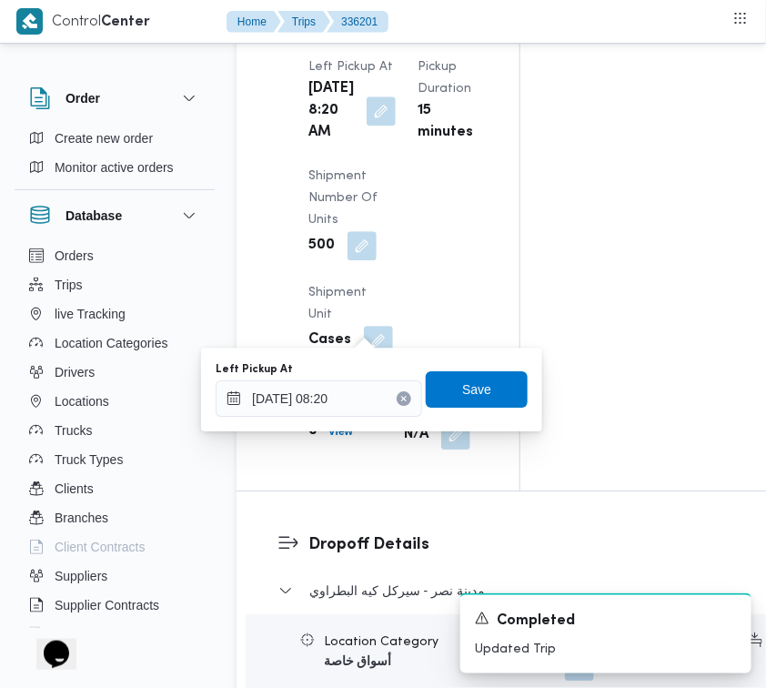
scroll to position [2504, 0]
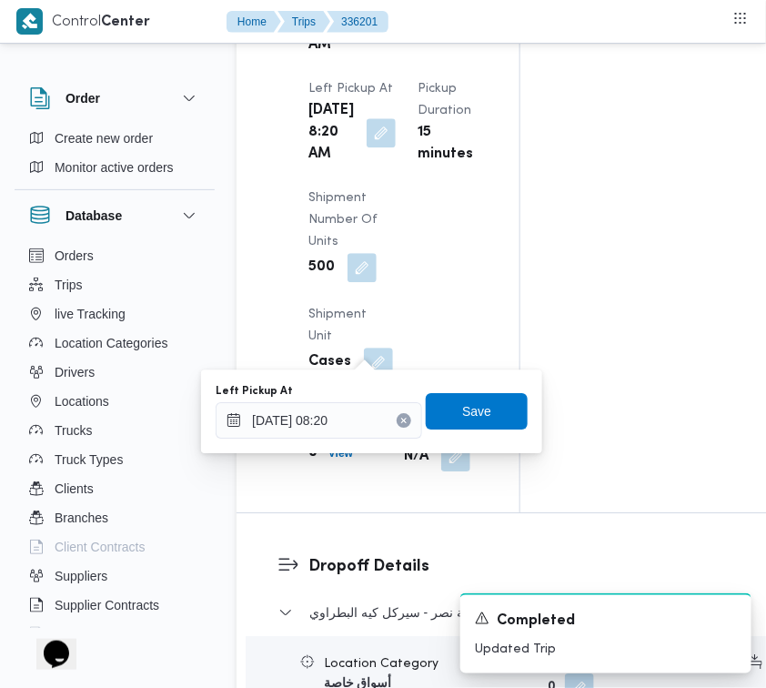
click at [399, 399] on div "Left Pickup At 10/09/2025 08:20" at bounding box center [319, 411] width 207 height 55
click at [400, 423] on icon "Clear input" at bounding box center [403, 420] width 7 height 7
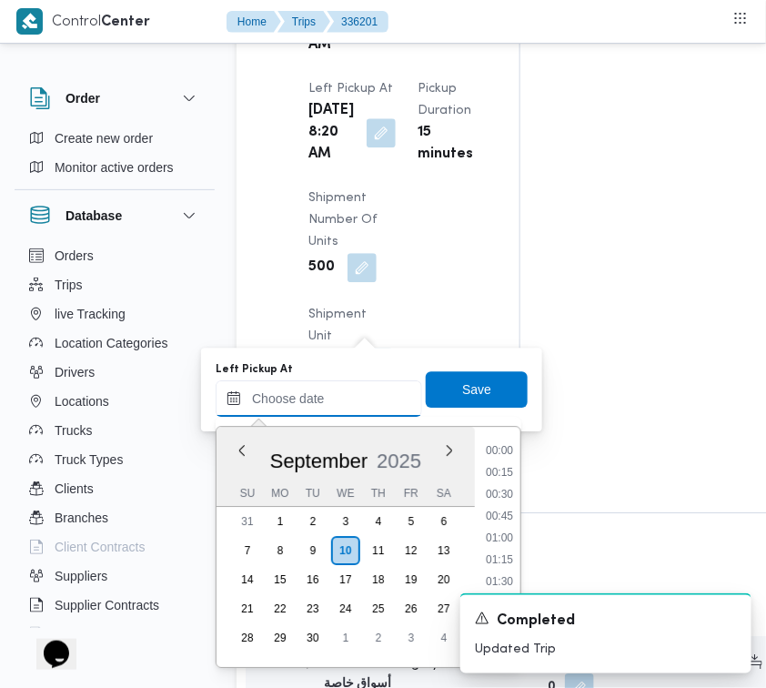
scroll to position [1069, 0]
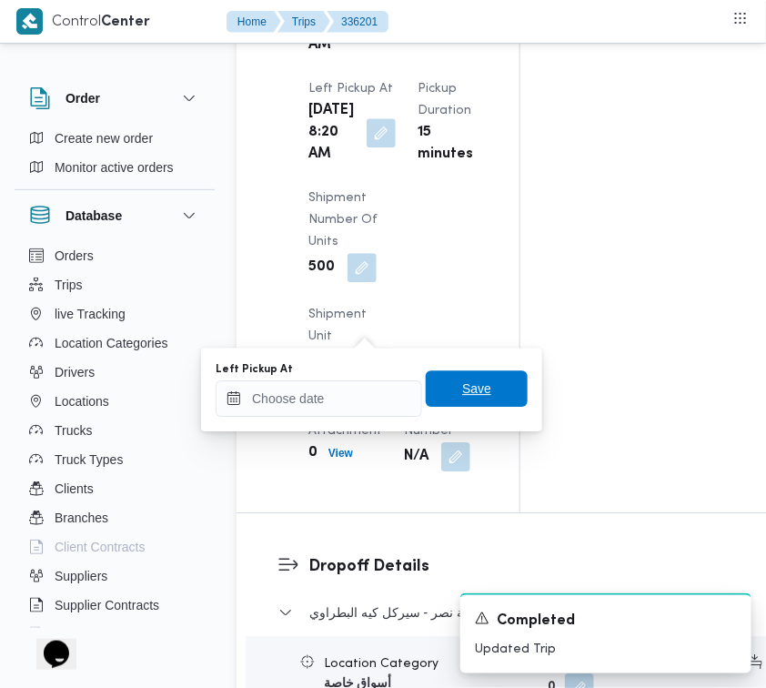
drag, startPoint x: 467, startPoint y: 419, endPoint x: 453, endPoint y: 399, distance: 24.2
click at [453, 399] on span "Save" at bounding box center [477, 388] width 102 height 36
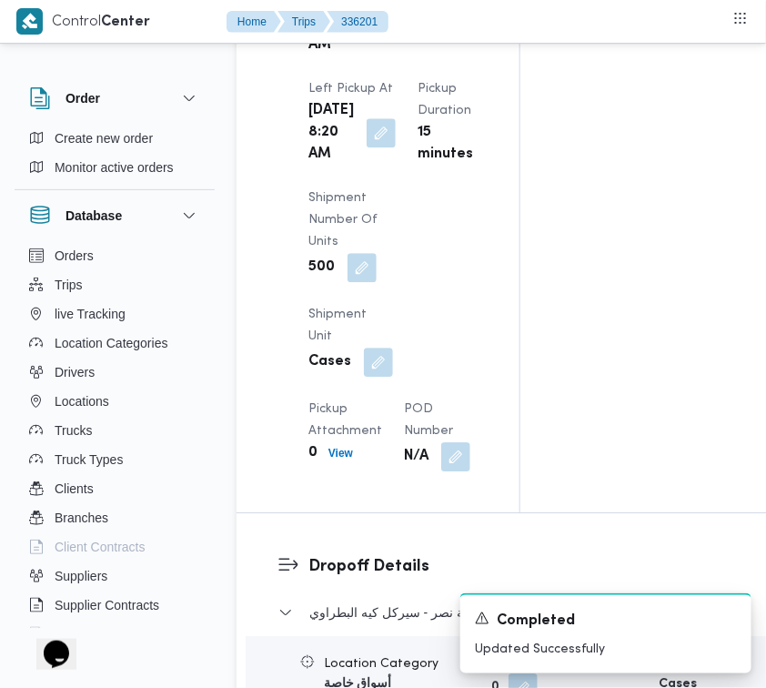
click at [367, 37] on button "button" at bounding box center [381, 22] width 29 height 29
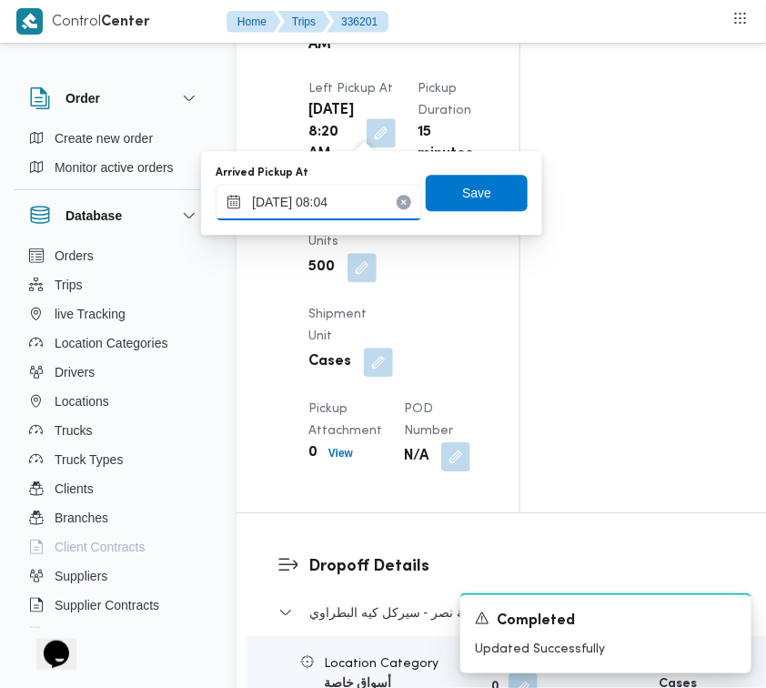
click at [391, 210] on input "10/09/2025 08:04" at bounding box center [319, 202] width 207 height 36
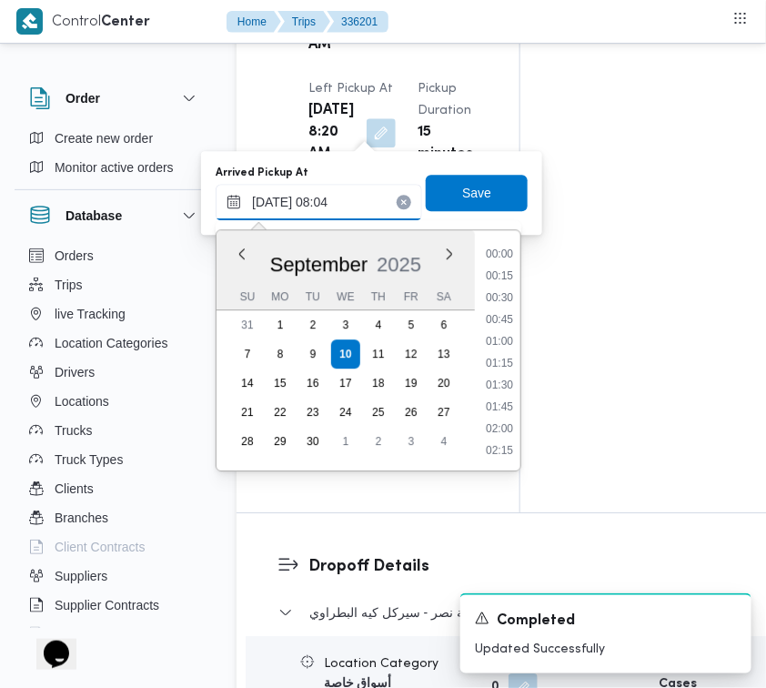
scroll to position [588, 0]
click at [400, 200] on icon "Clear input" at bounding box center [403, 201] width 7 height 7
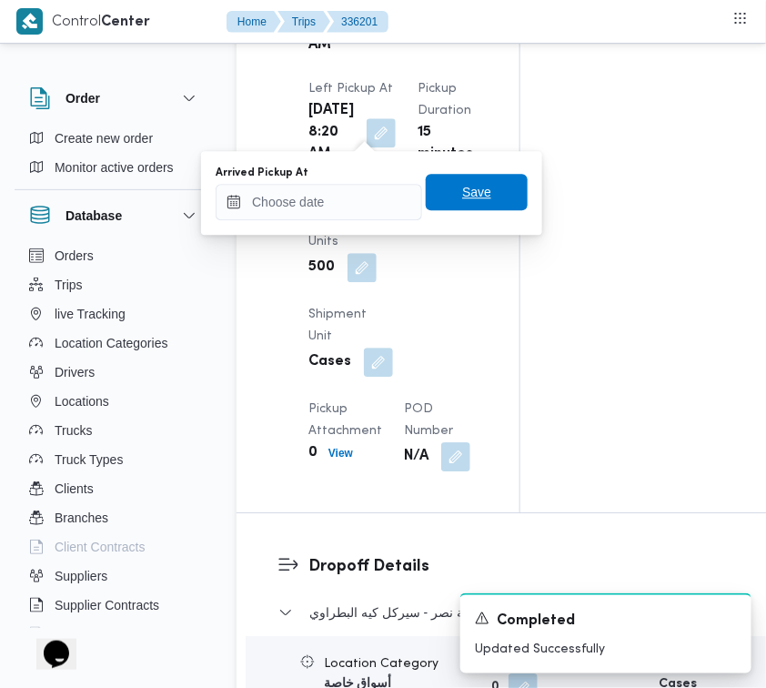
click at [462, 187] on span "Save" at bounding box center [476, 192] width 29 height 22
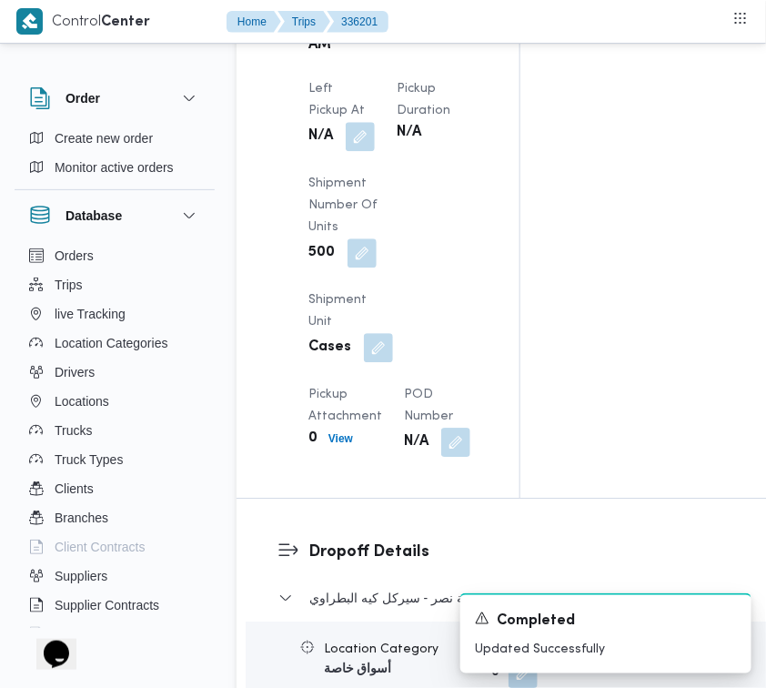
click at [375, 151] on div "Left Pickup At N/A" at bounding box center [342, 114] width 66 height 73
click at [367, 37] on button "button" at bounding box center [381, 22] width 29 height 29
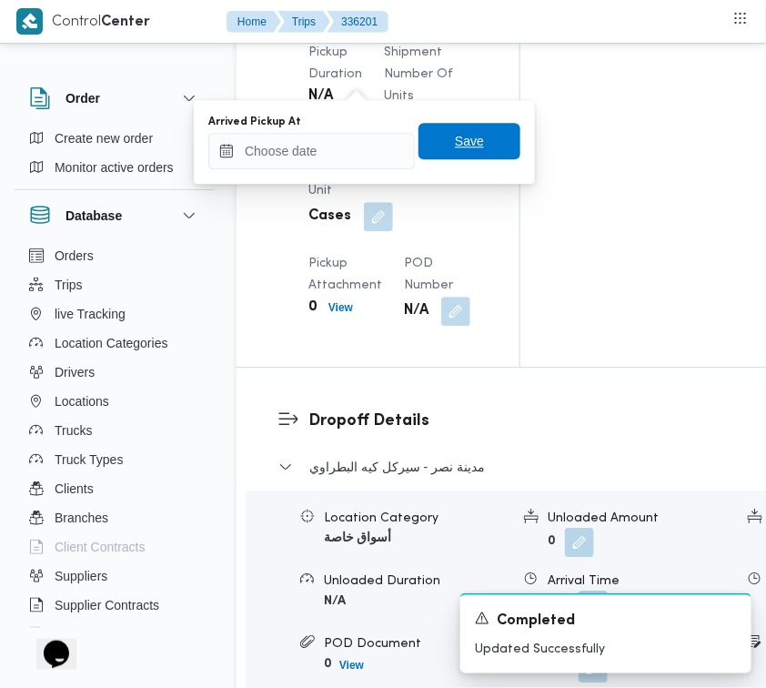
click at [434, 143] on span "Save" at bounding box center [470, 141] width 102 height 36
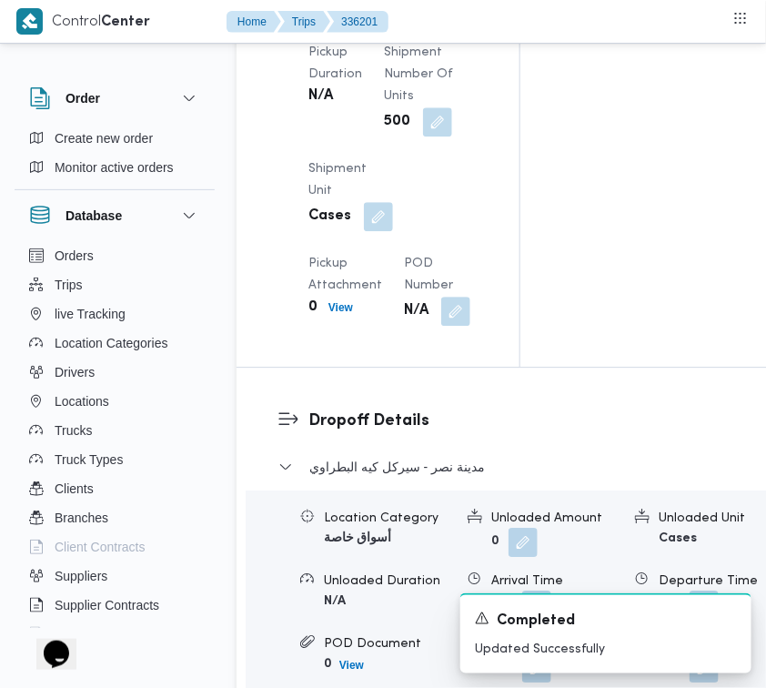
click at [511, 105] on div "Pickup Details Arrived Pickup At N/A Left Pickup At N/A Pickup Duration N/A Shi…" at bounding box center [378, 113] width 283 height 508
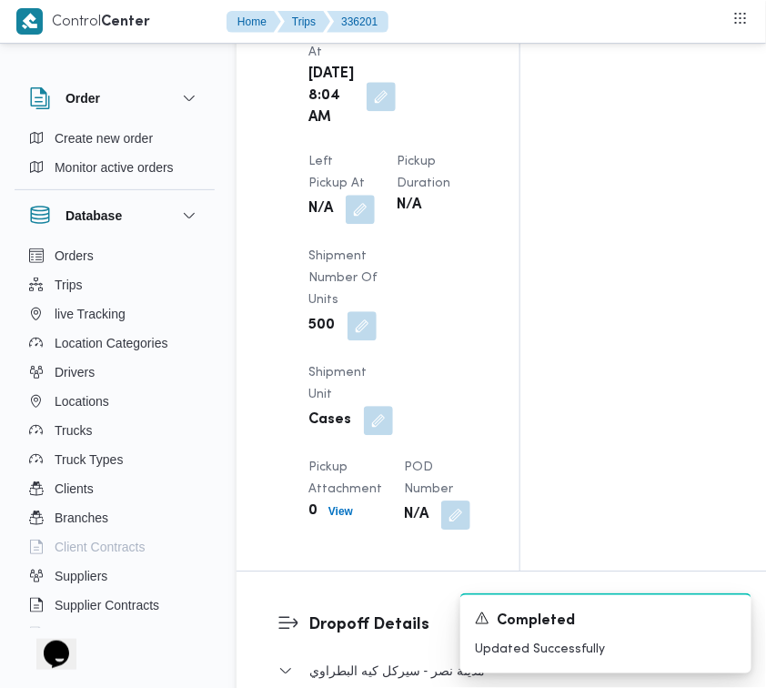
scroll to position [2523, 0]
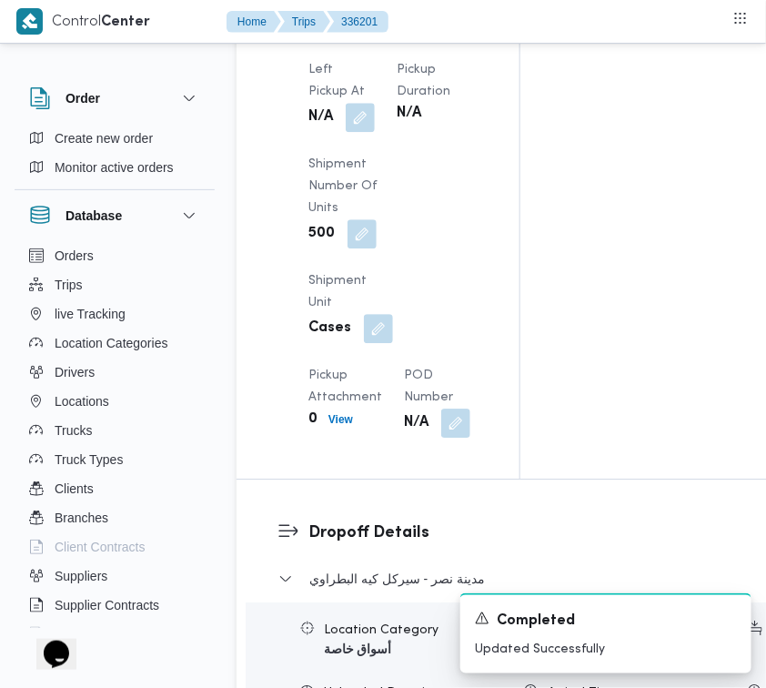
click at [376, 18] on button "button" at bounding box center [381, 3] width 29 height 29
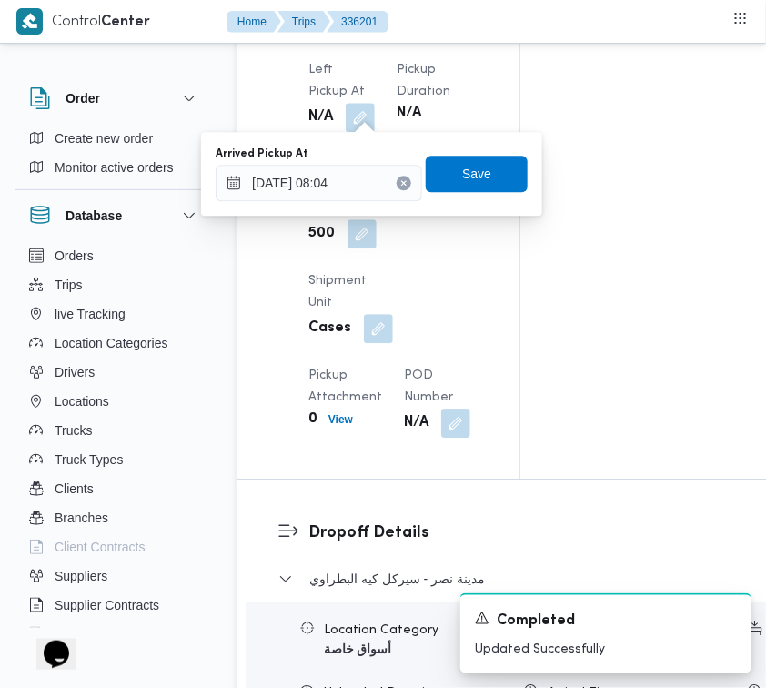
click at [402, 180] on icon "Clear input" at bounding box center [404, 182] width 5 height 5
type input "10/09/2025 08:04"
click at [462, 180] on span "Save" at bounding box center [476, 173] width 29 height 22
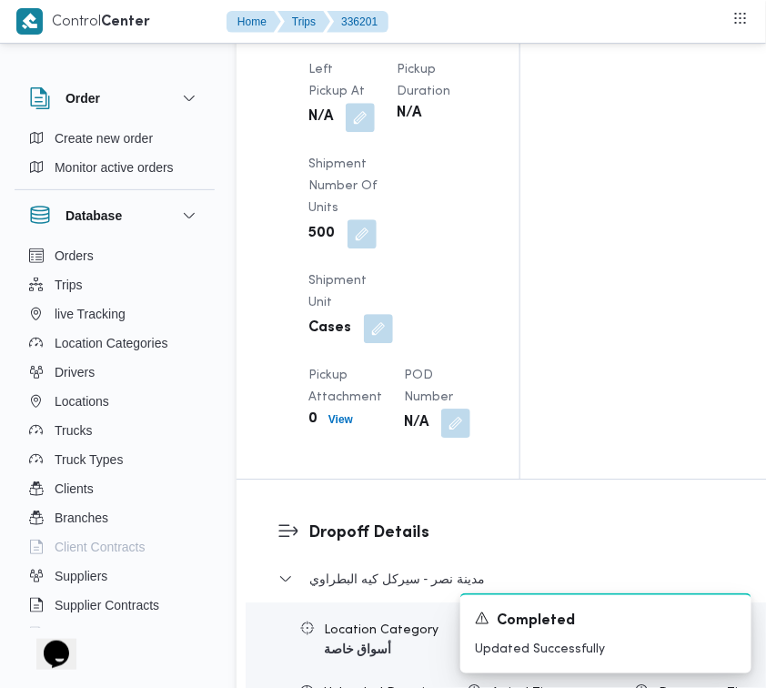
click at [478, 144] on div "Arrived Pickup At Wed, Sep 10, 2025 8:04 AM Left Pickup At N/A Pickup Duration …" at bounding box center [394, 182] width 192 height 531
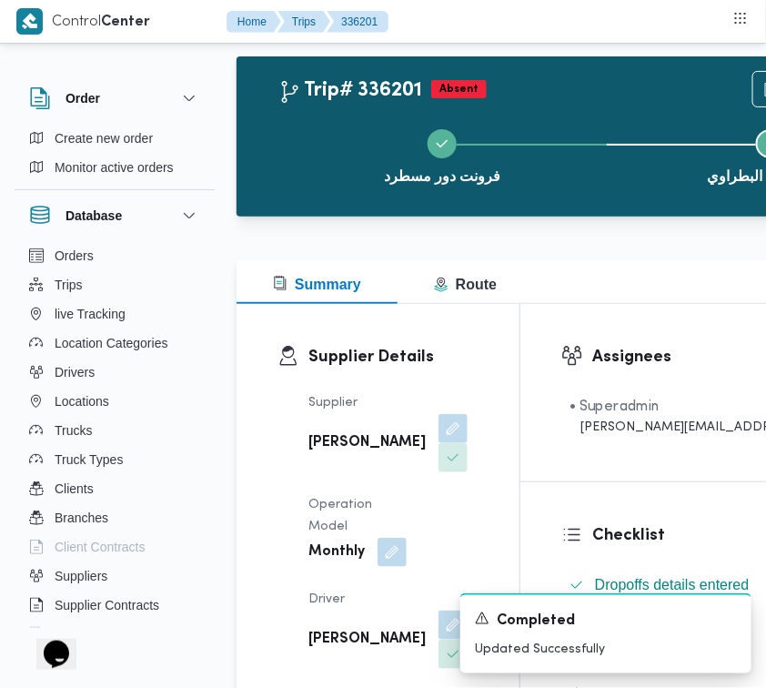
scroll to position [0, 0]
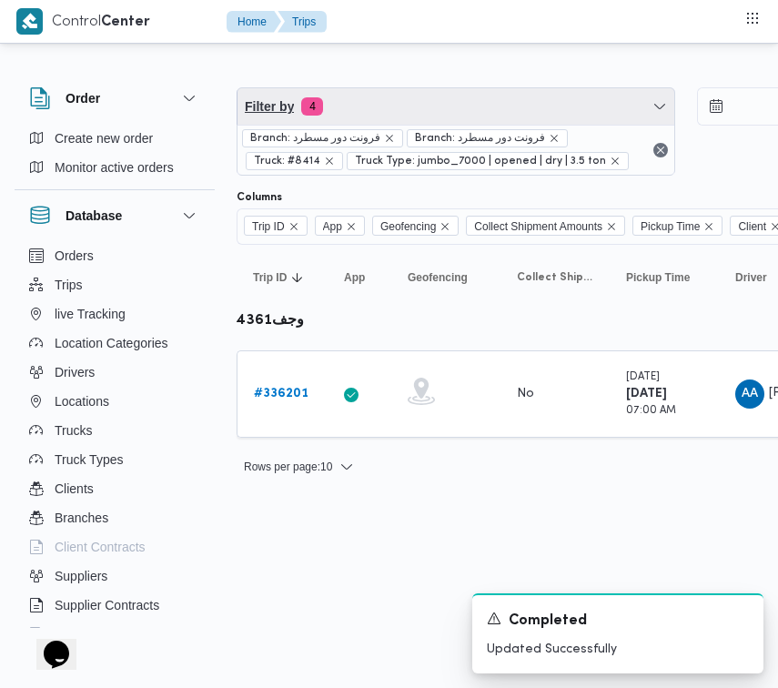
click at [402, 110] on span "Filter by 4" at bounding box center [456, 106] width 437 height 36
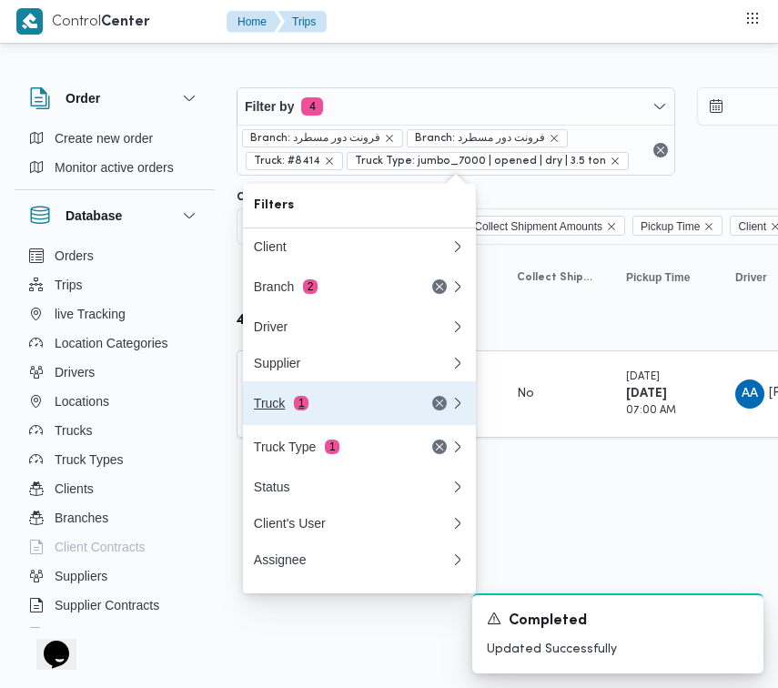
click at [282, 410] on div "Truck 1" at bounding box center [330, 403] width 153 height 15
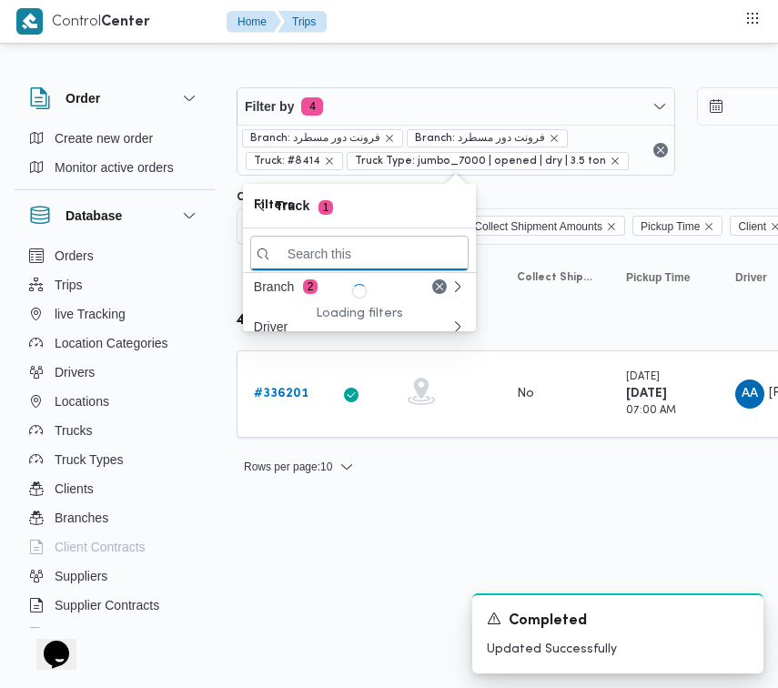
paste input "قبا3981"
type input "قبا3981"
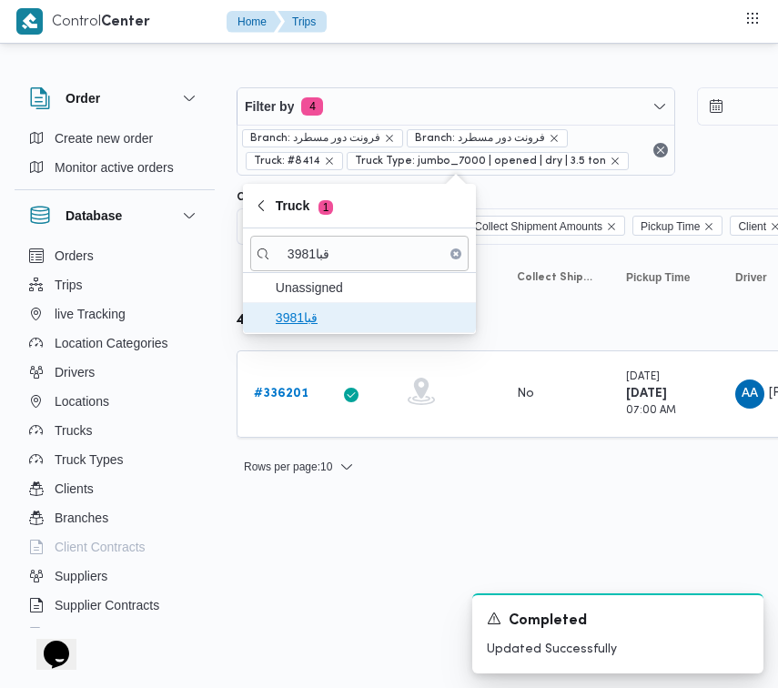
click at [300, 311] on span "قبا3981" at bounding box center [370, 318] width 189 height 22
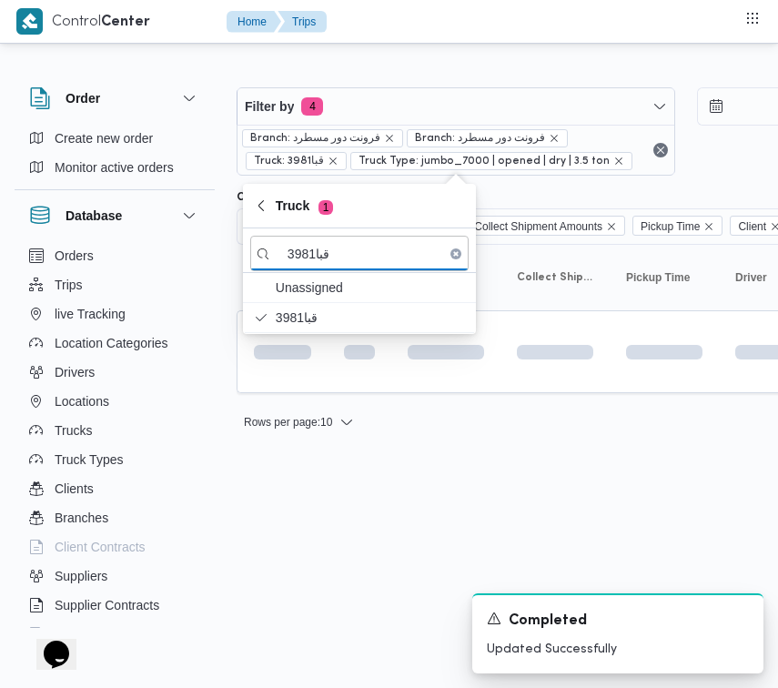
click at [344, 612] on html "Control Center Home Trips Order Create new order Monitor active orders Database…" at bounding box center [389, 344] width 778 height 688
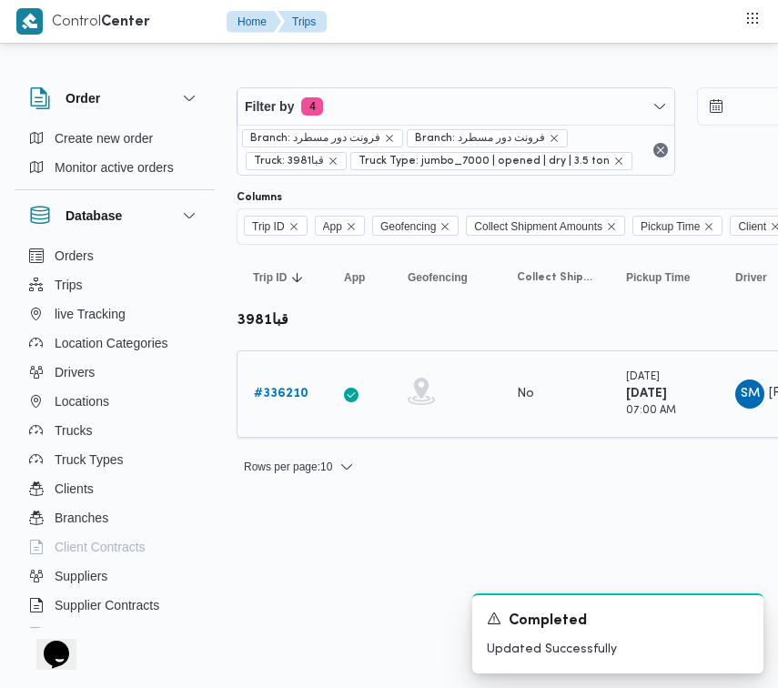
click at [288, 383] on link "# 336210" at bounding box center [281, 394] width 55 height 22
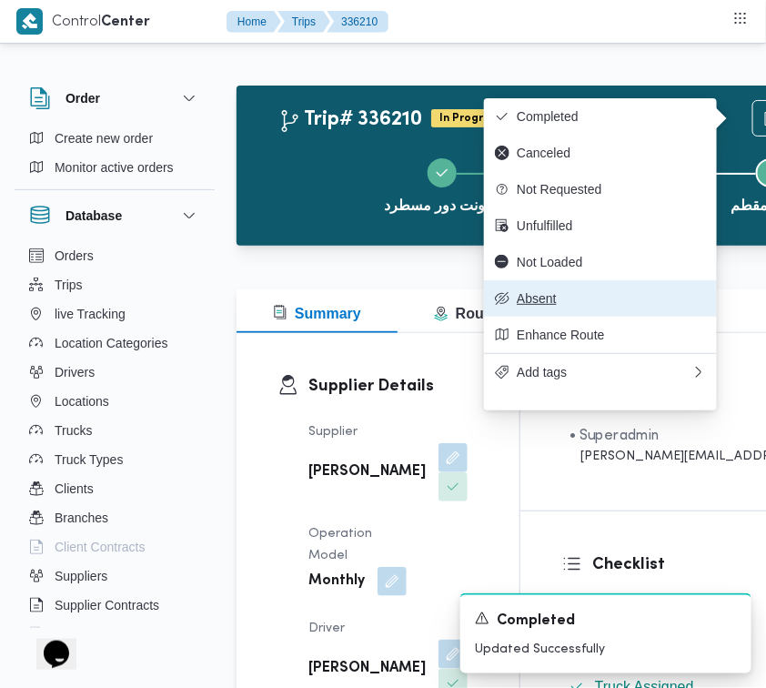
click at [572, 306] on span "Absent" at bounding box center [611, 298] width 189 height 15
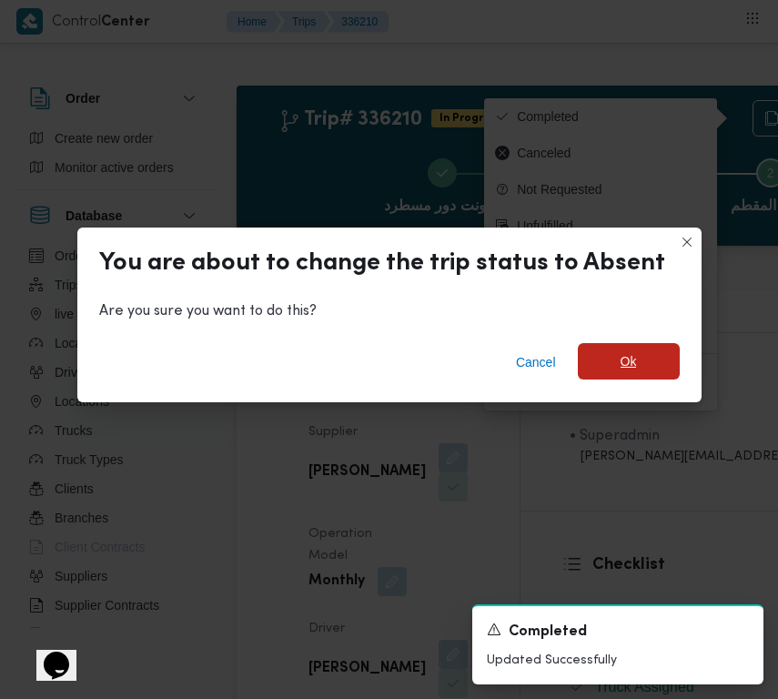
click at [665, 366] on span "Ok" at bounding box center [629, 361] width 102 height 36
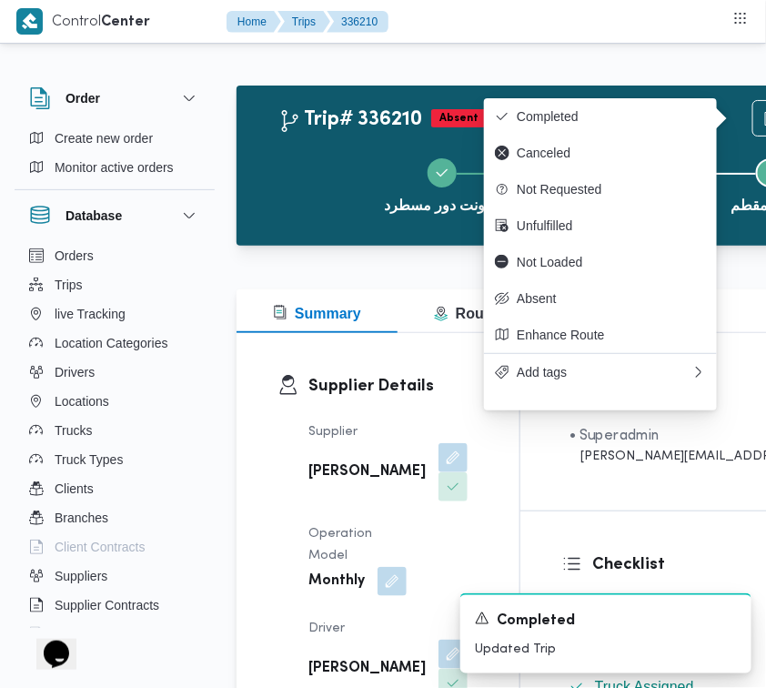
click at [335, 91] on div "Trip# 336210 Absent Duplicate Trip فرونت دور مسطرد Step 2 is incomplete 2 قسم ا…" at bounding box center [602, 166] width 731 height 160
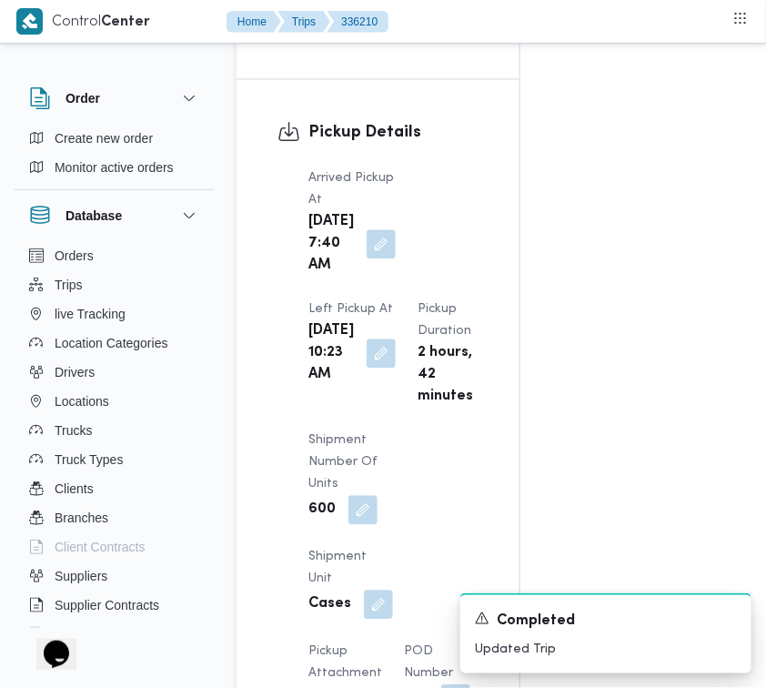
scroll to position [2464, 0]
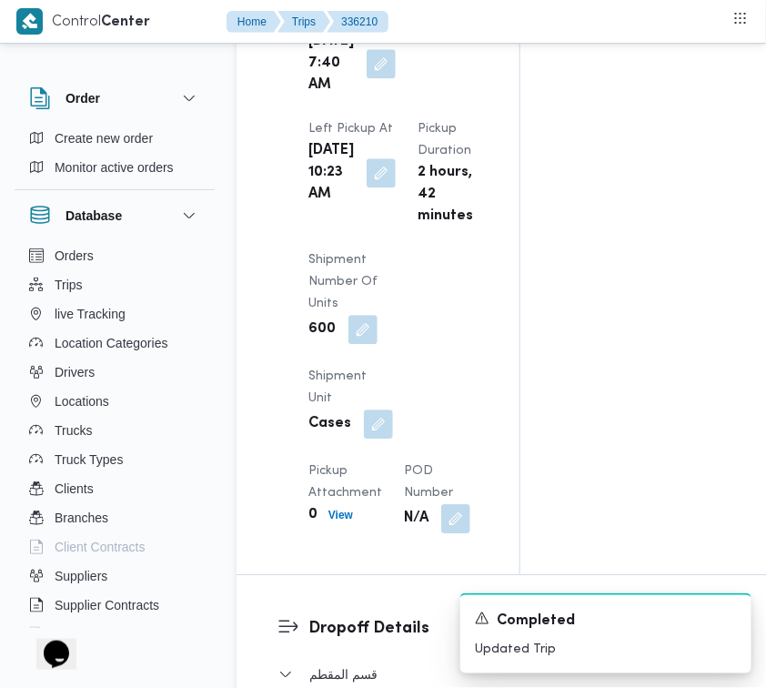
click at [388, 319] on div "Arrived Pickup At Wed, Sep 10, 2025 7:40 AM Left Pickup At Wed, Sep 10, 2025 10…" at bounding box center [394, 260] width 192 height 568
click at [367, 187] on button "button" at bounding box center [381, 171] width 29 height 29
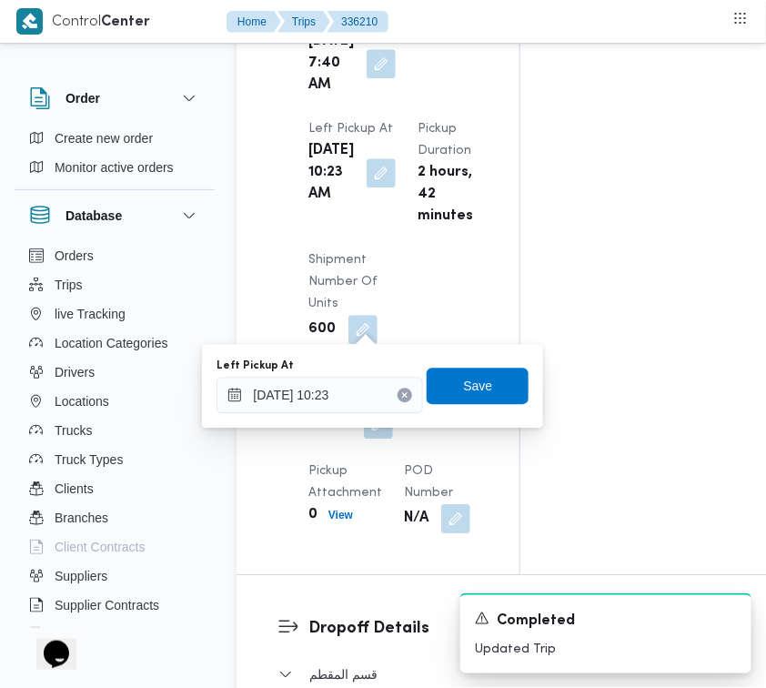
click at [401, 394] on icon "Clear input" at bounding box center [404, 394] width 7 height 7
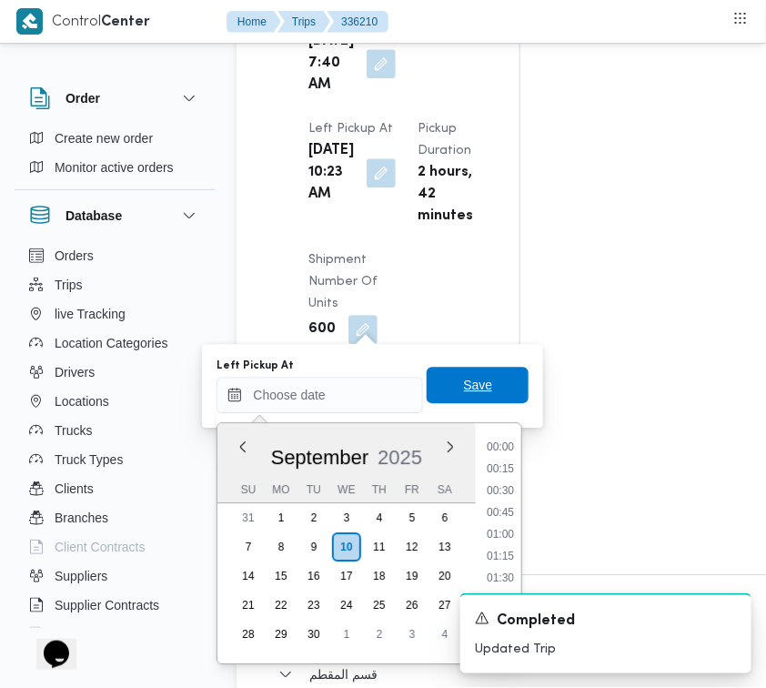
scroll to position [0, 0]
click at [440, 385] on span "Save" at bounding box center [478, 385] width 102 height 36
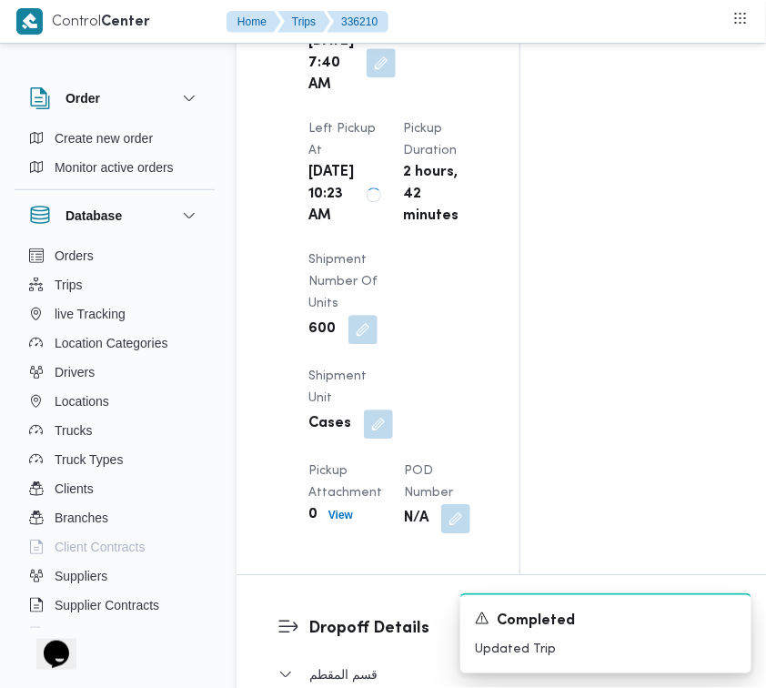
click at [367, 77] on button "button" at bounding box center [381, 62] width 29 height 29
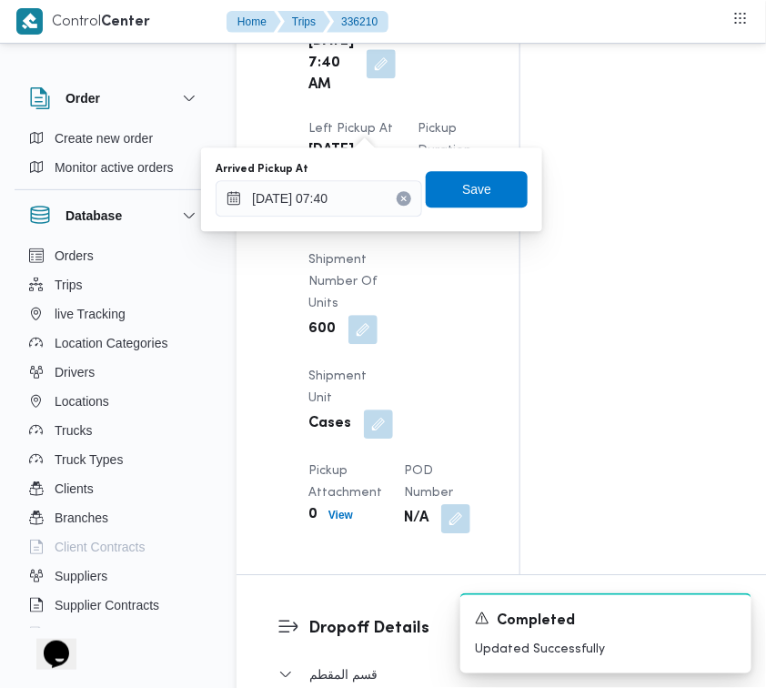
click at [397, 202] on button "Clear input" at bounding box center [404, 198] width 15 height 15
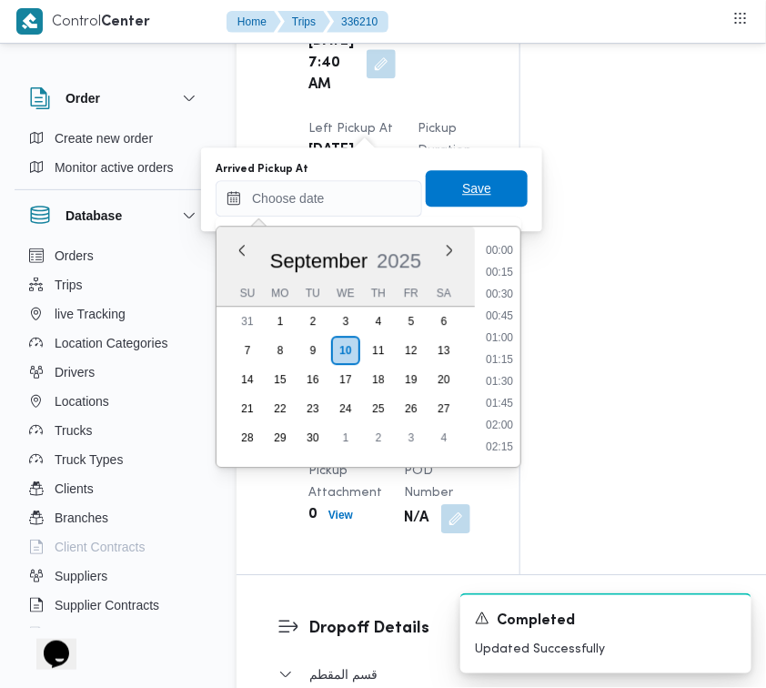
click at [462, 194] on span "Save" at bounding box center [476, 188] width 29 height 22
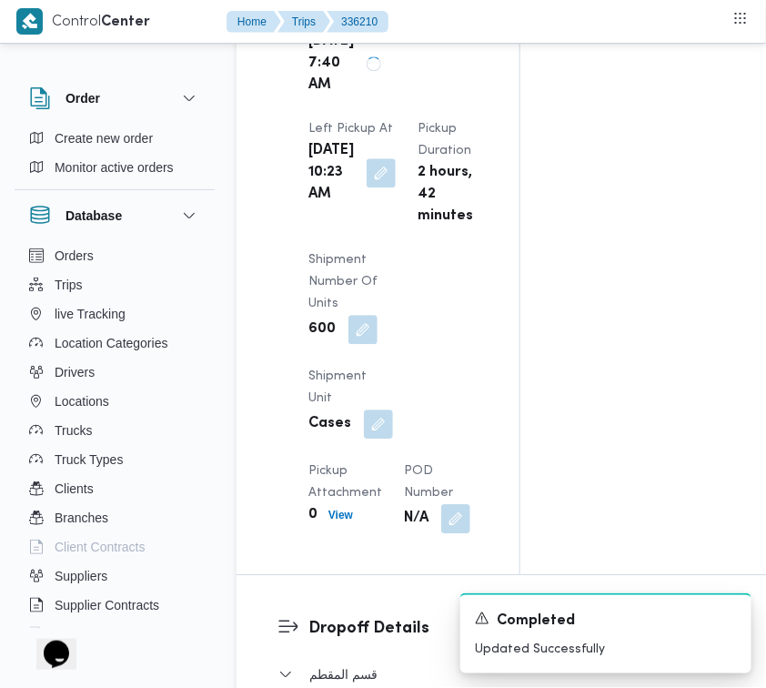
click at [479, 124] on div "Arrived Pickup At Wed, Sep 10, 2025 7:40 AM Left Pickup At Wed, Sep 10, 2025 10…" at bounding box center [394, 260] width 192 height 568
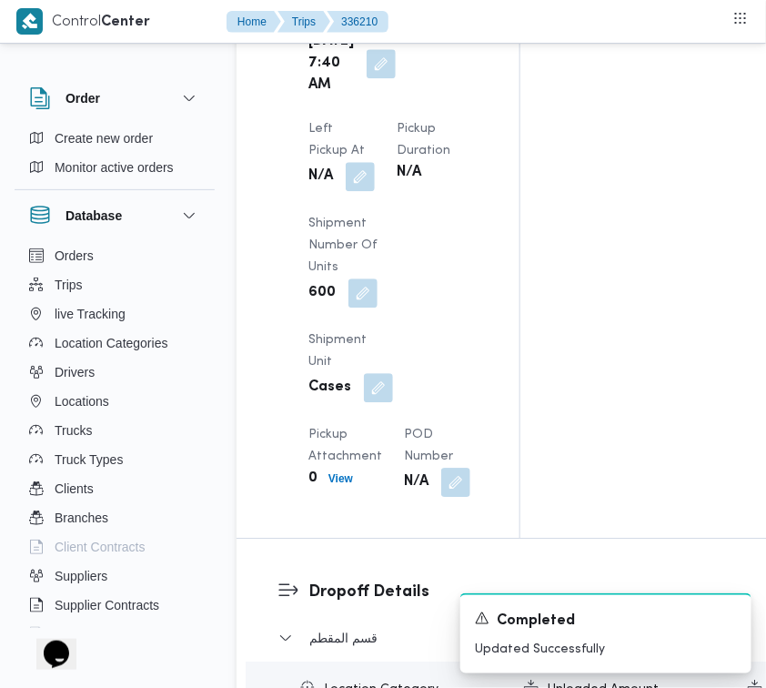
click at [384, 98] on div "Wed, Sep 10, 2025 7:40 AM" at bounding box center [352, 63] width 91 height 69
click at [378, 120] on div "Arrived Pickup At Wed, Sep 10, 2025 7:40 AM Left Pickup At N/A Pickup Duration …" at bounding box center [394, 241] width 192 height 531
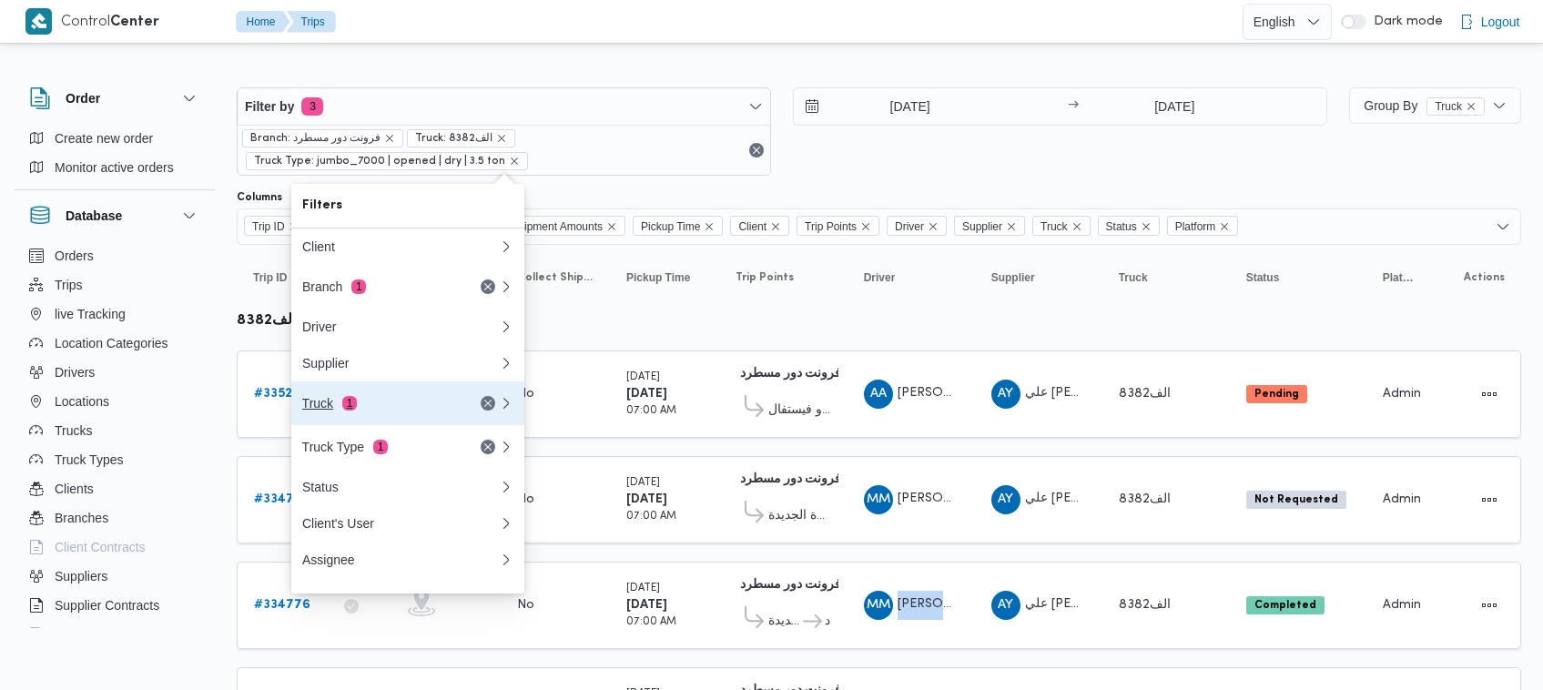
click at [396, 421] on div "Truck 1" at bounding box center [400, 403] width 218 height 44
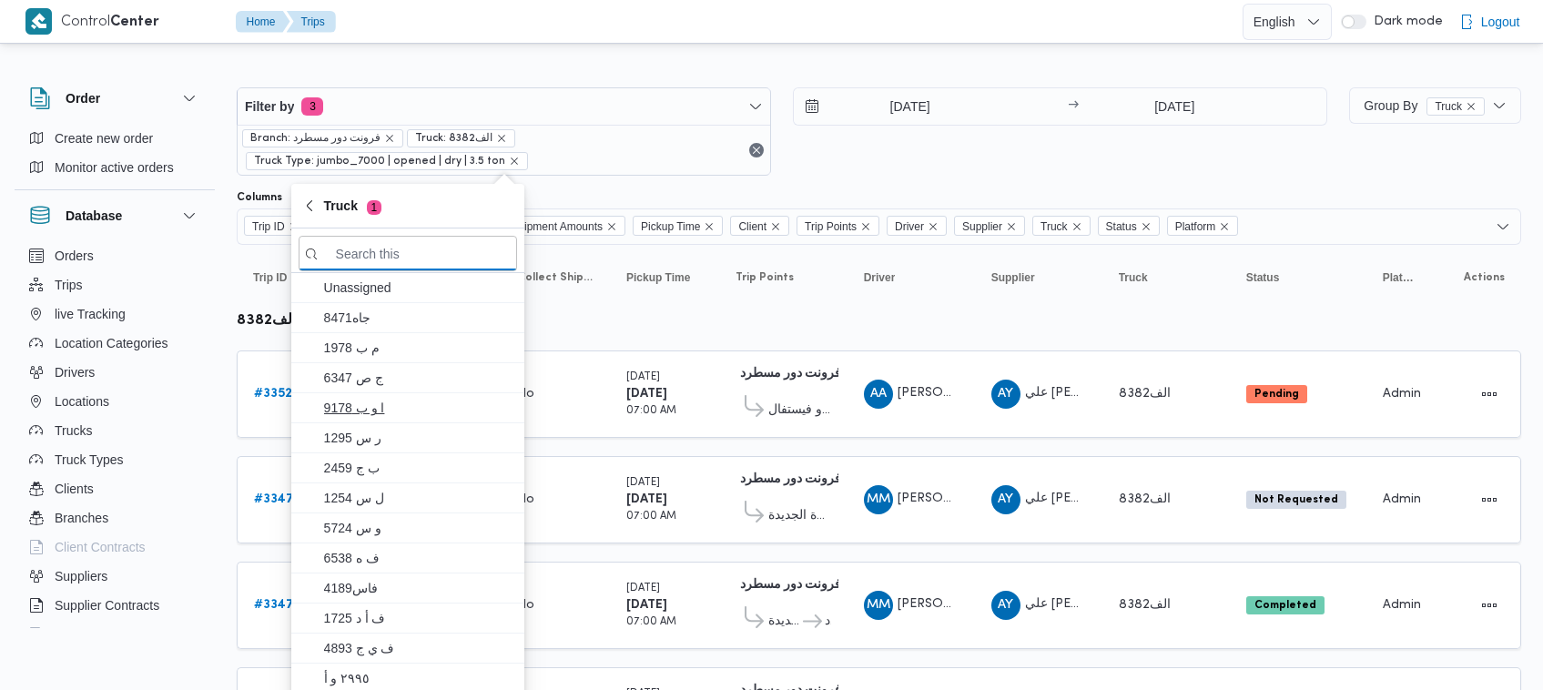
paste input "1329"
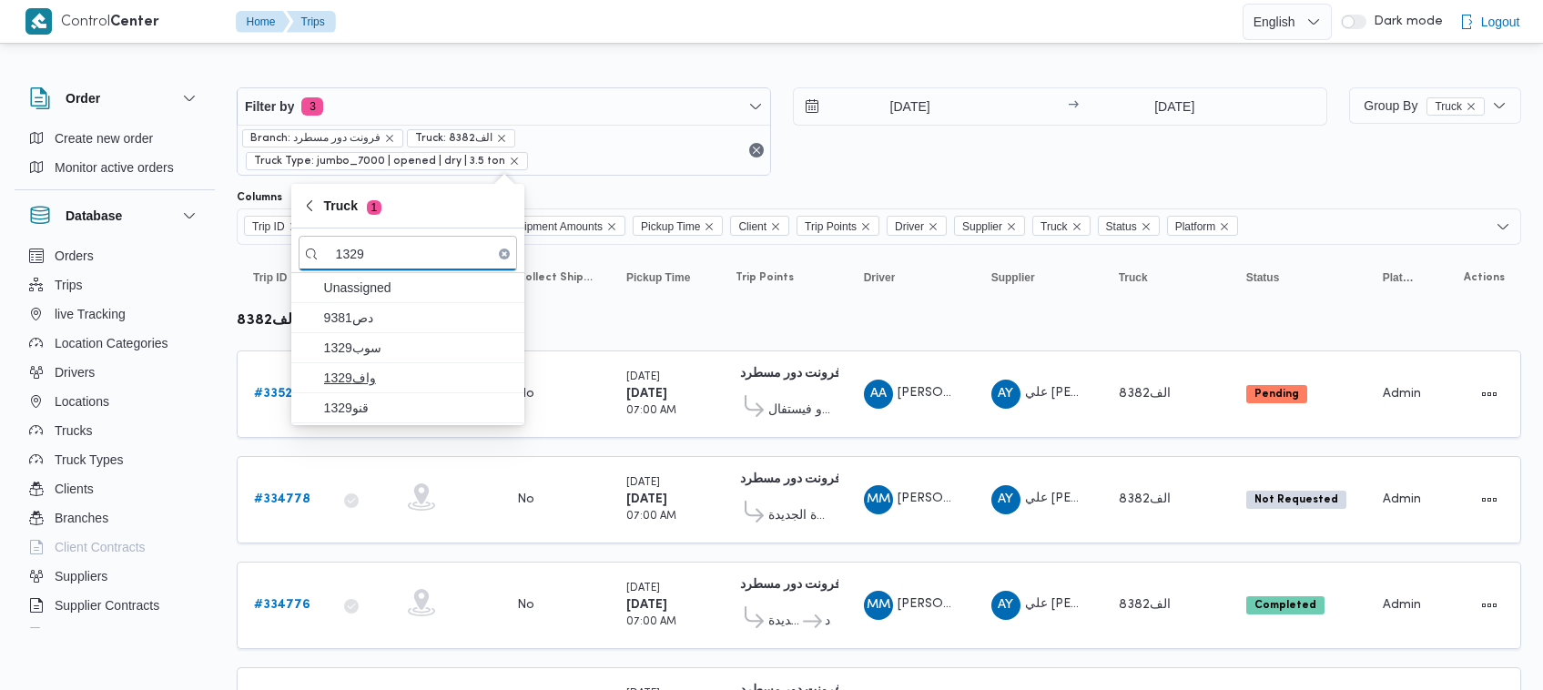
type input "1329"
click at [433, 390] on span "واف1329" at bounding box center [407, 377] width 218 height 29
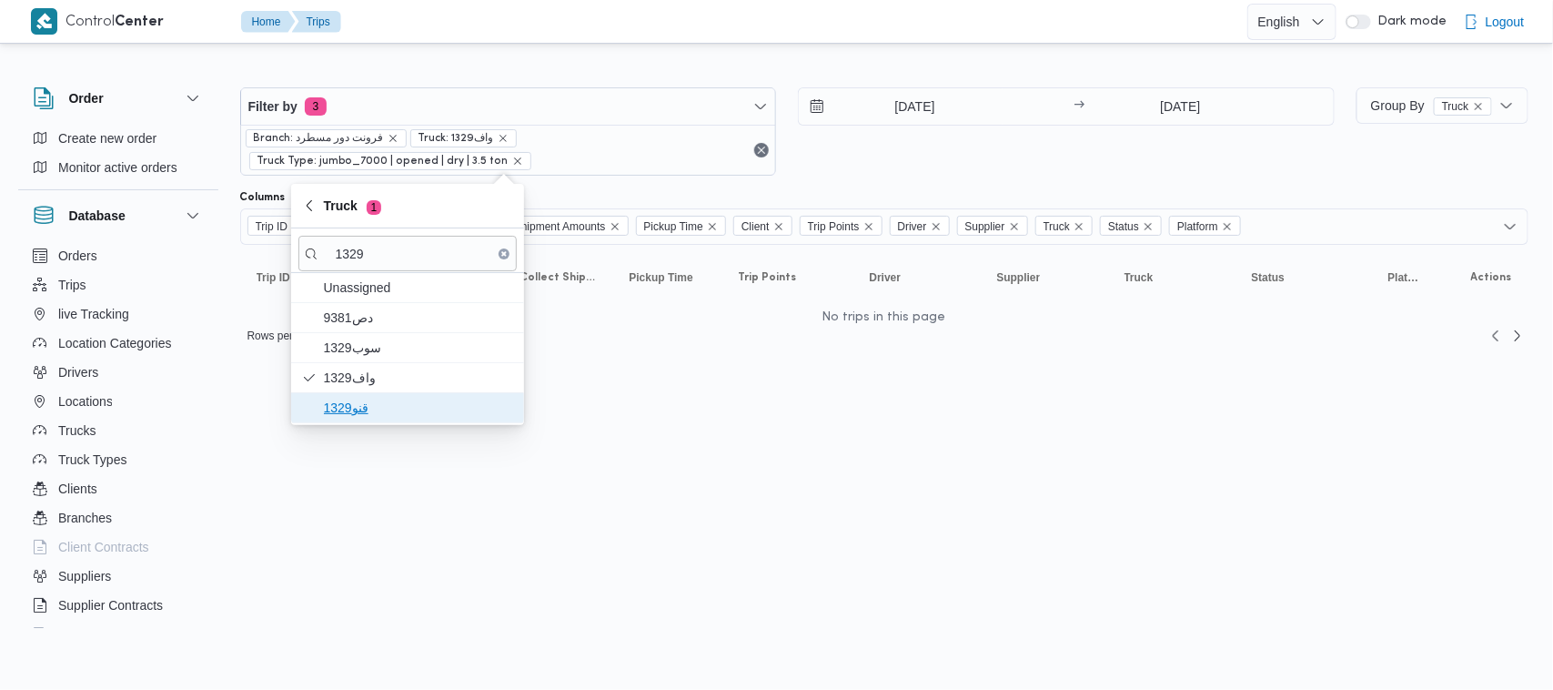
click at [379, 403] on span "قنو1329" at bounding box center [418, 408] width 189 height 22
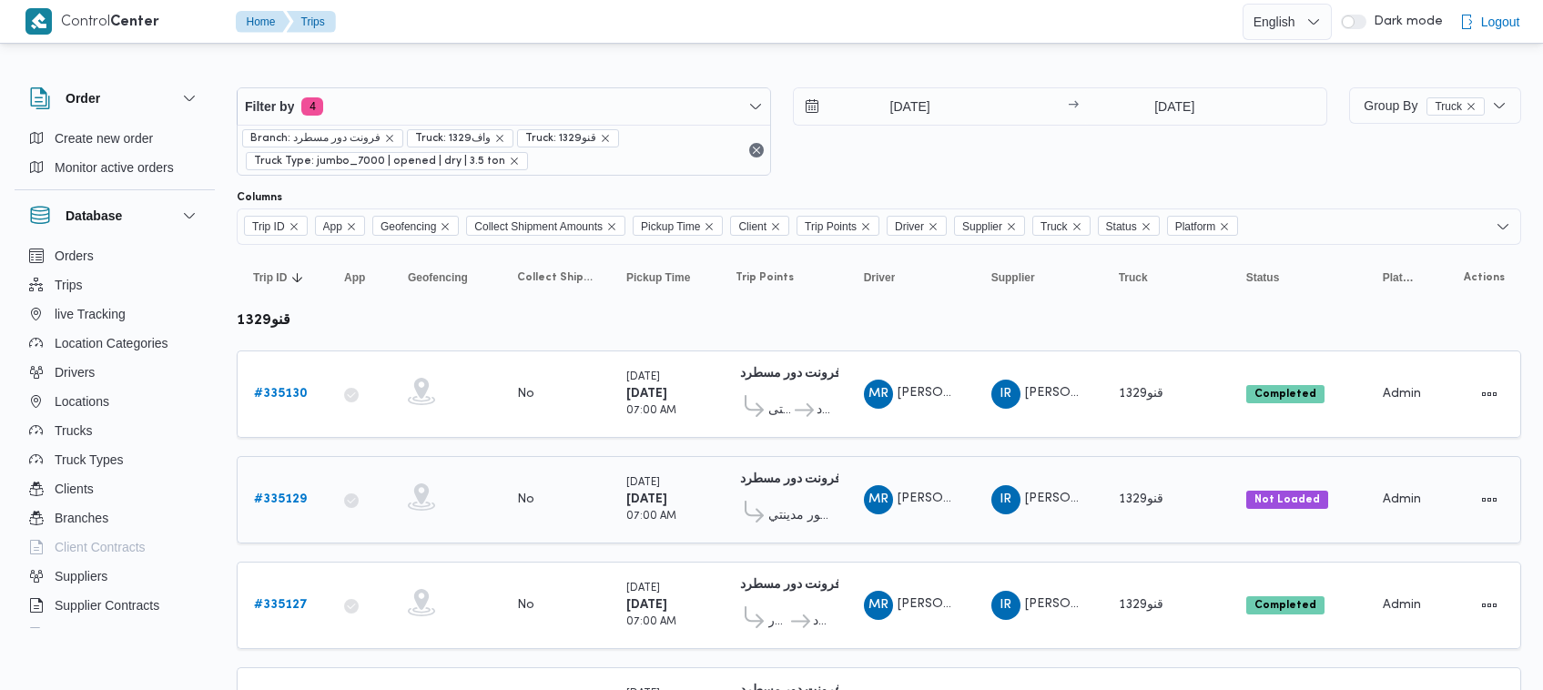
click at [921, 501] on span "[PERSON_NAME]" at bounding box center [949, 498] width 104 height 12
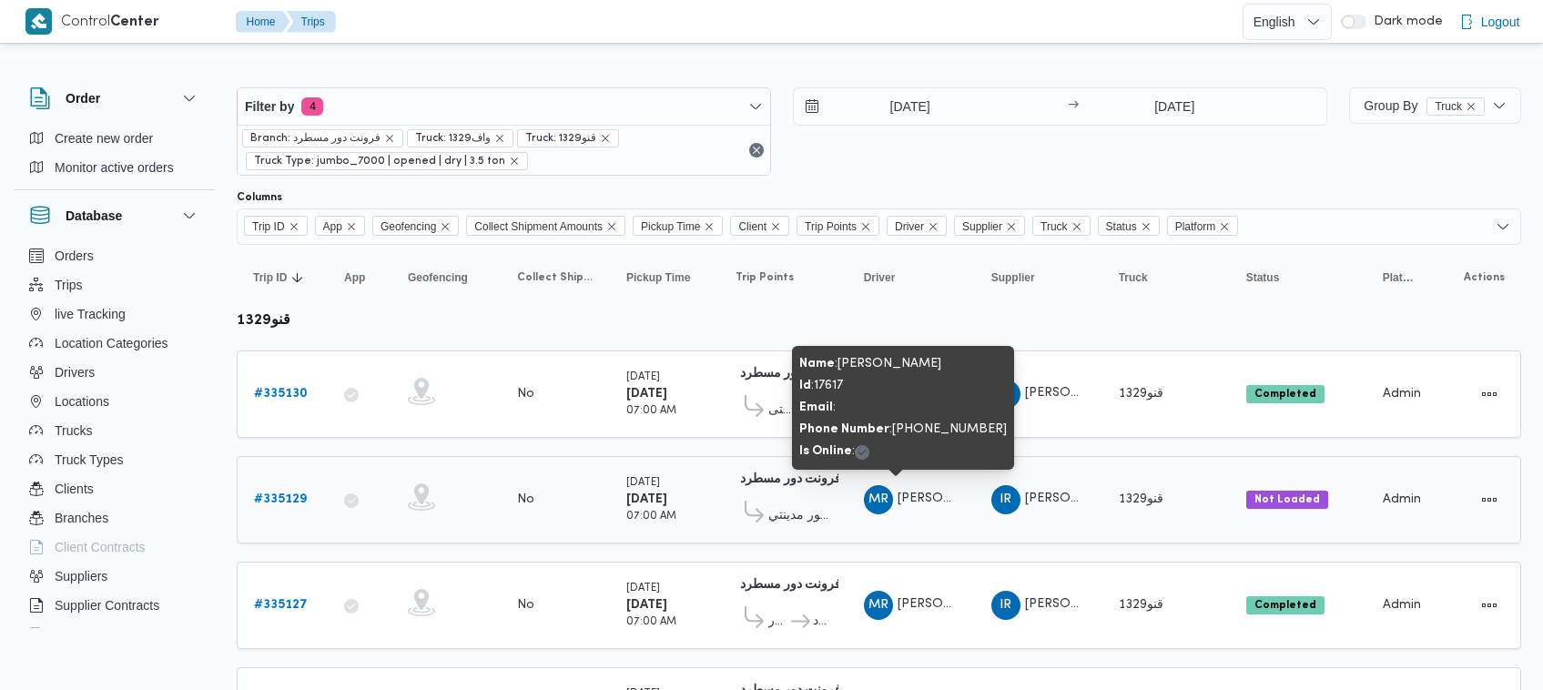
click at [921, 501] on span "[PERSON_NAME]" at bounding box center [949, 498] width 104 height 12
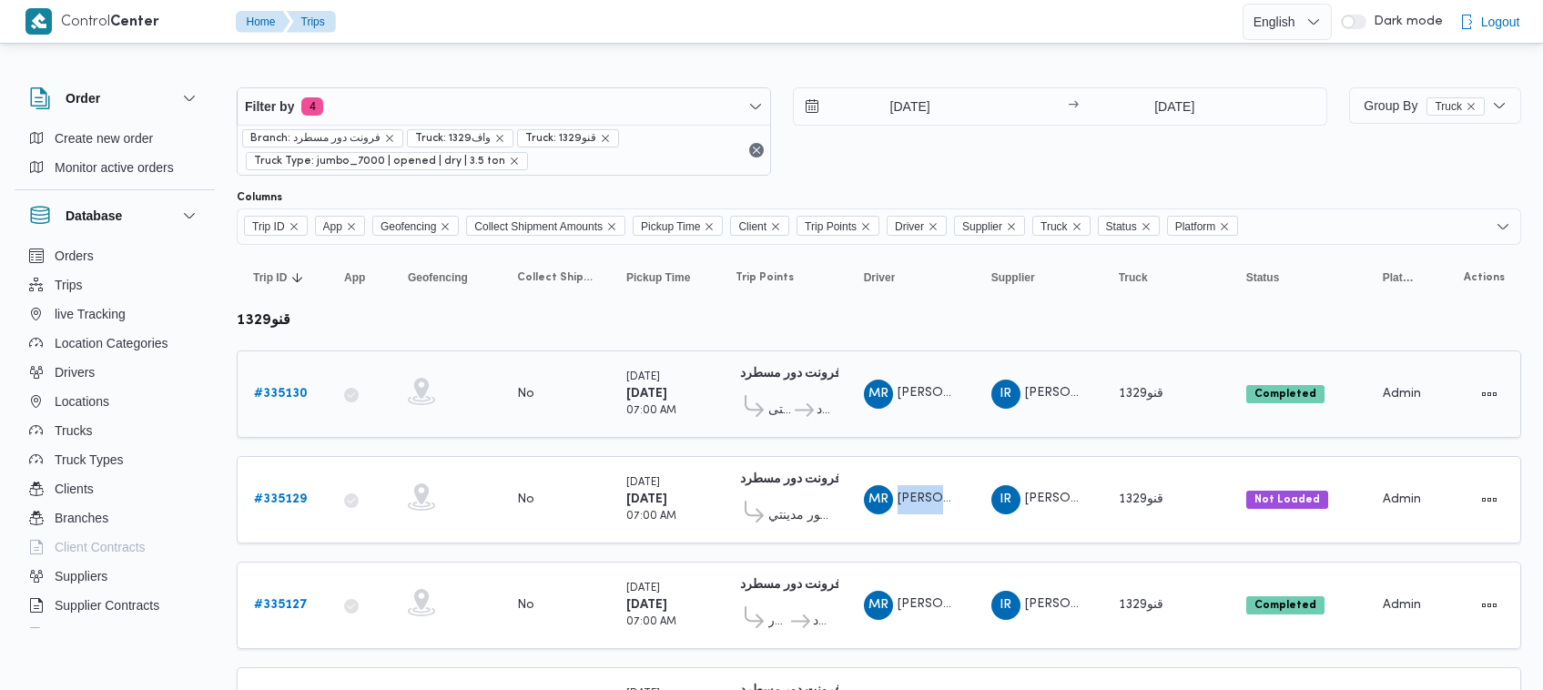
click at [1153, 396] on span "قنو1329" at bounding box center [1140, 394] width 45 height 12
click at [1057, 392] on span "[PERSON_NAME][DATE] [PERSON_NAME]" at bounding box center [1150, 393] width 251 height 12
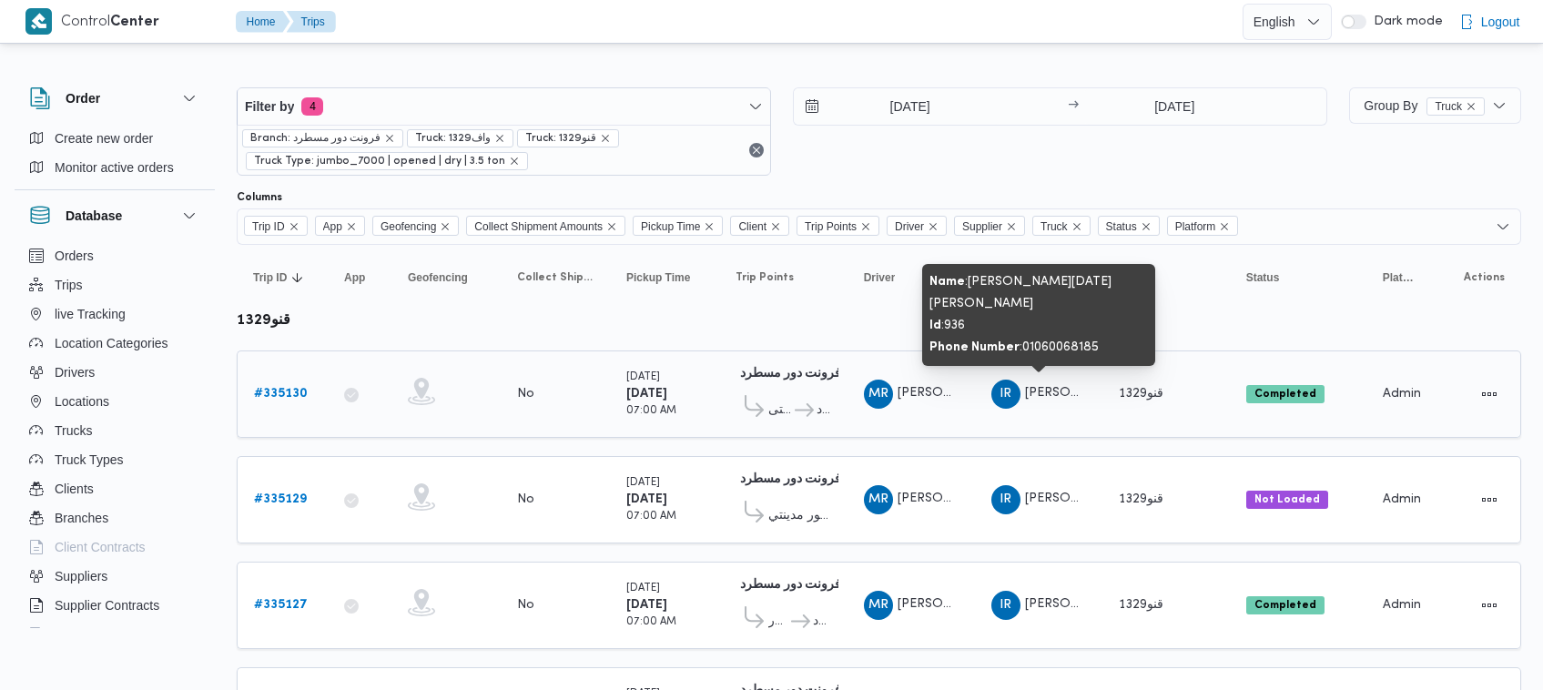
click at [1057, 392] on span "[PERSON_NAME][DATE] [PERSON_NAME]" at bounding box center [1150, 393] width 251 height 12
copy tr "[PERSON_NAME][DATE] [PERSON_NAME] Truck"
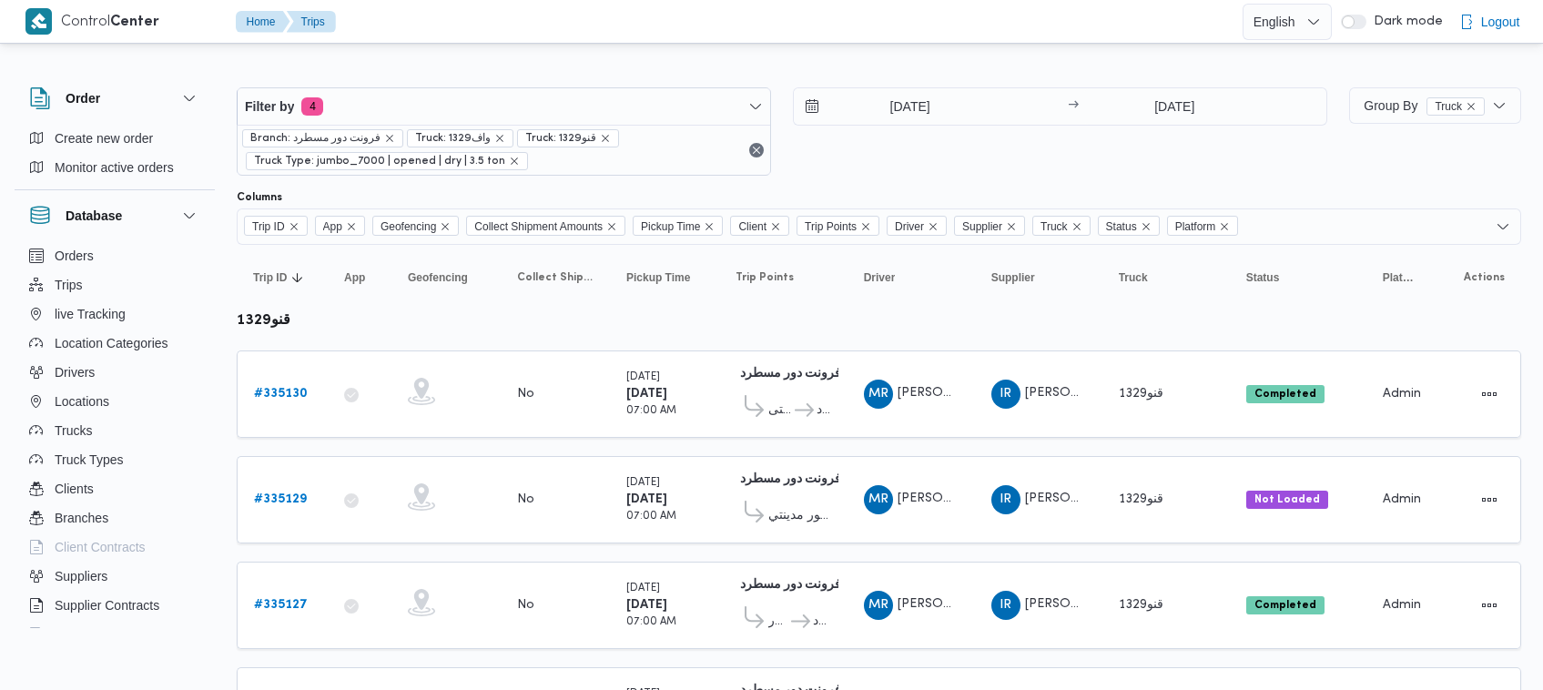
click at [1057, 173] on div "[DATE] → [DATE]" at bounding box center [1060, 131] width 534 height 88
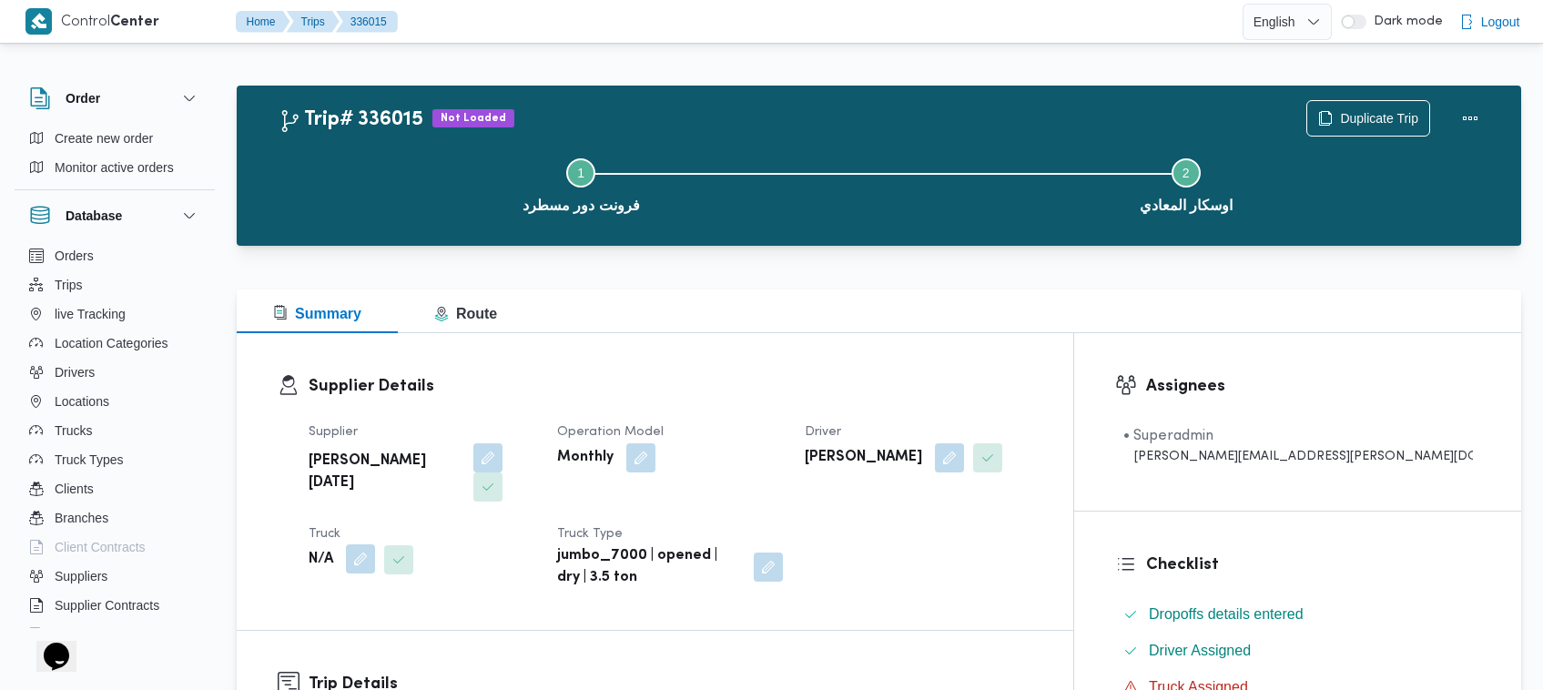
click at [358, 544] on button "button" at bounding box center [360, 558] width 29 height 29
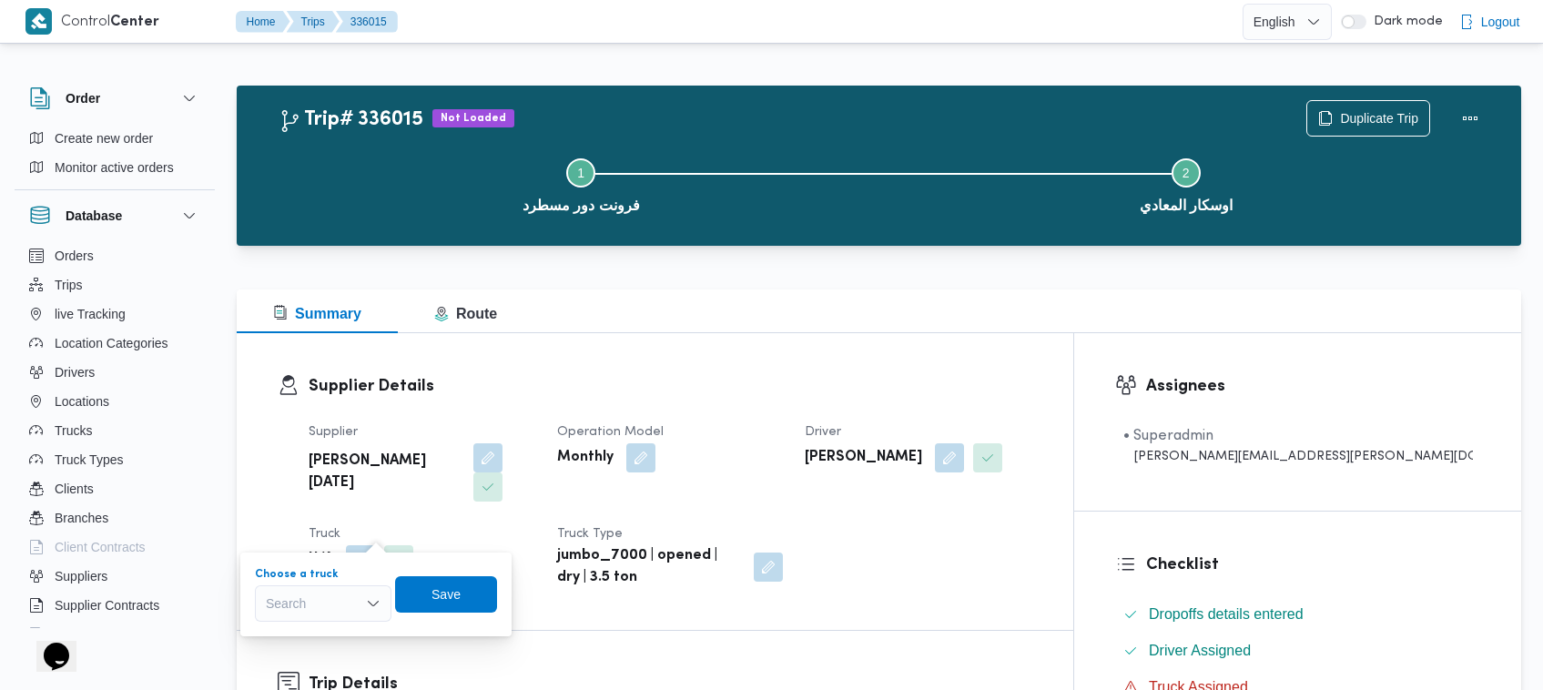
click at [329, 596] on div "Search" at bounding box center [323, 603] width 137 height 36
paste input "قنو1329"
type input "قنو1329"
click at [297, 639] on mark "قنو1329" at bounding box center [310, 636] width 45 height 15
click at [470, 597] on span "Save" at bounding box center [446, 593] width 102 height 36
